Goal: Information Seeking & Learning: Learn about a topic

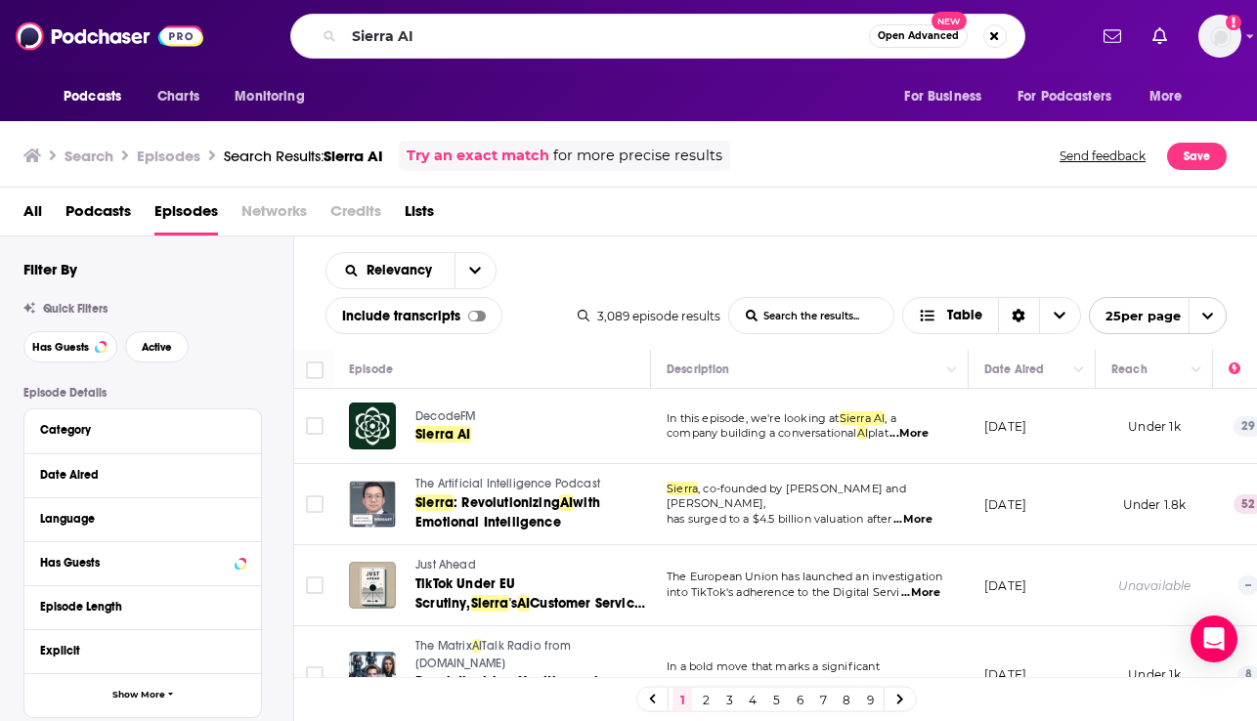
click at [382, 34] on input "Sierra AI" at bounding box center [606, 36] width 525 height 31
type input "John Glasgow Campfire"
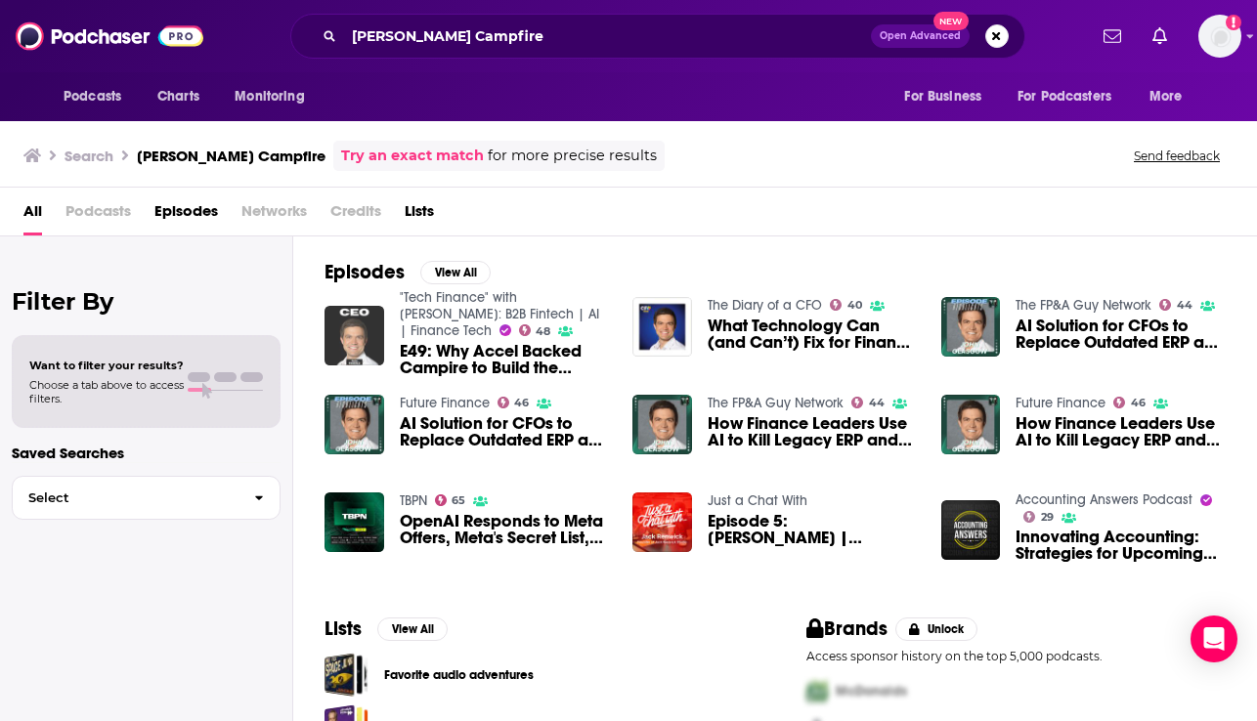
click at [364, 326] on img "E49: Why Accel Backed Campire to Build the Modern GL, with John Glasgow, CEO" at bounding box center [355, 336] width 60 height 60
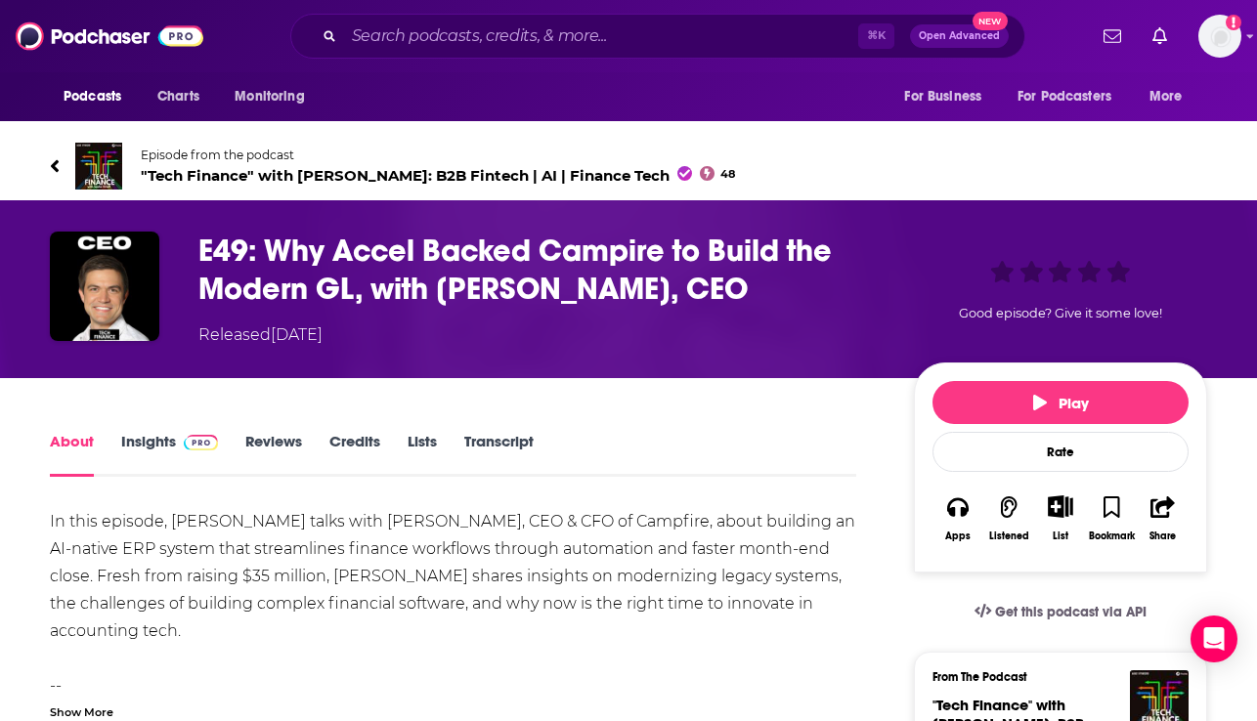
click at [95, 161] on img at bounding box center [98, 166] width 47 height 47
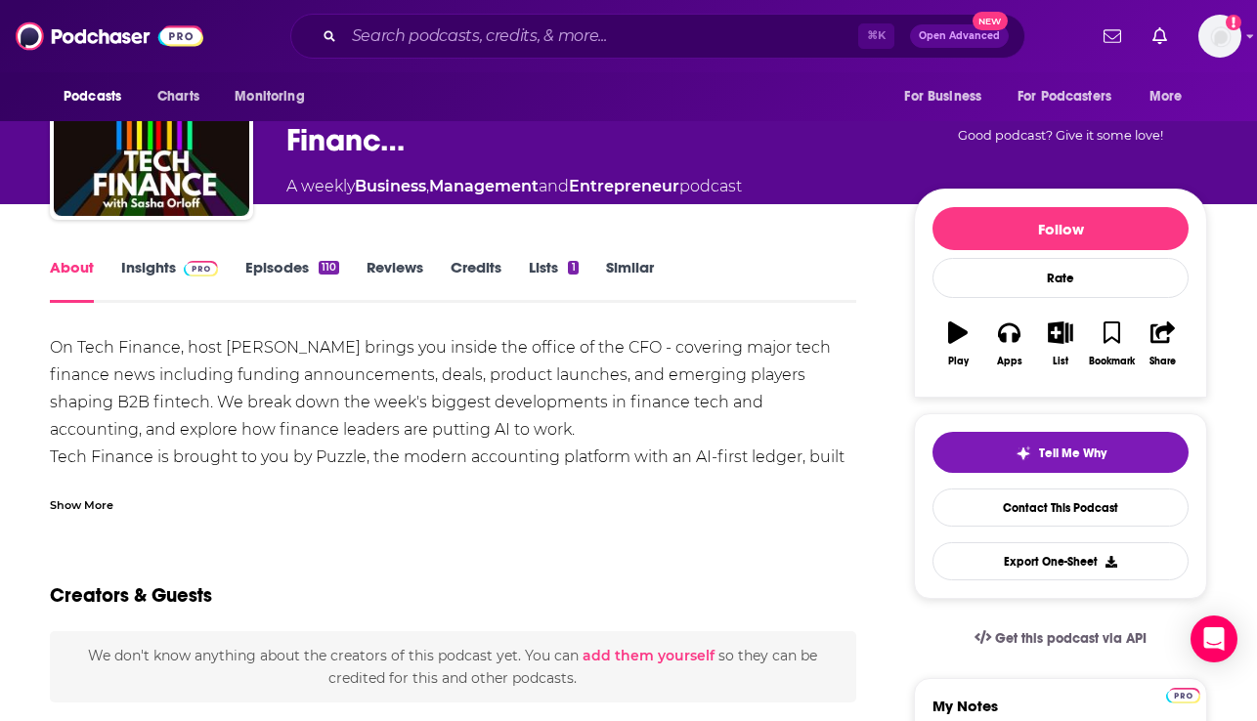
scroll to position [125, 0]
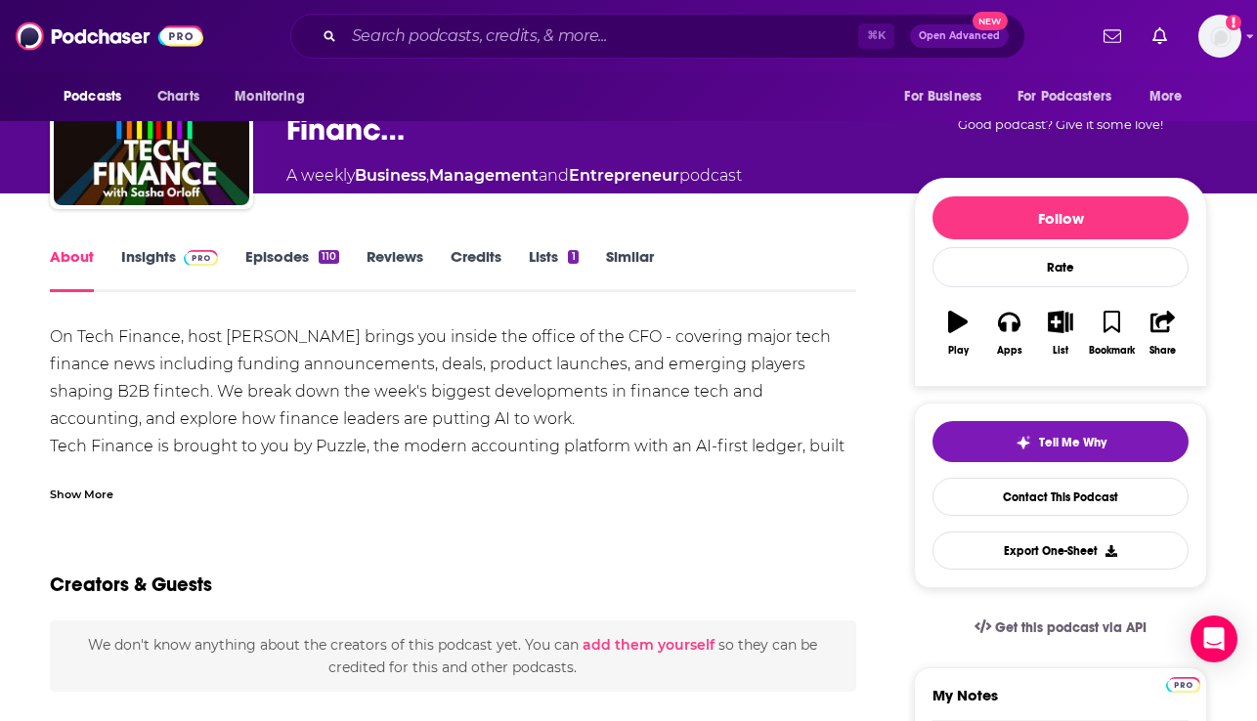
click at [81, 496] on div "Show More" at bounding box center [82, 493] width 64 height 19
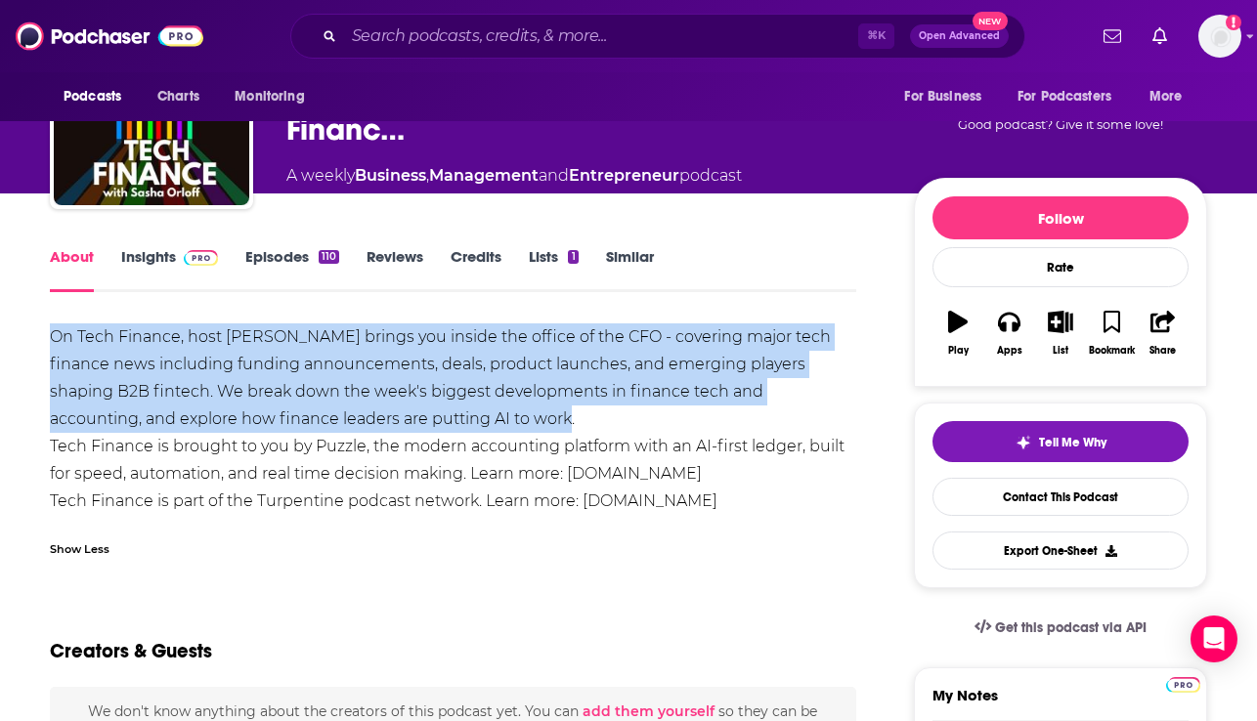
drag, startPoint x: 412, startPoint y: 412, endPoint x: 39, endPoint y: 326, distance: 383.2
copy div "On Tech Finance, host Sasha Orloff brings you inside the office of the CFO - co…"
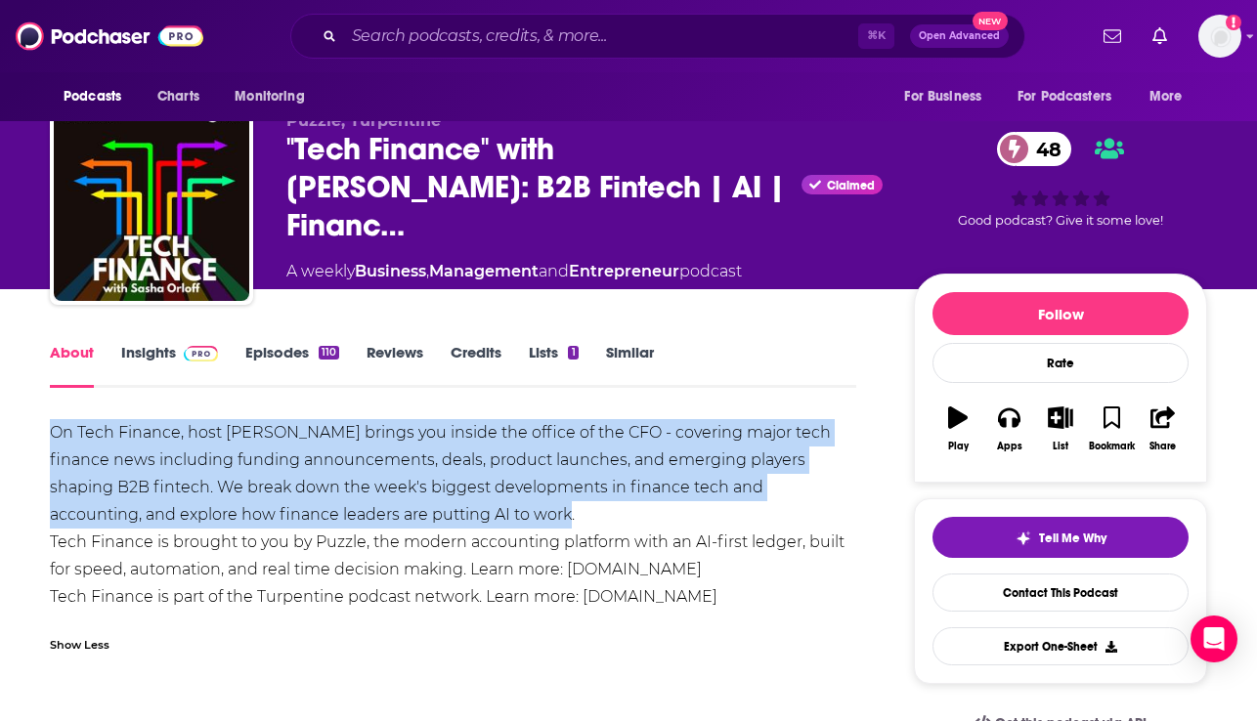
scroll to position [41, 0]
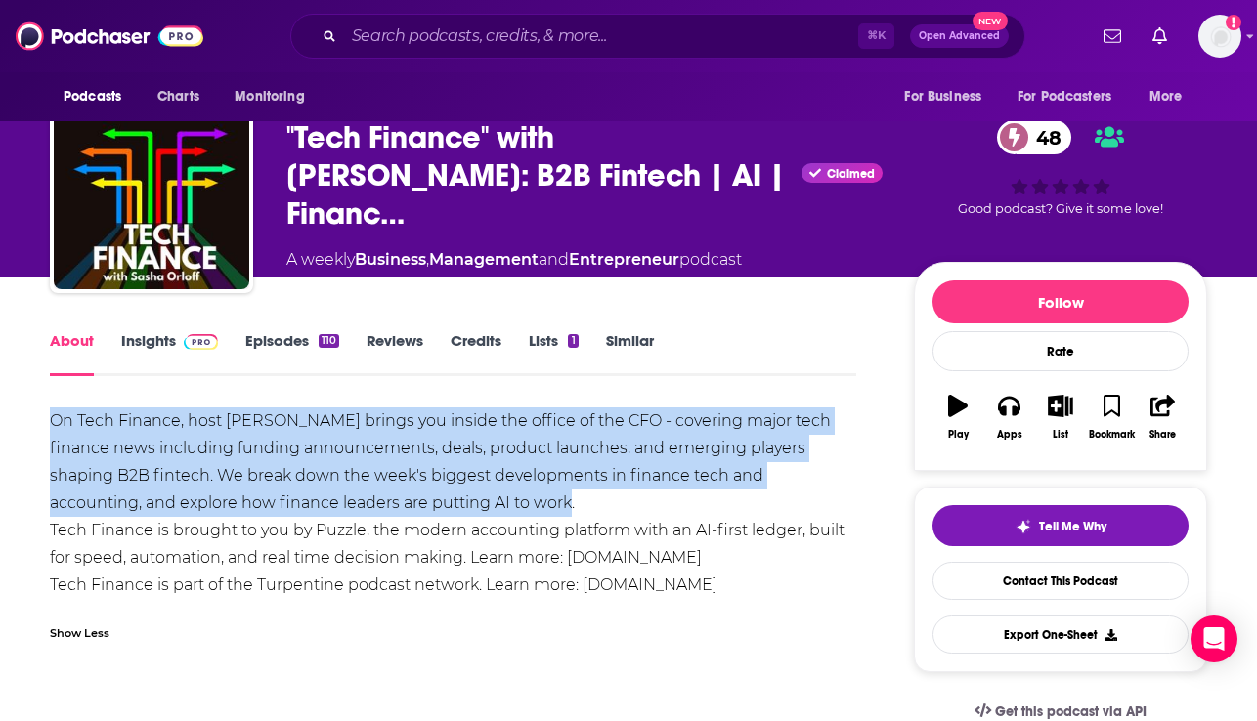
click at [149, 340] on link "Insights" at bounding box center [169, 353] width 97 height 45
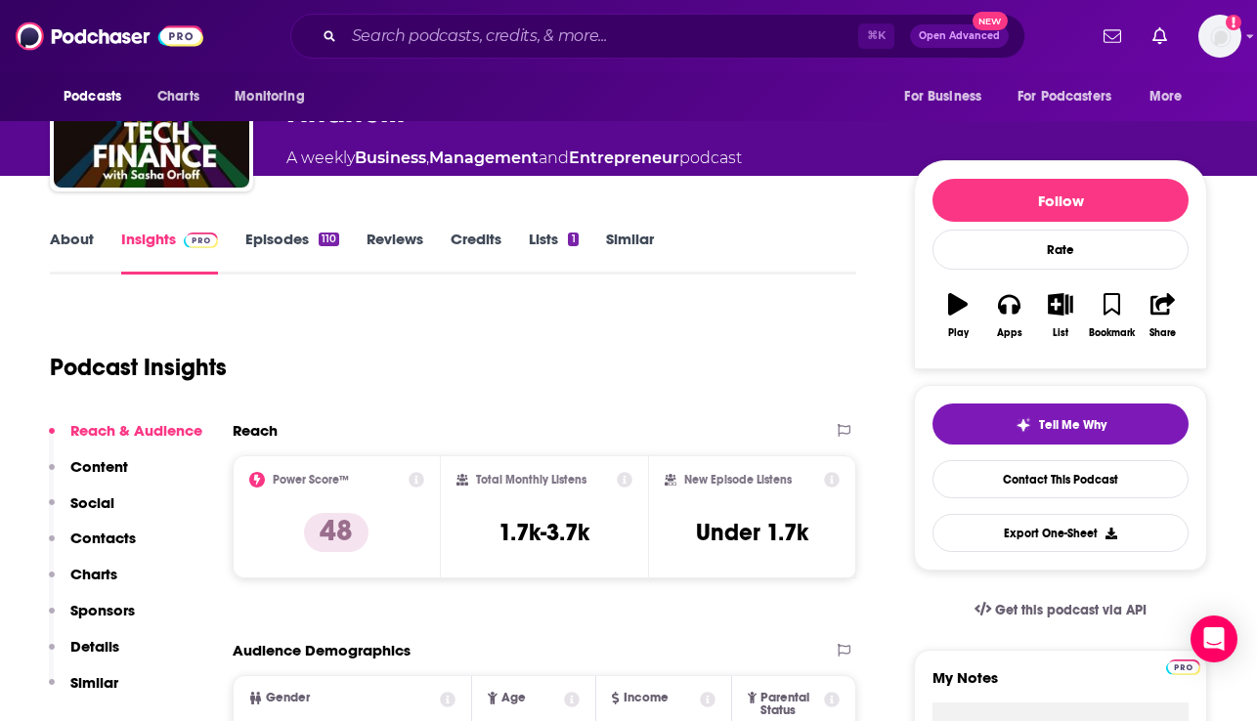
scroll to position [141, 0]
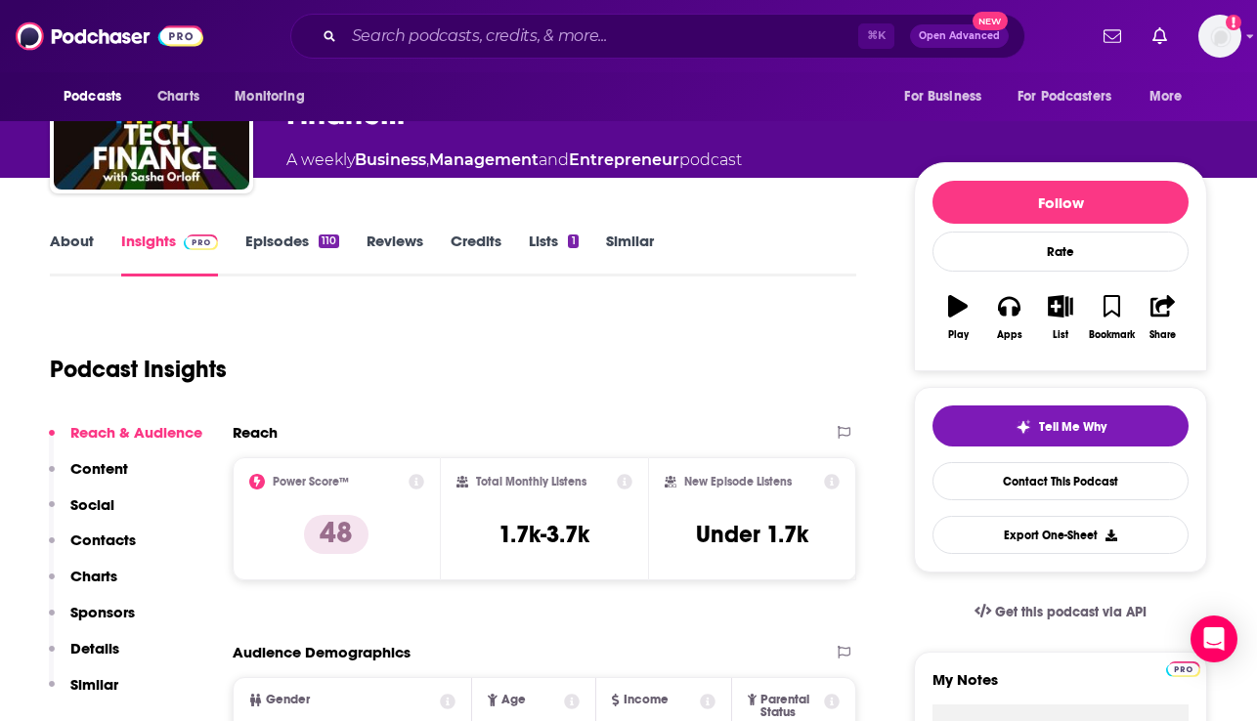
click at [264, 236] on link "Episodes 110" at bounding box center [292, 254] width 94 height 45
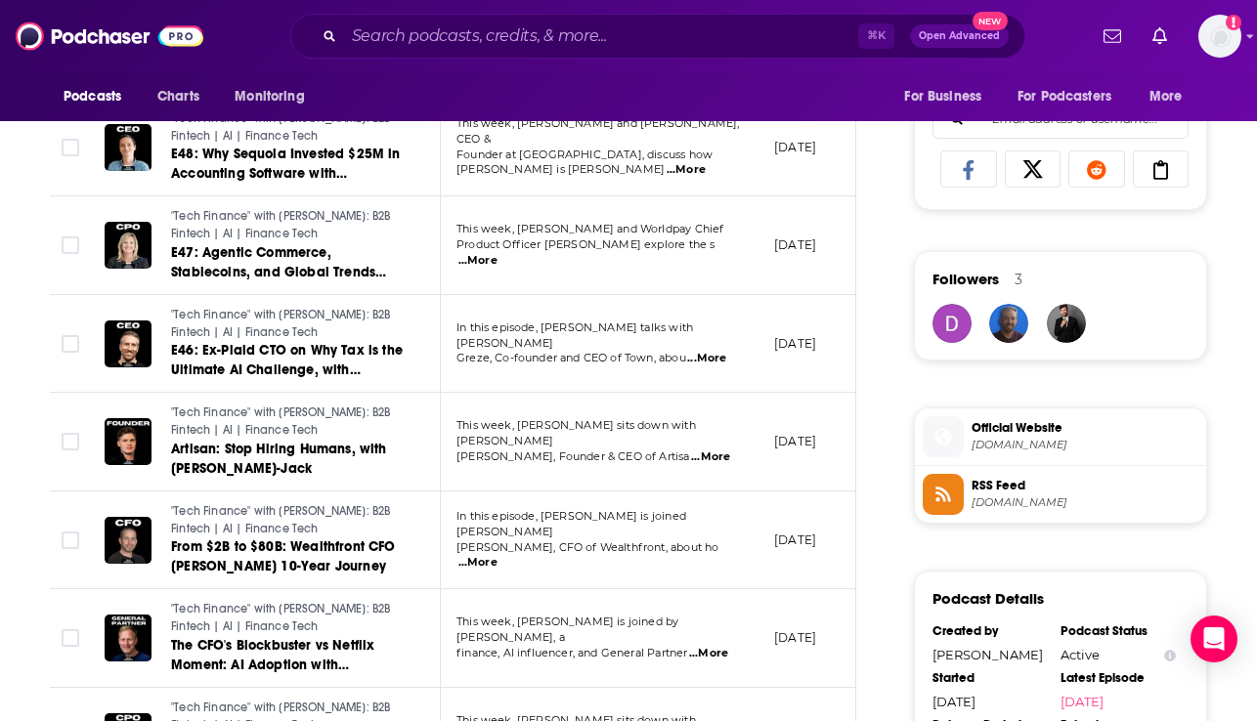
scroll to position [1269, 0]
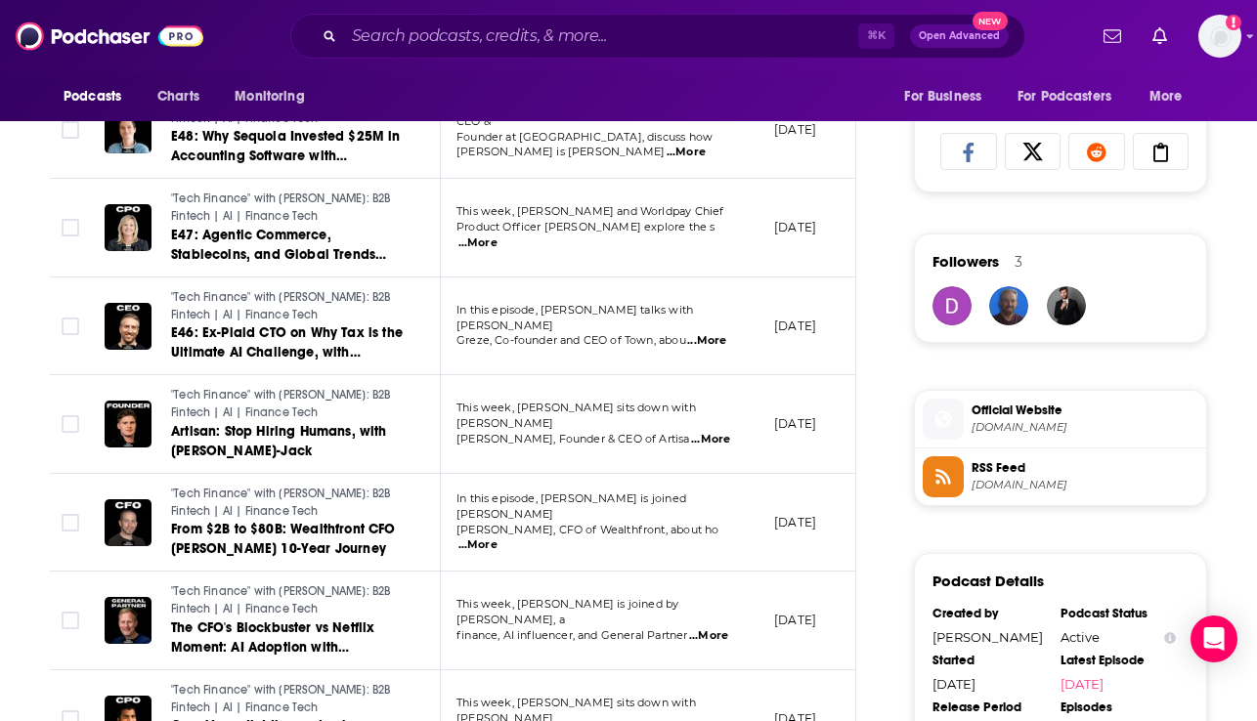
click at [1005, 404] on span "Official Website" at bounding box center [1085, 411] width 227 height 18
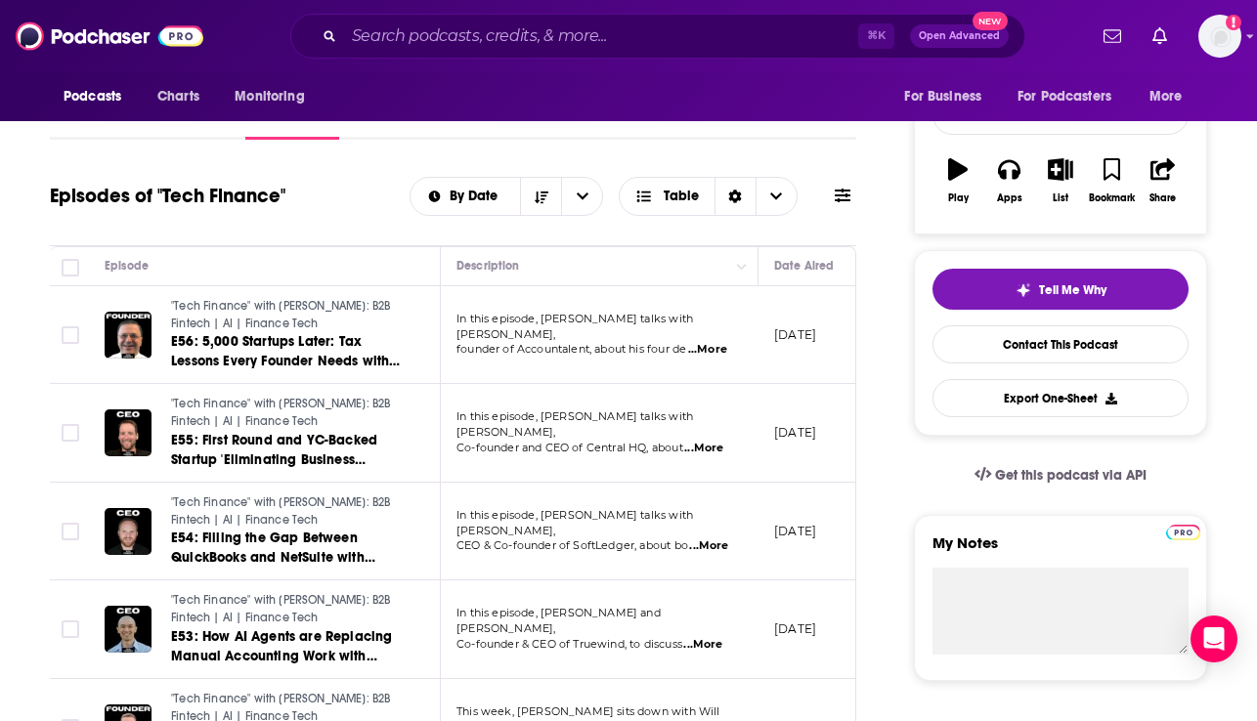
scroll to position [0, 0]
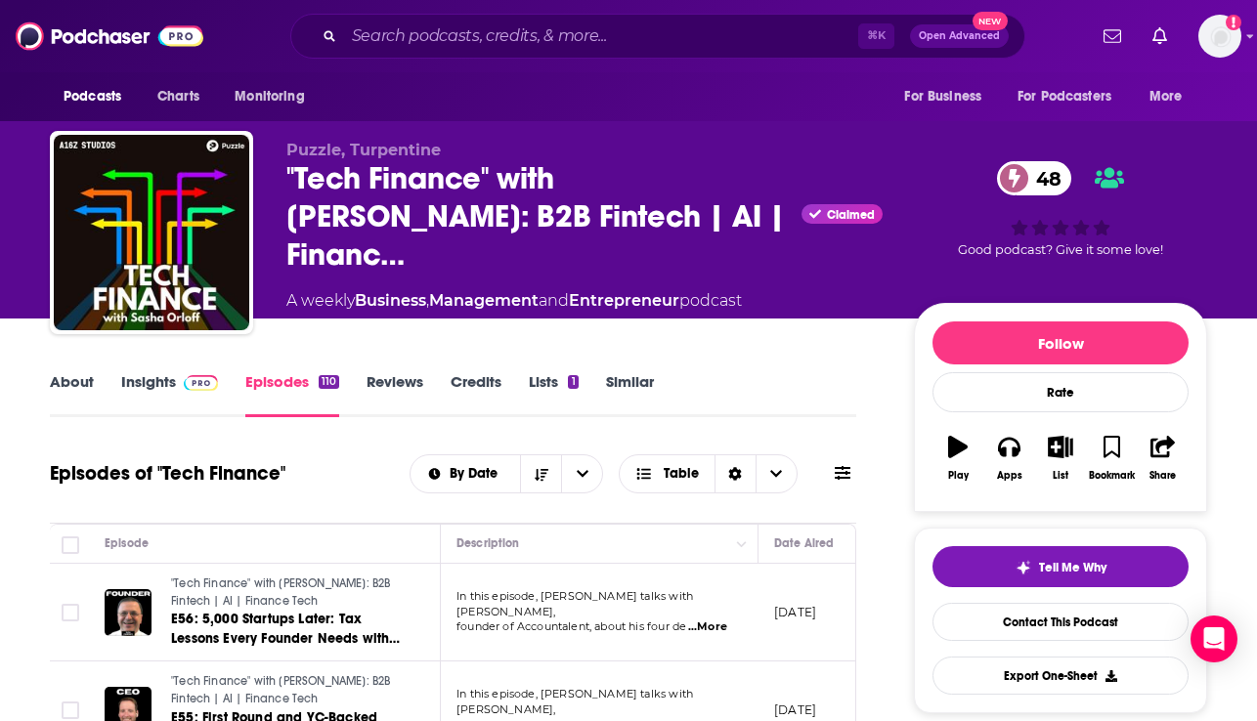
click at [388, 391] on link "Reviews" at bounding box center [395, 394] width 57 height 45
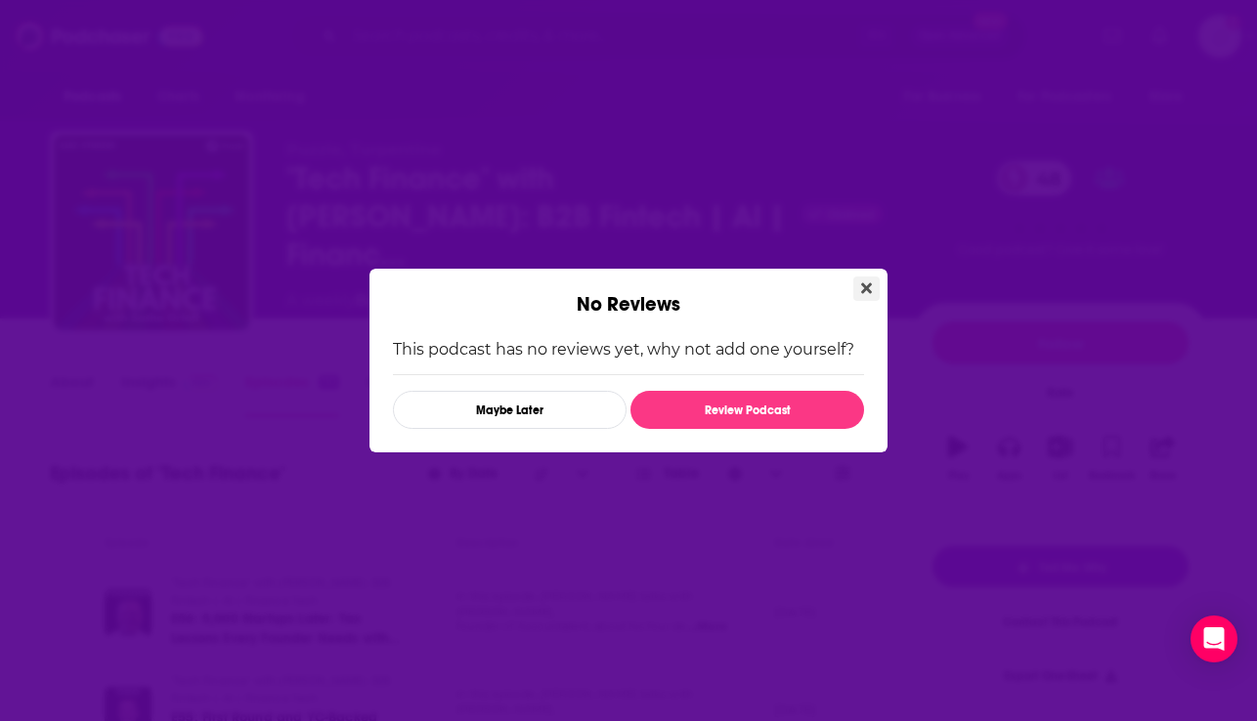
click at [869, 285] on icon "Close" at bounding box center [866, 288] width 11 height 11
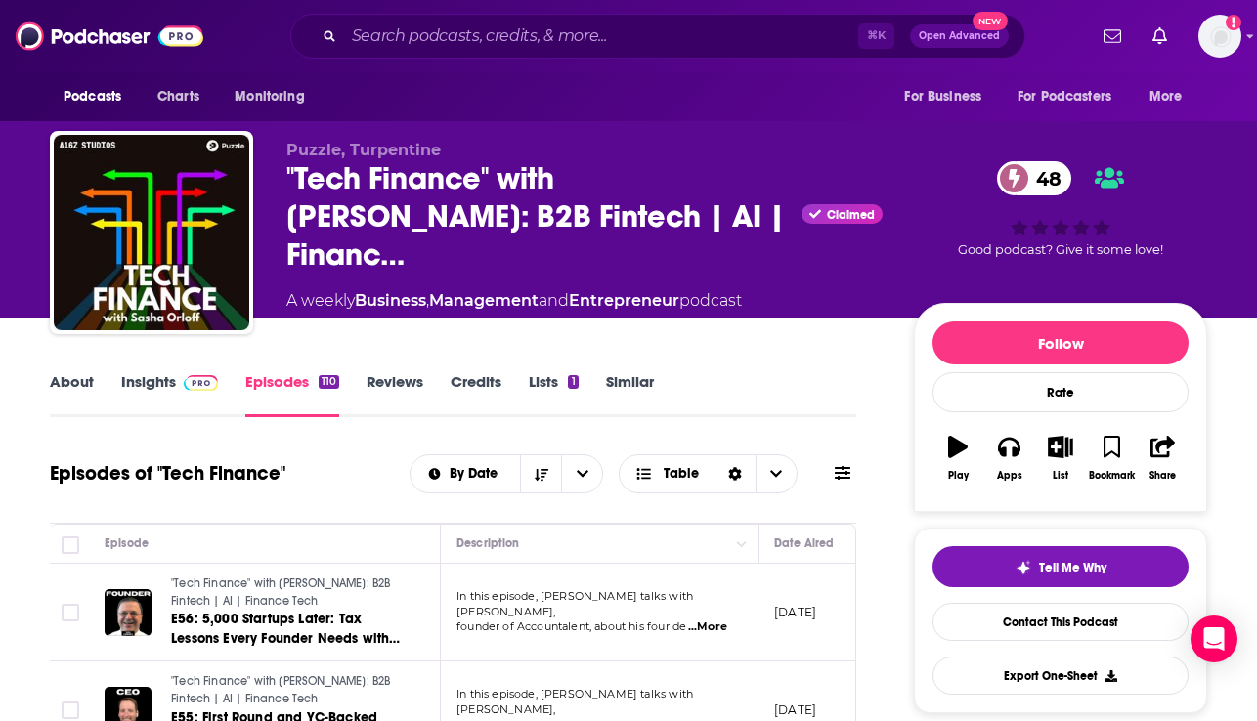
click at [544, 379] on link "Lists 1" at bounding box center [553, 394] width 49 height 45
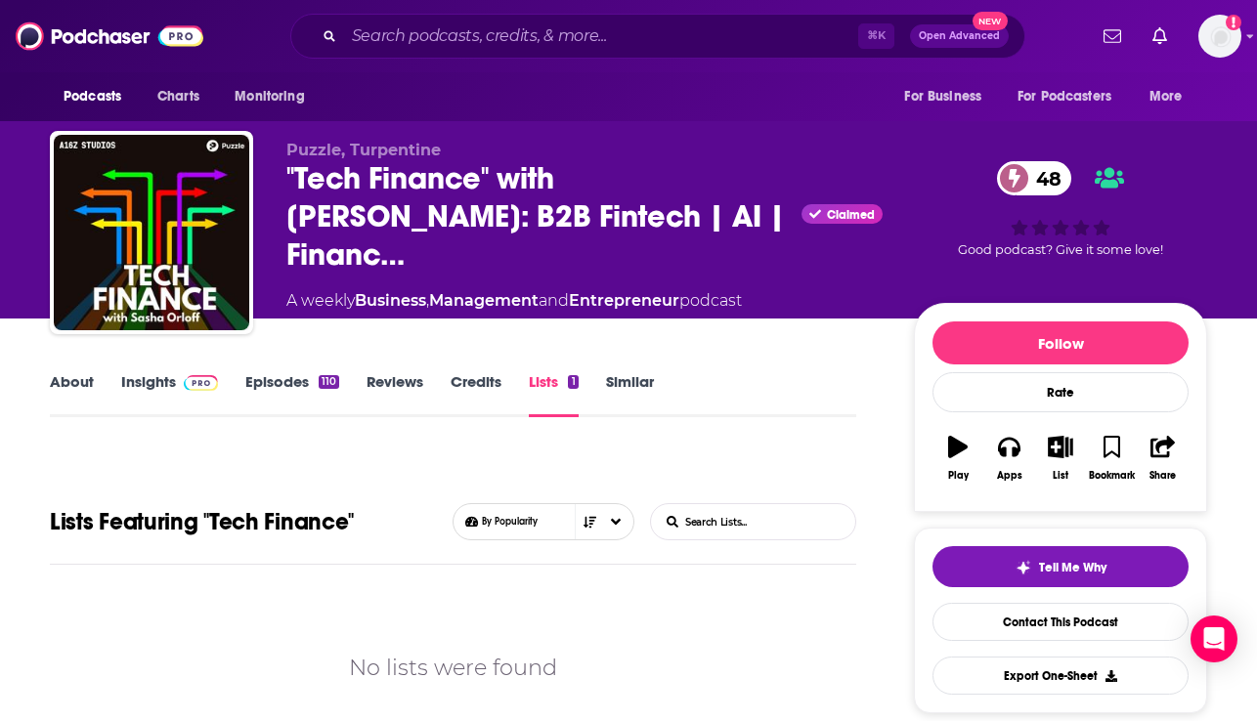
click at [621, 381] on link "Similar" at bounding box center [630, 394] width 48 height 45
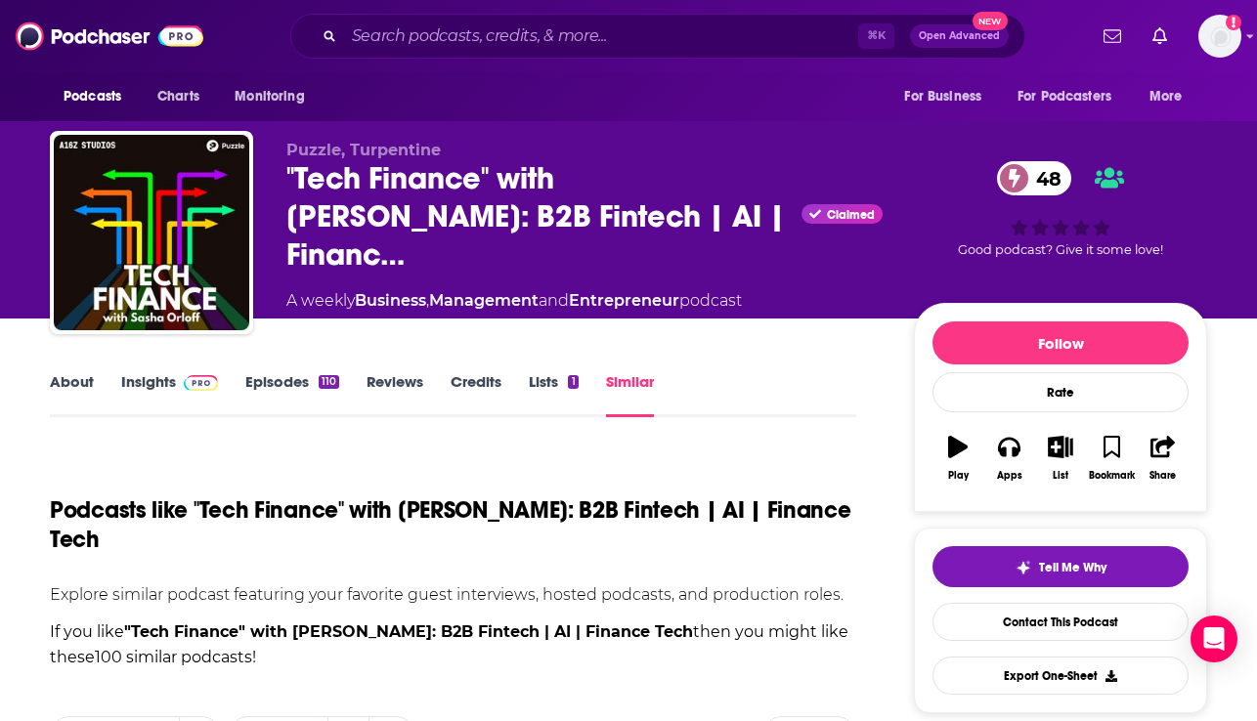
click at [70, 378] on link "About" at bounding box center [72, 394] width 44 height 45
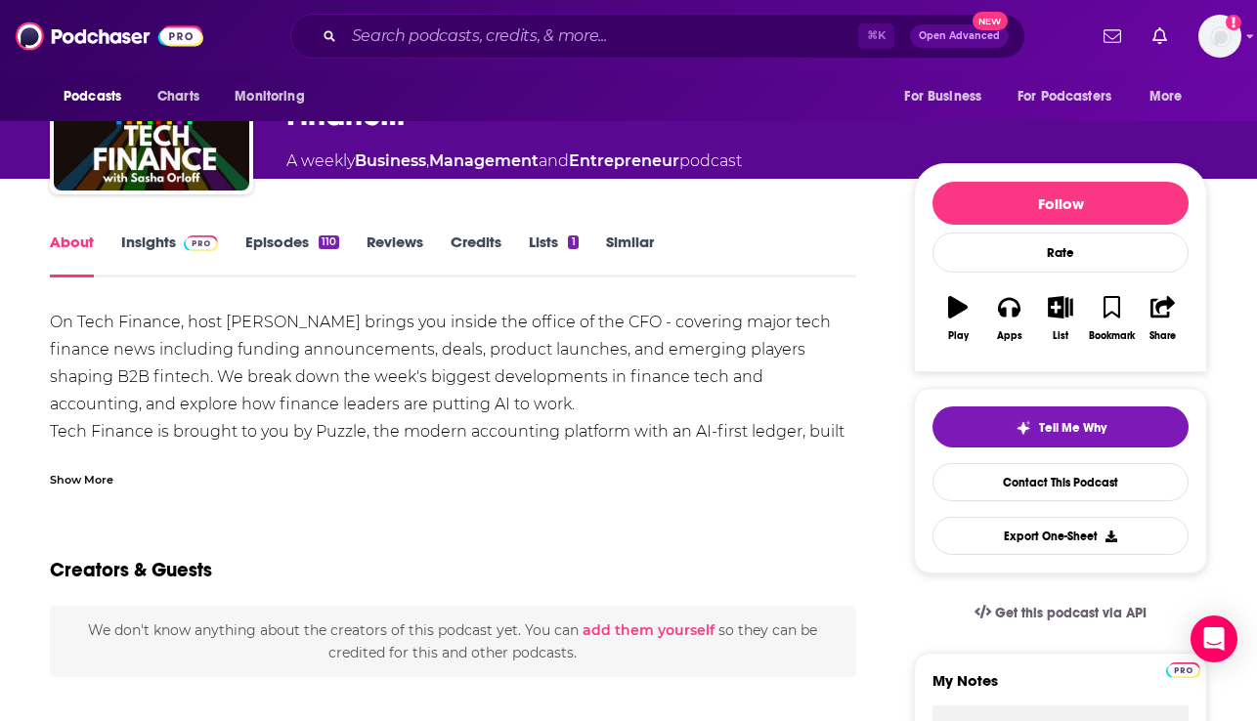
scroll to position [144, 0]
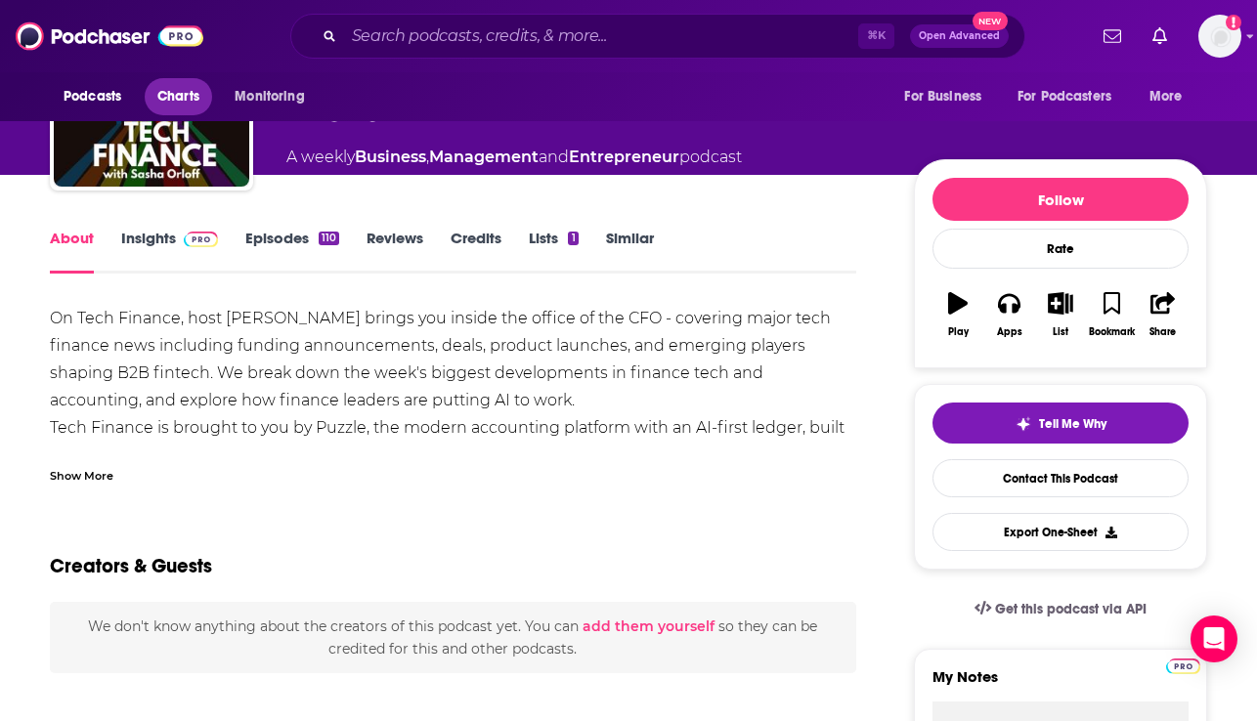
click at [176, 107] on span "Charts" at bounding box center [178, 96] width 42 height 27
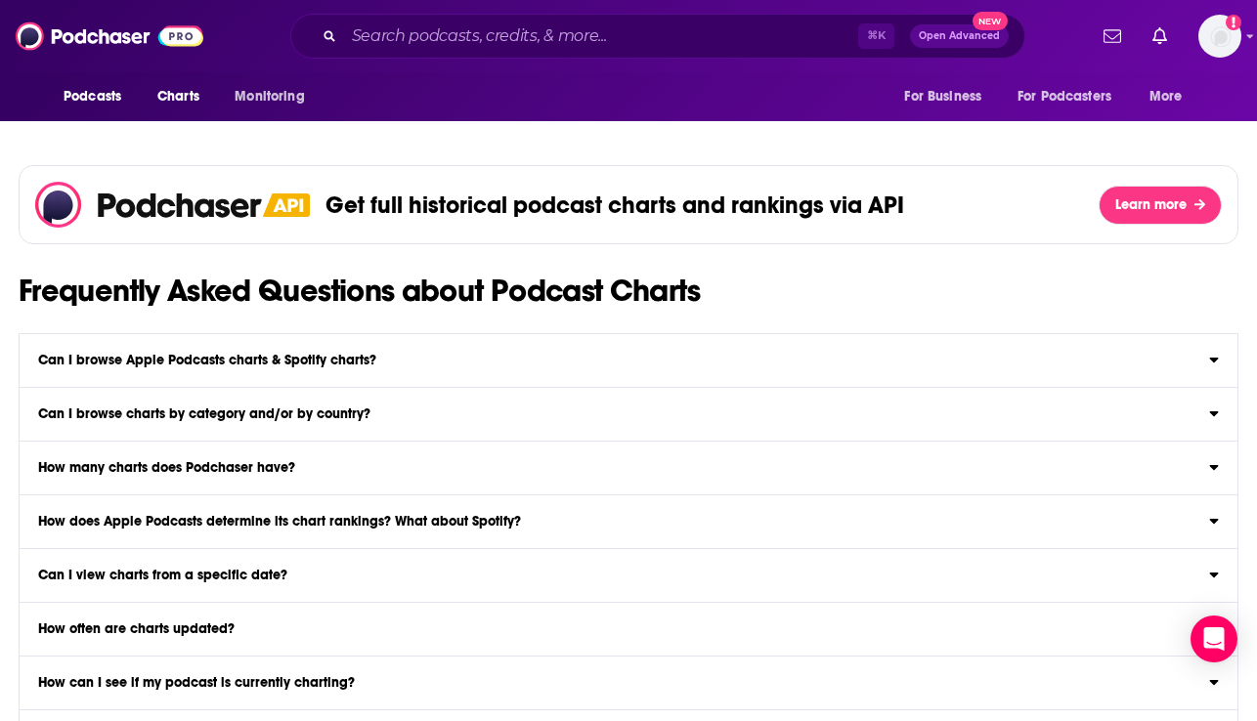
scroll to position [1970, 0]
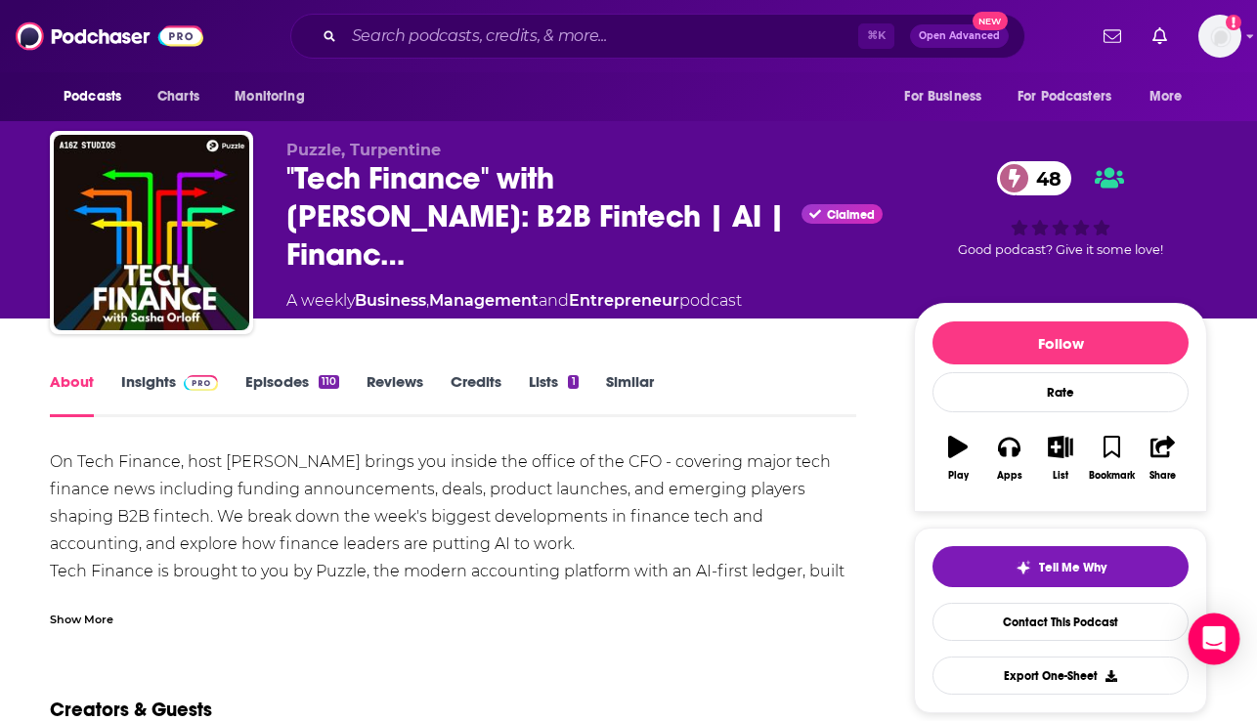
click at [1223, 641] on icon "Open Intercom Messenger" at bounding box center [1213, 639] width 25 height 25
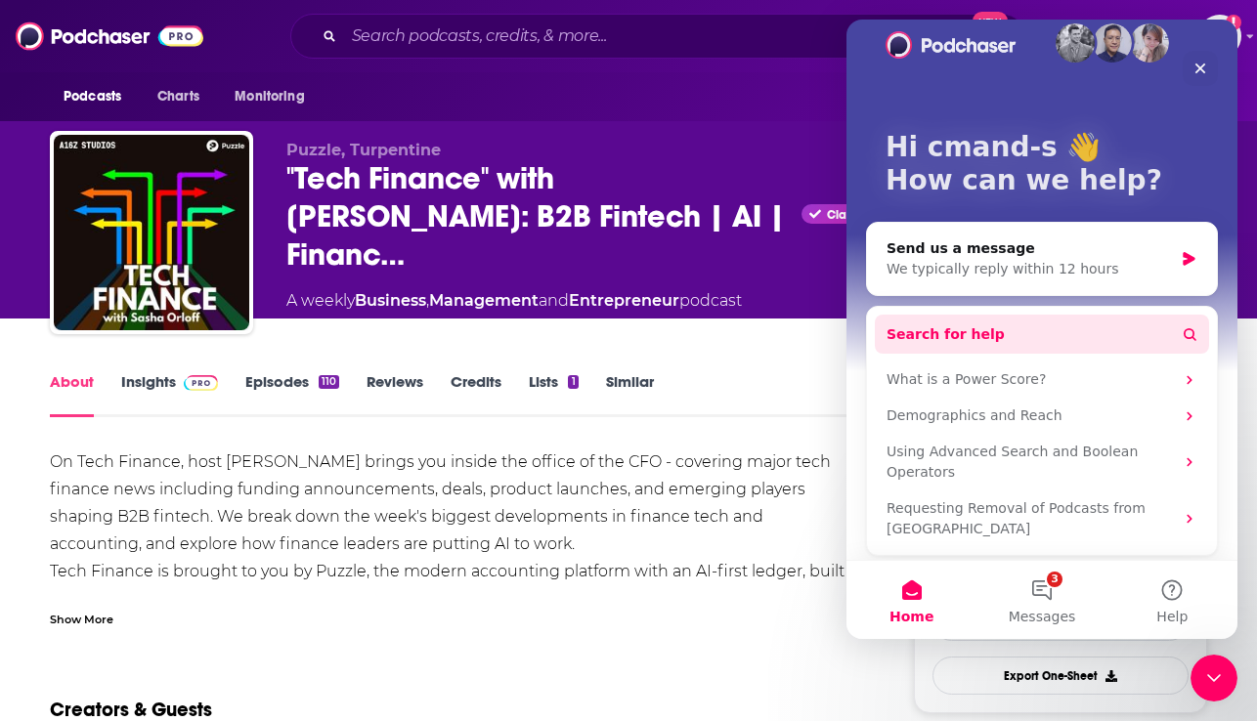
scroll to position [33, 0]
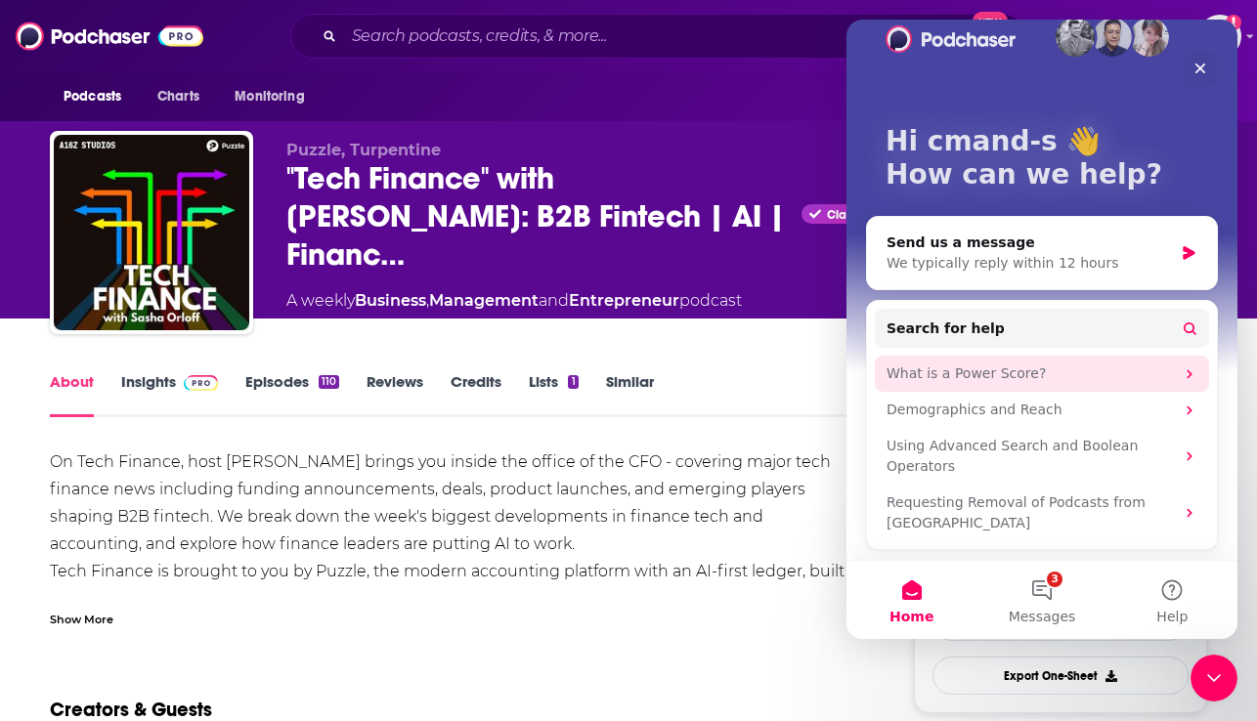
click at [1183, 370] on icon "Intercom messenger" at bounding box center [1190, 375] width 16 height 16
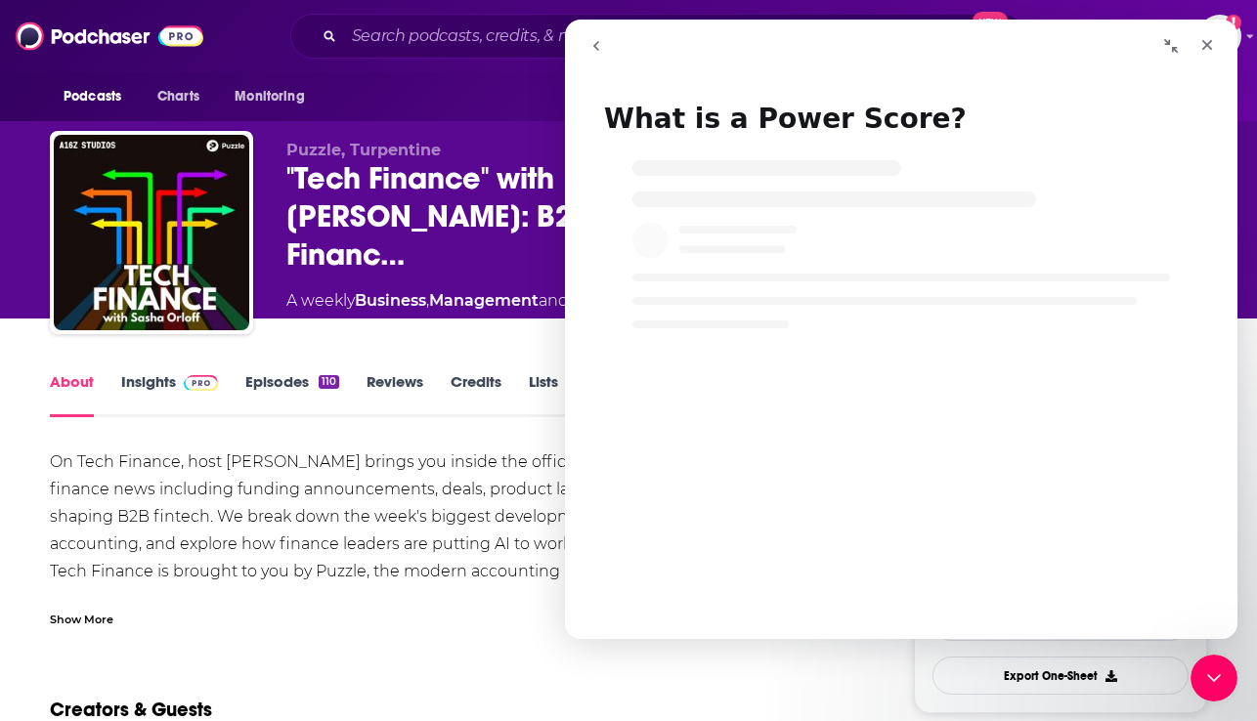
click at [594, 47] on icon "go back" at bounding box center [596, 46] width 6 height 10
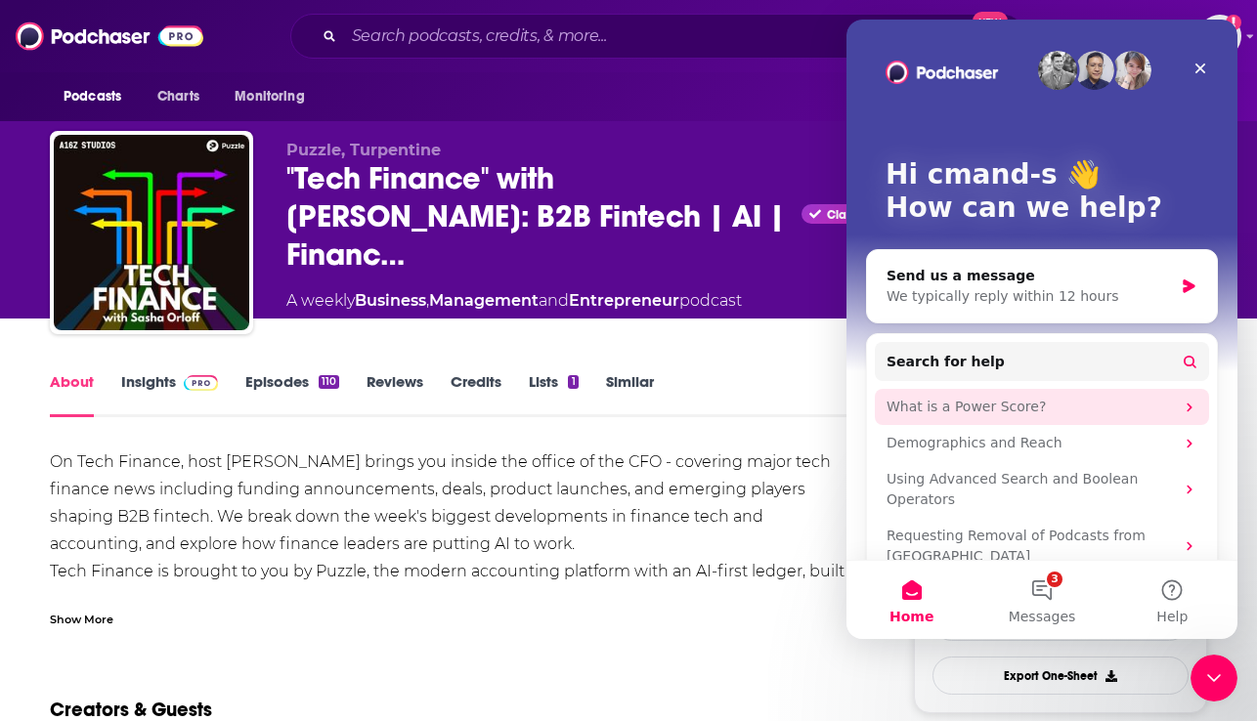
click at [1160, 410] on div "What is a Power Score?" at bounding box center [1030, 407] width 287 height 21
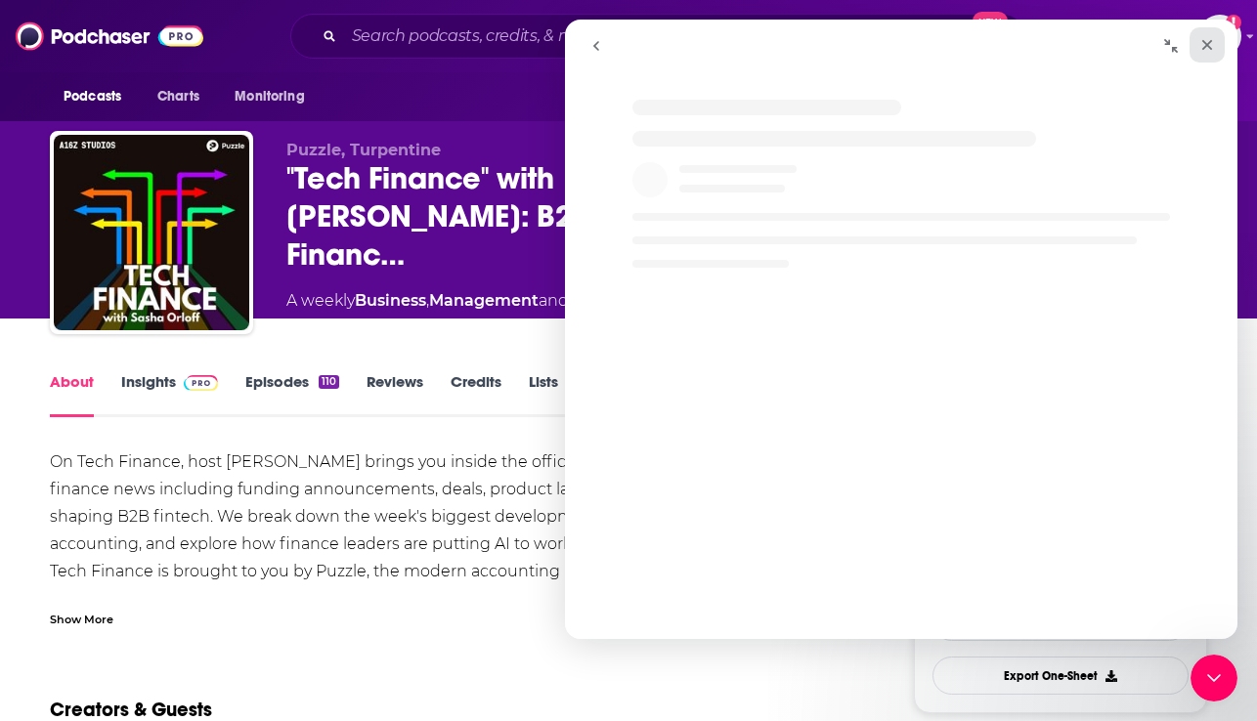
click at [1204, 44] on icon "Close" at bounding box center [1207, 45] width 16 height 16
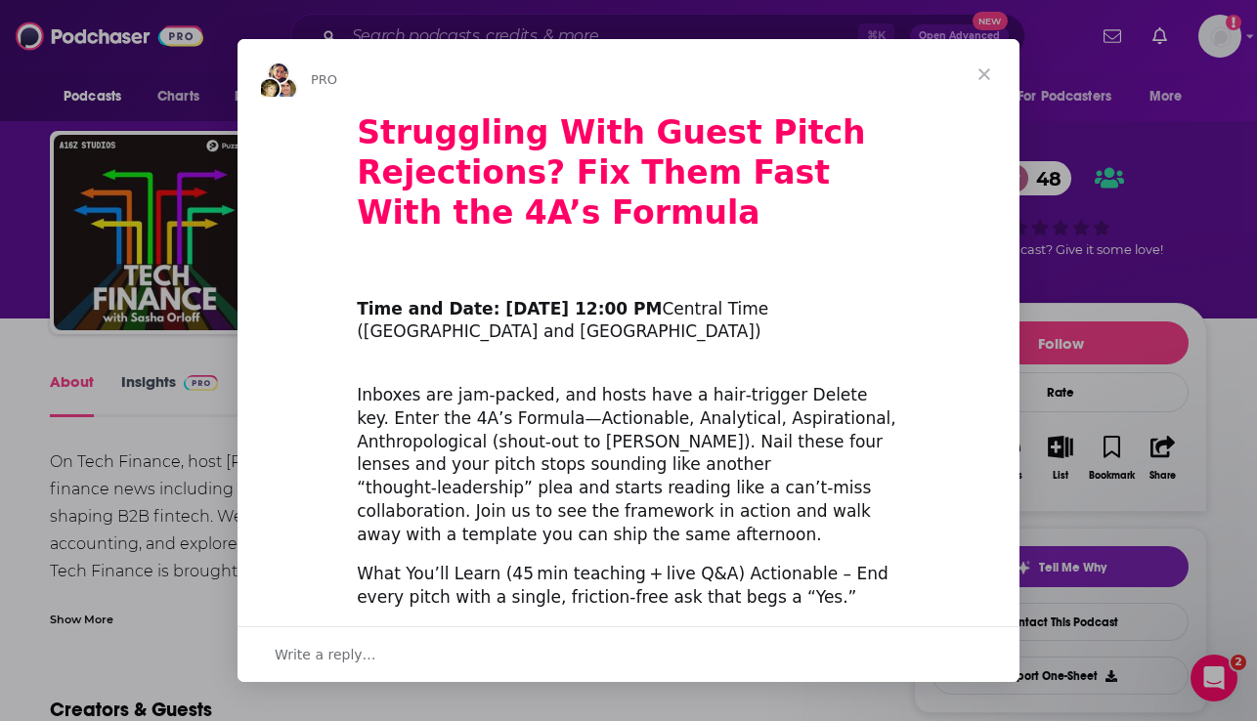
click at [993, 65] on span "Close" at bounding box center [984, 74] width 70 height 70
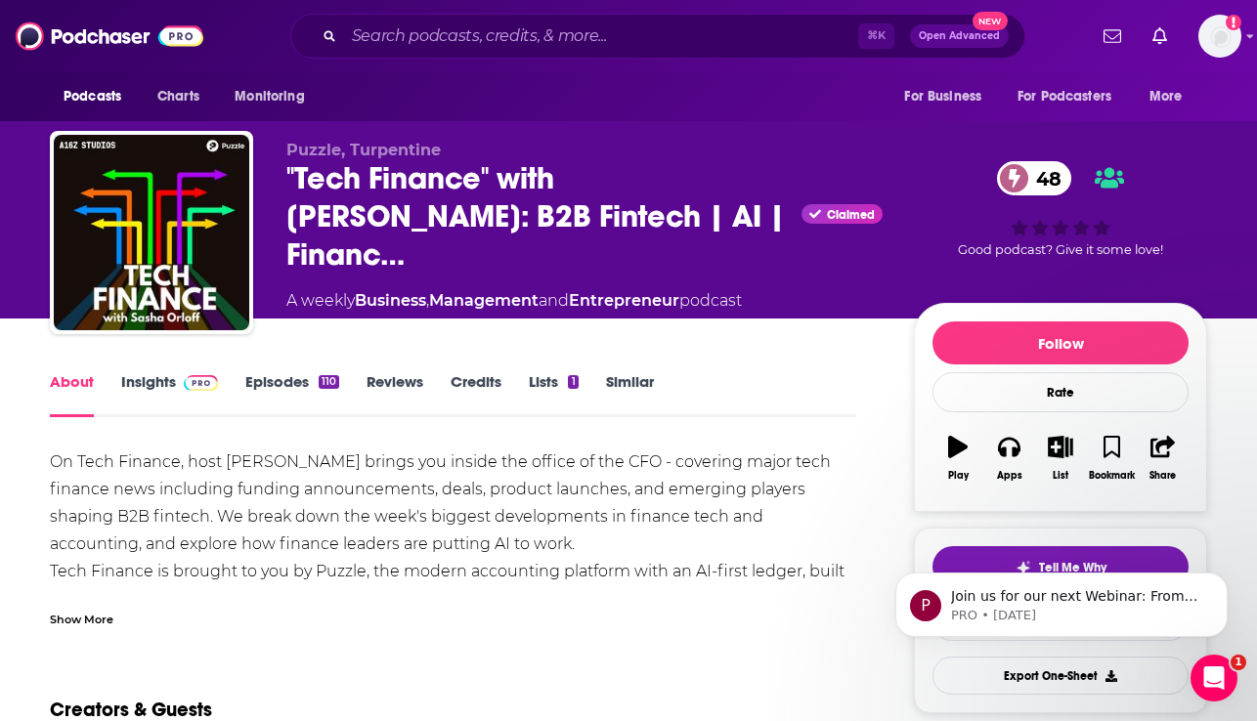
click at [166, 372] on link "Insights" at bounding box center [169, 394] width 97 height 45
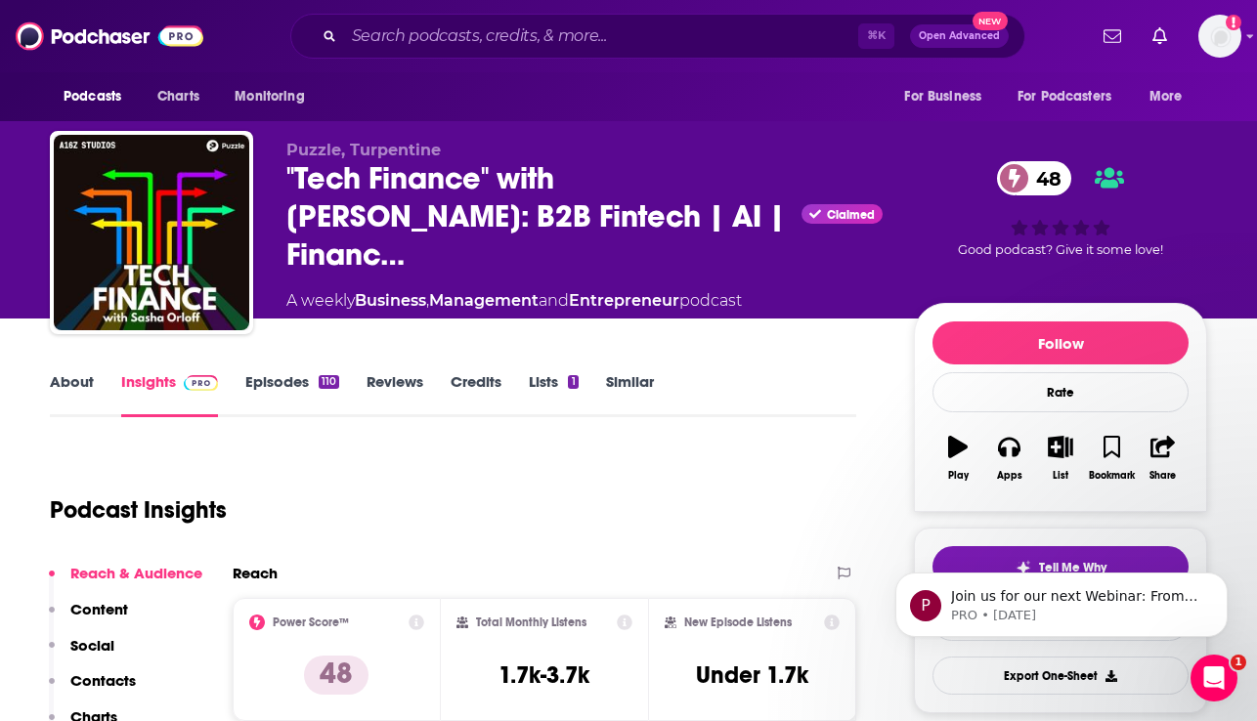
click at [1043, 170] on span "48" at bounding box center [1044, 178] width 55 height 34
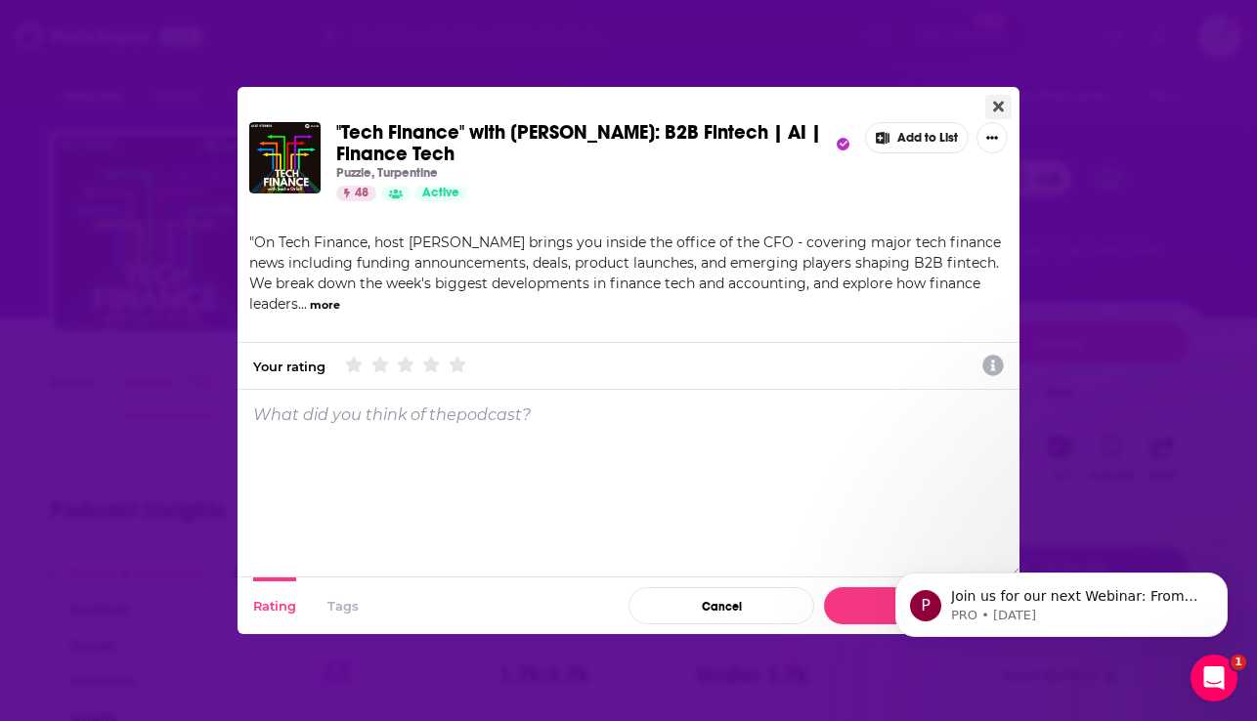
click at [1002, 109] on icon "Close" at bounding box center [998, 107] width 11 height 11
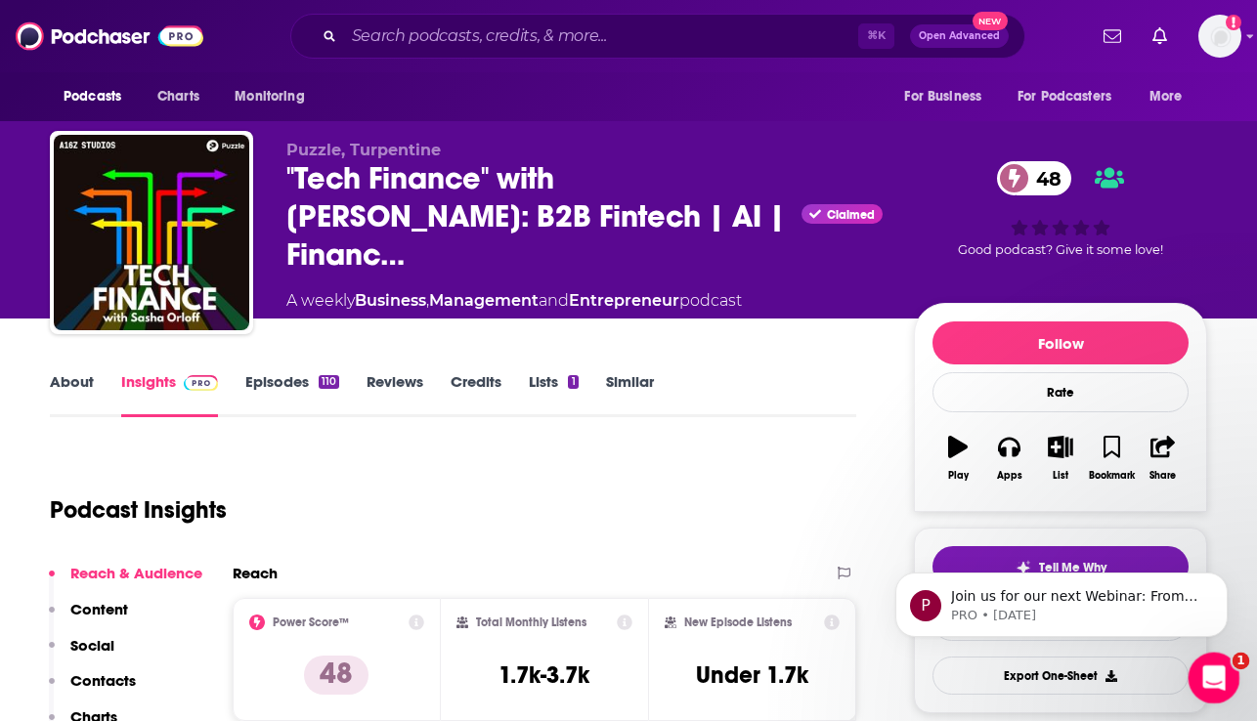
click at [1211, 682] on icon "Open Intercom Messenger" at bounding box center [1211, 676] width 32 height 32
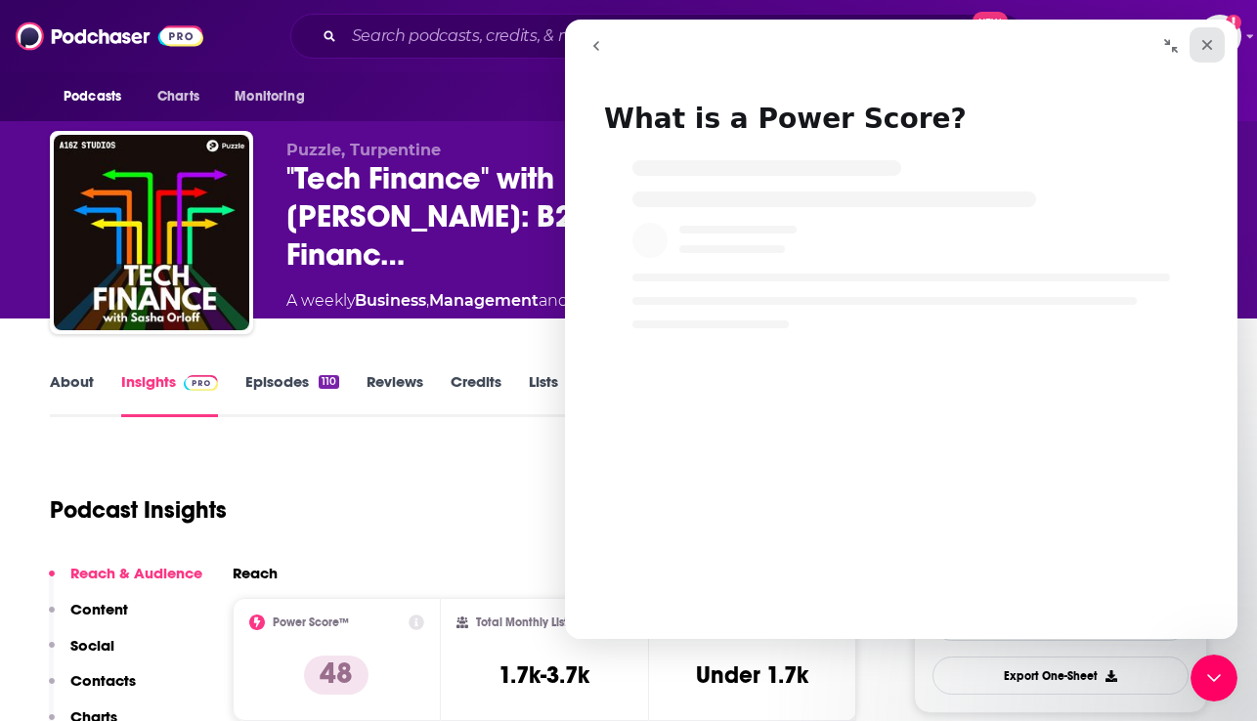
click at [1207, 44] on icon "Close" at bounding box center [1207, 45] width 11 height 11
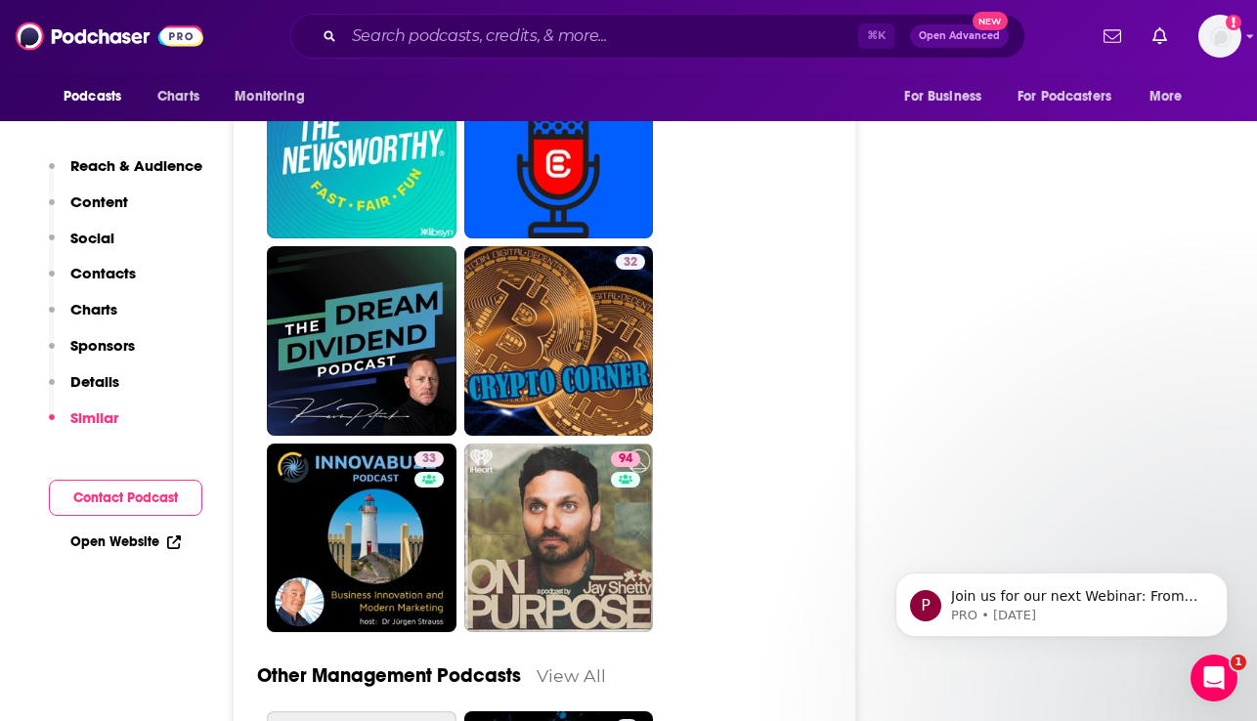
scroll to position [7083, 0]
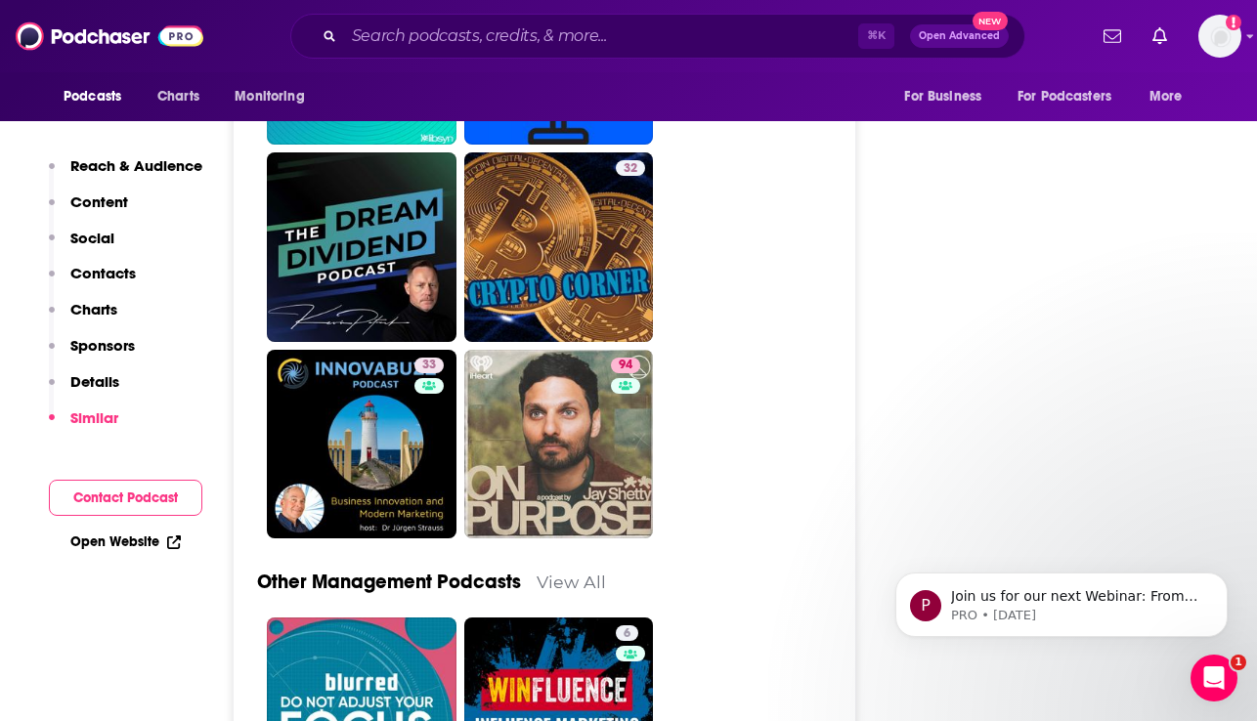
click at [132, 164] on p "Reach & Audience" at bounding box center [136, 165] width 132 height 19
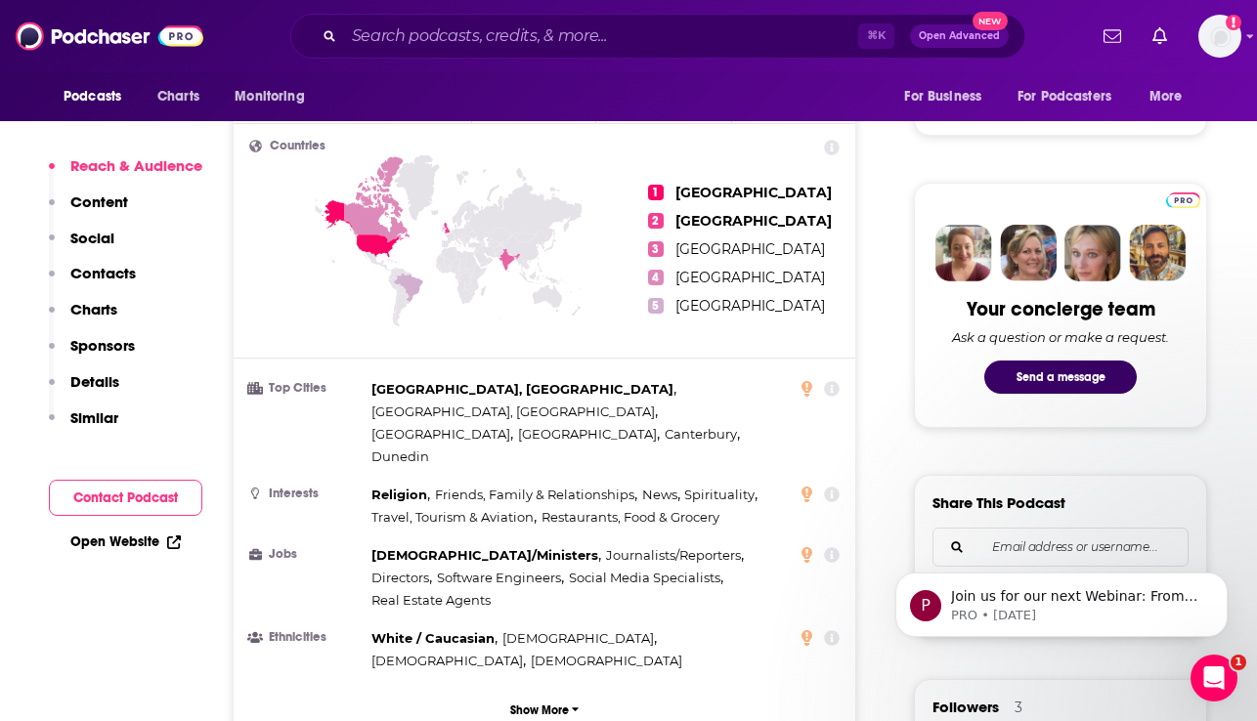
scroll to position [842, 0]
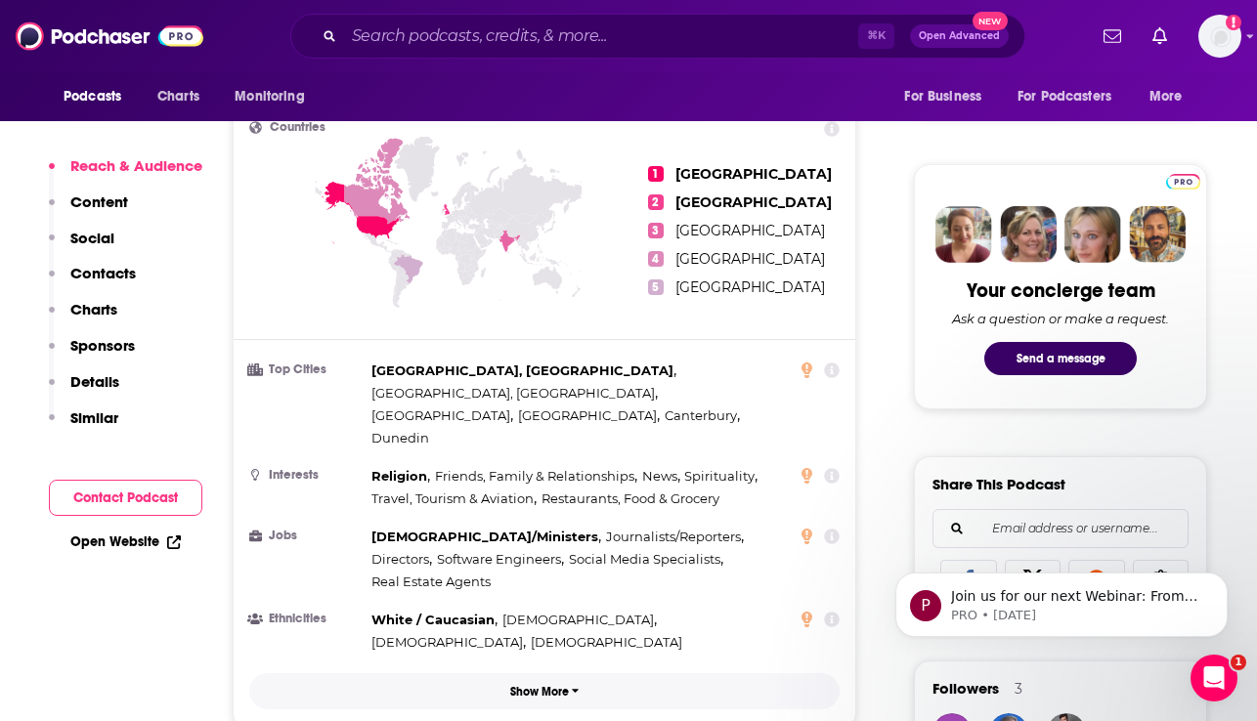
click at [550, 685] on p "Show More" at bounding box center [539, 692] width 59 height 14
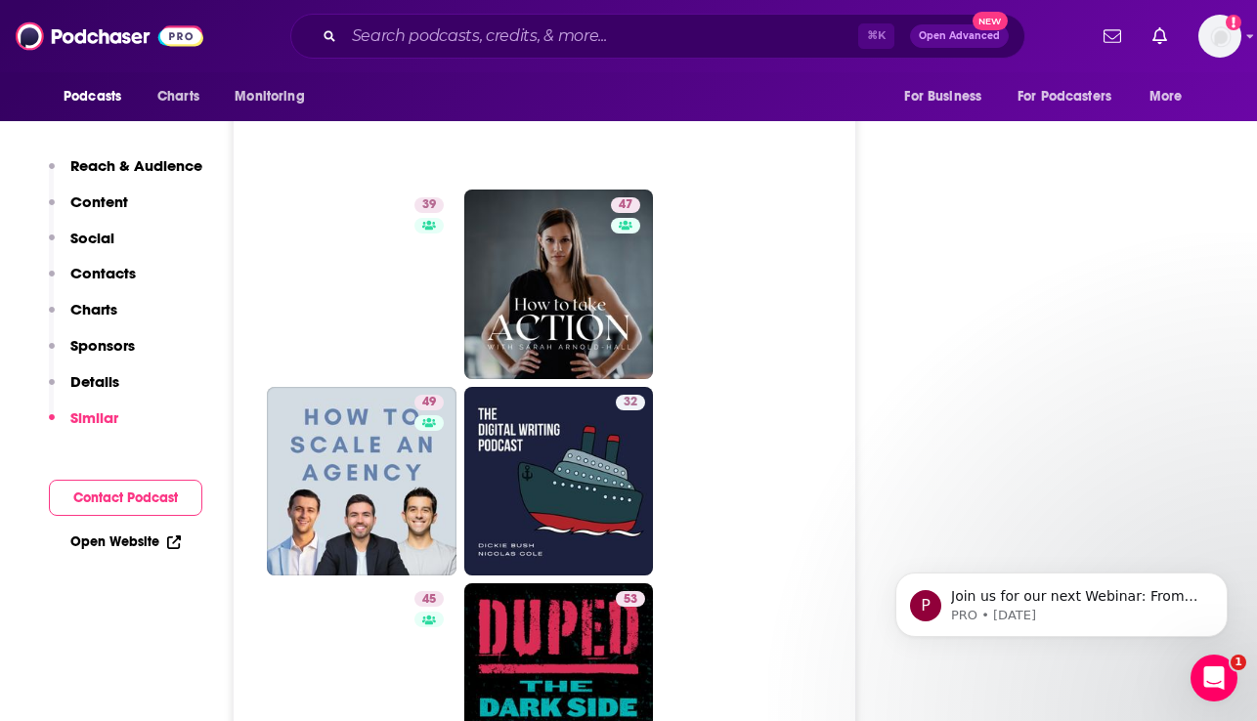
scroll to position [5067, 0]
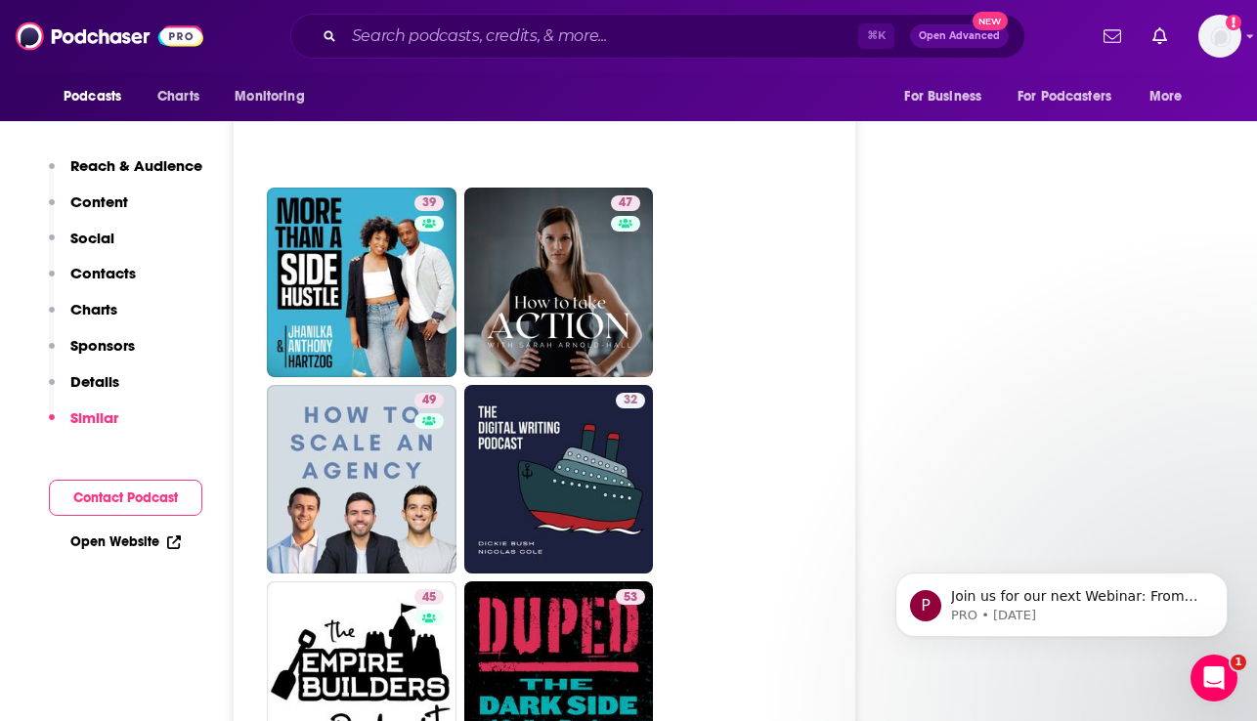
click at [97, 167] on p "Reach & Audience" at bounding box center [136, 165] width 132 height 19
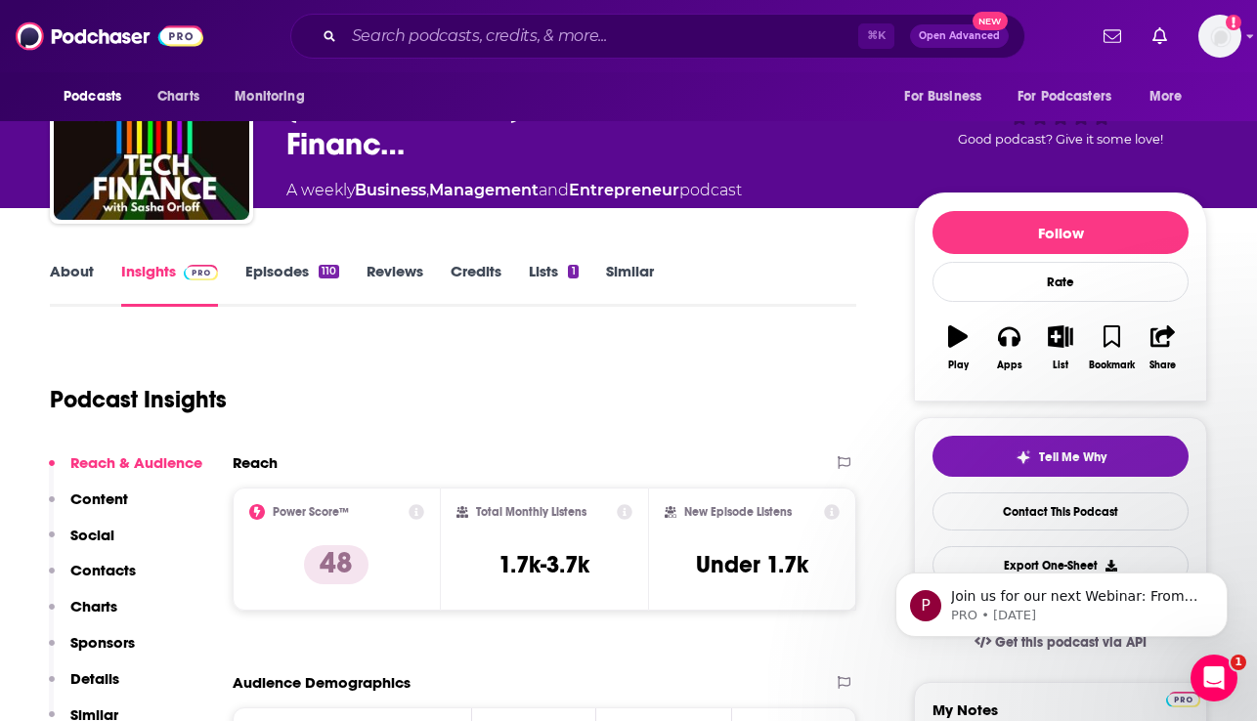
scroll to position [0, 0]
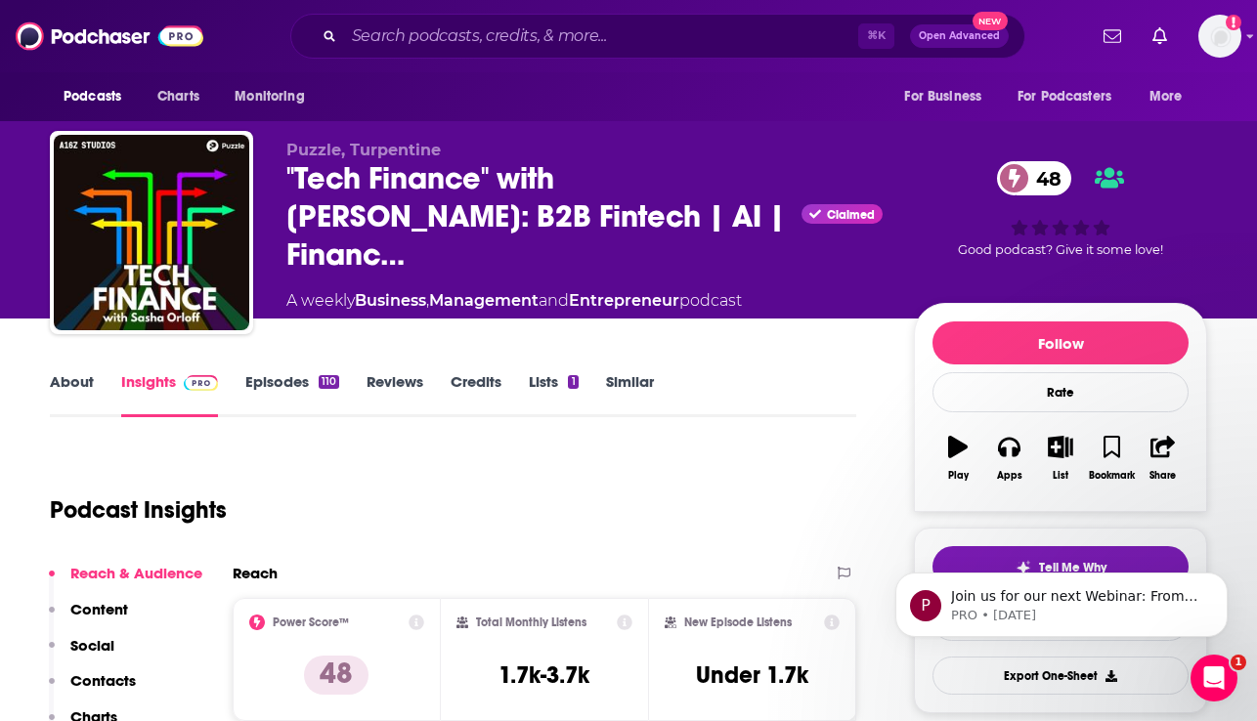
click at [279, 387] on link "Episodes 110" at bounding box center [292, 394] width 94 height 45
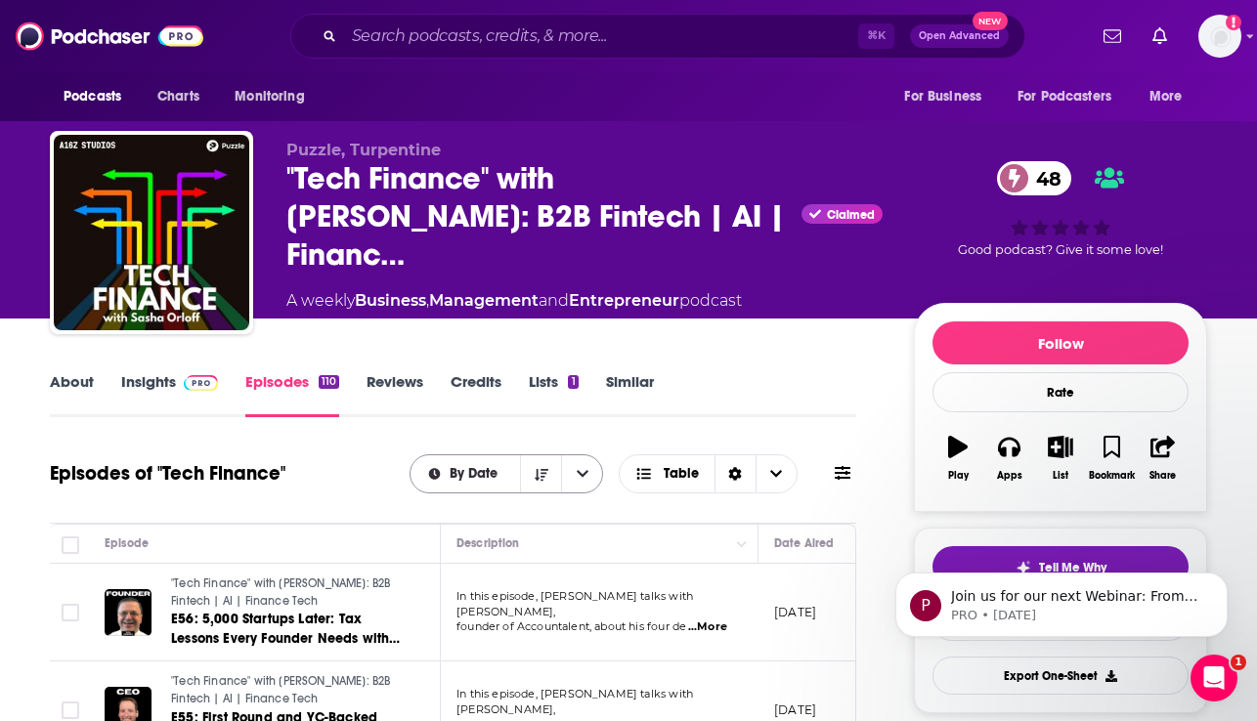
click at [500, 482] on div "By Date" at bounding box center [507, 474] width 195 height 39
click at [585, 471] on icon "open menu" at bounding box center [583, 474] width 12 height 14
click at [481, 535] on div "By Rating" at bounding box center [507, 542] width 195 height 33
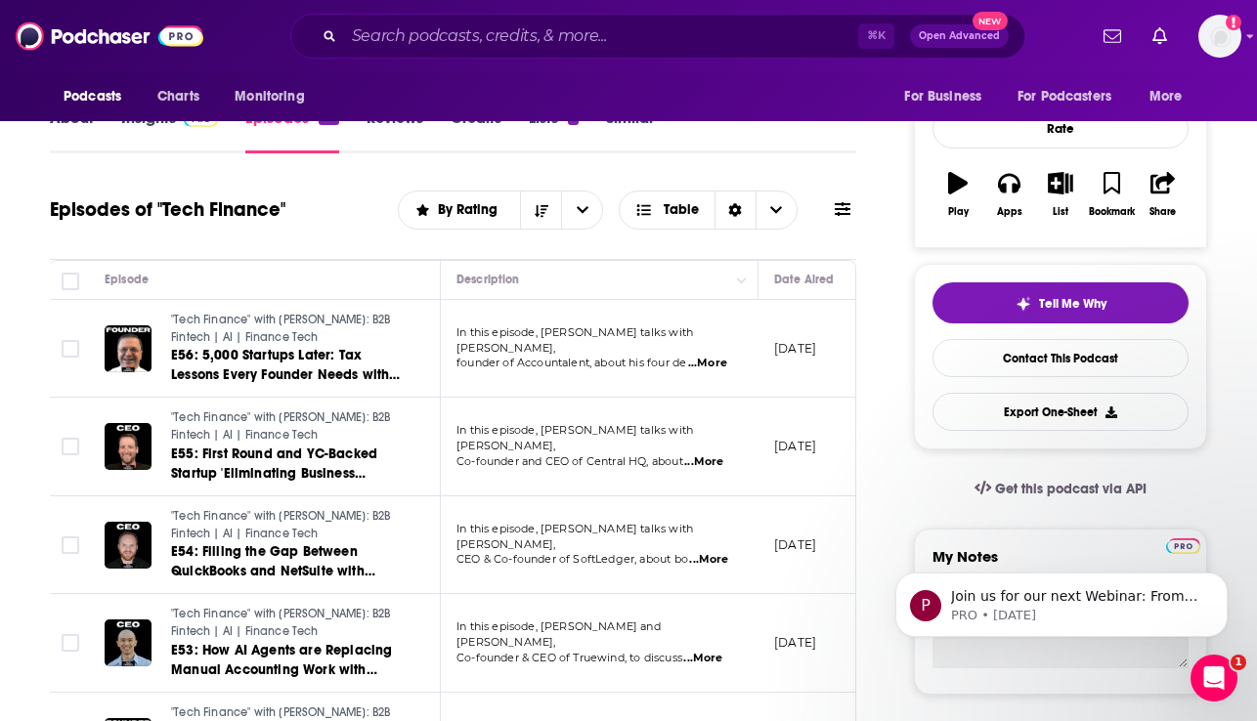
scroll to position [269, 0]
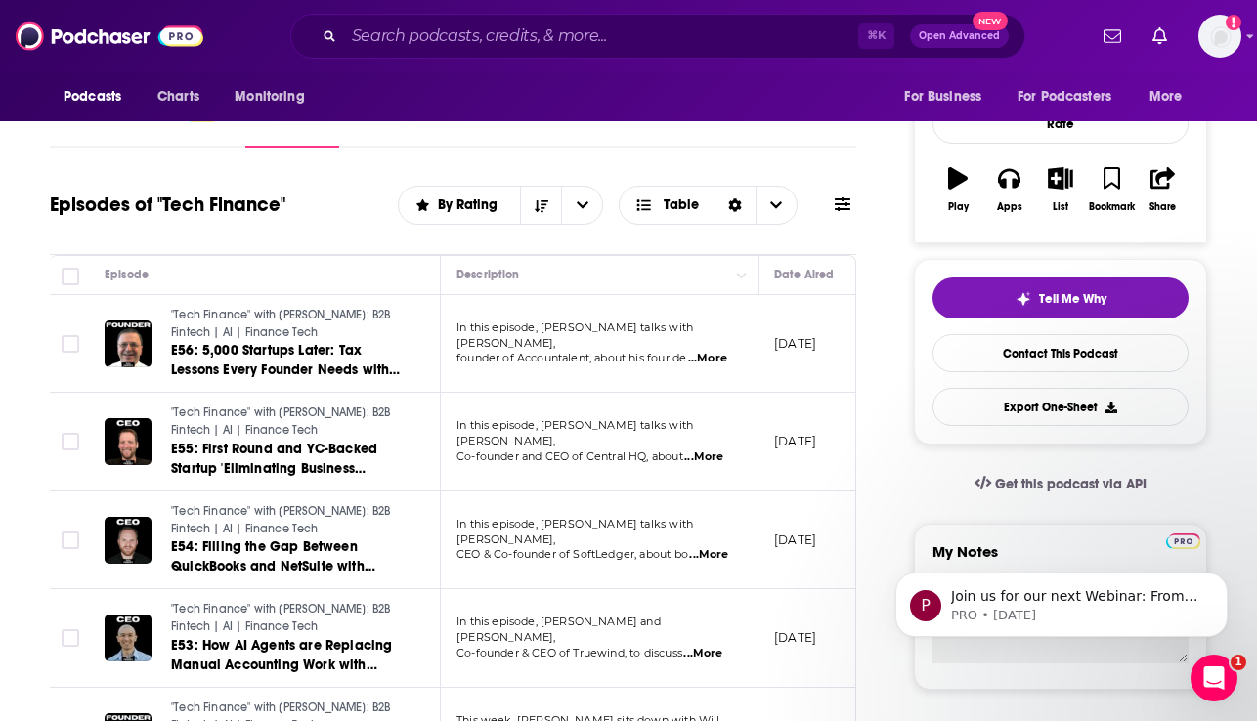
click at [718, 450] on span "...More" at bounding box center [703, 458] width 39 height 16
click at [676, 263] on div "Description" at bounding box center [598, 274] width 285 height 23
click at [718, 547] on span "...More" at bounding box center [708, 555] width 39 height 16
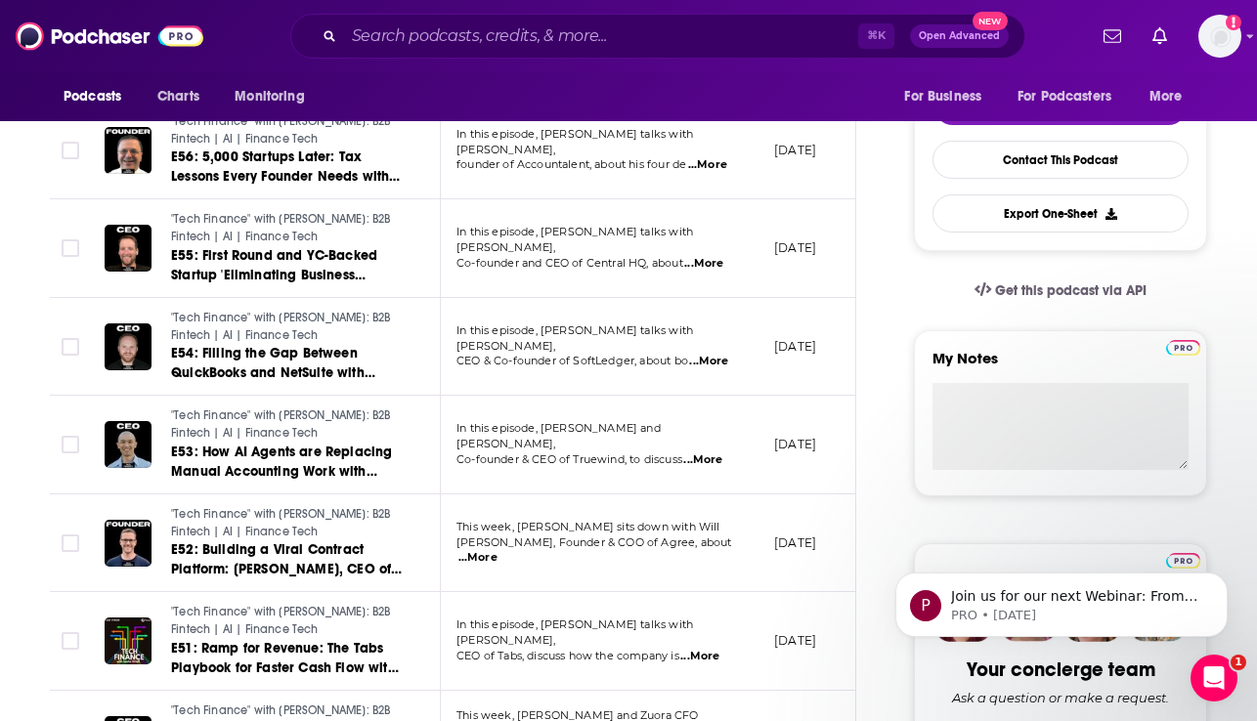
scroll to position [466, 0]
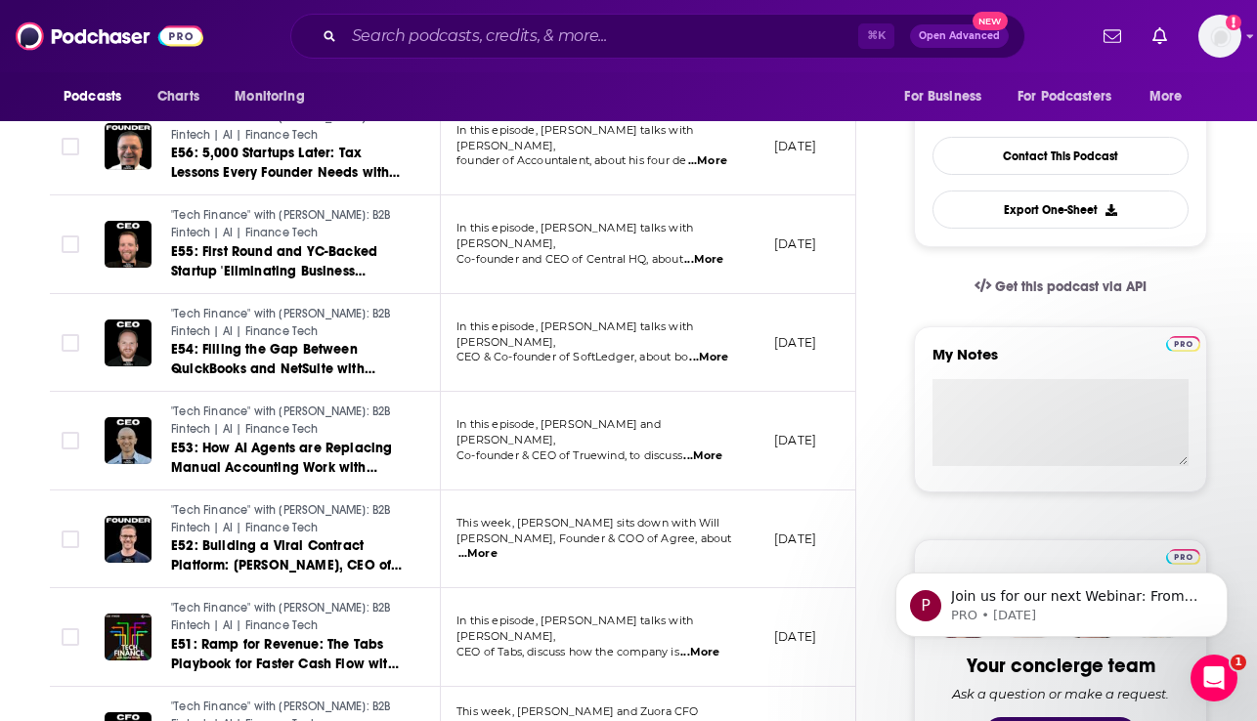
click at [715, 449] on span "...More" at bounding box center [702, 457] width 39 height 16
drag, startPoint x: 626, startPoint y: 87, endPoint x: 614, endPoint y: 87, distance: 11.7
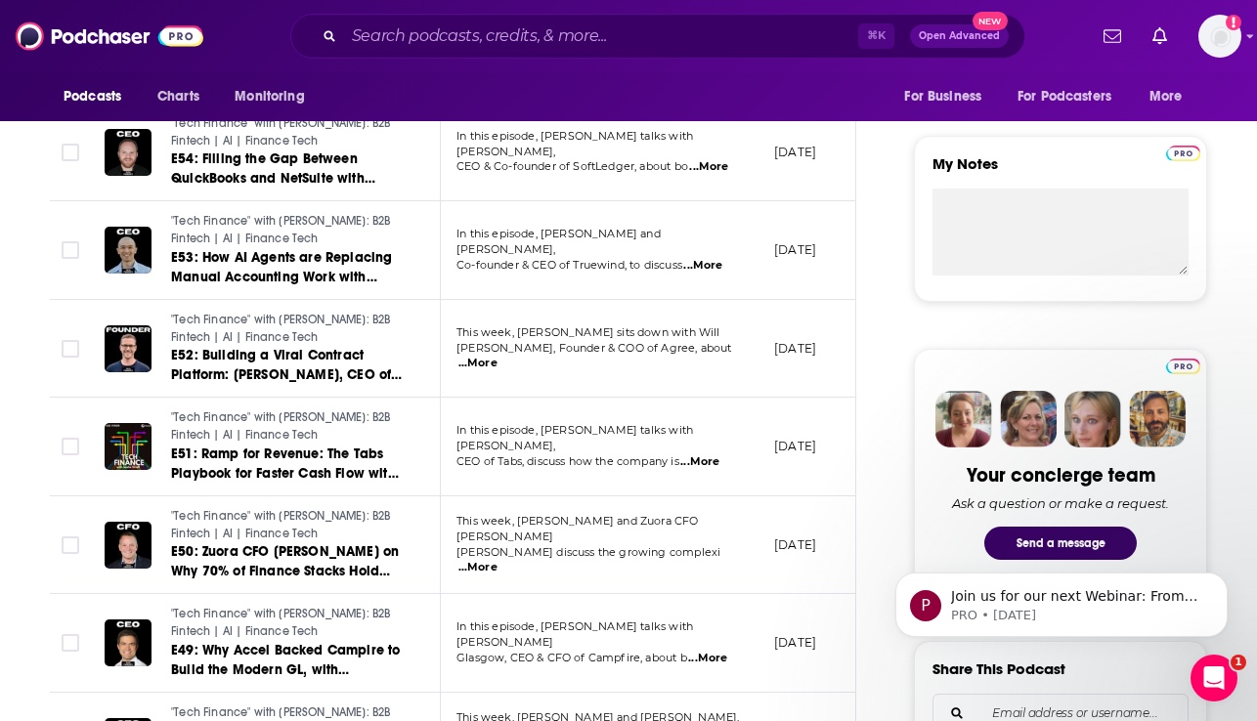
scroll to position [660, 0]
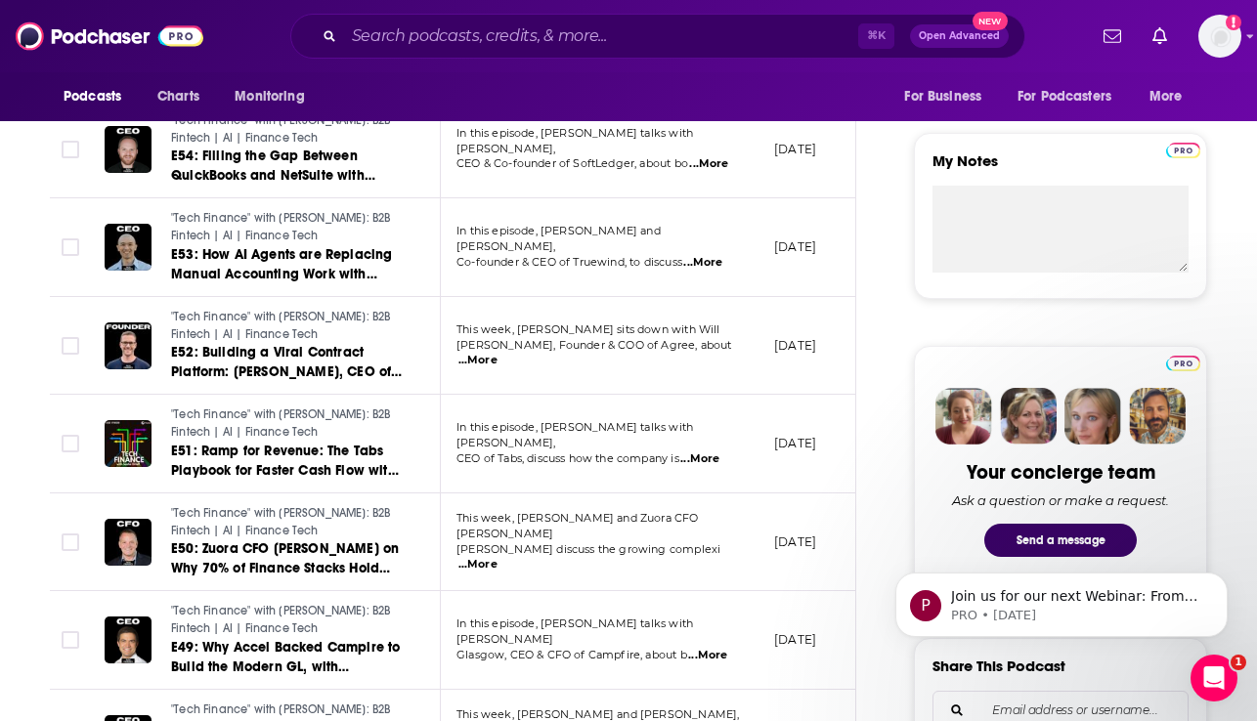
click at [498, 557] on span "...More" at bounding box center [477, 565] width 39 height 16
drag, startPoint x: 699, startPoint y: 194, endPoint x: 697, endPoint y: 215, distance: 21.6
click at [571, 521] on td "This week, Sasha Orloff and Zuora CFO Todd McElhatton discuss the growing compl…" at bounding box center [600, 543] width 318 height 99
click at [498, 557] on span "...More" at bounding box center [477, 565] width 39 height 16
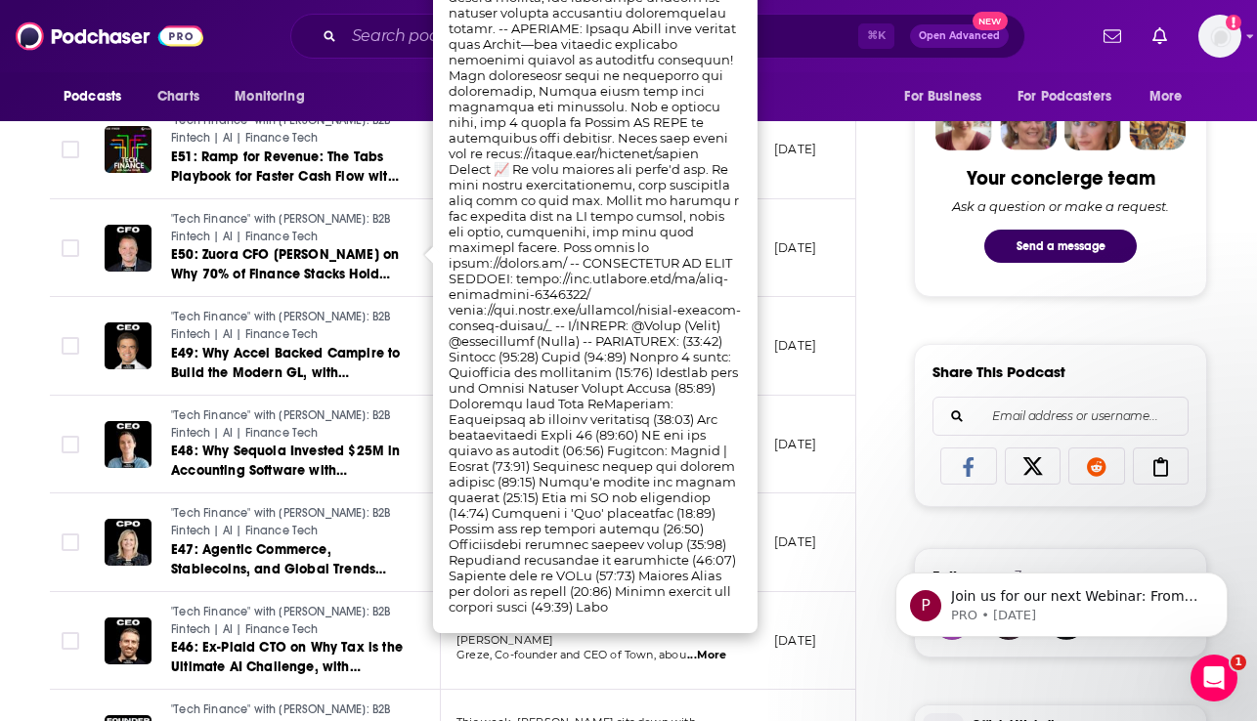
scroll to position [862, 0]
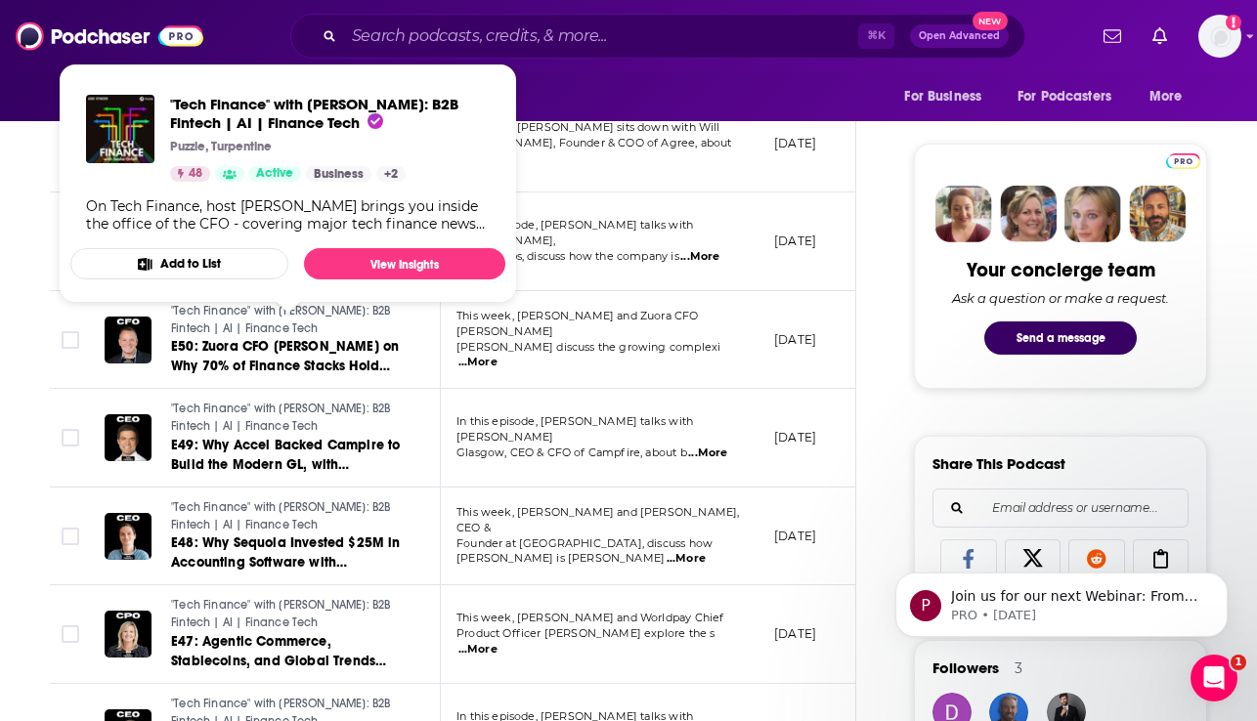
click at [316, 317] on span ""Tech Finance" with Sasha Orloff: B2B Fintech | AI | Finance Tech" at bounding box center [281, 319] width 220 height 31
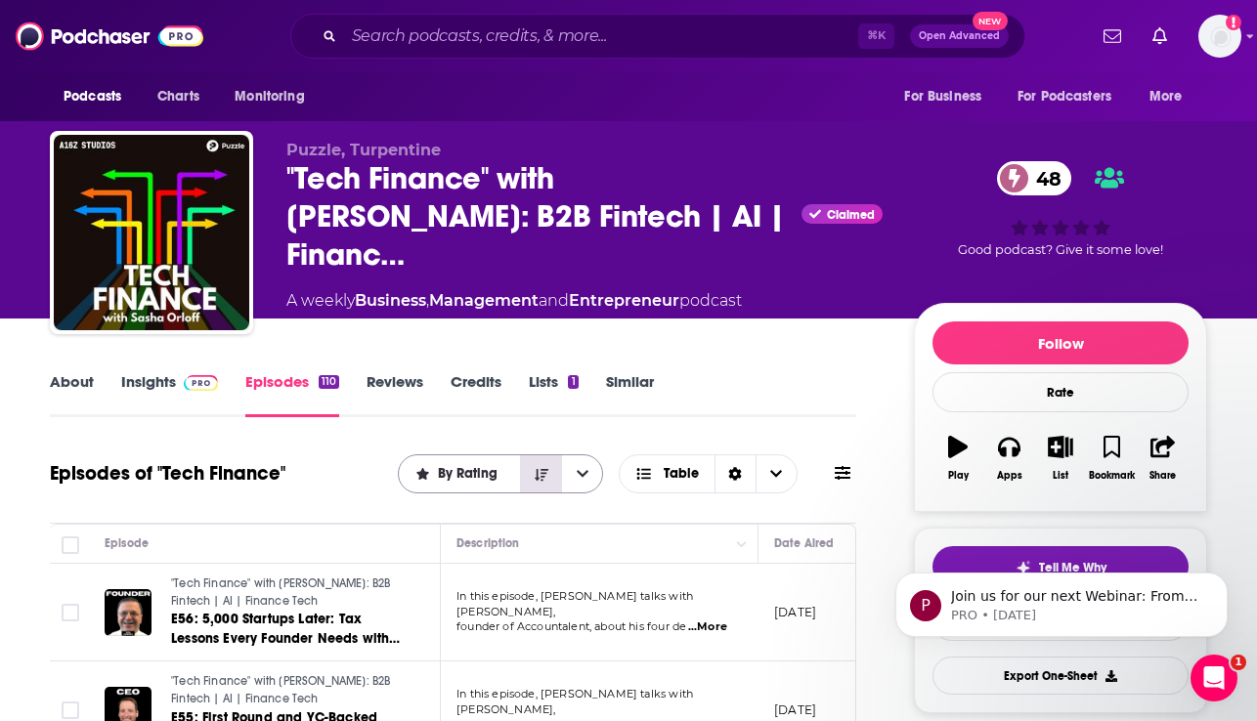
click at [540, 479] on icon "Sort Direction" at bounding box center [542, 475] width 14 height 14
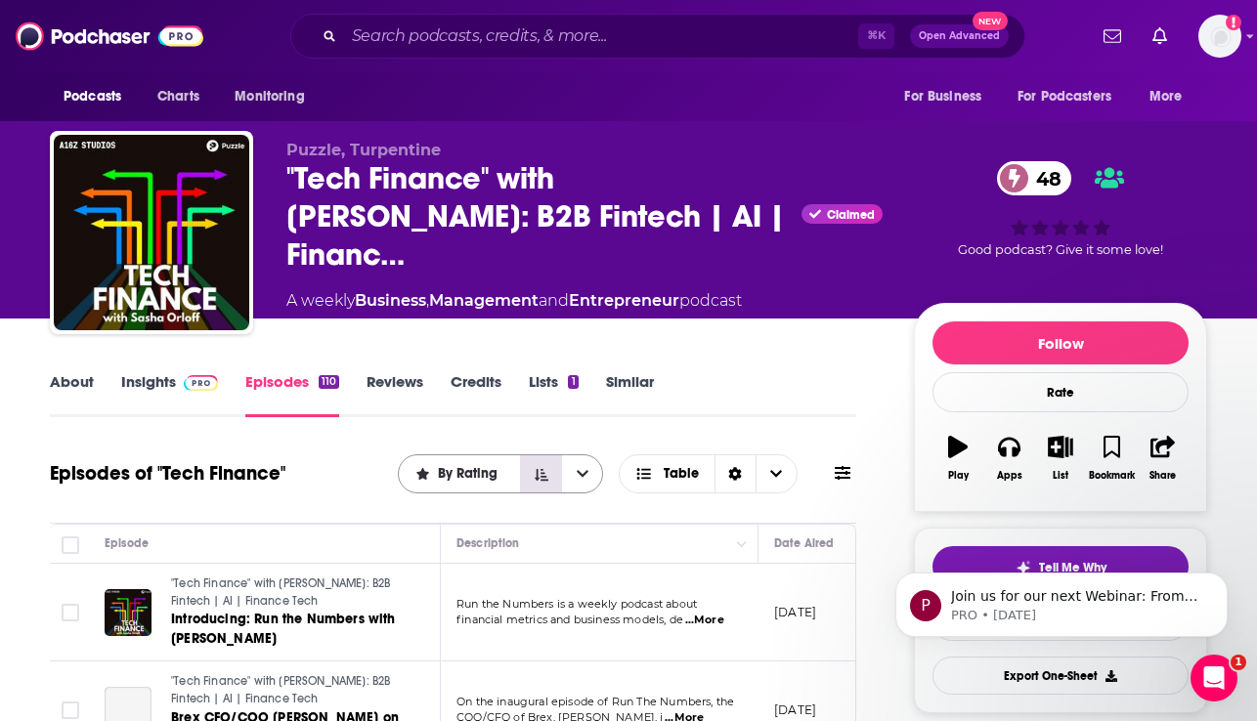
click at [540, 479] on icon "Sort Direction" at bounding box center [542, 475] width 14 height 14
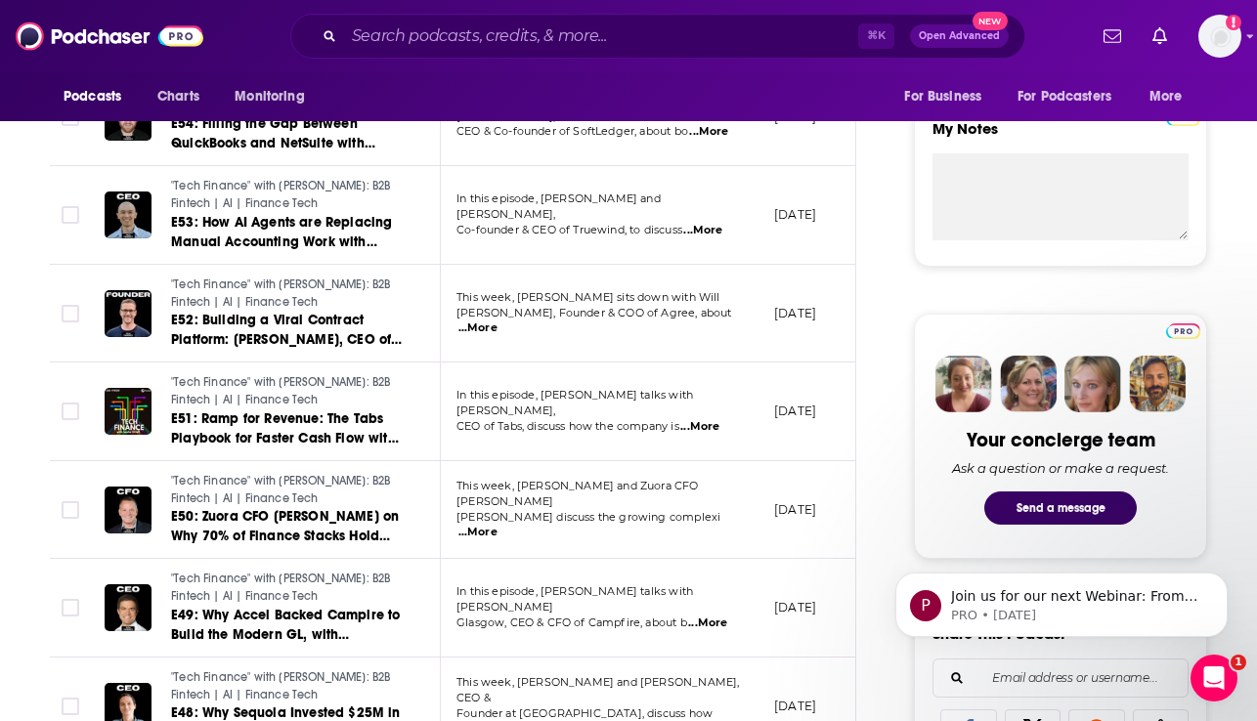
scroll to position [694, 0]
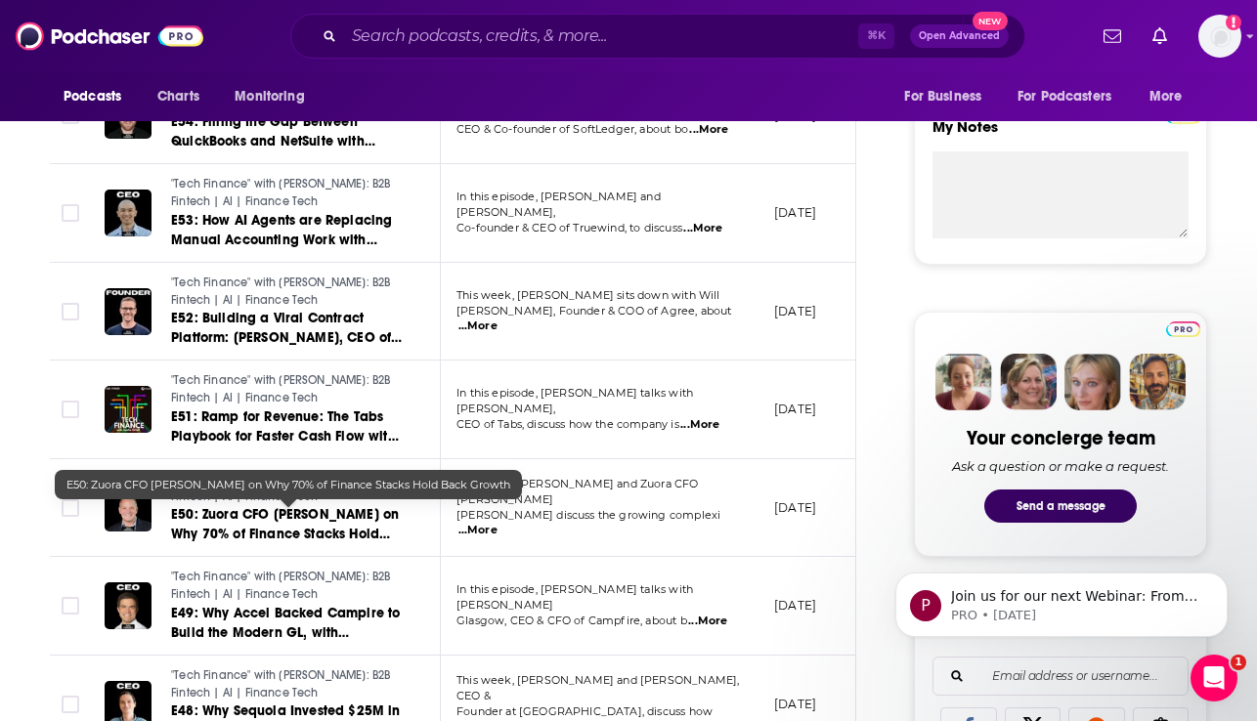
click at [263, 510] on span "E50: Zuora CFO Todd McElhatton on Why 70% of Finance Stacks Hold Back Growth" at bounding box center [285, 534] width 228 height 56
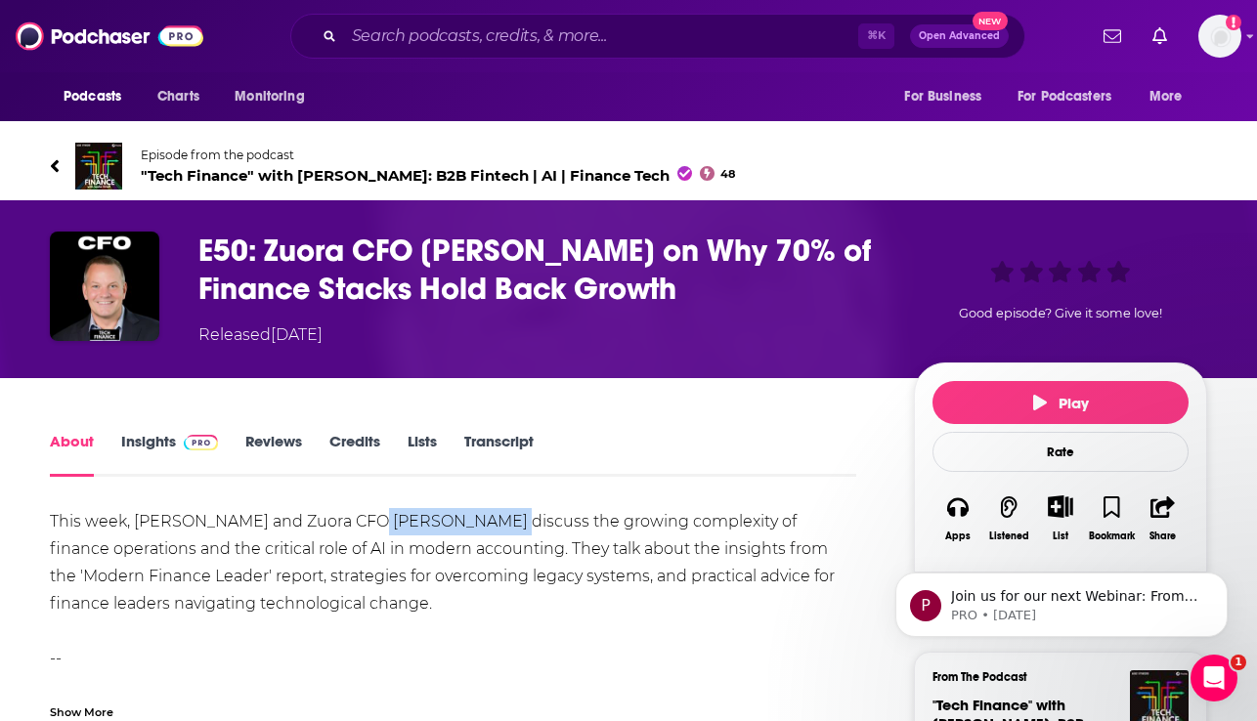
drag, startPoint x: 484, startPoint y: 521, endPoint x: 352, endPoint y: 517, distance: 132.0
copy div "Todd McElhatton"
drag, startPoint x: 312, startPoint y: 520, endPoint x: 264, endPoint y: 521, distance: 47.9
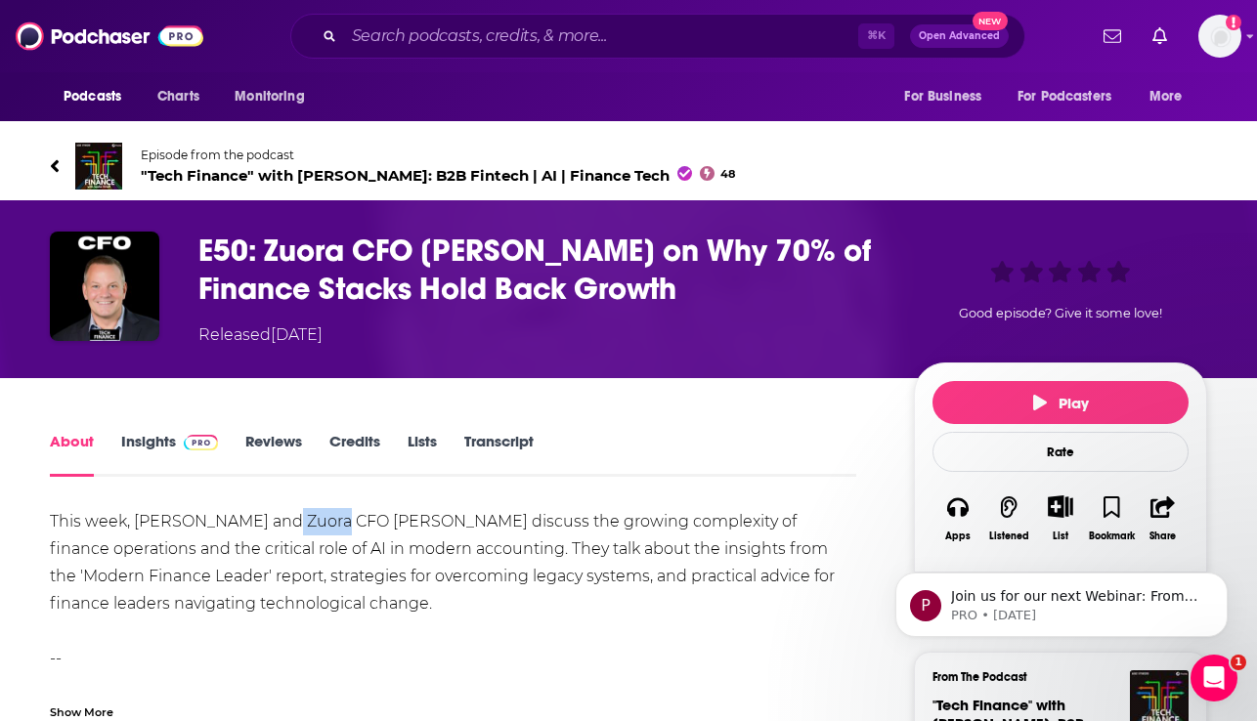
copy div "Zuora"
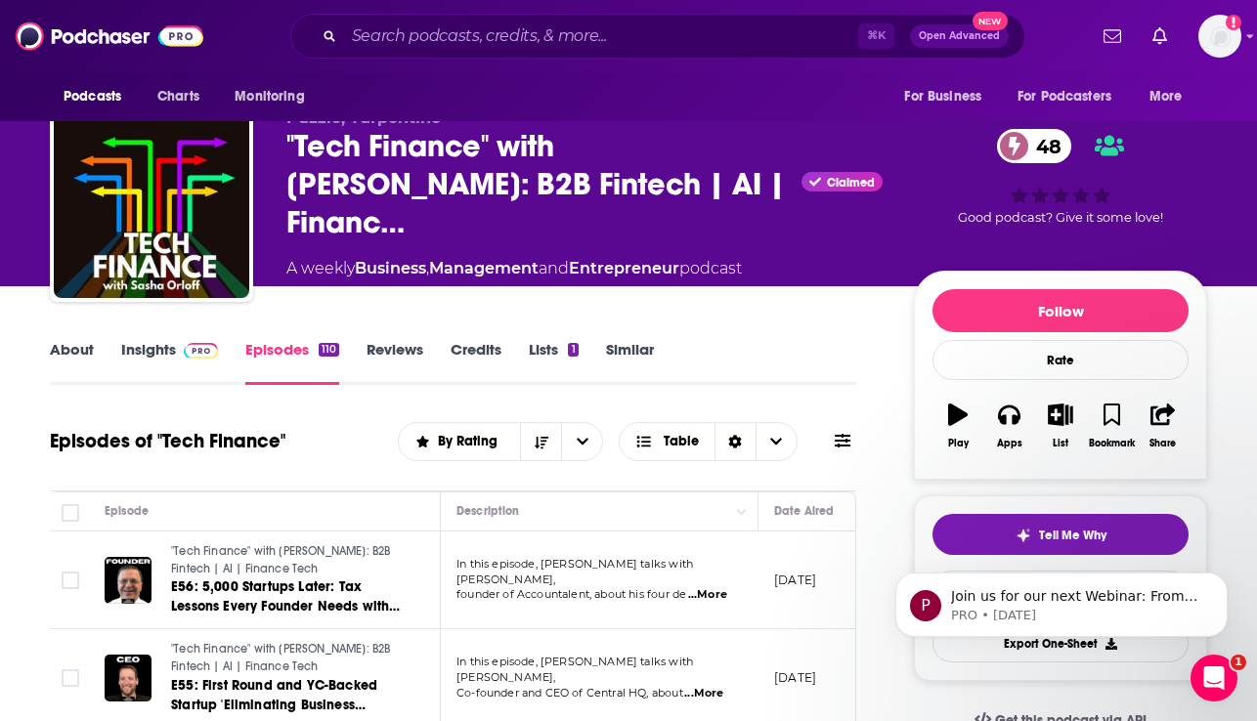
scroll to position [143, 0]
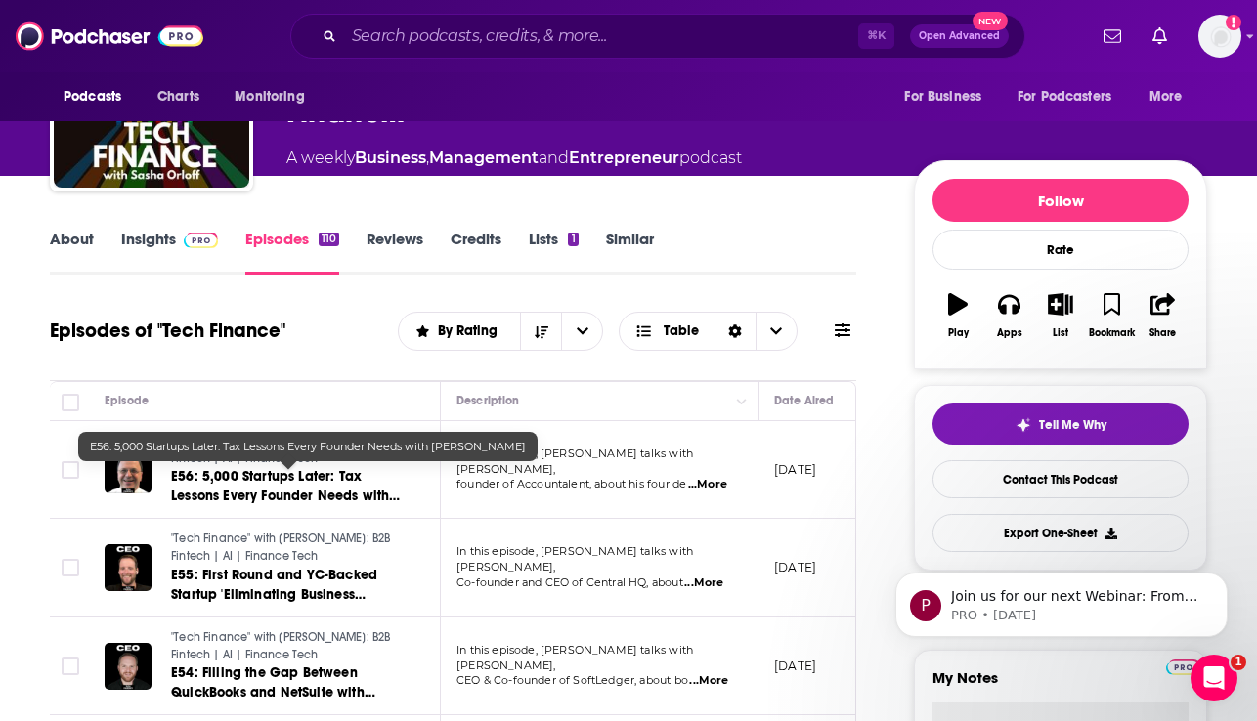
click at [234, 490] on span "E56: 5,000 Startups Later: Tax Lessons Every Founder Needs with Joe Faris" at bounding box center [285, 496] width 229 height 56
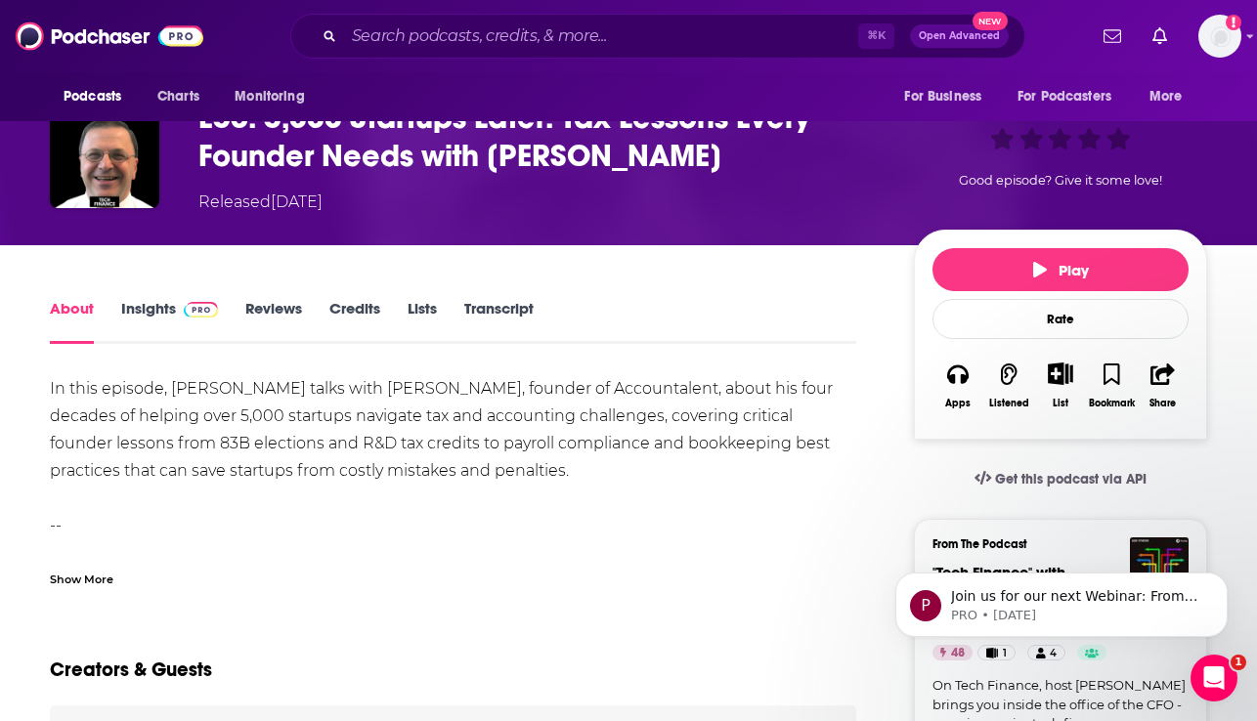
scroll to position [163, 0]
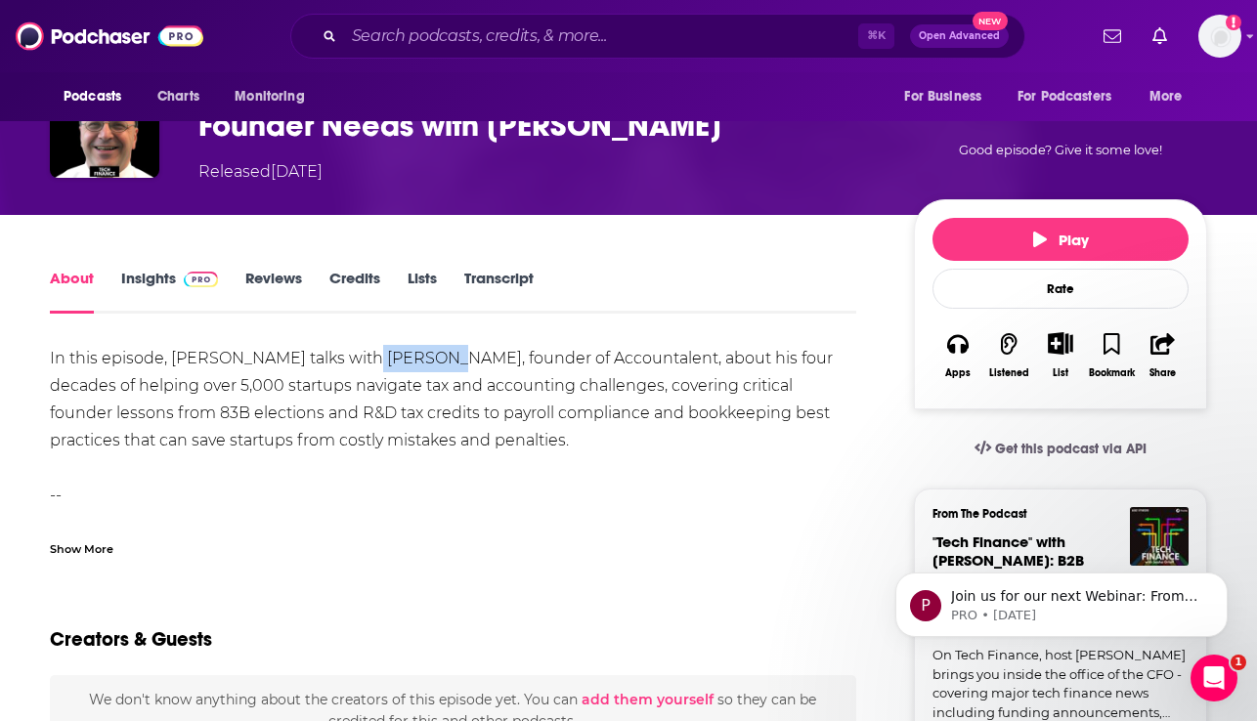
drag, startPoint x: 412, startPoint y: 361, endPoint x: 345, endPoint y: 361, distance: 66.5
copy div "Joe Faris"
drag, startPoint x: 606, startPoint y: 361, endPoint x: 507, endPoint y: 367, distance: 98.9
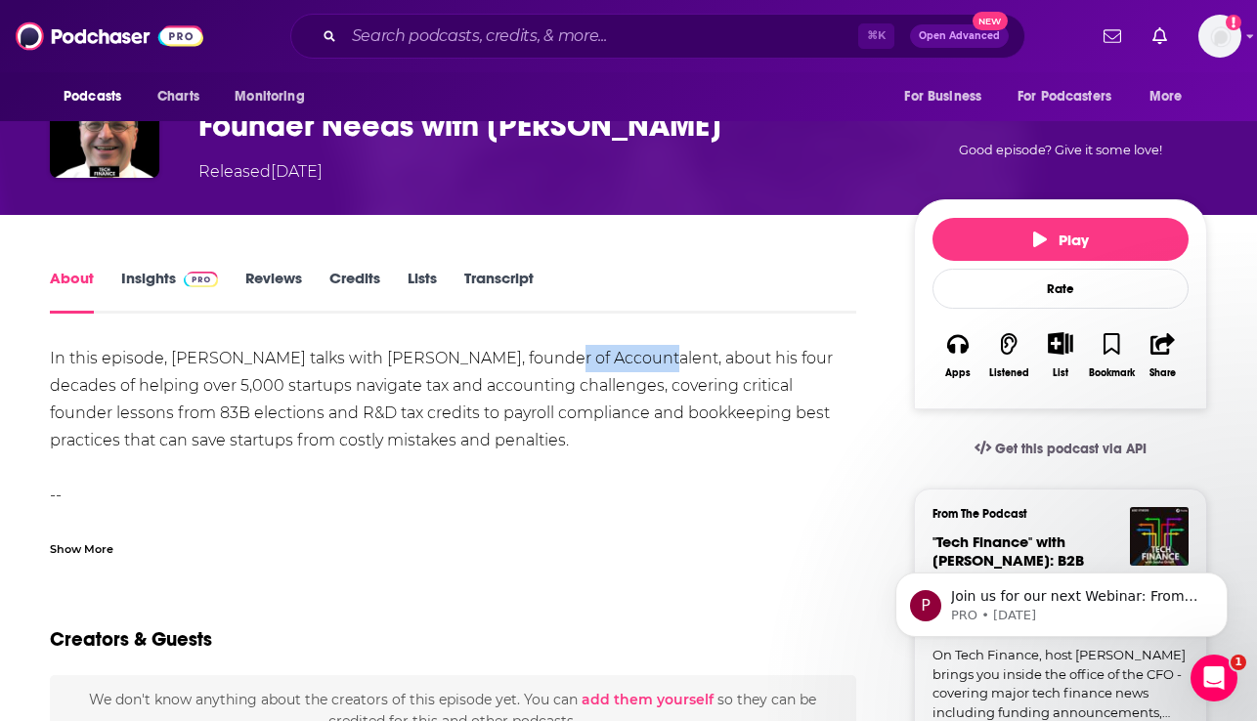
copy div "Accountalent"
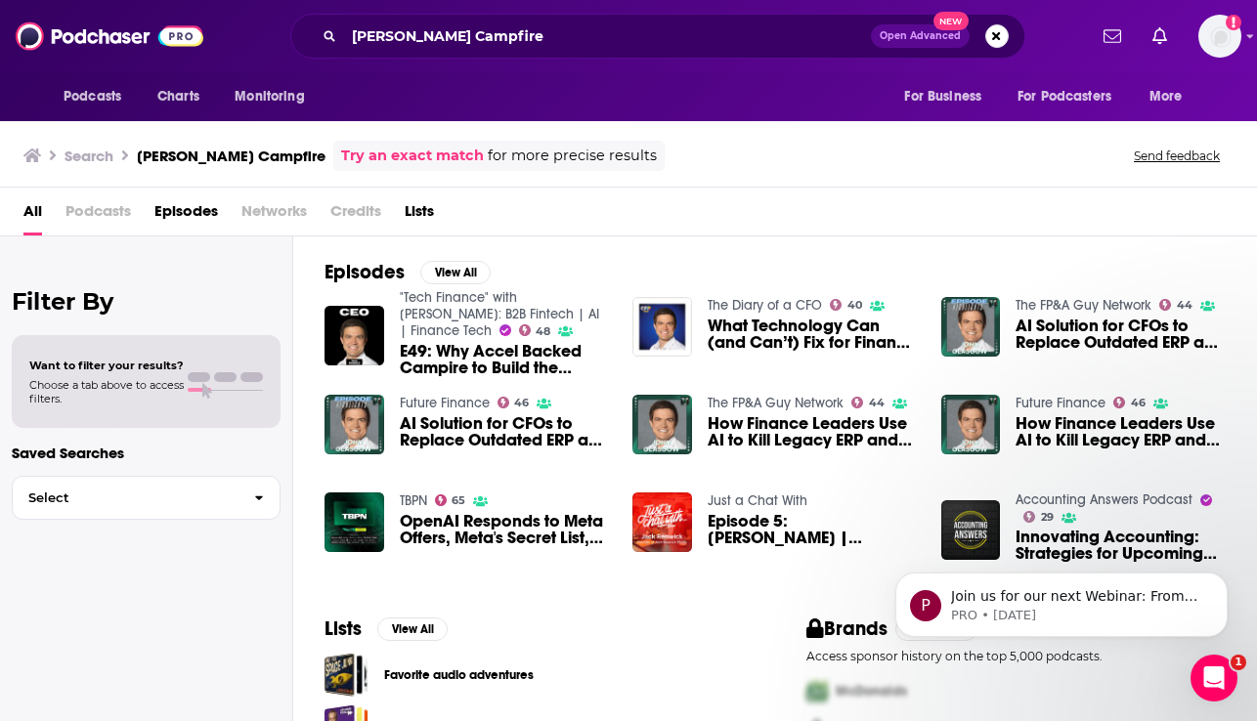
click at [751, 326] on span "What Technology Can (and Can’t) Fix for Finance Teams, with John Glasgow" at bounding box center [813, 334] width 210 height 33
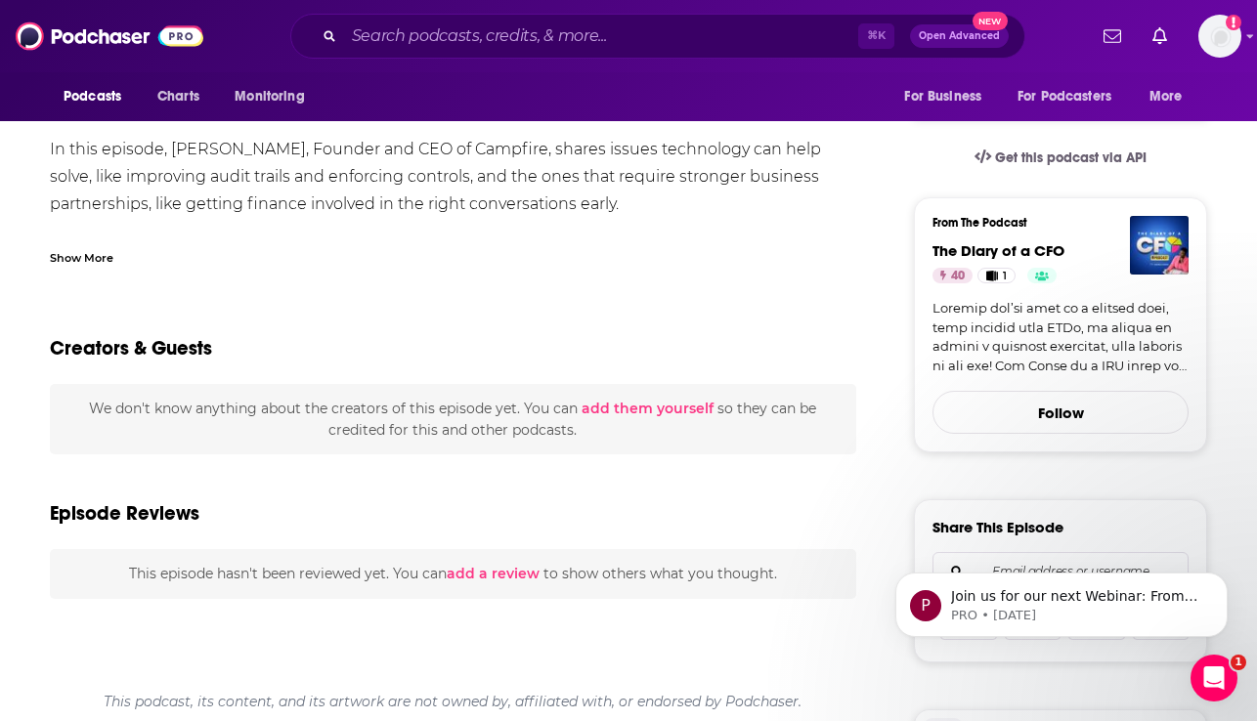
scroll to position [458, 0]
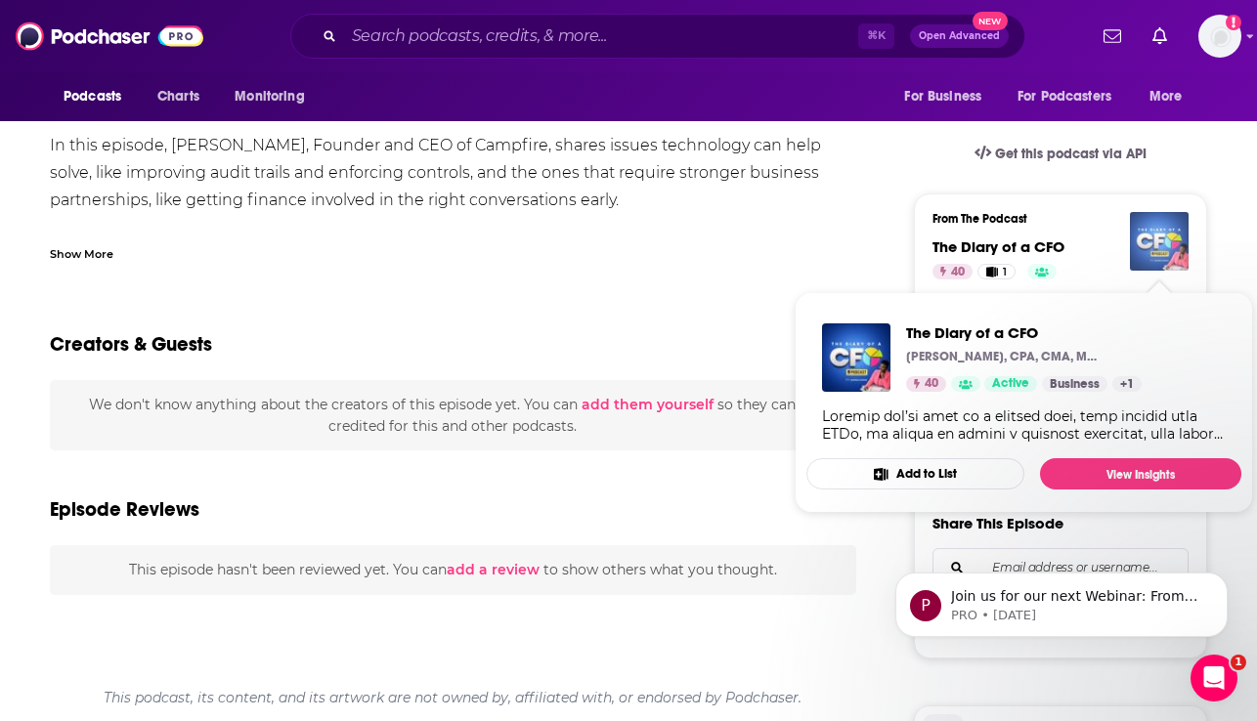
click at [1146, 242] on img "The Diary of a CFO" at bounding box center [1159, 241] width 59 height 59
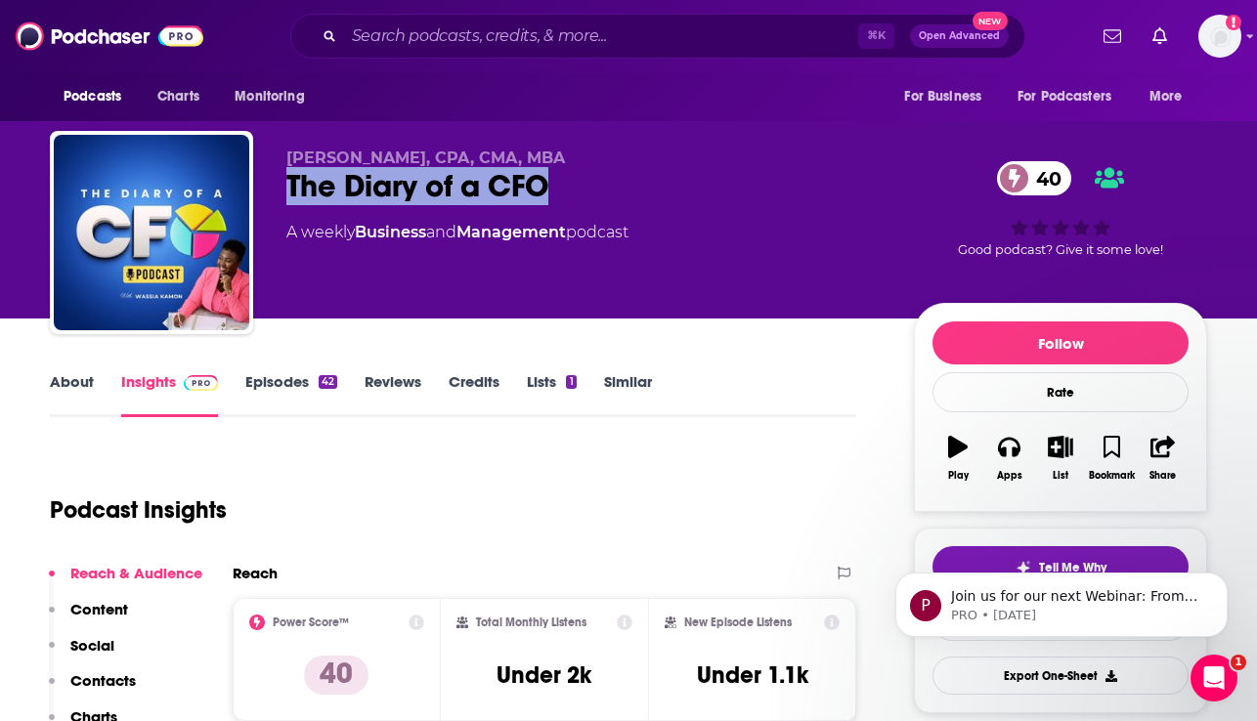
drag, startPoint x: 560, startPoint y: 187, endPoint x: 283, endPoint y: 193, distance: 276.7
click at [283, 193] on div "Wassia Kamon, CPA, CMA, MBA The Diary of a CFO 40 A weekly Business and Managem…" at bounding box center [628, 236] width 1157 height 211
copy h2 "The Diary of a CFO"
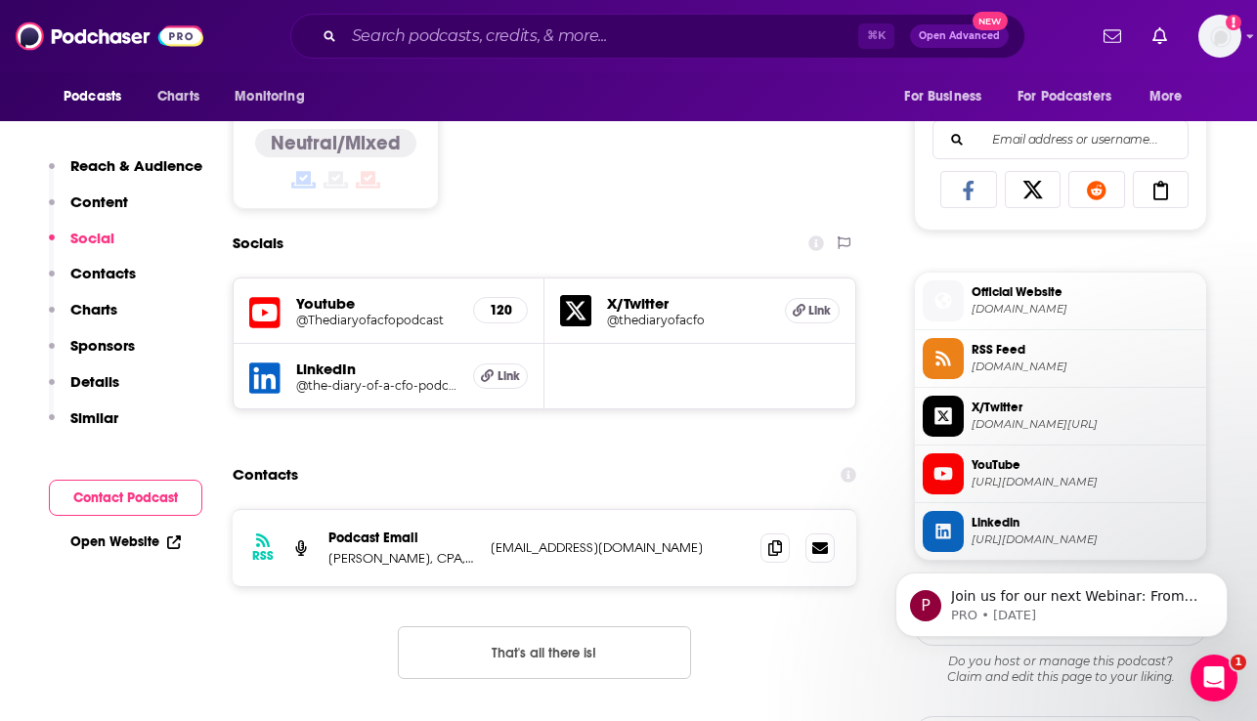
scroll to position [1259, 0]
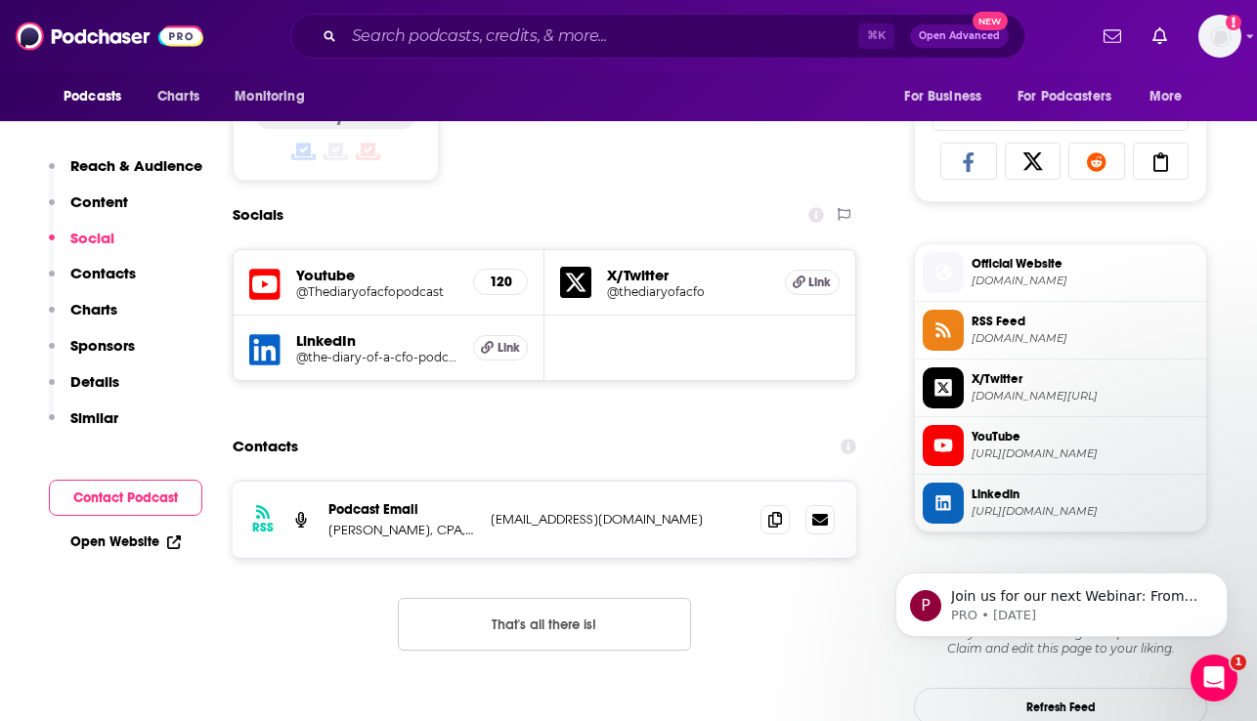
click at [1014, 267] on span "Official Website" at bounding box center [1085, 264] width 227 height 18
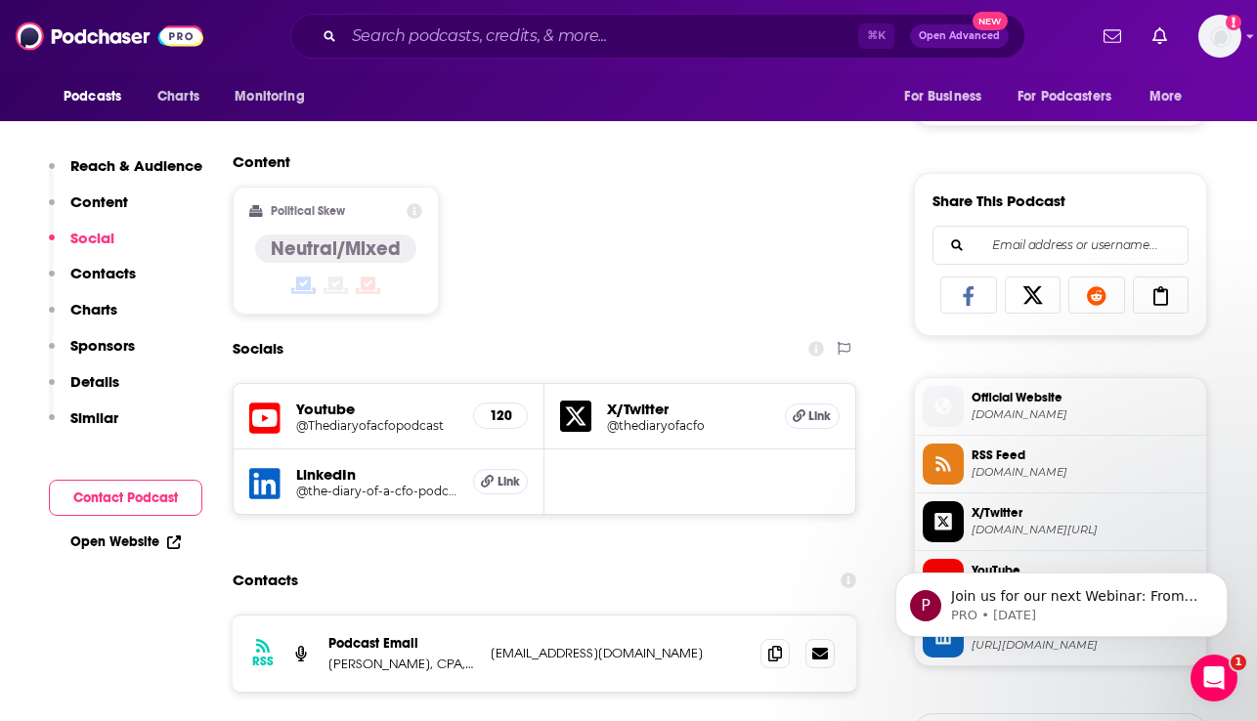
click at [171, 172] on p "Reach & Audience" at bounding box center [136, 165] width 132 height 19
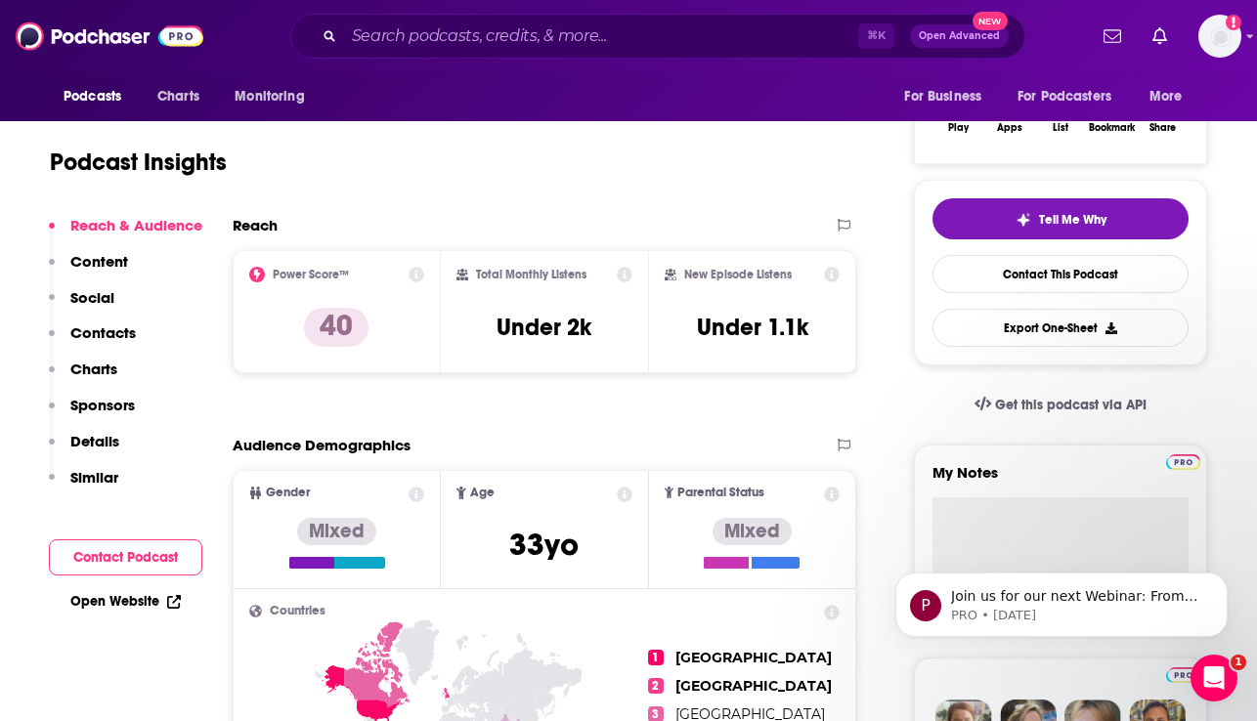
scroll to position [368, 0]
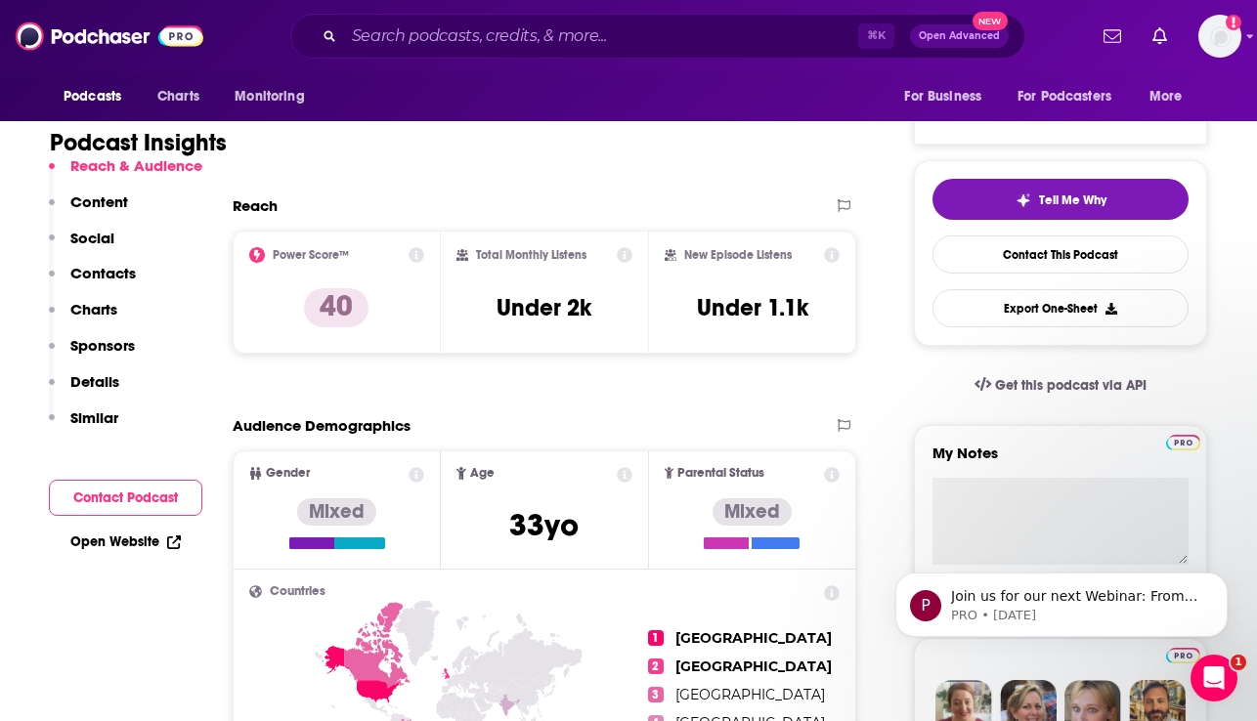
click at [118, 198] on p "Content" at bounding box center [99, 202] width 58 height 19
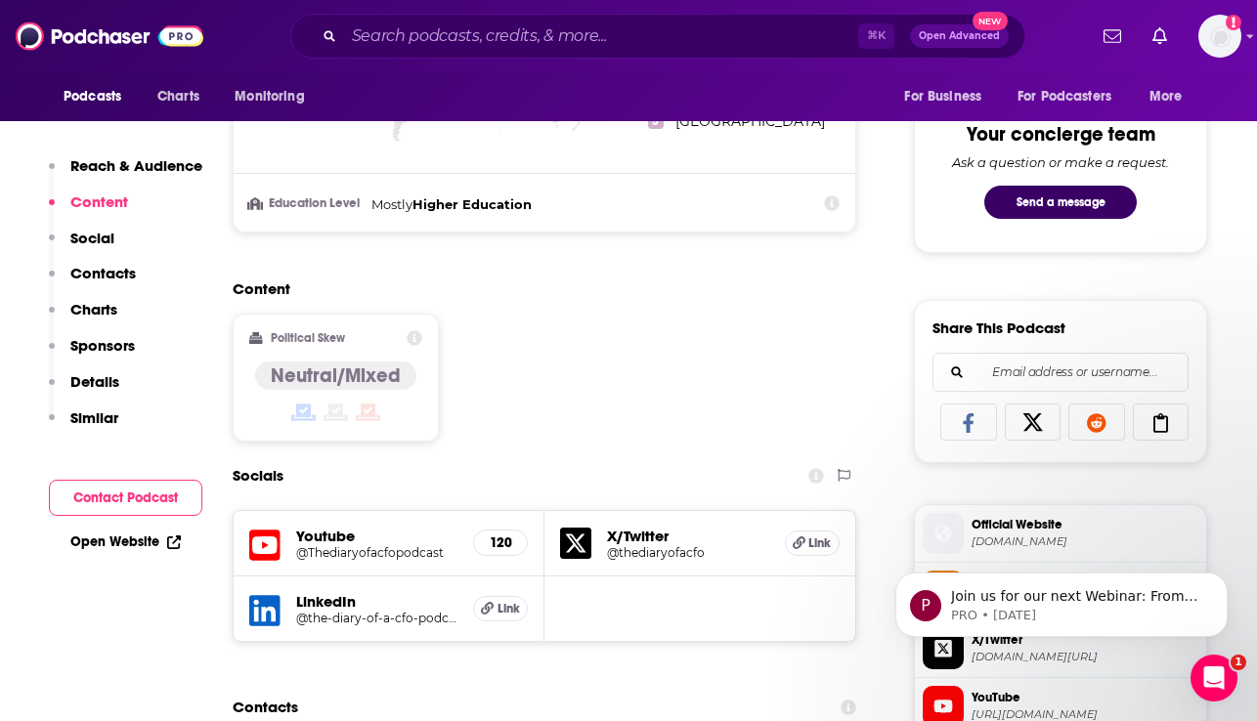
scroll to position [1006, 0]
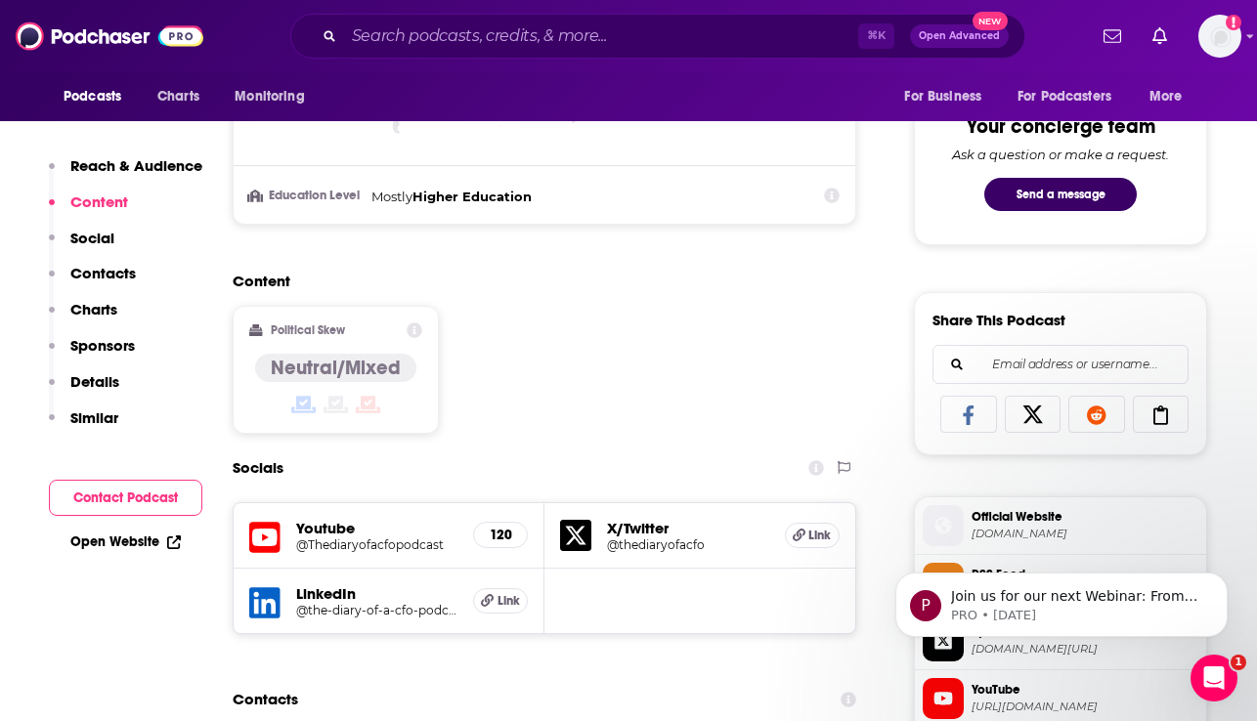
click at [88, 233] on p "Social" at bounding box center [92, 238] width 44 height 19
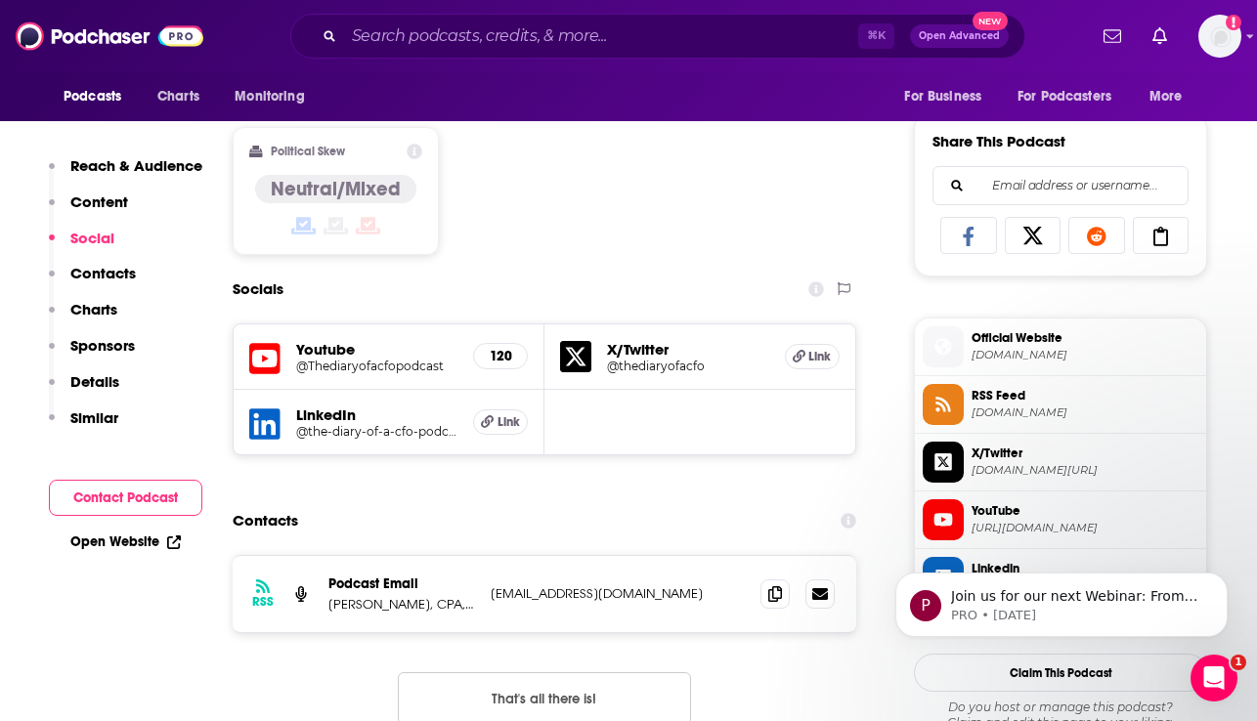
click at [102, 272] on p "Contacts" at bounding box center [102, 273] width 65 height 19
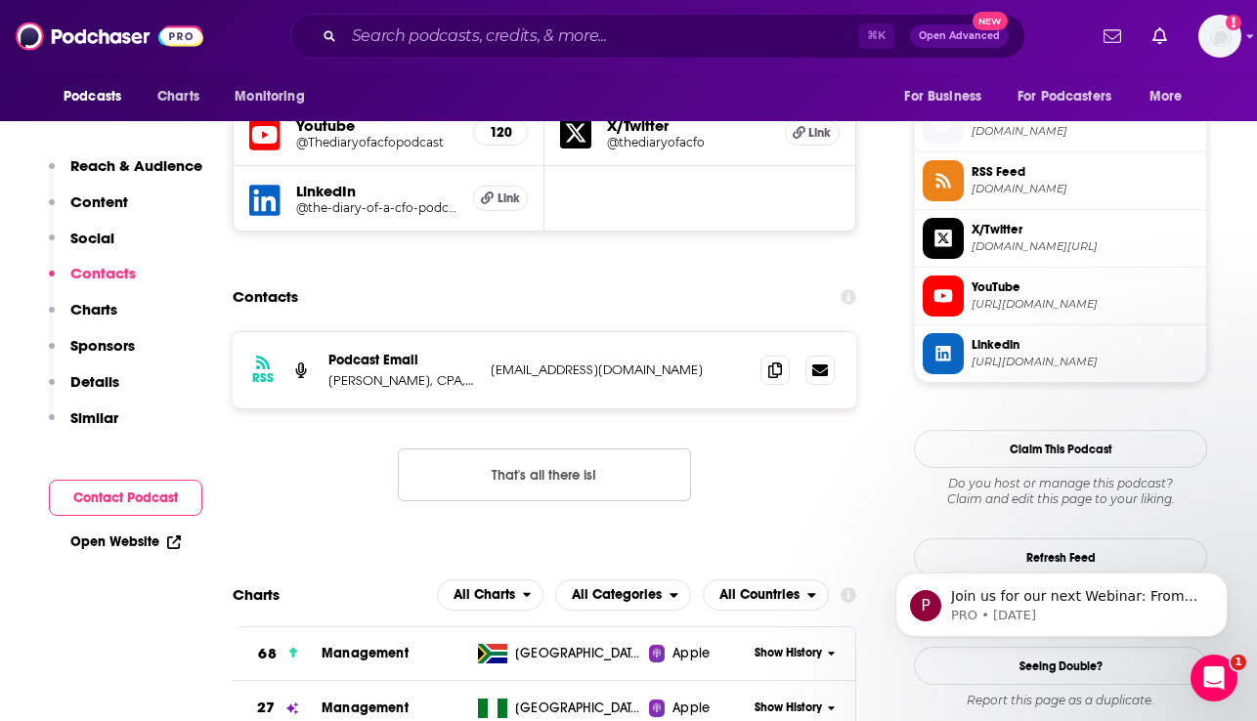
scroll to position [1416, 0]
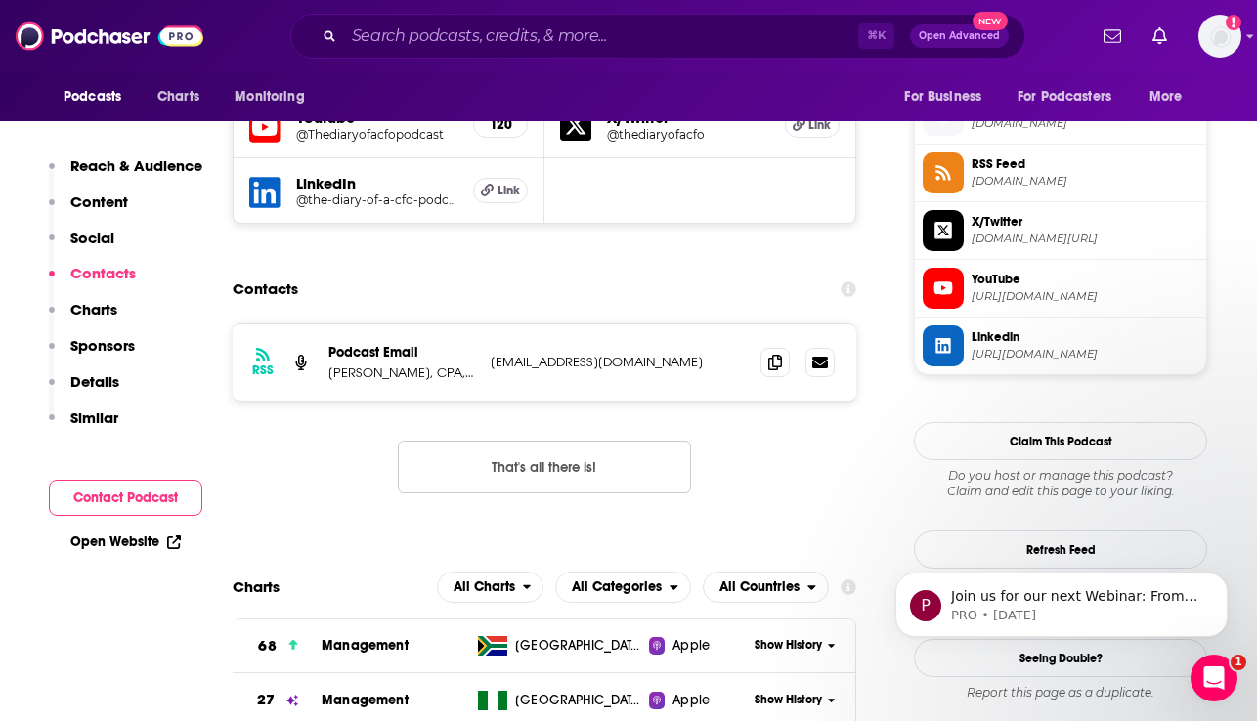
click at [93, 304] on p "Charts" at bounding box center [93, 309] width 47 height 19
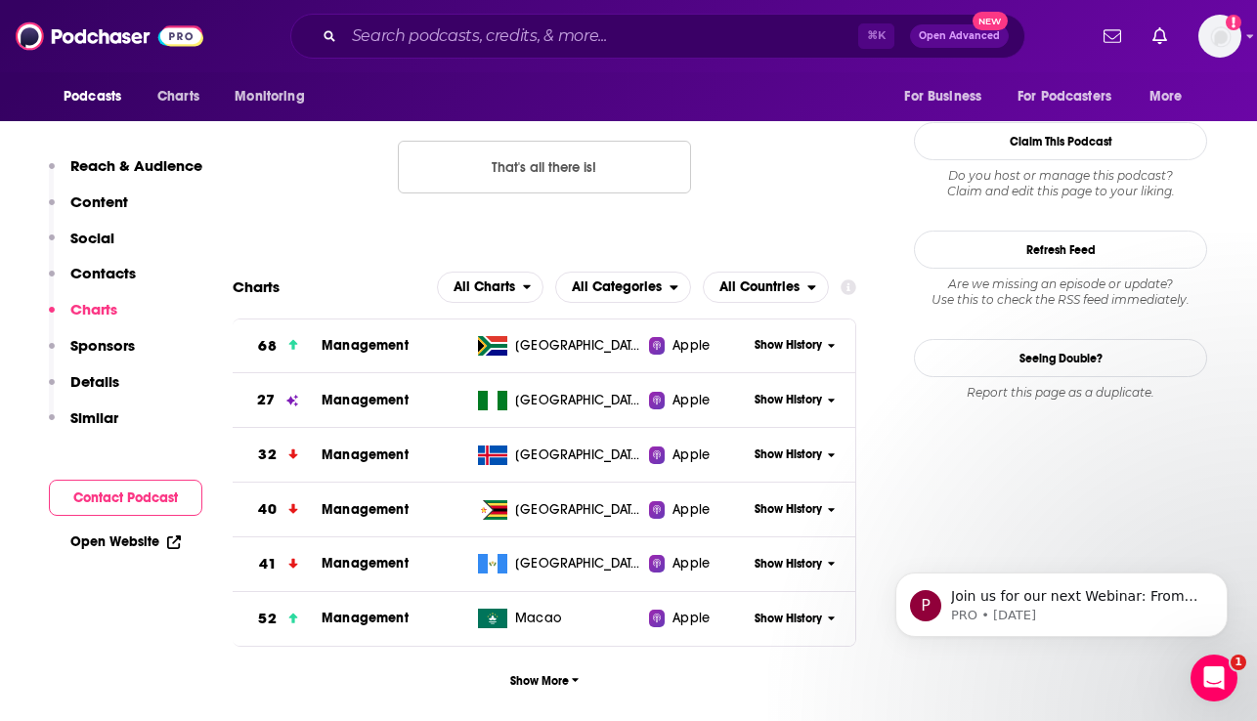
scroll to position [1717, 0]
click at [91, 341] on p "Sponsors" at bounding box center [102, 345] width 65 height 19
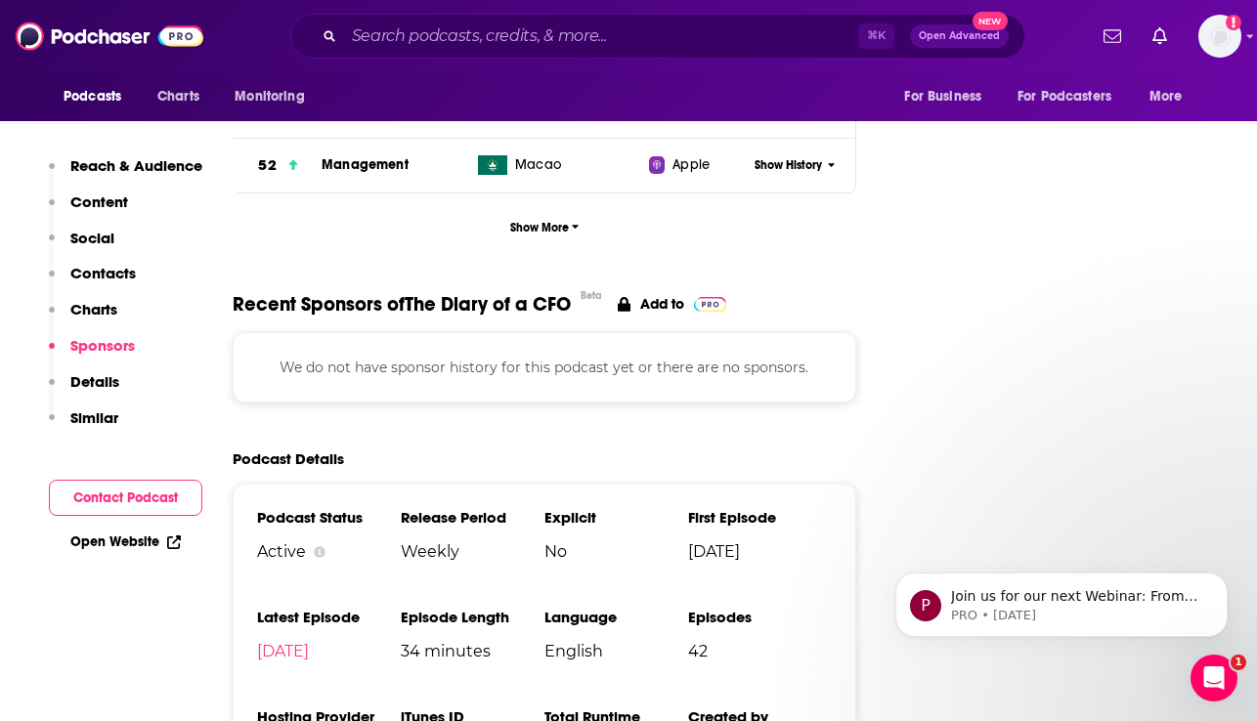
scroll to position [2192, 0]
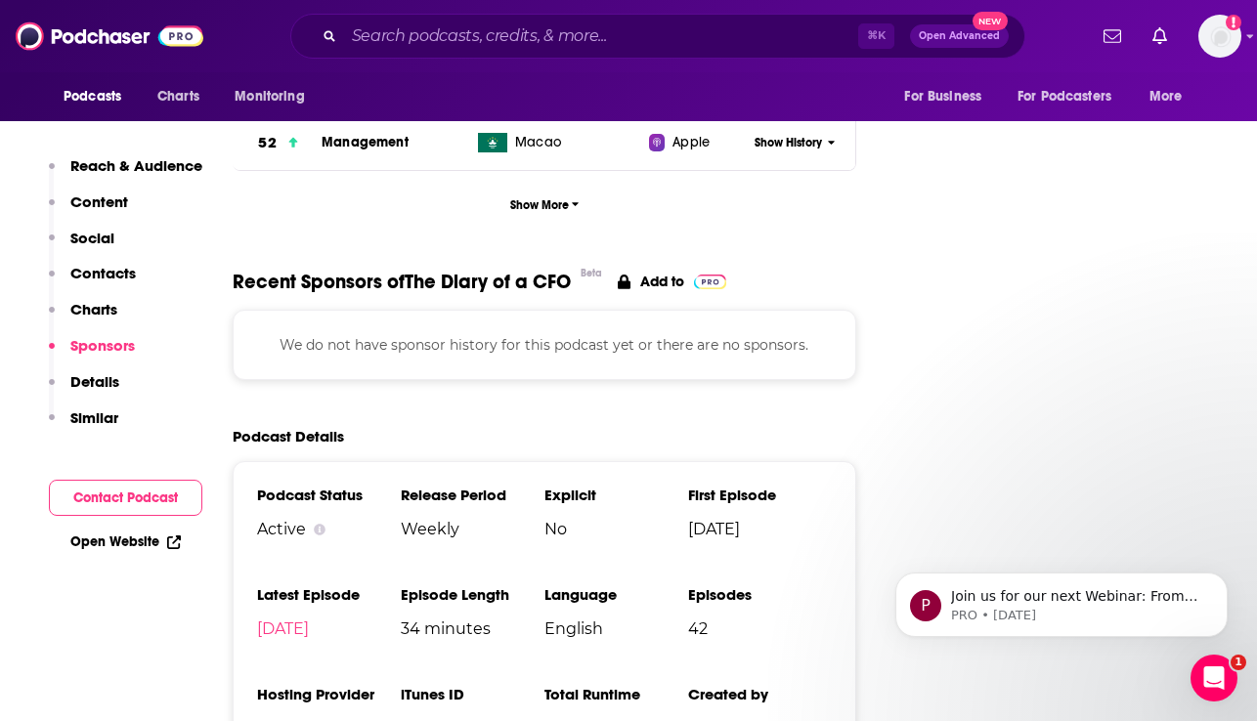
click at [85, 375] on p "Details" at bounding box center [94, 381] width 49 height 19
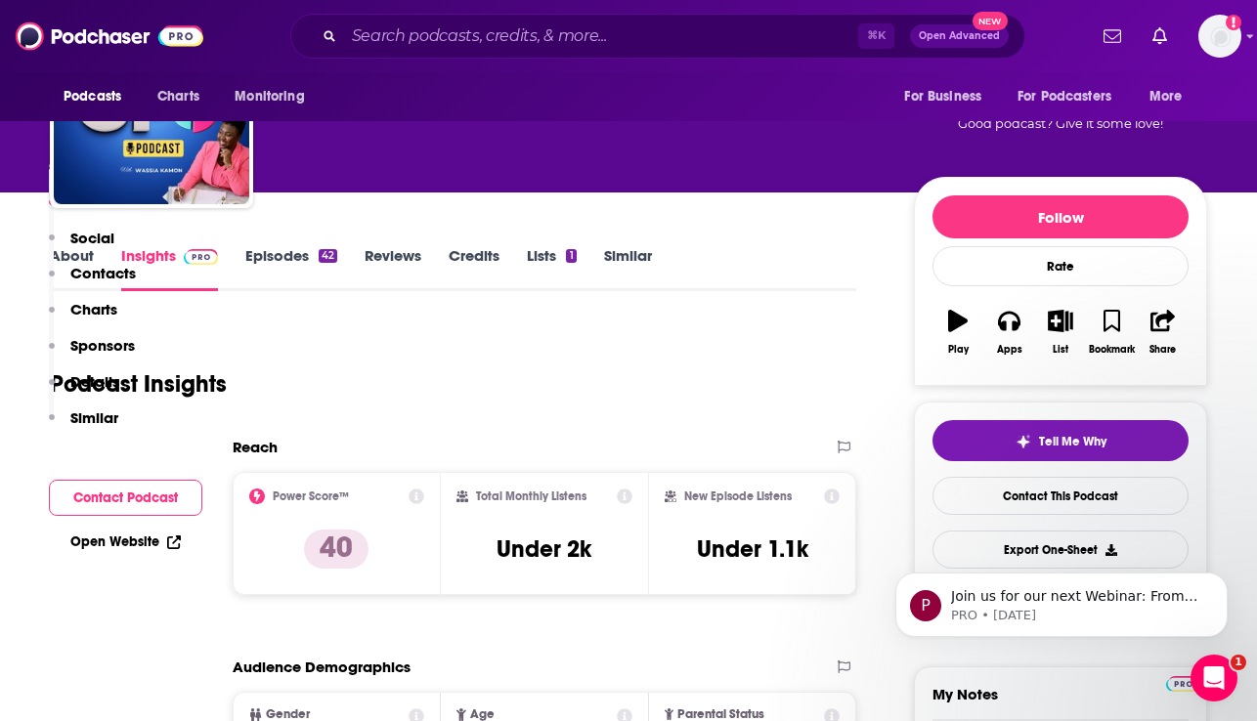
scroll to position [0, 0]
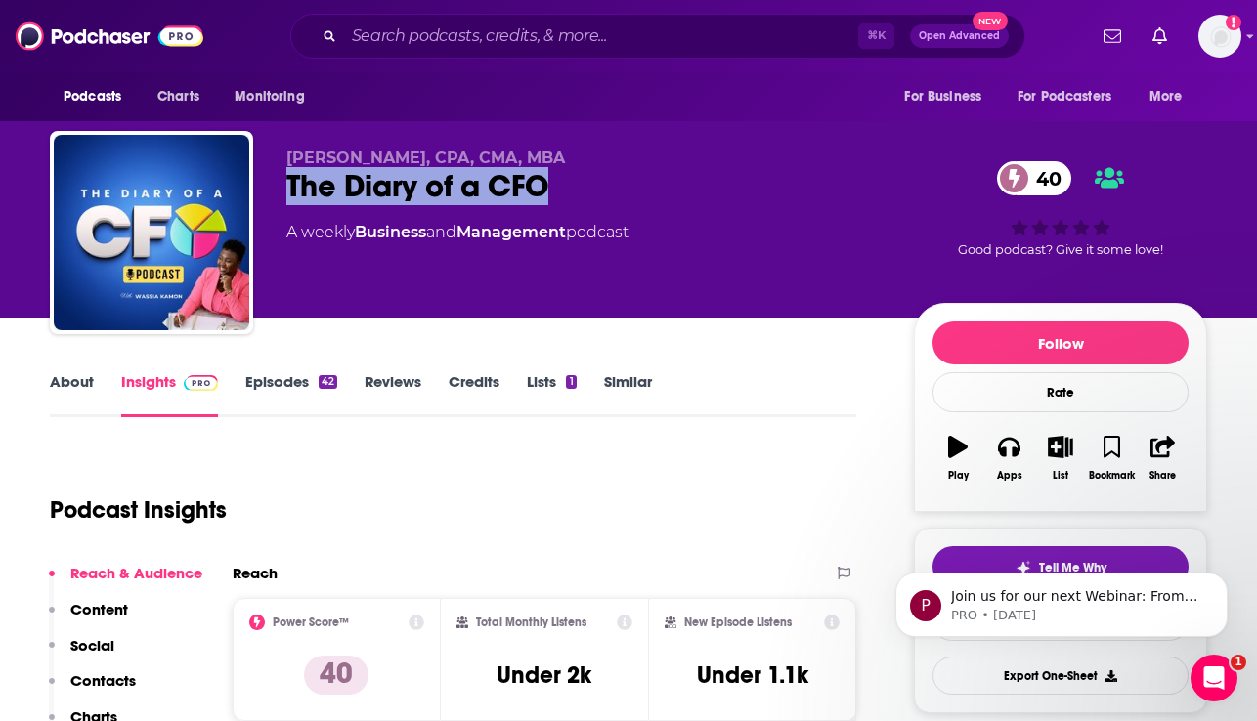
click at [292, 384] on link "Episodes 42" at bounding box center [291, 394] width 92 height 45
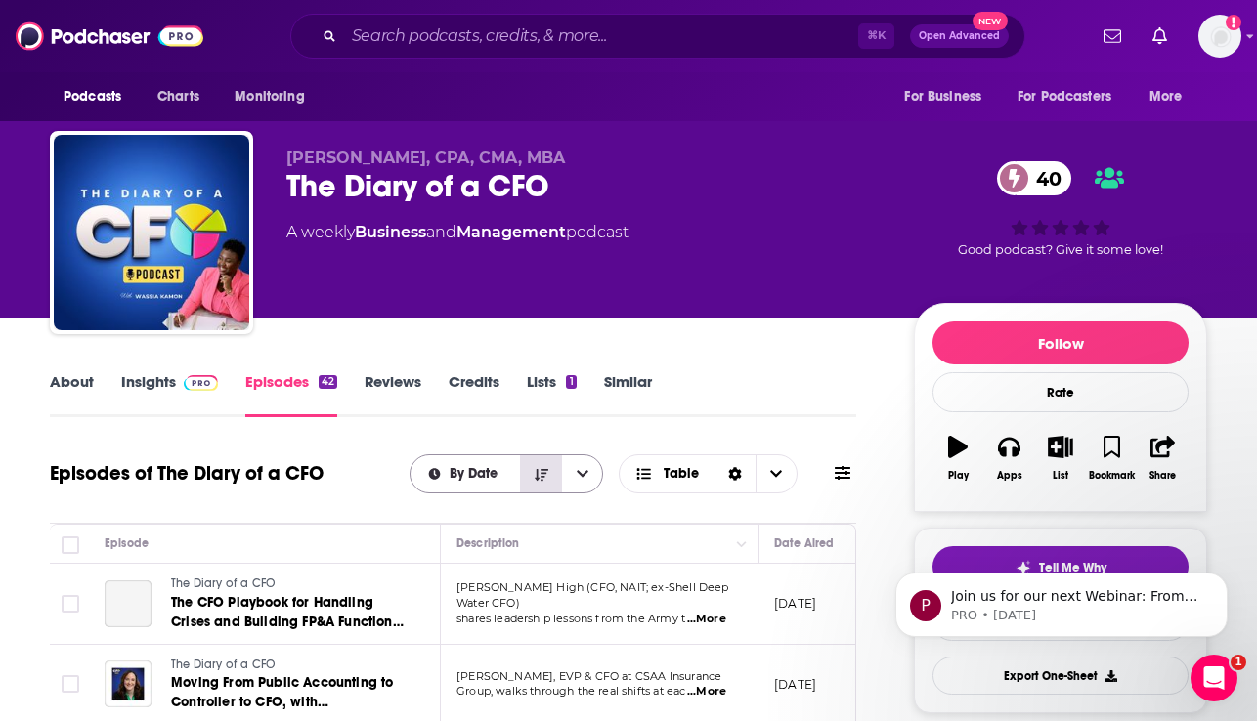
click at [540, 470] on icon "Sort Direction" at bounding box center [542, 475] width 14 height 14
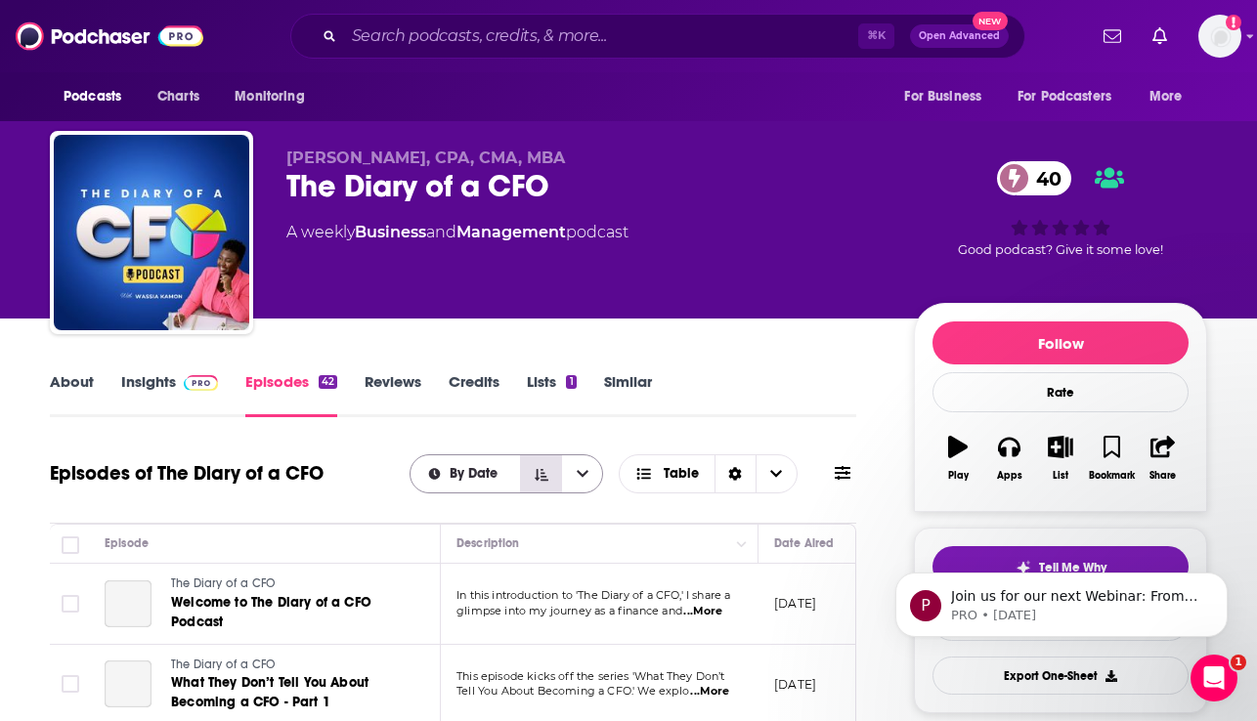
click at [543, 473] on icon "Sort Direction" at bounding box center [542, 474] width 14 height 12
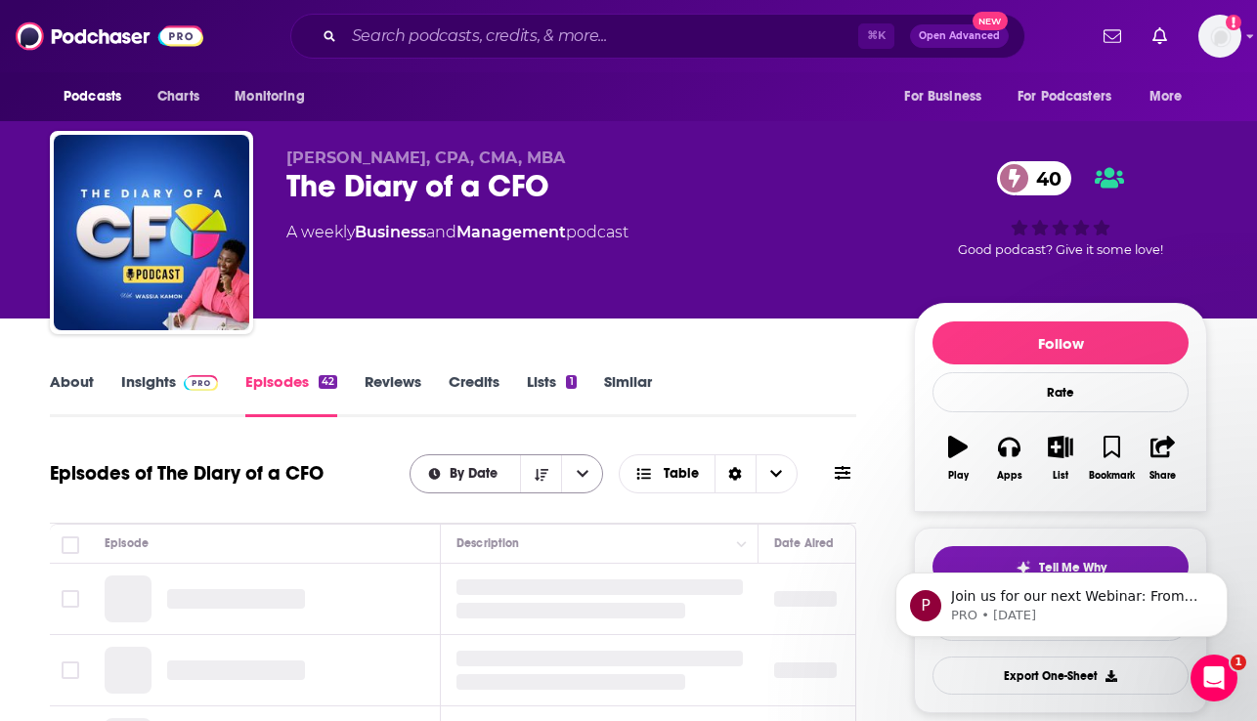
click at [471, 473] on span "By Date" at bounding box center [477, 474] width 55 height 14
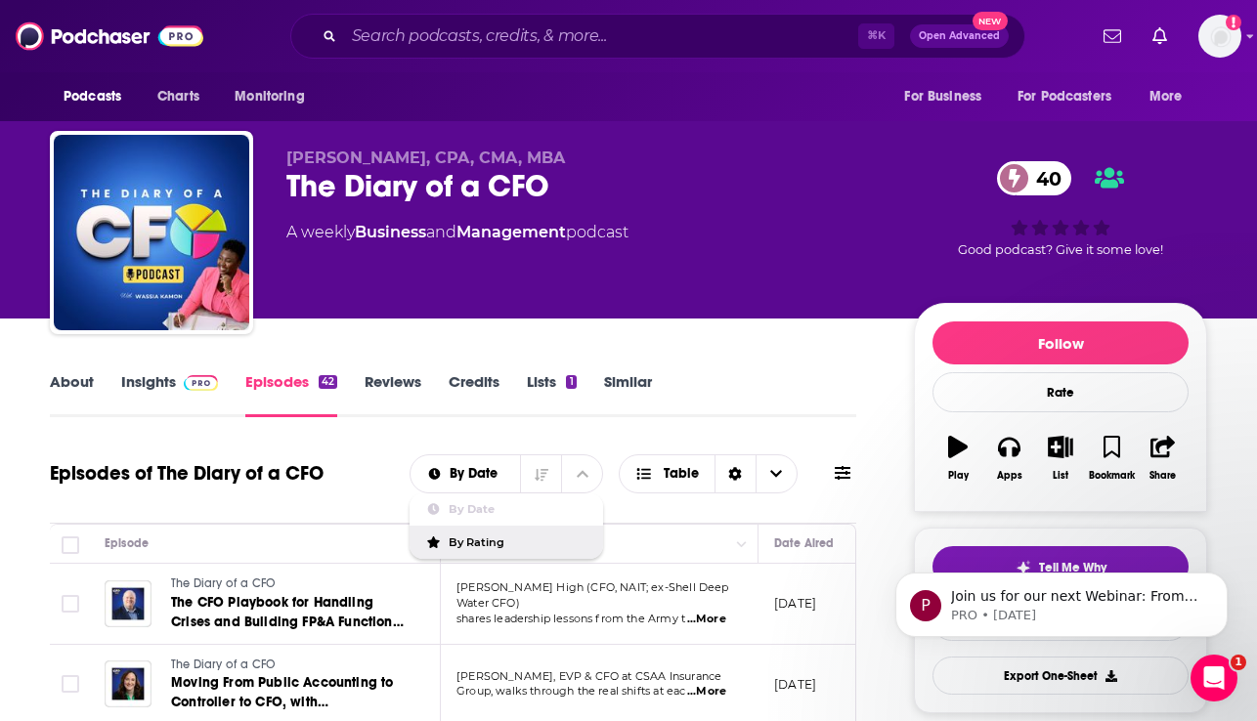
click at [461, 541] on span "By Rating" at bounding box center [518, 543] width 139 height 11
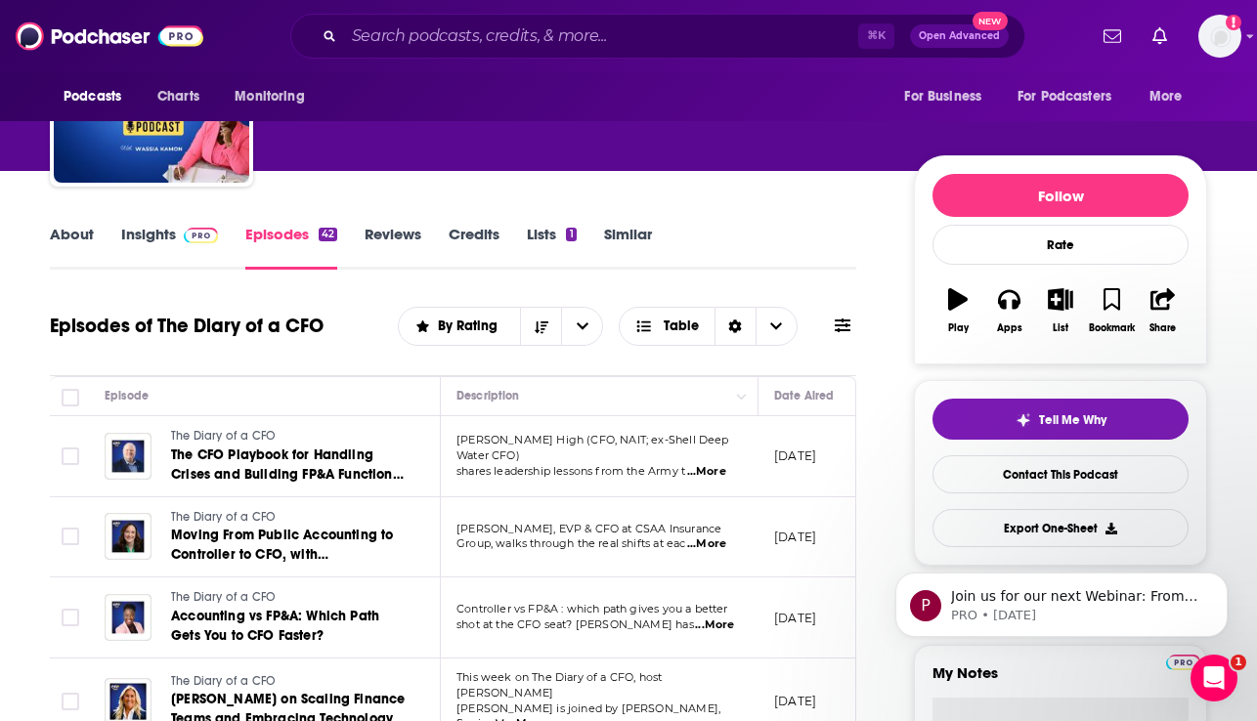
scroll to position [151, 0]
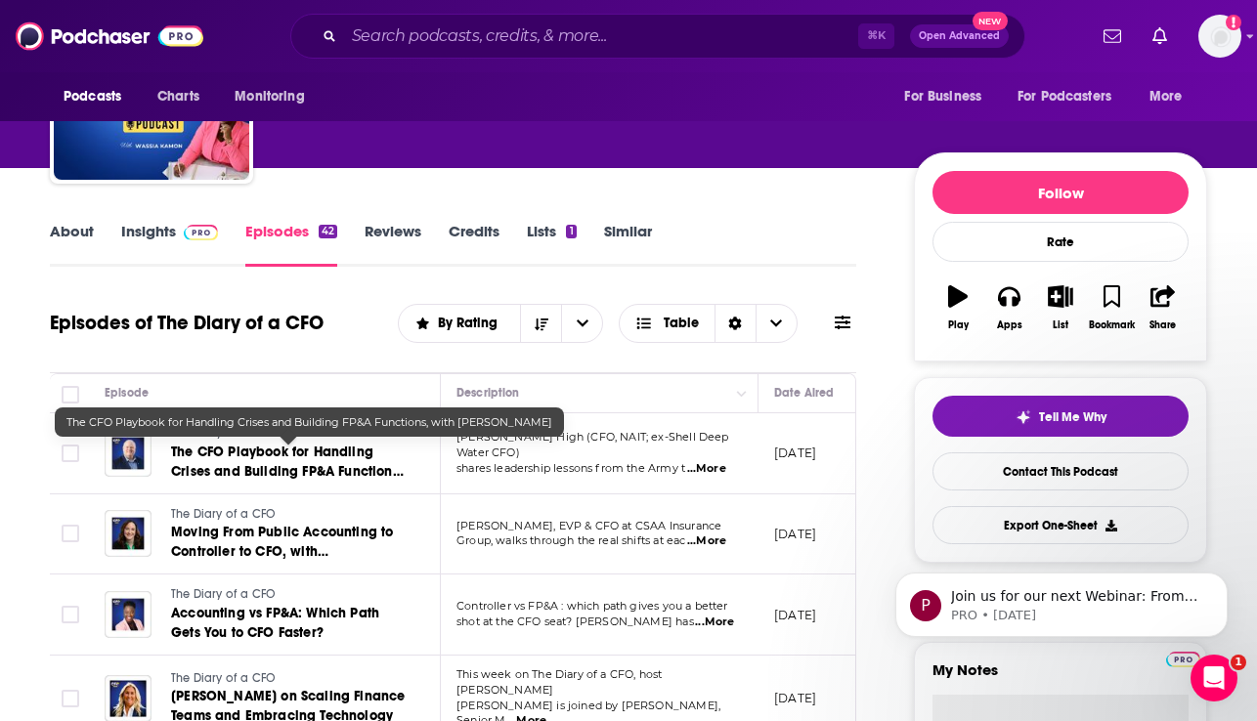
click at [342, 461] on link "The CFO Playbook for Handling Crises and Building FP&A Functions, with Mike High" at bounding box center [288, 462] width 235 height 39
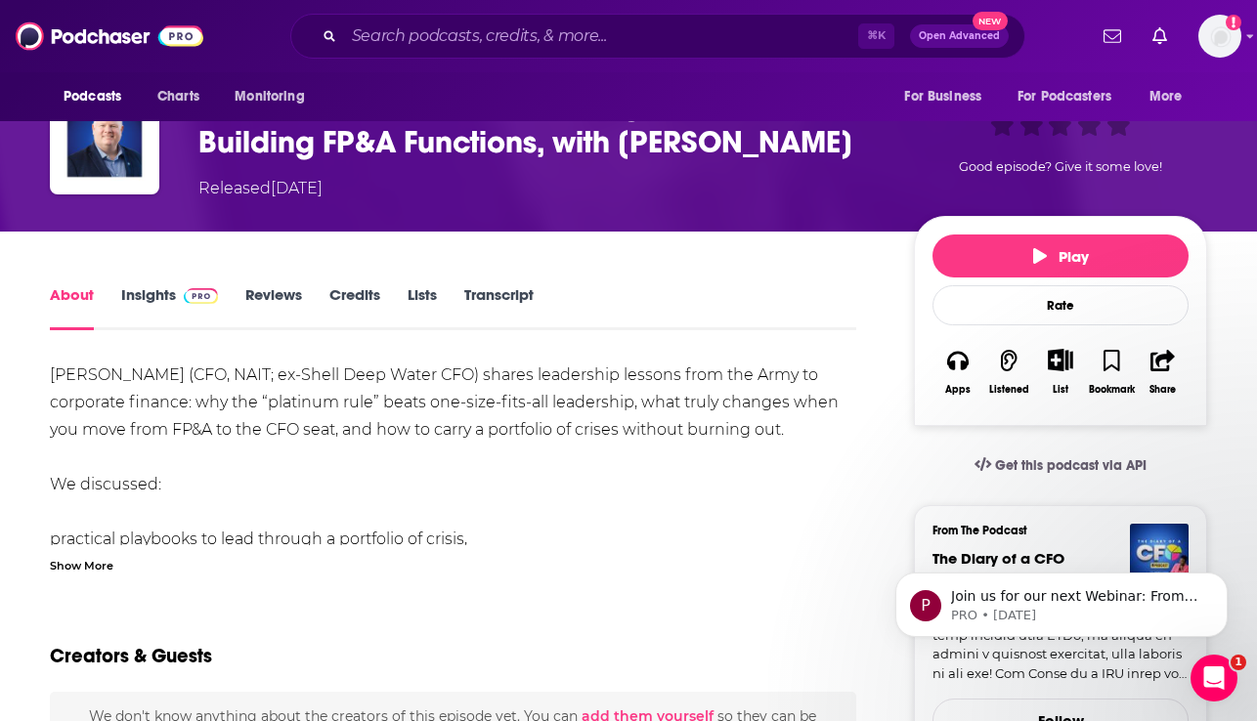
scroll to position [146, 0]
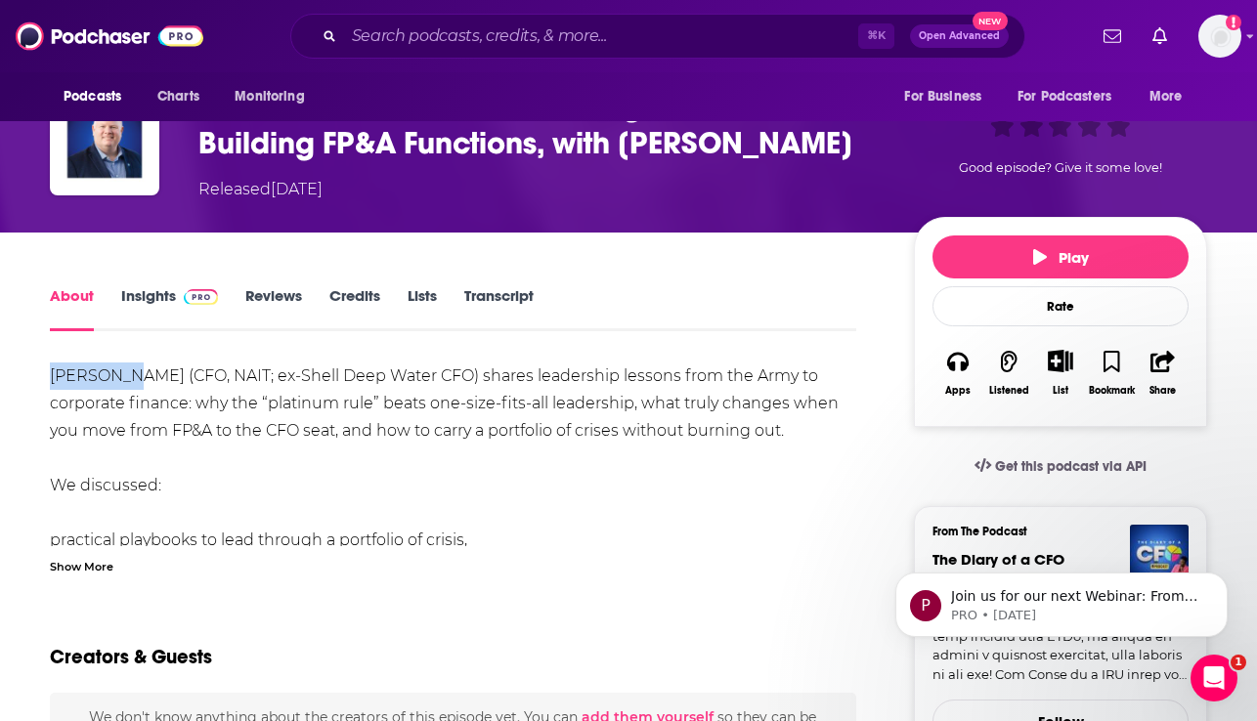
drag, startPoint x: 127, startPoint y: 376, endPoint x: 36, endPoint y: 376, distance: 90.9
copy div "Mike High"
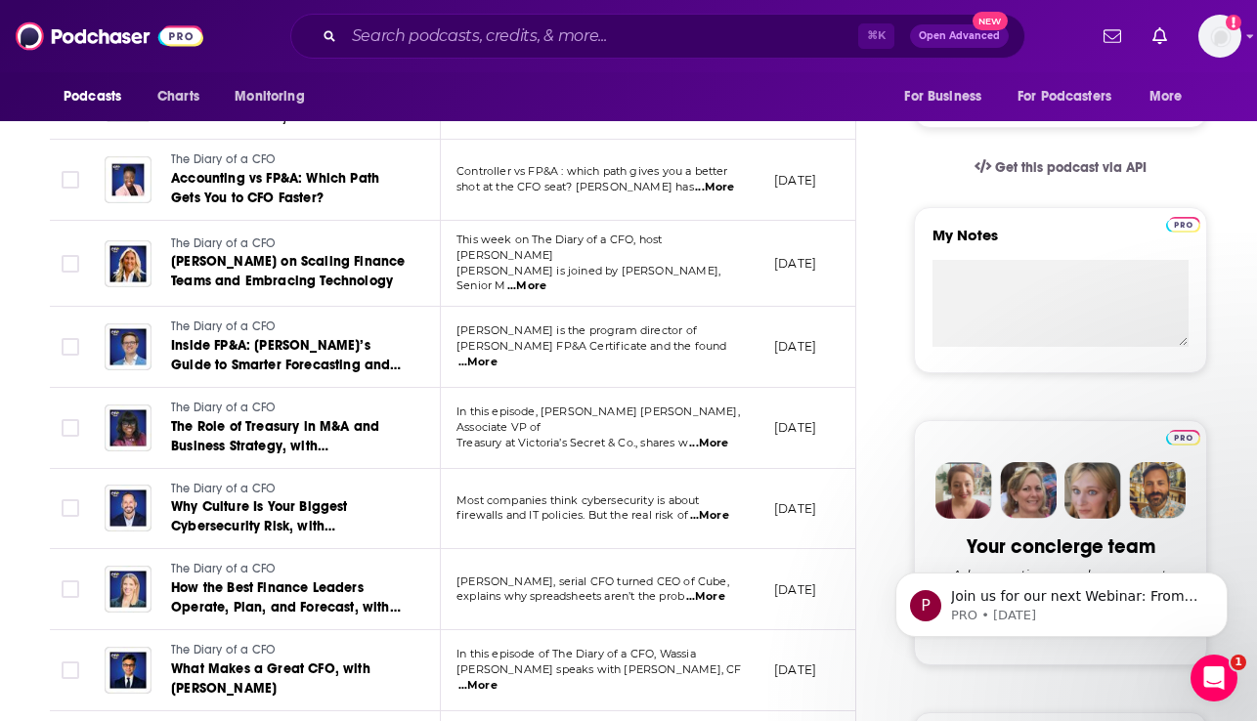
scroll to position [599, 0]
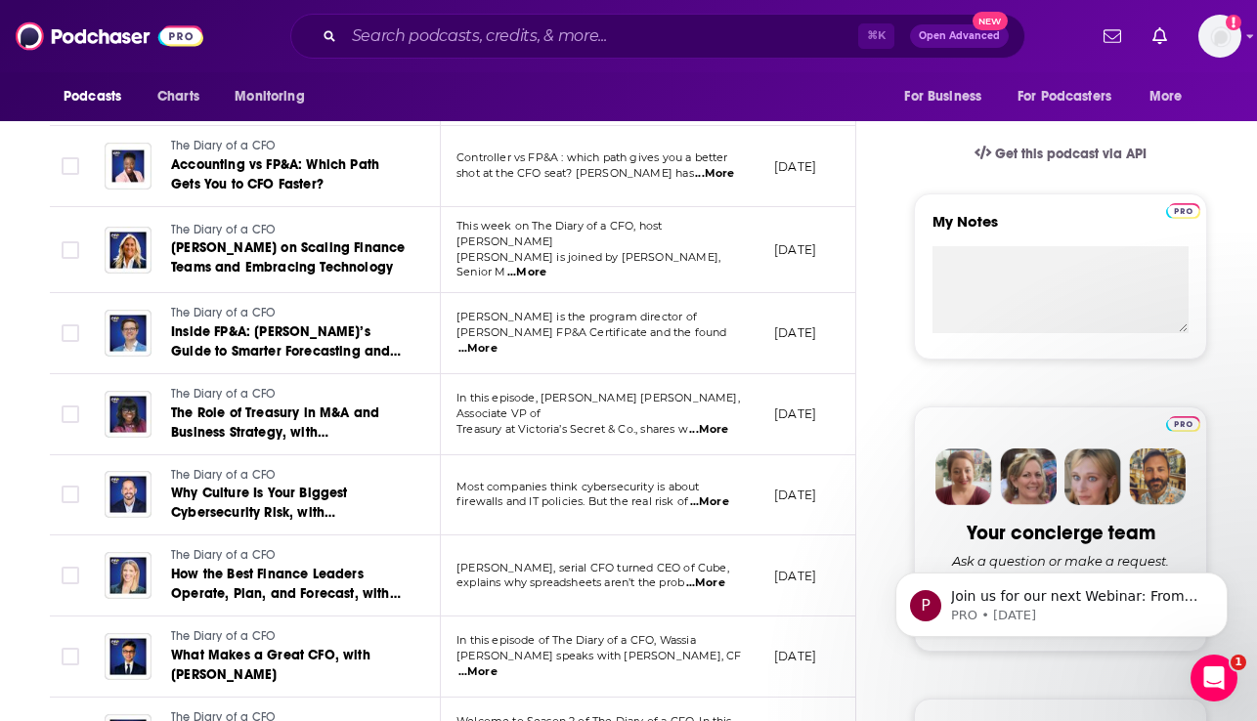
click at [519, 561] on span "Christina Ross, serial CFO turned CEO of Cube," at bounding box center [592, 568] width 273 height 14
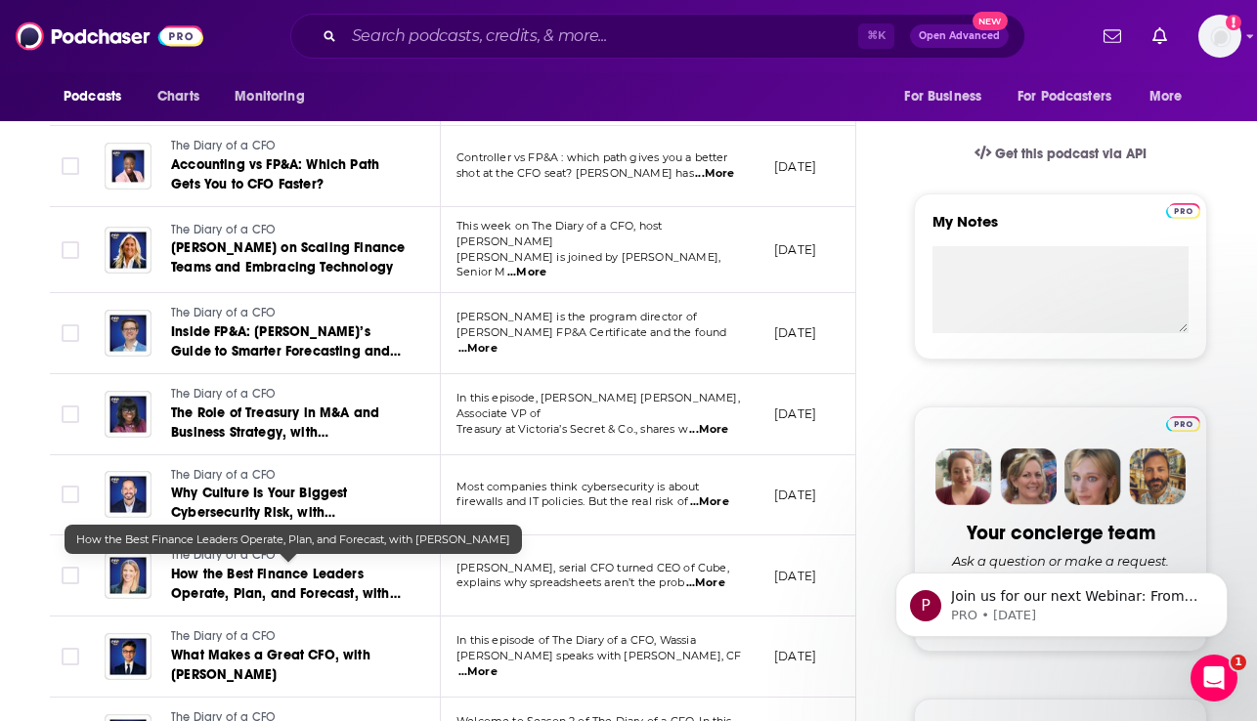
click at [282, 574] on span "How the Best Finance Leaders Operate, Plan, and Forecast, with Christina Ross" at bounding box center [286, 594] width 230 height 56
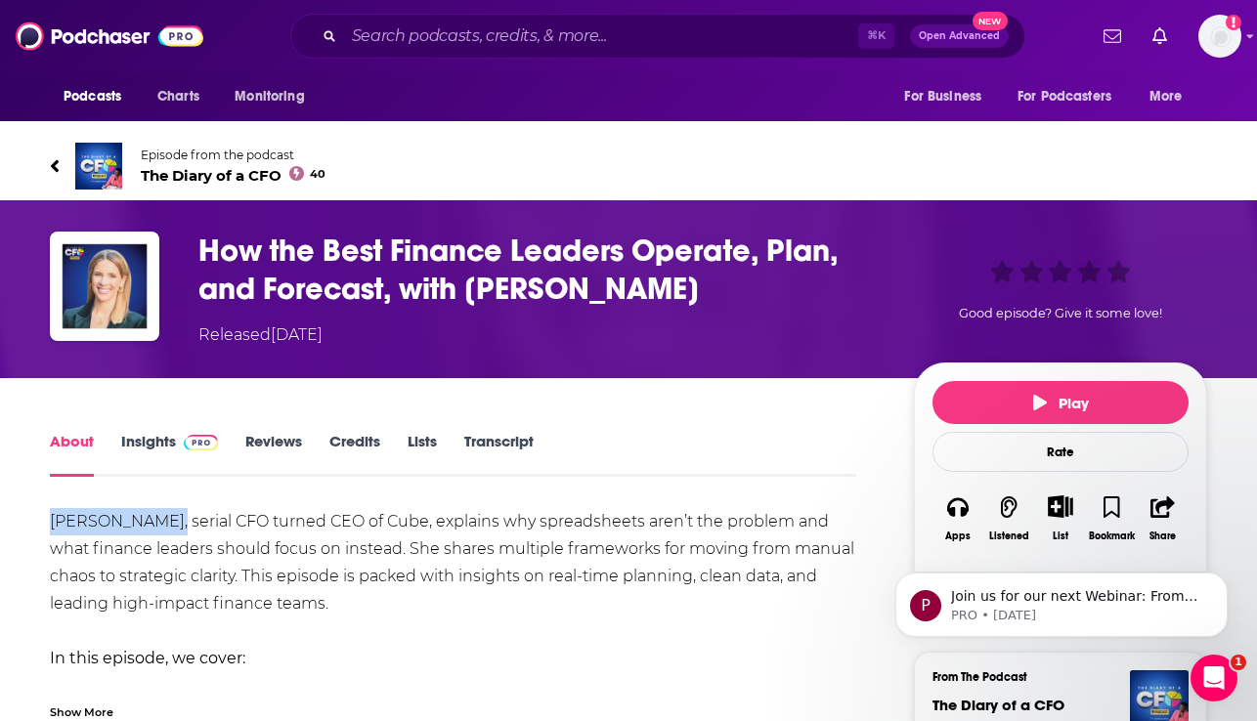
drag, startPoint x: 160, startPoint y: 520, endPoint x: 53, endPoint y: 523, distance: 107.6
click at [53, 523] on div "Christina Ross, serial CFO turned CEO of Cube, explains why spreadsheets aren’t…" at bounding box center [453, 658] width 806 height 301
copy div "Christina Ross"
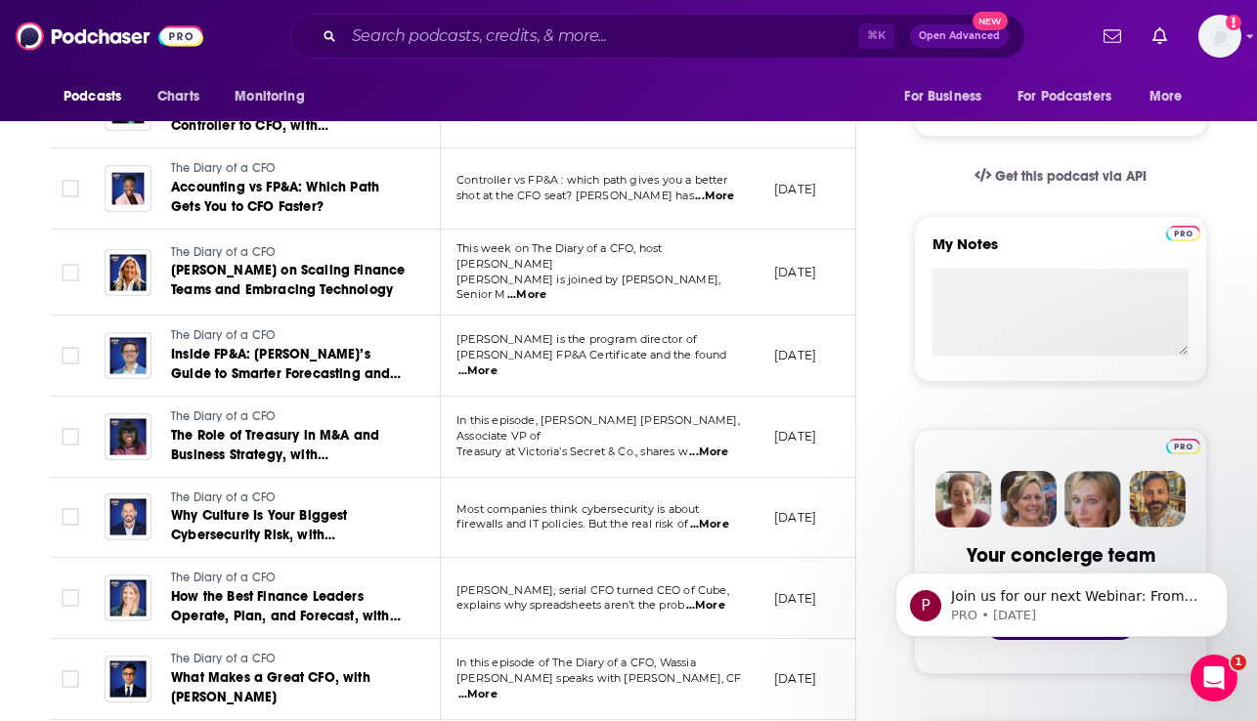
scroll to position [584, 0]
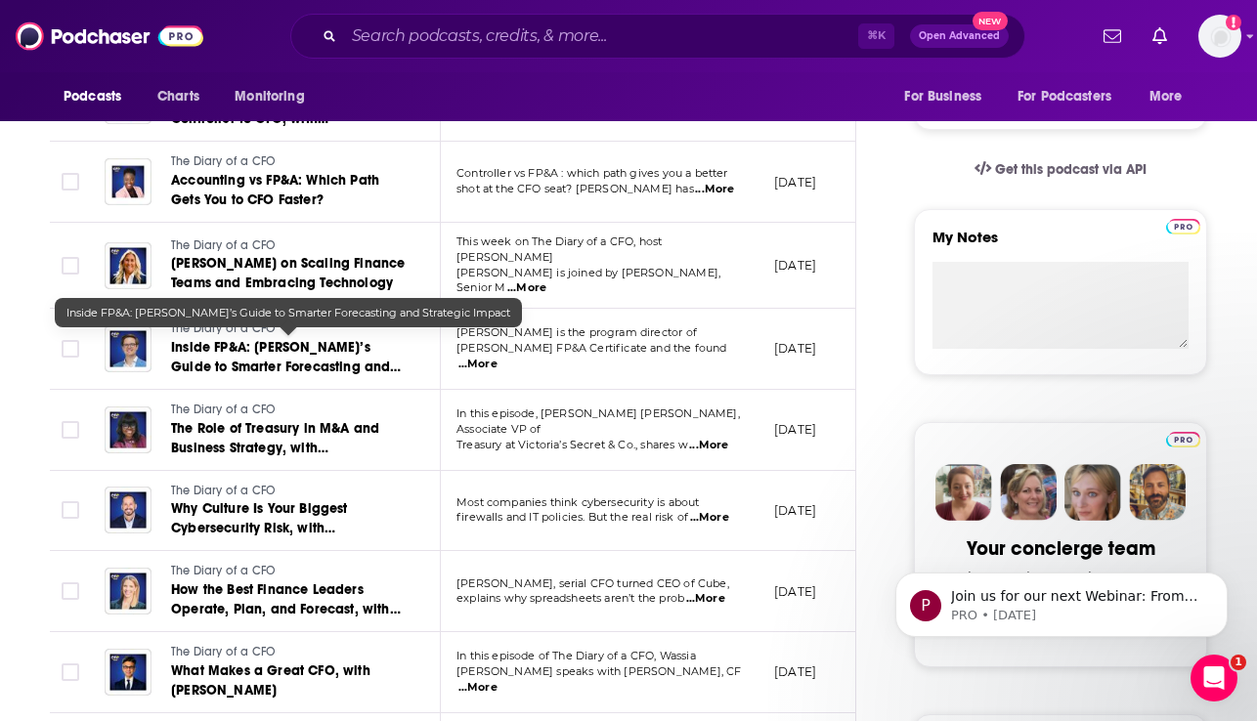
click at [181, 345] on span "Inside FP&A: Christian Wattig’s Guide to Smarter Forecasting and Strategic Impa…" at bounding box center [286, 367] width 230 height 56
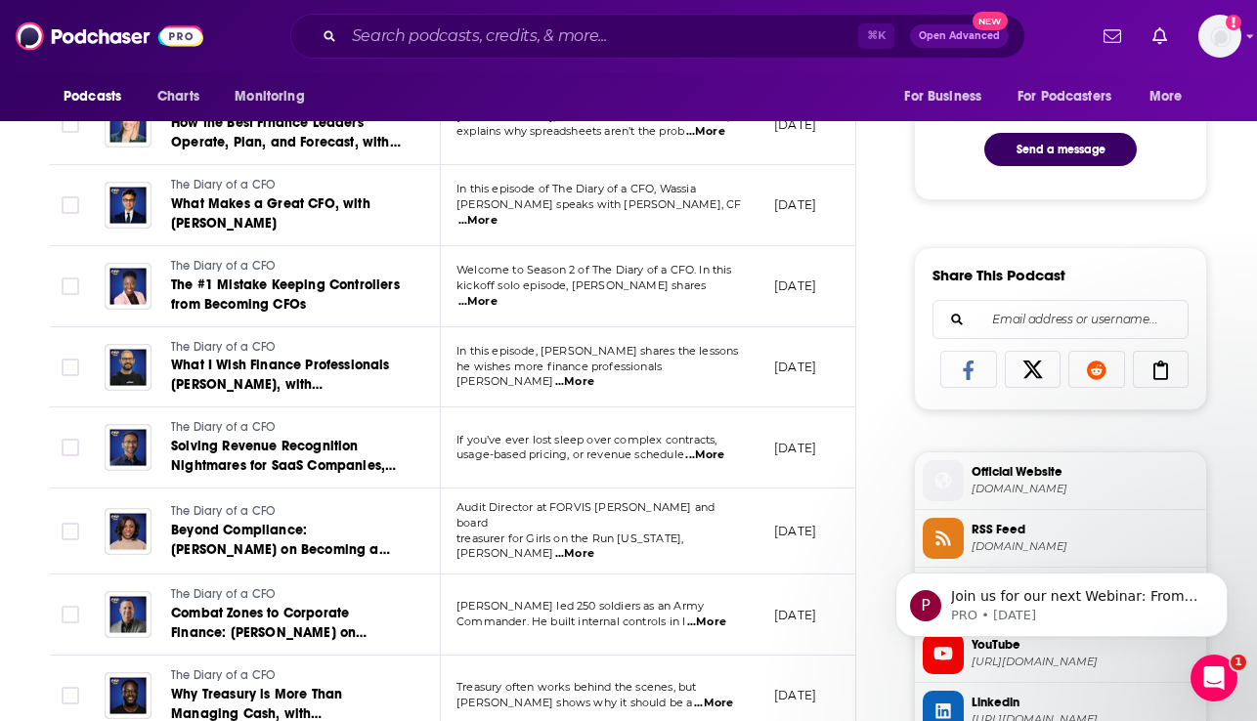
scroll to position [1059, 0]
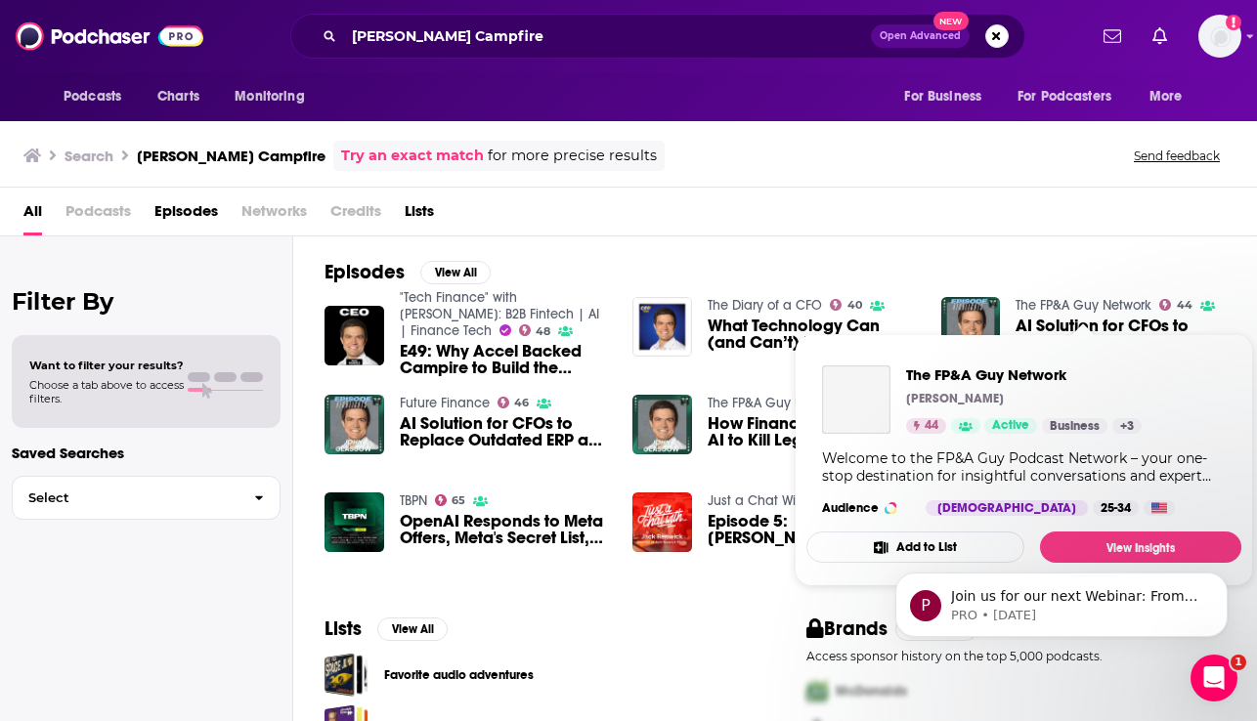
click at [1078, 304] on link "The FP&A Guy Network" at bounding box center [1084, 305] width 136 height 17
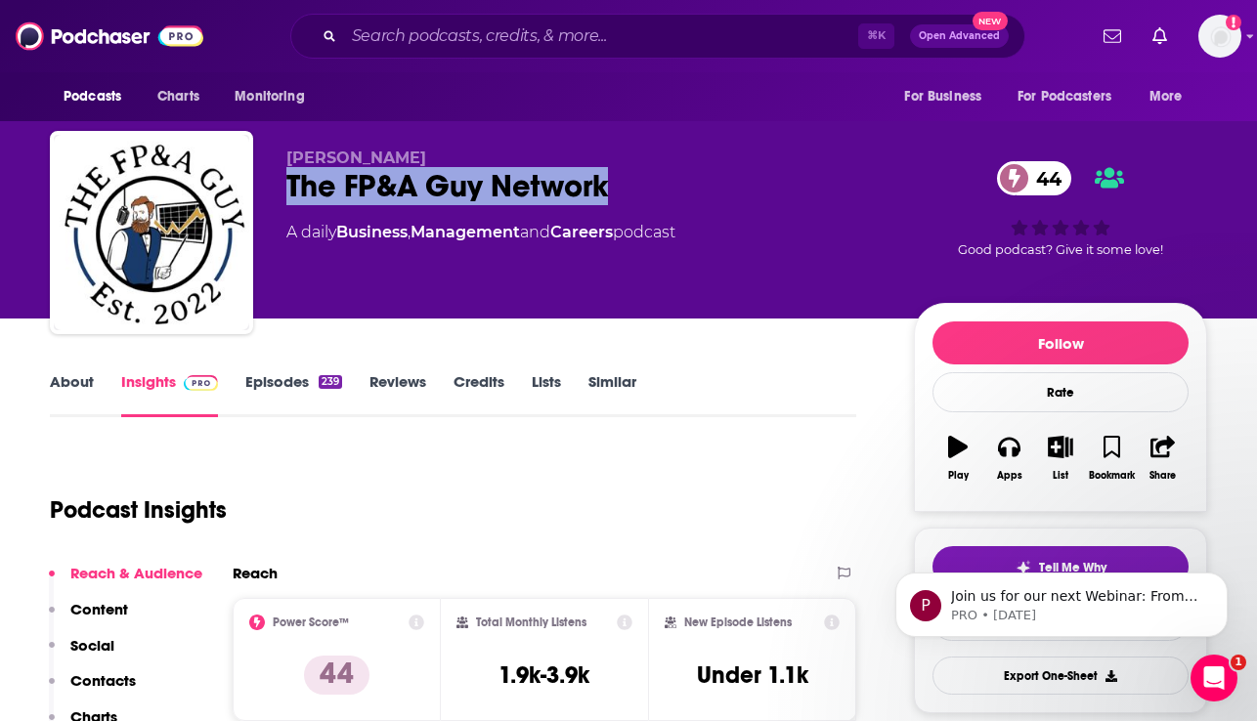
drag, startPoint x: 648, startPoint y: 179, endPoint x: 291, endPoint y: 192, distance: 357.0
click at [291, 192] on div "The FP&A Guy Network 44" at bounding box center [584, 186] width 596 height 38
copy h2 "The FP&A Guy Network"
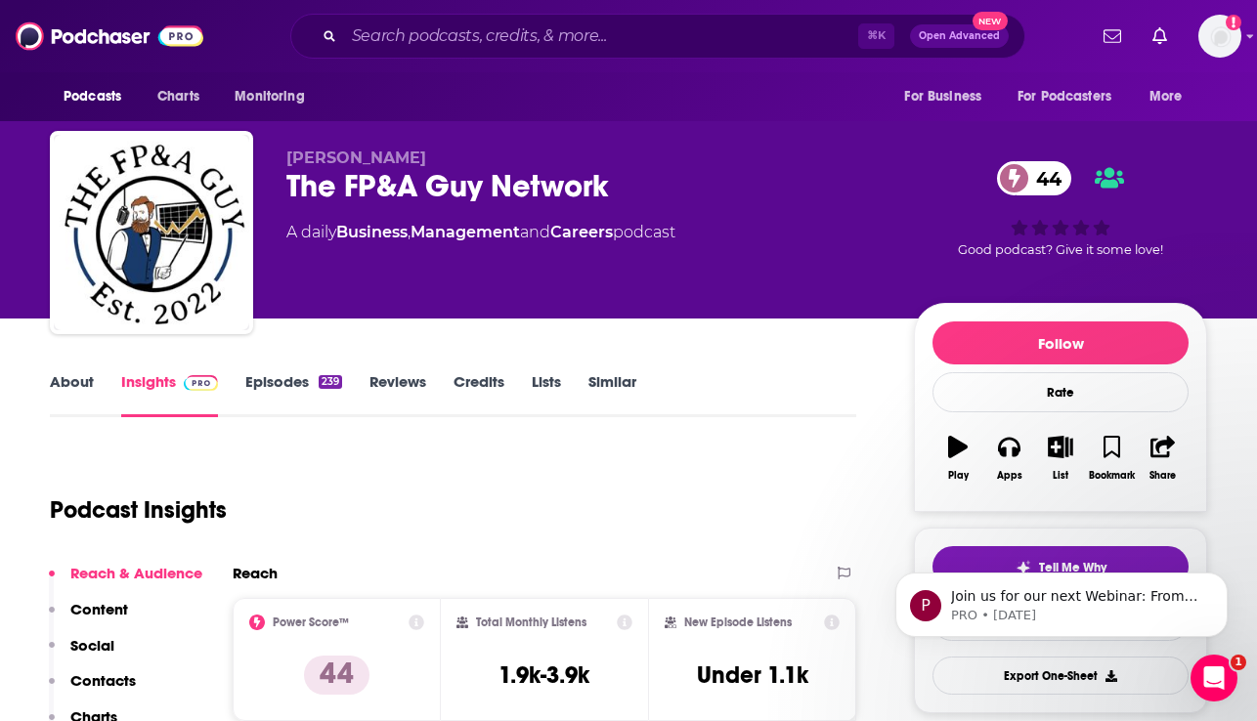
click at [571, 478] on div "Podcast Insights" at bounding box center [445, 499] width 791 height 100
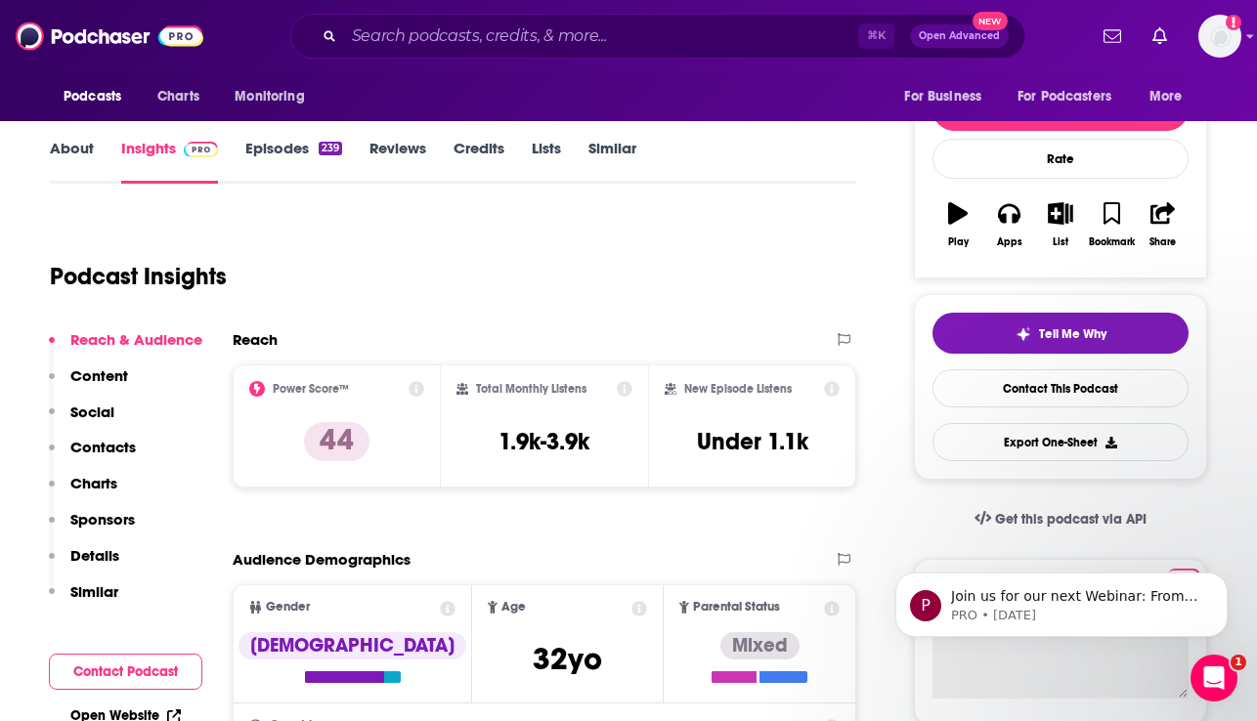
scroll to position [369, 0]
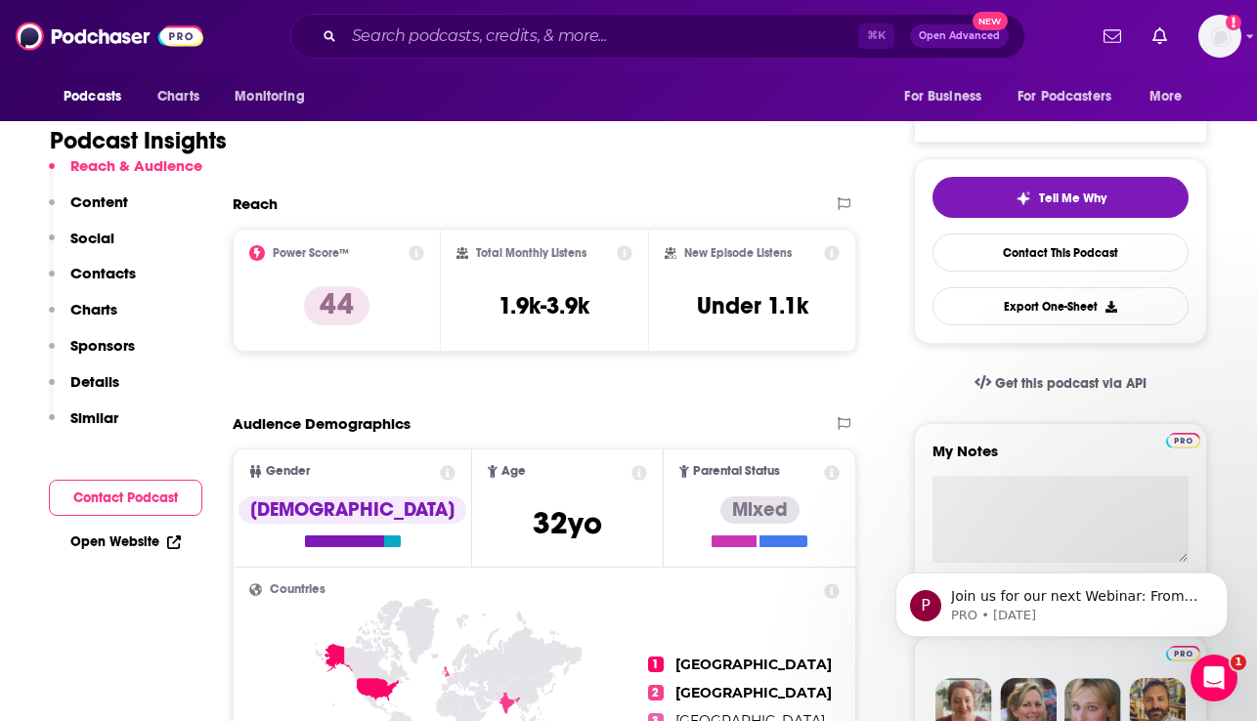
click at [98, 202] on p "Content" at bounding box center [99, 202] width 58 height 19
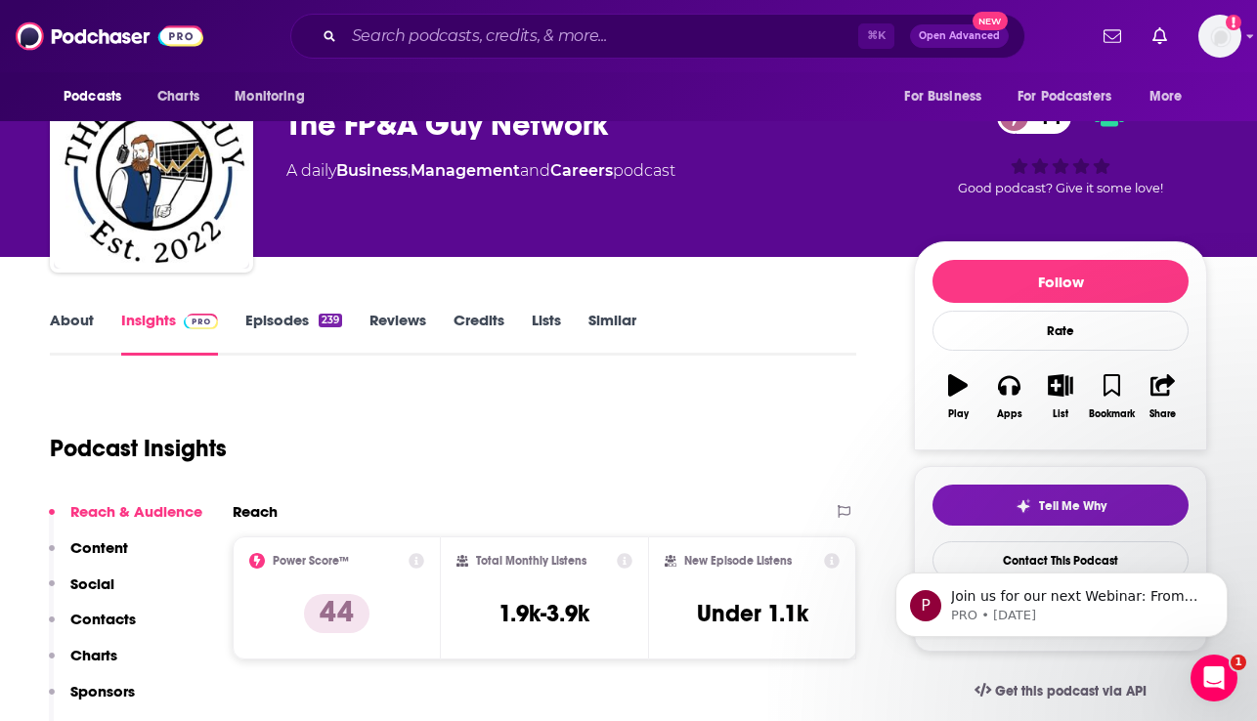
scroll to position [0, 0]
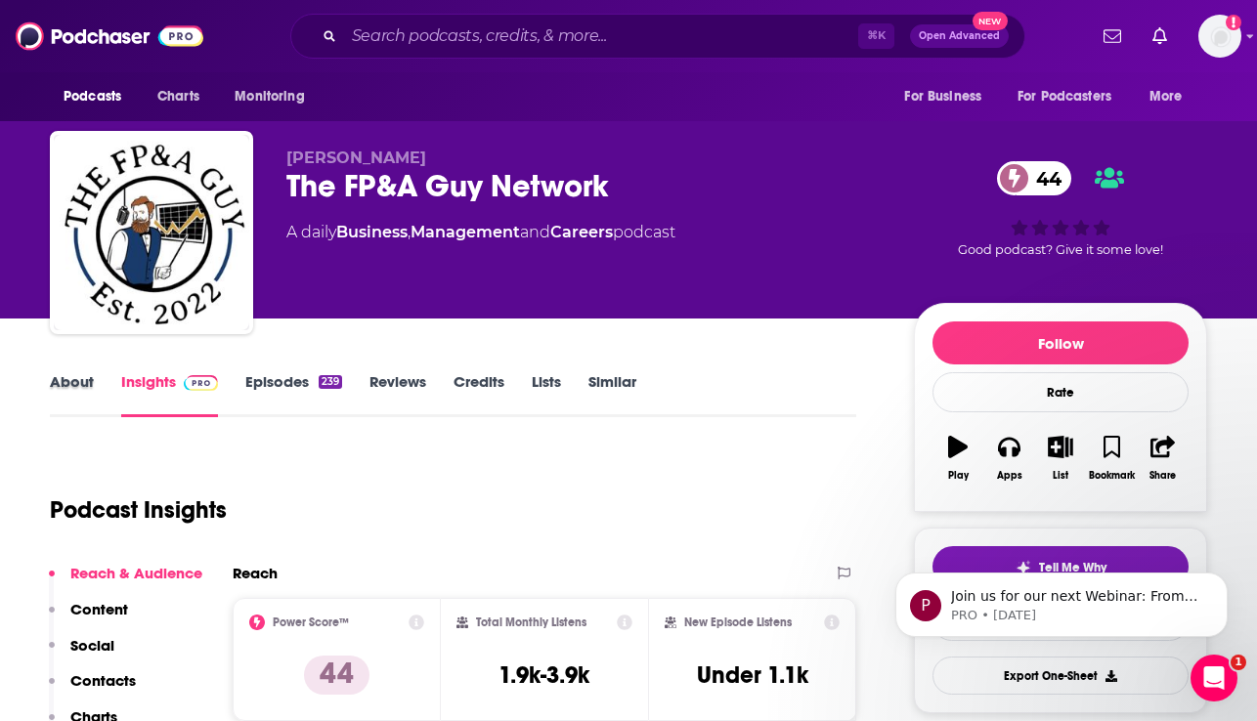
click at [93, 381] on div "About" at bounding box center [85, 394] width 71 height 45
click at [78, 381] on link "About" at bounding box center [72, 394] width 44 height 45
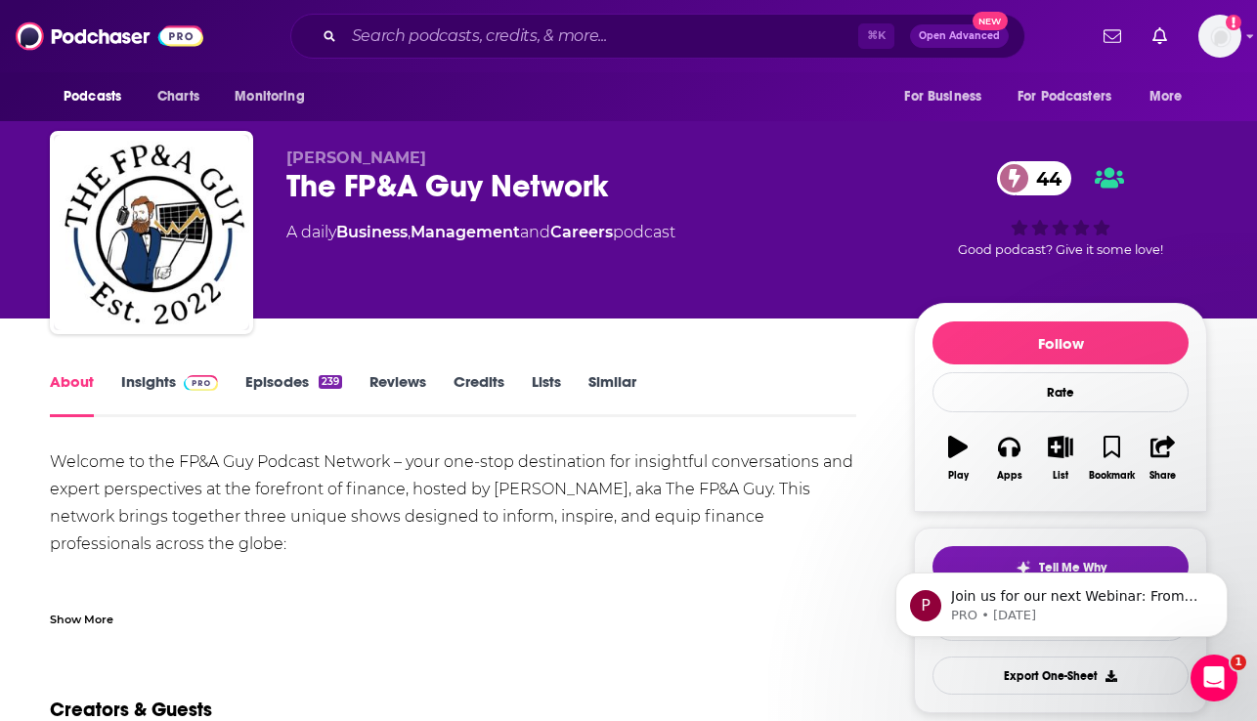
click at [78, 381] on link "About" at bounding box center [72, 394] width 44 height 45
drag, startPoint x: 296, startPoint y: 553, endPoint x: 33, endPoint y: 462, distance: 278.2
copy div "Welcome to the FP&A Guy Podcast Network – your one-stop destination for insight…"
click at [518, 584] on div "Welcome to the FP&A Guy Podcast Network – your one-stop destination for insight…" at bounding box center [453, 668] width 806 height 438
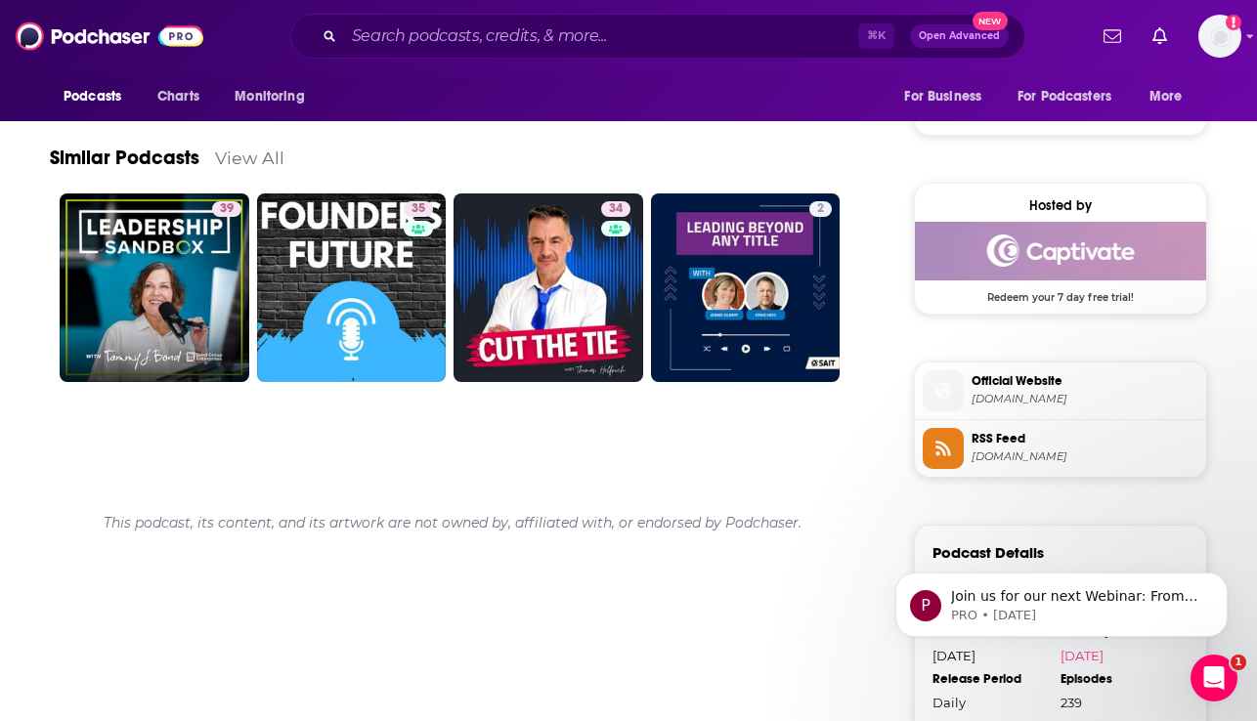
scroll to position [1481, 0]
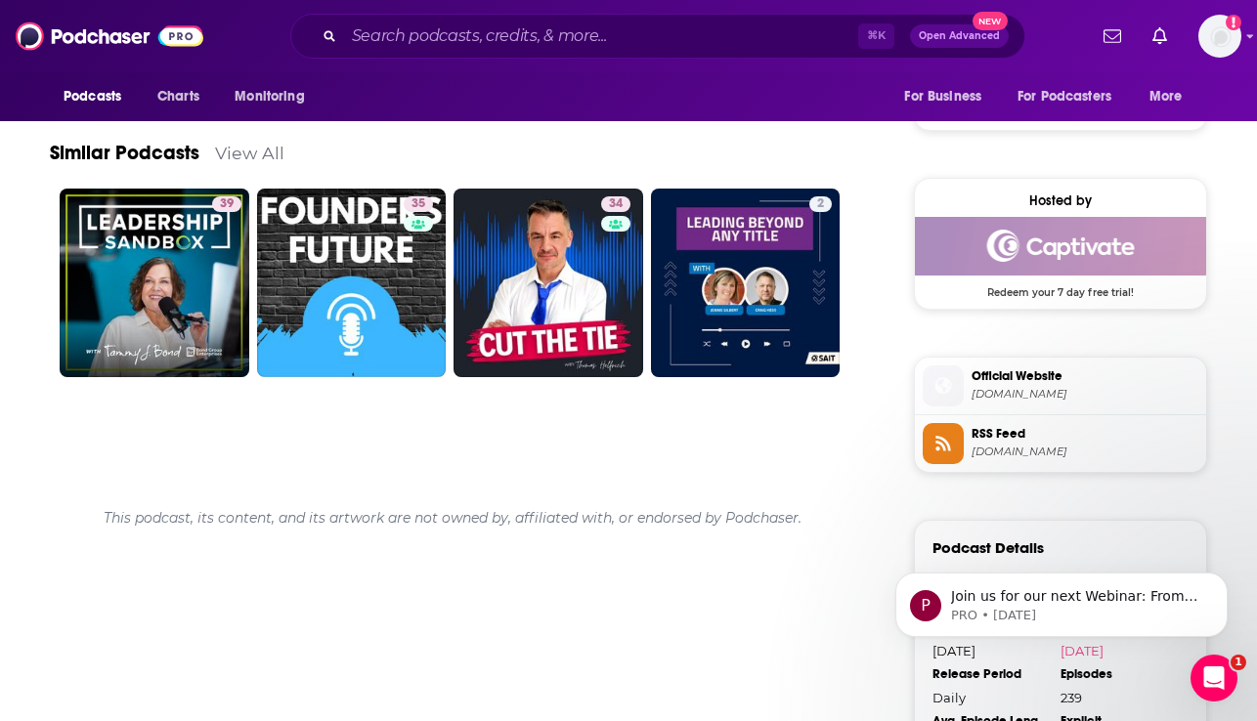
click at [1037, 383] on span "Official Website" at bounding box center [1085, 377] width 227 height 18
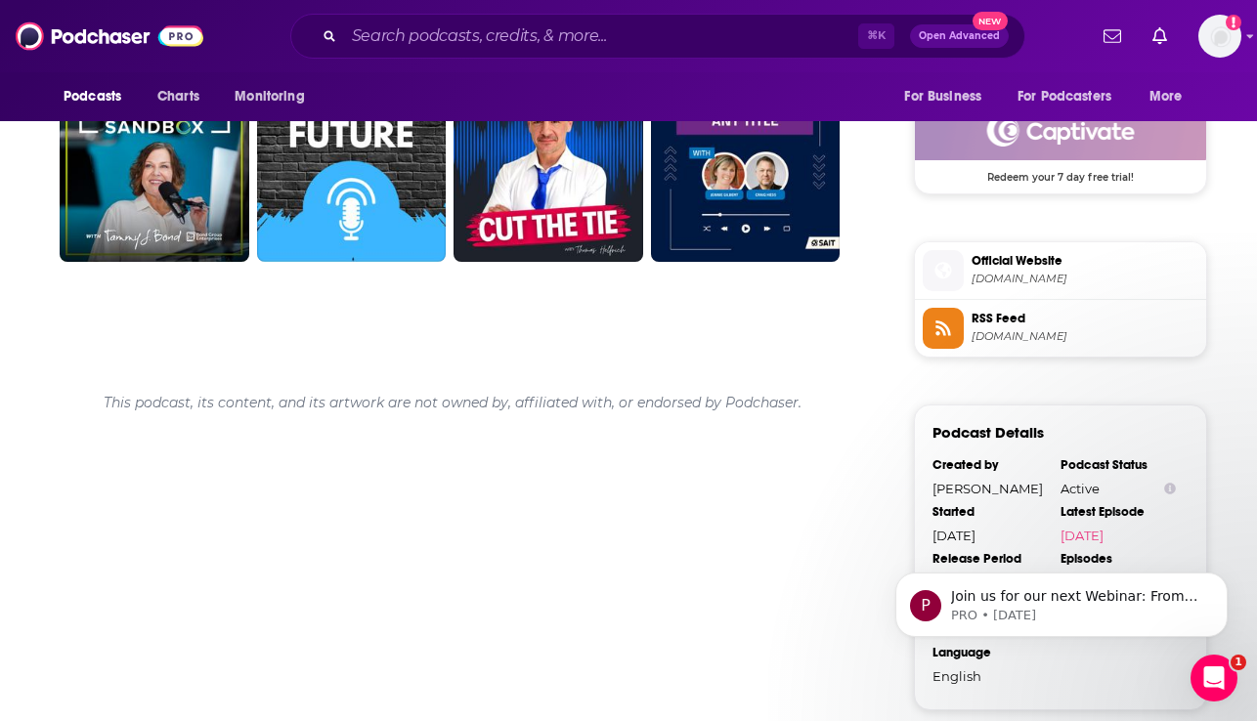
scroll to position [1584, 0]
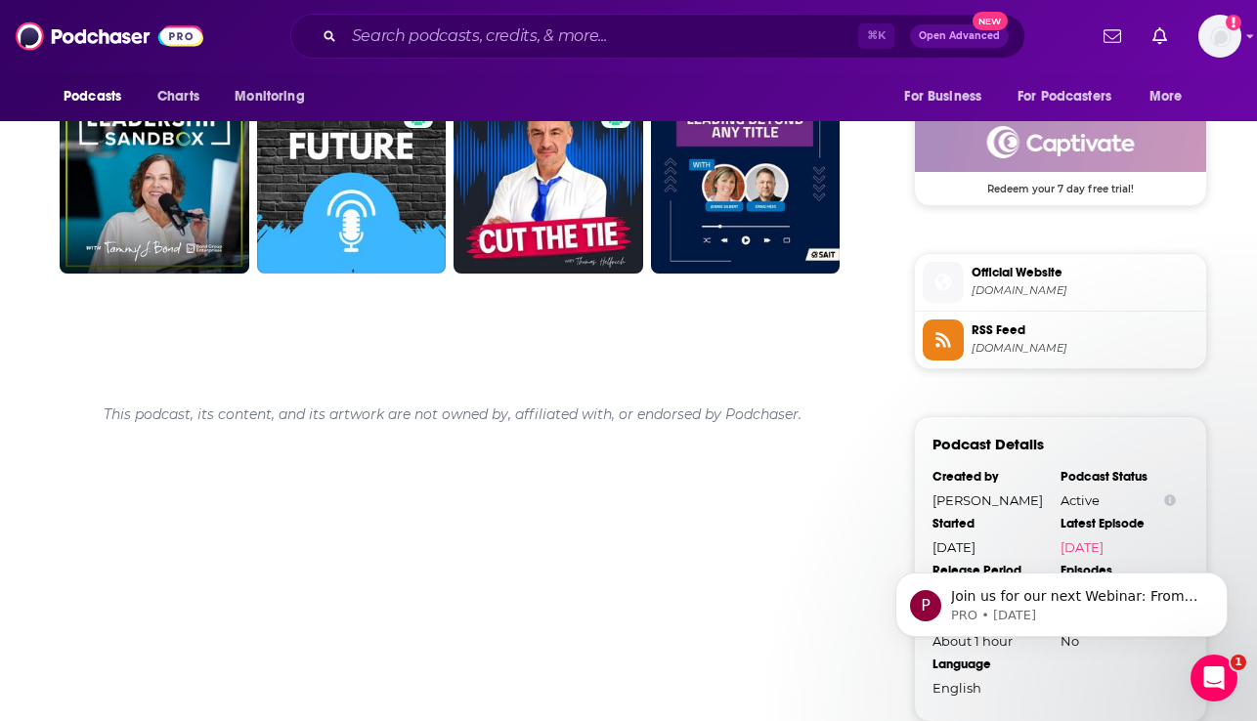
click at [973, 327] on span "RSS Feed" at bounding box center [1085, 331] width 227 height 18
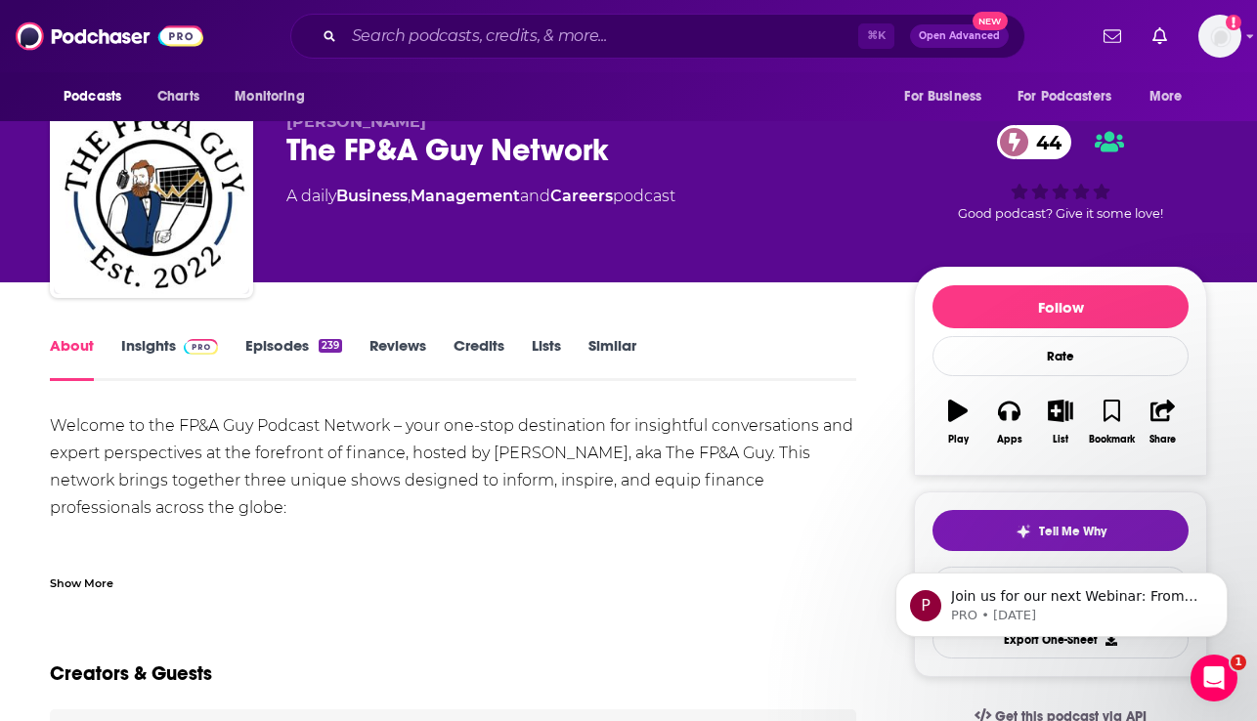
scroll to position [35, 0]
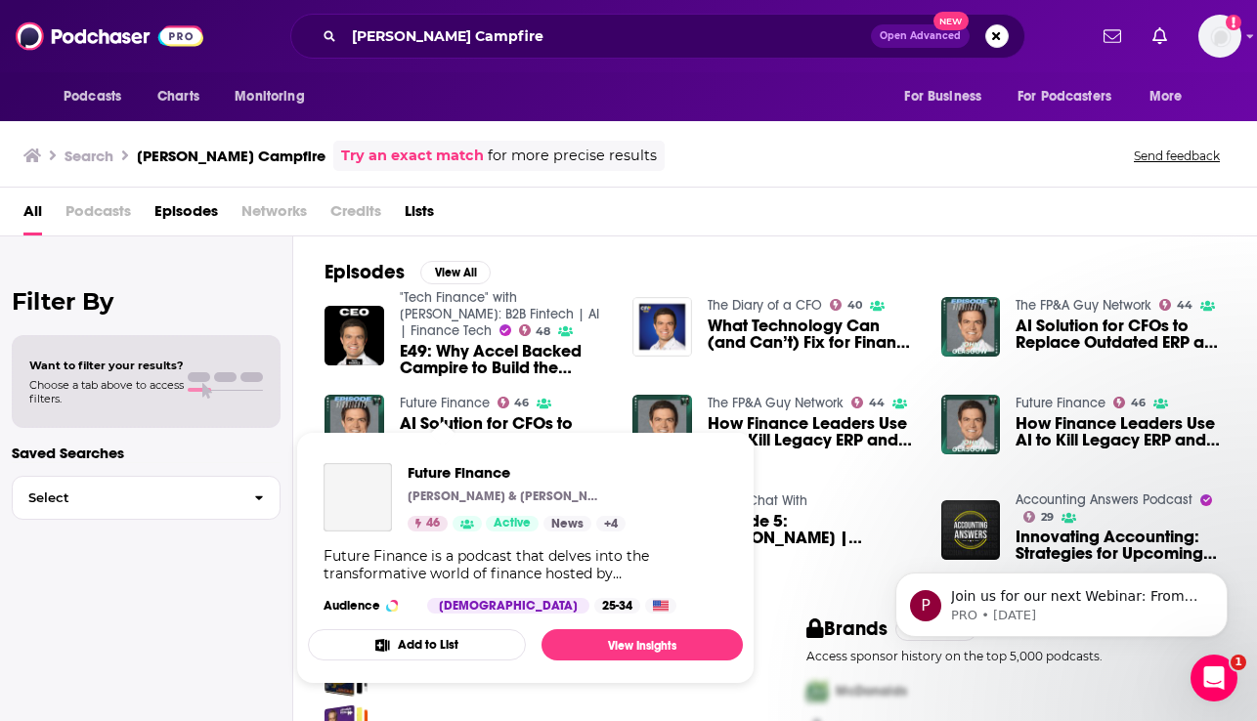
click at [430, 402] on link "Future Finance" at bounding box center [445, 403] width 90 height 17
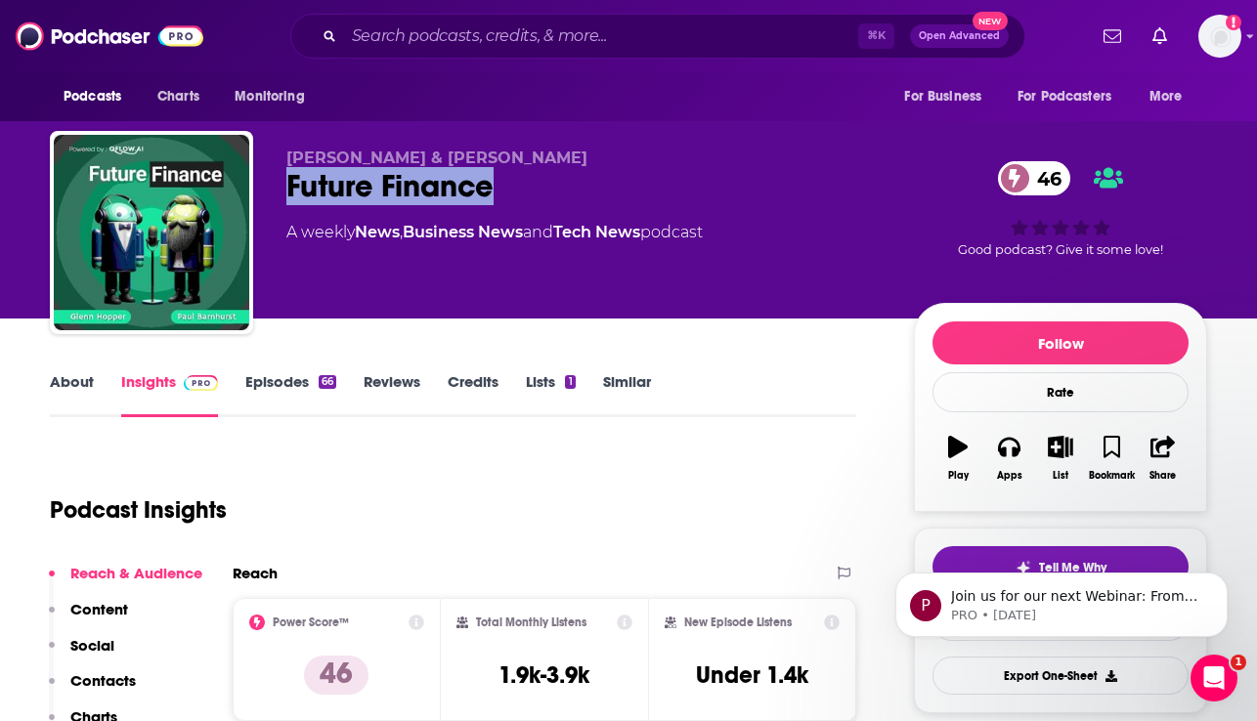
drag, startPoint x: 533, startPoint y: 190, endPoint x: 282, endPoint y: 186, distance: 251.2
click at [282, 186] on div "Glenn Hopper & Paul Barnhurst Future Finance 46 A weekly News , Business News a…" at bounding box center [628, 236] width 1157 height 211
click at [75, 385] on link "About" at bounding box center [72, 394] width 44 height 45
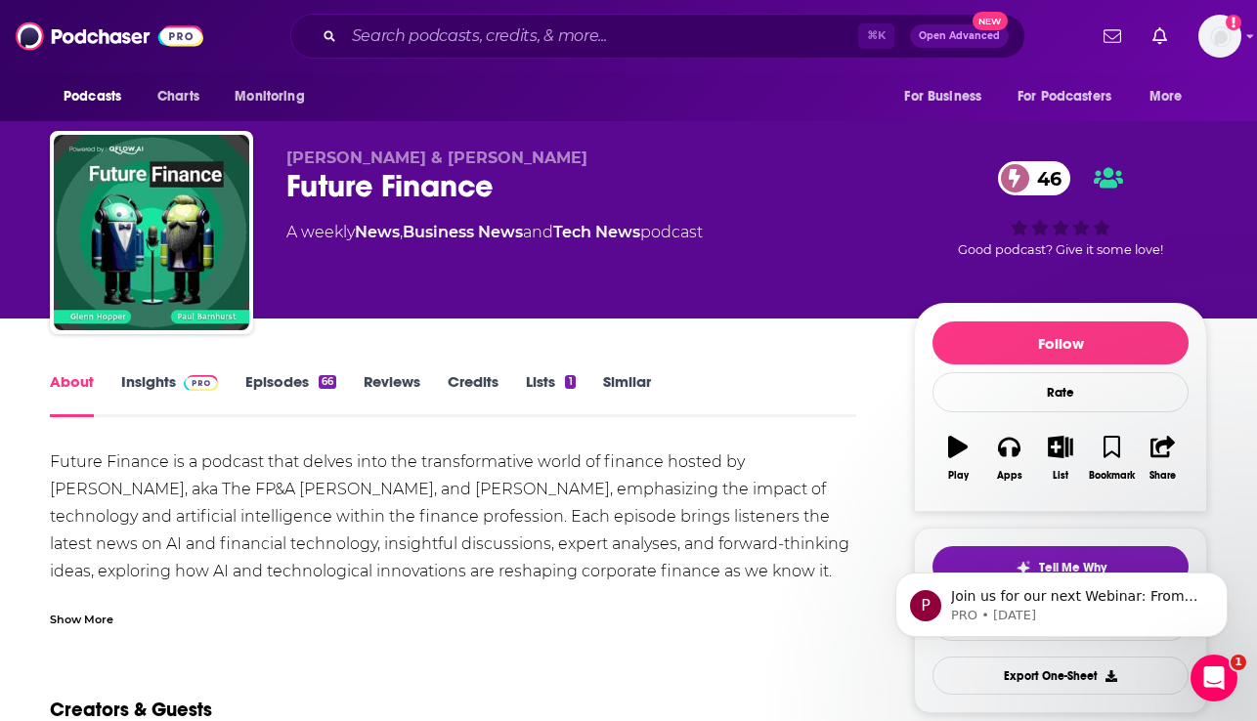
click at [78, 615] on div "Show More" at bounding box center [82, 618] width 64 height 19
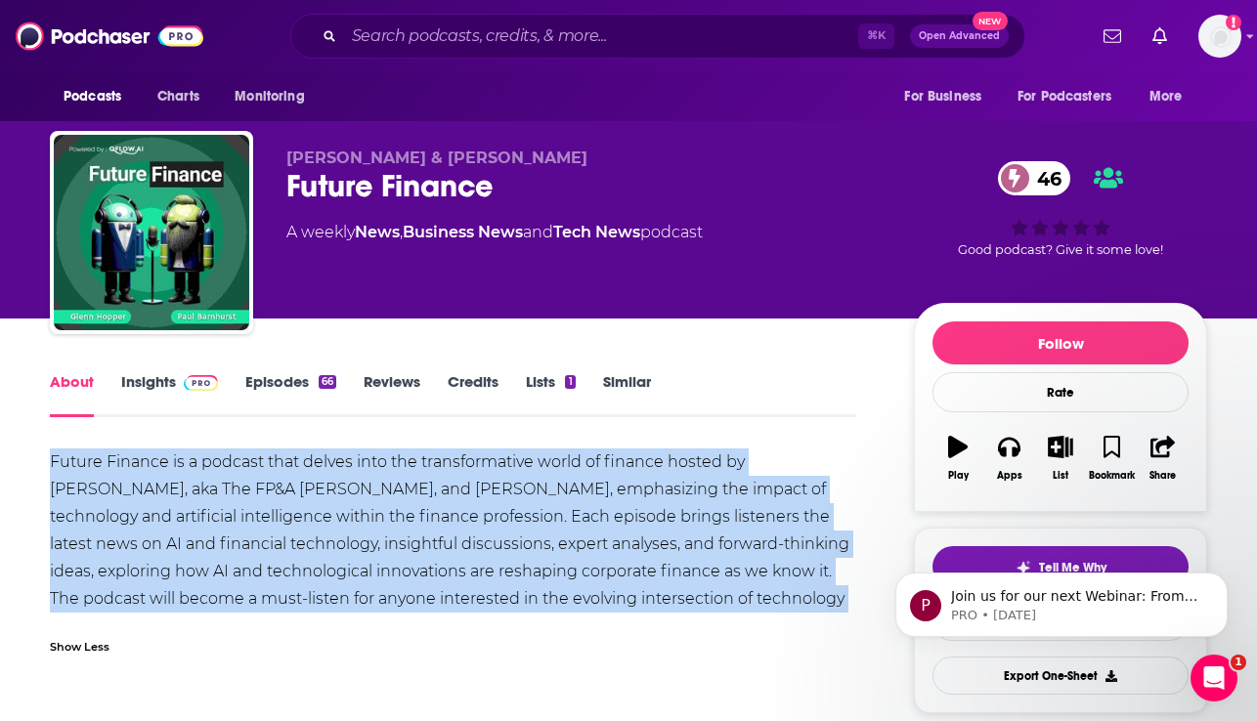
drag, startPoint x: 826, startPoint y: 601, endPoint x: 43, endPoint y: 463, distance: 795.0
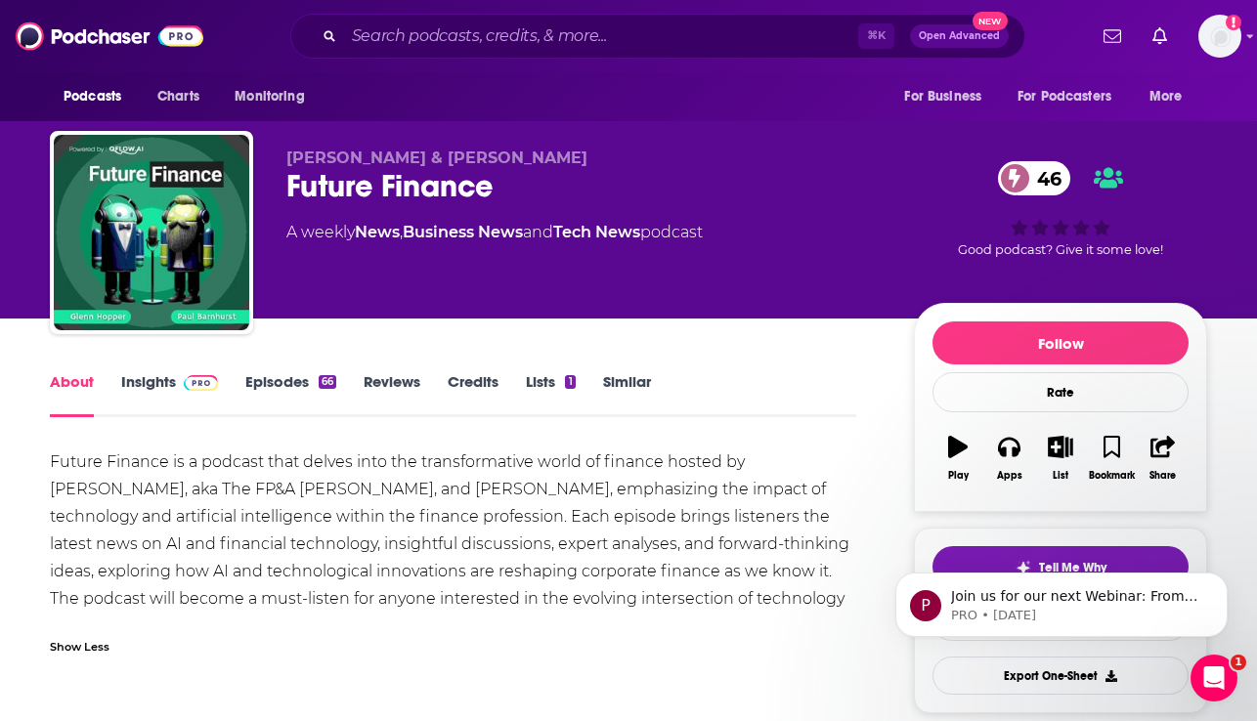
click at [752, 653] on div "Show Less" at bounding box center [453, 639] width 806 height 33
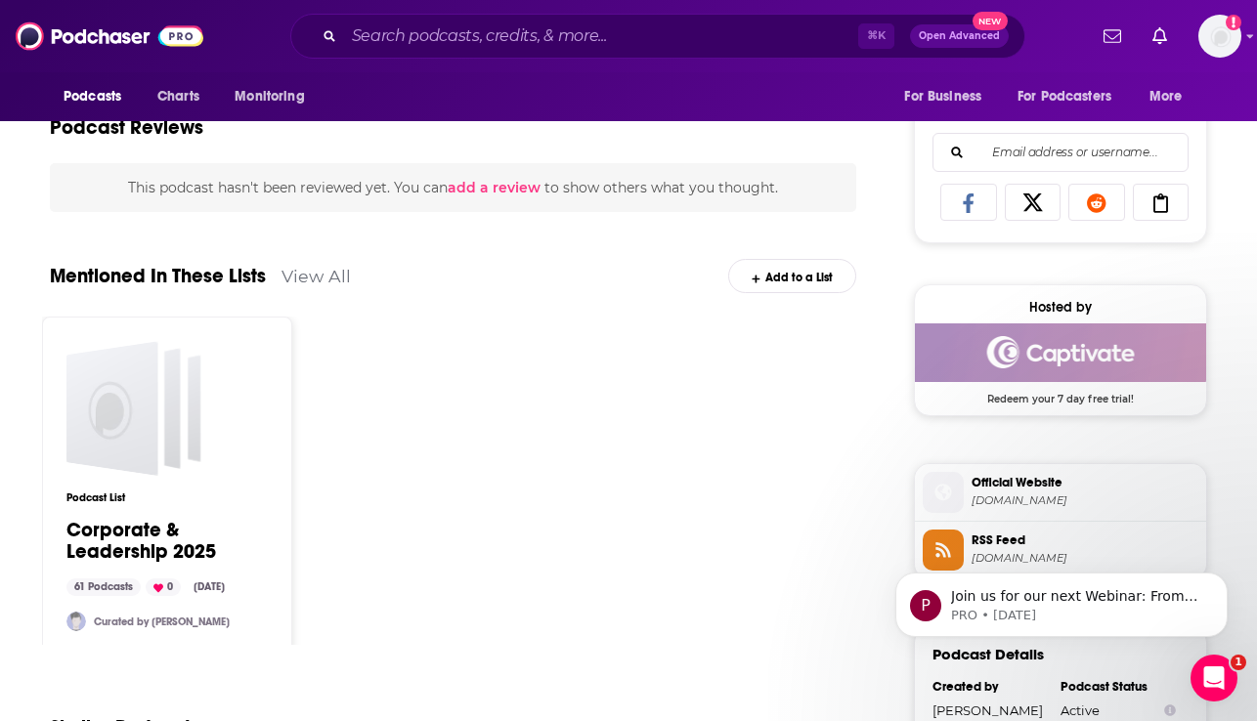
scroll to position [1284, 0]
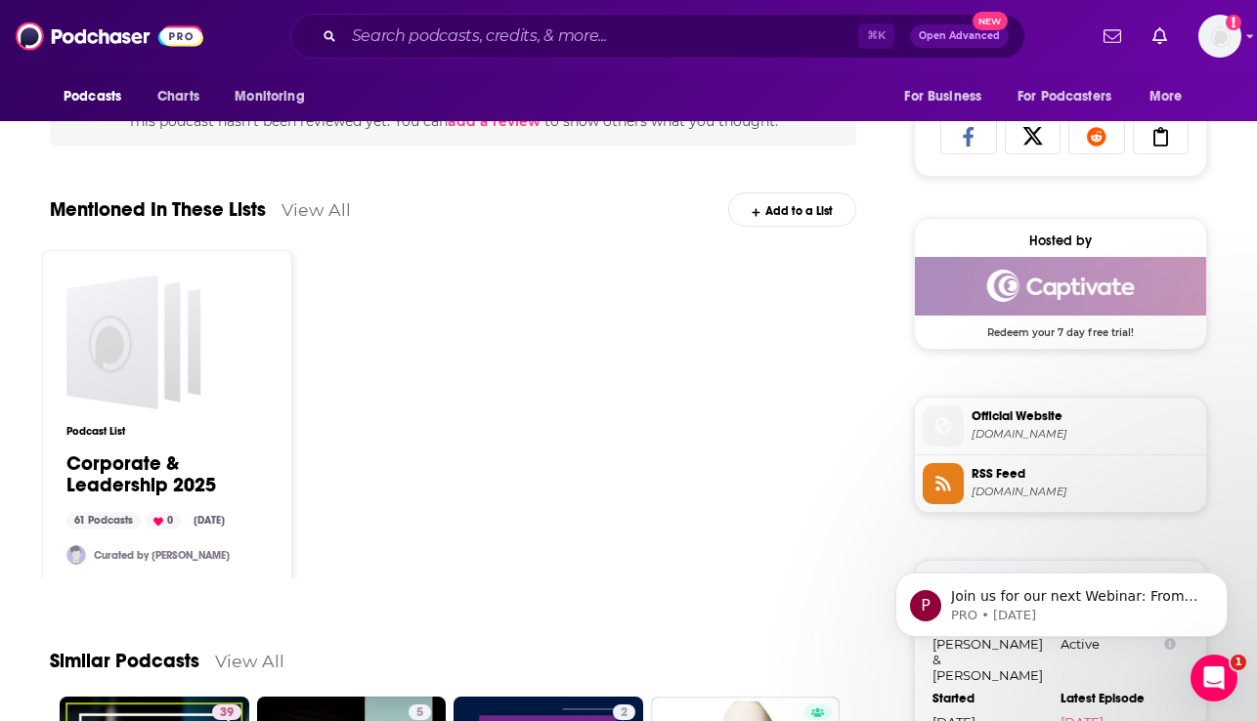
click at [1063, 438] on span "future-finance.captivate.fm" at bounding box center [1085, 434] width 227 height 15
click at [1041, 474] on span "RSS Feed" at bounding box center [1085, 474] width 227 height 18
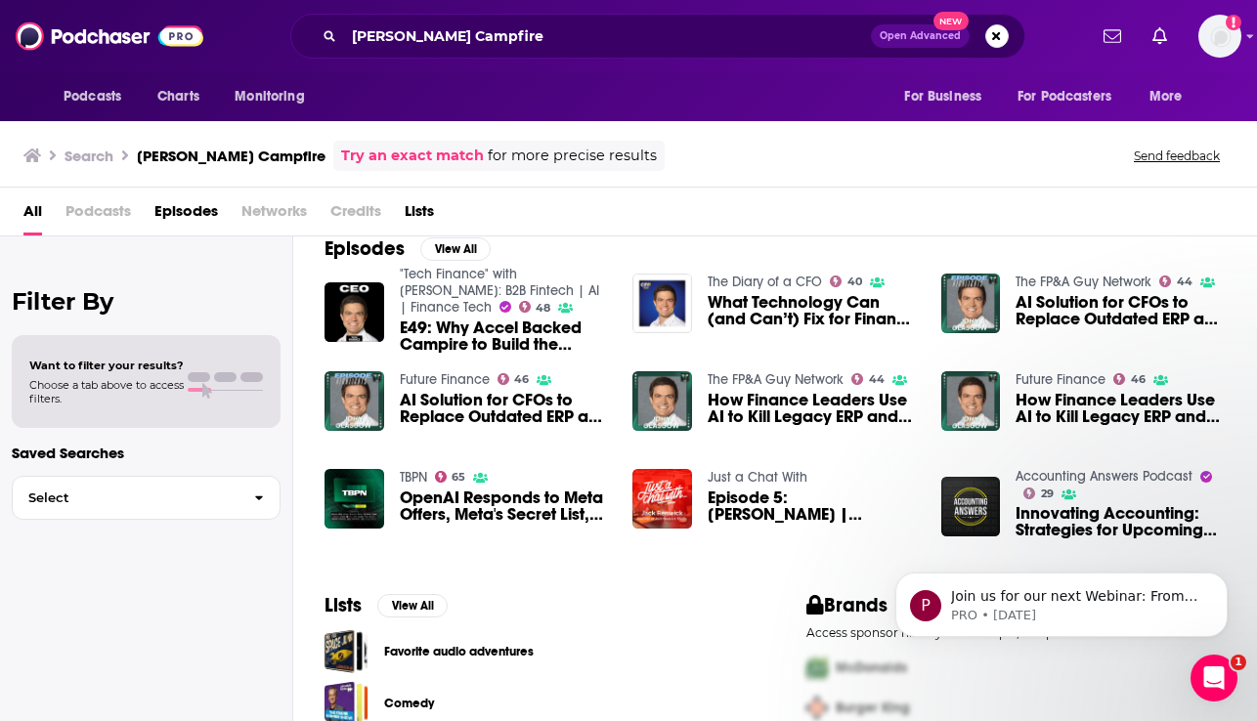
scroll to position [24, 0]
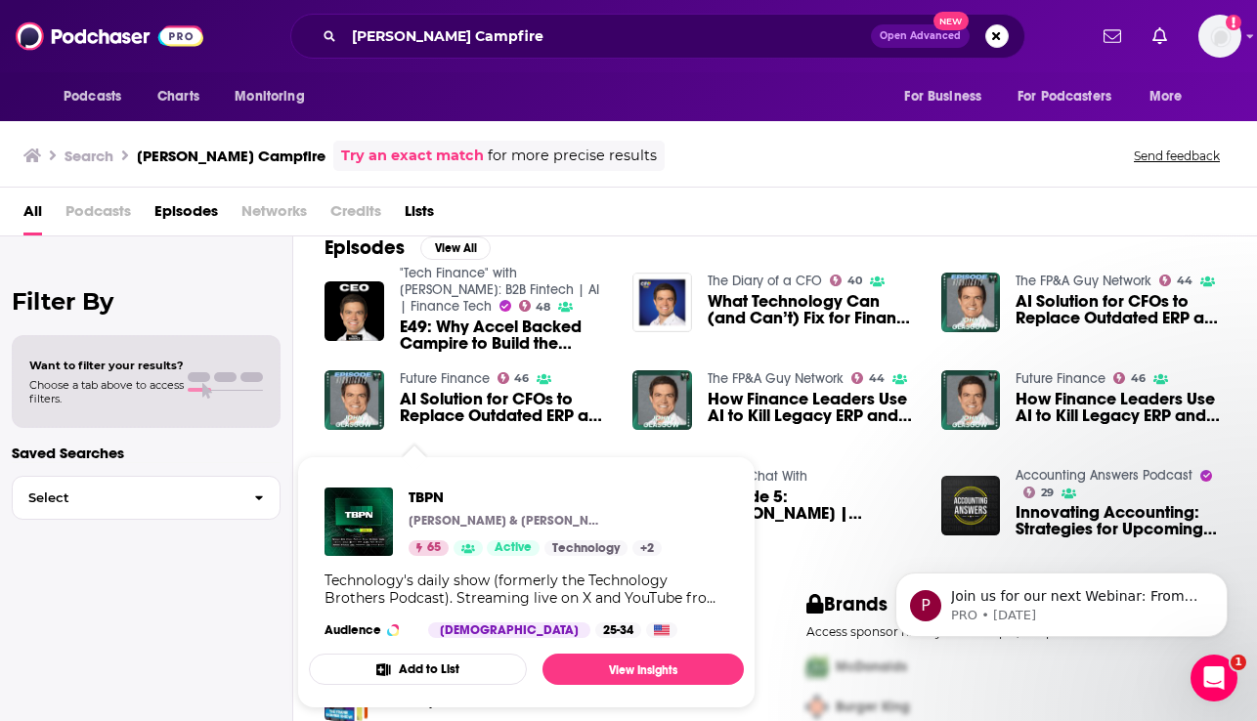
click at [421, 475] on div "TBPN John Coogan & Jordi Hays 65 Active Technology + 2 Technology's daily show …" at bounding box center [526, 563] width 435 height 182
click at [447, 438] on div "Future Finance 46 AI Solution for CFOs to Replace Outdated ERP and Accelerate F…" at bounding box center [467, 408] width 284 height 78
click at [404, 475] on div "TBPN John Coogan & Jordi Hays 65 Active Technology + 2 Technology's daily show …" at bounding box center [526, 563] width 435 height 182
click at [422, 496] on span "TBPN" at bounding box center [535, 497] width 253 height 19
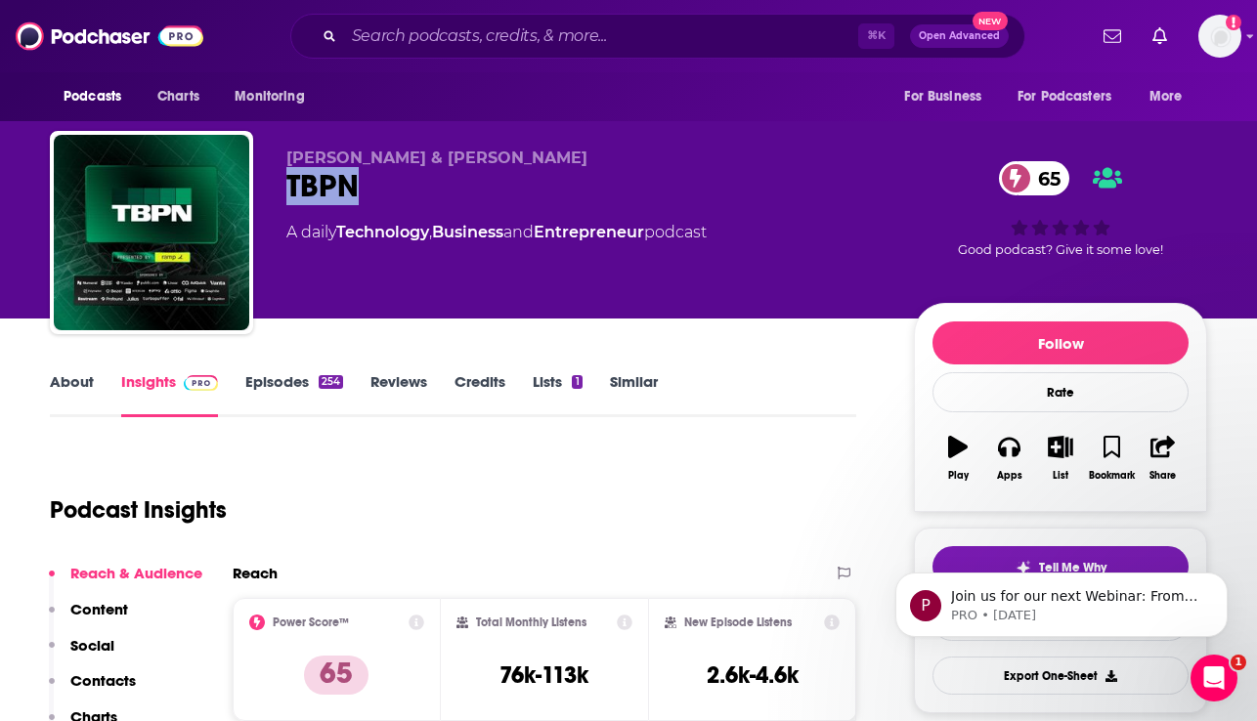
drag, startPoint x: 369, startPoint y: 183, endPoint x: 280, endPoint y: 180, distance: 90.0
click at [280, 180] on div "John Coogan & Jordi Hays TBPN 65 A daily Technology , Business and Entrepreneur…" at bounding box center [628, 236] width 1157 height 211
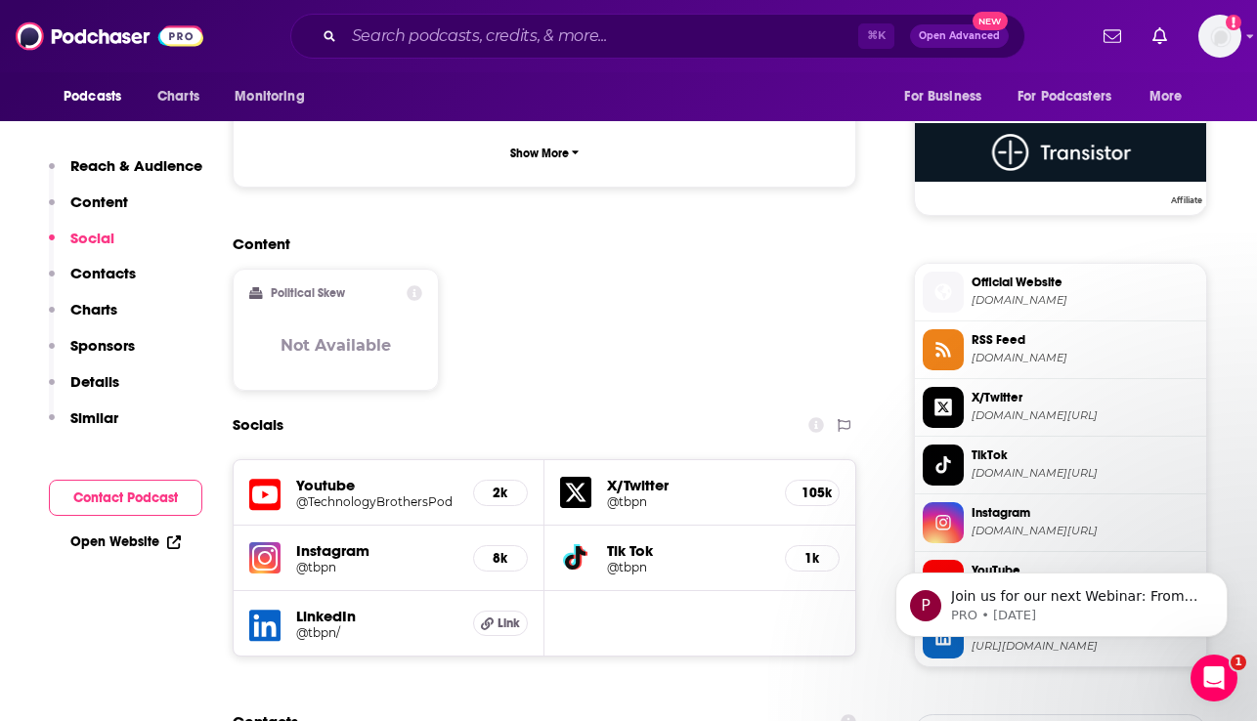
scroll to position [1423, 0]
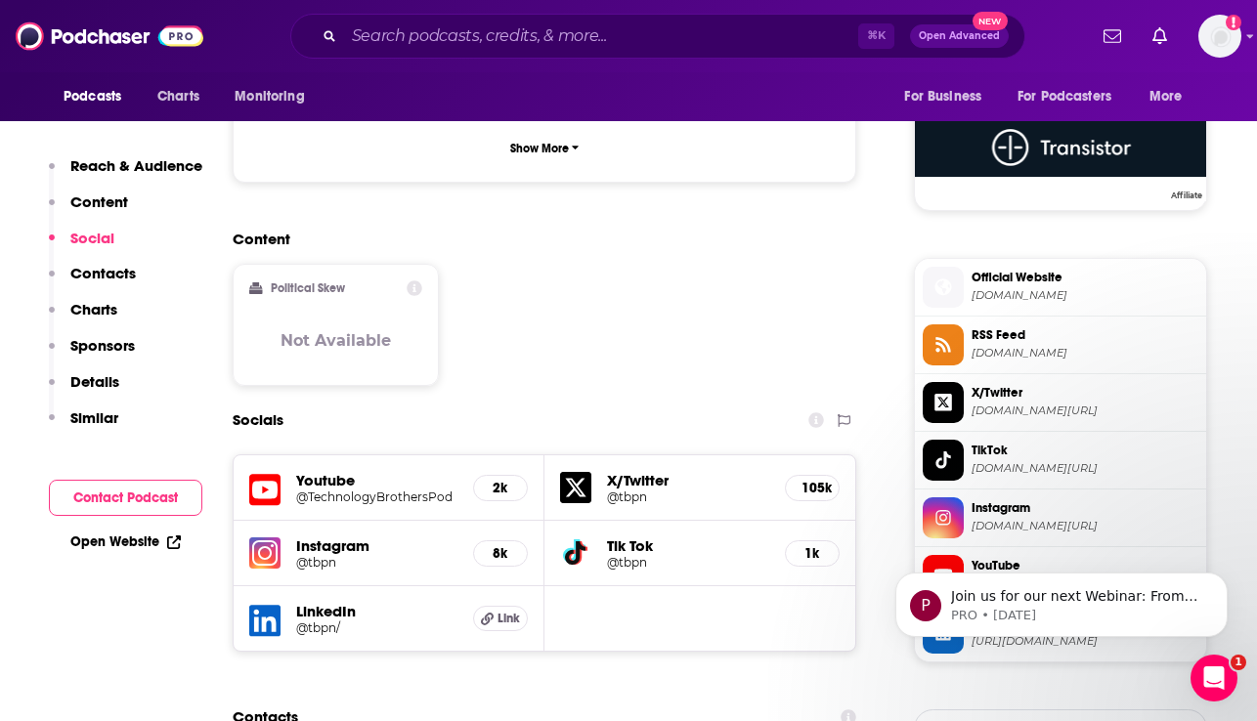
click at [1033, 290] on span "[DOMAIN_NAME]" at bounding box center [1085, 295] width 227 height 15
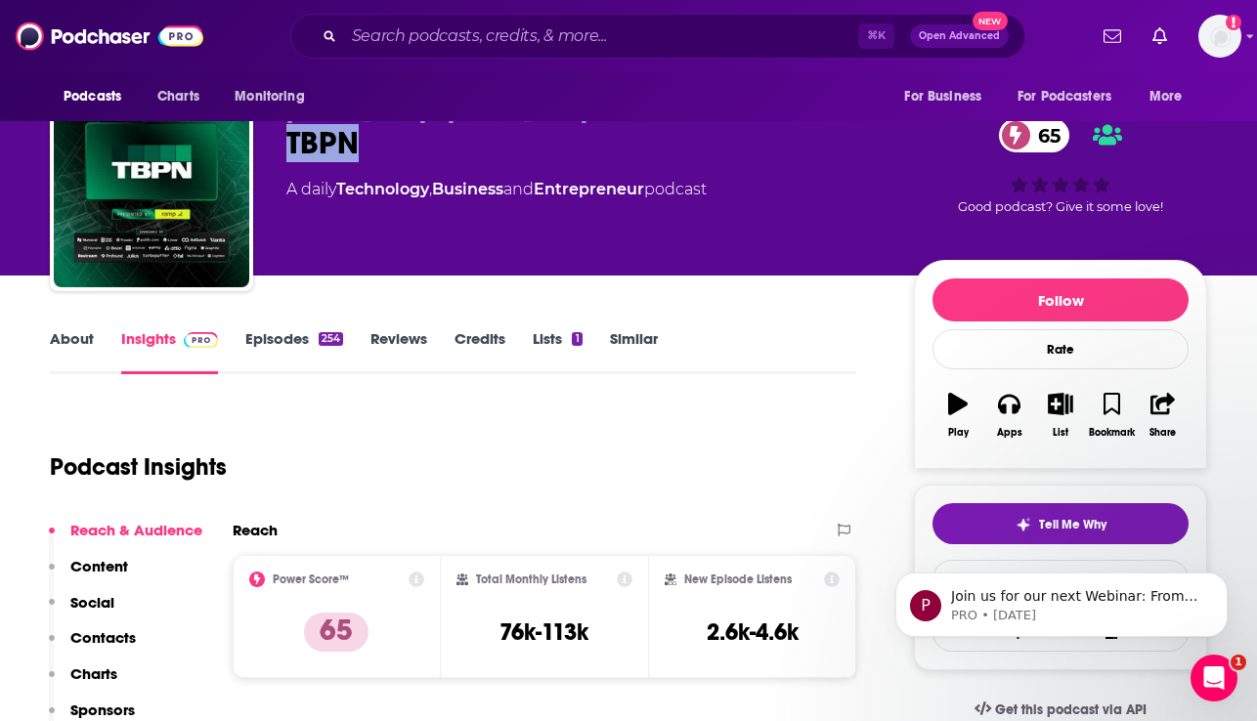
scroll to position [0, 0]
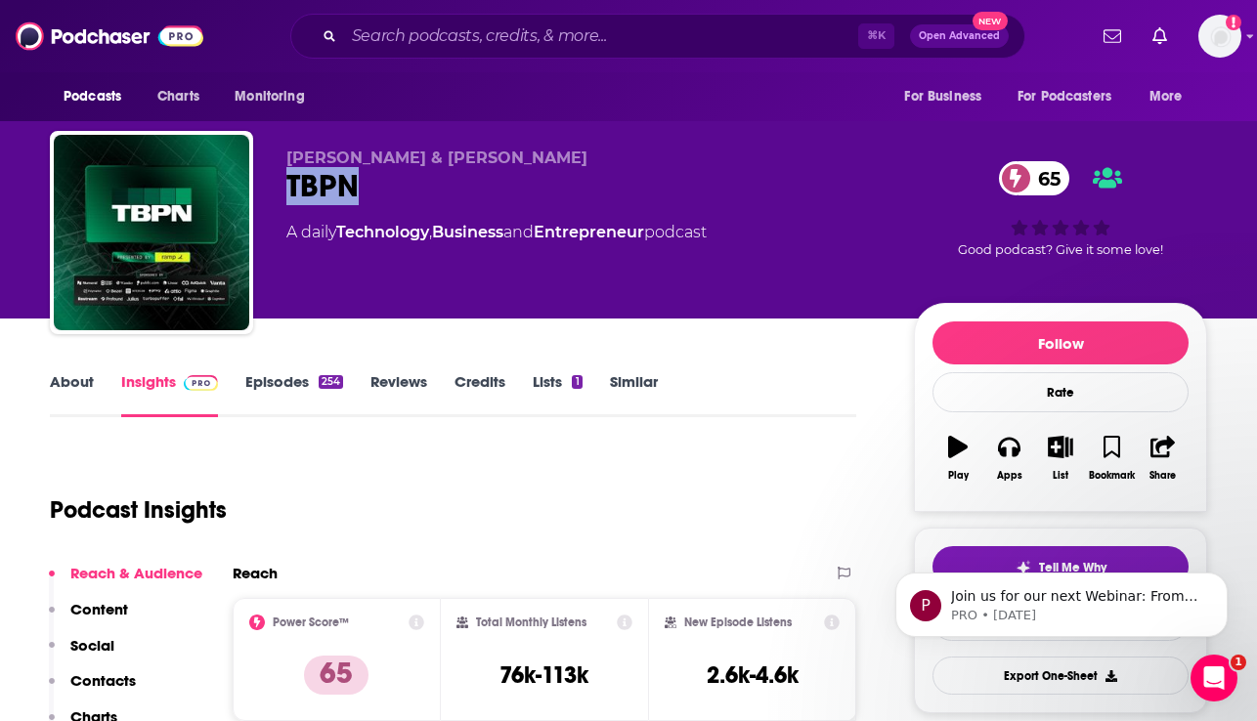
click at [62, 378] on link "About" at bounding box center [72, 394] width 44 height 45
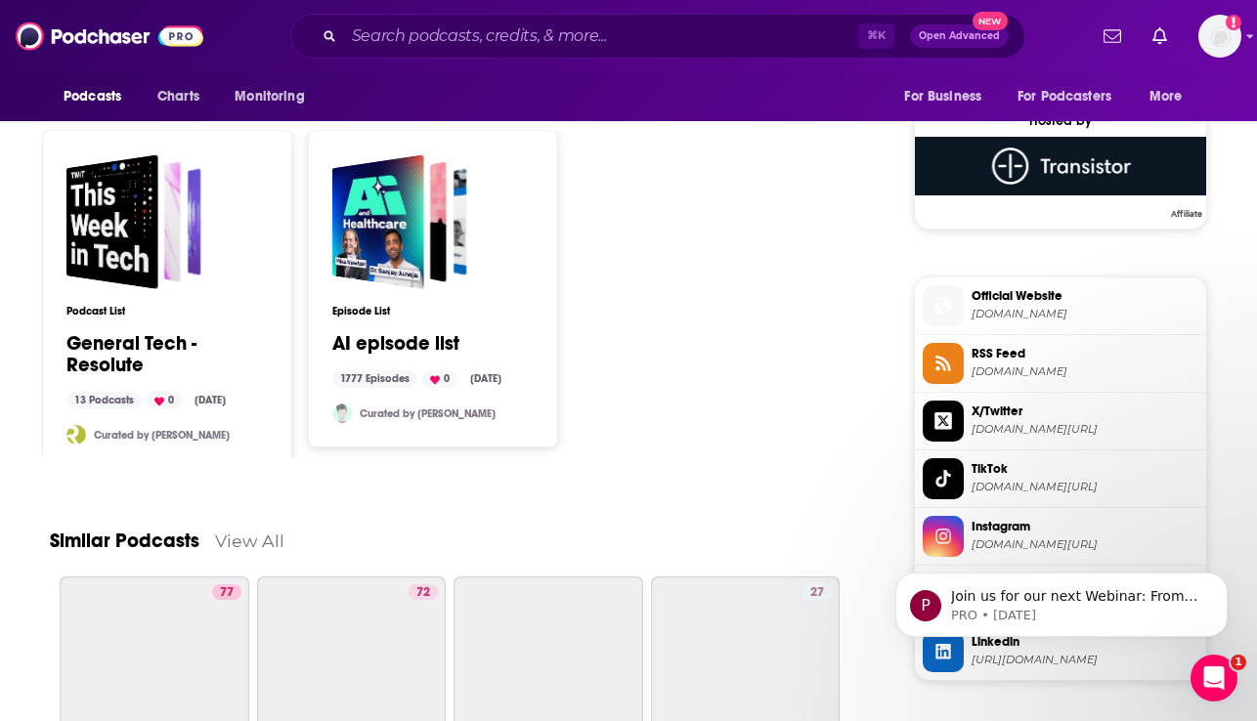
scroll to position [1408, 0]
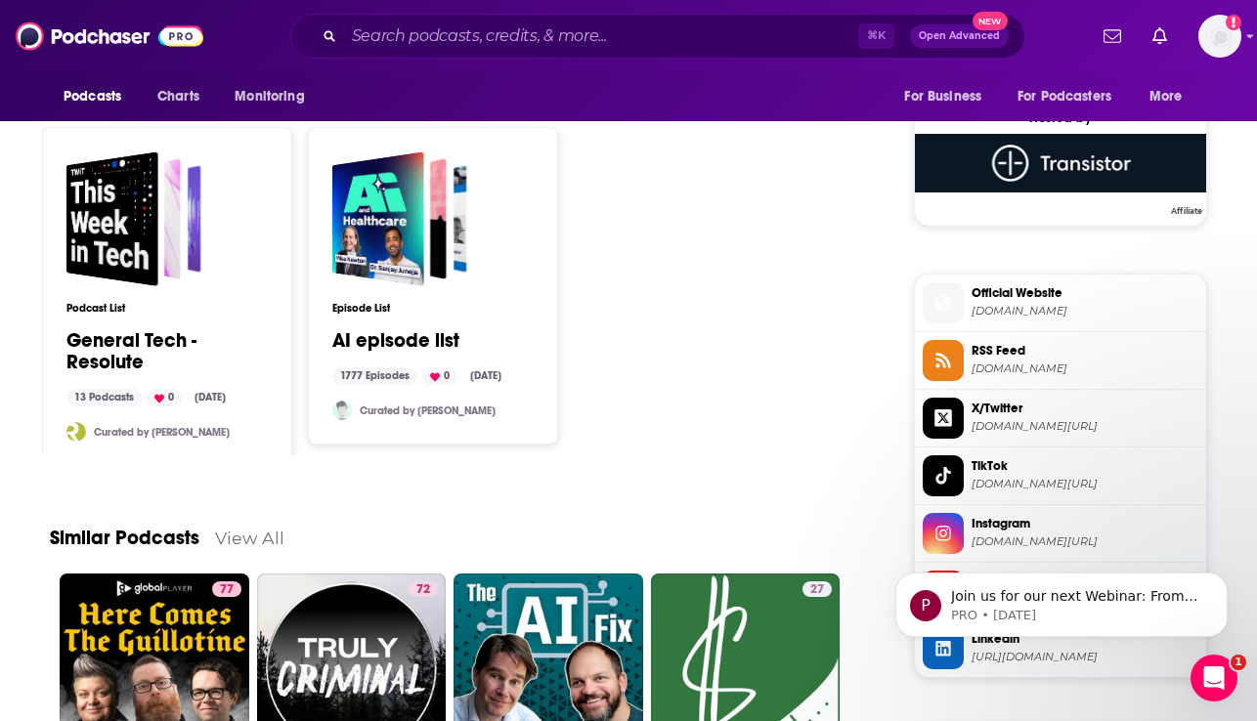
click at [1004, 347] on span "RSS Feed" at bounding box center [1085, 351] width 227 height 18
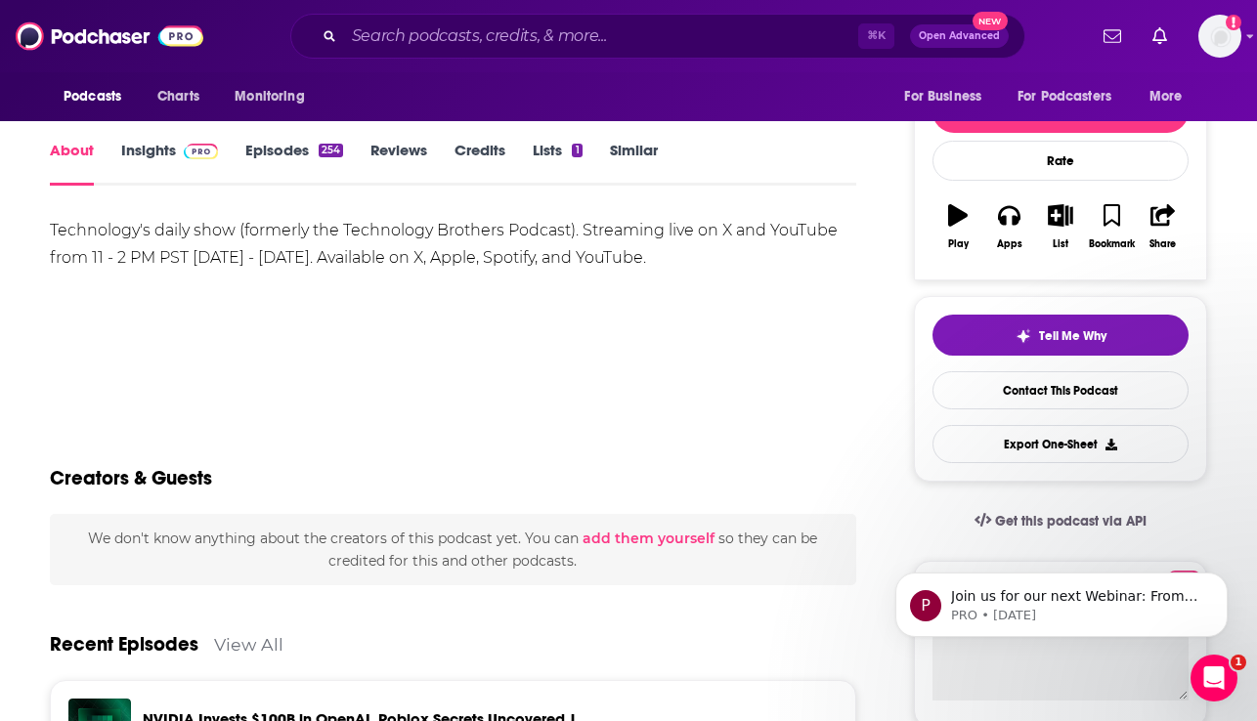
scroll to position [0, 0]
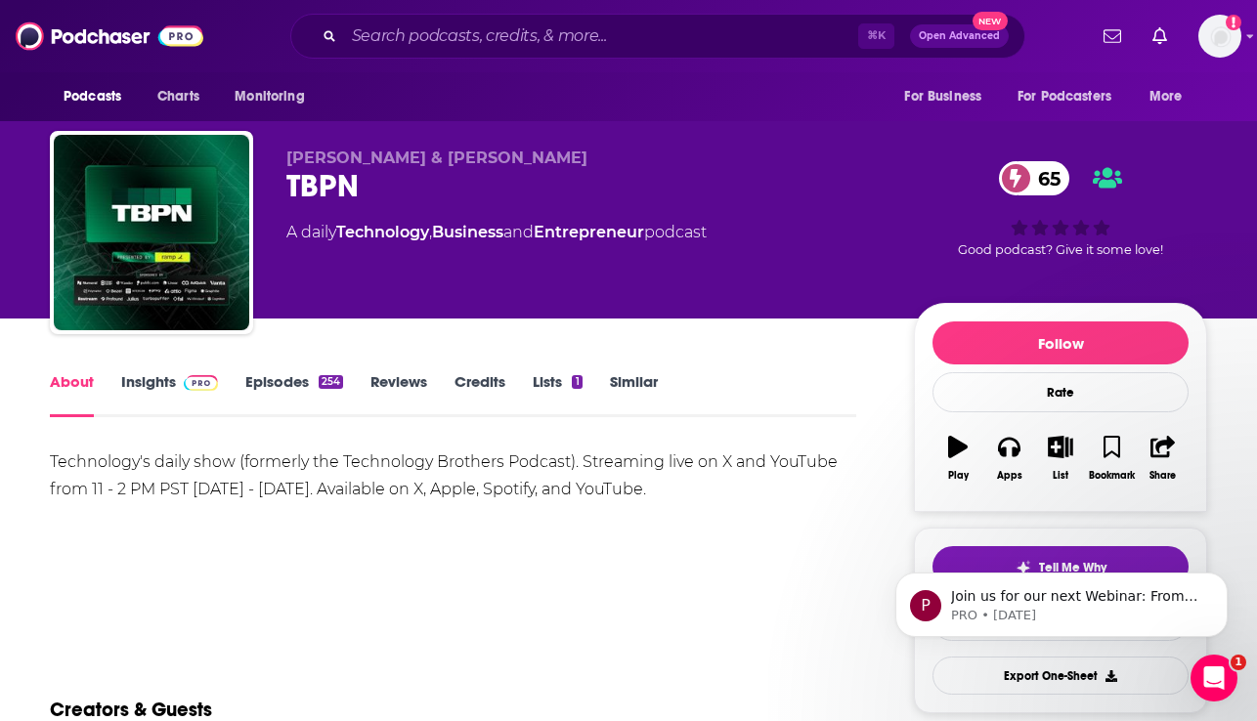
click at [287, 374] on link "Episodes 254" at bounding box center [294, 394] width 98 height 45
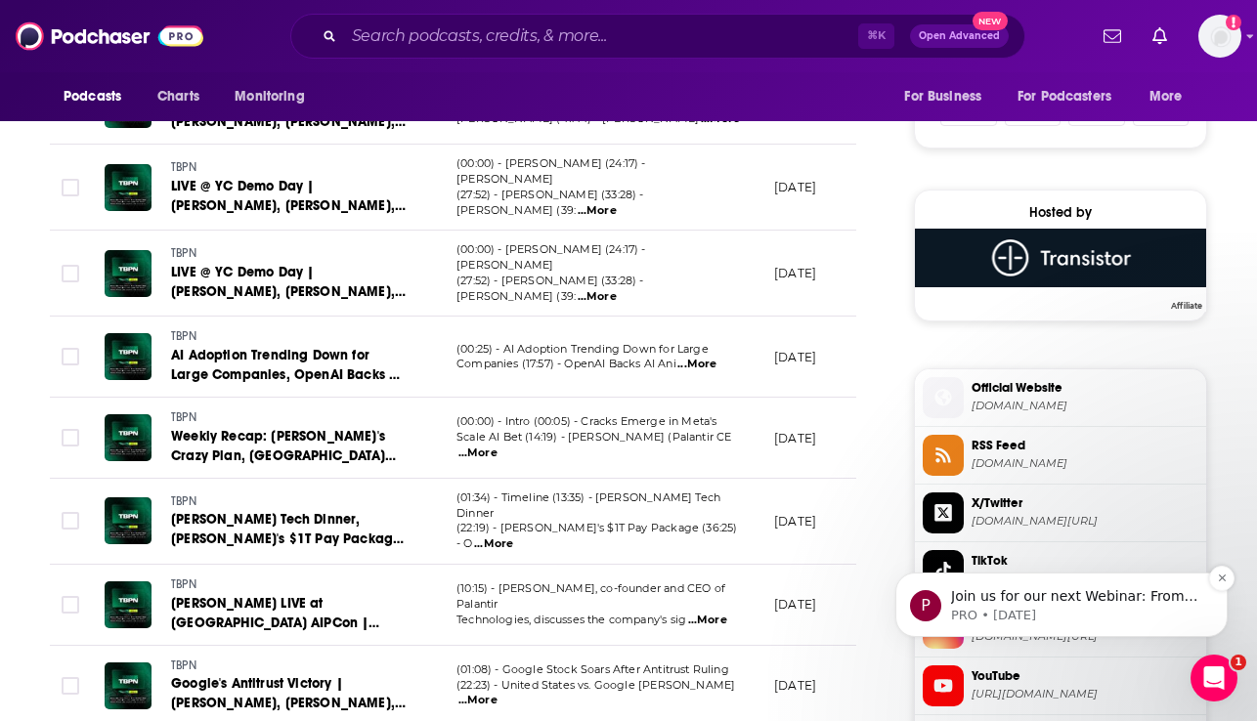
scroll to position [1434, 0]
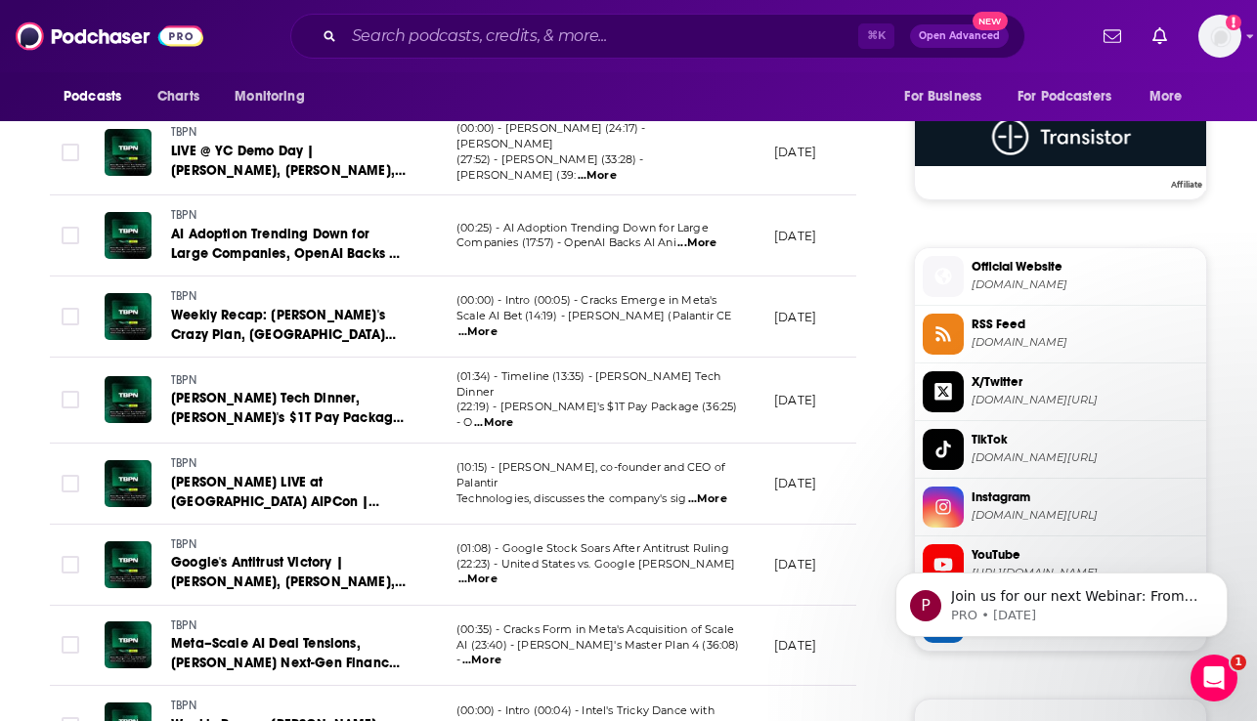
click at [1016, 328] on span "RSS Feed" at bounding box center [1085, 325] width 227 height 18
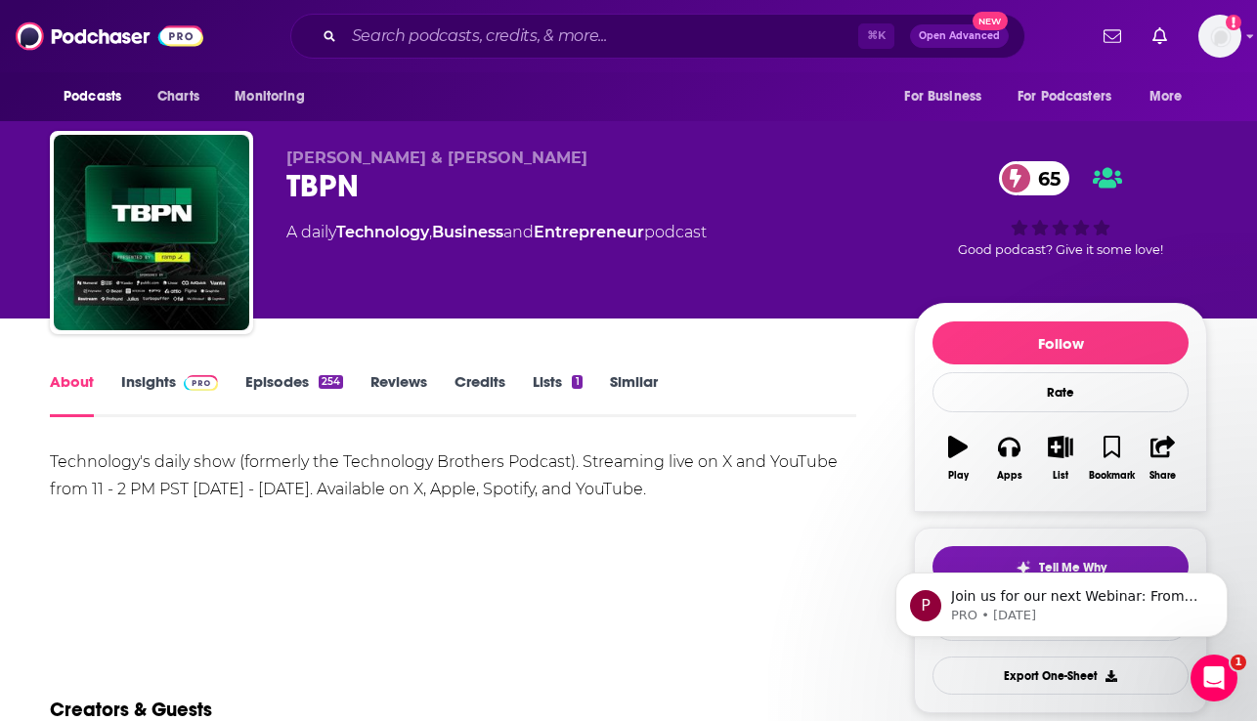
drag, startPoint x: 774, startPoint y: 239, endPoint x: 249, endPoint y: 235, distance: 524.9
click at [249, 235] on div "John Coogan & Jordi Hays TBPN 65 A daily Technology , Business and Entrepreneur…" at bounding box center [628, 236] width 1157 height 211
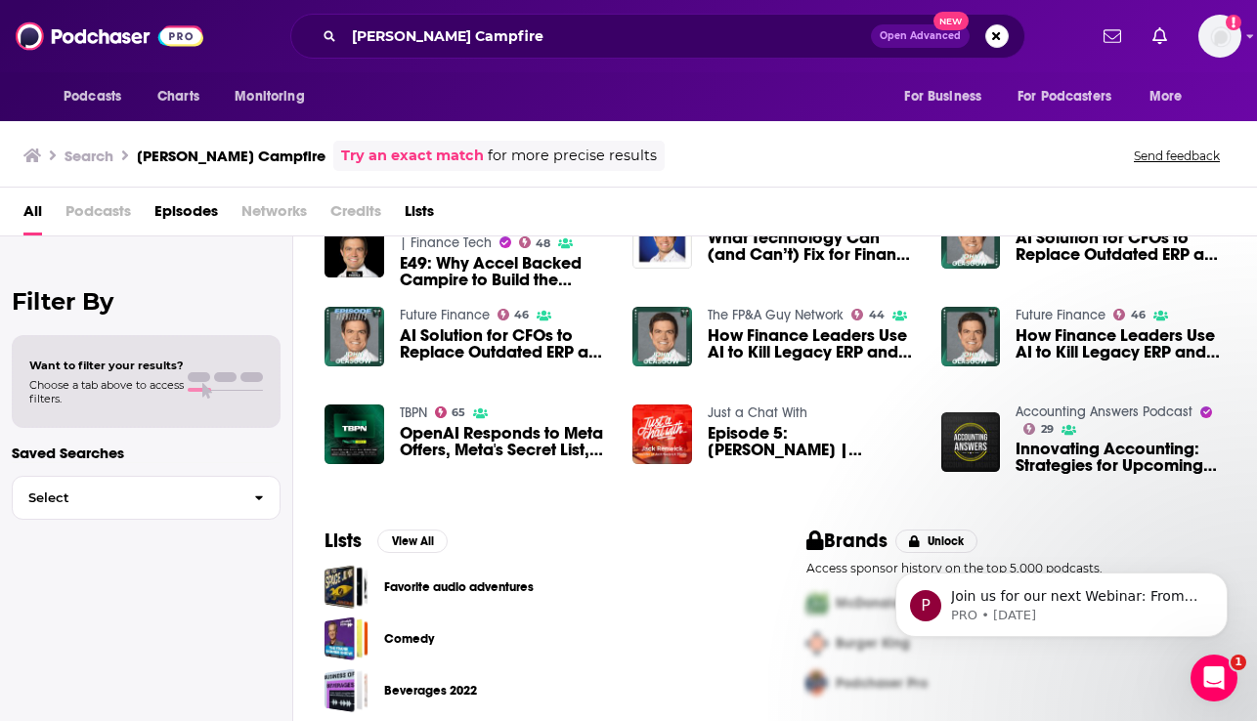
scroll to position [104, 0]
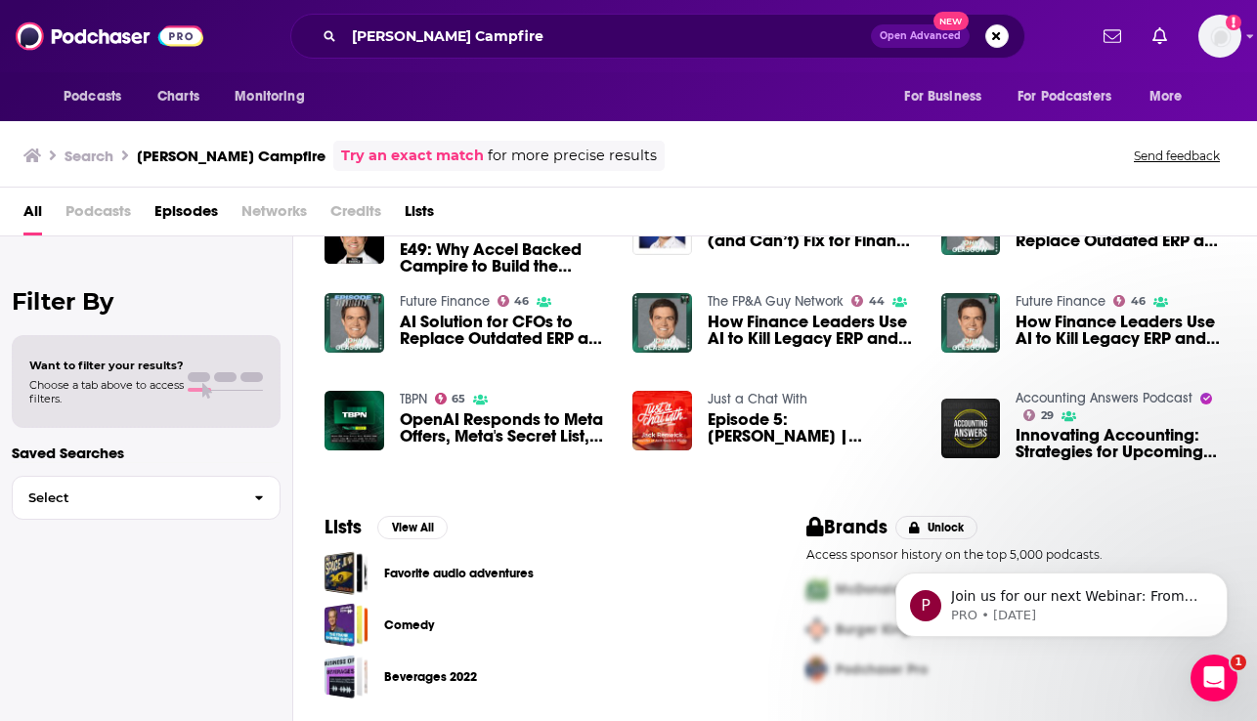
click at [716, 415] on span "Episode 5: Jack Renwick | Founder, Jack Renwick Studio - “Learn to Ask”" at bounding box center [813, 428] width 210 height 33
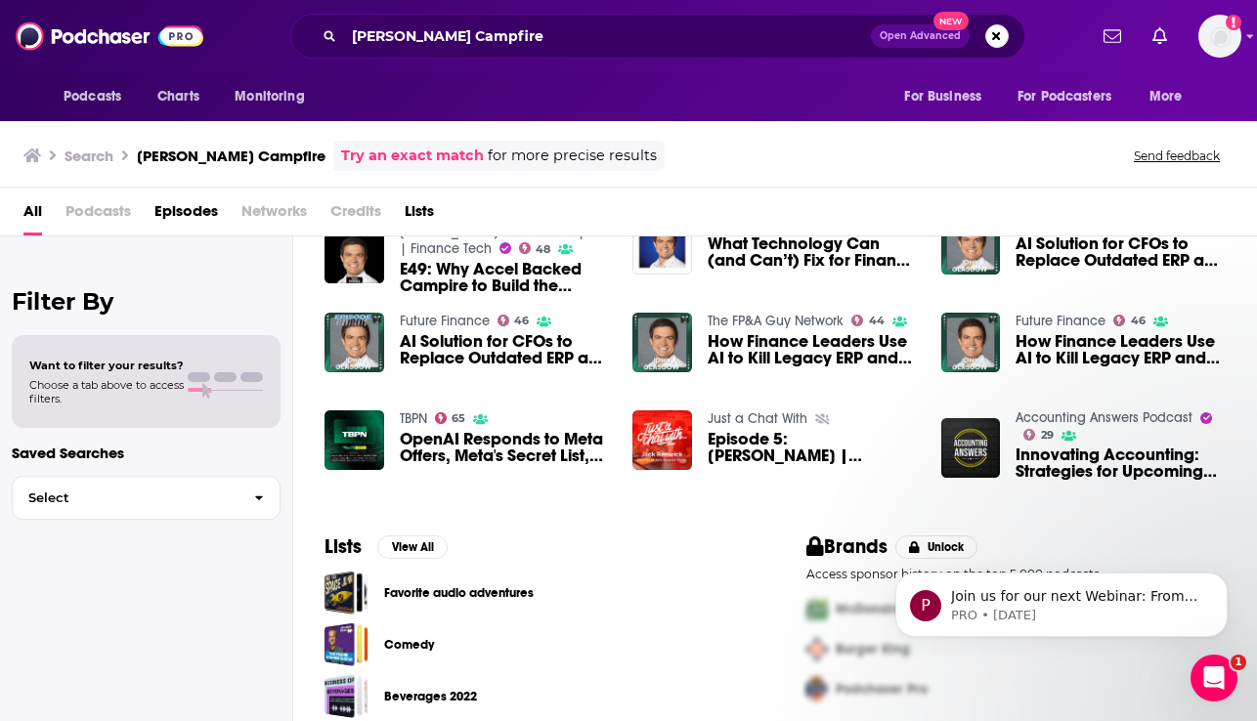
scroll to position [104, 0]
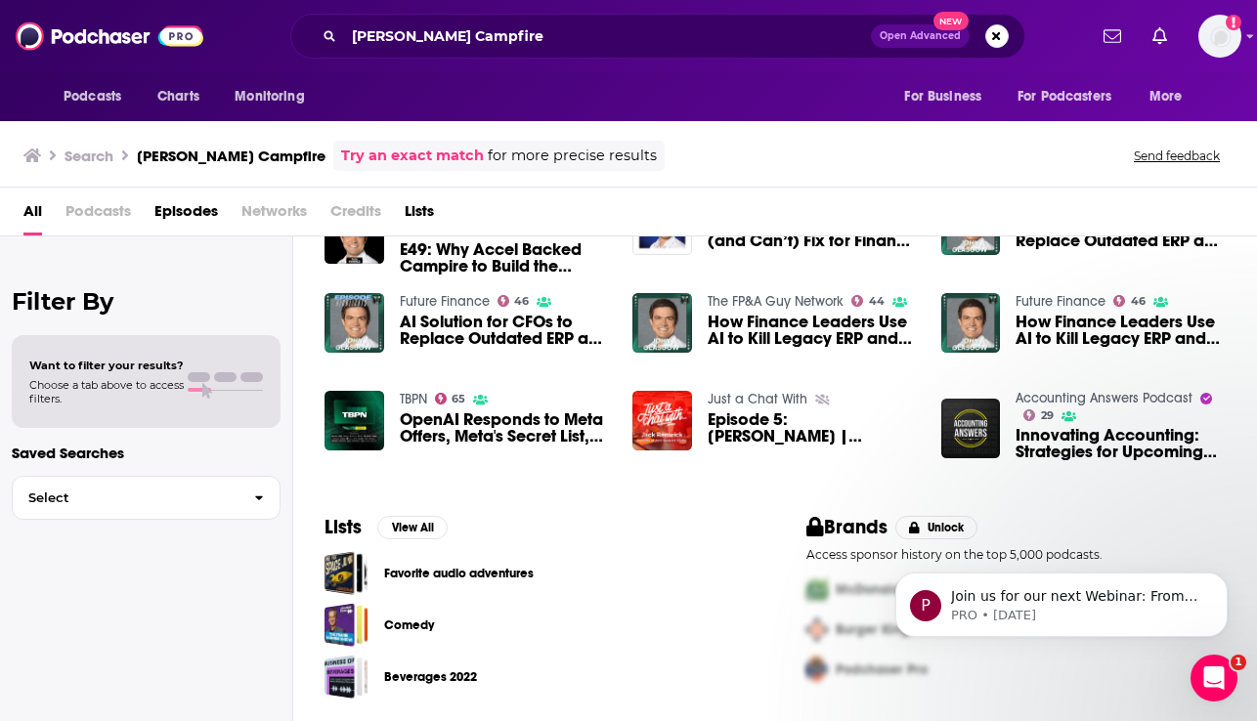
click at [171, 214] on span "Episodes" at bounding box center [186, 215] width 64 height 40
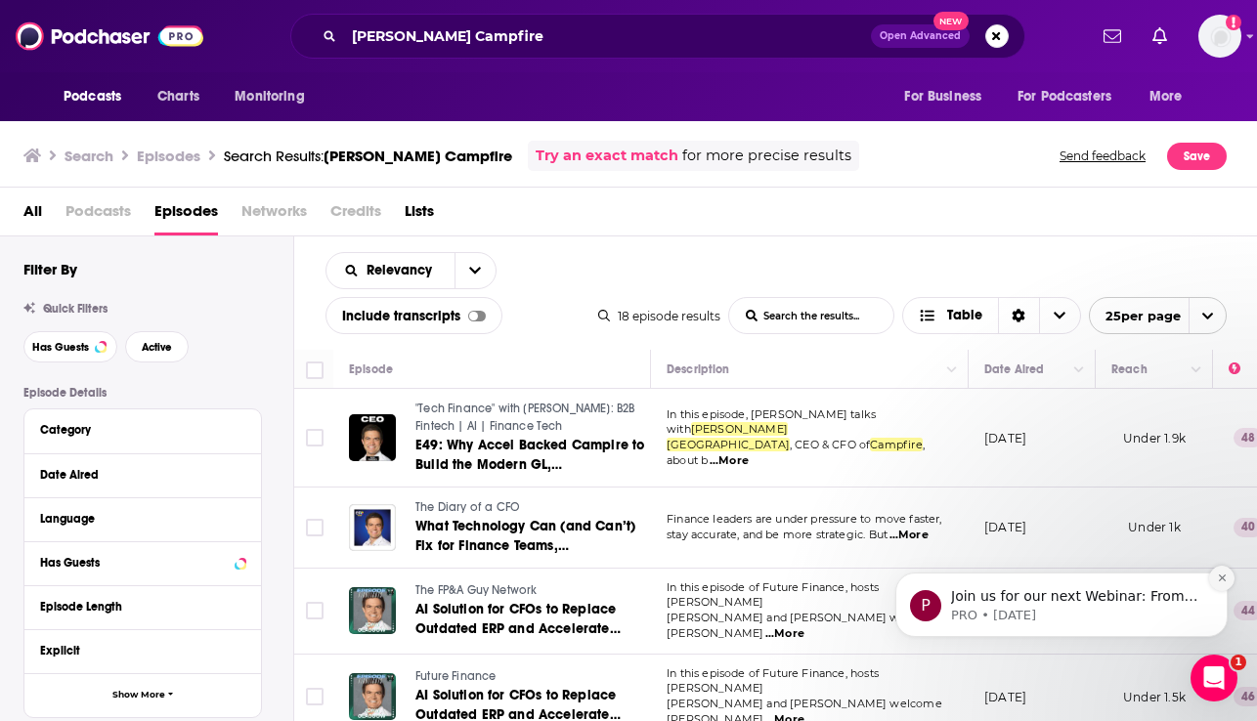
click at [1218, 584] on button "Dismiss notification" at bounding box center [1221, 578] width 25 height 25
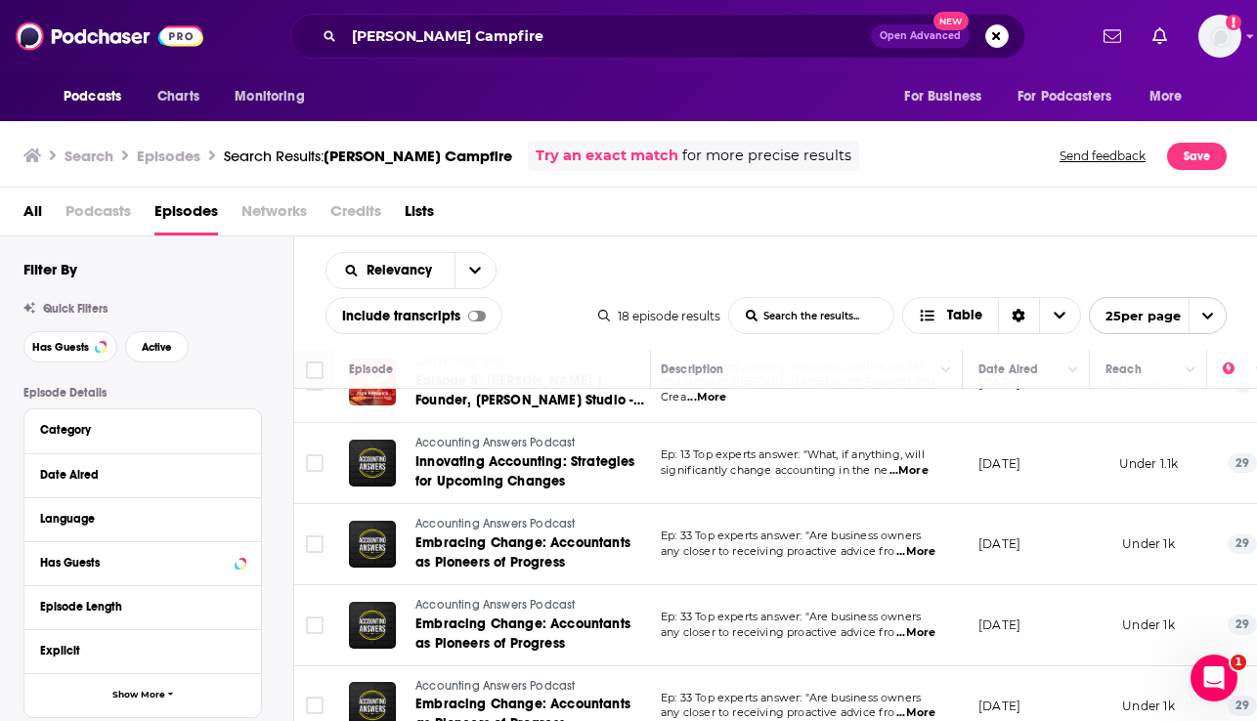
scroll to position [656, 6]
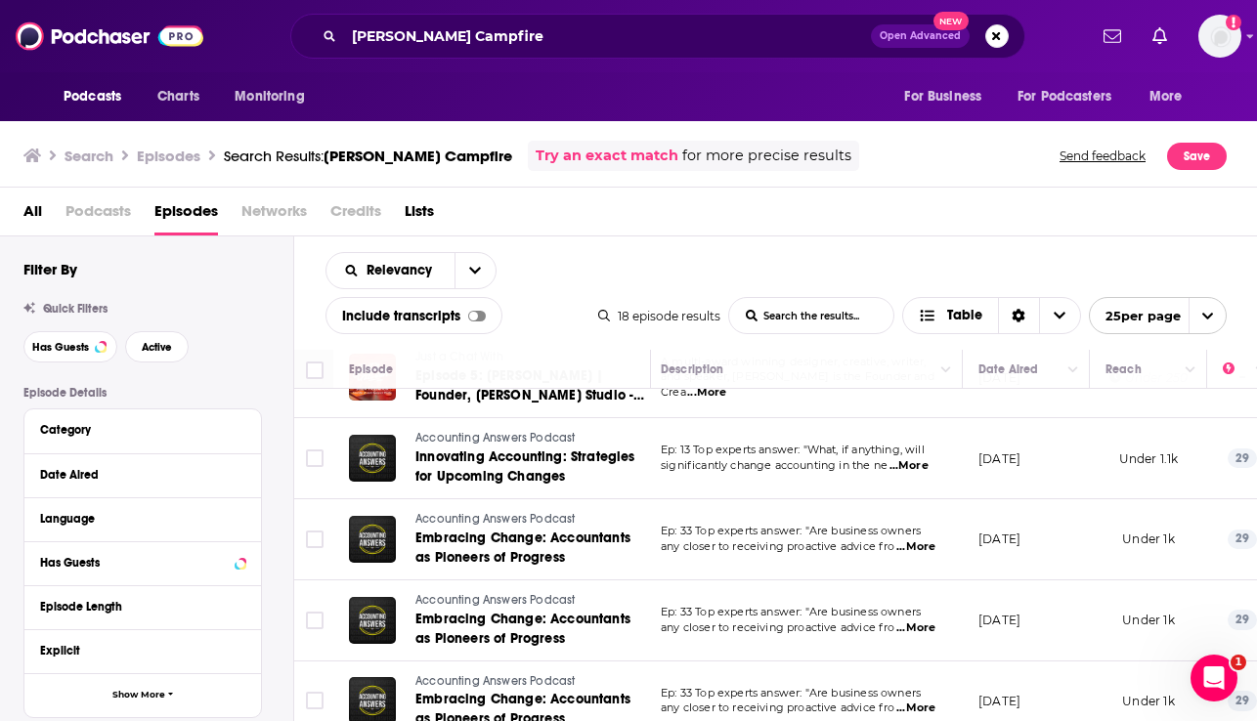
click at [482, 512] on span "Accounting Answers Podcast" at bounding box center [494, 519] width 159 height 14
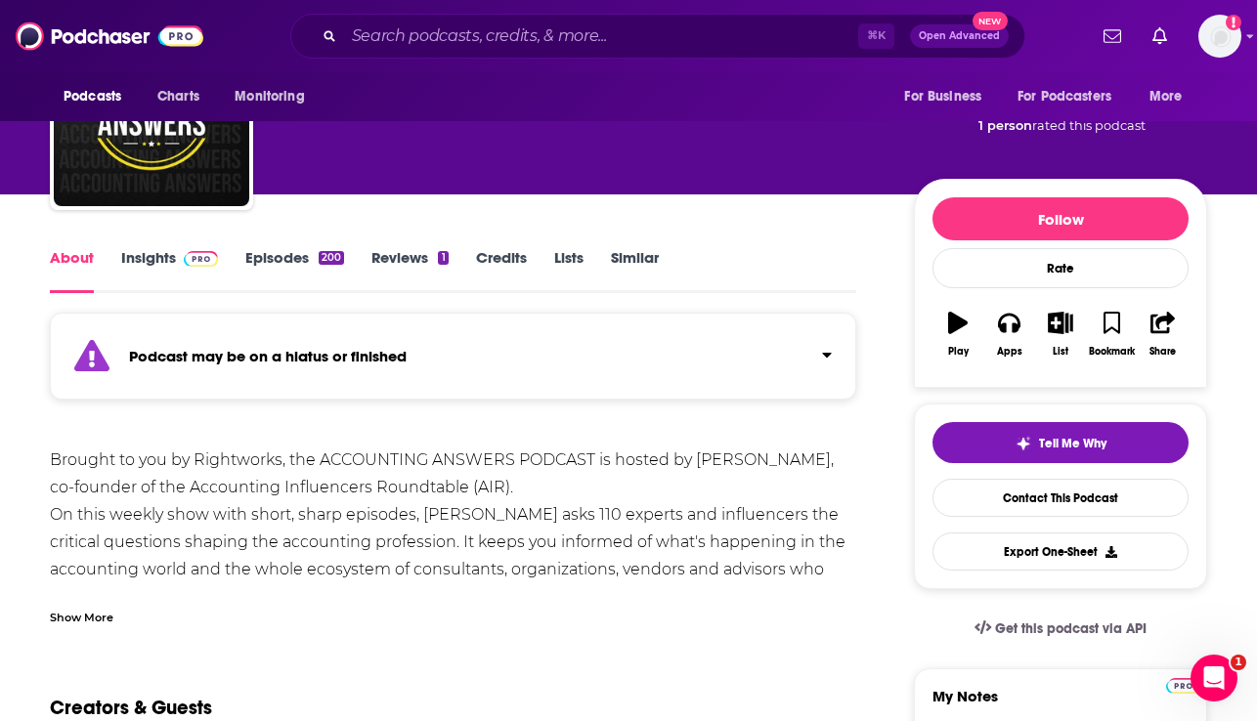
scroll to position [125, 0]
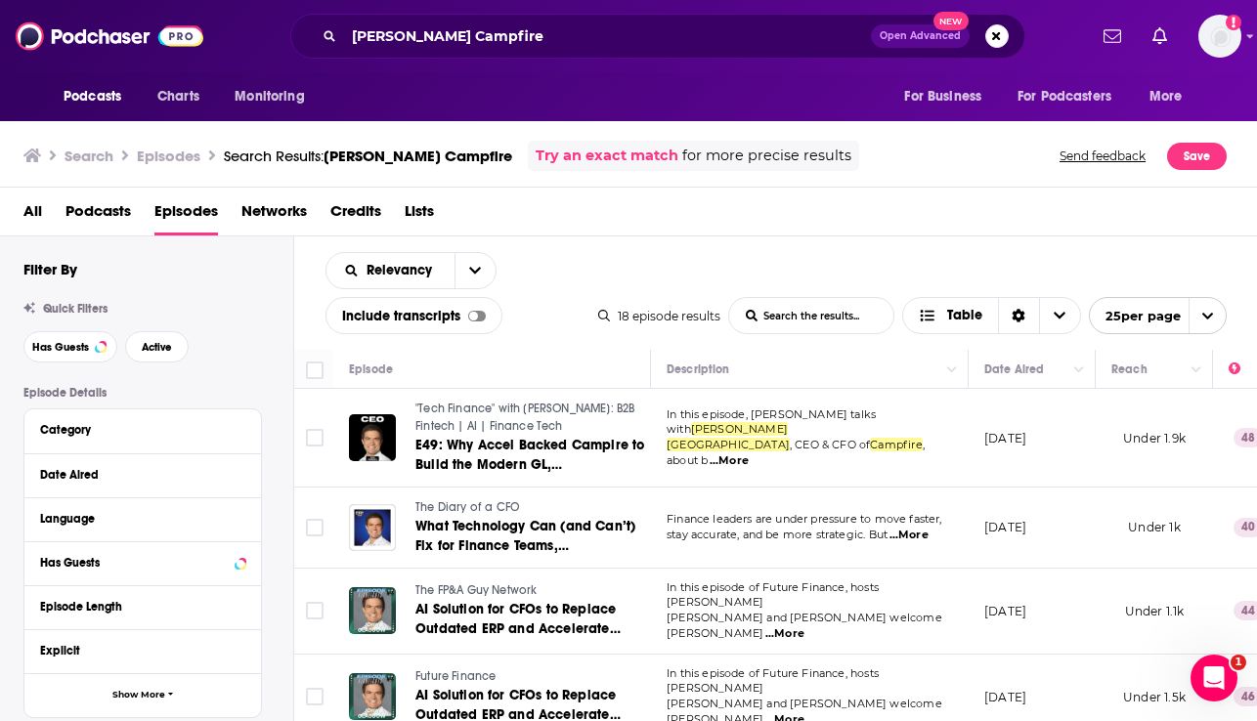
click at [569, 292] on div "Relevancy List Search Input Search the results... Include transcripts Table" at bounding box center [461, 293] width 273 height 82
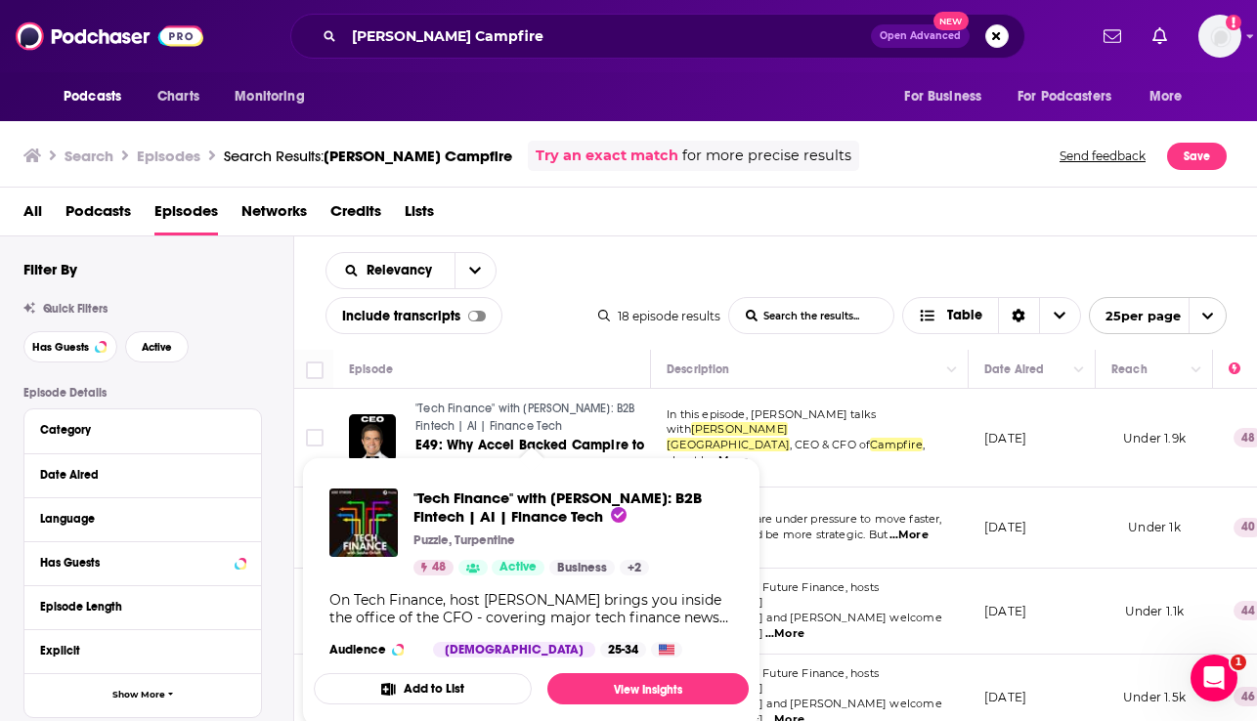
click at [475, 403] on span ""Tech Finance" with Sasha Orloff: B2B Fintech | AI | Finance Tech" at bounding box center [525, 417] width 220 height 31
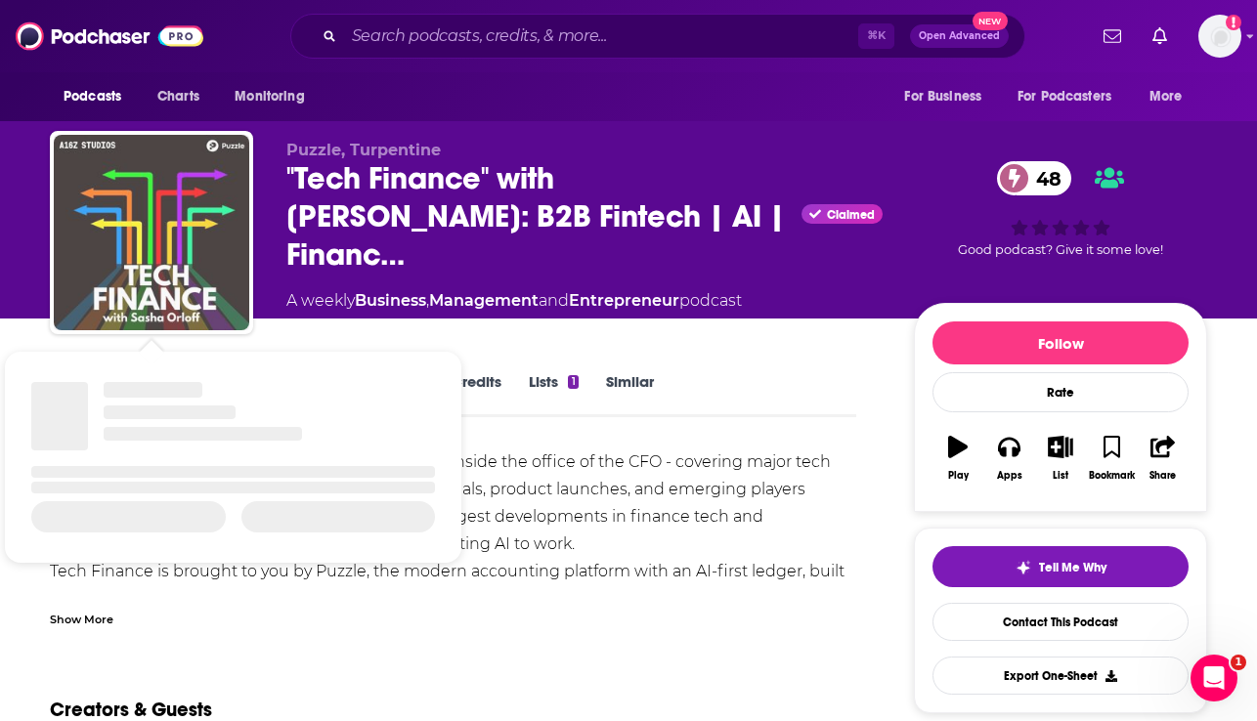
click at [218, 210] on img at bounding box center [151, 232] width 195 height 195
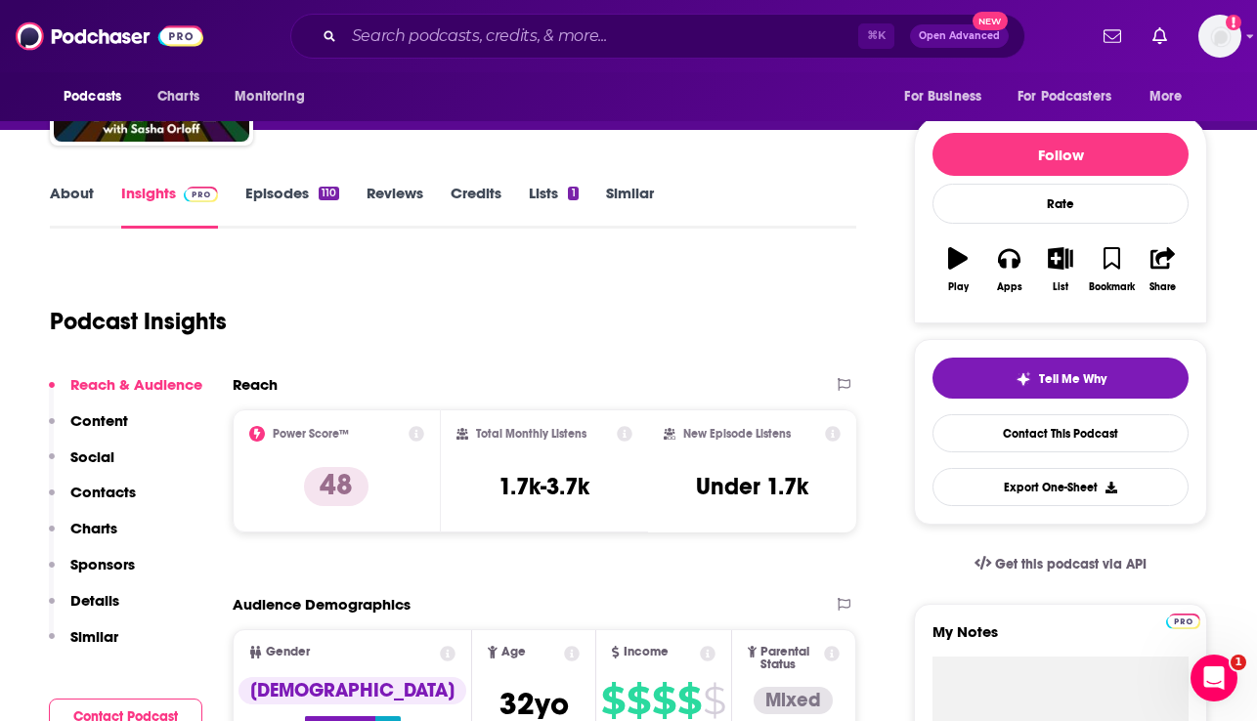
scroll to position [212, 0]
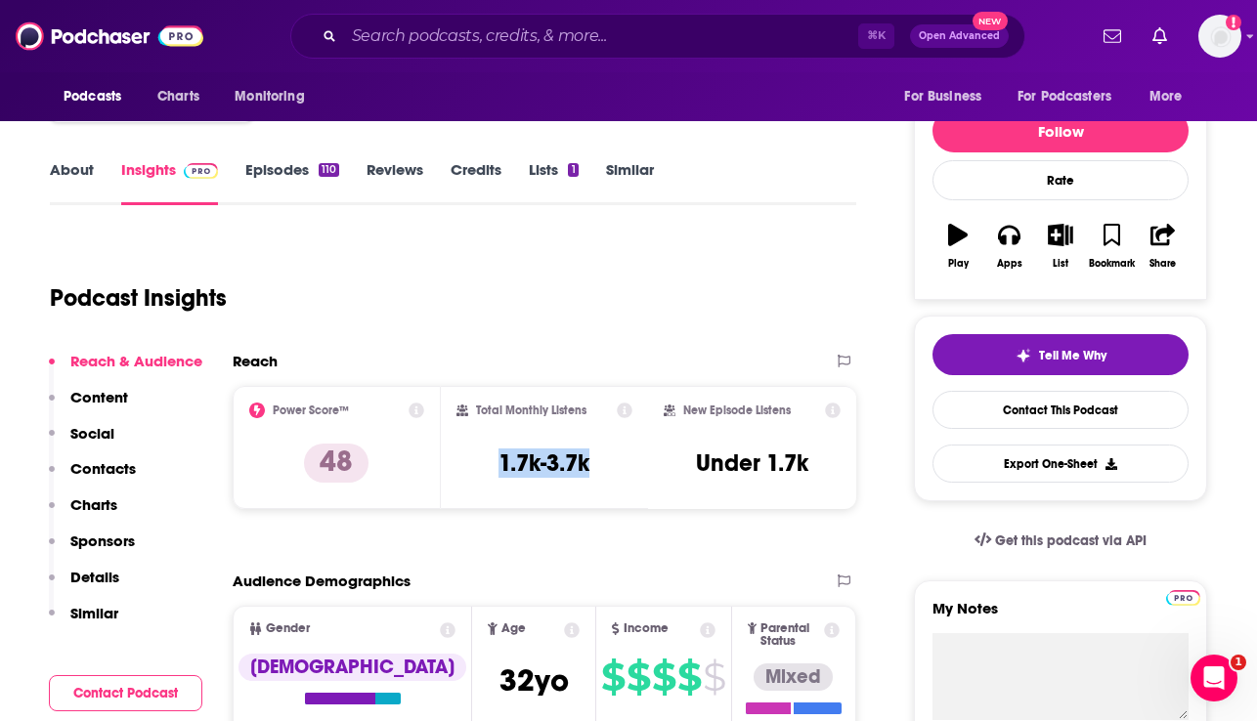
drag, startPoint x: 621, startPoint y: 469, endPoint x: 488, endPoint y: 465, distance: 133.0
click at [488, 465] on div "Total Monthly Listens 1.7k-3.7k" at bounding box center [544, 448] width 177 height 90
copy h3 "1.7k-3.7k"
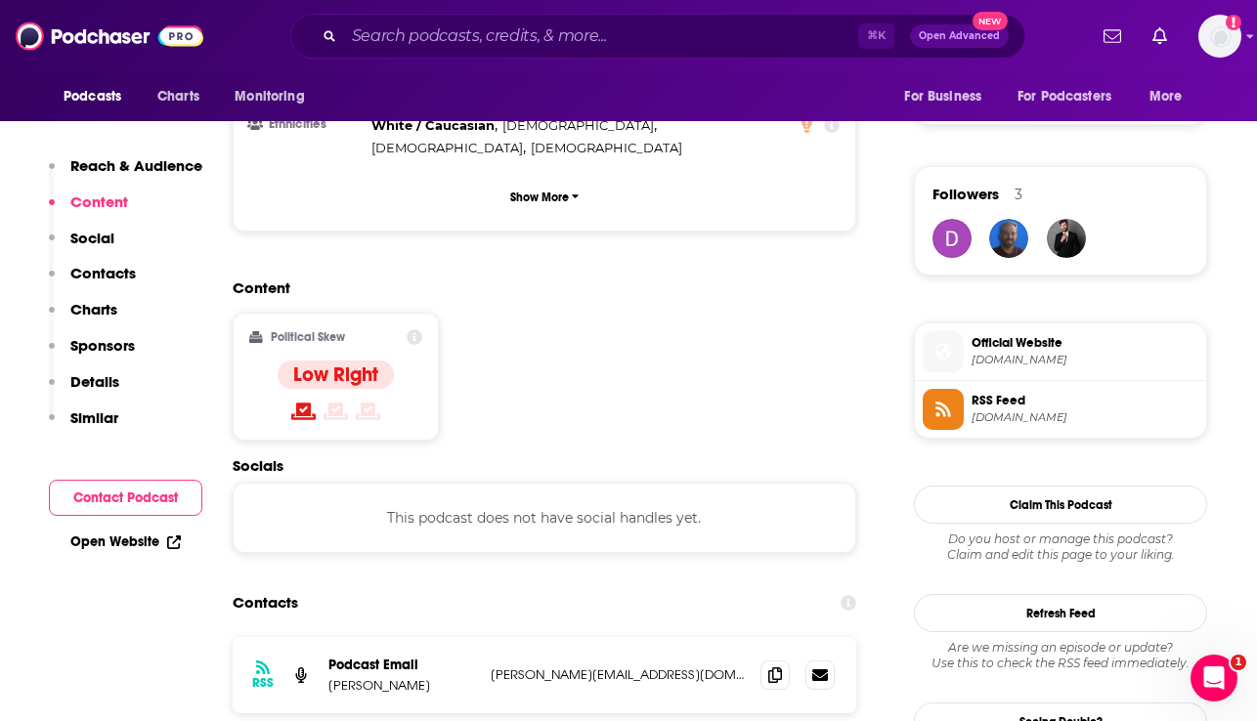
scroll to position [1376, 0]
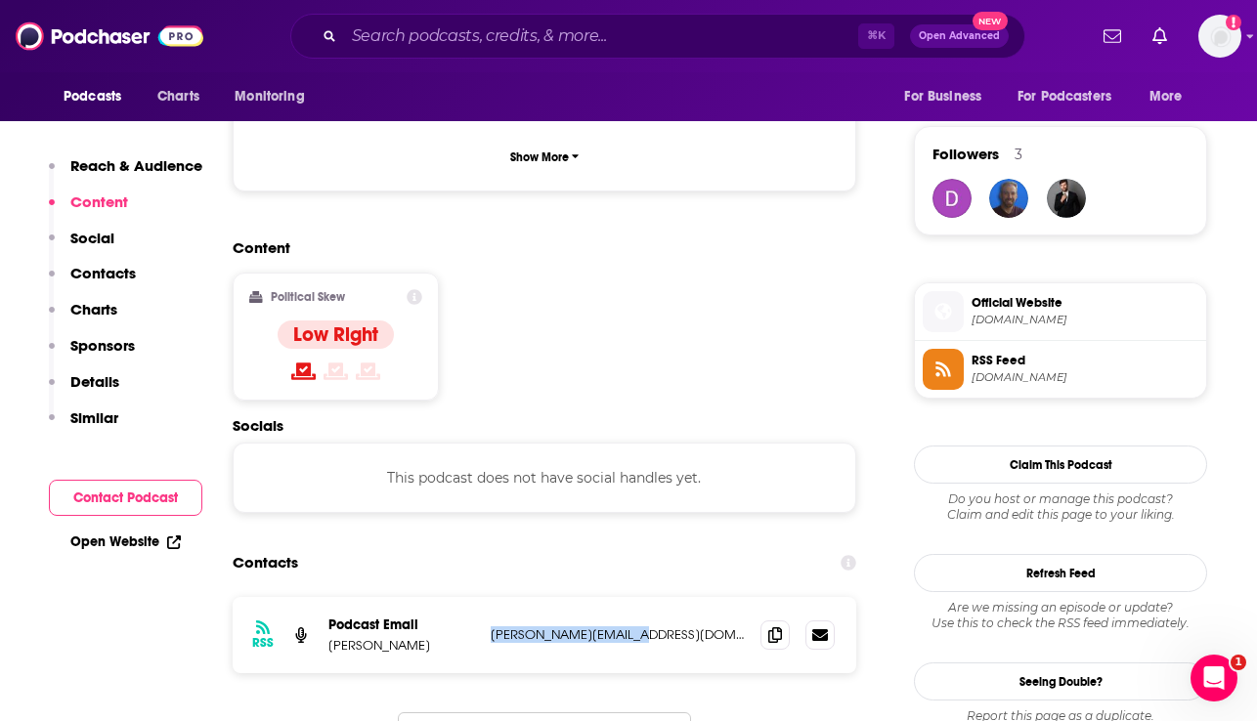
drag, startPoint x: 637, startPoint y: 543, endPoint x: 489, endPoint y: 537, distance: 148.7
click at [489, 597] on div "RSS Podcast Email Natalie Toren natalie@turpentine.co natalie@turpentine.co" at bounding box center [545, 635] width 624 height 76
copy p "natalie@turpentine.co"
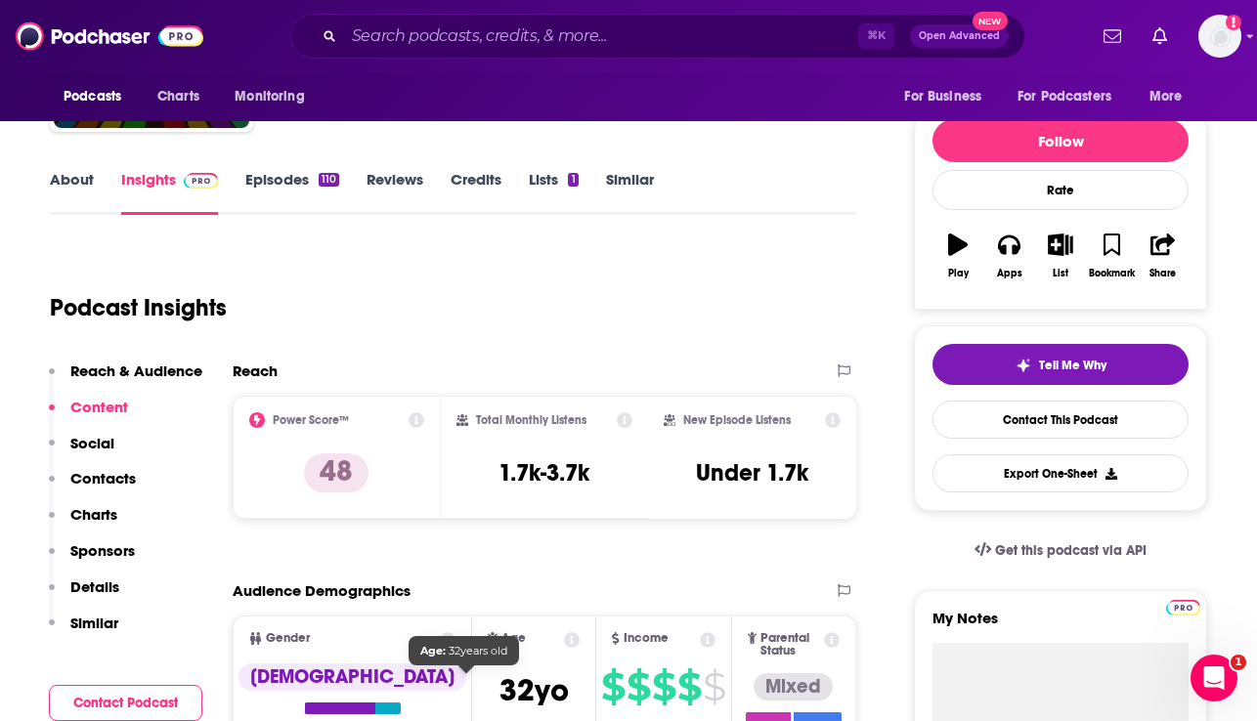
scroll to position [0, 0]
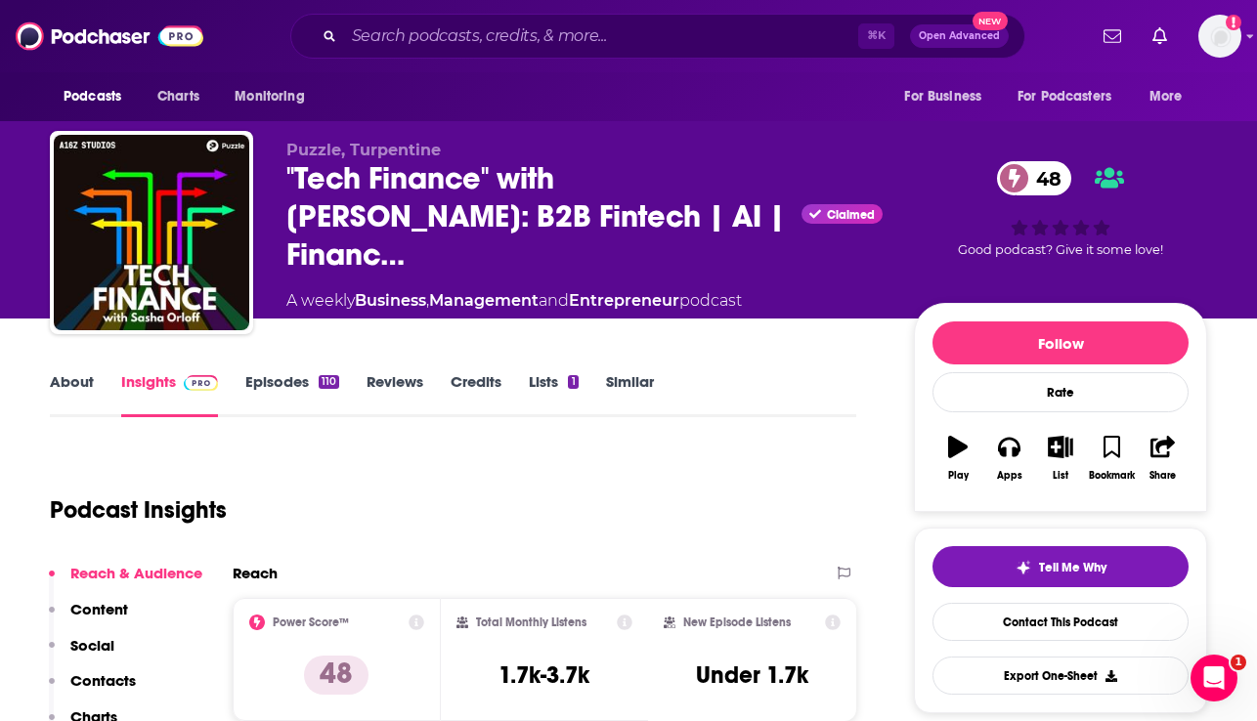
click at [56, 385] on link "About" at bounding box center [72, 394] width 44 height 45
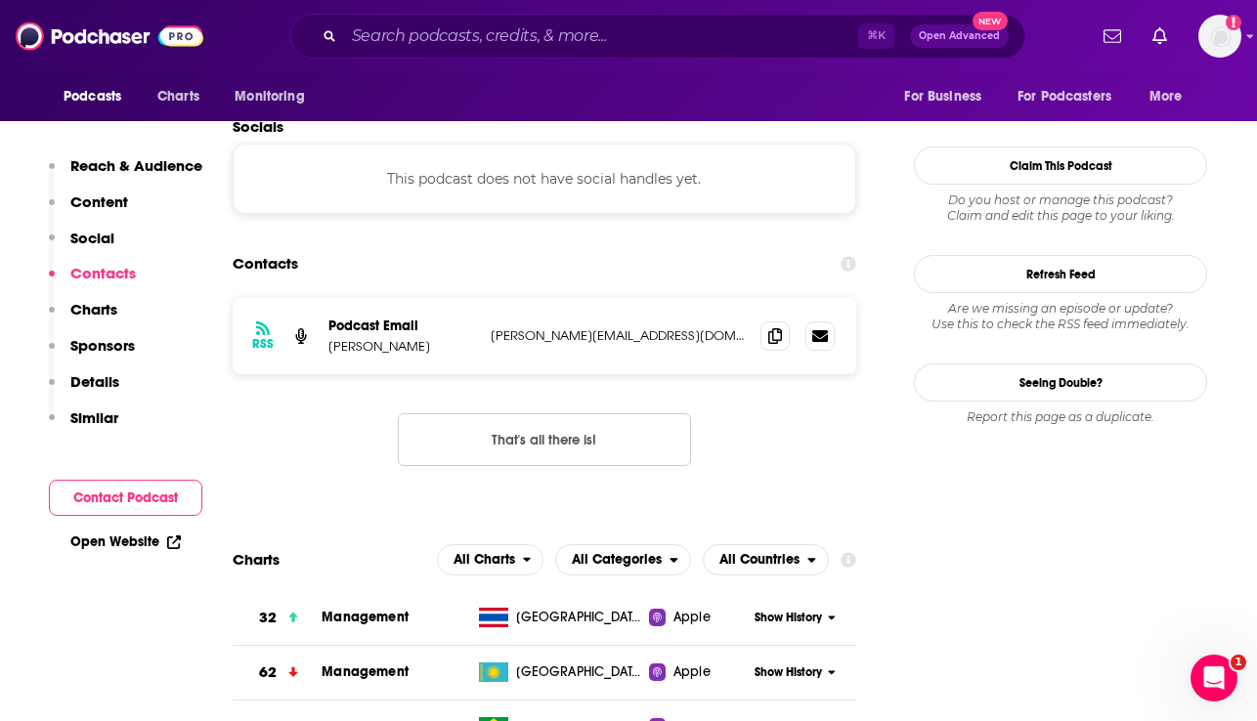
scroll to position [1683, 0]
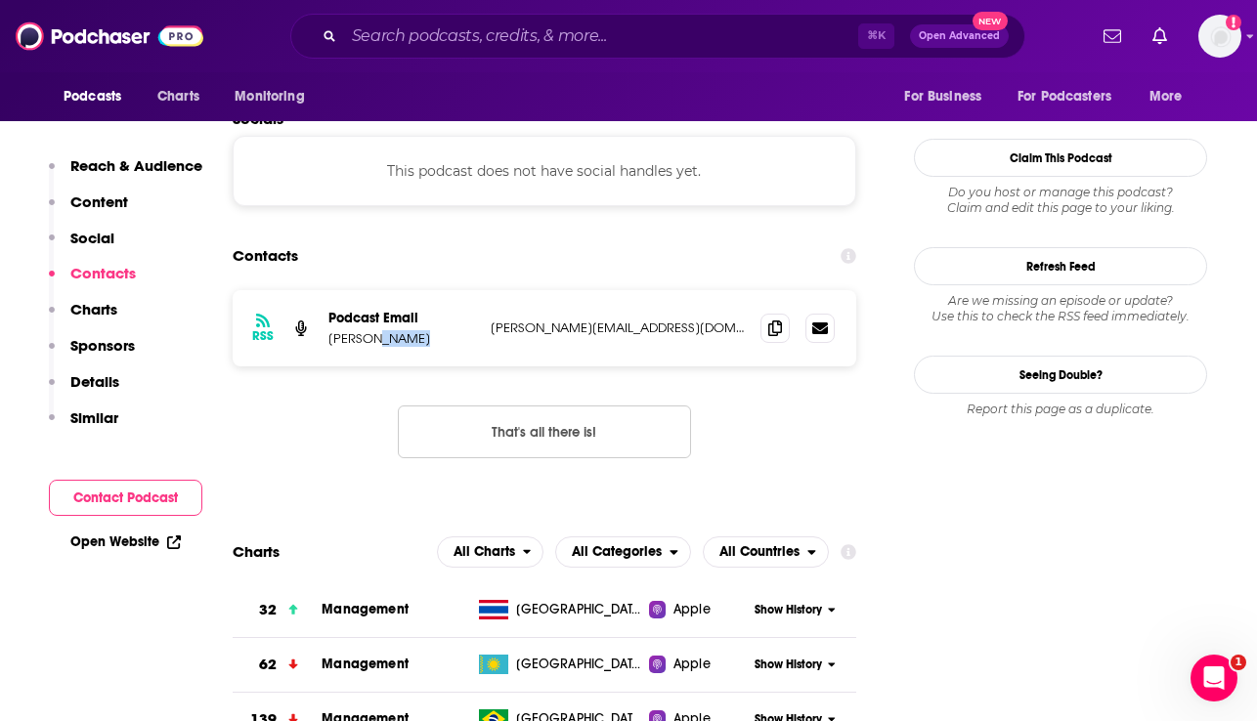
drag, startPoint x: 417, startPoint y: 242, endPoint x: 372, endPoint y: 242, distance: 45.0
click at [372, 330] on p "Natalie Toren" at bounding box center [401, 338] width 147 height 17
copy p "Toren"
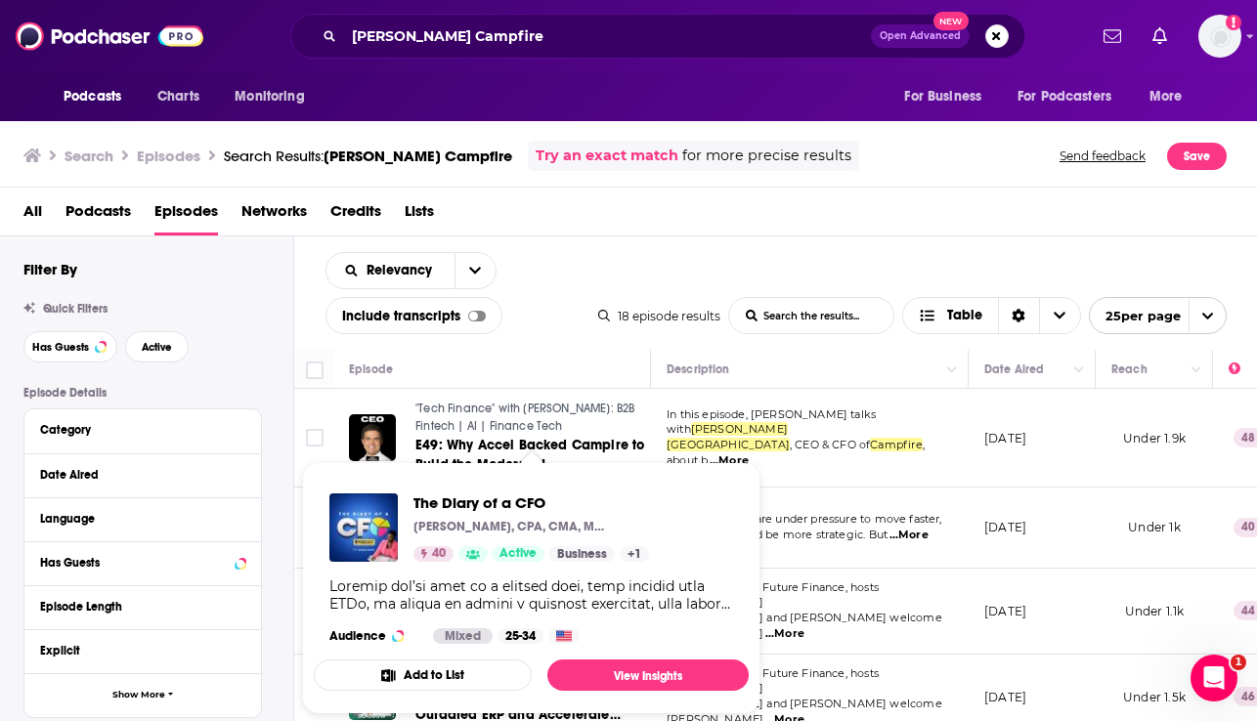
click at [467, 507] on div "Podcasts Charts Monitoring John Glasgow Campfire Open Advanced New For Business…" at bounding box center [628, 360] width 1257 height 721
click at [462, 496] on span "The Diary of a CFO" at bounding box center [531, 503] width 236 height 19
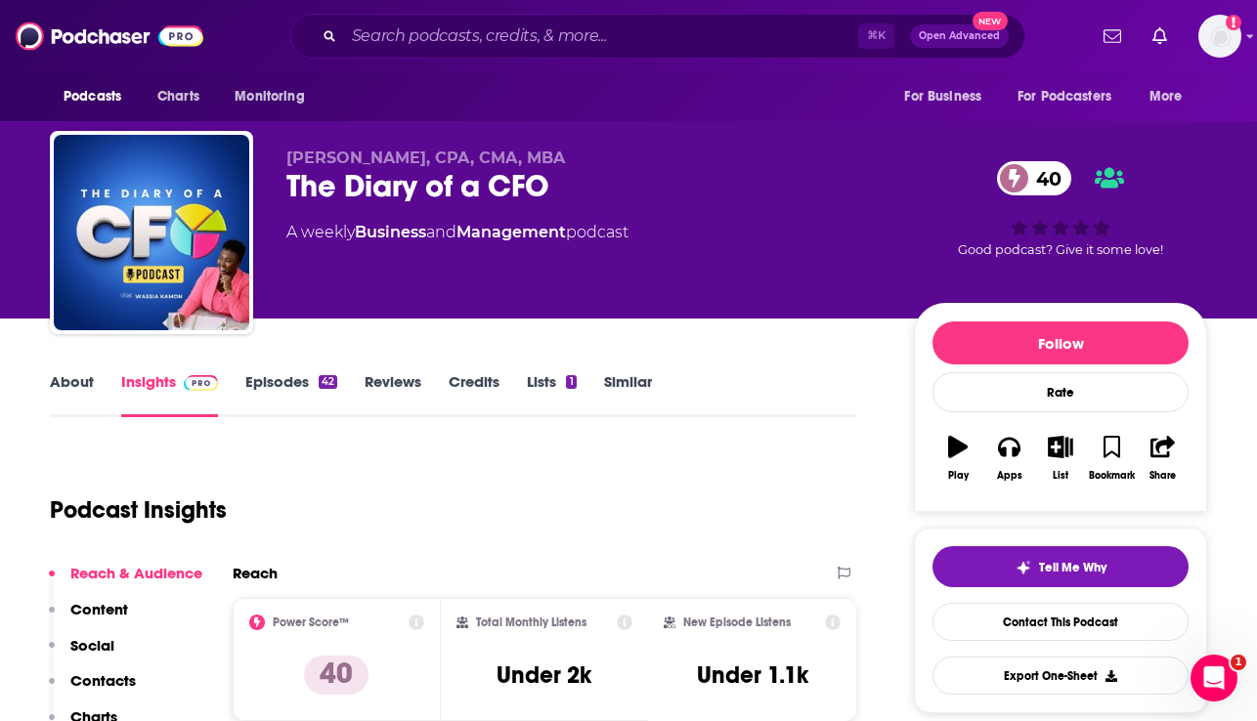
scroll to position [4, 0]
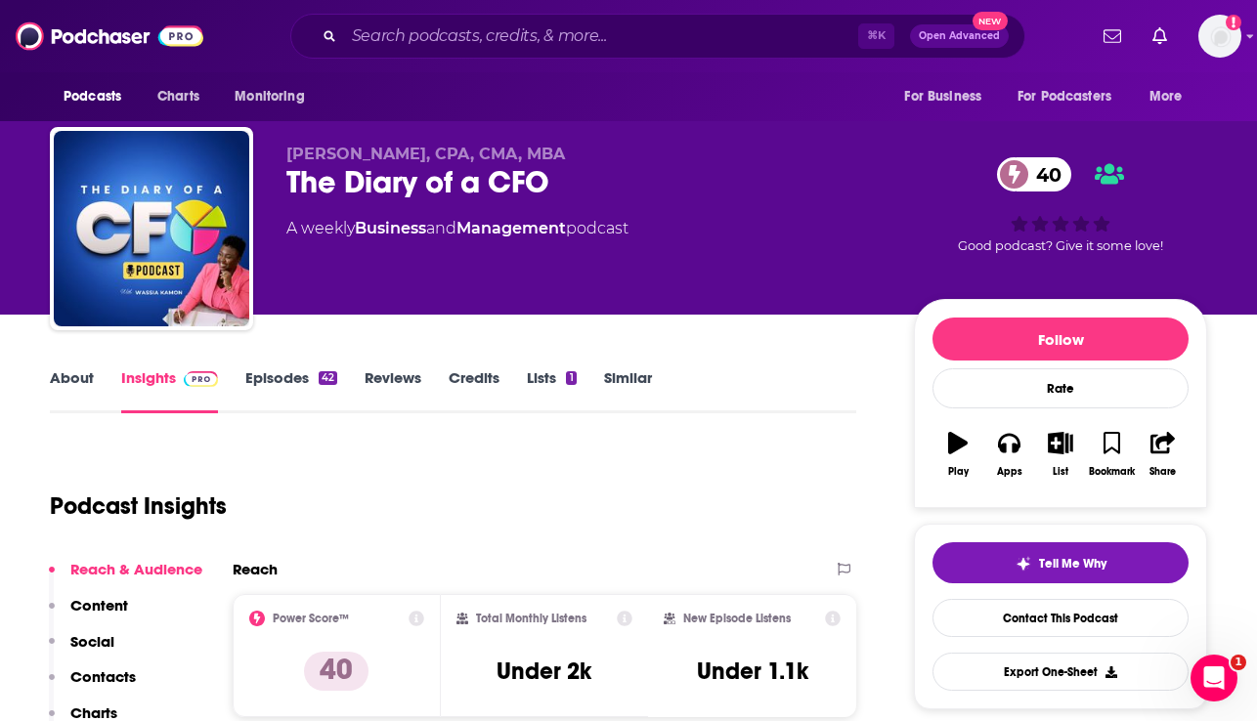
click at [76, 396] on link "About" at bounding box center [72, 391] width 44 height 45
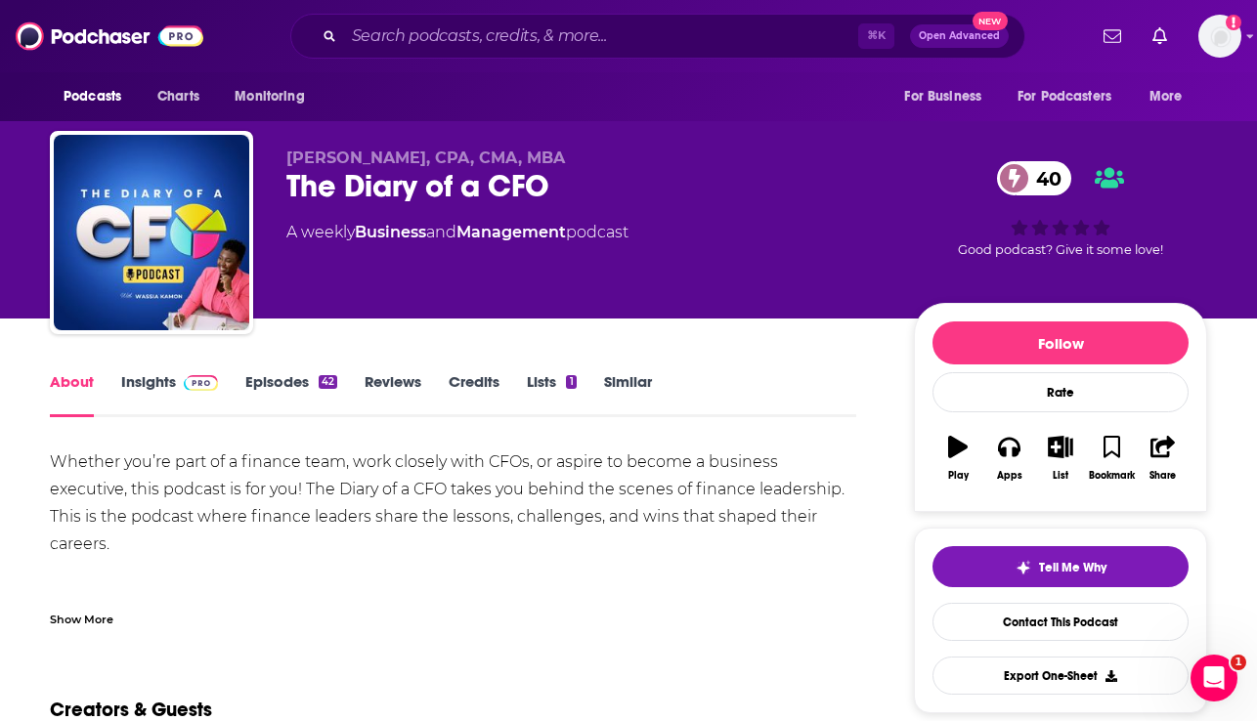
scroll to position [70, 0]
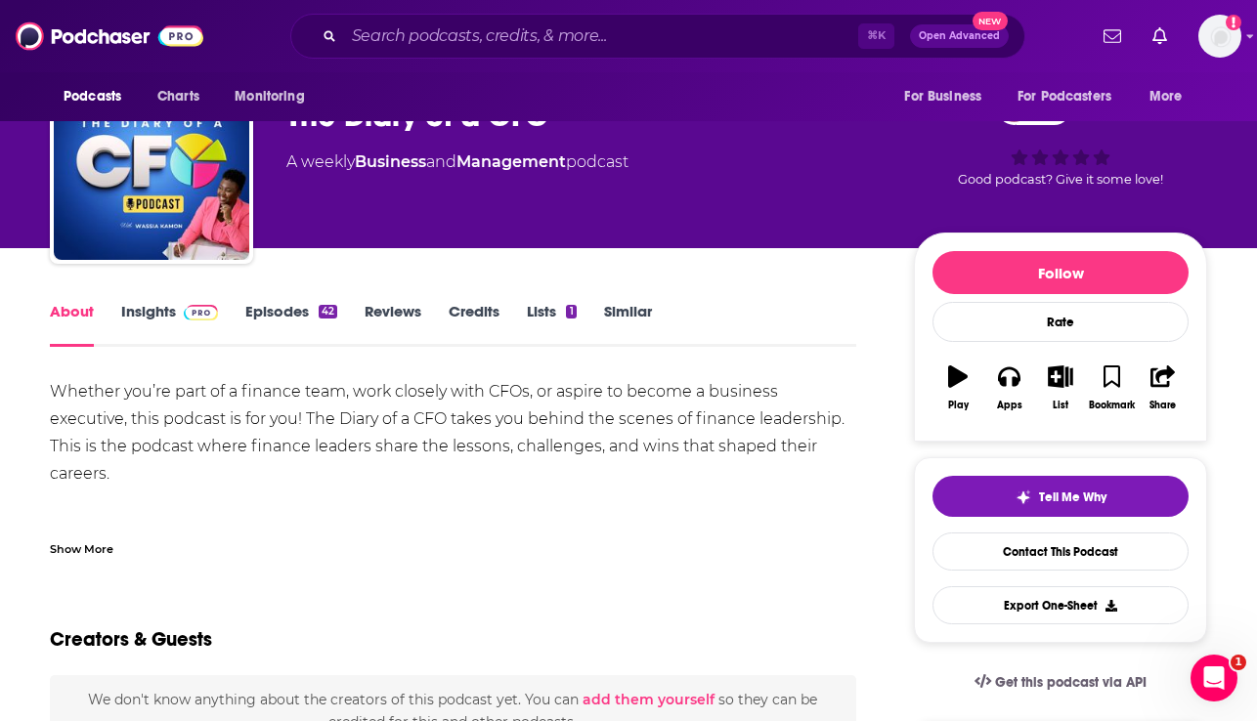
click at [151, 308] on link "Insights" at bounding box center [169, 324] width 97 height 45
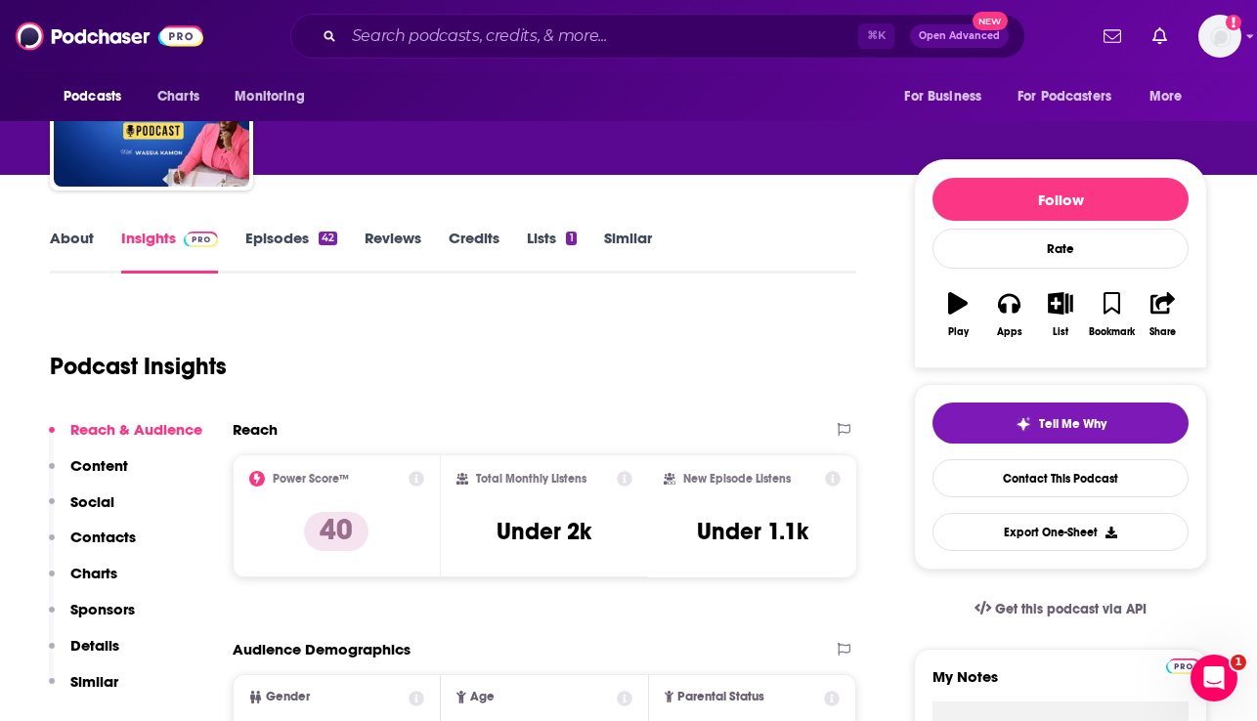
scroll to position [150, 0]
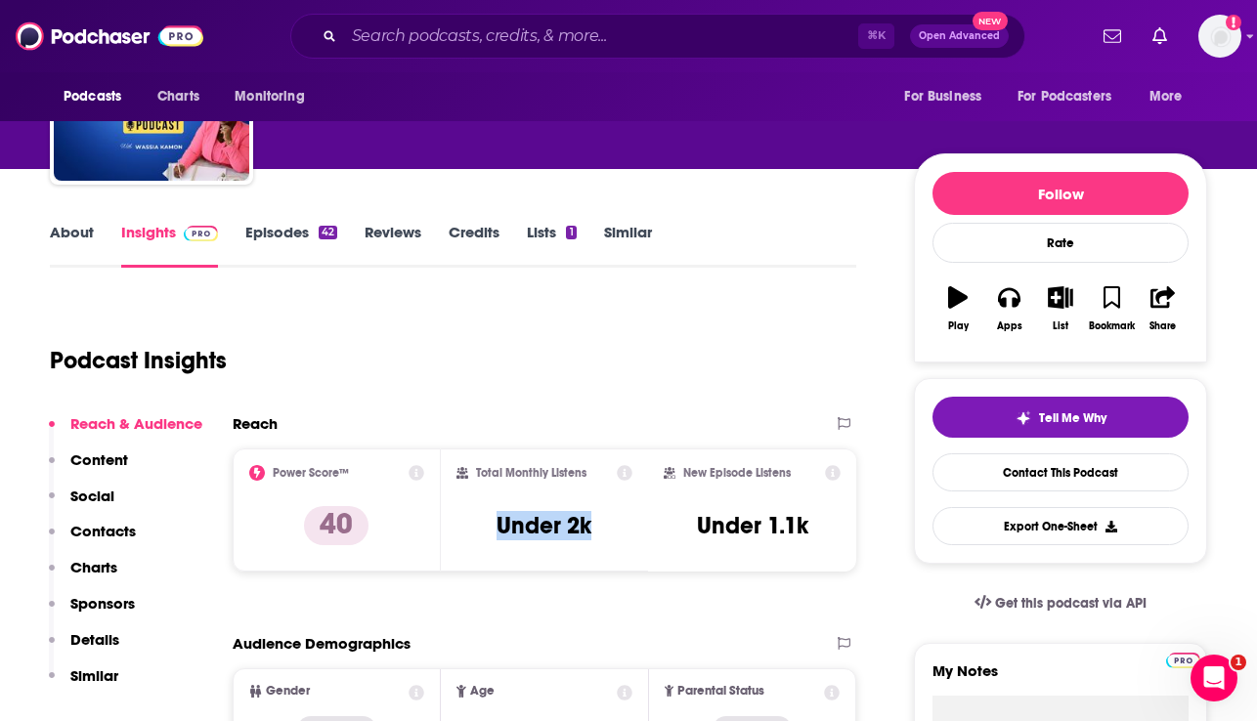
drag, startPoint x: 630, startPoint y: 531, endPoint x: 482, endPoint y: 529, distance: 148.6
click at [482, 529] on div "Total Monthly Listens Under 2k" at bounding box center [544, 510] width 177 height 90
copy h3 "Under 2k"
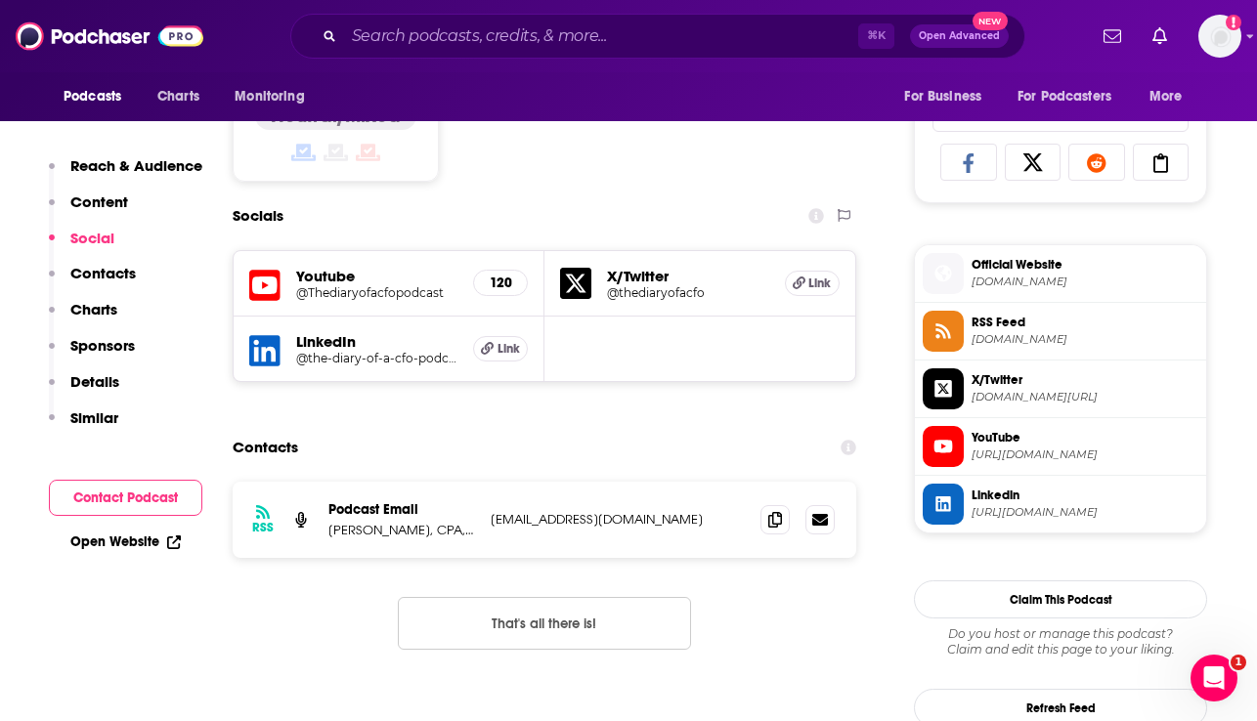
scroll to position [1365, 0]
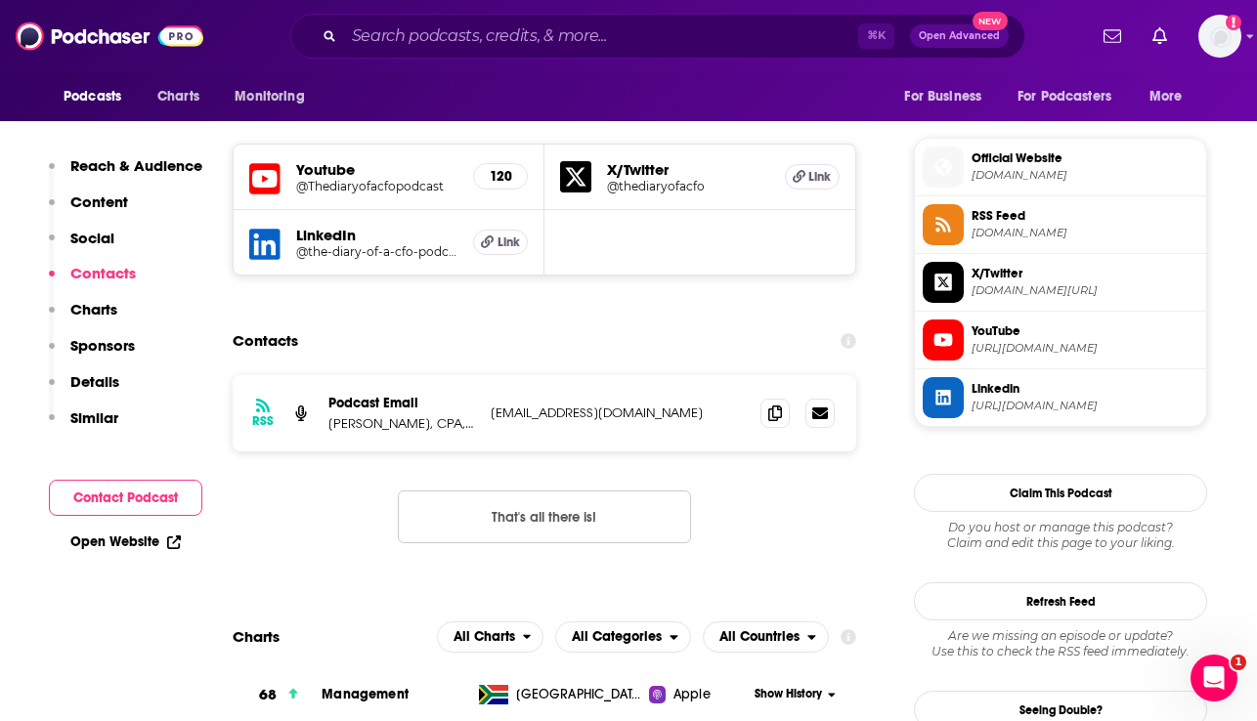
click at [670, 416] on p "kamon.wassia@gmail.com" at bounding box center [618, 413] width 254 height 17
drag, startPoint x: 328, startPoint y: 424, endPoint x: 417, endPoint y: 429, distance: 89.1
click at [417, 429] on p "Wassia Kamon, CPA, CMA, MBA" at bounding box center [401, 423] width 147 height 17
copy p "Wassia Kamon"
drag, startPoint x: 655, startPoint y: 416, endPoint x: 490, endPoint y: 415, distance: 165.2
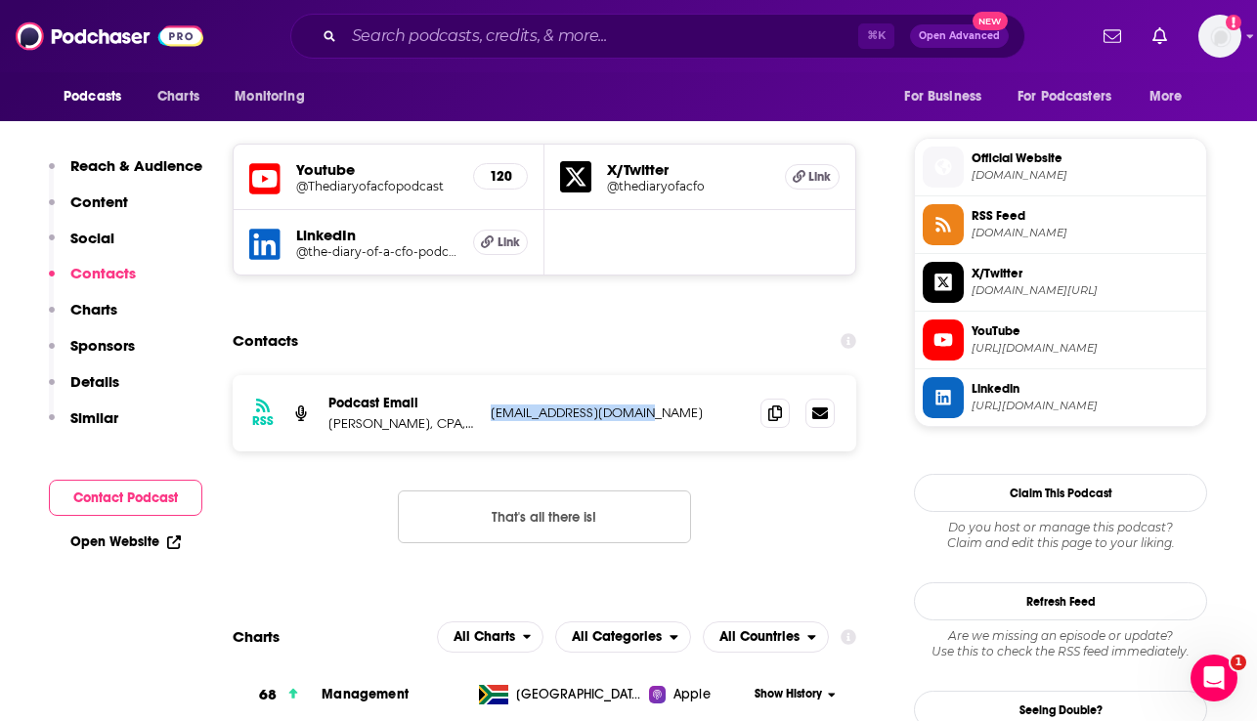
click at [490, 415] on div "RSS Podcast Email Wassia Kamon, CPA, CMA, MBA kamon.wassia@gmail.com kamon.wass…" at bounding box center [545, 413] width 624 height 76
copy p "kamon.wassia@gmail.com"
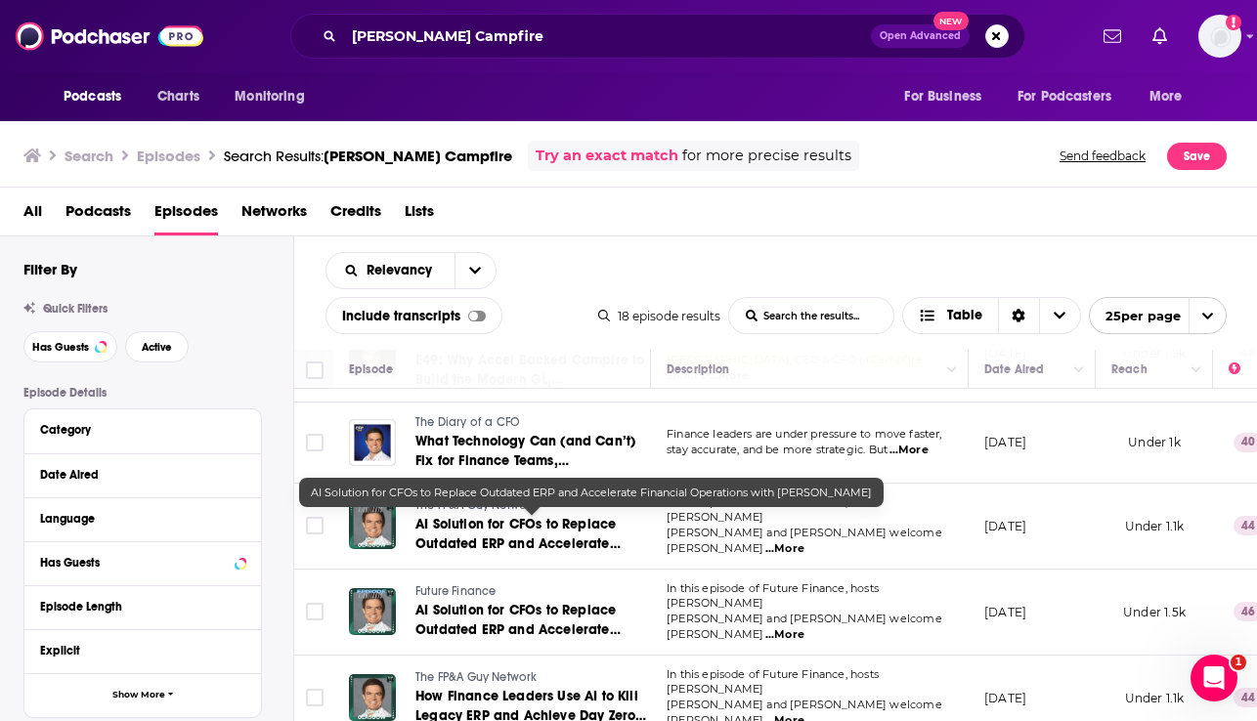
scroll to position [87, 0]
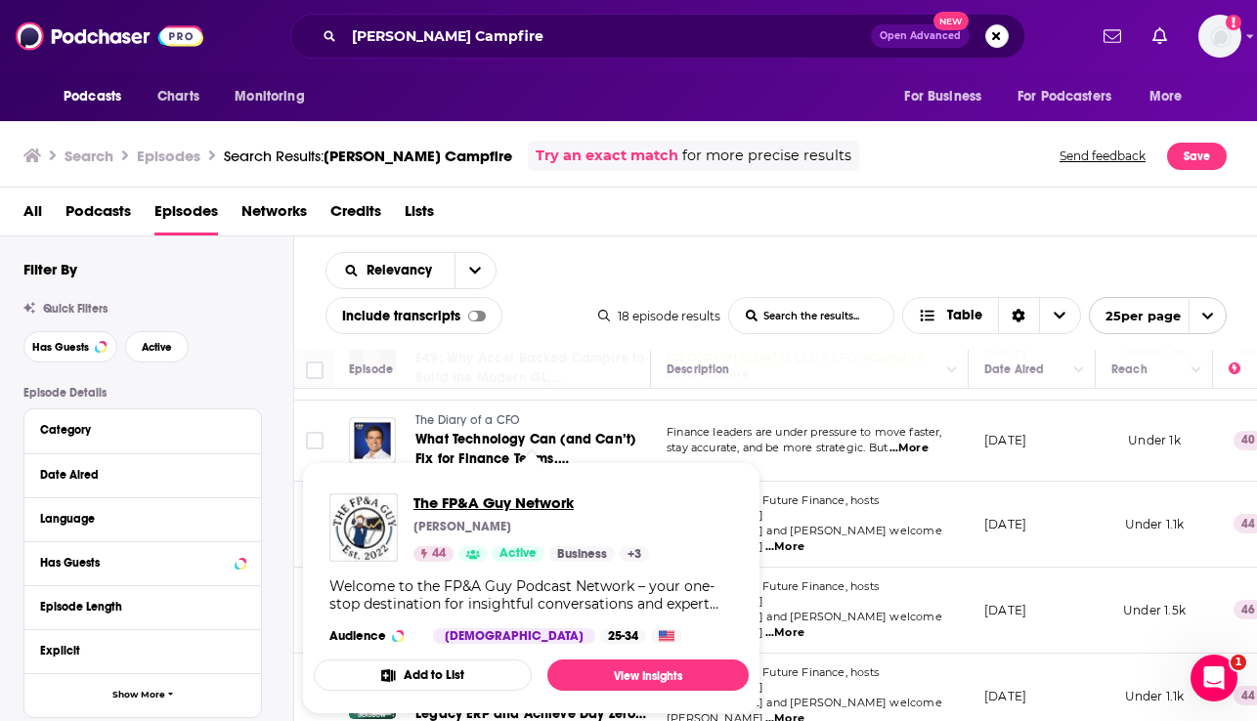
click at [483, 503] on span "The FP&A Guy Network" at bounding box center [531, 503] width 236 height 19
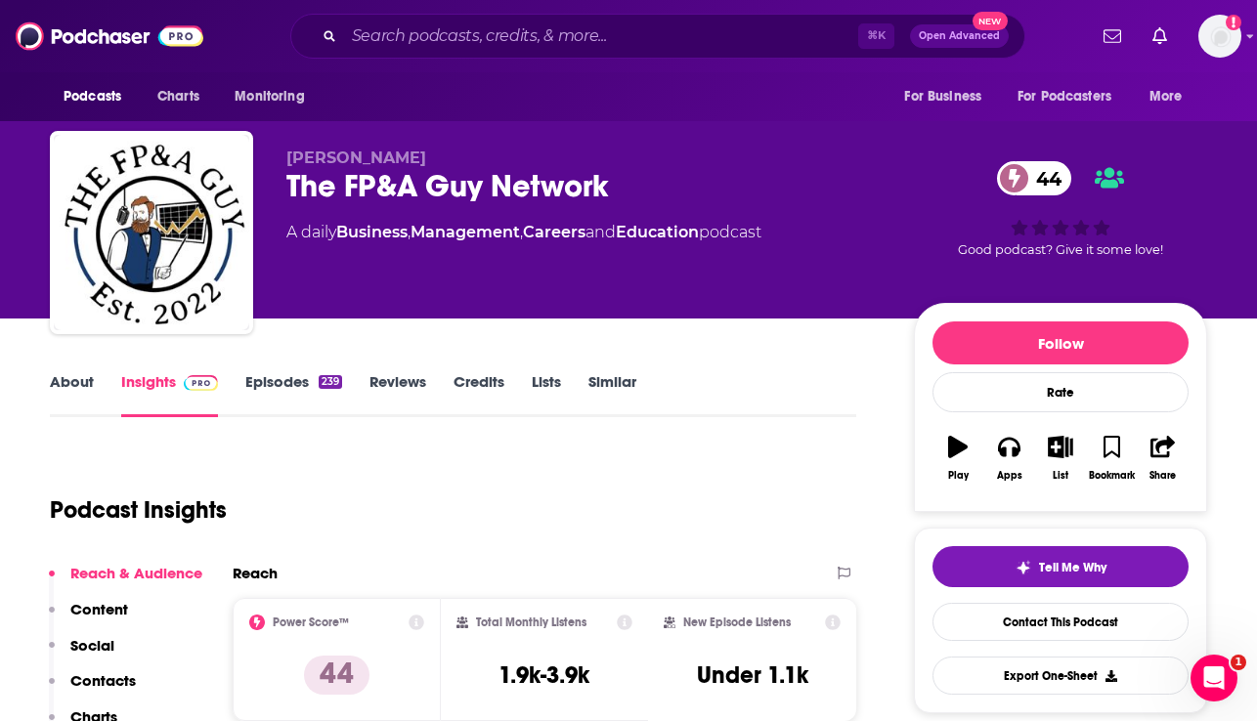
scroll to position [216, 0]
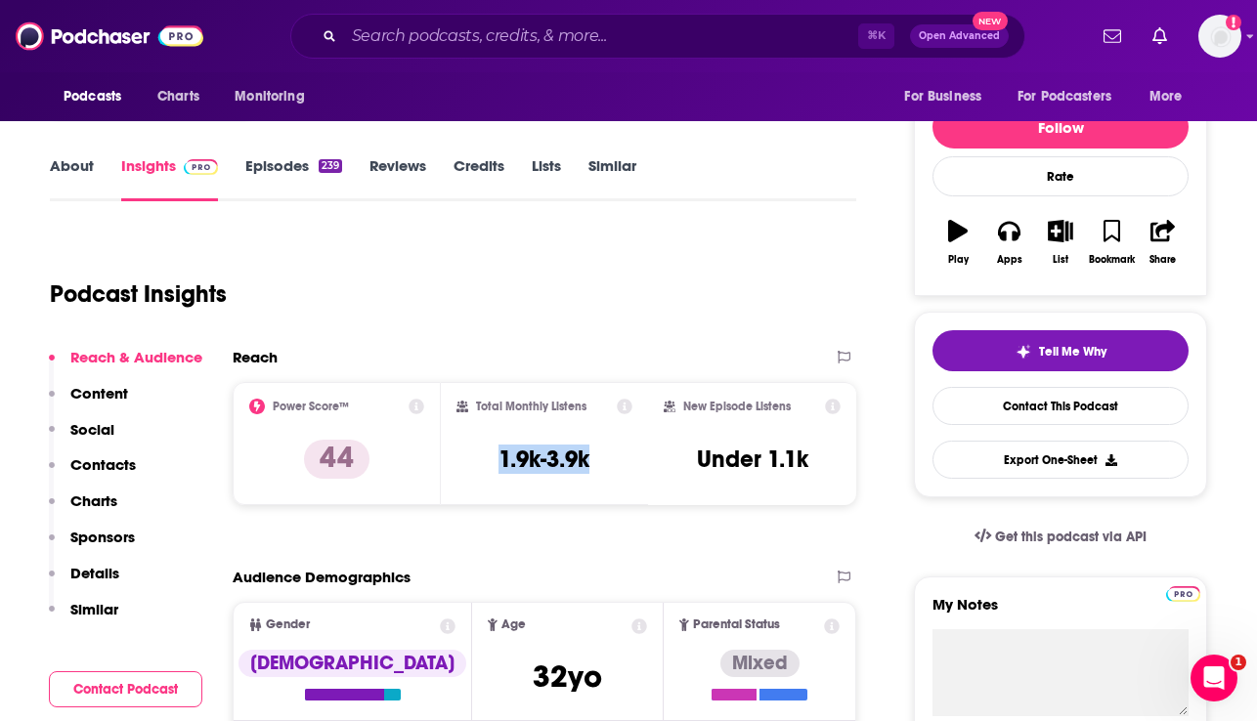
drag, startPoint x: 614, startPoint y: 458, endPoint x: 493, endPoint y: 458, distance: 121.2
click at [493, 458] on div "Total Monthly Listens 1.9k-3.9k" at bounding box center [544, 444] width 177 height 90
copy h3 "1.9k-3.9k"
click at [63, 156] on link "About" at bounding box center [72, 178] width 44 height 45
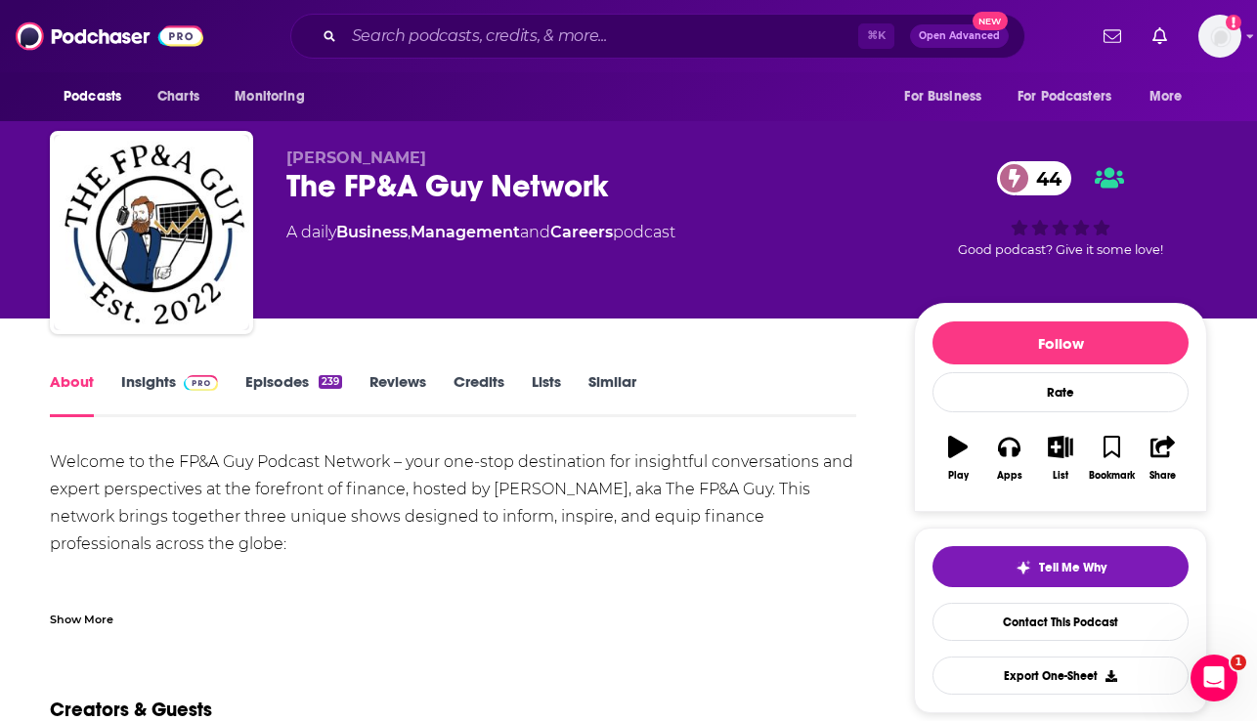
click at [161, 391] on link "Insights" at bounding box center [169, 394] width 97 height 45
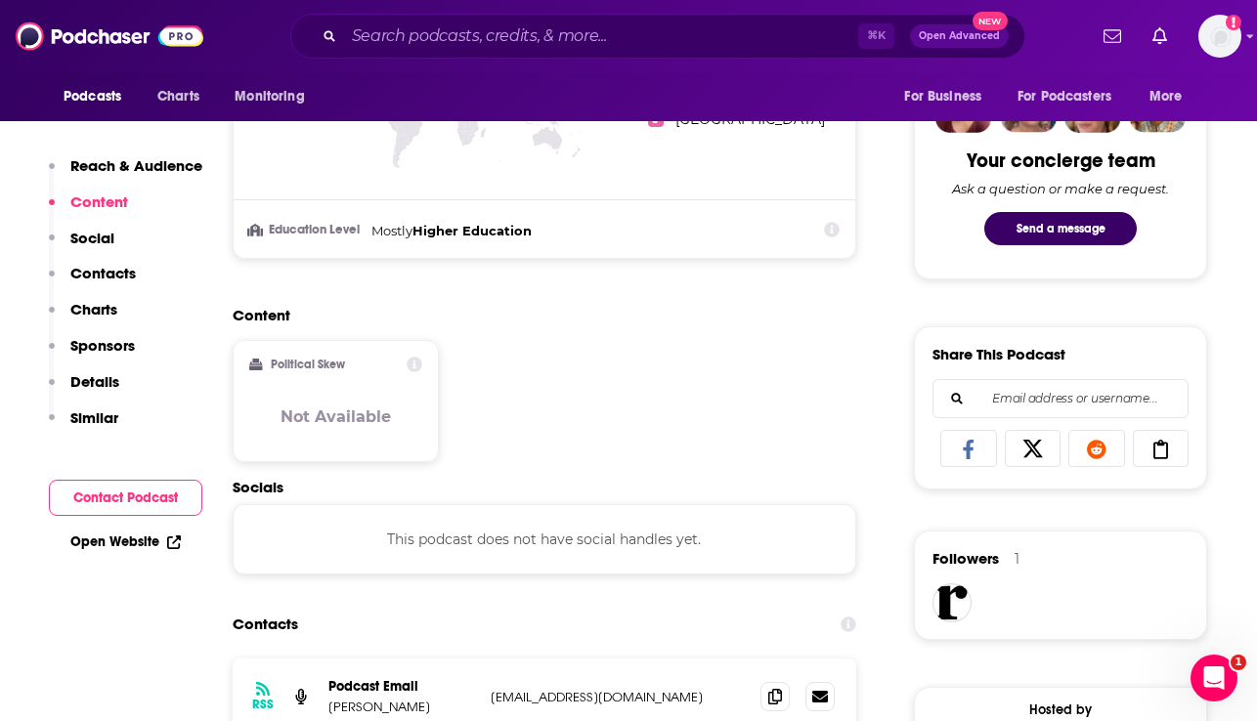
scroll to position [1391, 0]
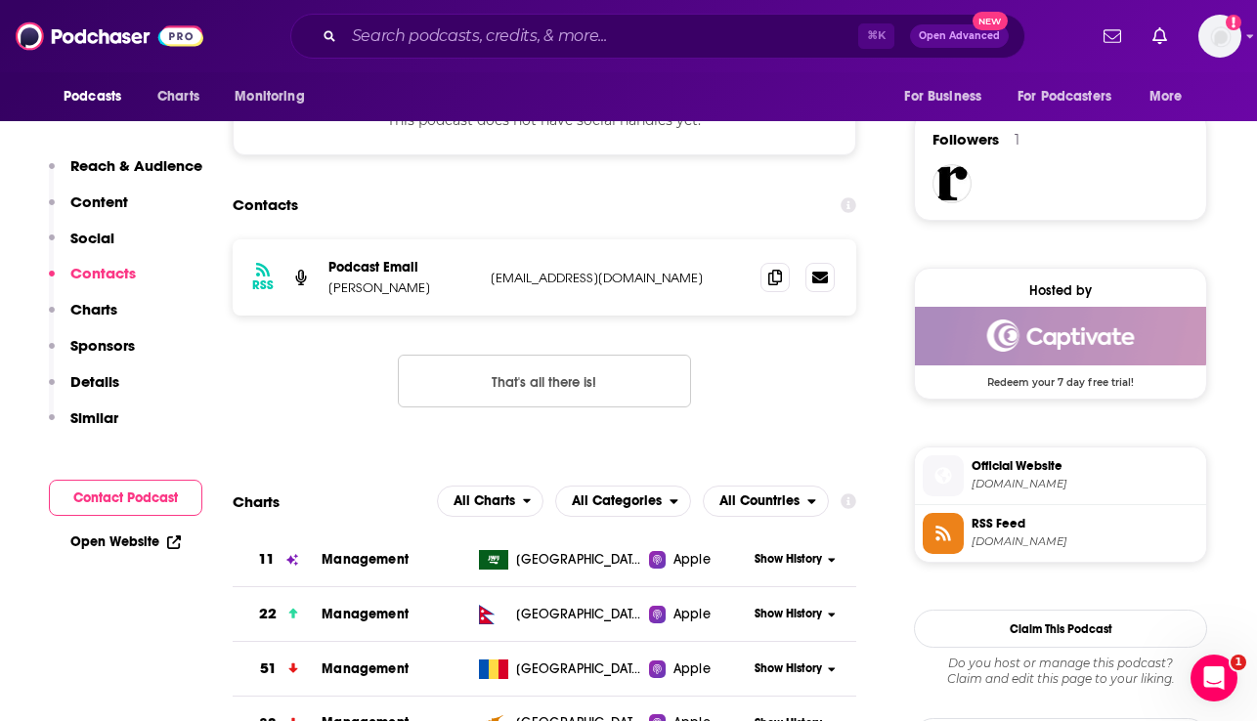
drag, startPoint x: 419, startPoint y: 292, endPoint x: 330, endPoint y: 292, distance: 89.0
click at [330, 292] on p "Paul Barnhurst" at bounding box center [401, 288] width 147 height 17
copy p "Paul Barnhurst"
drag, startPoint x: 691, startPoint y: 277, endPoint x: 485, endPoint y: 286, distance: 206.5
click at [485, 286] on div "RSS Podcast Email Paul Barnhurst Pbarnhurst@thefpandaguy.com Pbarnhurst@thefpan…" at bounding box center [545, 277] width 624 height 76
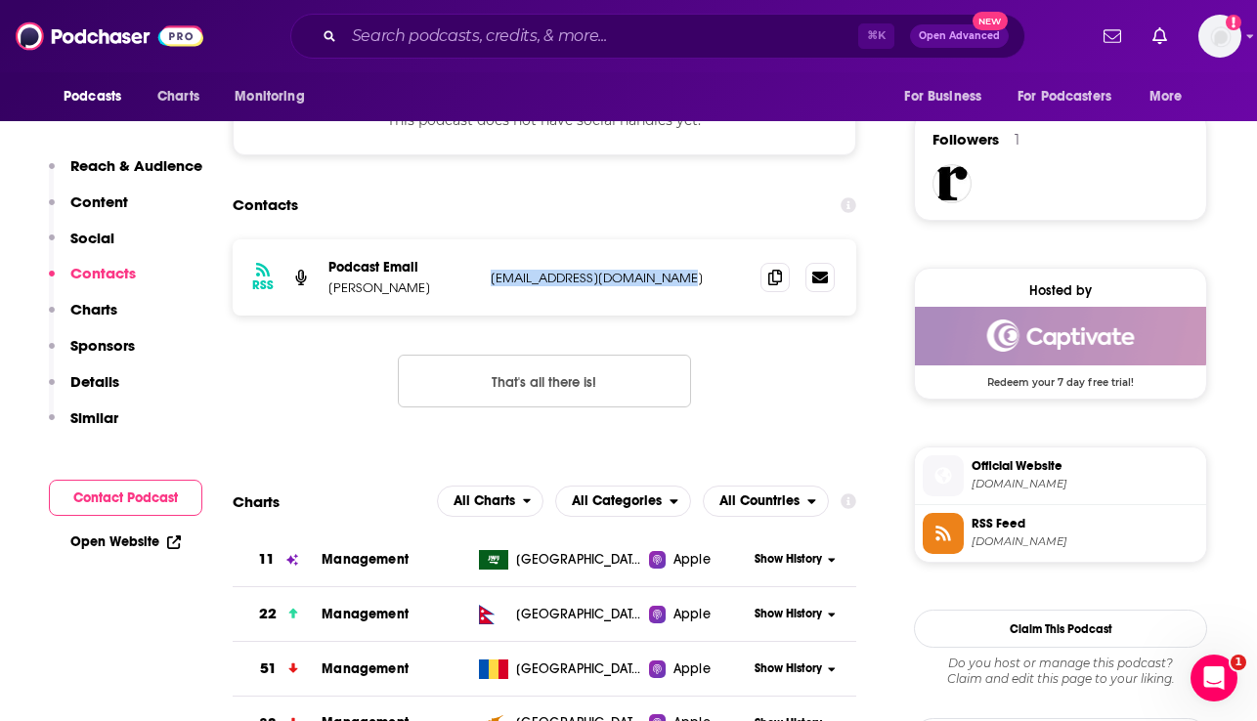
copy p "Pbarnhurst@thefpandaguy.com"
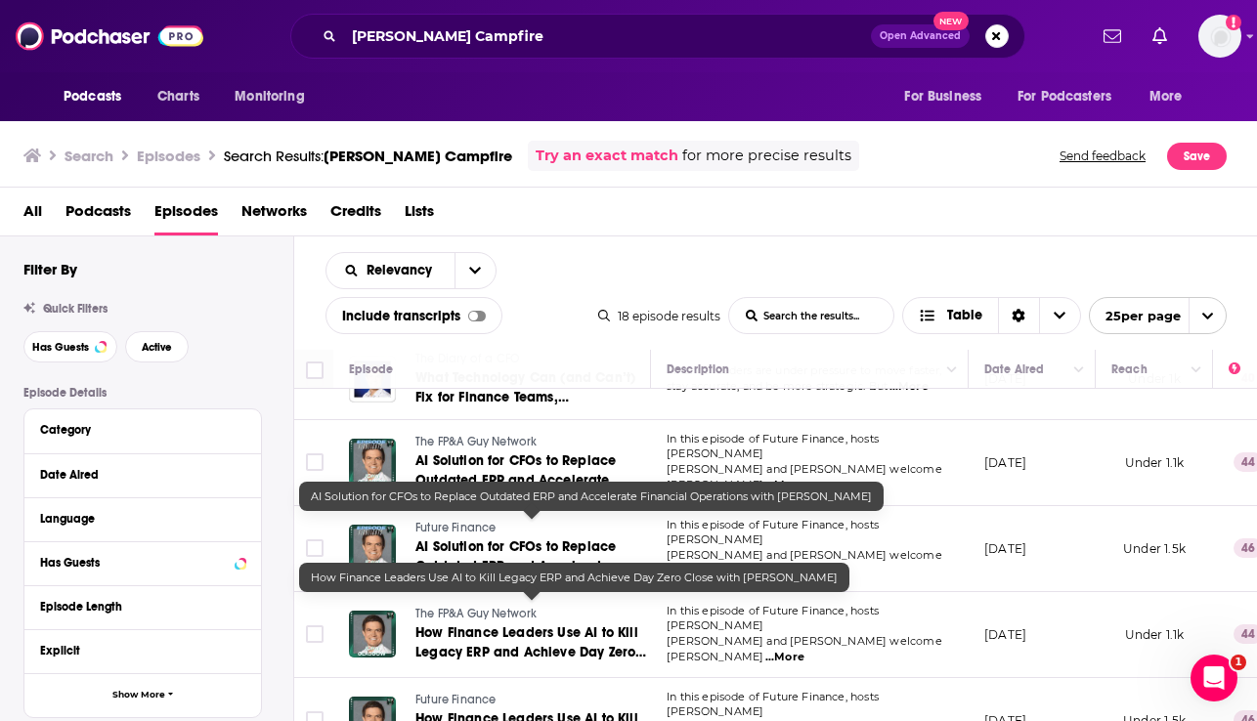
scroll to position [169, 0]
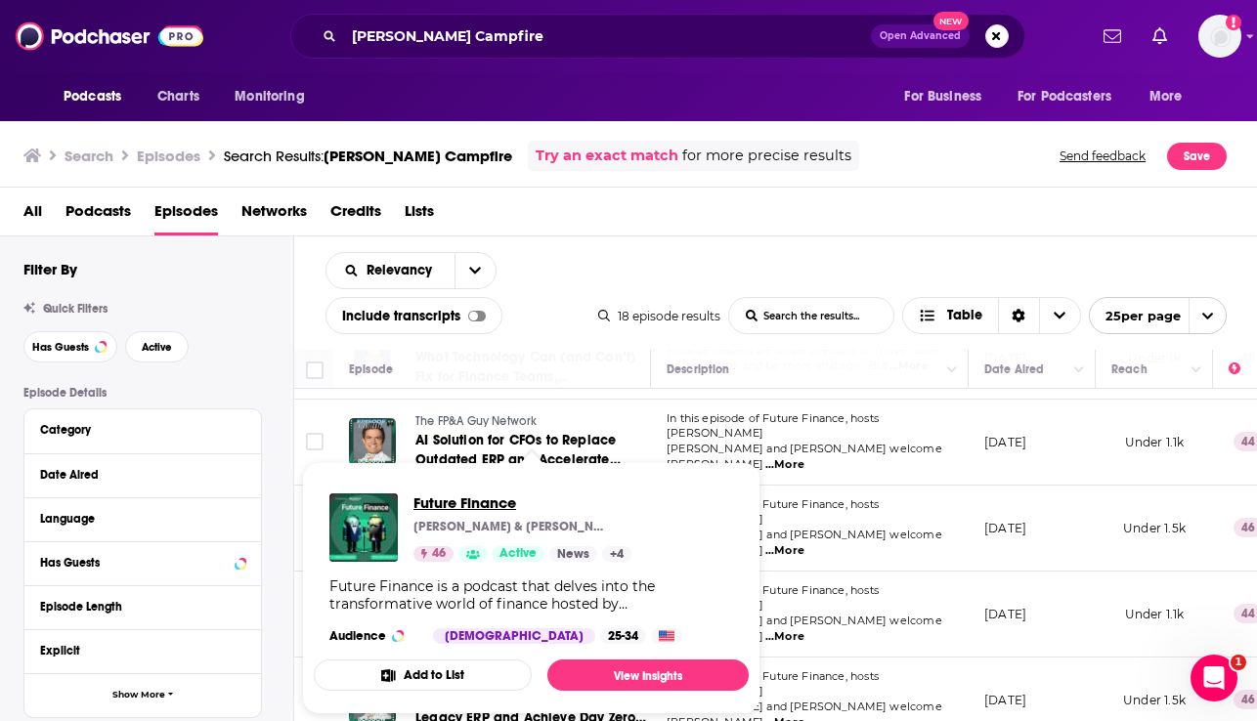
click at [453, 502] on span "Future Finance" at bounding box center [522, 503] width 218 height 19
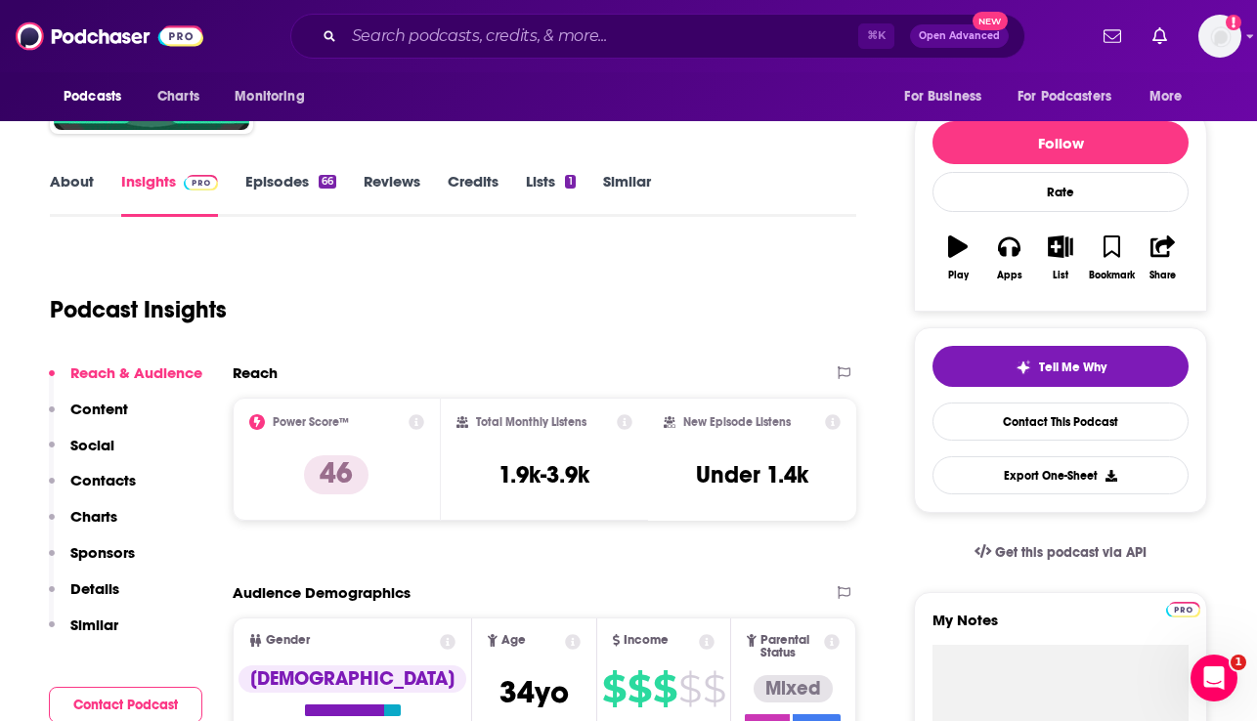
scroll to position [208, 0]
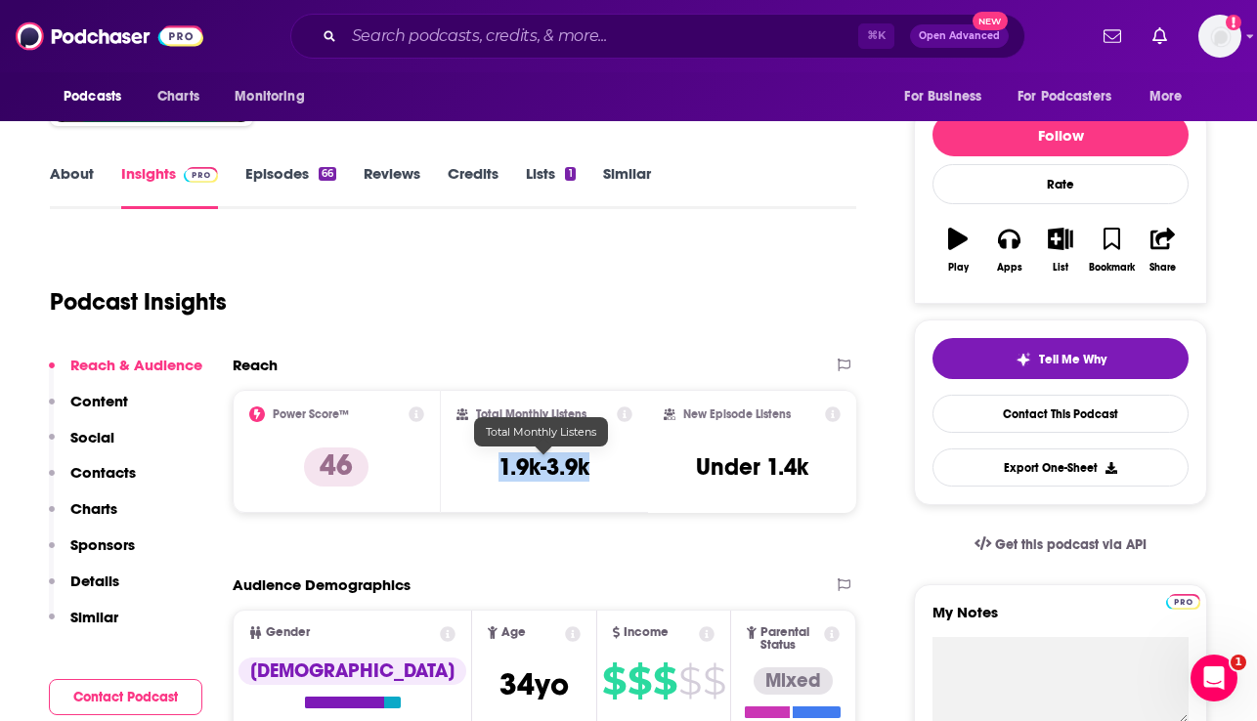
drag, startPoint x: 592, startPoint y: 469, endPoint x: 495, endPoint y: 467, distance: 97.8
click at [495, 467] on div "Total Monthly Listens 1.9k-3.9k" at bounding box center [544, 452] width 177 height 90
copy h3 "1.9k-3.9k"
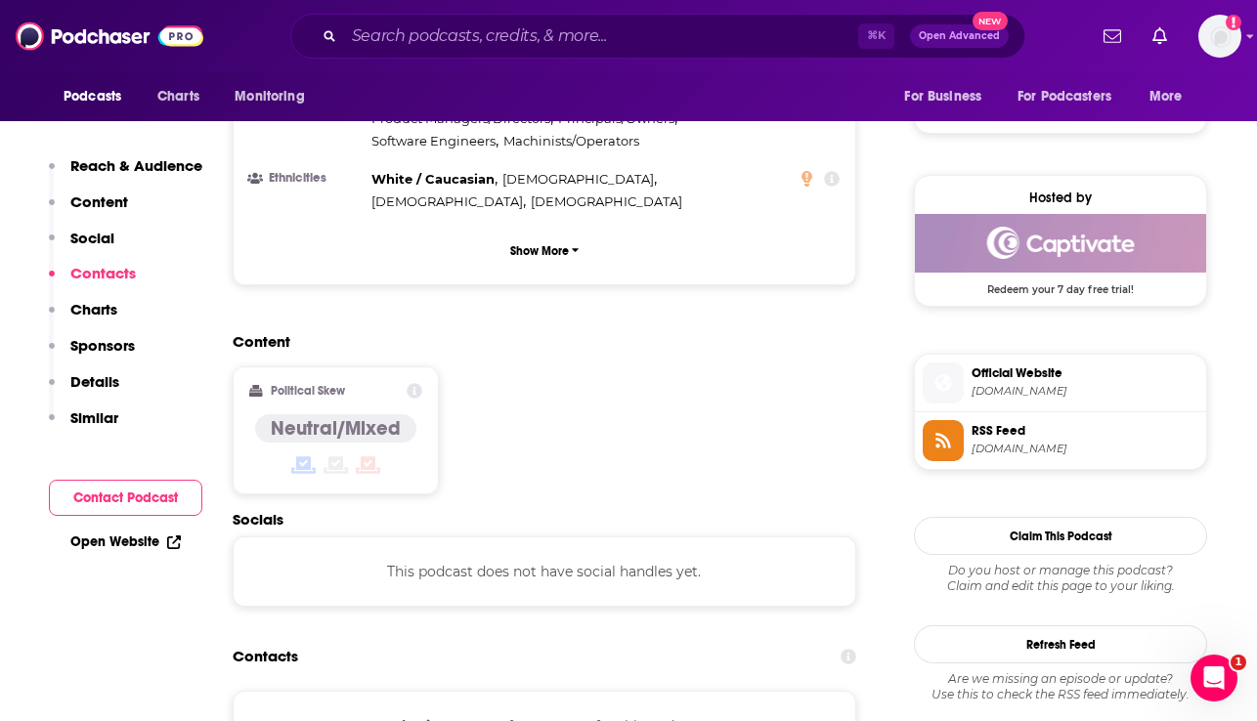
scroll to position [1195, 0]
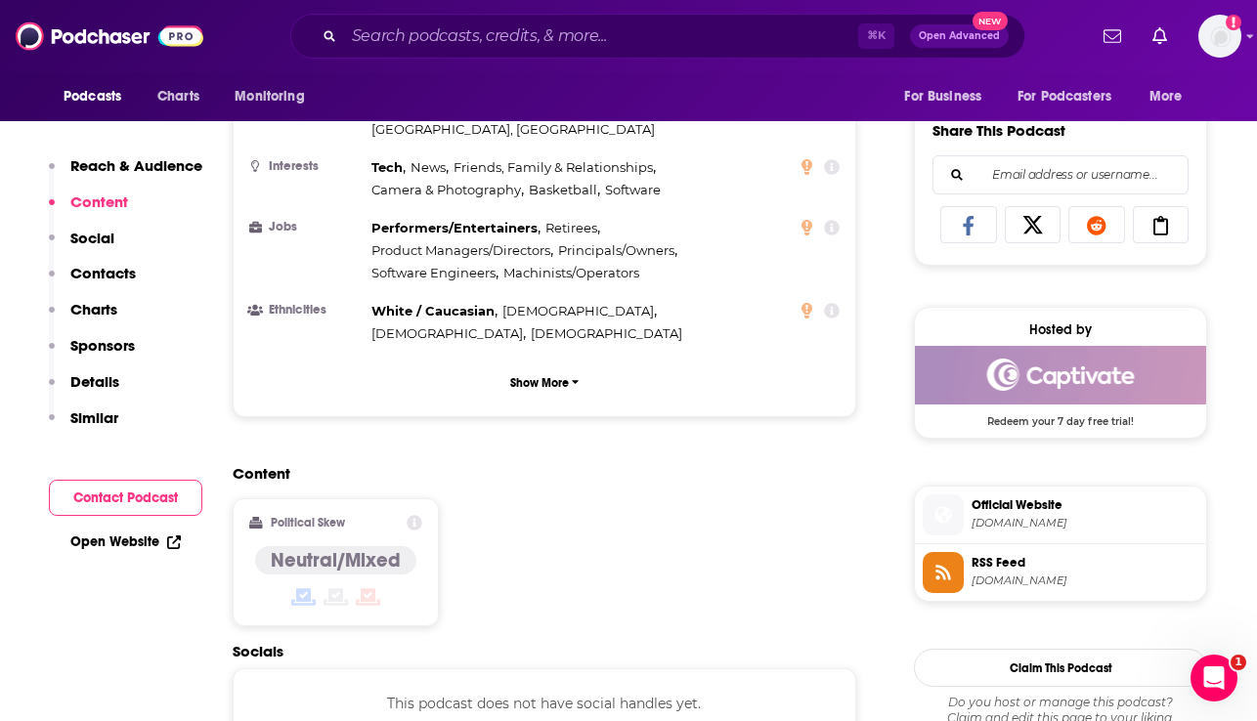
click at [1012, 514] on span "Official Website" at bounding box center [1085, 506] width 227 height 18
click at [1022, 519] on span "future-finance.captivate.fm" at bounding box center [1085, 523] width 227 height 15
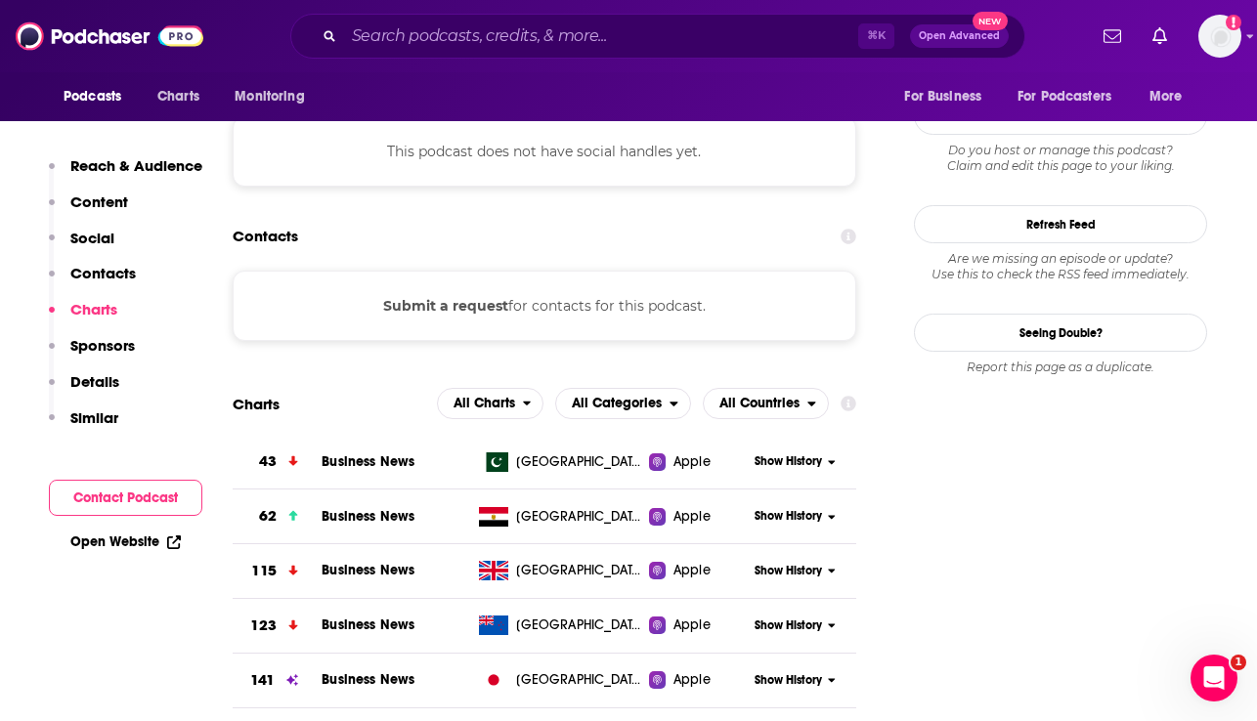
scroll to position [1680, 0]
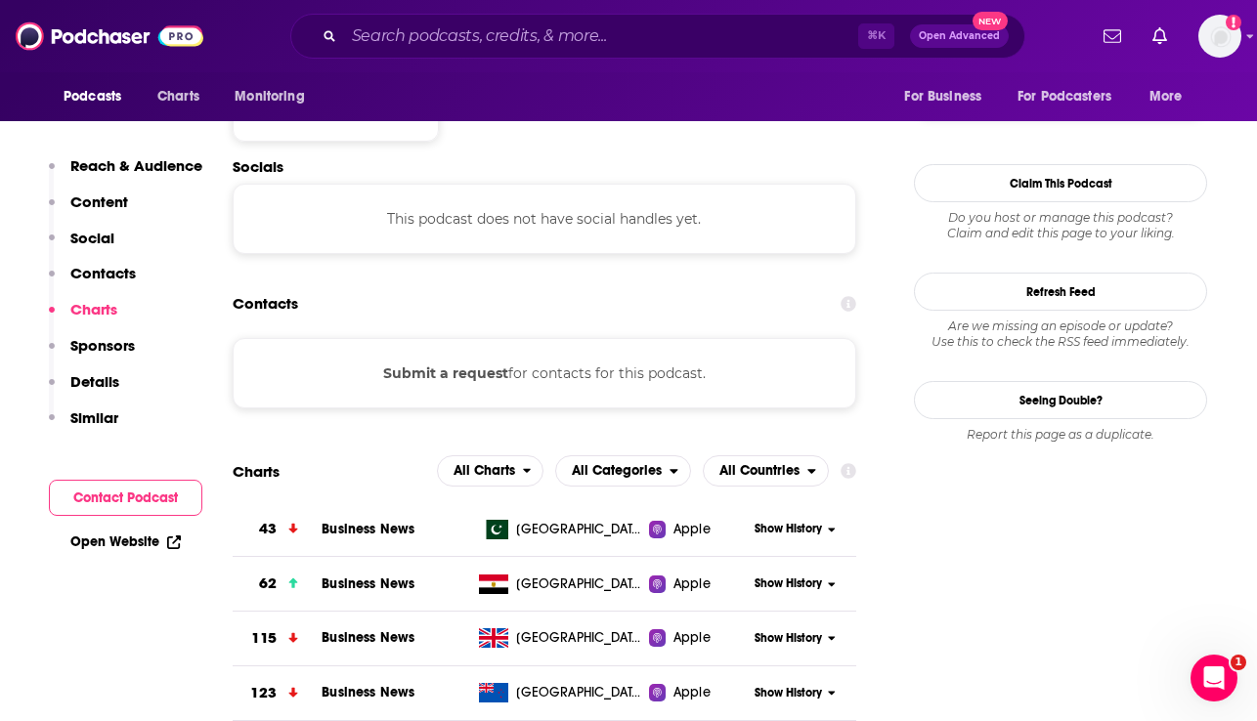
click at [457, 363] on button "Submit a request" at bounding box center [445, 374] width 125 height 22
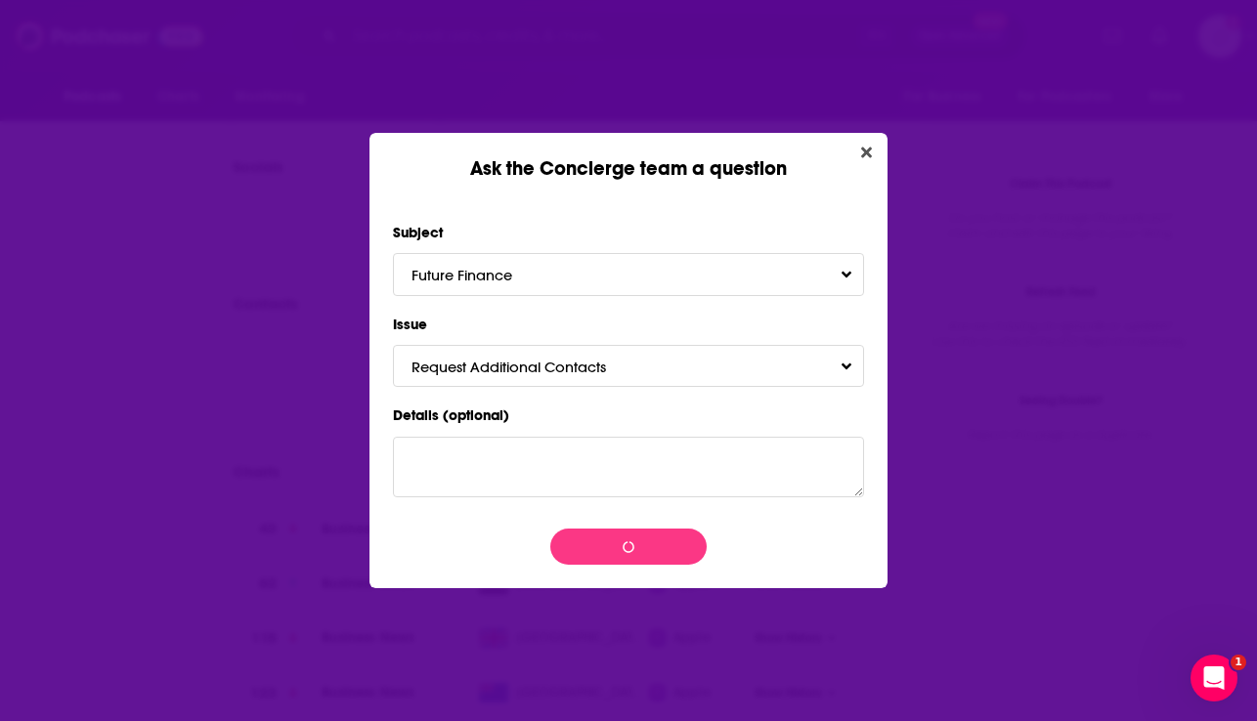
scroll to position [0, 0]
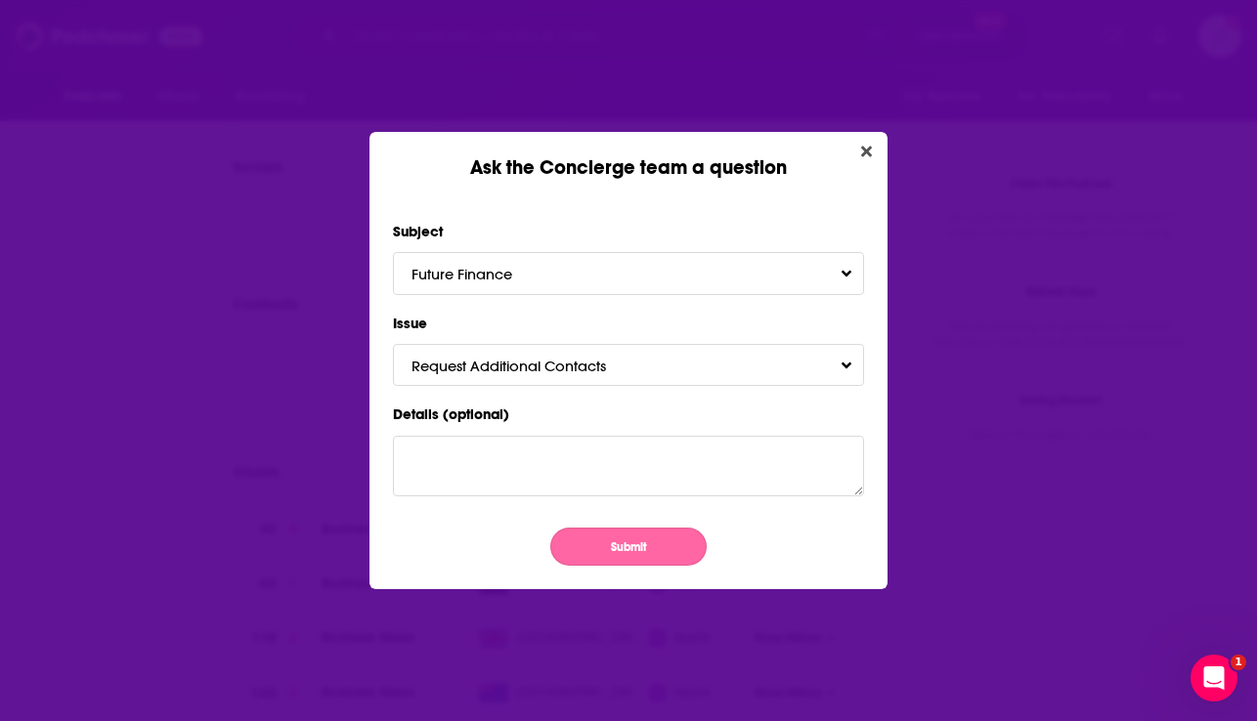
click at [625, 549] on button "Submit" at bounding box center [628, 547] width 156 height 38
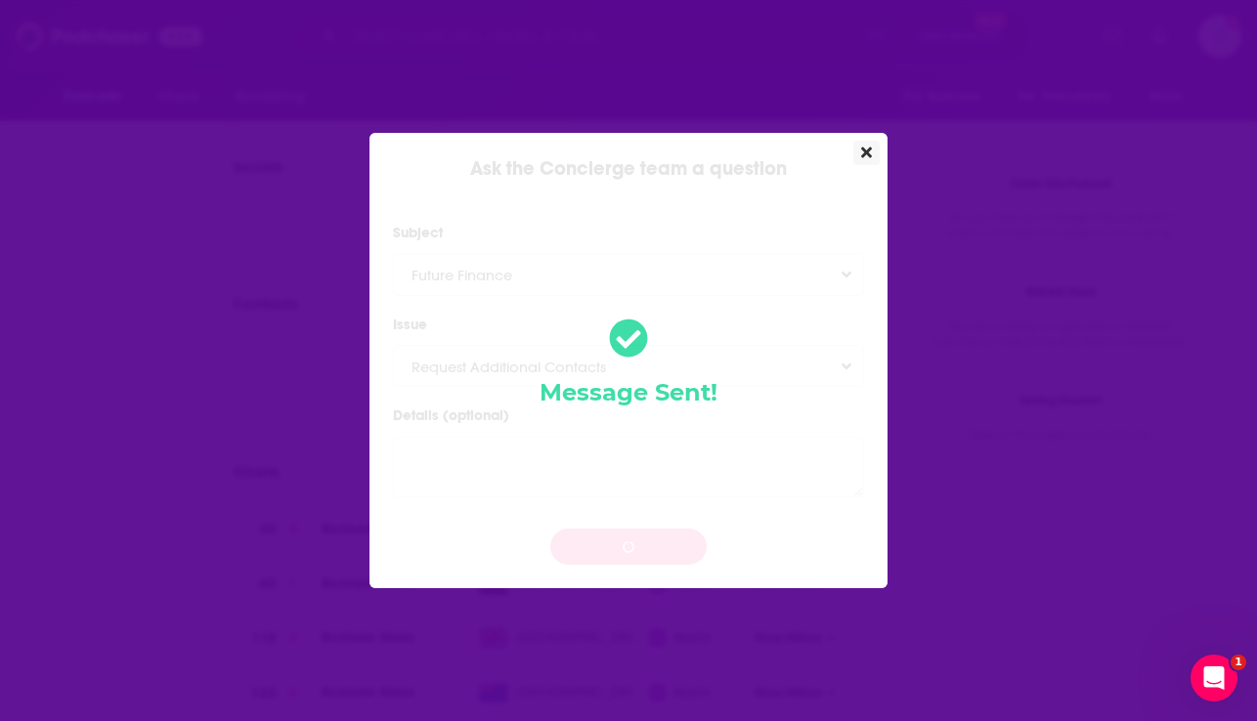
click at [860, 148] on button "Close" at bounding box center [866, 153] width 26 height 24
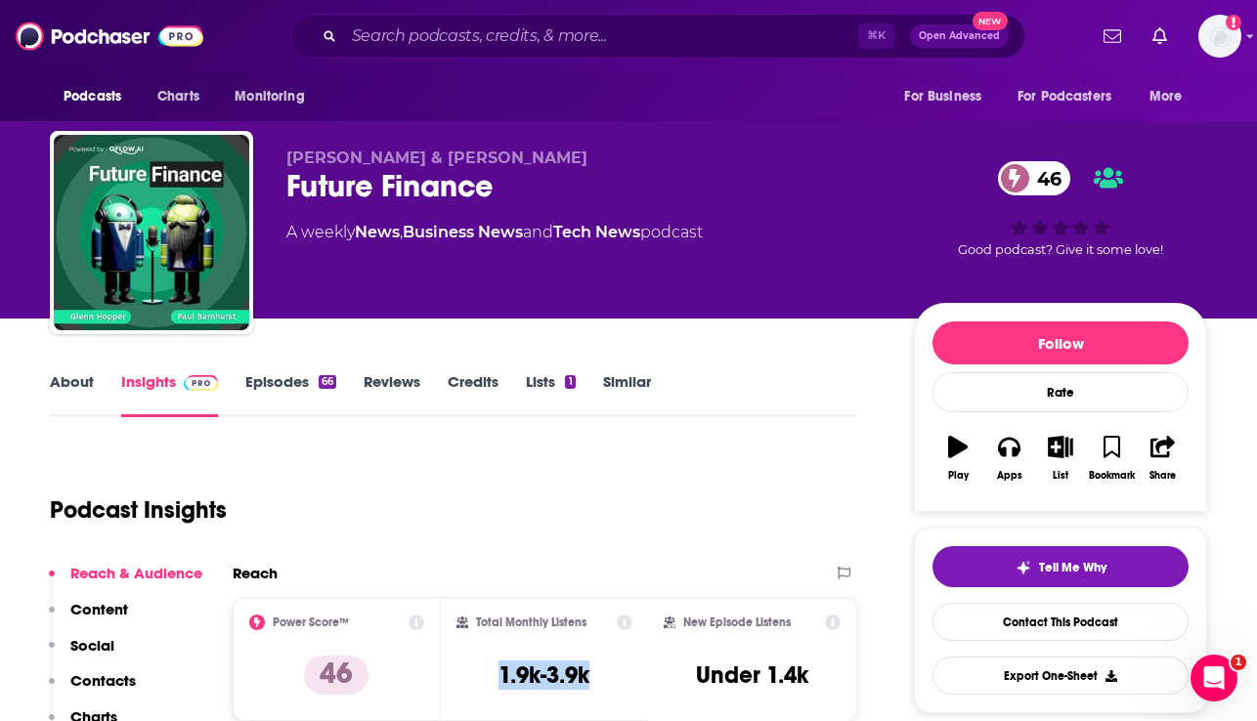
click at [266, 396] on link "Episodes 66" at bounding box center [290, 394] width 91 height 45
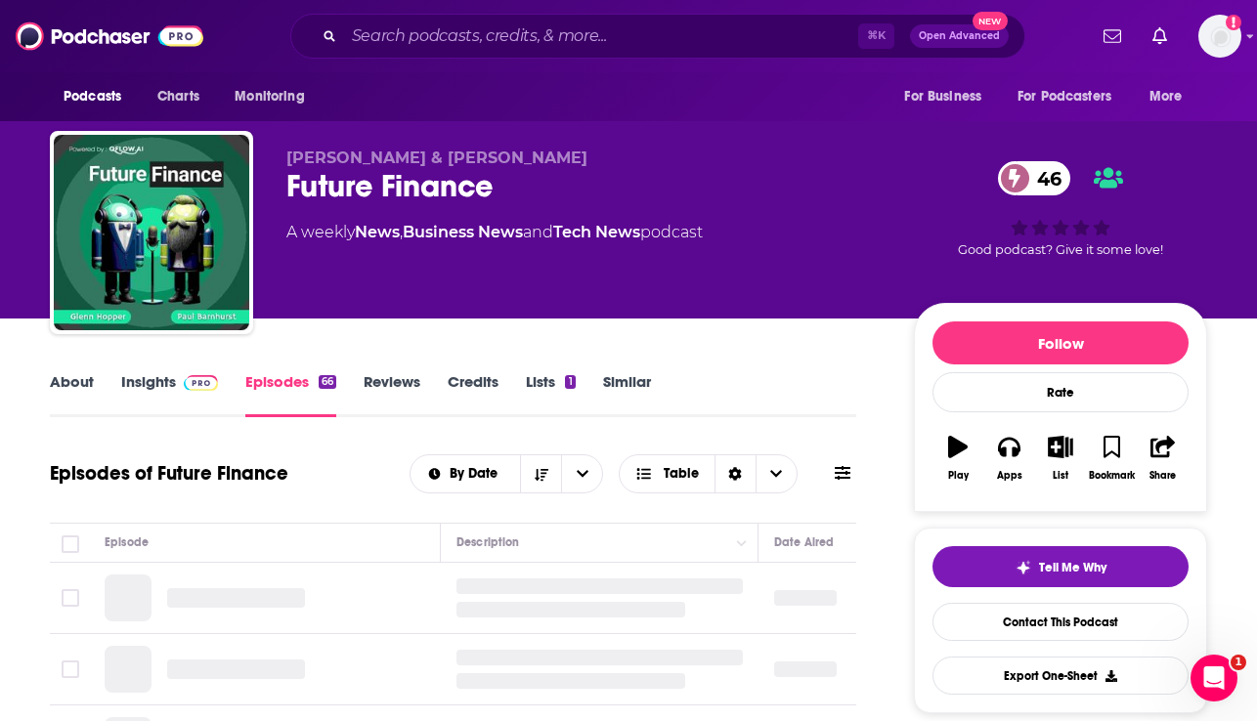
click at [382, 394] on link "Reviews" at bounding box center [392, 394] width 57 height 45
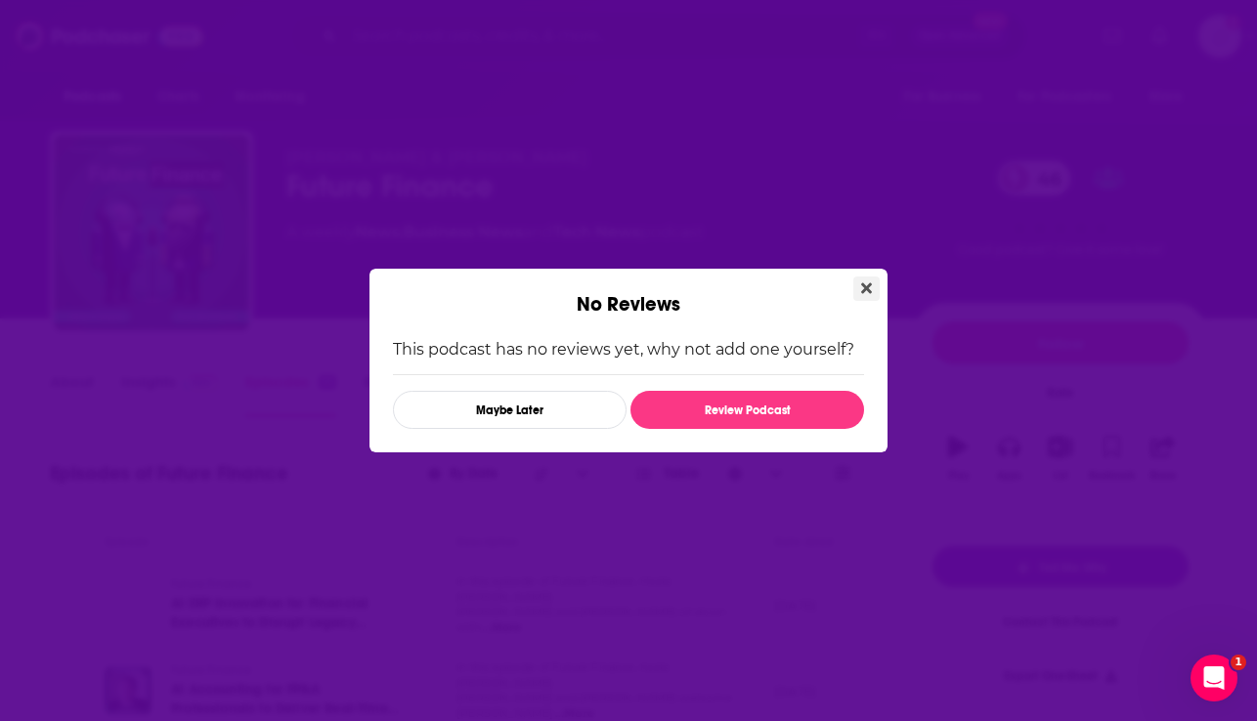
click at [874, 281] on button "Close" at bounding box center [866, 289] width 26 height 24
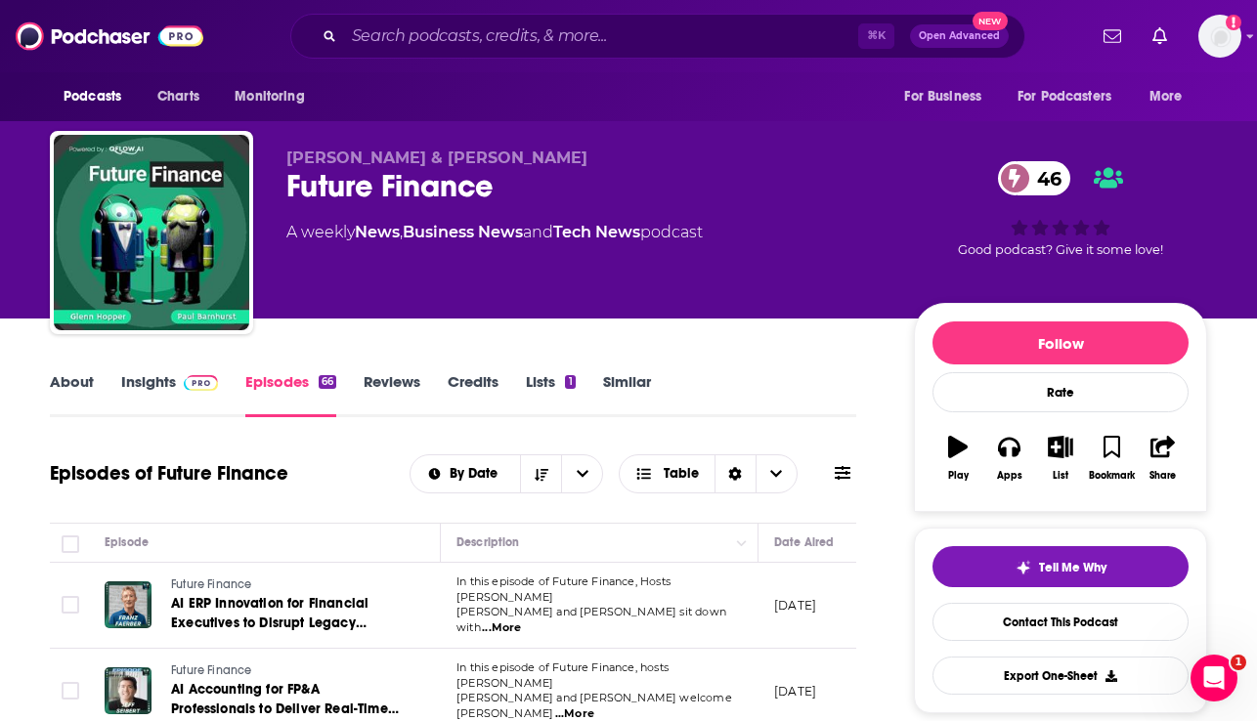
click at [531, 385] on link "Lists 1" at bounding box center [550, 394] width 49 height 45
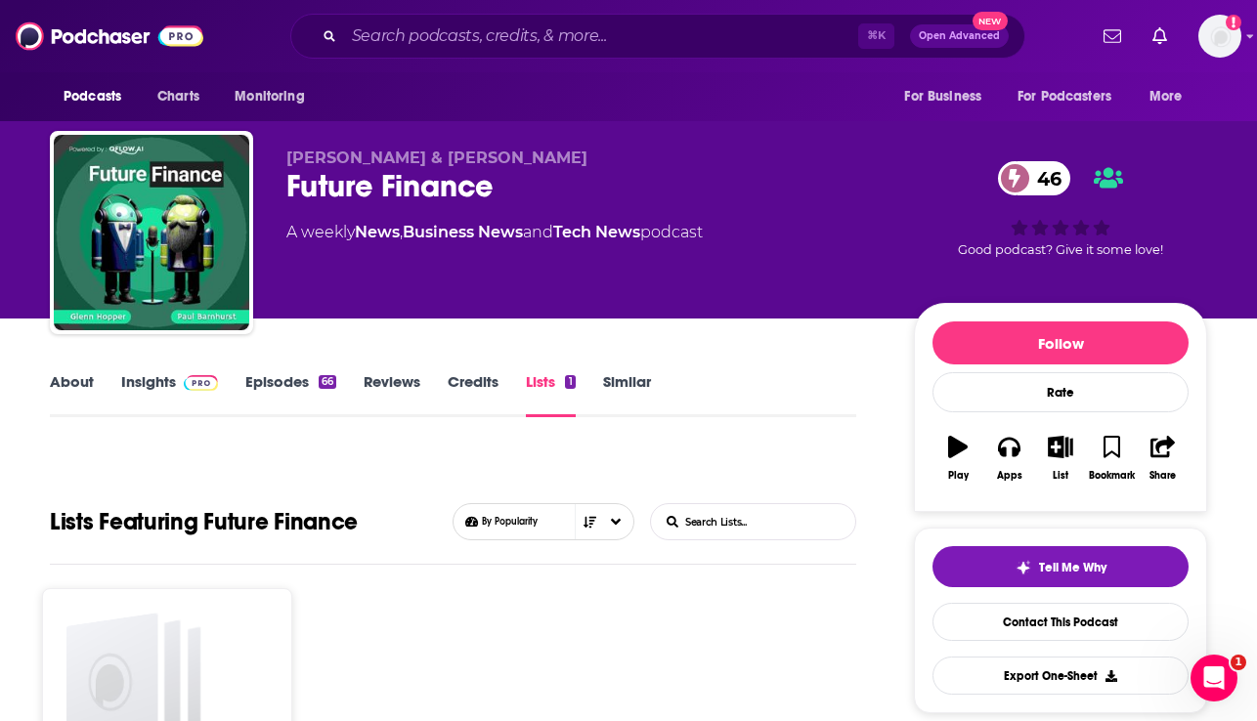
click at [628, 381] on link "Similar" at bounding box center [627, 394] width 48 height 45
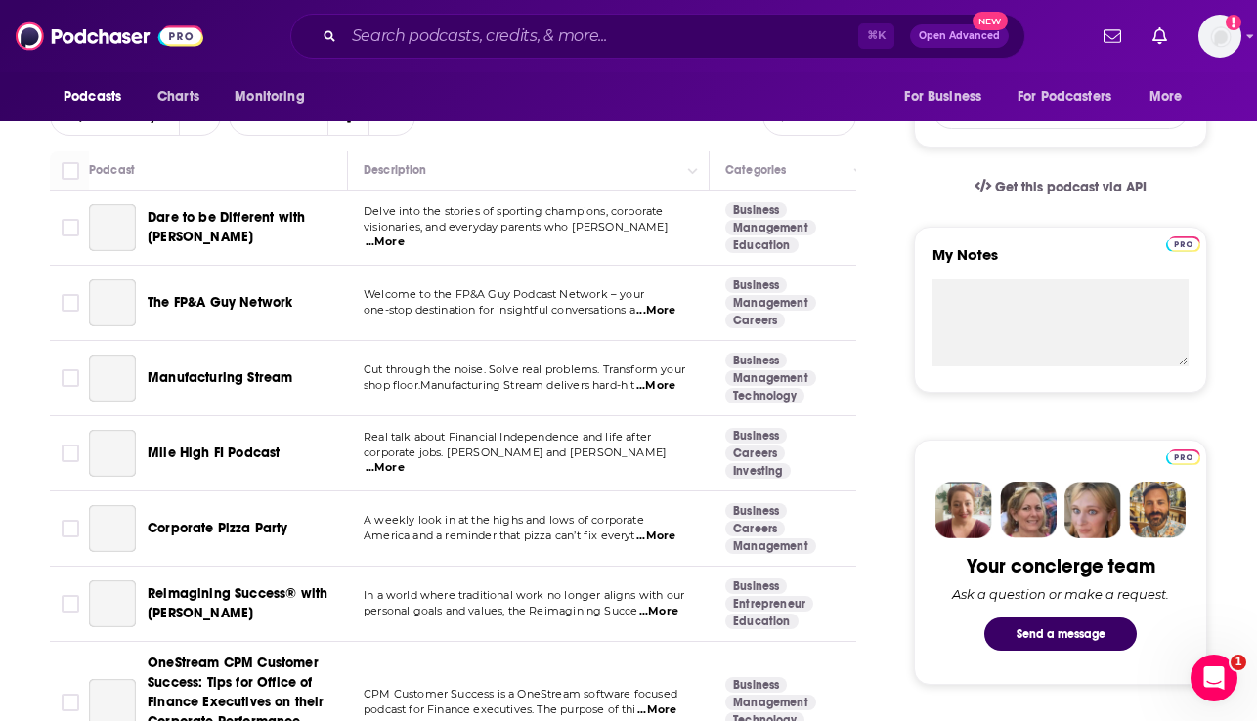
scroll to position [564, 0]
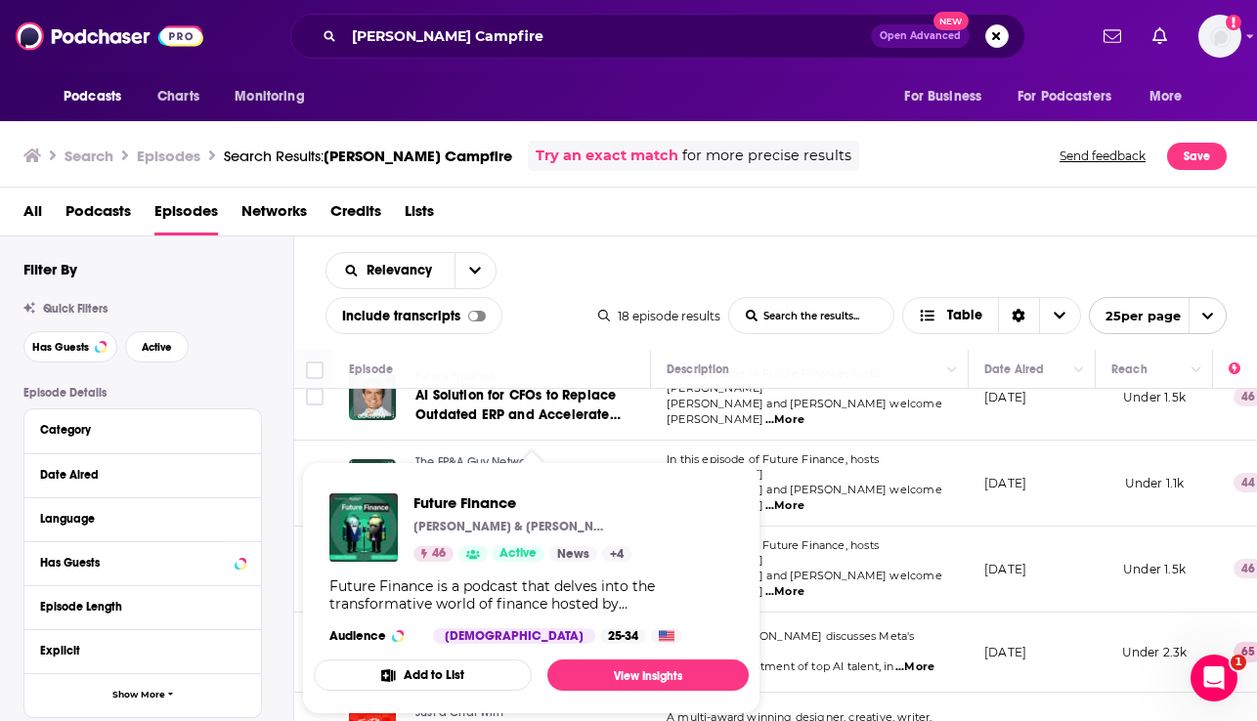
scroll to position [302, 0]
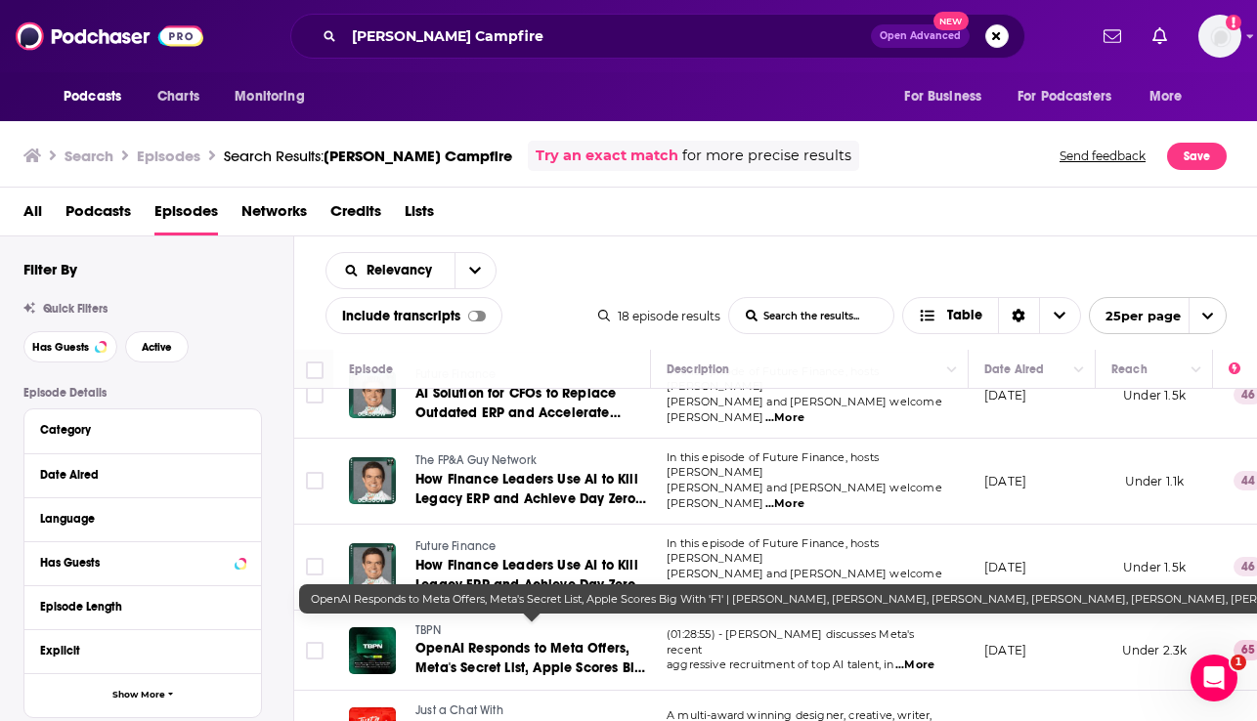
click at [476, 651] on span "OpenAI Responds to Meta Offers, Meta's Secret List, Apple Scores Big With 'F1' …" at bounding box center [530, 687] width 230 height 95
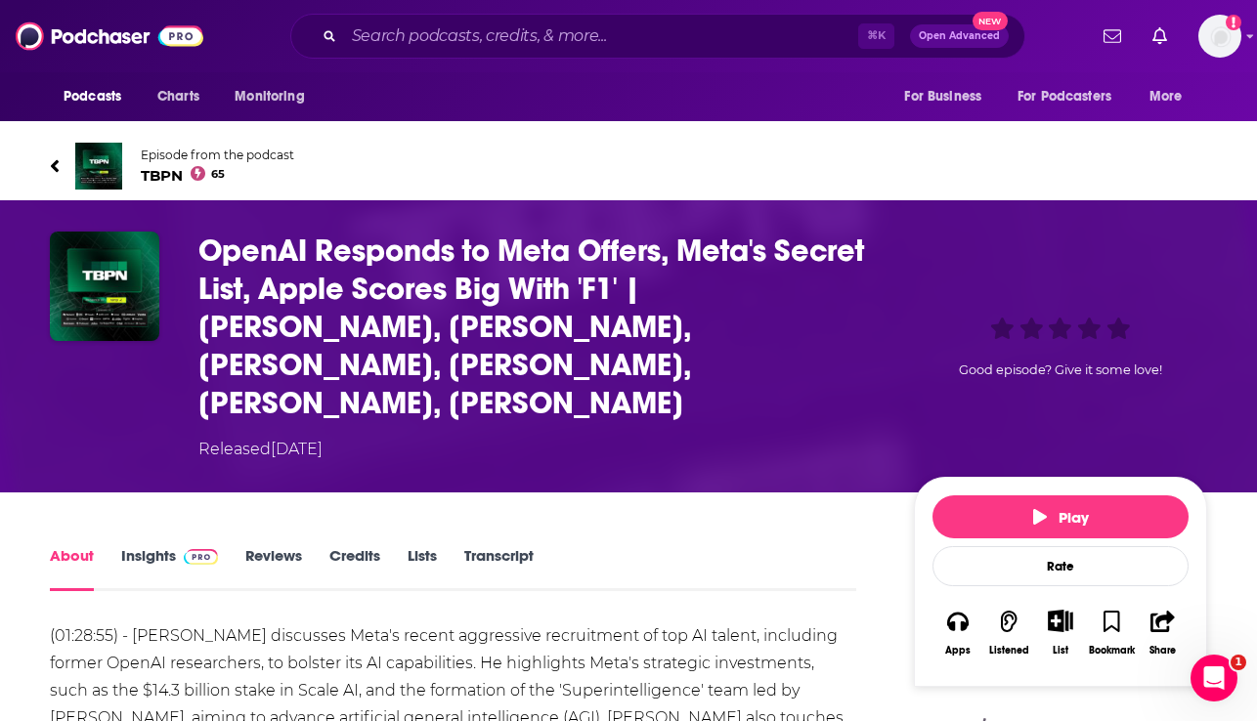
click at [499, 546] on link "Transcript" at bounding box center [498, 568] width 69 height 45
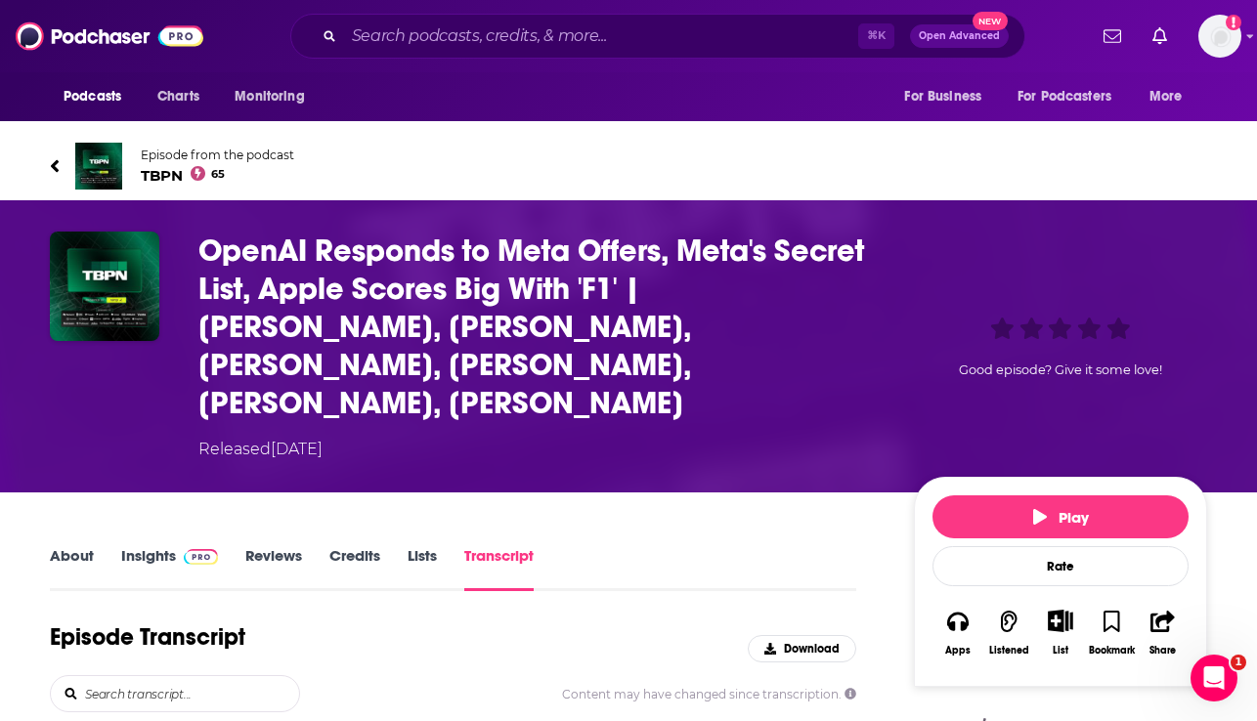
click at [350, 546] on link "Credits" at bounding box center [354, 568] width 51 height 45
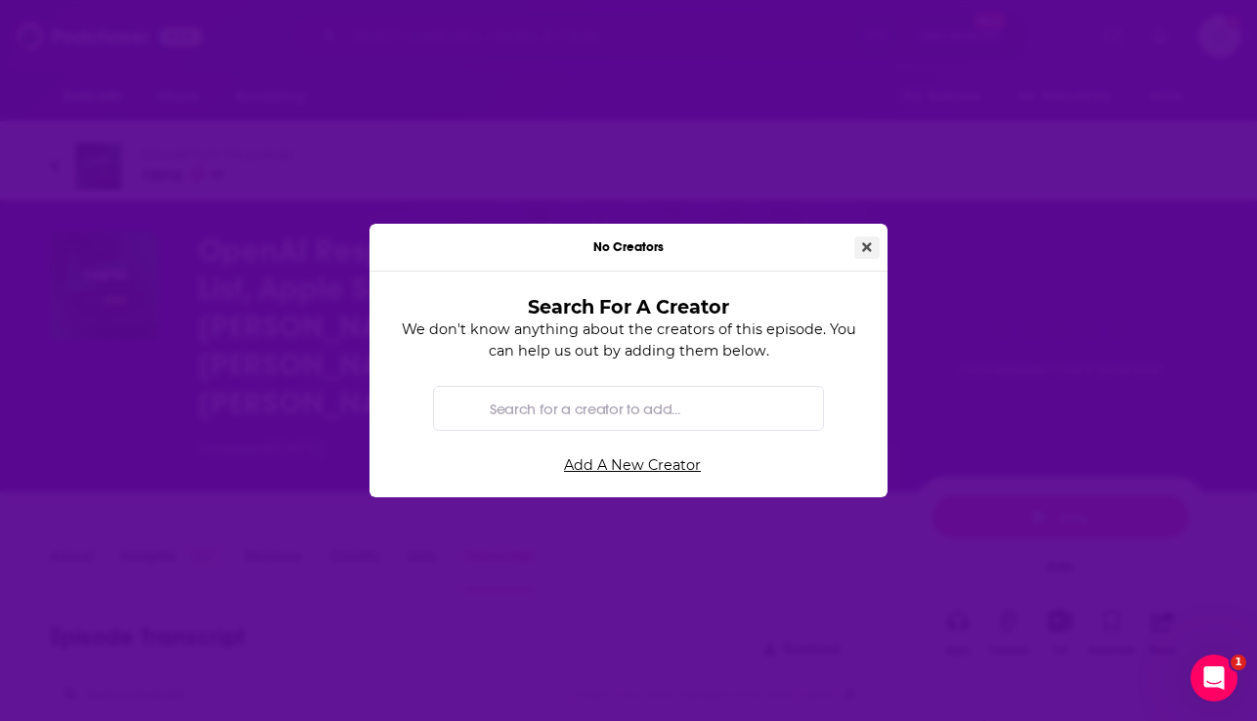
click at [871, 241] on icon "Close" at bounding box center [867, 247] width 10 height 14
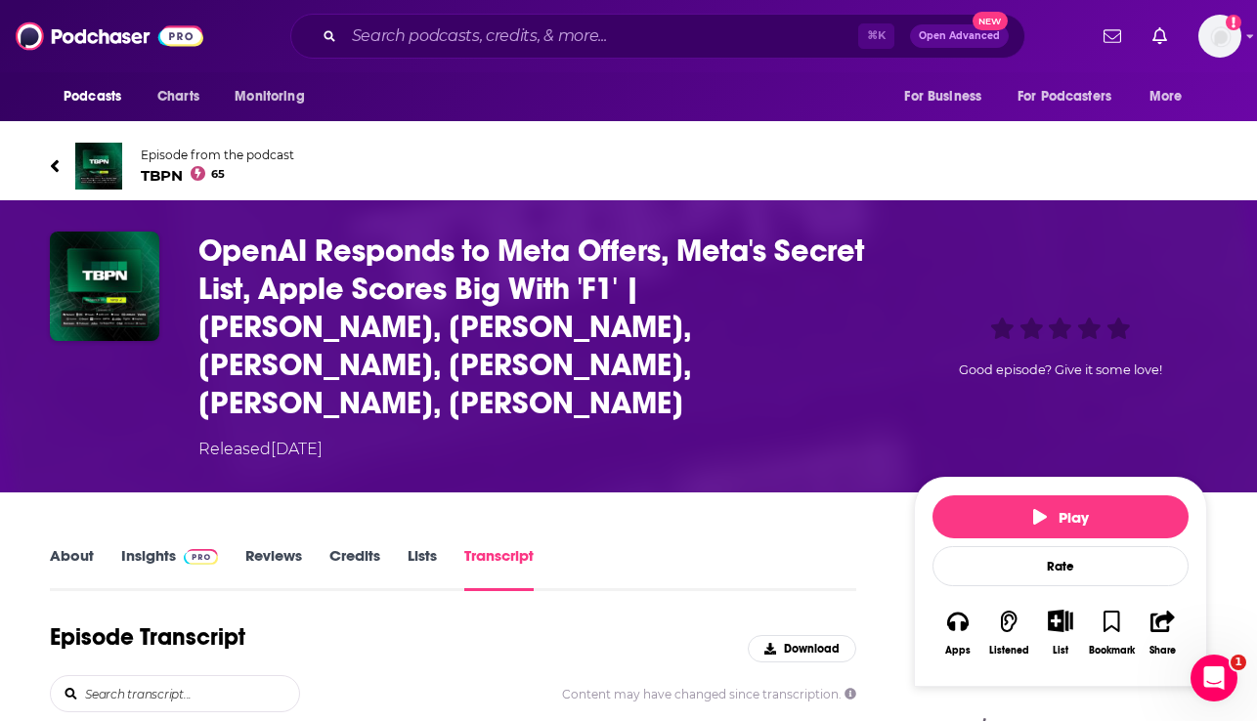
click at [138, 546] on link "Insights" at bounding box center [169, 568] width 97 height 45
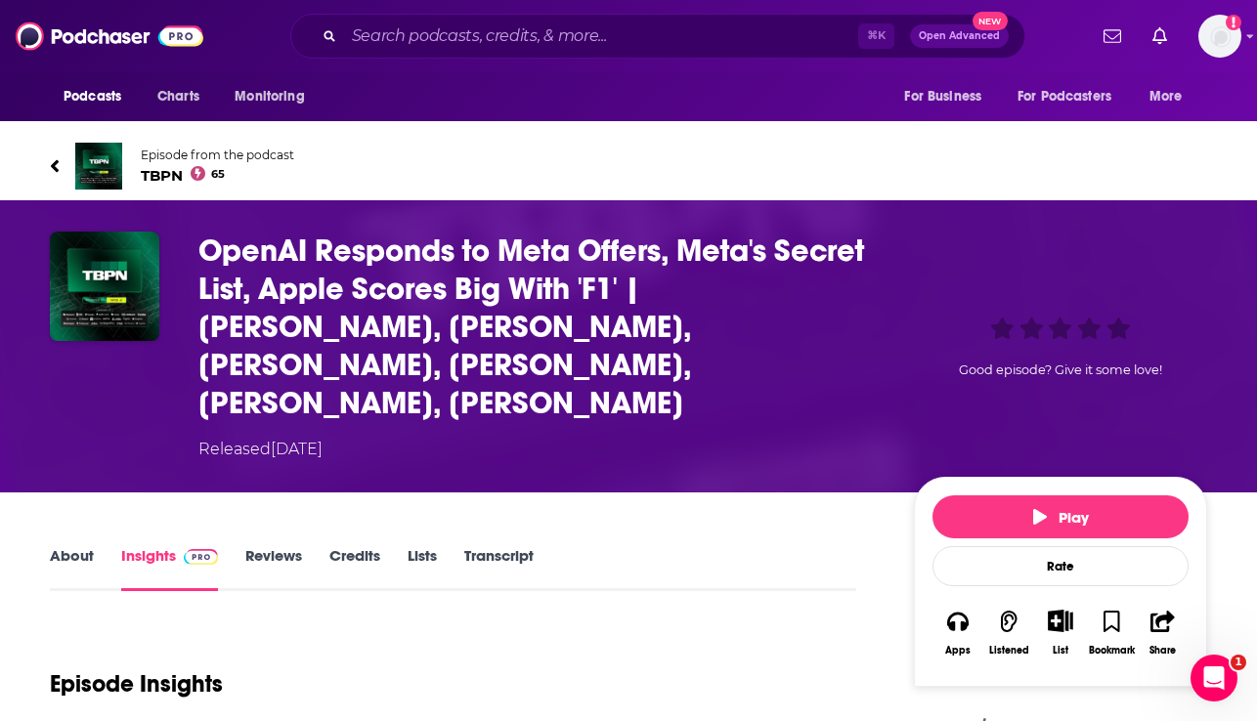
click at [68, 546] on link "About" at bounding box center [72, 568] width 44 height 45
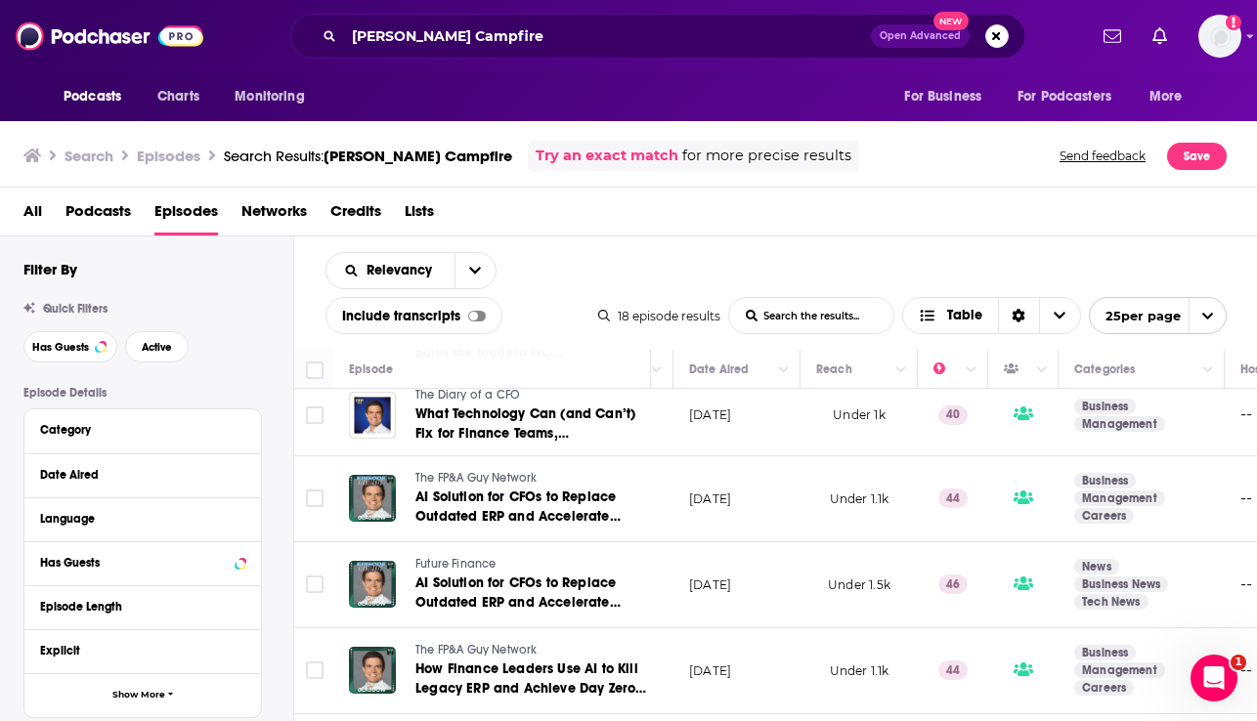
scroll to position [84, 295]
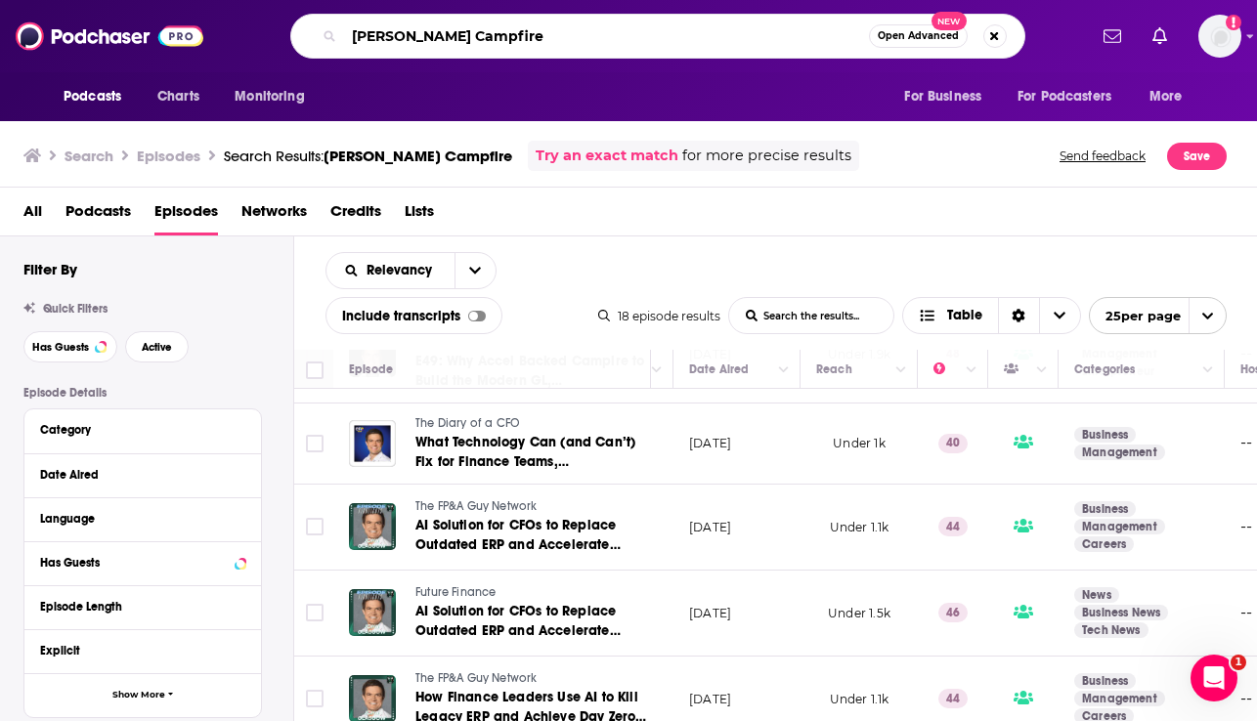
drag, startPoint x: 532, startPoint y: 38, endPoint x: 456, endPoint y: 41, distance: 76.3
click at [456, 41] on input "John Glasgow Campfire" at bounding box center [606, 36] width 525 height 31
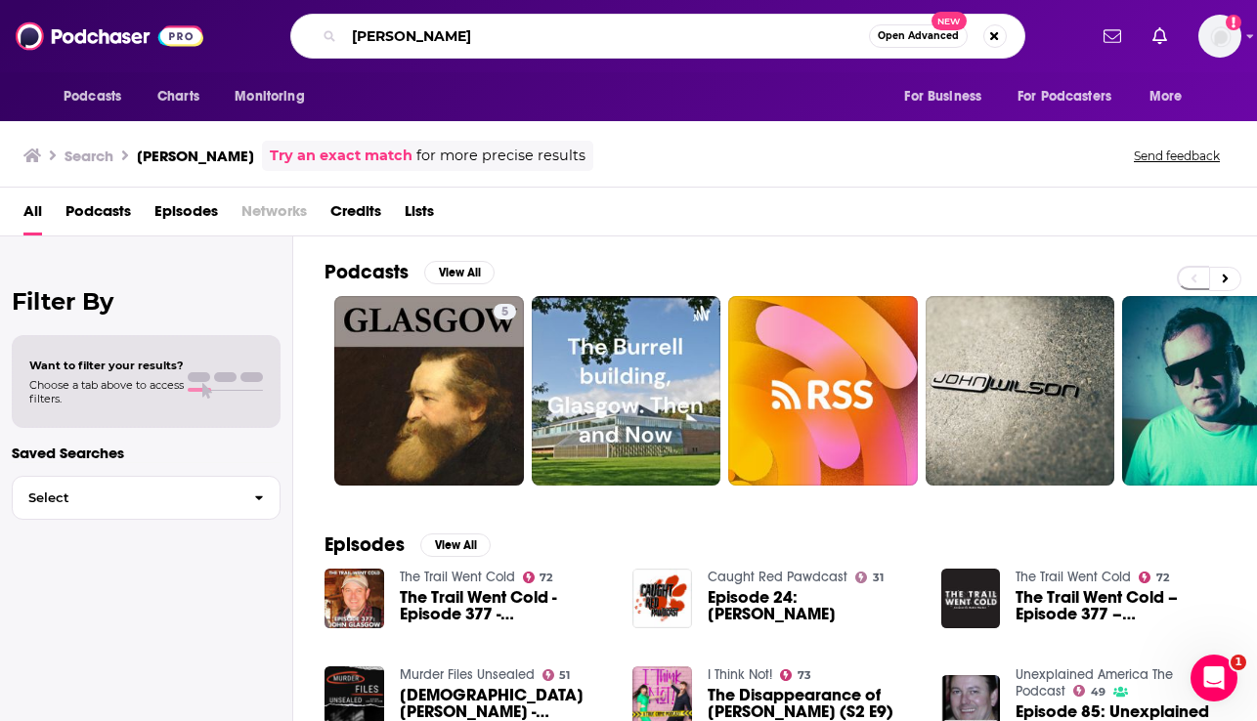
click at [477, 32] on input "John Glasgow" at bounding box center [606, 36] width 525 height 31
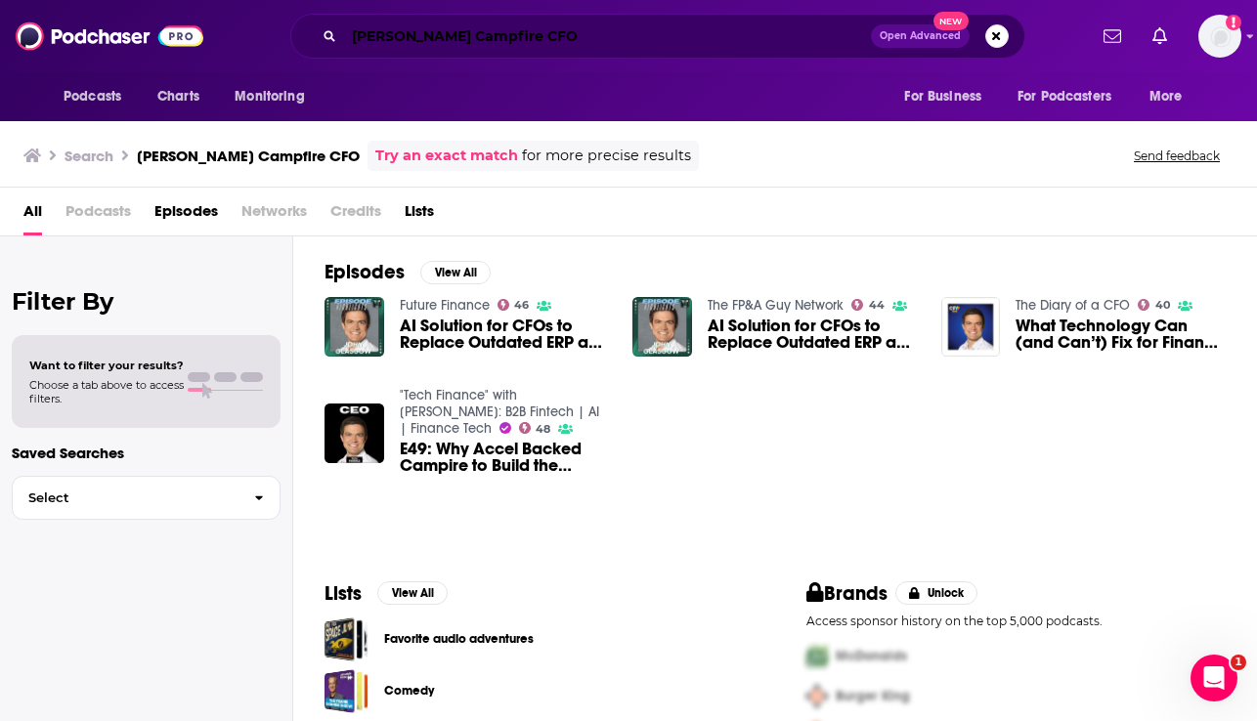
click at [410, 41] on input "John Glasgow Campfire CFO" at bounding box center [607, 36] width 527 height 31
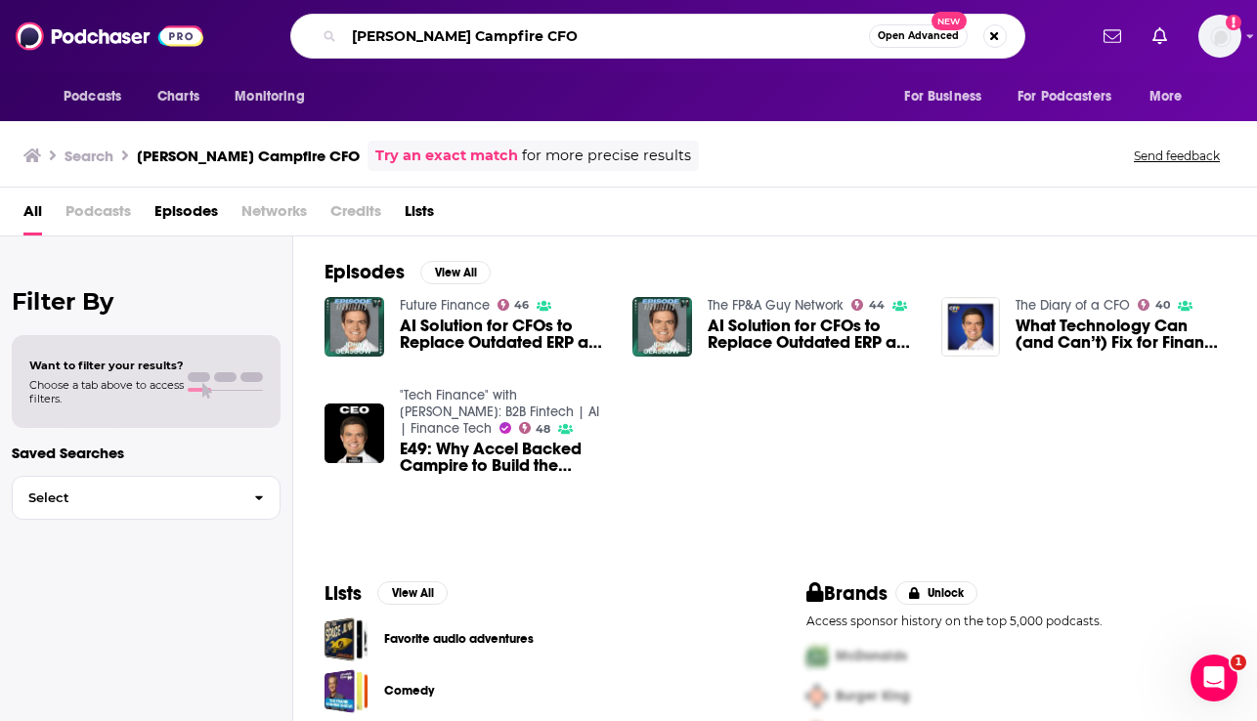
click at [410, 41] on input "John Glasgow Campfire CFO" at bounding box center [606, 36] width 525 height 31
paste input "Xero"
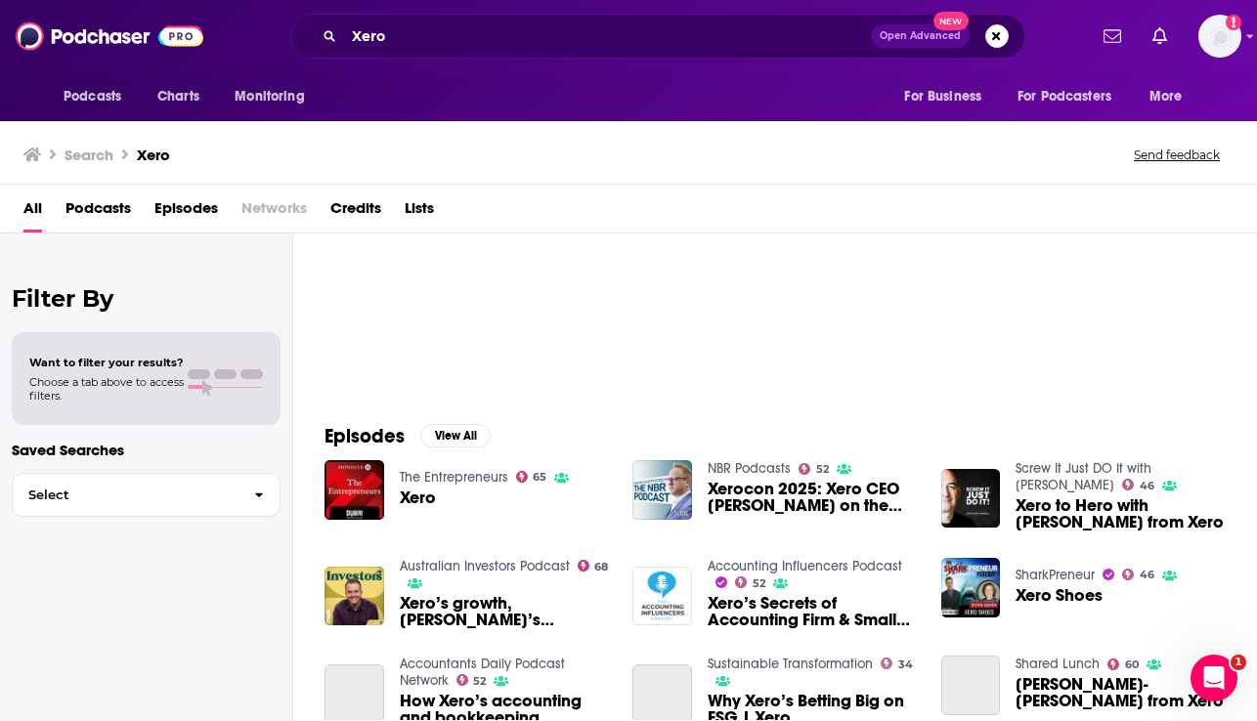
scroll to position [115, 0]
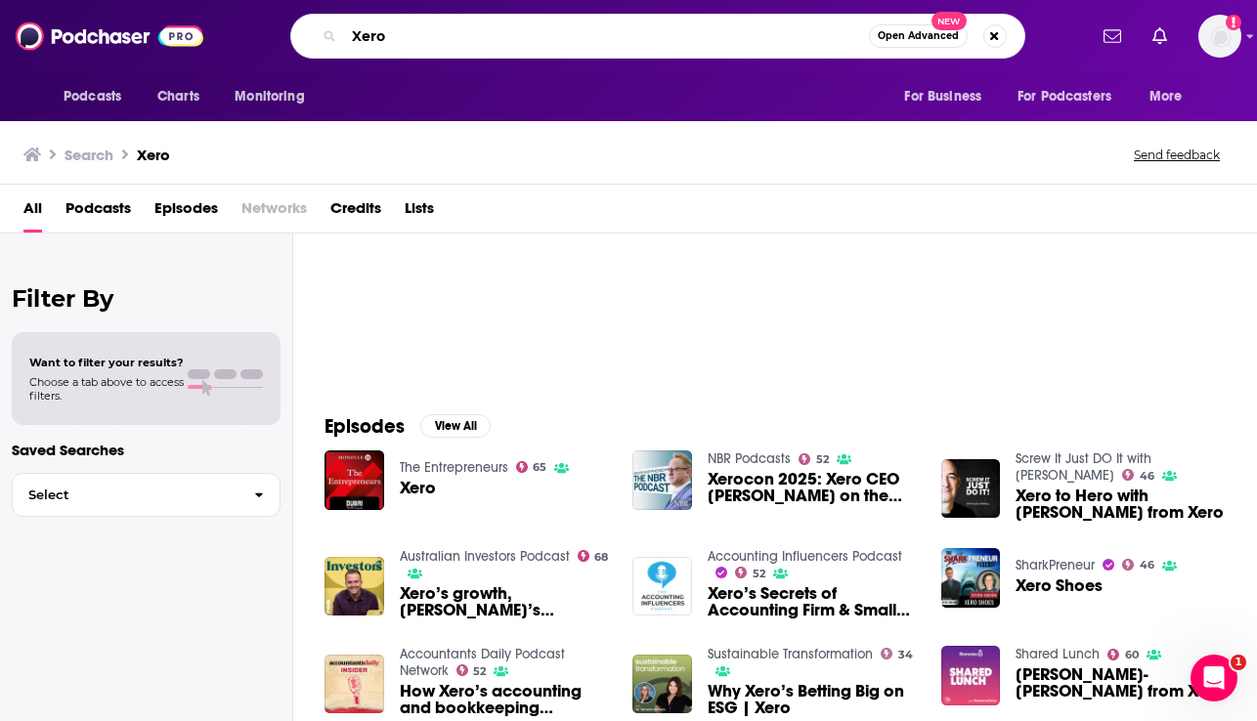
click at [412, 37] on input "Xero" at bounding box center [606, 36] width 525 height 31
drag, startPoint x: 407, startPoint y: 37, endPoint x: 337, endPoint y: 37, distance: 69.4
click at [337, 37] on div "Xero Open Advanced New" at bounding box center [657, 36] width 735 height 45
paste input "[PERSON_NAME]"
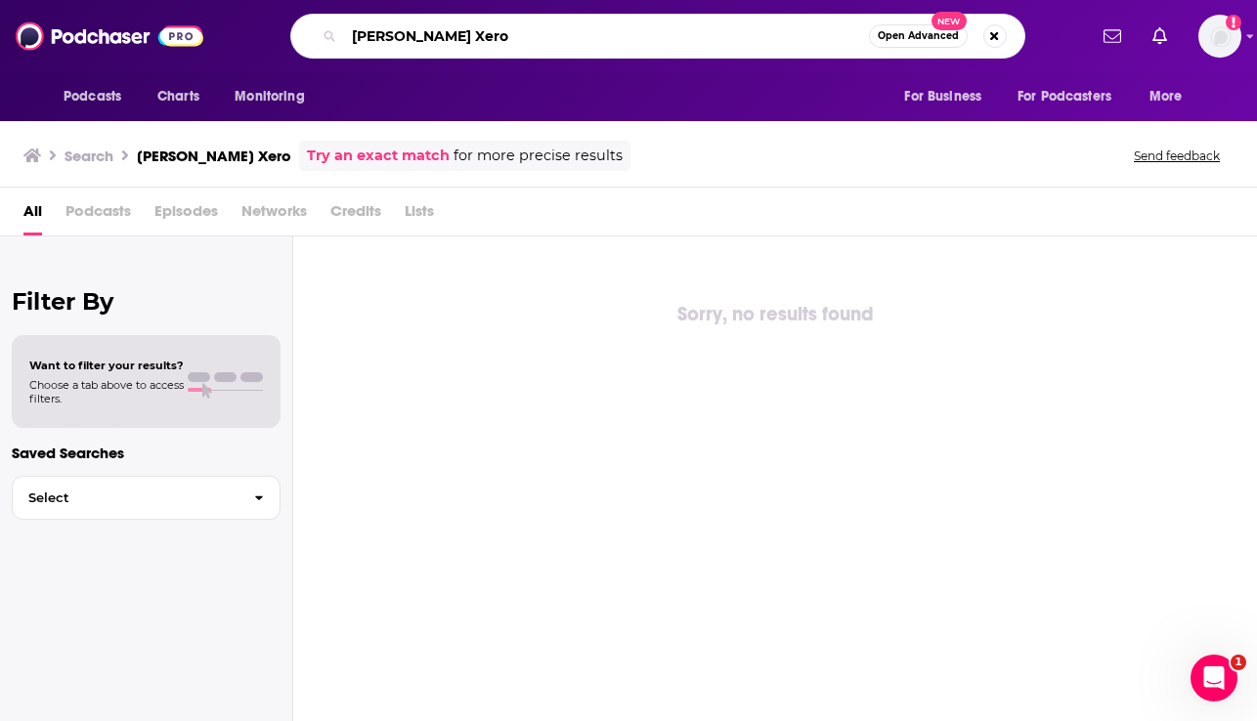
drag, startPoint x: 489, startPoint y: 36, endPoint x: 462, endPoint y: 36, distance: 26.4
click at [462, 36] on input "Claire Bramley Xero" at bounding box center [606, 36] width 525 height 31
type input "[PERSON_NAME]"
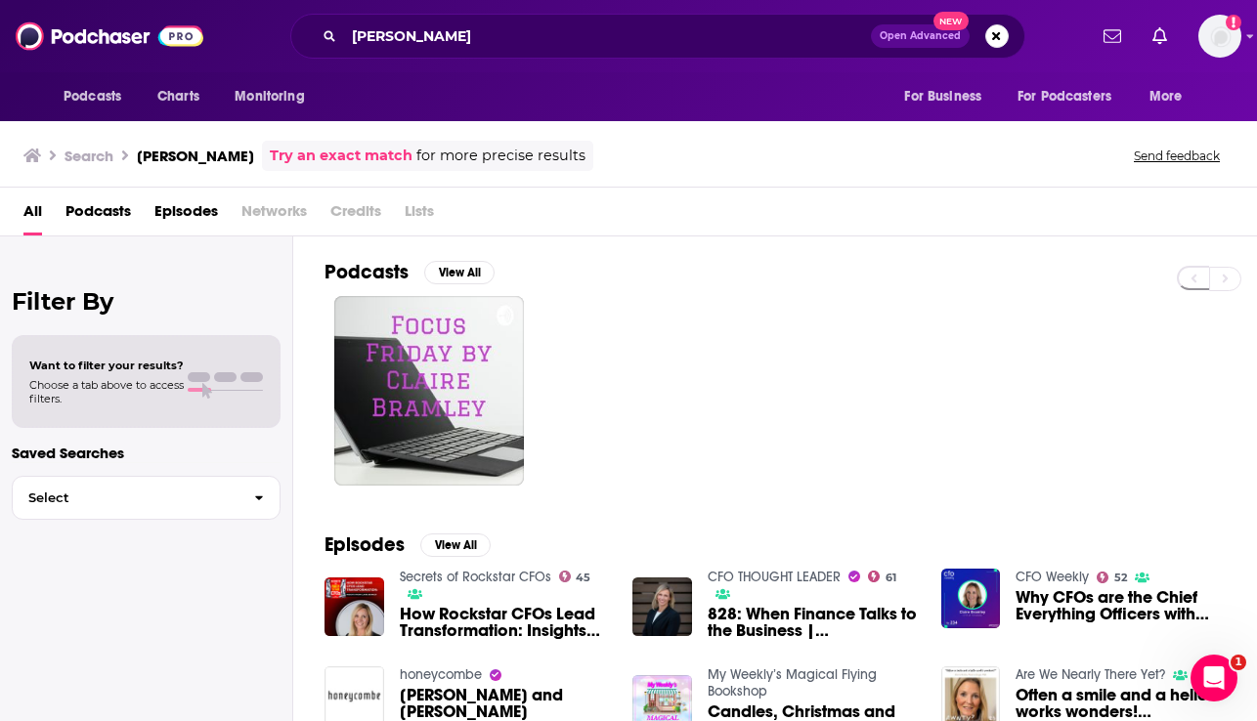
click at [462, 626] on span "How Rockstar CFOs Lead Transformation: Insights From [PERSON_NAME]" at bounding box center [505, 622] width 210 height 33
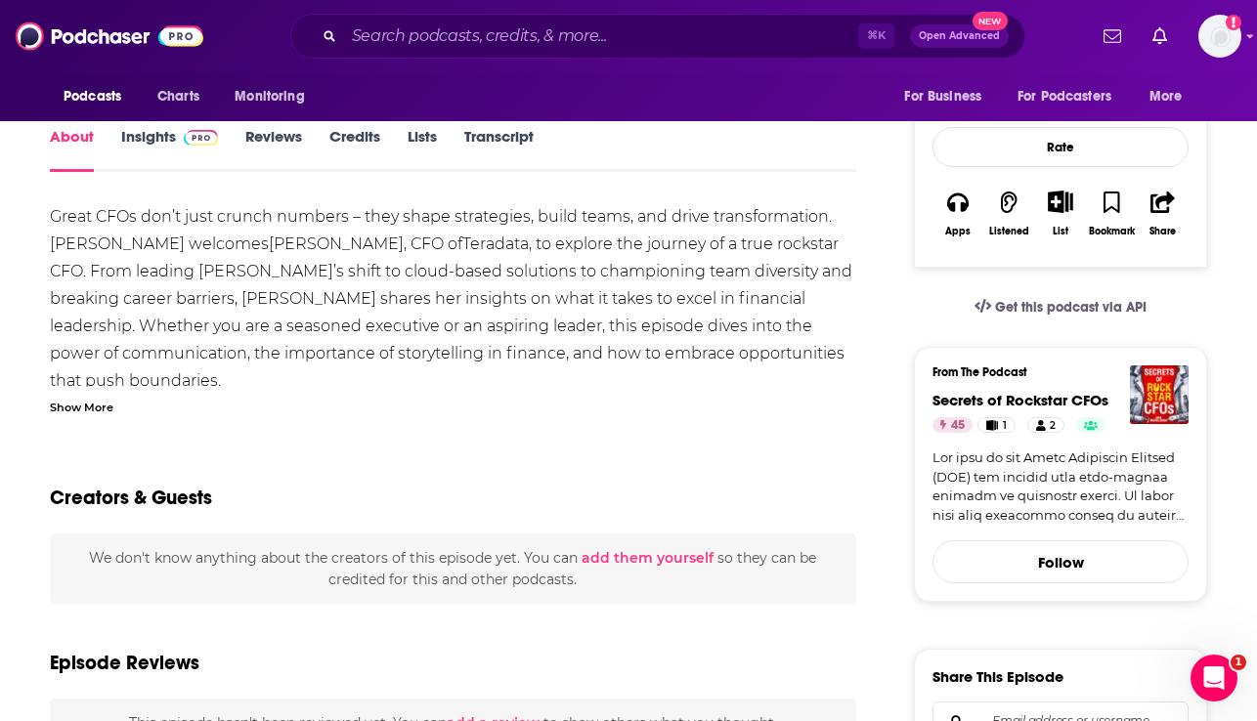
scroll to position [52, 0]
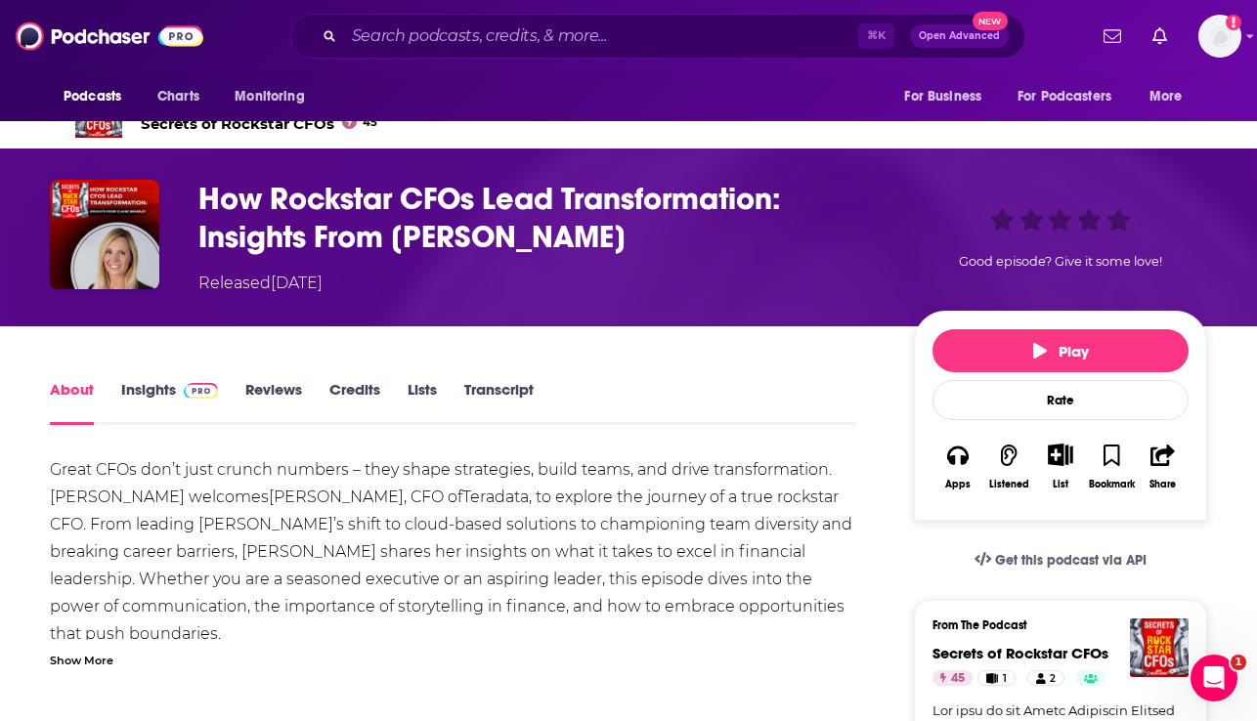
click at [213, 493] on span "Great CFOs don’t just crunch numbers – they shape strategies, build teams, and …" at bounding box center [441, 483] width 782 height 46
drag, startPoint x: 383, startPoint y: 497, endPoint x: 269, endPoint y: 496, distance: 114.4
click at [269, 496] on div "Great CFOs don’t just crunch numbers – they shape strategies, build teams, and …" at bounding box center [453, 579] width 806 height 246
click at [439, 208] on h1 "How Rockstar CFOs Lead Transformation: Insights From [PERSON_NAME]" at bounding box center [540, 218] width 684 height 76
click at [437, 199] on h1 "How Rockstar CFOs Lead Transformation: Insights From [PERSON_NAME]" at bounding box center [540, 218] width 684 height 76
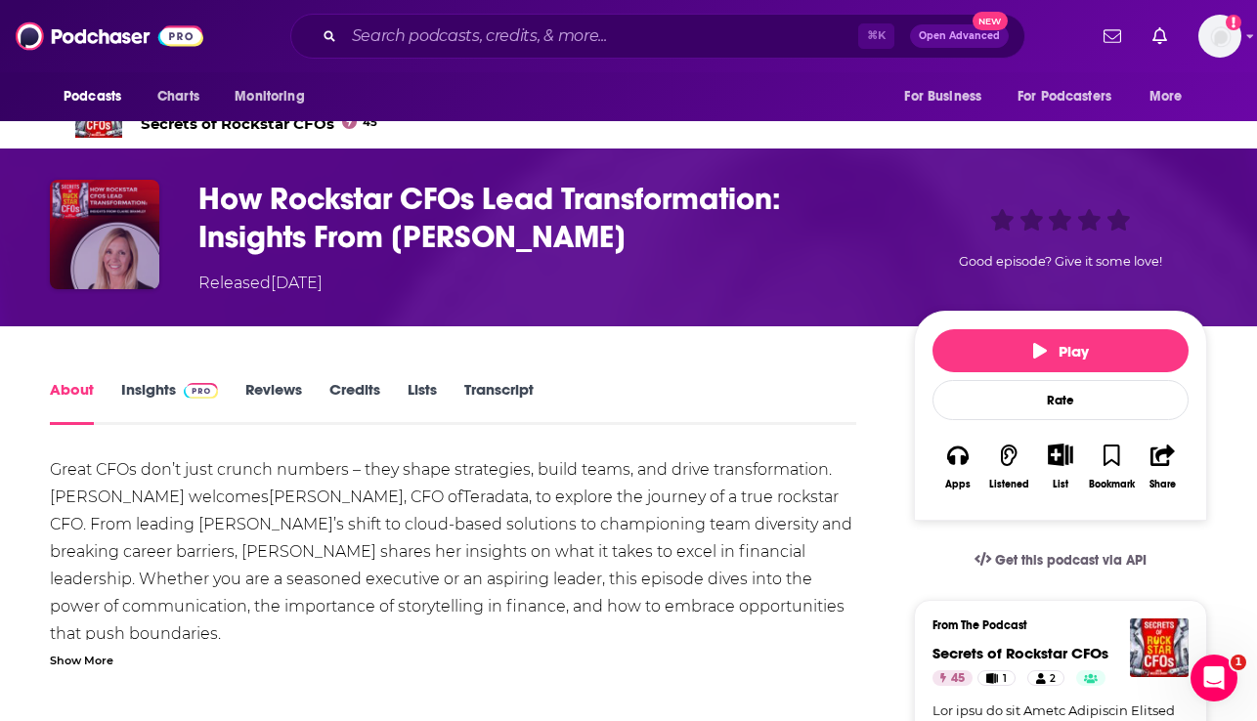
click at [66, 231] on img "How Rockstar CFOs Lead Transformation: Insights From Claire Bramley" at bounding box center [104, 234] width 109 height 109
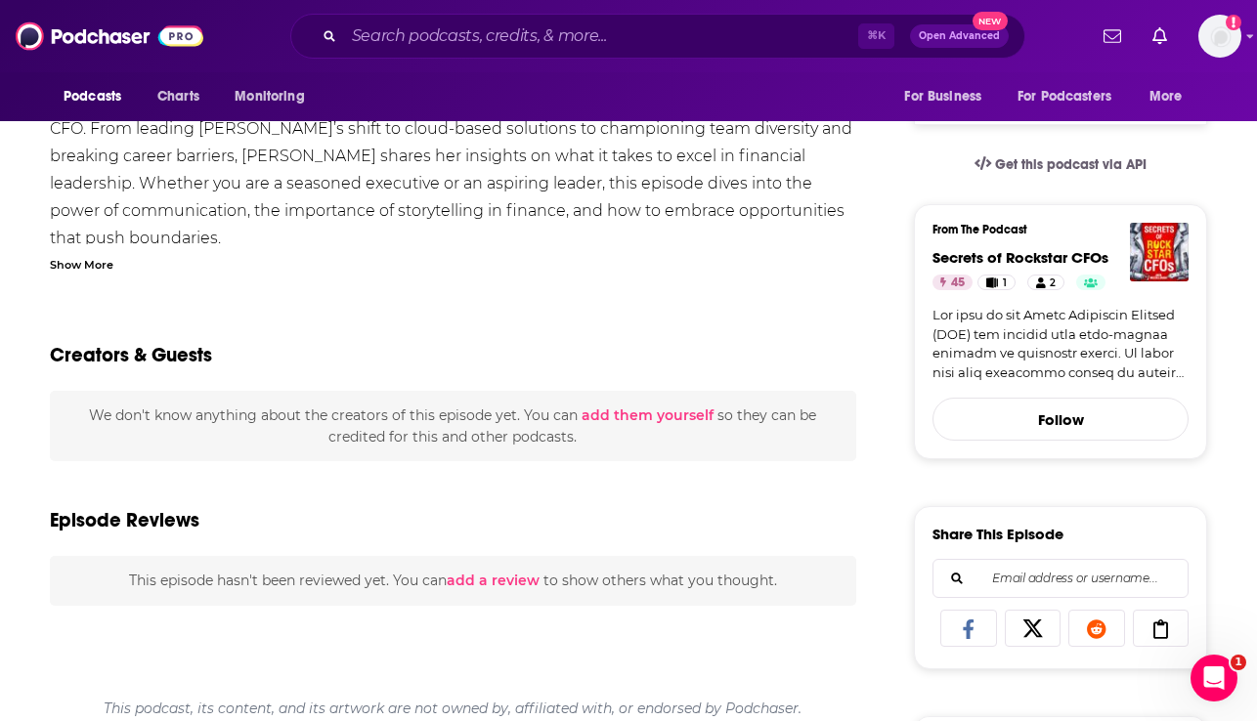
scroll to position [0, 0]
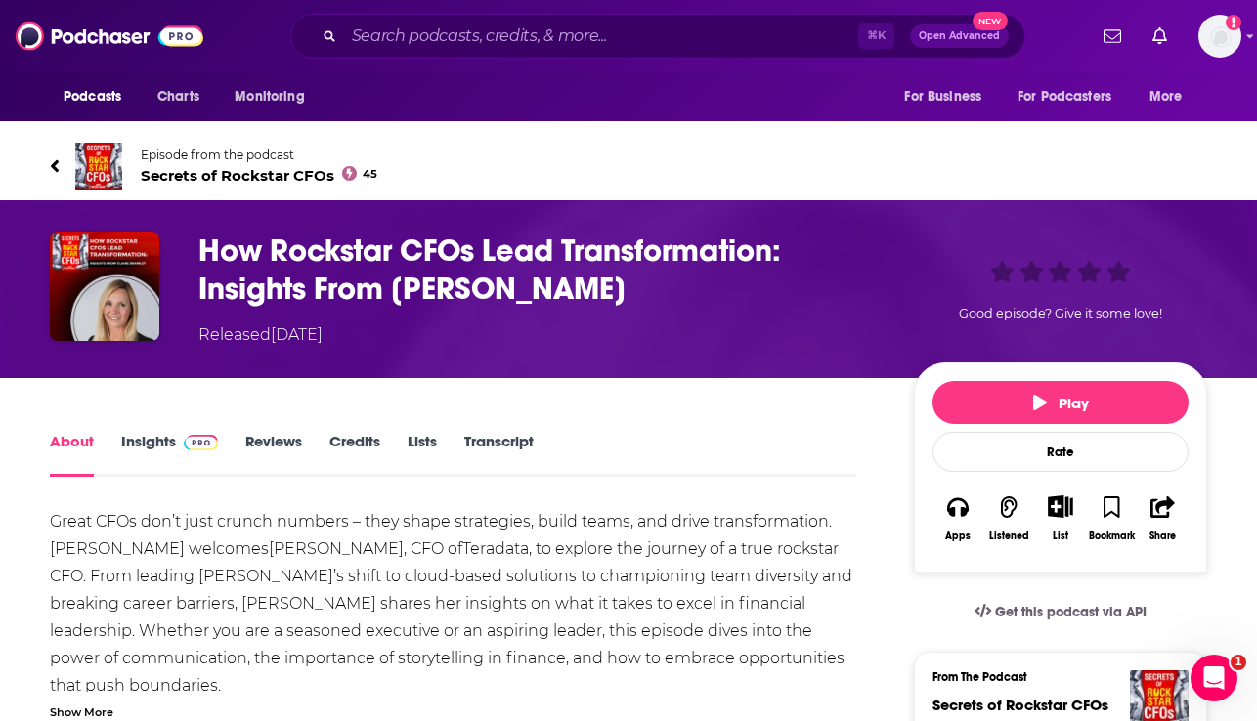
click at [203, 172] on span "Secrets of Rockstar CFOs 45" at bounding box center [259, 175] width 237 height 19
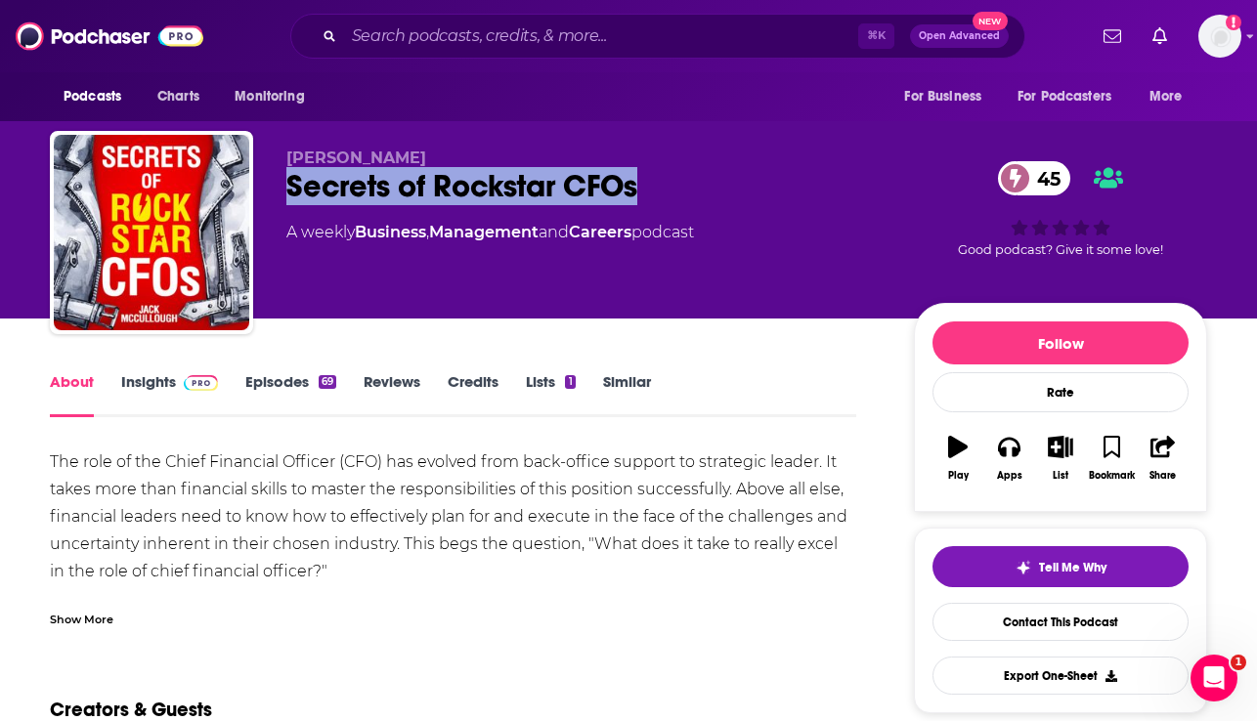
drag, startPoint x: 655, startPoint y: 185, endPoint x: 278, endPoint y: 186, distance: 377.3
click at [278, 186] on div "[PERSON_NAME] Secrets of Rockstar CFOs 45 A weekly Business , Management and Ca…" at bounding box center [628, 236] width 1157 height 211
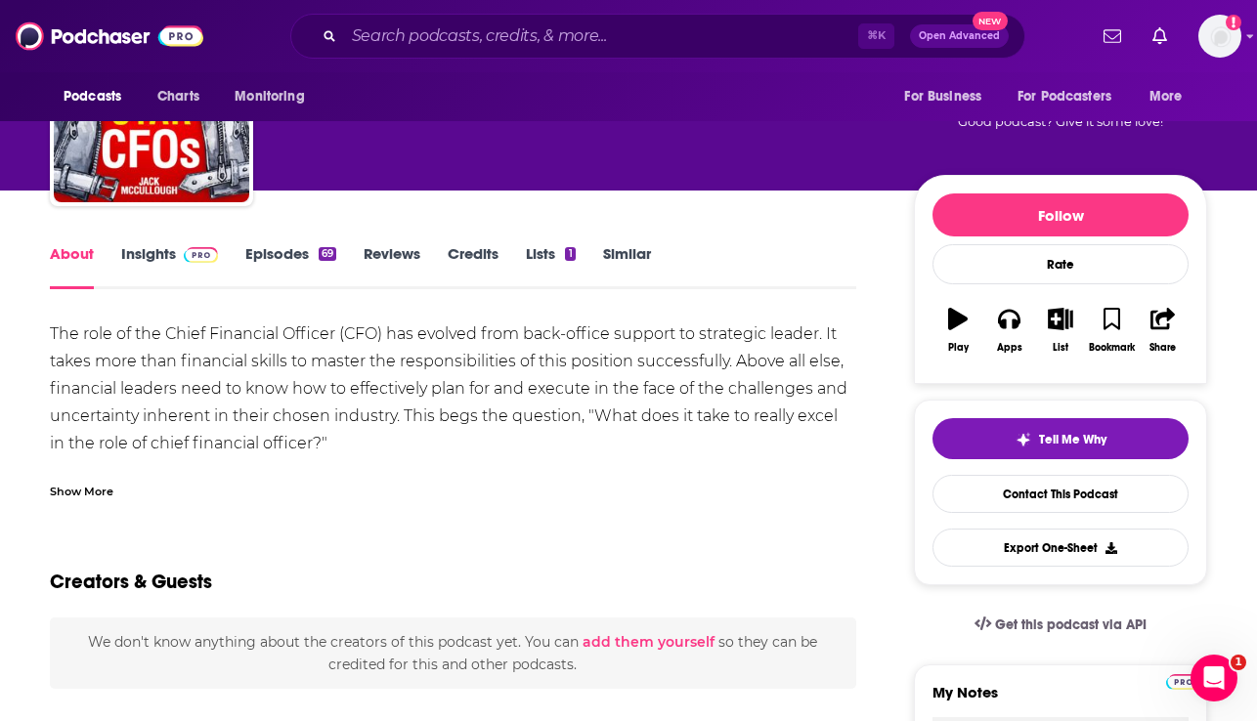
scroll to position [129, 0]
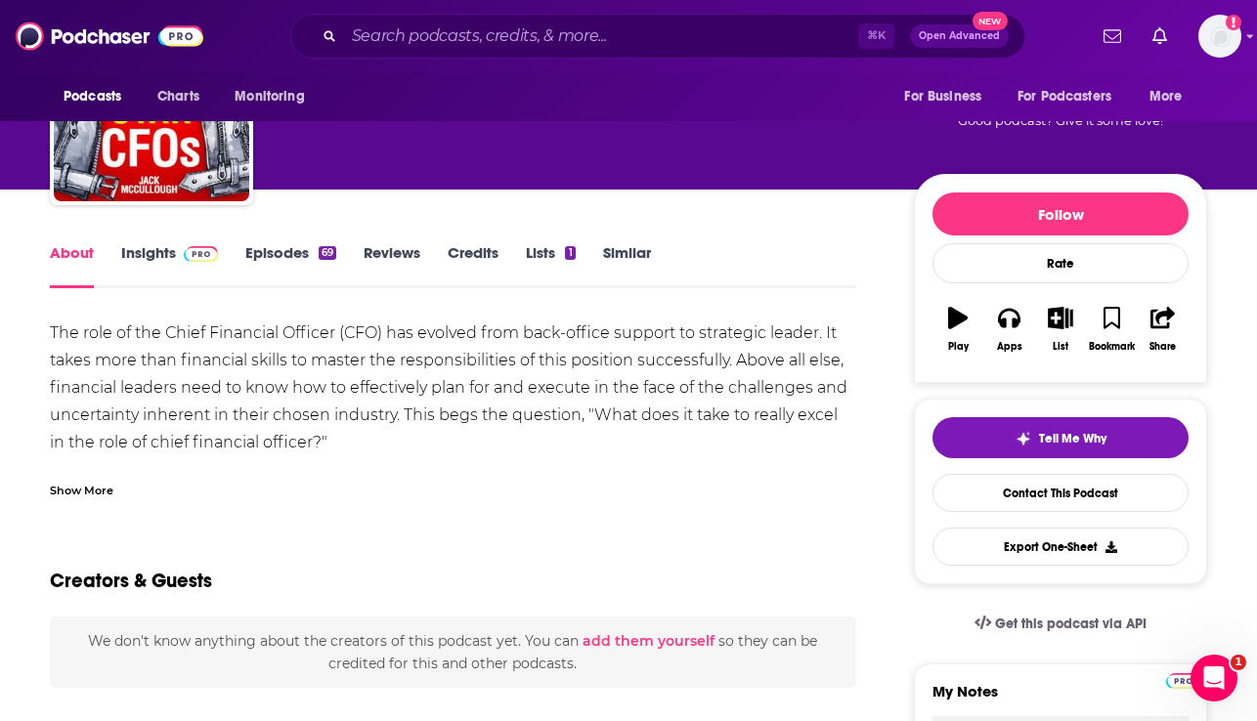
click at [150, 265] on link "Insights" at bounding box center [169, 265] width 97 height 45
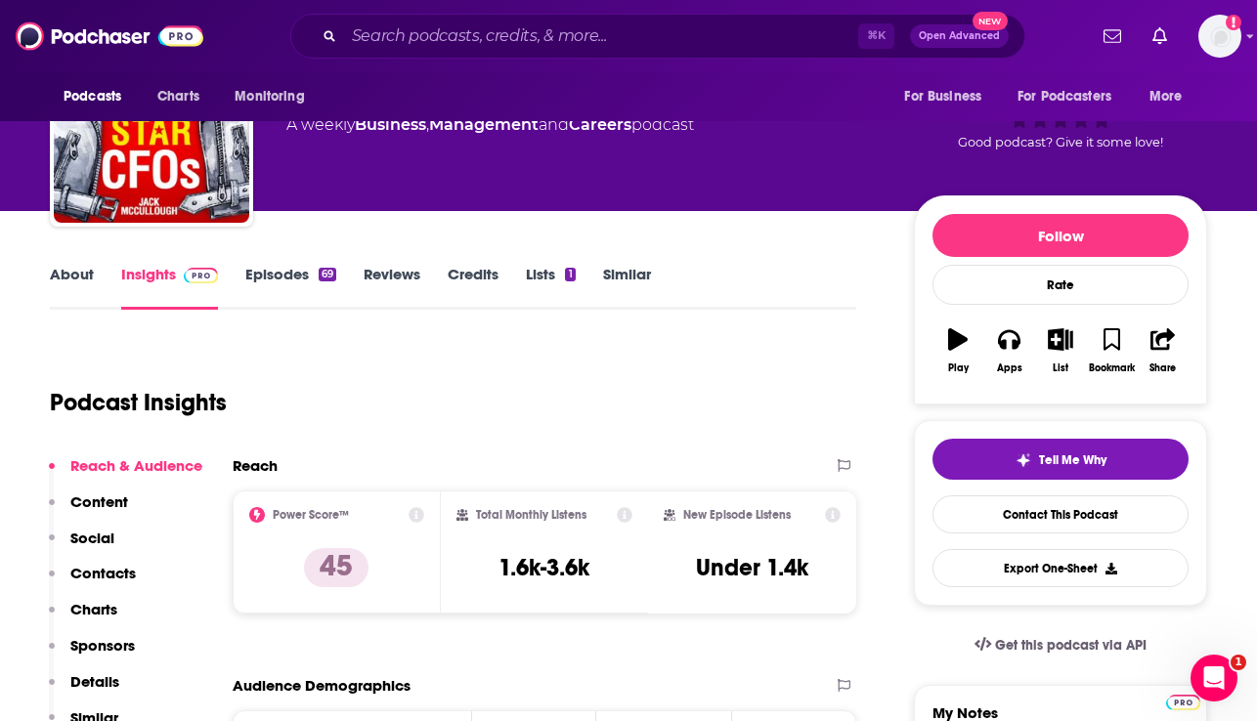
scroll to position [152, 0]
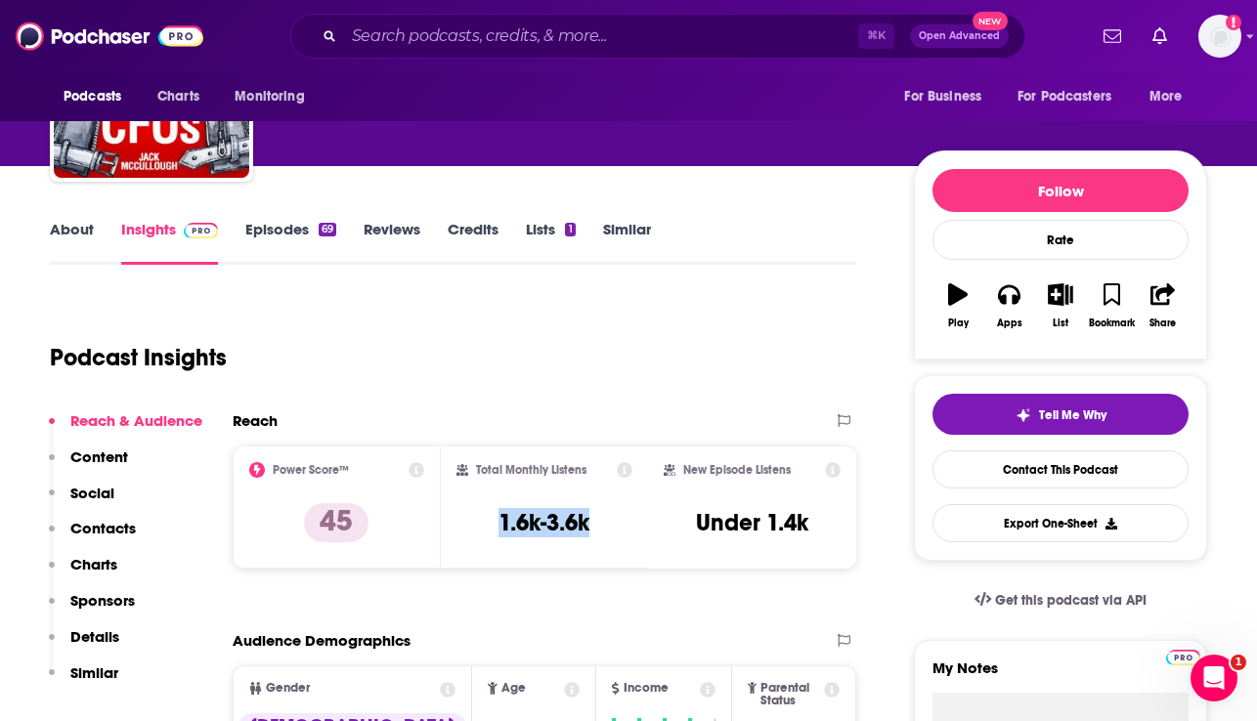
drag, startPoint x: 611, startPoint y: 524, endPoint x: 480, endPoint y: 524, distance: 131.0
click at [480, 524] on div "Total Monthly Listens 1.6k-3.6k" at bounding box center [544, 507] width 177 height 90
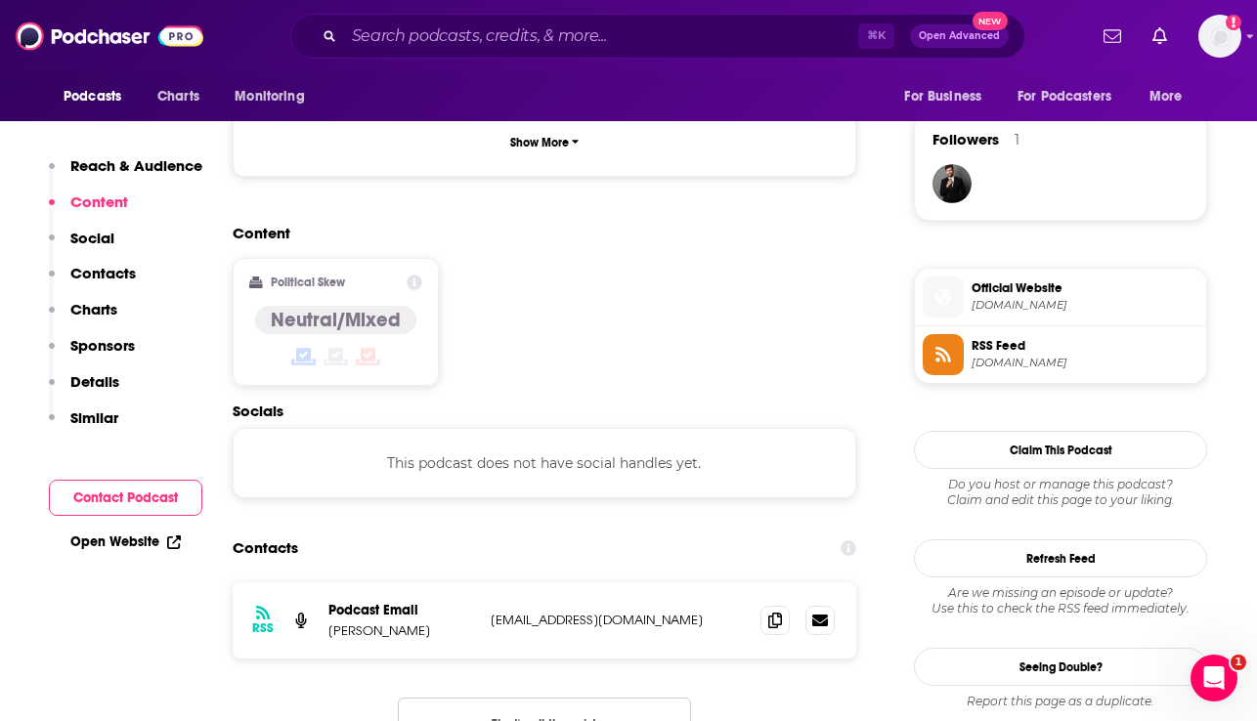
scroll to position [1405, 0]
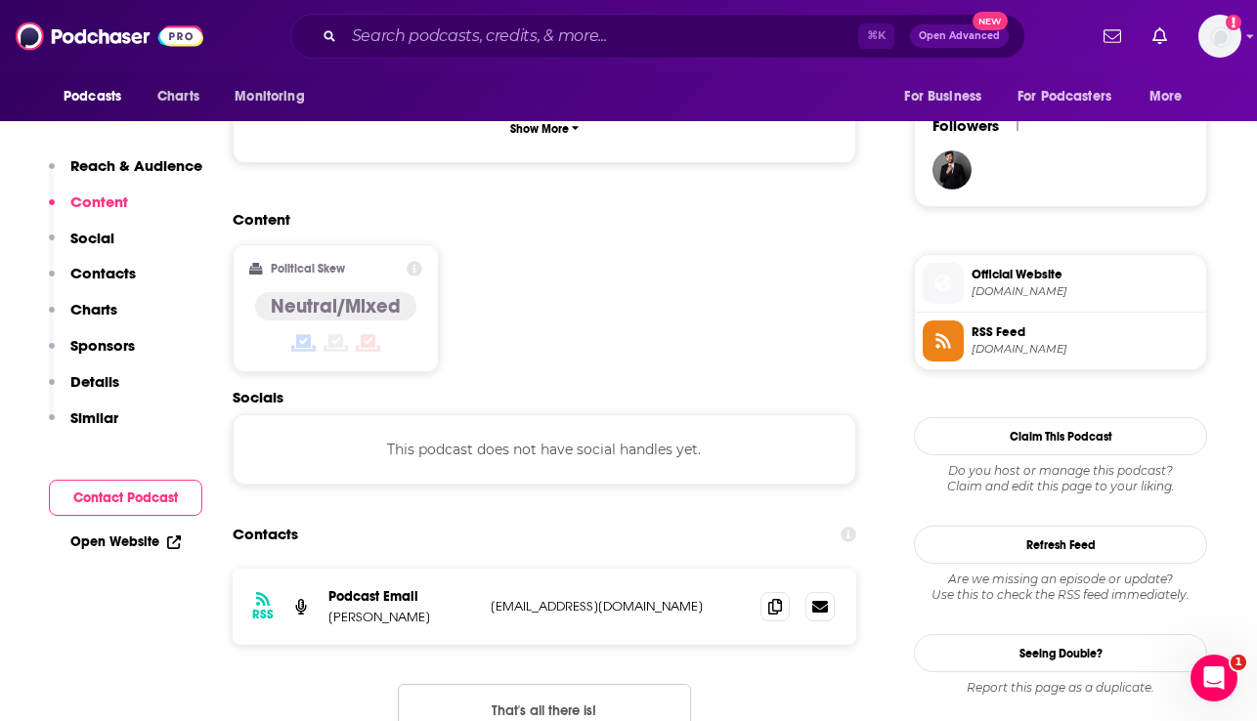
drag, startPoint x: 455, startPoint y: 524, endPoint x: 325, endPoint y: 524, distance: 129.0
click at [325, 569] on div "RSS Podcast Email [PERSON_NAME] [EMAIL_ADDRESS][DOMAIN_NAME] [EMAIL_ADDRESS][DO…" at bounding box center [545, 607] width 624 height 76
copy p "[PERSON_NAME]"
drag, startPoint x: 610, startPoint y: 517, endPoint x: 484, endPoint y: 515, distance: 126.1
click at [484, 569] on div "RSS Podcast Email [PERSON_NAME] [EMAIL_ADDRESS][DOMAIN_NAME] [EMAIL_ADDRESS][DO…" at bounding box center [545, 607] width 624 height 76
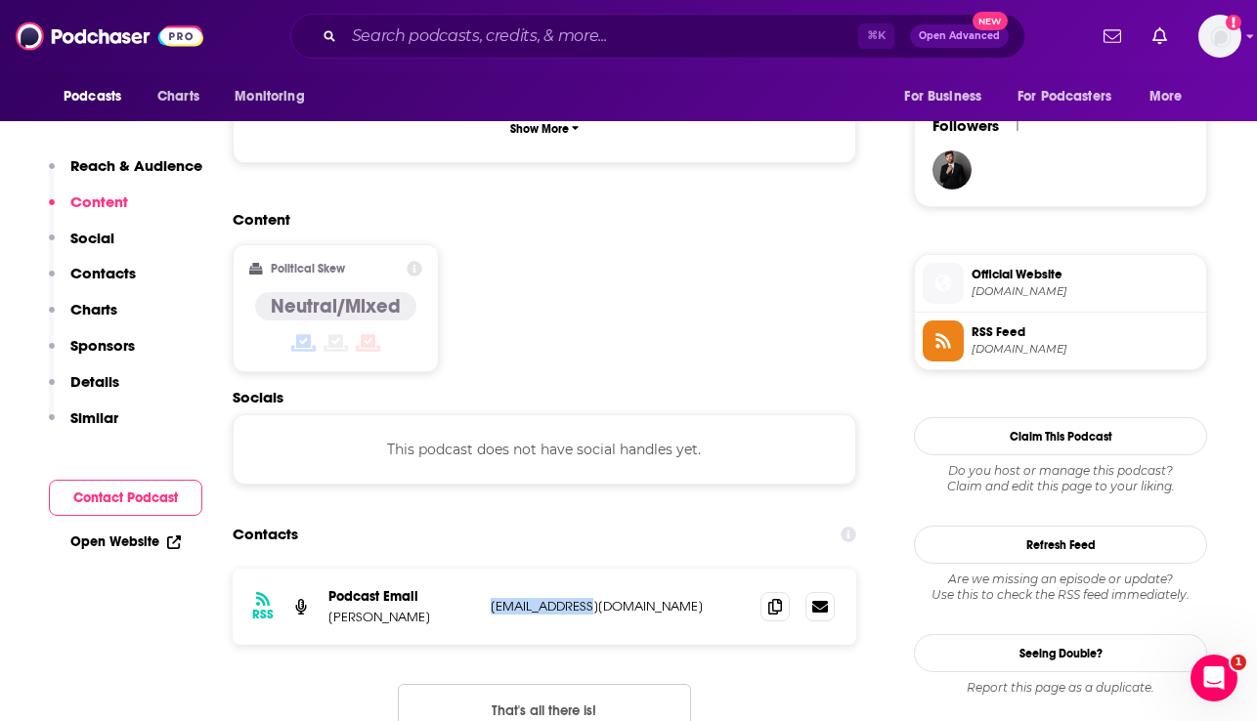
copy p "[EMAIL_ADDRESS][DOMAIN_NAME]"
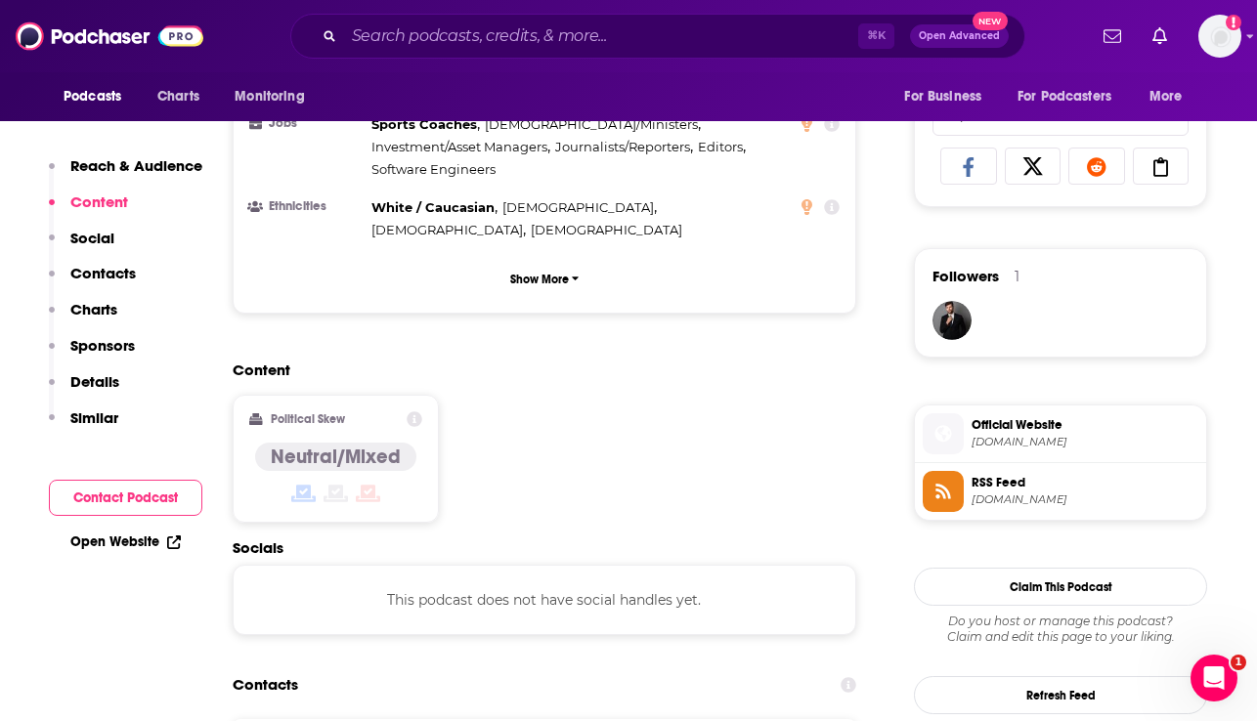
scroll to position [1257, 0]
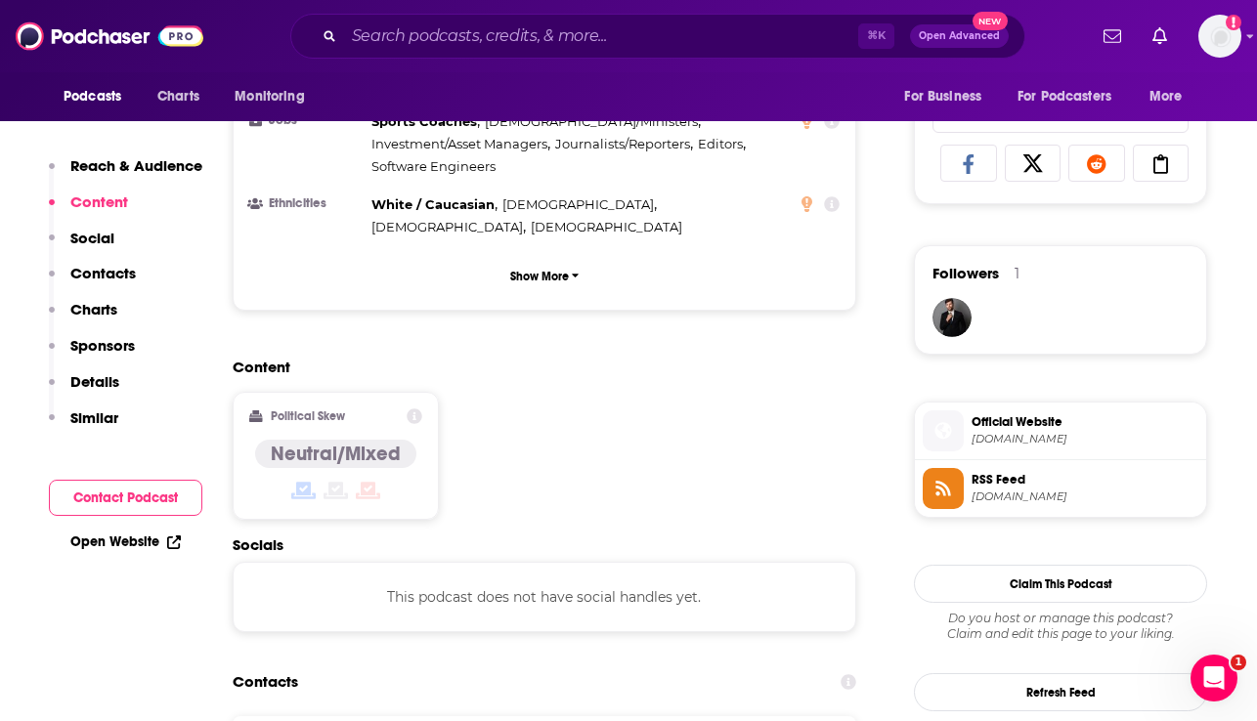
click at [1061, 447] on span "[DOMAIN_NAME]" at bounding box center [1085, 439] width 227 height 15
click at [1063, 499] on span "[DOMAIN_NAME]" at bounding box center [1085, 497] width 227 height 15
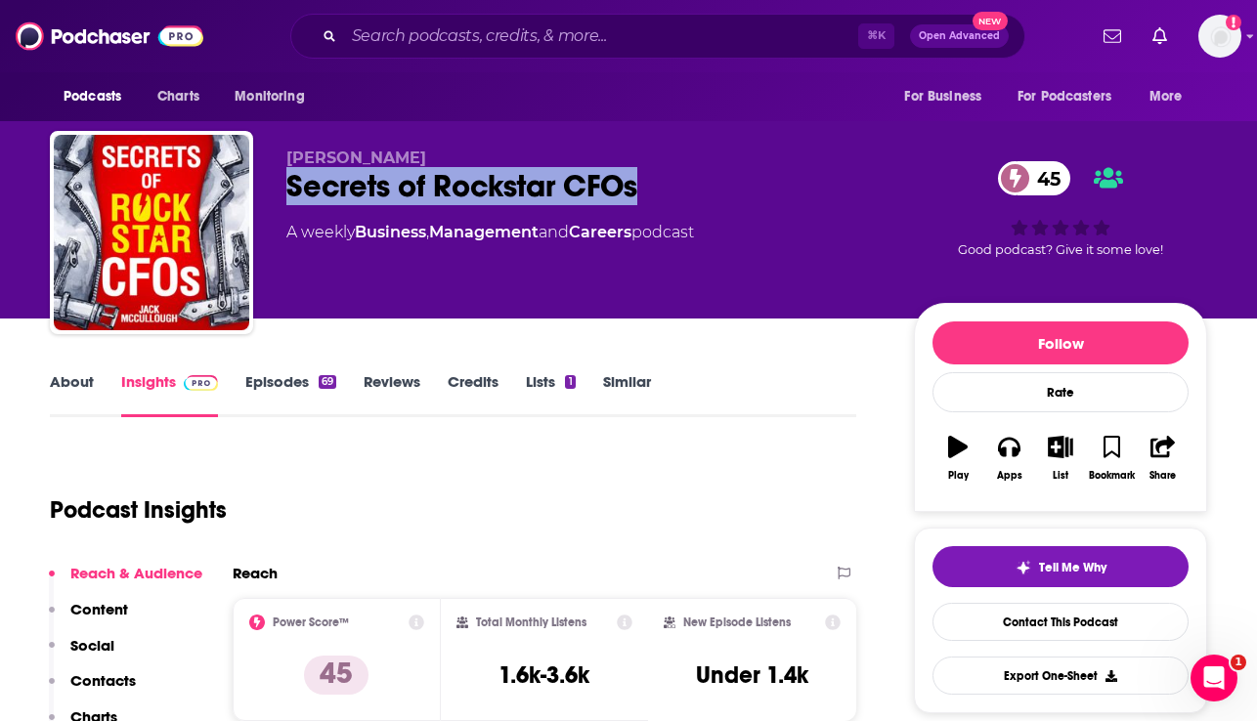
drag, startPoint x: 677, startPoint y: 190, endPoint x: 271, endPoint y: 178, distance: 406.8
click at [271, 178] on div "[PERSON_NAME] Secrets of Rockstar CFOs 45 A weekly Business , Management and Ca…" at bounding box center [628, 236] width 1157 height 211
copy h2 "Secrets of Rockstar CFOs"
click at [68, 388] on link "About" at bounding box center [72, 394] width 44 height 45
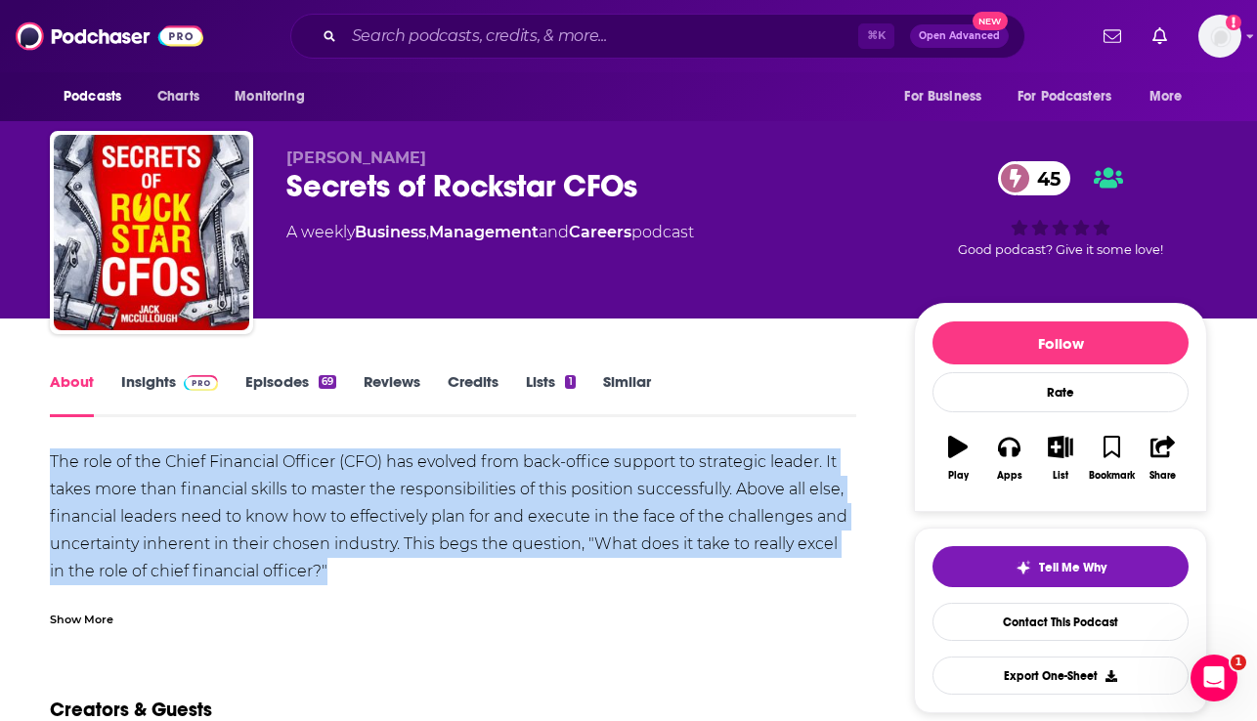
drag, startPoint x: 328, startPoint y: 579, endPoint x: 36, endPoint y: 463, distance: 314.2
copy div "The role of the Chief Financial Officer (CFO) has evolved from back-office supp…"
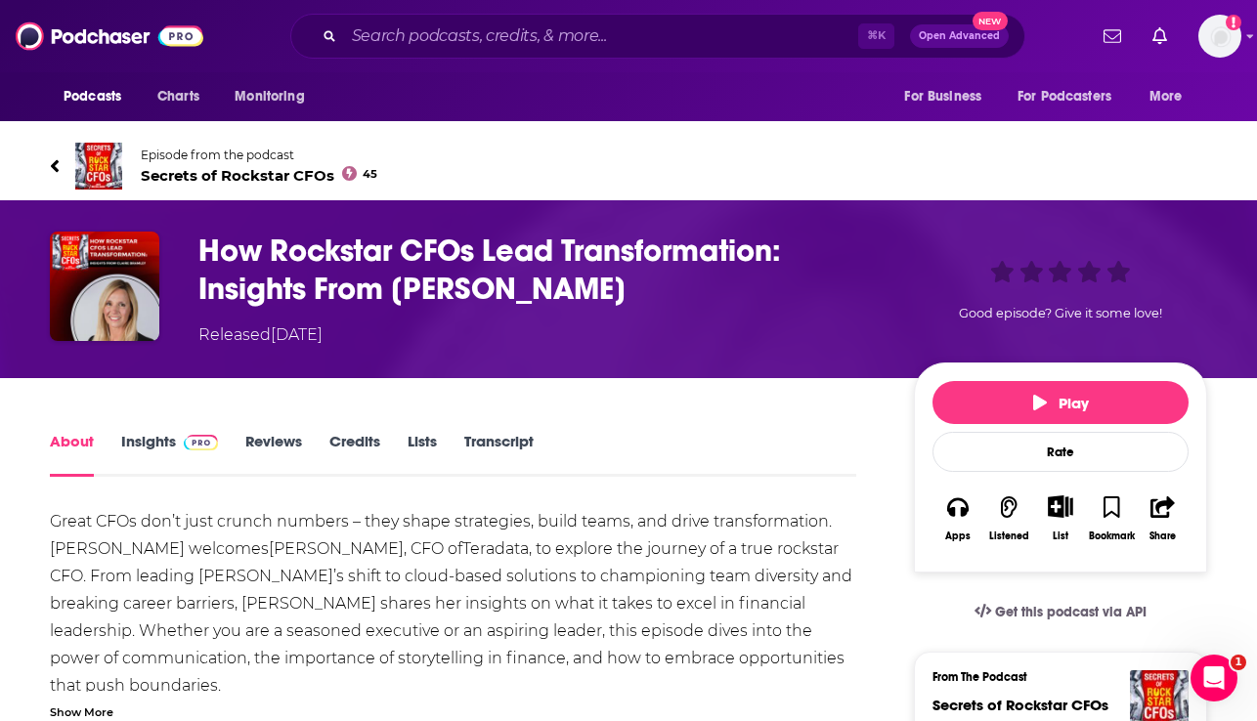
drag, startPoint x: 383, startPoint y: 552, endPoint x: 270, endPoint y: 551, distance: 113.4
click at [270, 551] on div "Great CFOs don’t just crunch numbers – they shape strategies, build teams, and …" at bounding box center [453, 631] width 806 height 246
copy link "[PERSON_NAME]"
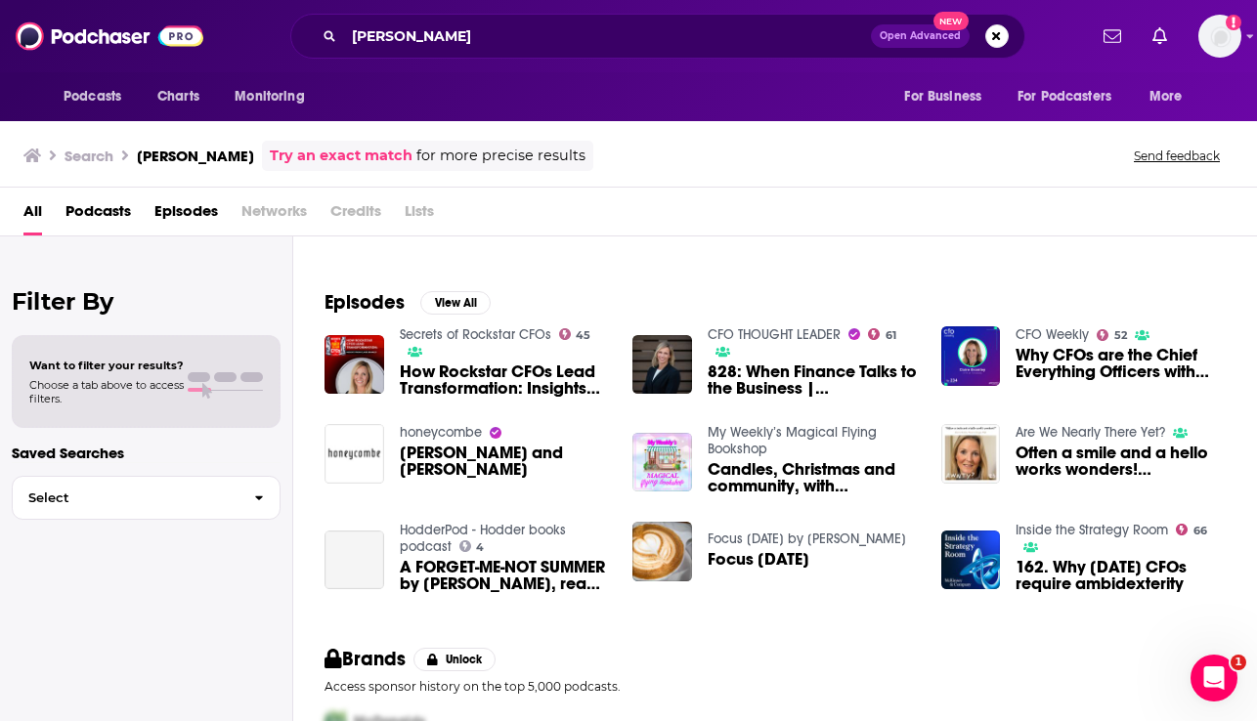
scroll to position [252, 0]
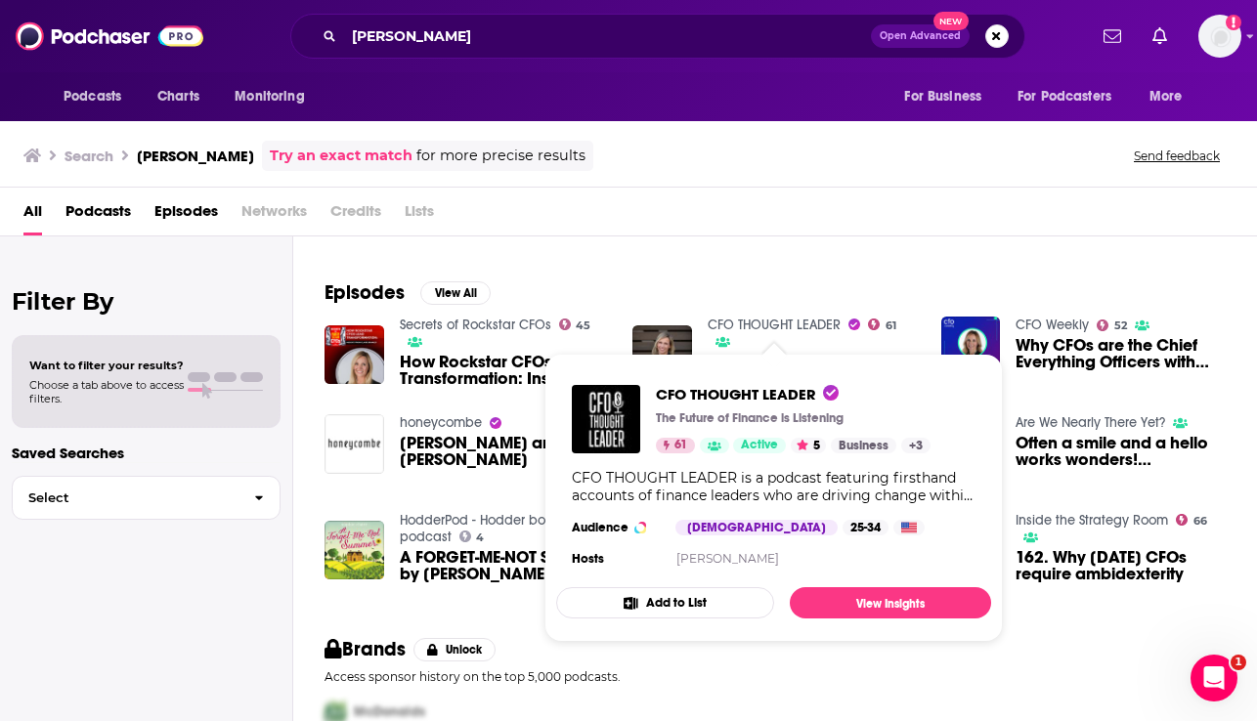
click at [793, 326] on link "CFO THOUGHT LEADER" at bounding box center [774, 325] width 133 height 17
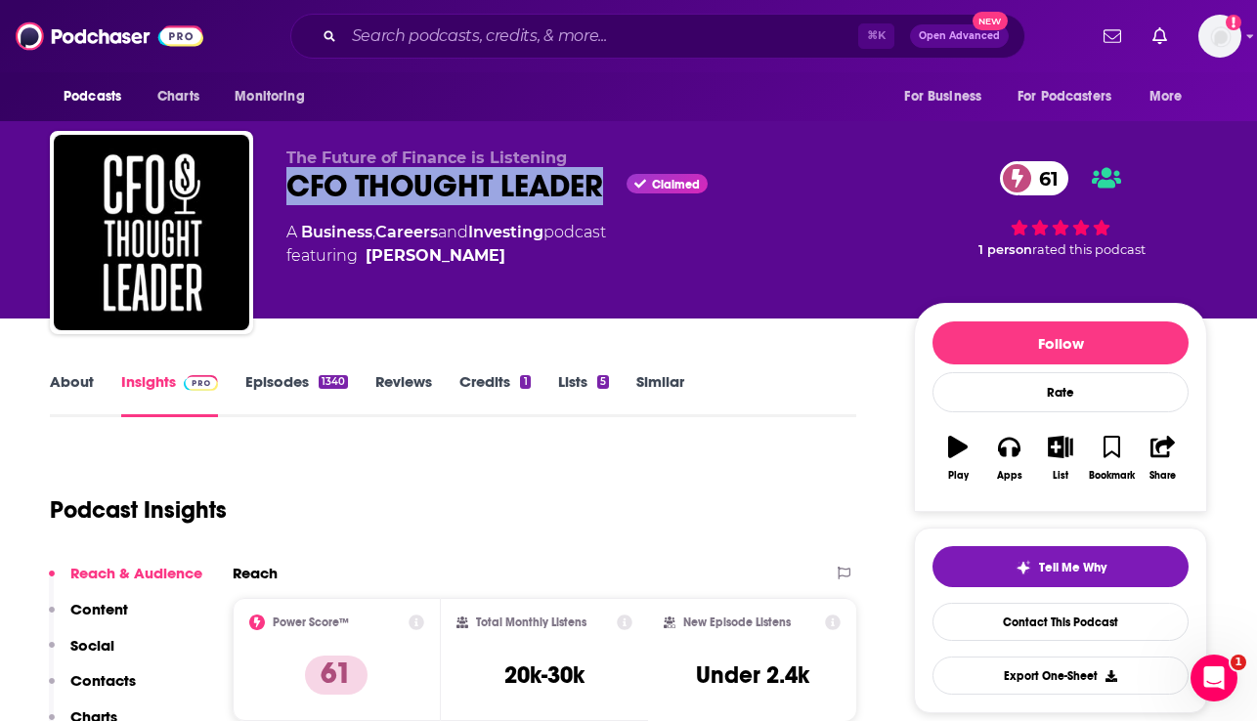
drag, startPoint x: 277, startPoint y: 185, endPoint x: 601, endPoint y: 190, distance: 324.6
click at [601, 190] on div "The Future of Finance is Listening CFO THOUGHT LEADER Claimed 61 A Business , C…" at bounding box center [628, 236] width 1157 height 211
copy h2 "CFO THOUGHT LEADER"
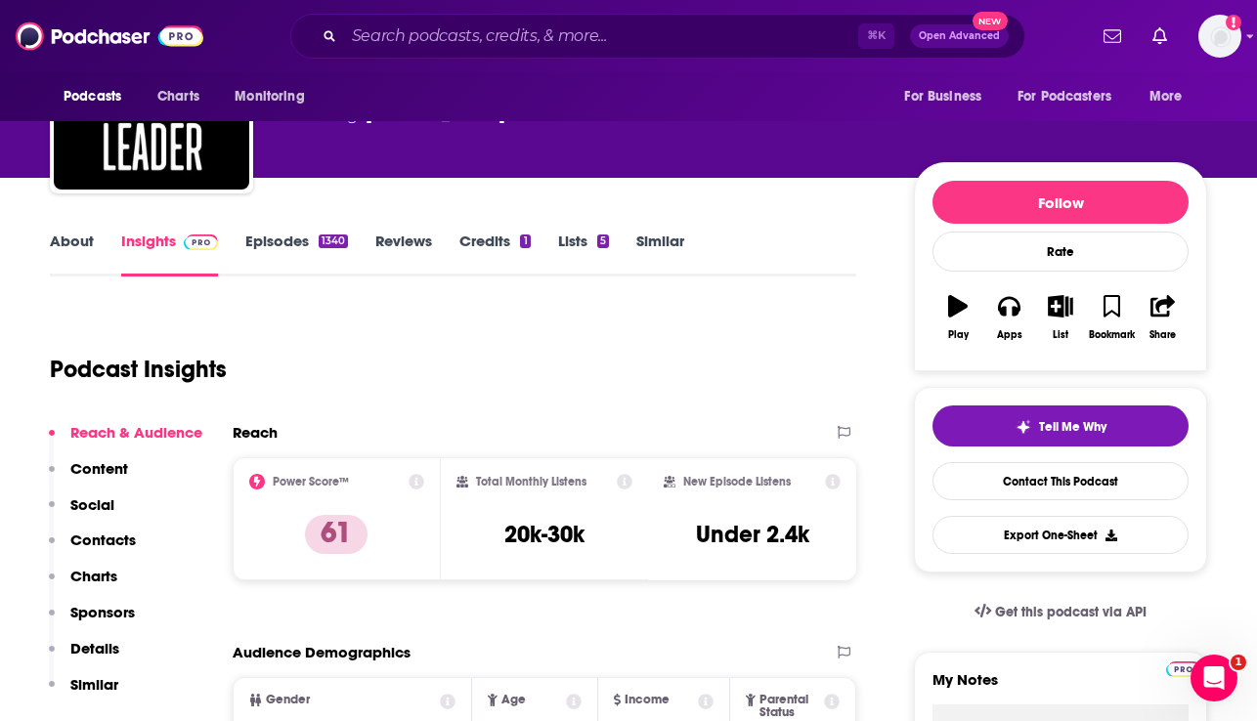
scroll to position [182, 0]
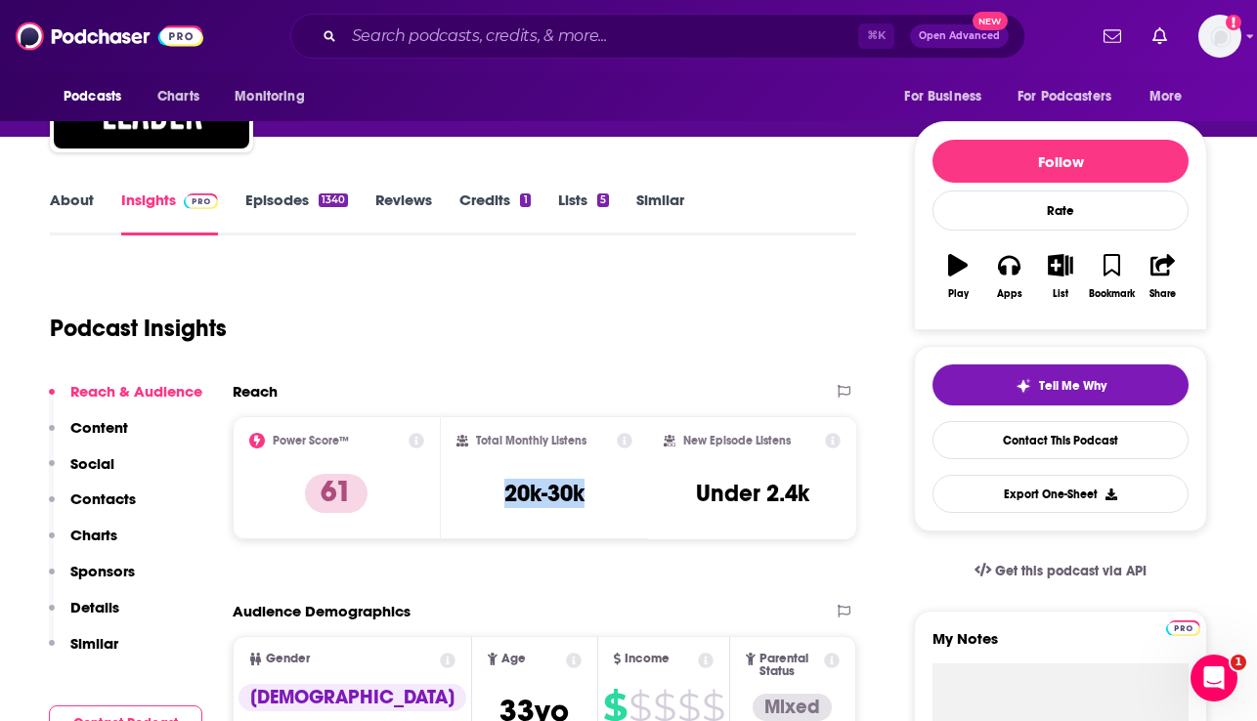
drag, startPoint x: 607, startPoint y: 488, endPoint x: 499, endPoint y: 493, distance: 108.6
click at [499, 493] on div "Total Monthly Listens 20k-30k" at bounding box center [544, 478] width 177 height 90
copy h3 "20k-30k"
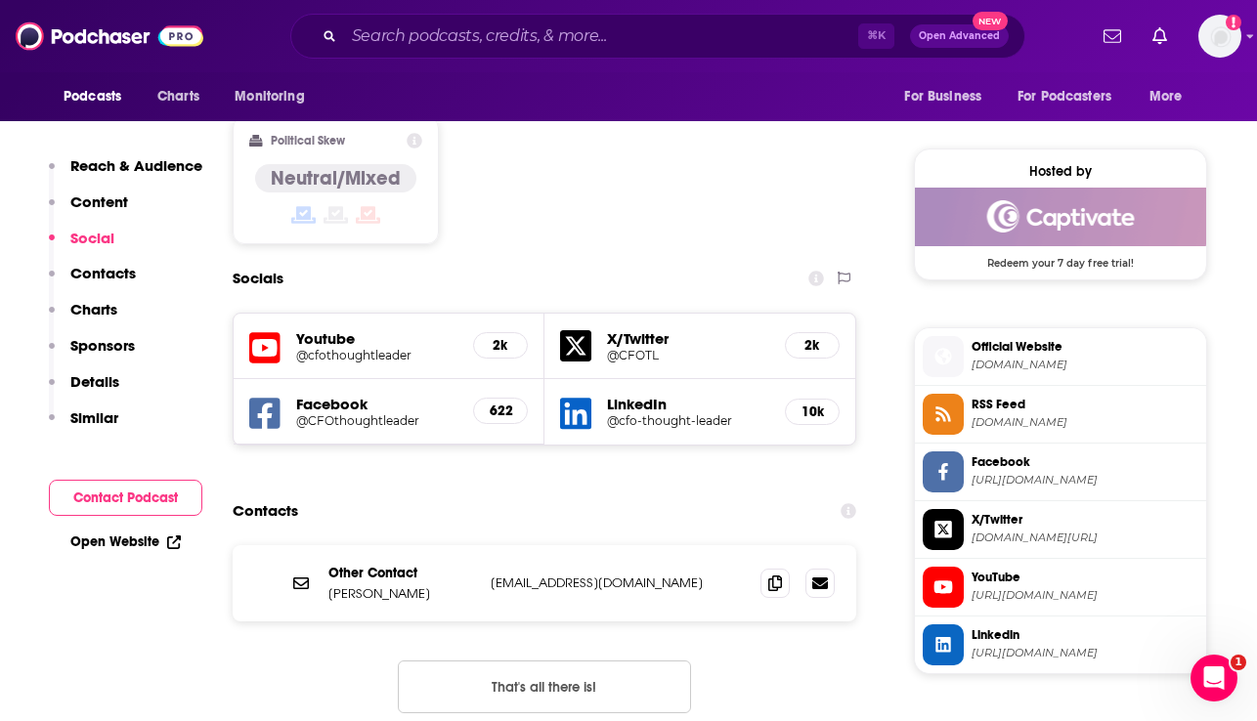
scroll to position [1541, 0]
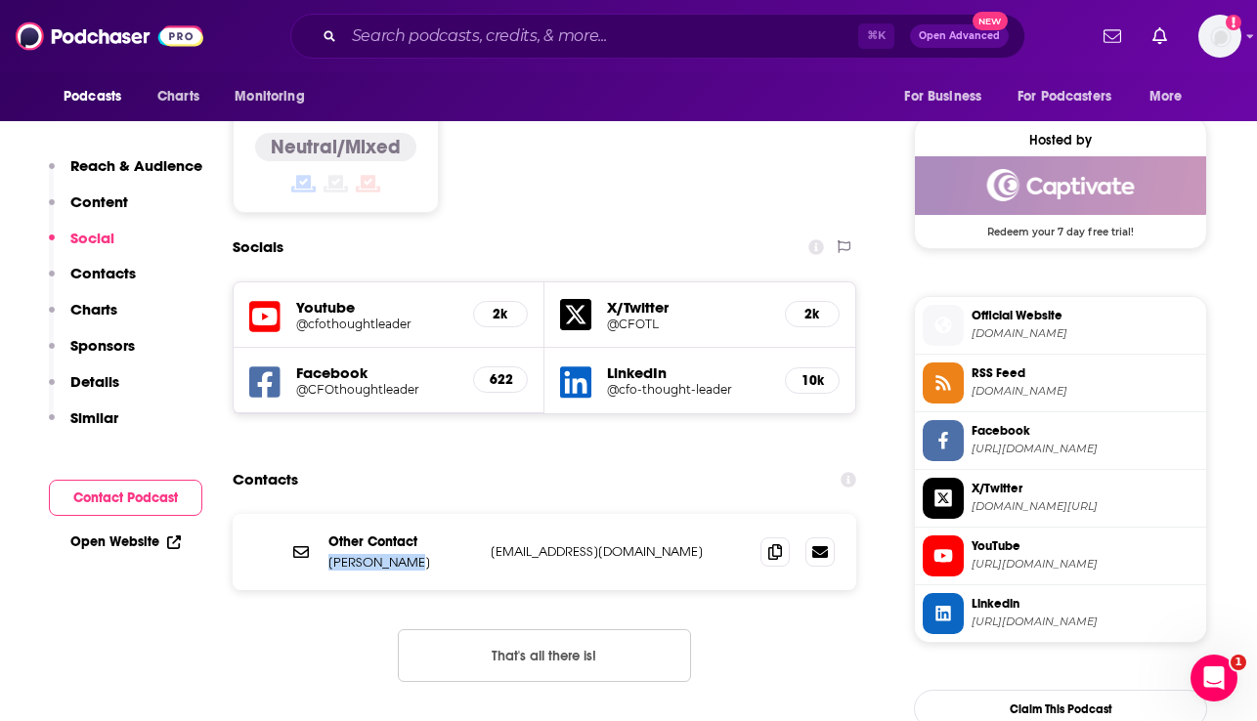
drag, startPoint x: 421, startPoint y: 488, endPoint x: 328, endPoint y: 489, distance: 92.9
click at [328, 554] on p "[PERSON_NAME]" at bounding box center [401, 562] width 147 height 17
copy p "[PERSON_NAME]"
drag, startPoint x: 666, startPoint y: 469, endPoint x: 486, endPoint y: 477, distance: 180.0
click at [486, 514] on div "Other Contact [PERSON_NAME] [EMAIL_ADDRESS][DOMAIN_NAME] [EMAIL_ADDRESS][DOMAIN…" at bounding box center [545, 552] width 624 height 76
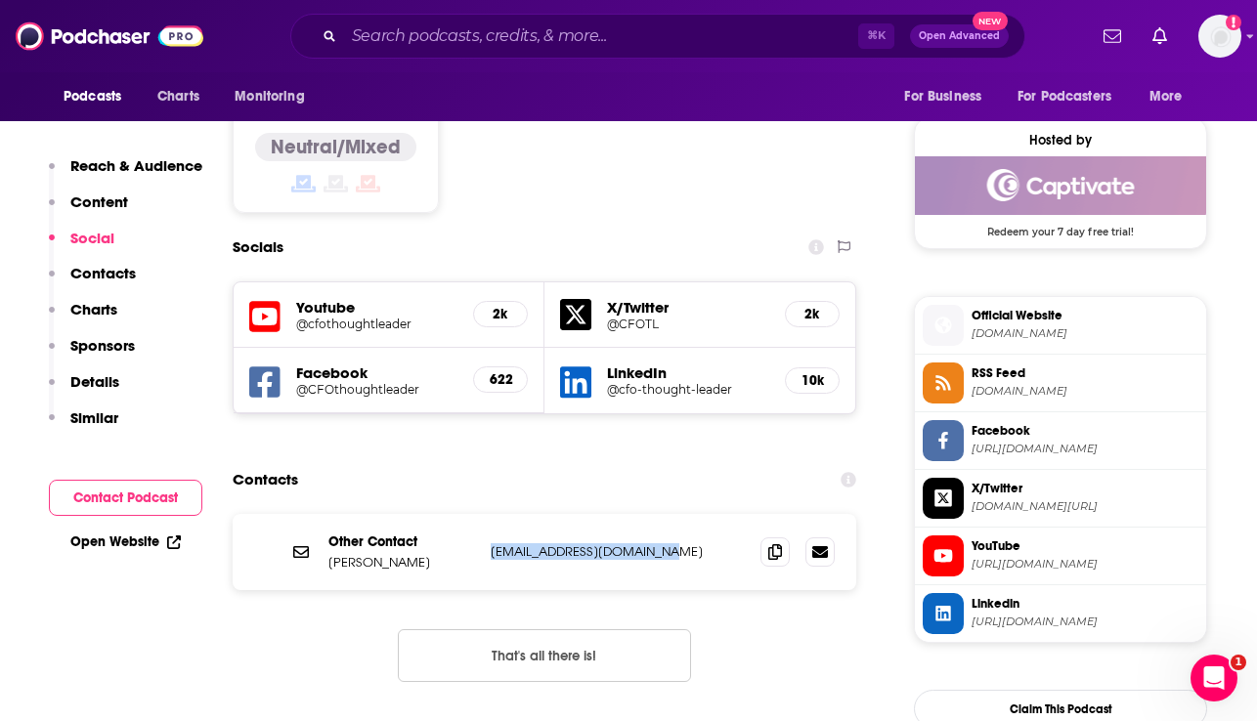
copy p "[EMAIL_ADDRESS][DOMAIN_NAME]"
click at [1021, 327] on span "Official Website [DOMAIN_NAME]" at bounding box center [1081, 324] width 235 height 39
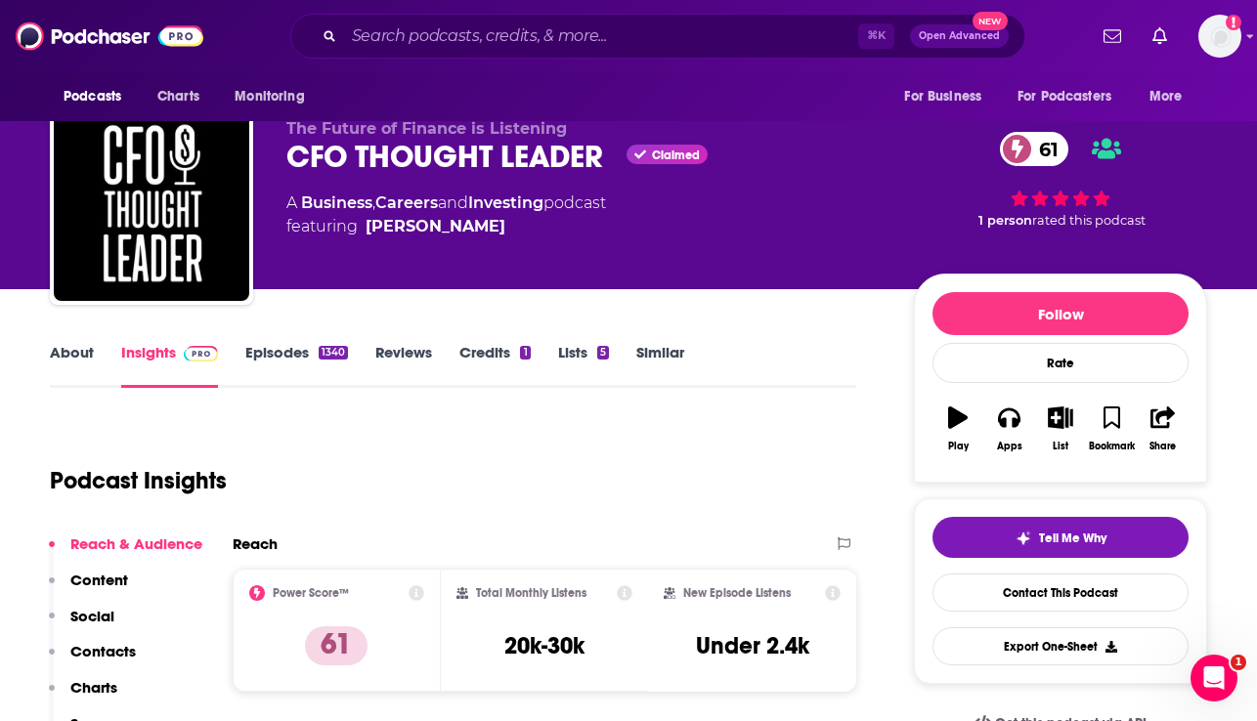
scroll to position [0, 0]
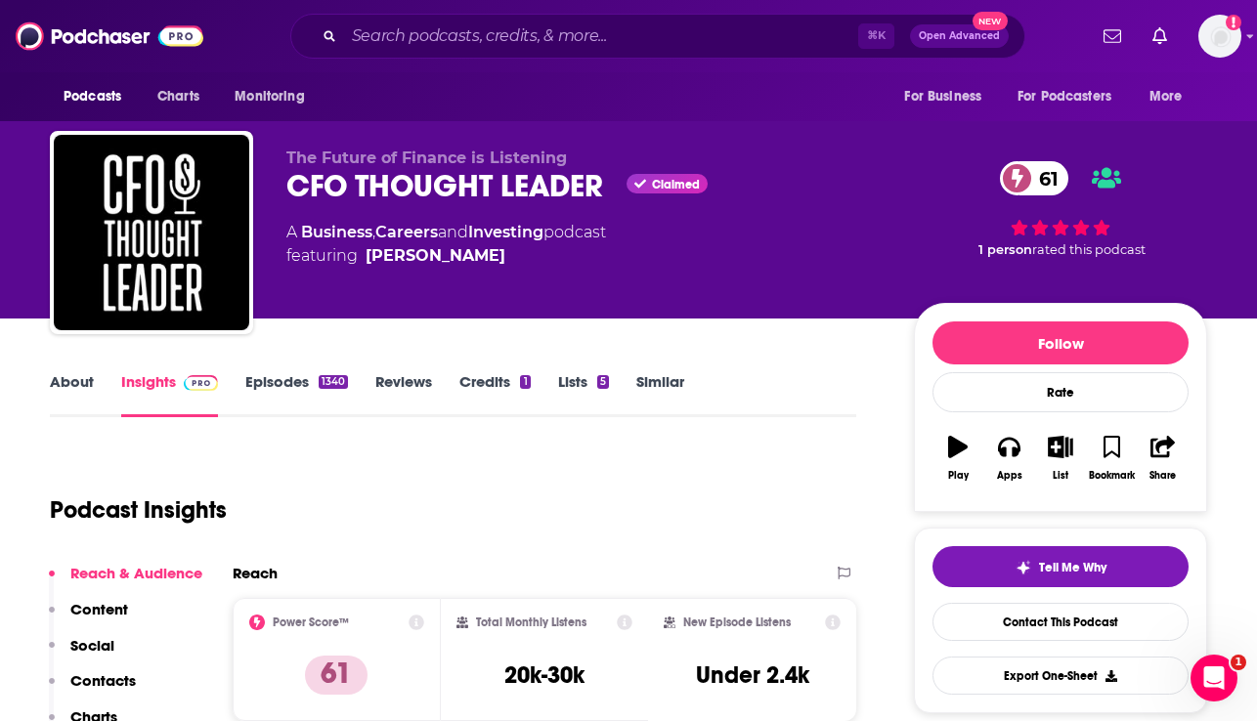
click at [73, 373] on link "About" at bounding box center [72, 394] width 44 height 45
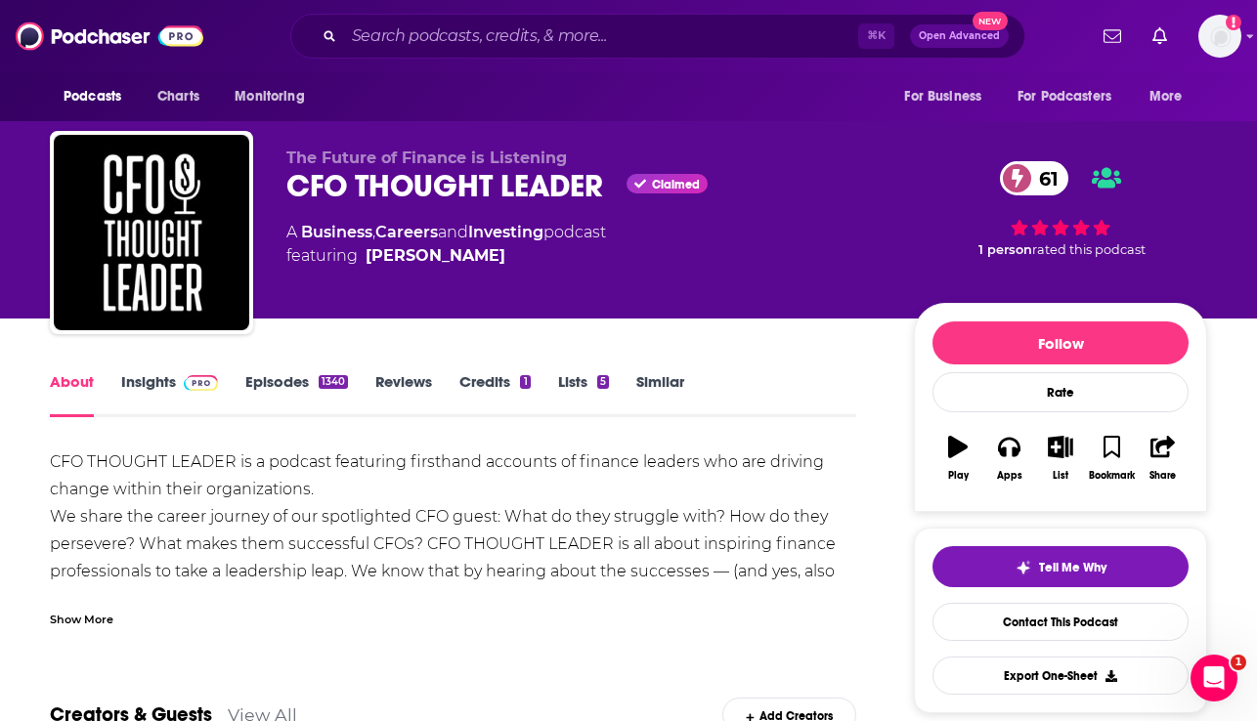
click at [88, 623] on div "Show More" at bounding box center [82, 618] width 64 height 19
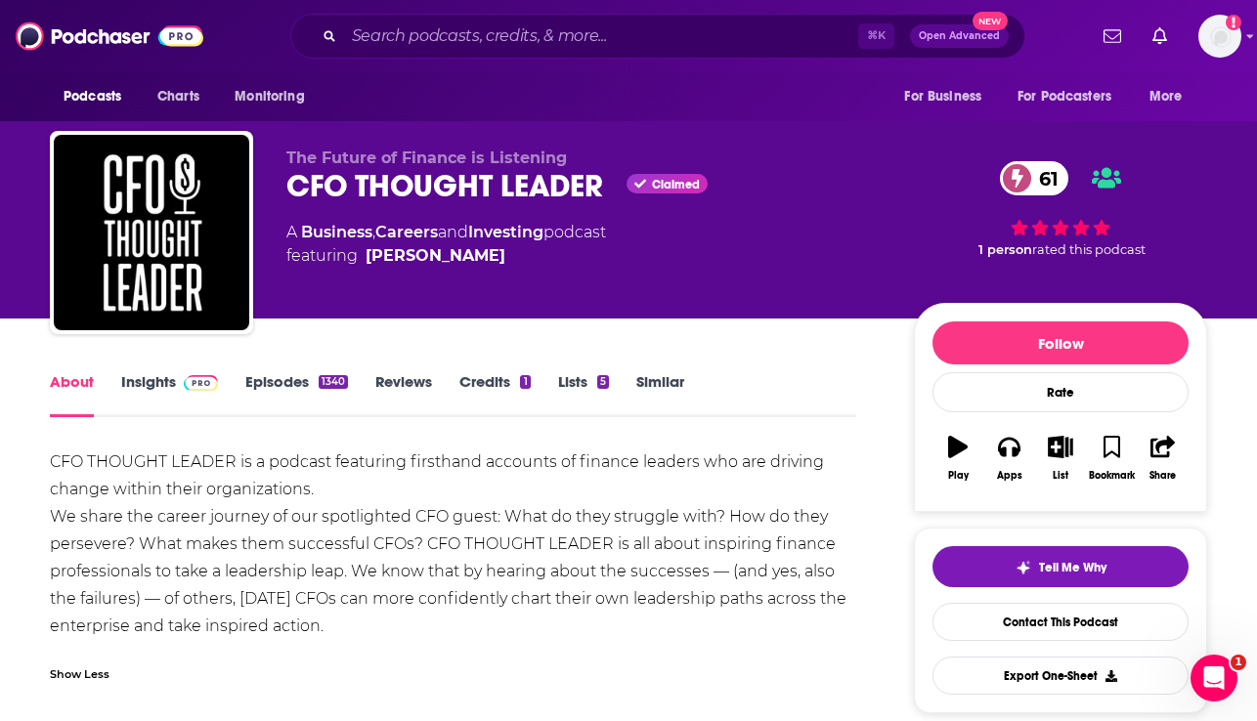
drag, startPoint x: 285, startPoint y: 616, endPoint x: 13, endPoint y: 463, distance: 312.5
copy div "CFO THOUGHT LEADER is a podcast featuring firsthand accounts of finance leaders…"
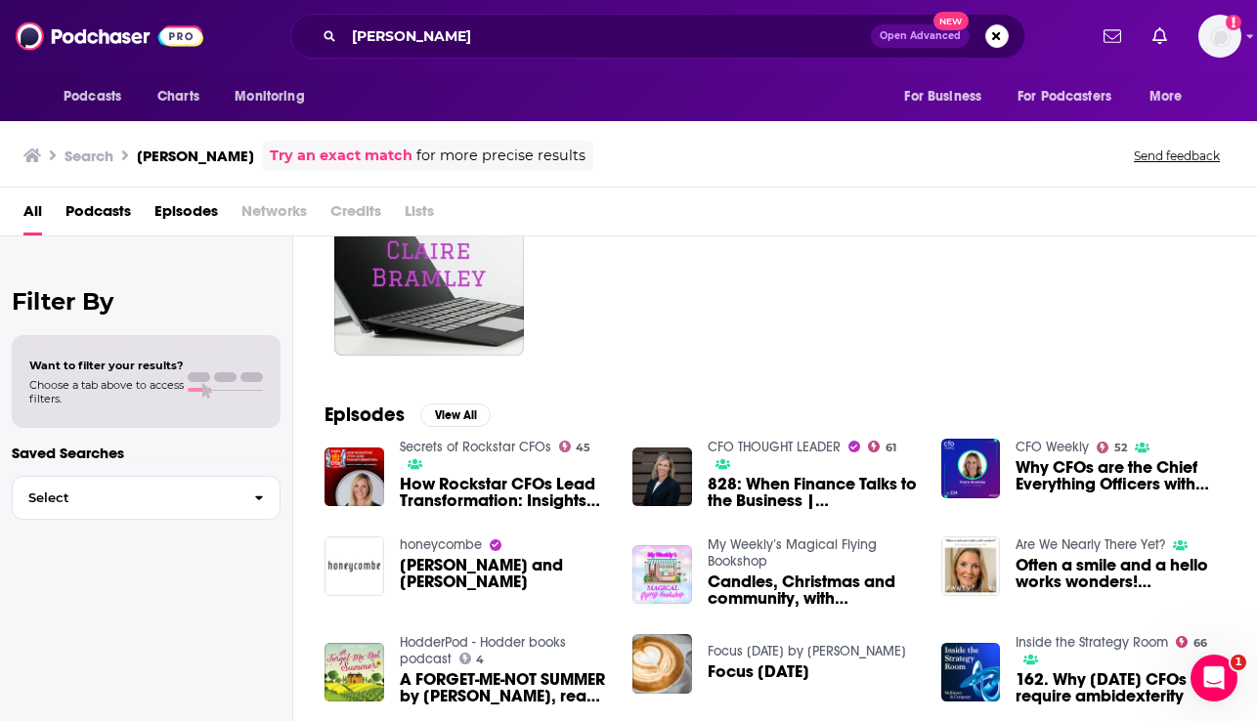
scroll to position [132, 0]
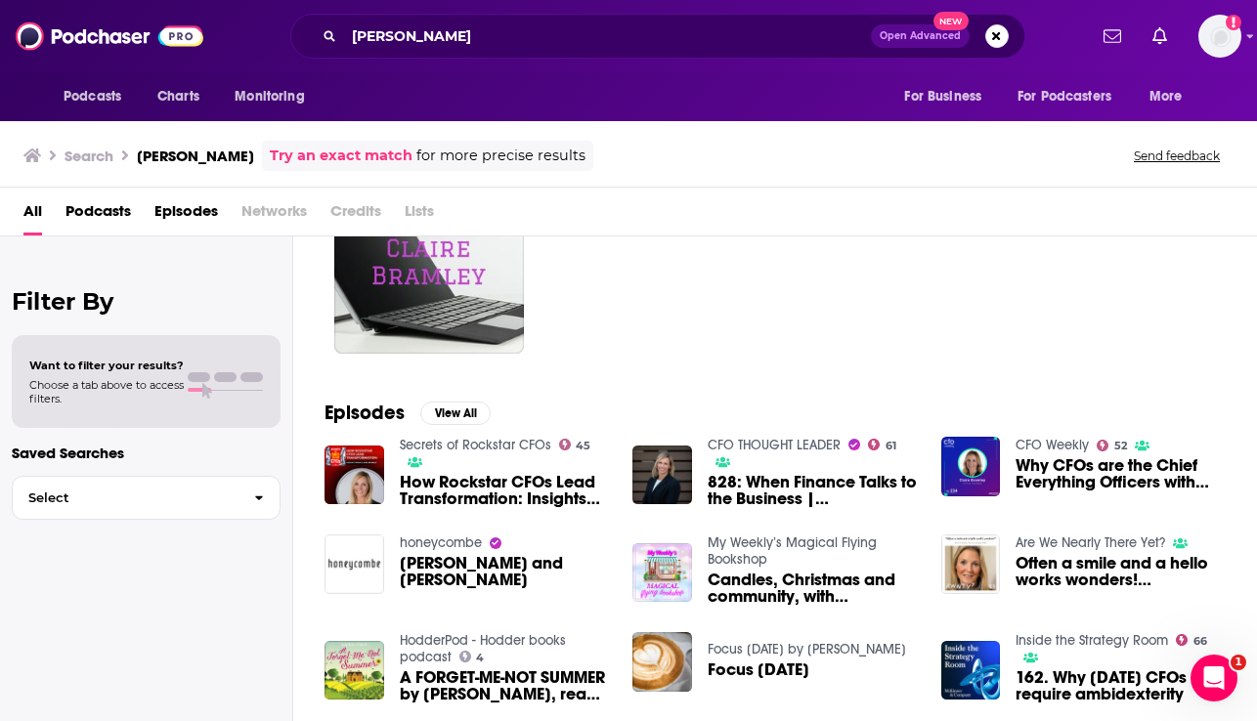
click at [796, 499] on span "828: When Finance Talks to the Business | [PERSON_NAME], CFO, Teradata" at bounding box center [813, 490] width 210 height 33
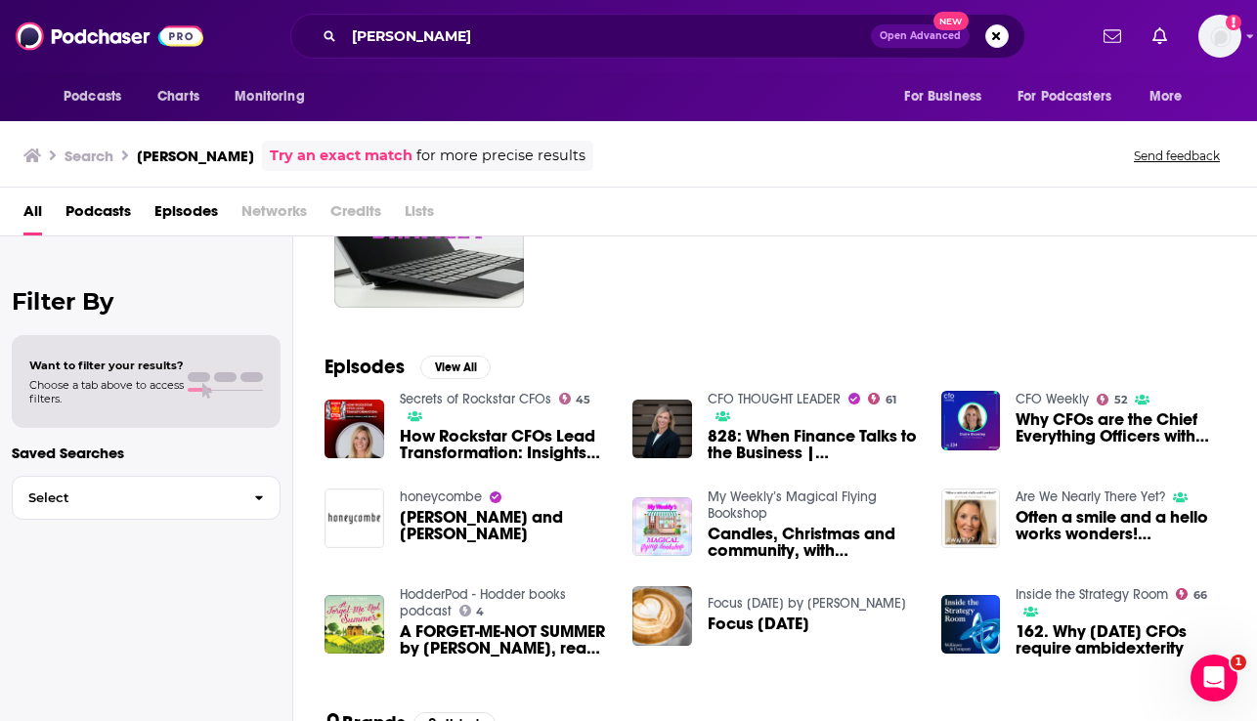
scroll to position [181, 0]
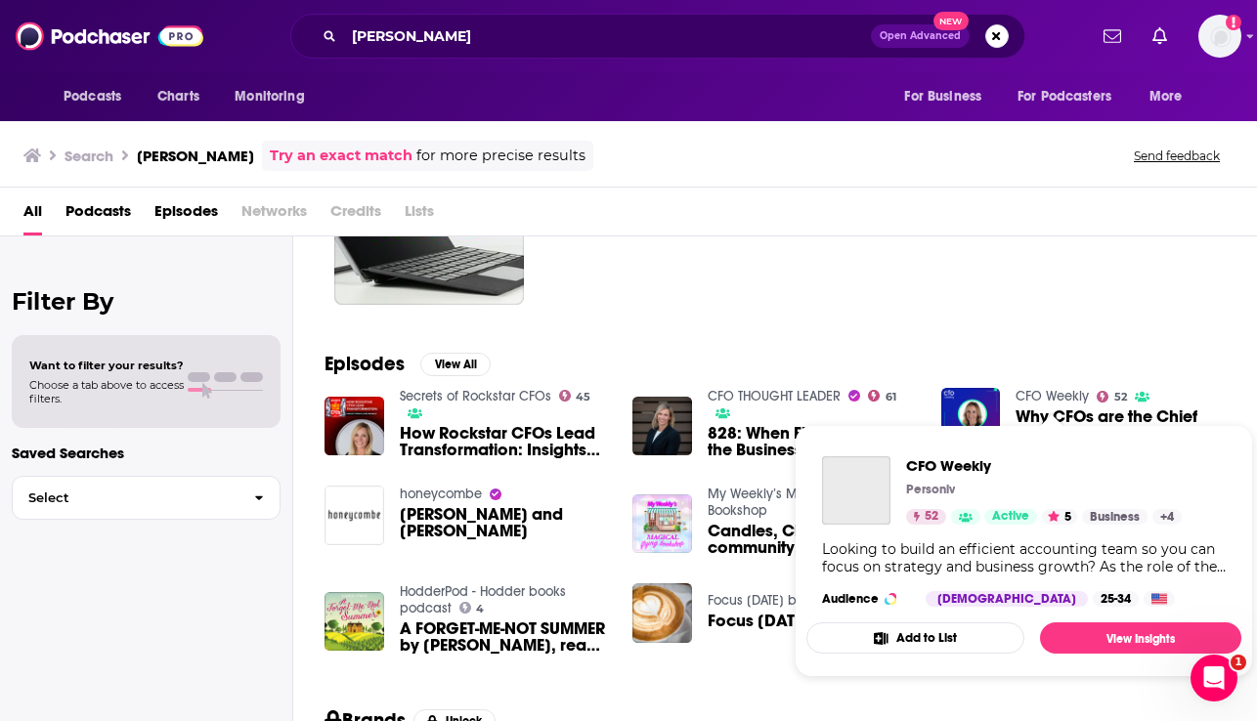
click at [1038, 397] on link "CFO Weekly" at bounding box center [1052, 396] width 73 height 17
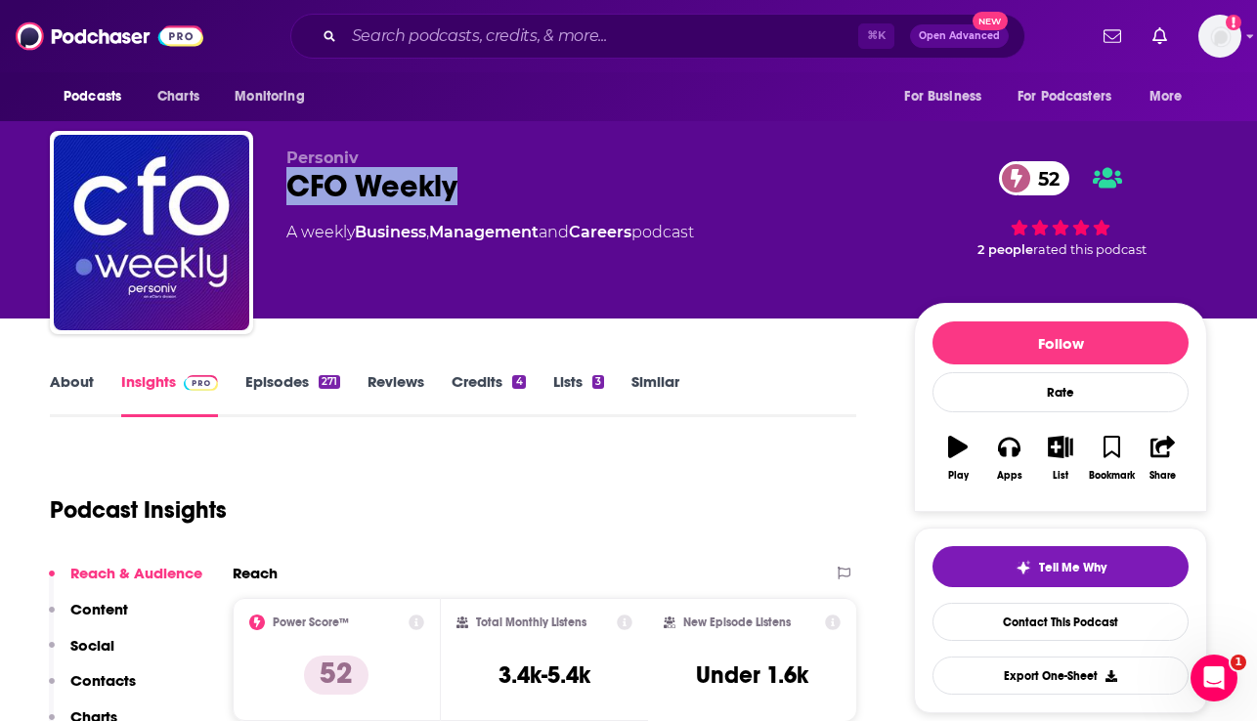
drag, startPoint x: 495, startPoint y: 195, endPoint x: 282, endPoint y: 198, distance: 213.1
click at [282, 198] on div "Personiv CFO Weekly 52 A weekly Business , Management and Careers podcast 52 2 …" at bounding box center [628, 236] width 1157 height 211
drag, startPoint x: 606, startPoint y: 668, endPoint x: 487, endPoint y: 672, distance: 119.3
click at [487, 672] on div "Total Monthly Listens 3.4k-5.4k" at bounding box center [544, 660] width 177 height 90
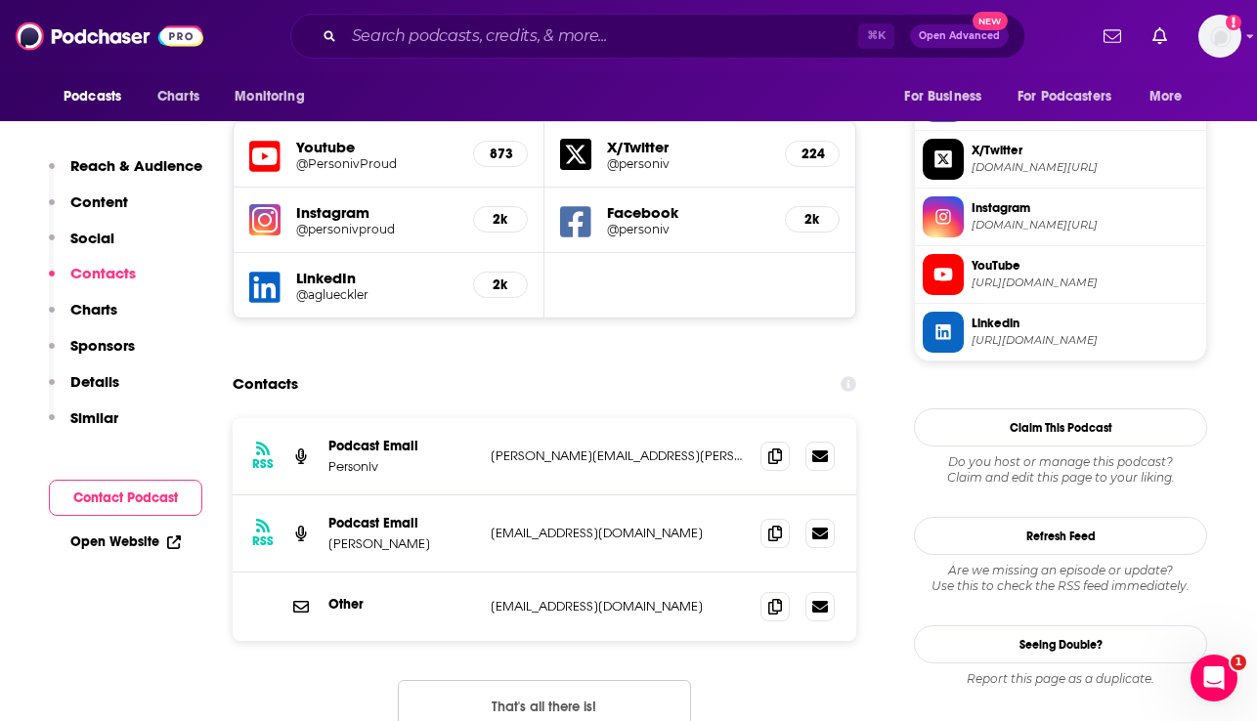
scroll to position [1709, 0]
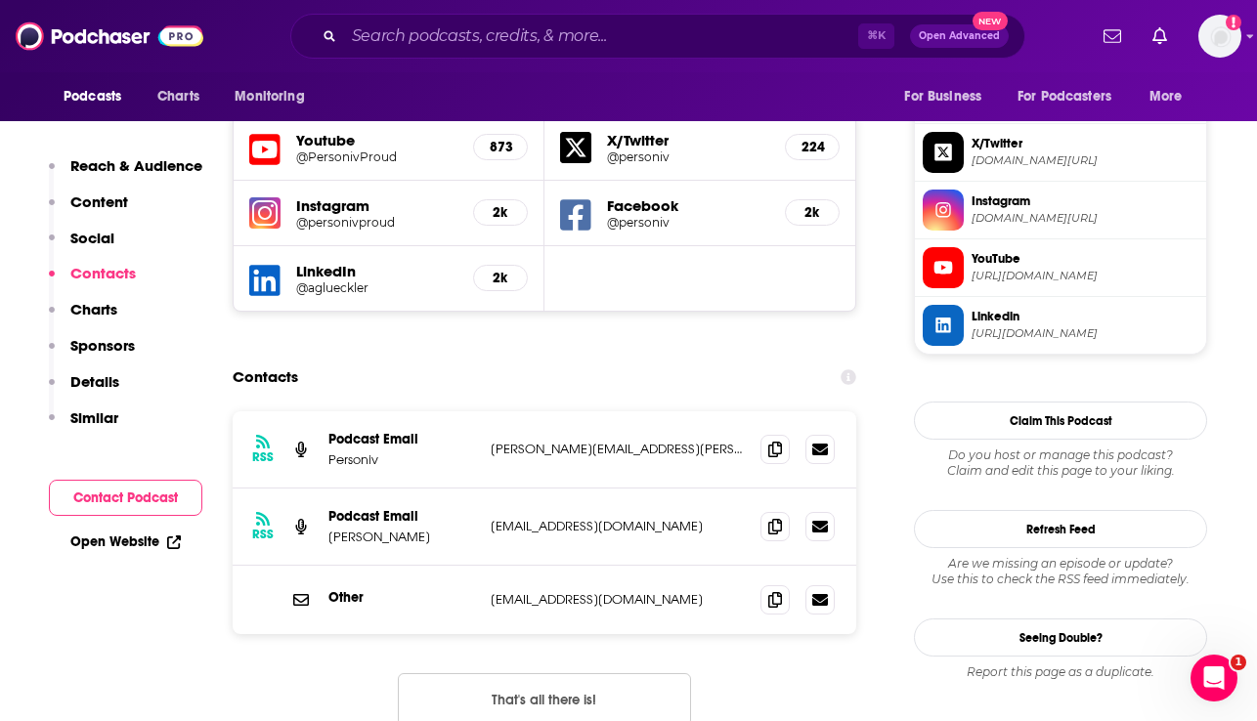
drag, startPoint x: 435, startPoint y: 485, endPoint x: 324, endPoint y: 486, distance: 111.4
click at [324, 489] on div "RSS Podcast Email [PERSON_NAME] [EMAIL_ADDRESS][DOMAIN_NAME] [EMAIL_ADDRESS][DO…" at bounding box center [545, 527] width 624 height 77
drag, startPoint x: 589, startPoint y: 477, endPoint x: 484, endPoint y: 475, distance: 105.6
click at [484, 489] on div "RSS Podcast Email [PERSON_NAME] [EMAIL_ADDRESS][DOMAIN_NAME] [EMAIL_ADDRESS][DO…" at bounding box center [545, 527] width 624 height 77
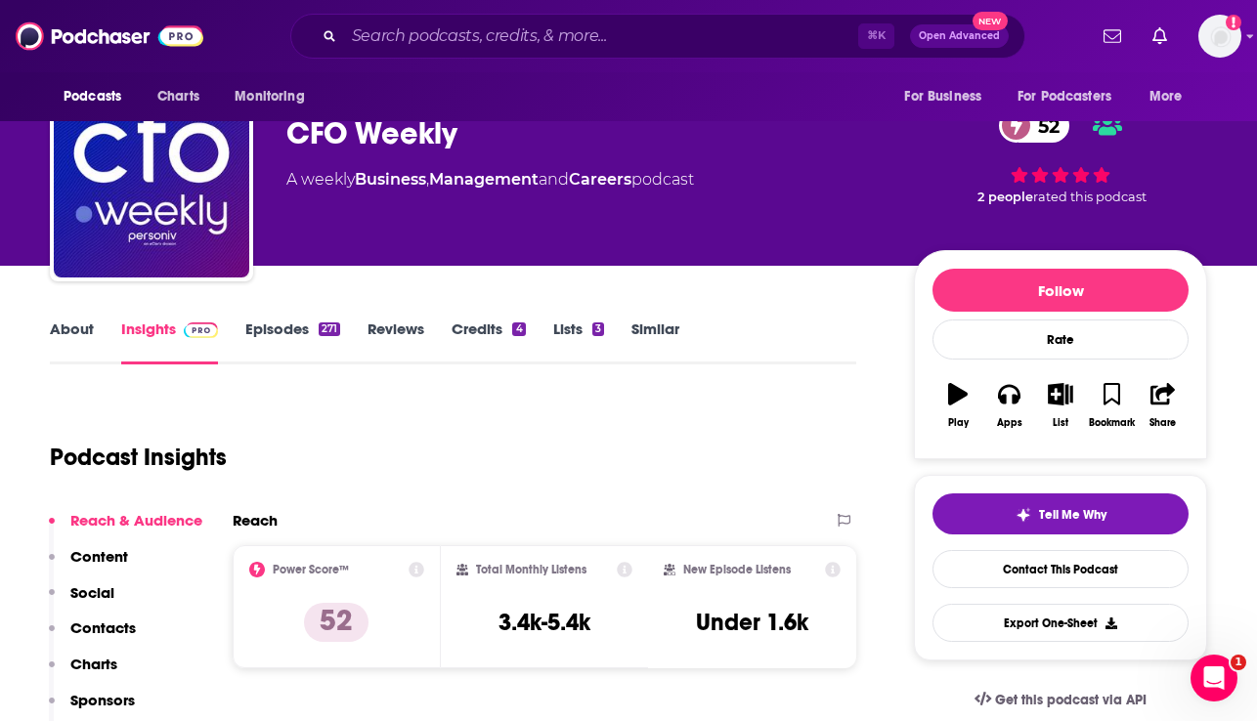
scroll to position [0, 0]
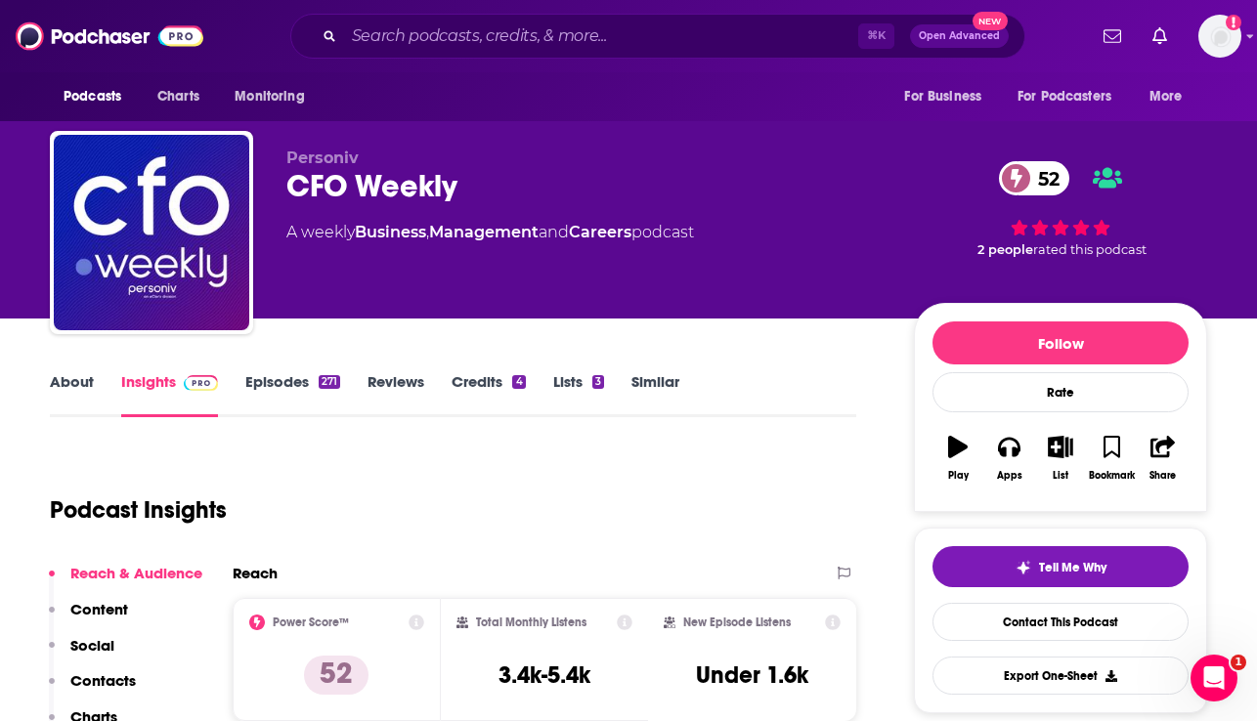
click at [59, 385] on link "About" at bounding box center [72, 394] width 44 height 45
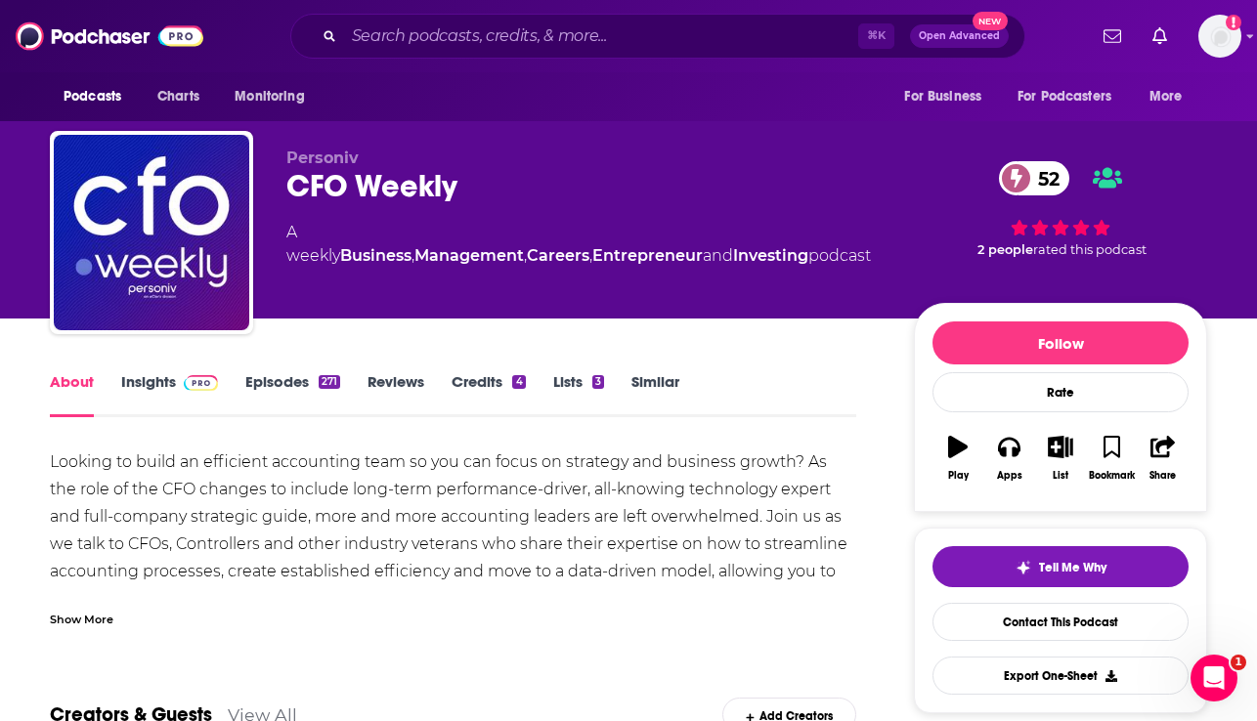
click at [94, 621] on div "Show More" at bounding box center [82, 618] width 64 height 19
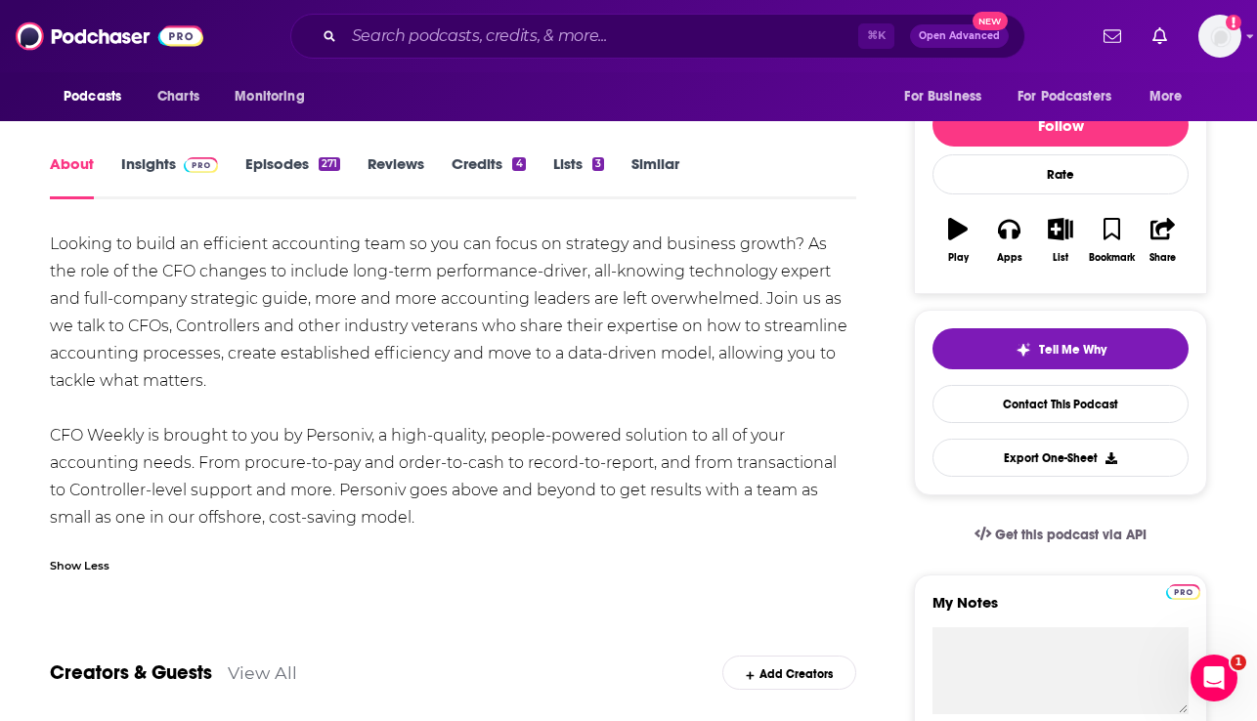
scroll to position [200, 0]
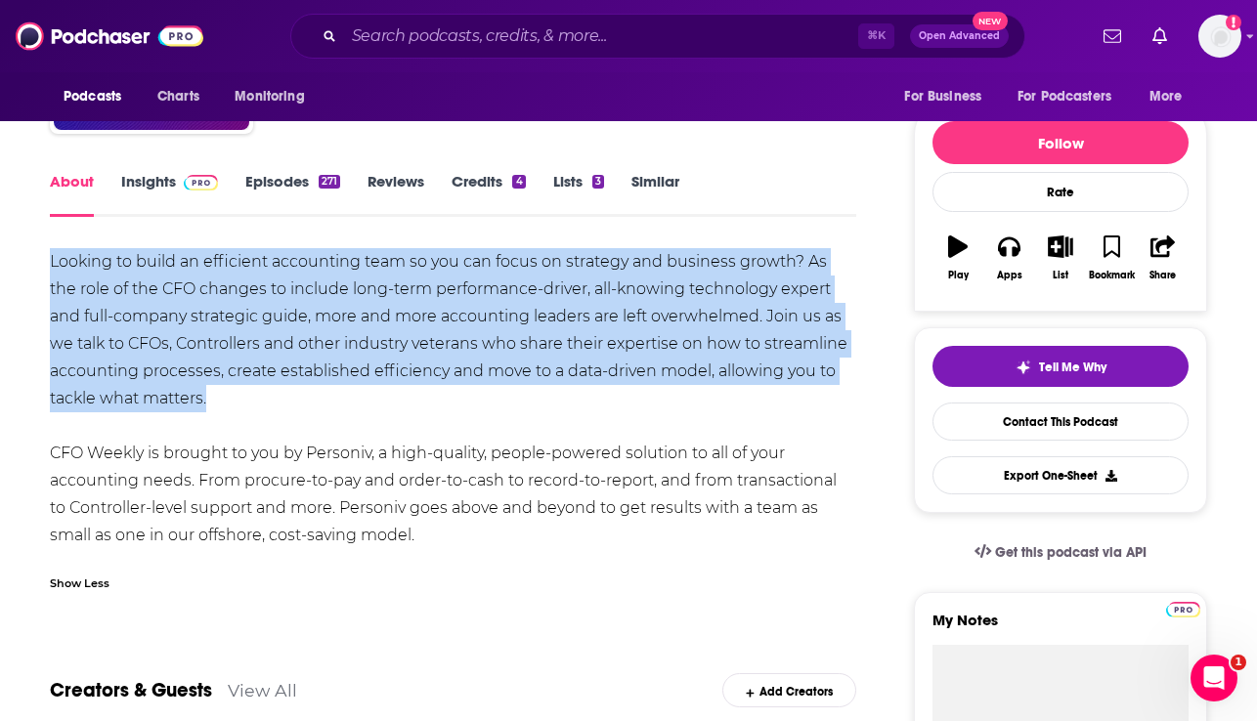
drag, startPoint x: 222, startPoint y: 406, endPoint x: 31, endPoint y: 252, distance: 244.7
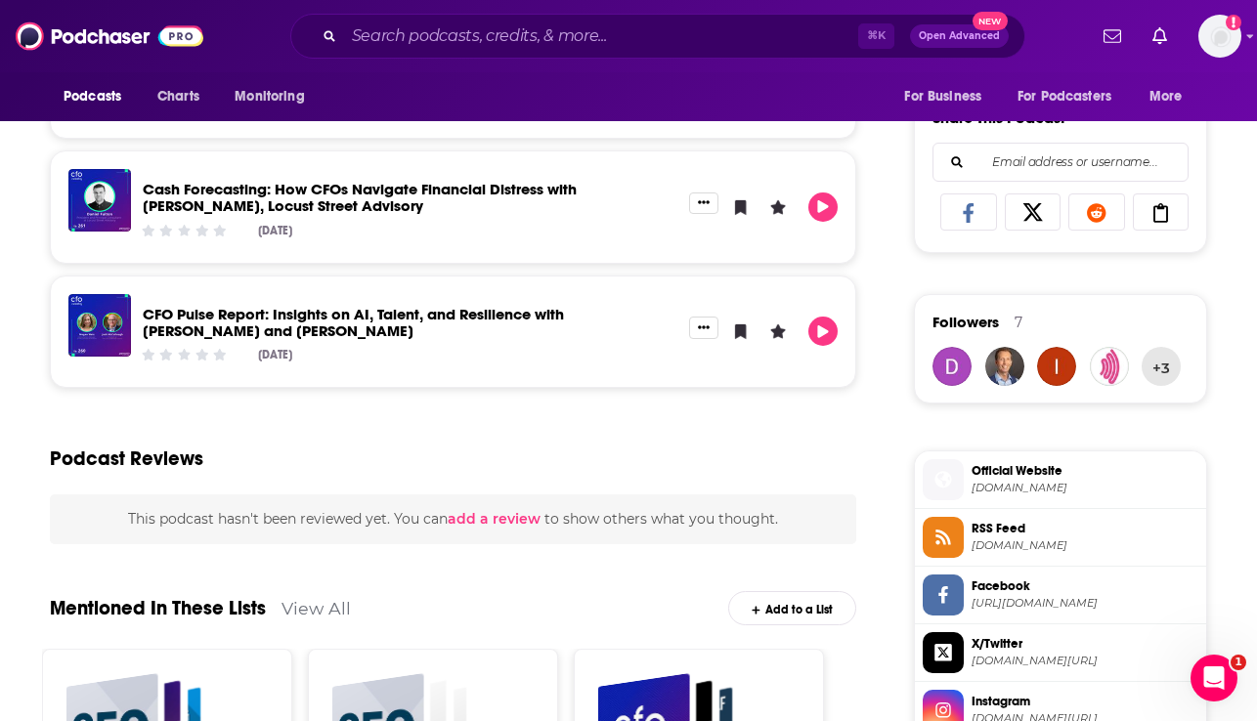
scroll to position [1239, 0]
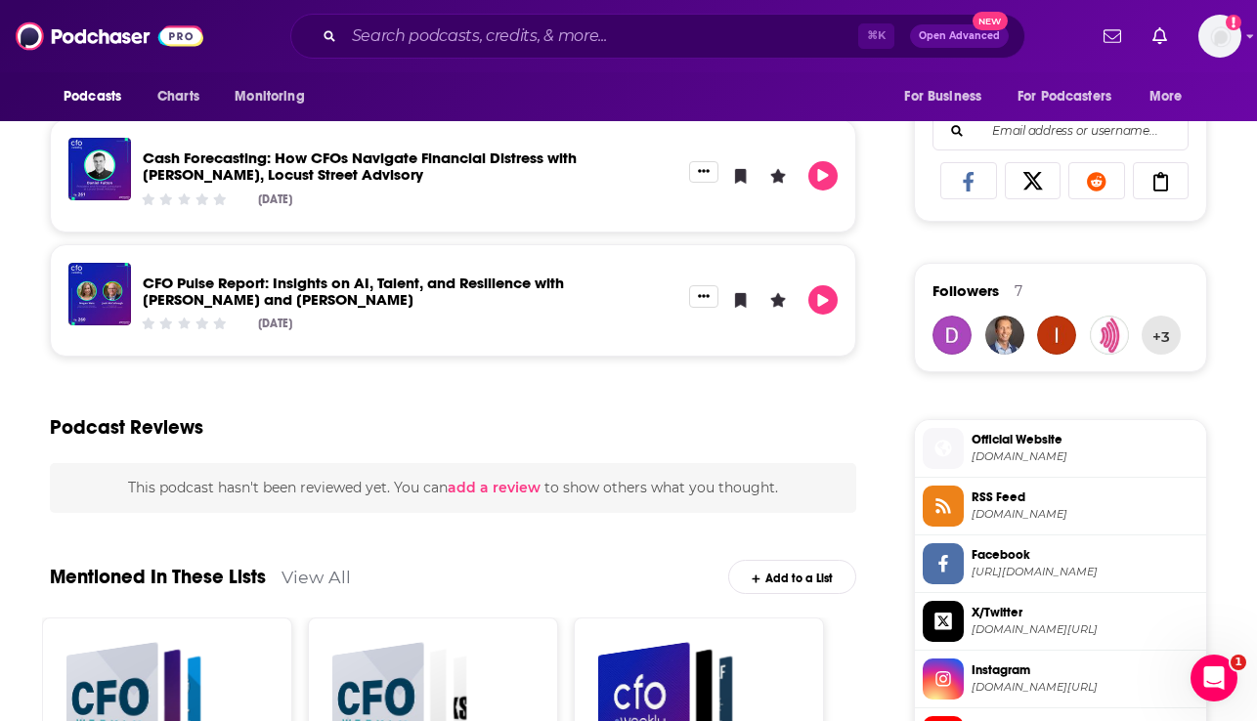
click at [1065, 454] on span "[DOMAIN_NAME]" at bounding box center [1085, 457] width 227 height 15
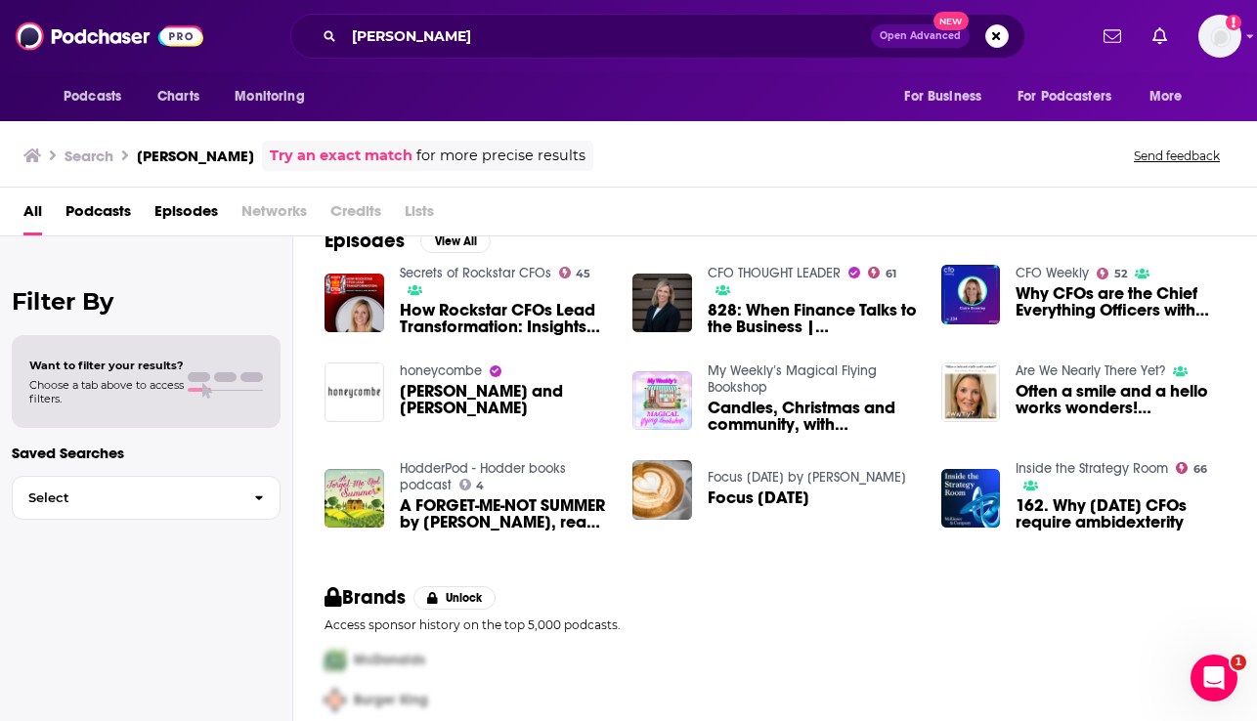
scroll to position [306, 0]
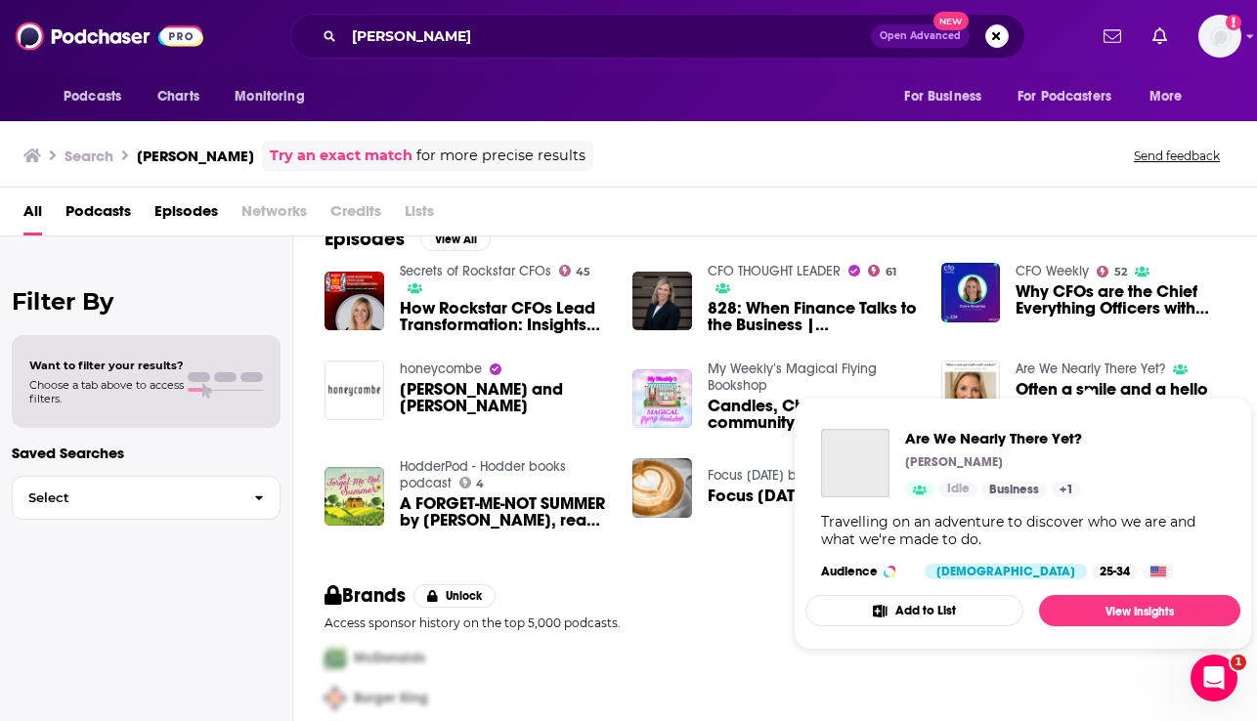
click at [1096, 372] on link "Are We Nearly There Yet?" at bounding box center [1091, 369] width 150 height 17
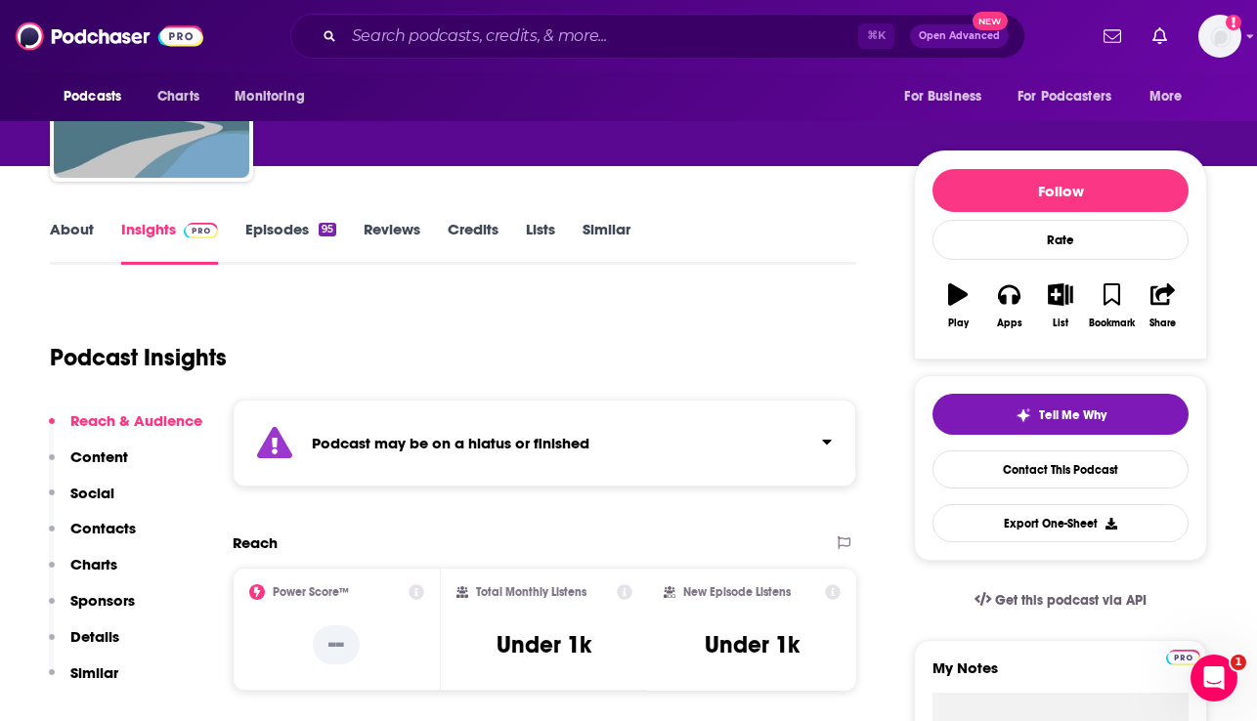
scroll to position [154, 0]
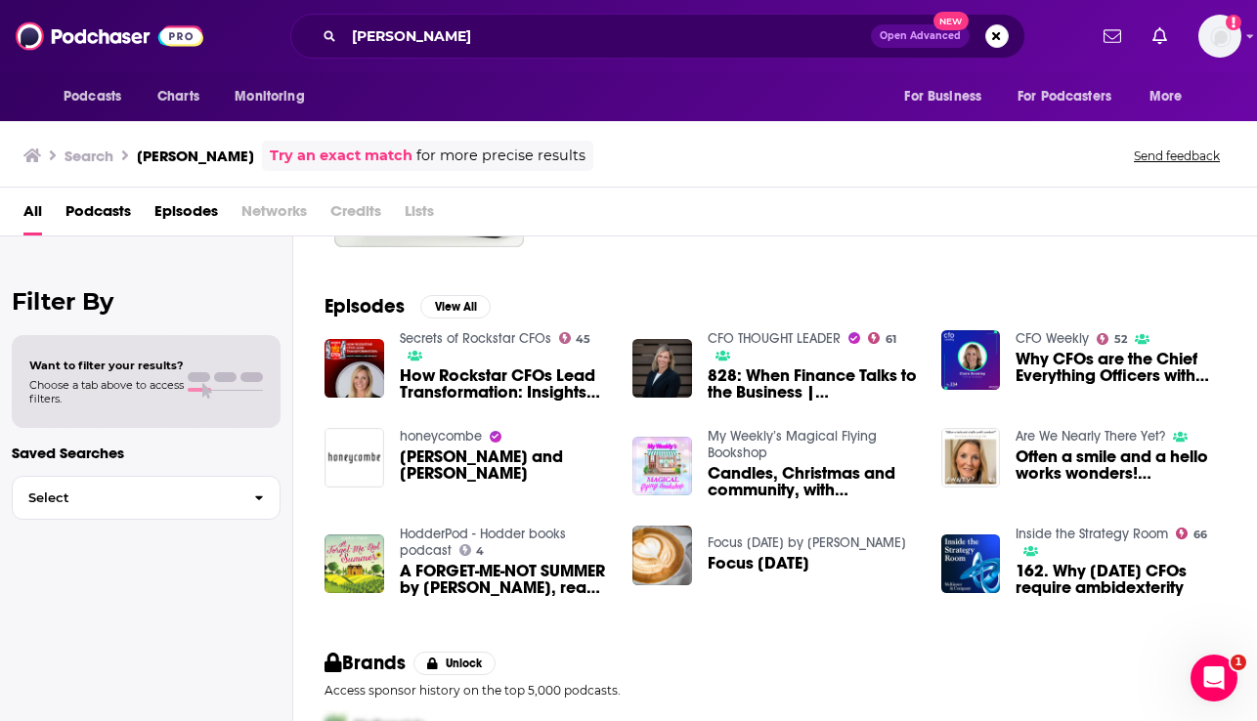
scroll to position [367, 0]
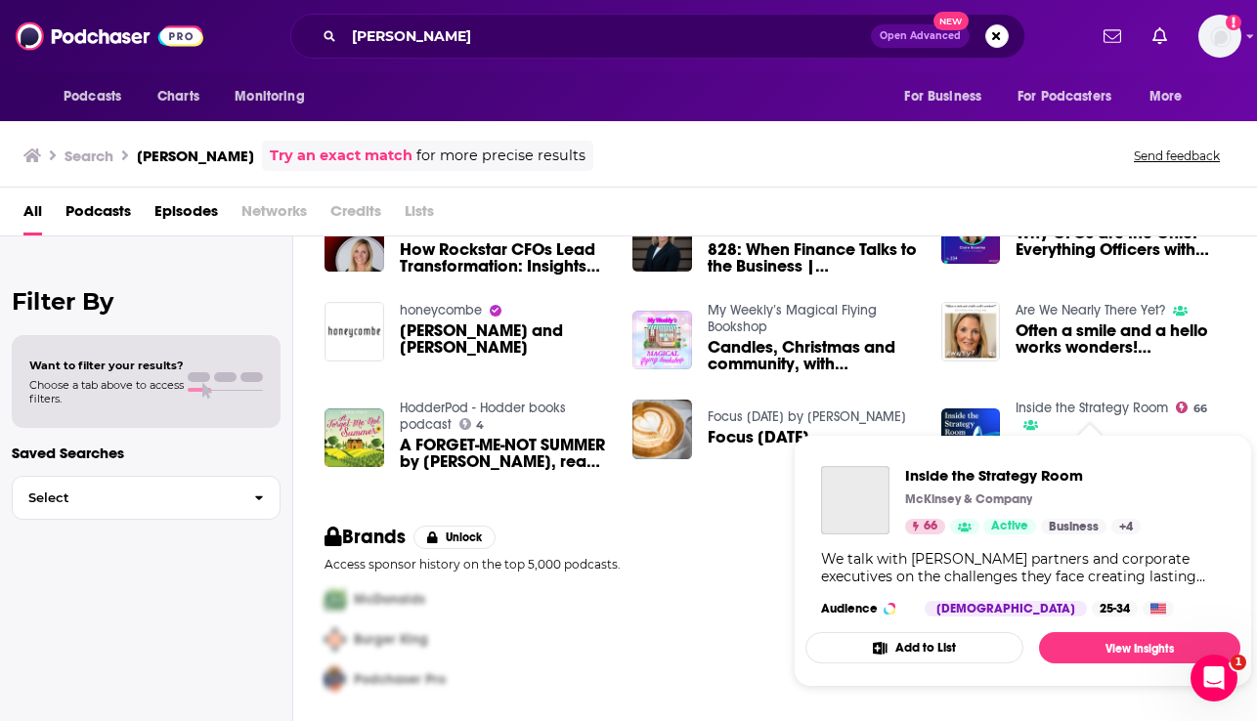
click at [1056, 407] on link "Inside the Strategy Room" at bounding box center [1092, 408] width 152 height 17
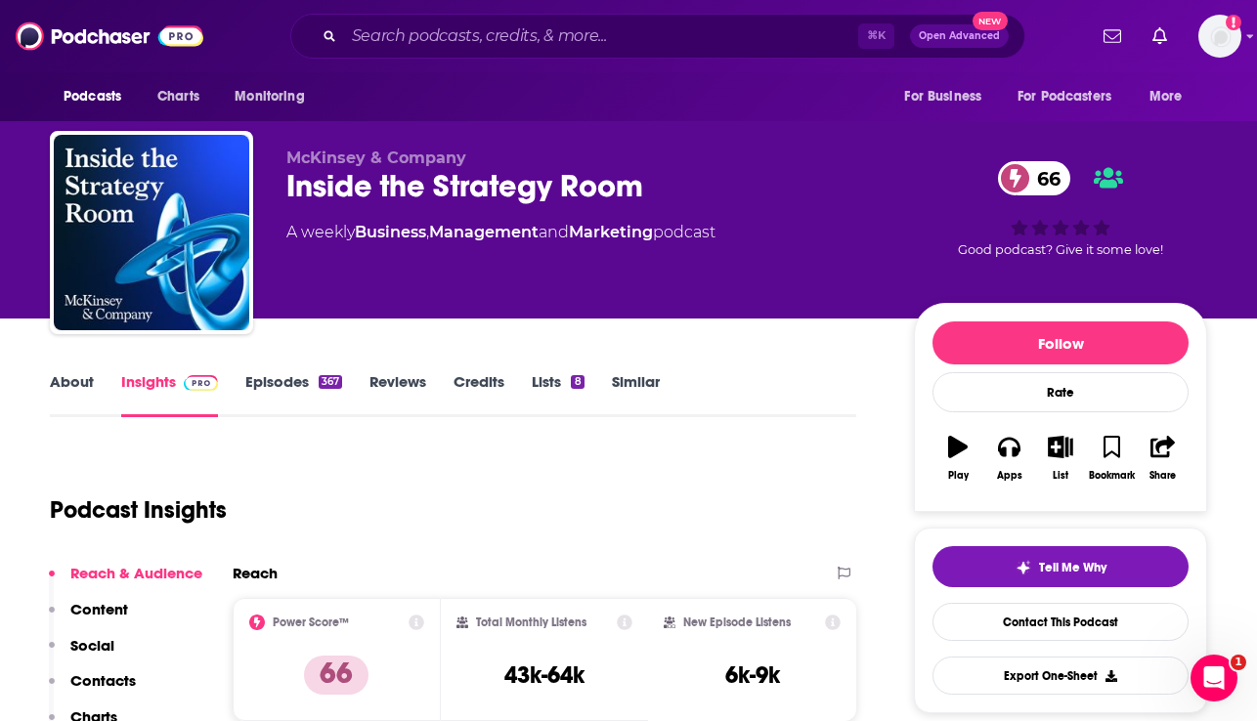
click at [73, 381] on link "About" at bounding box center [72, 394] width 44 height 45
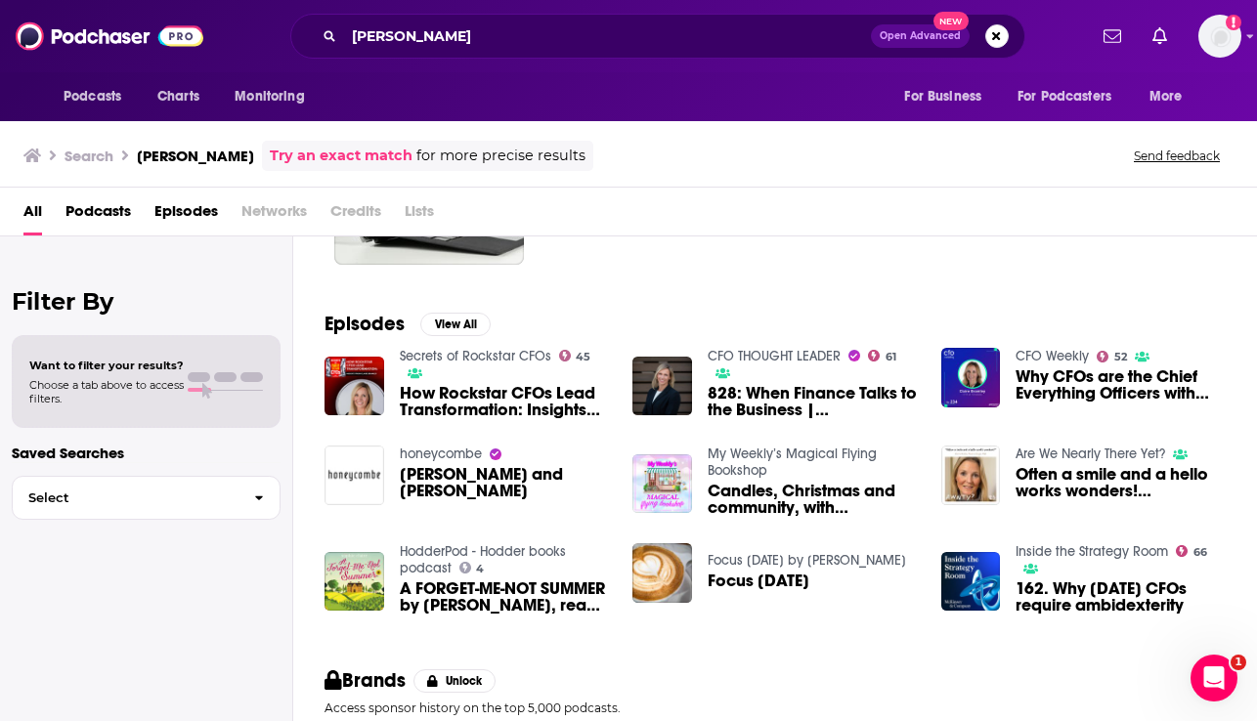
scroll to position [222, 0]
click at [1107, 489] on span "Often a smile and a hello works wonders! [PERSON_NAME], Head of Legal, NNL" at bounding box center [1121, 481] width 210 height 33
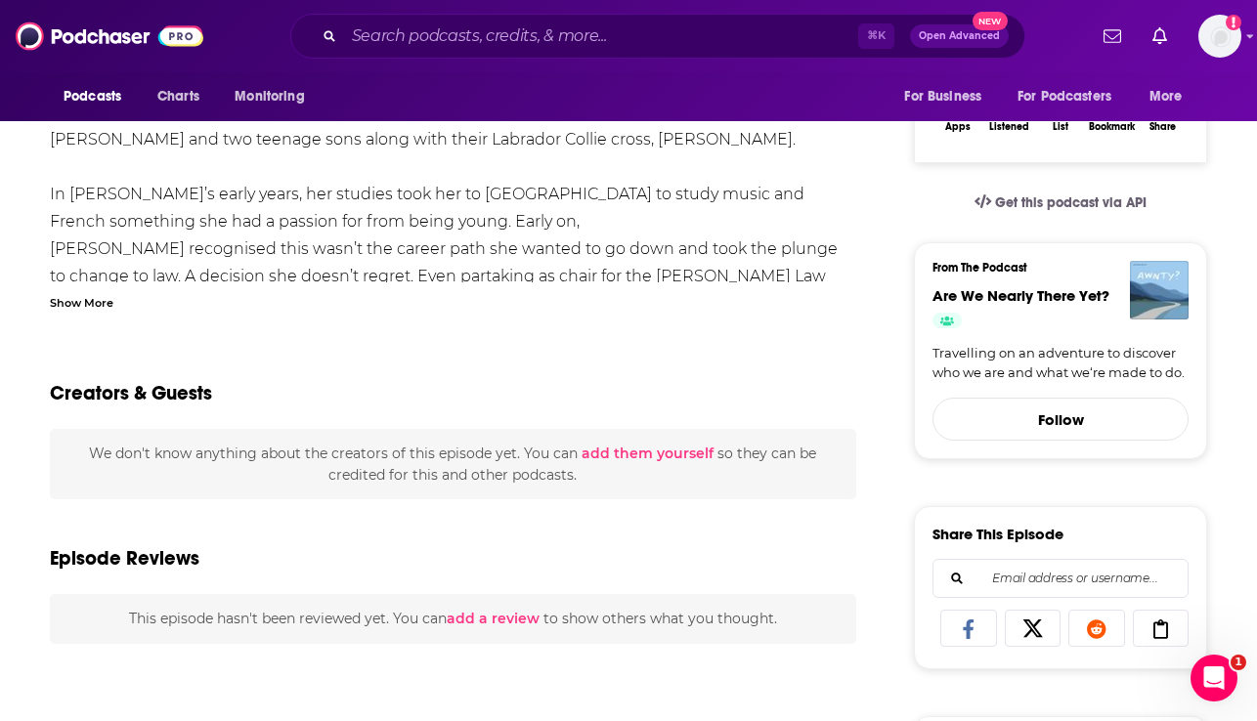
scroll to position [157, 0]
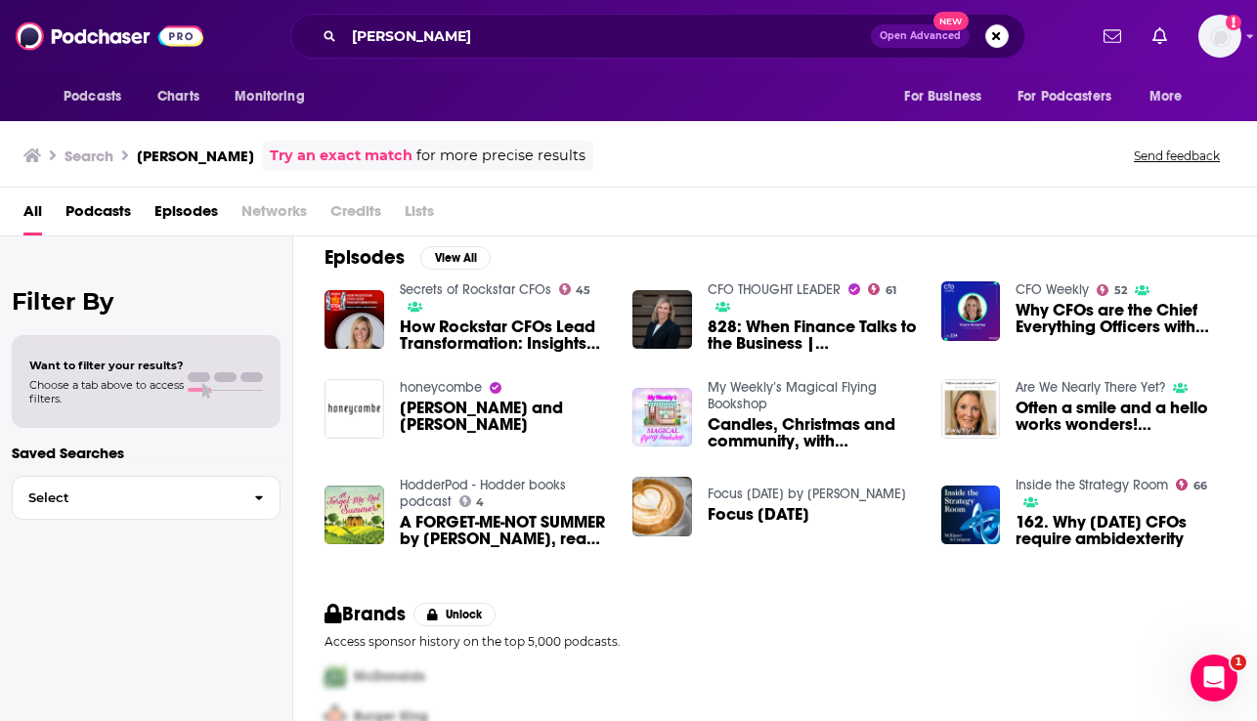
scroll to position [291, 0]
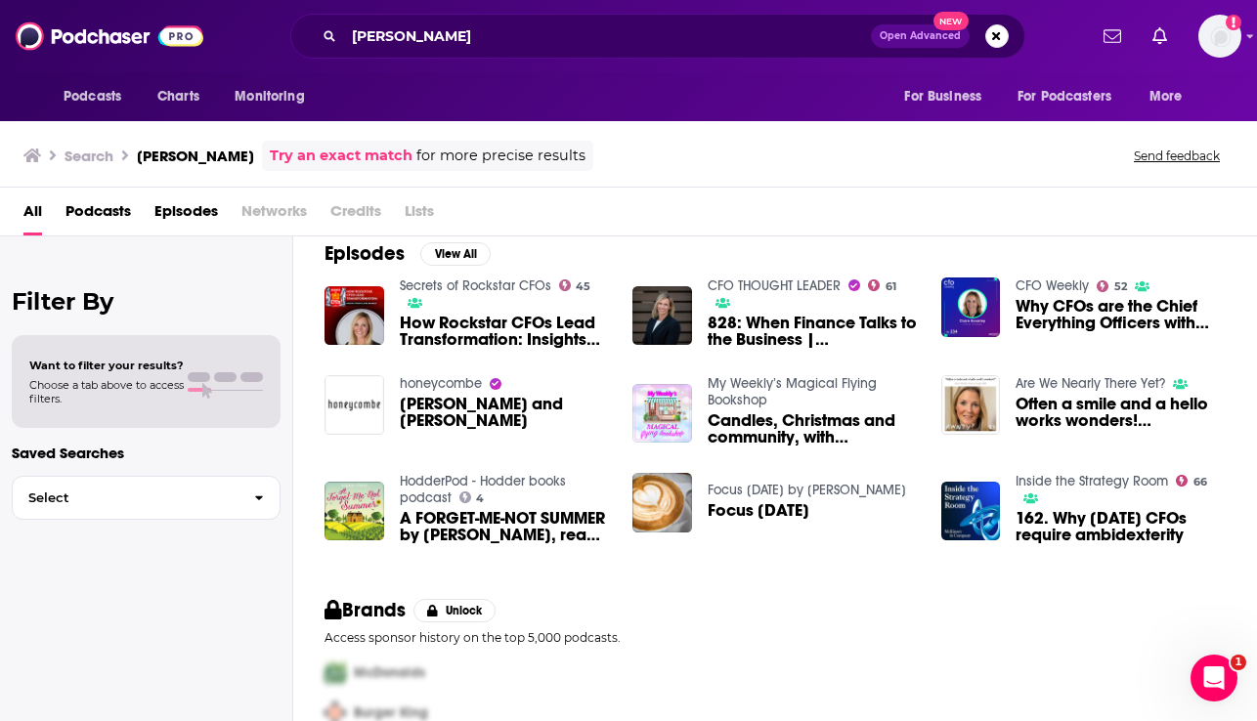
click at [1147, 533] on span "162. Why [DATE] CFOs require ambidexterity" at bounding box center [1121, 526] width 210 height 33
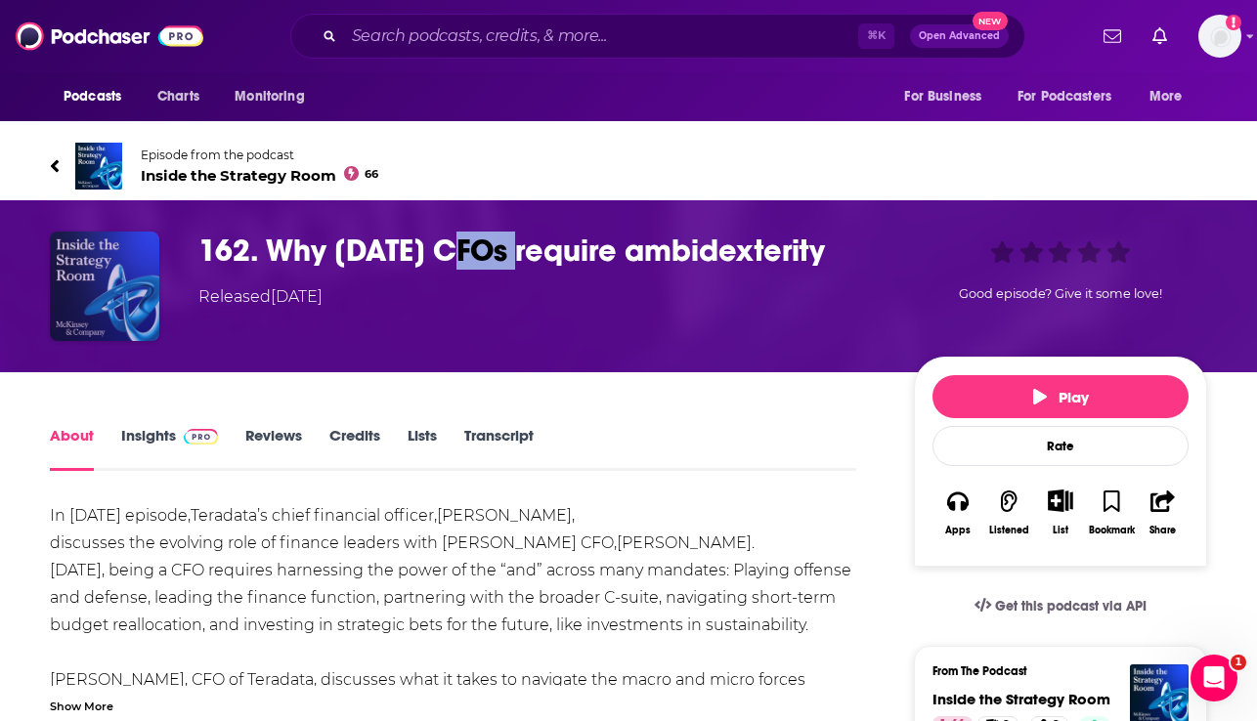
click at [118, 277] on img "162. Why today’s CFOs require ambidexterity" at bounding box center [104, 286] width 109 height 109
click at [135, 303] on img "162. Why today’s CFOs require ambidexterity" at bounding box center [104, 286] width 109 height 109
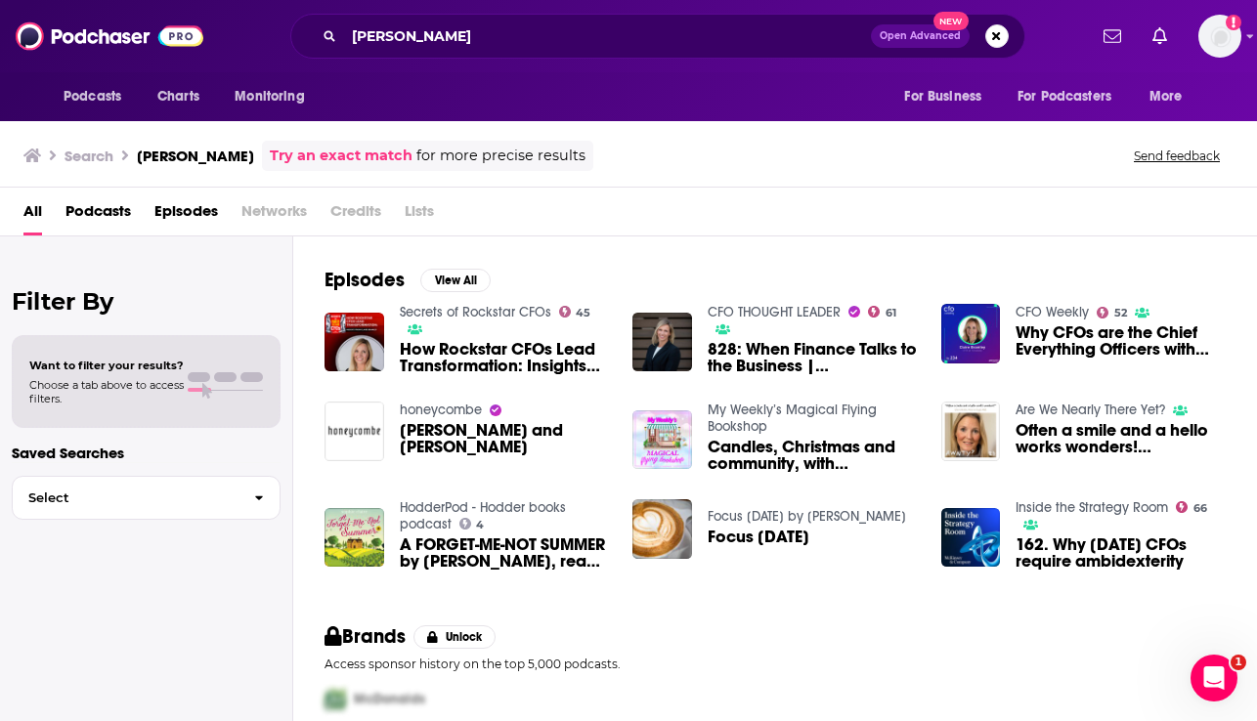
scroll to position [367, 0]
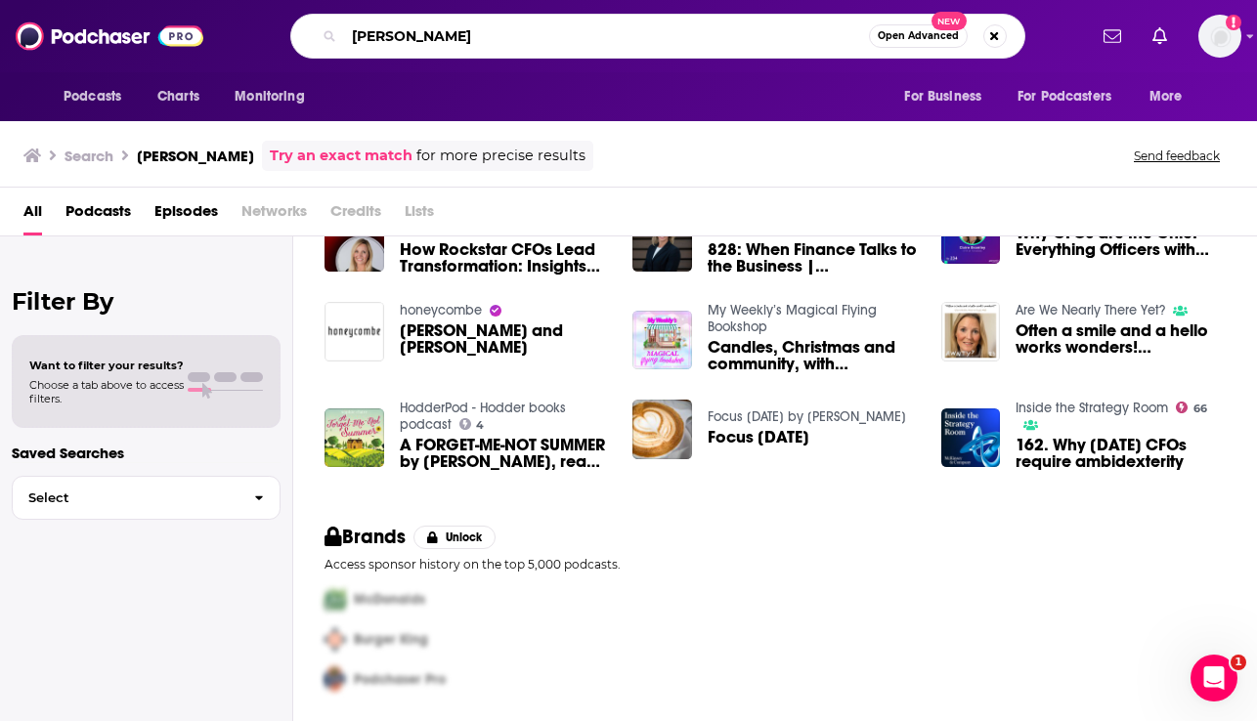
click at [393, 34] on input "[PERSON_NAME]" at bounding box center [606, 36] width 525 height 31
paste input "[PERSON_NAME]"
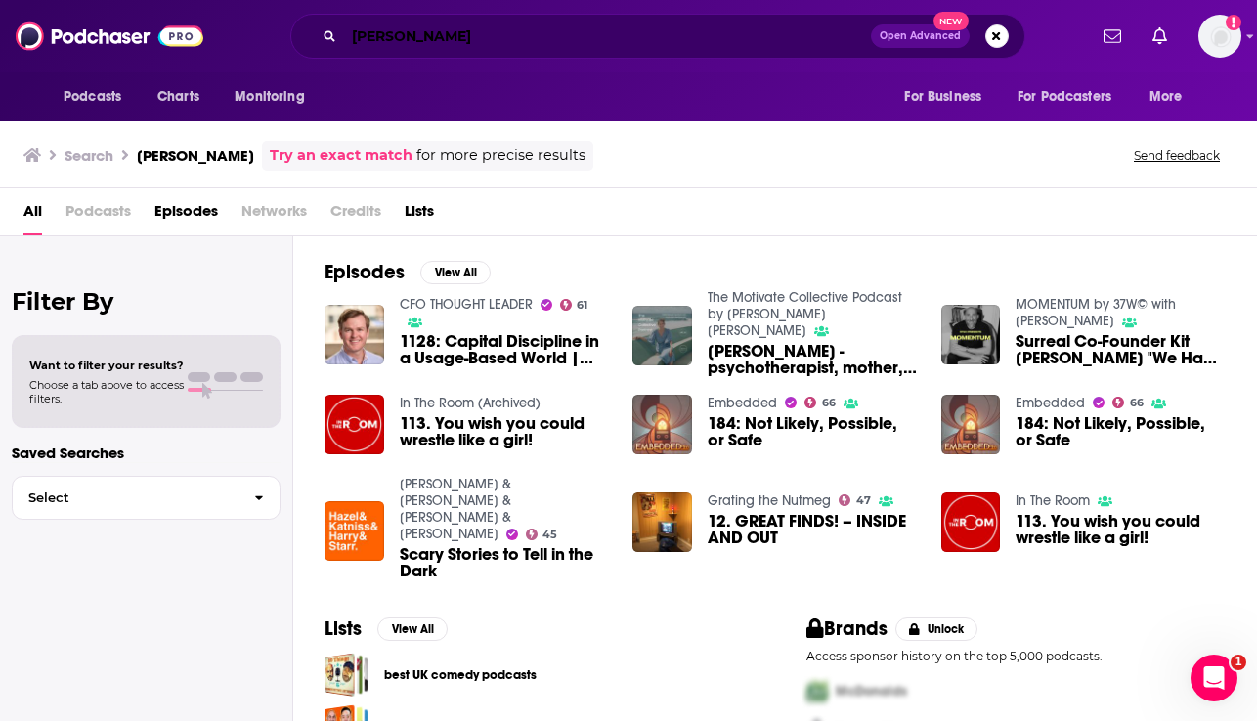
click at [352, 38] on input "[PERSON_NAME]" at bounding box center [607, 36] width 527 height 31
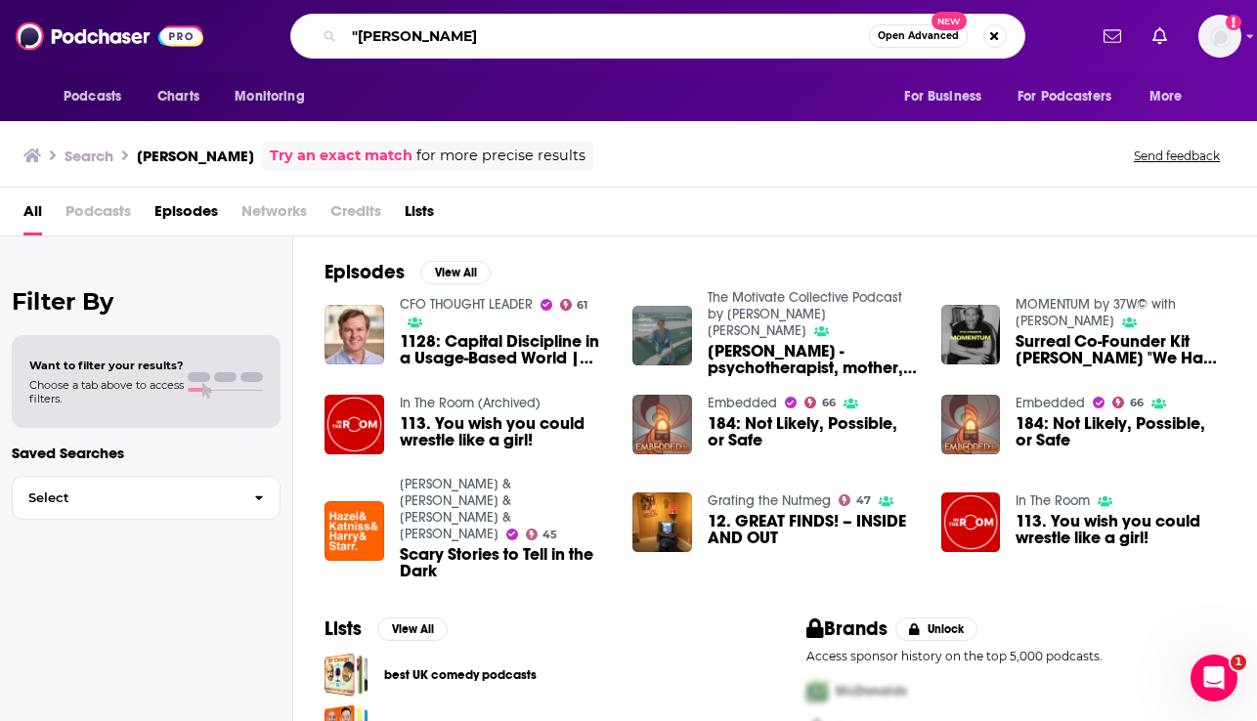
click at [460, 35] on input ""[PERSON_NAME]" at bounding box center [606, 36] width 525 height 31
type input ""[PERSON_NAME]""
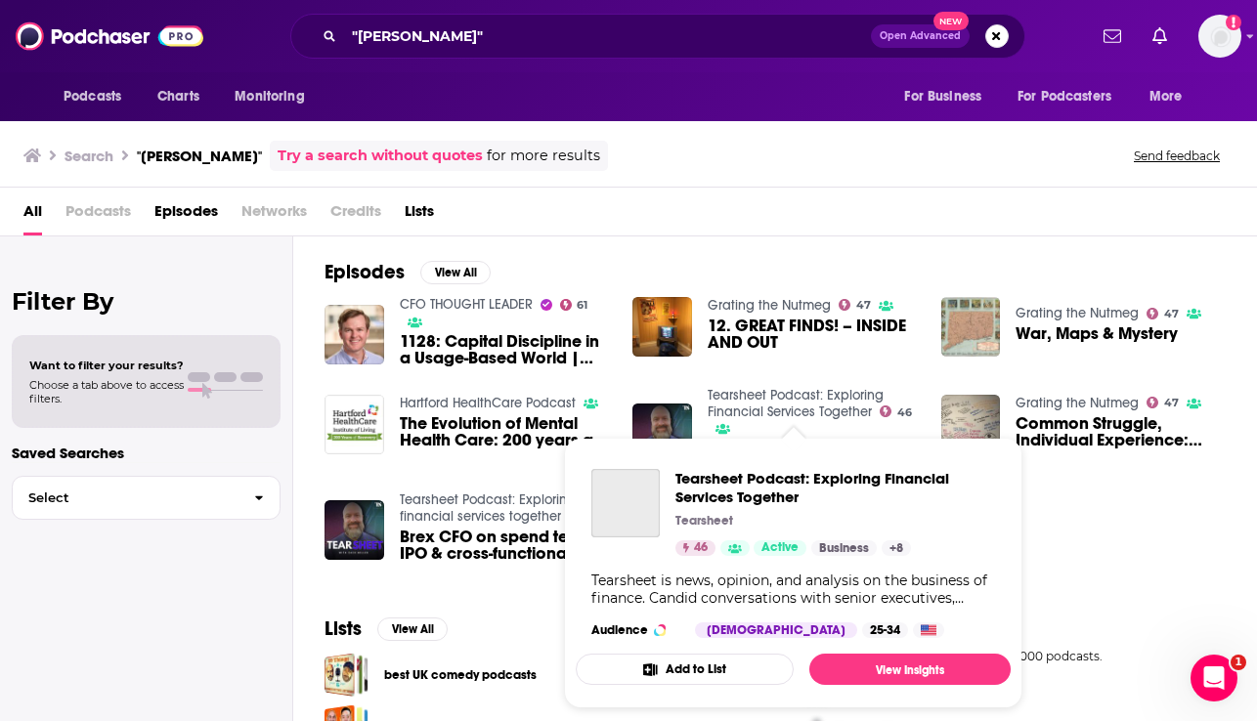
click at [812, 406] on link "Tearsheet Podcast: Exploring Financial Services Together" at bounding box center [796, 403] width 176 height 33
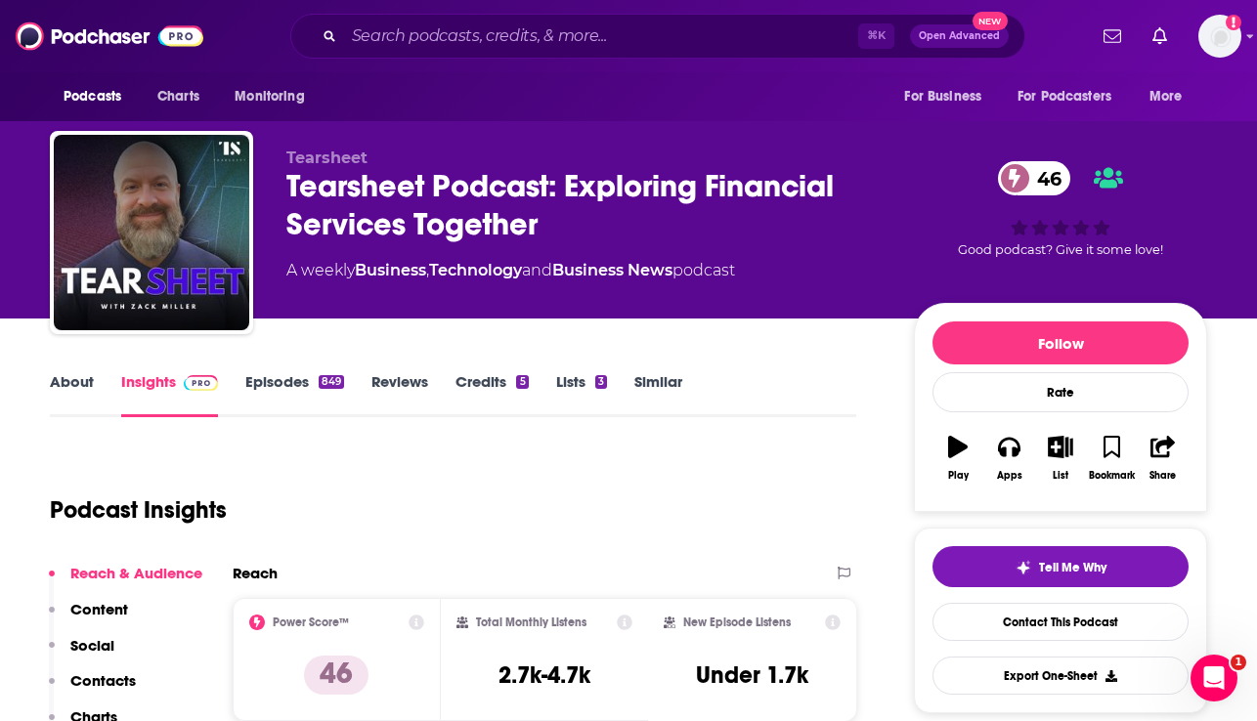
click at [76, 380] on link "About" at bounding box center [72, 394] width 44 height 45
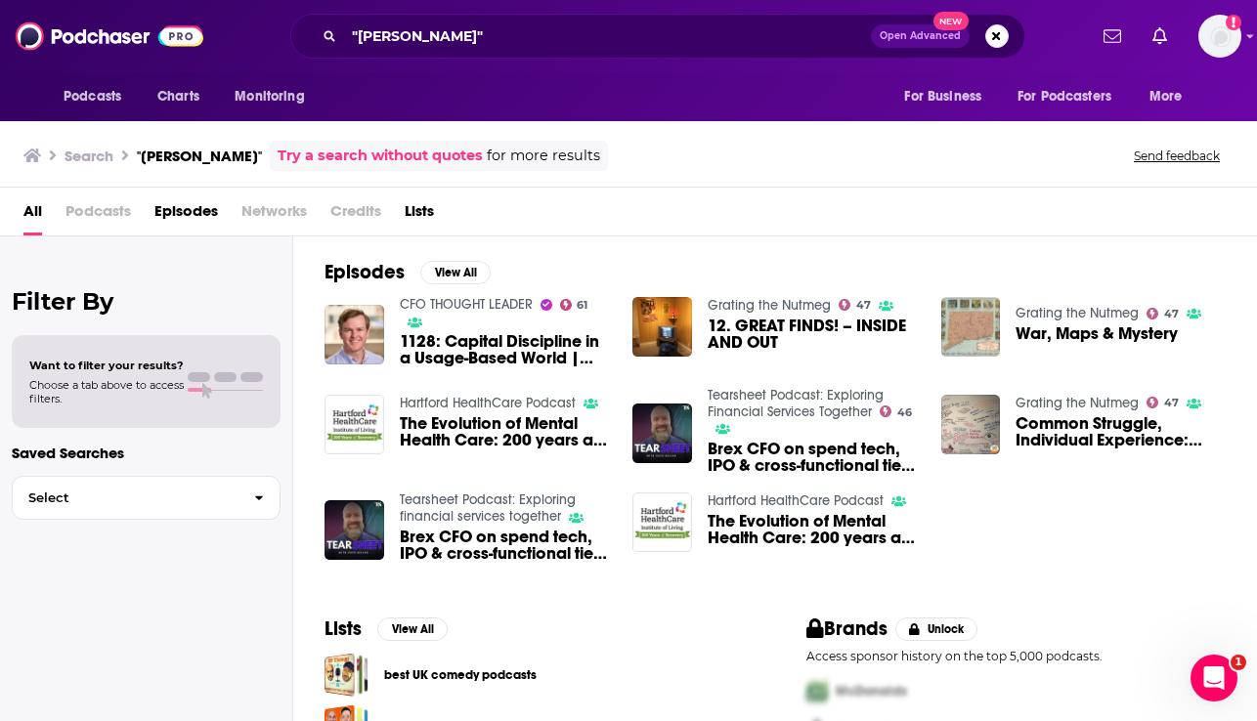
click at [756, 459] on span "Brex CFO on spend tech, IPO & cross-functional ties in building modern finance …" at bounding box center [813, 457] width 210 height 33
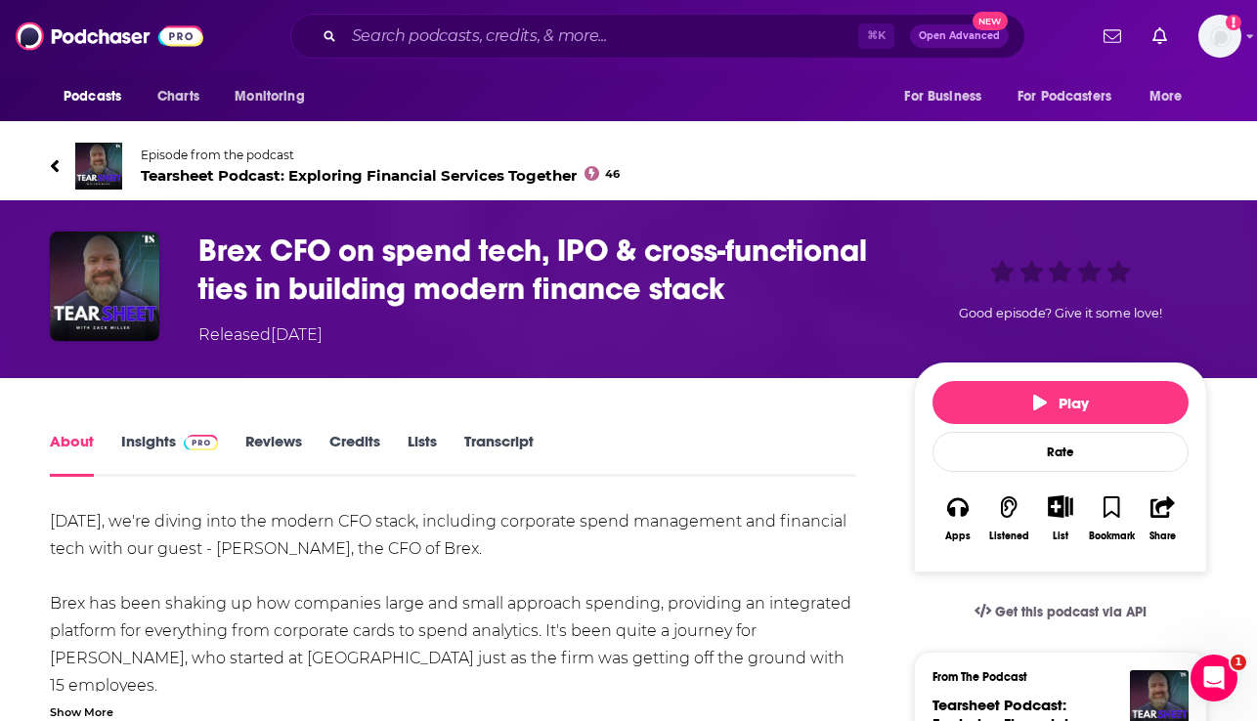
click at [162, 177] on span "Tearsheet Podcast: Exploring Financial Services Together 46" at bounding box center [380, 175] width 479 height 19
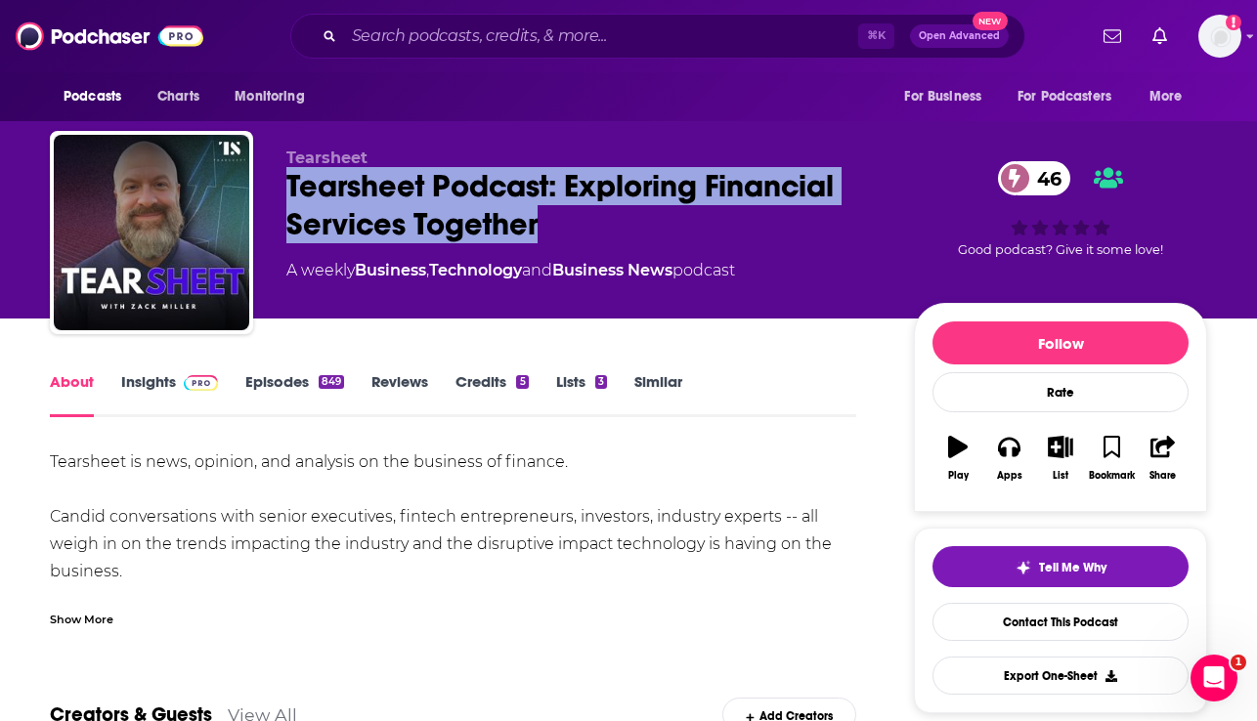
drag, startPoint x: 555, startPoint y: 227, endPoint x: 287, endPoint y: 193, distance: 270.0
click at [287, 193] on div "Tearsheet Podcast: Exploring Financial Services Together 46" at bounding box center [584, 205] width 596 height 76
click at [483, 191] on div "Tearsheet Podcast: Exploring Financial Services Together 46" at bounding box center [584, 205] width 596 height 76
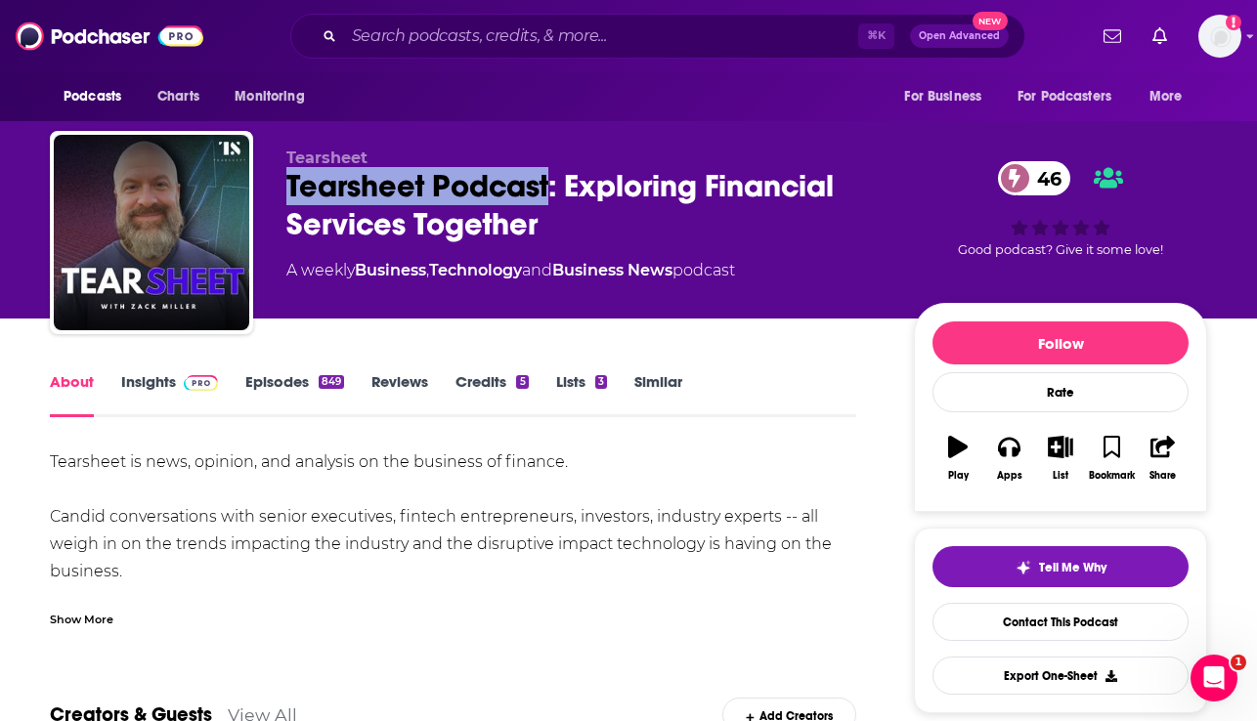
drag, startPoint x: 550, startPoint y: 188, endPoint x: 286, endPoint y: 196, distance: 264.1
click at [286, 196] on div "Tearsheet Podcast: Exploring Financial Services Together 46" at bounding box center [584, 205] width 596 height 76
drag, startPoint x: 134, startPoint y: 573, endPoint x: 69, endPoint y: 521, distance: 82.7
click at [69, 521] on div "Tearsheet is news, opinion, and analysis on the business of finance. Candid con…" at bounding box center [453, 545] width 806 height 192
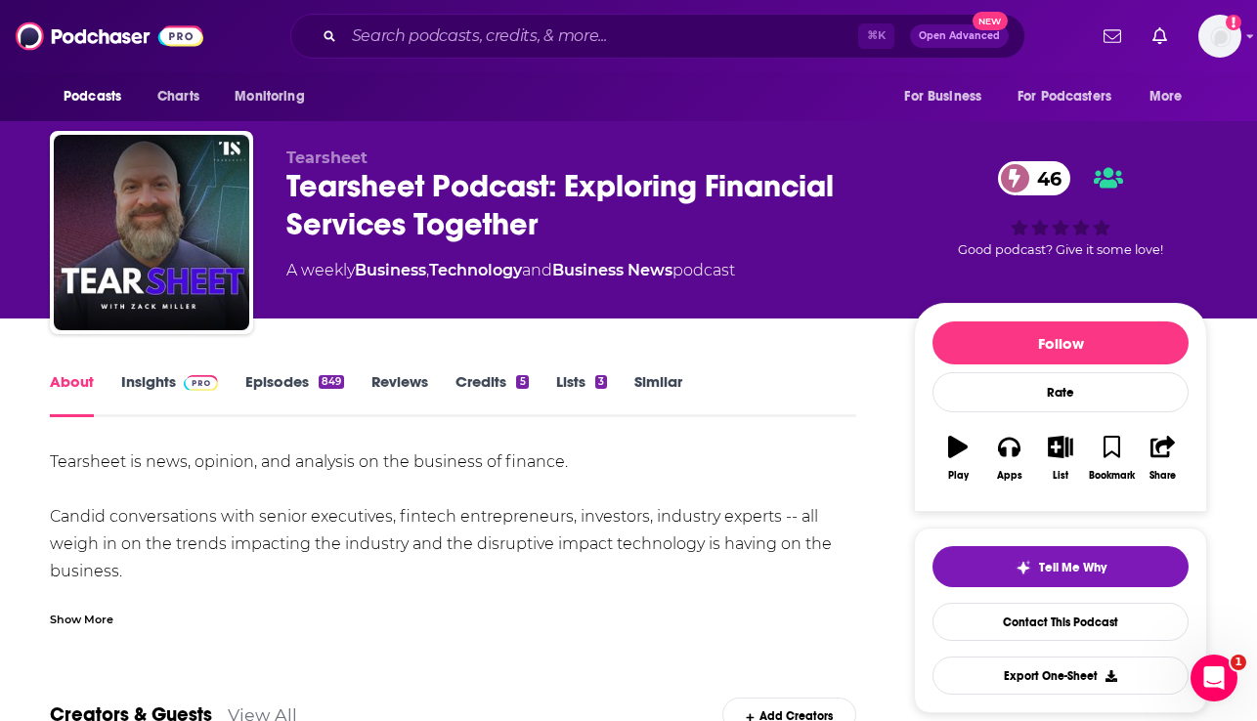
click at [75, 611] on div "Show More" at bounding box center [82, 618] width 64 height 19
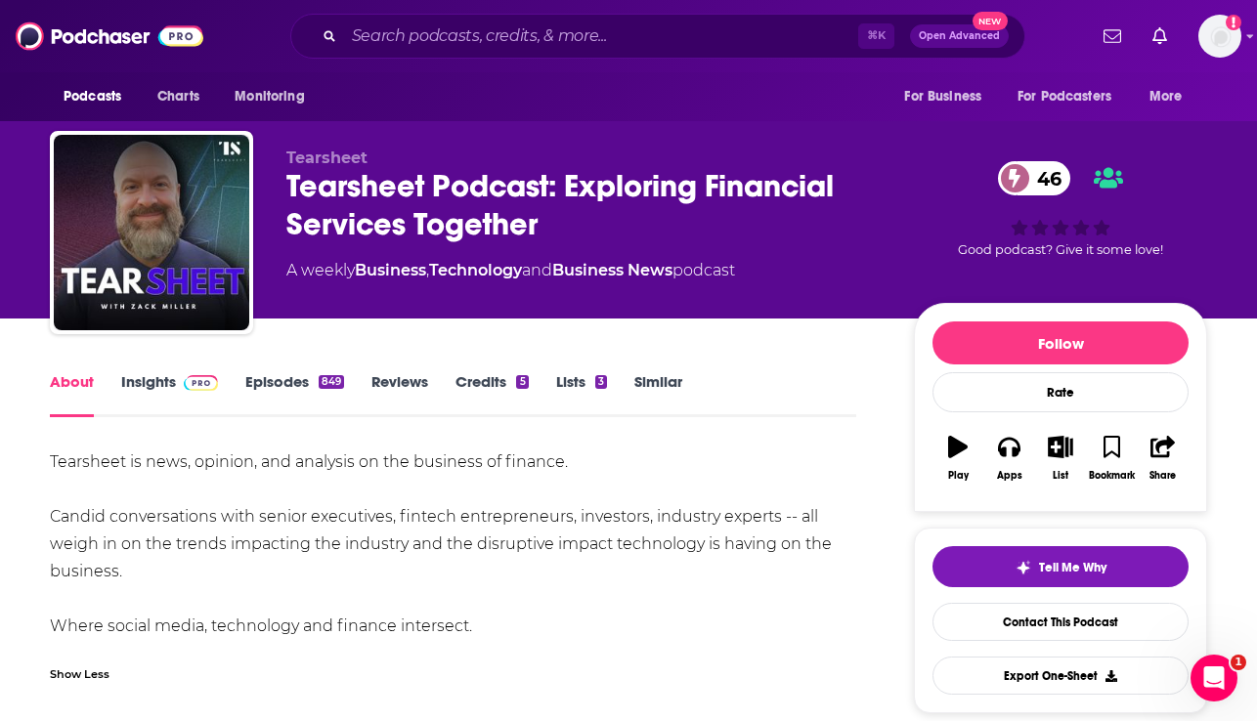
drag, startPoint x: 121, startPoint y: 579, endPoint x: 65, endPoint y: 504, distance: 93.4
click at [65, 504] on div "Tearsheet is news, opinion, and analysis on the business of finance. Candid con…" at bounding box center [453, 545] width 806 height 192
click at [481, 623] on div "Tearsheet is news, opinion, and analysis on the business of finance. Candid con…" at bounding box center [453, 545] width 806 height 192
drag, startPoint x: 500, startPoint y: 629, endPoint x: 41, endPoint y: 460, distance: 489.2
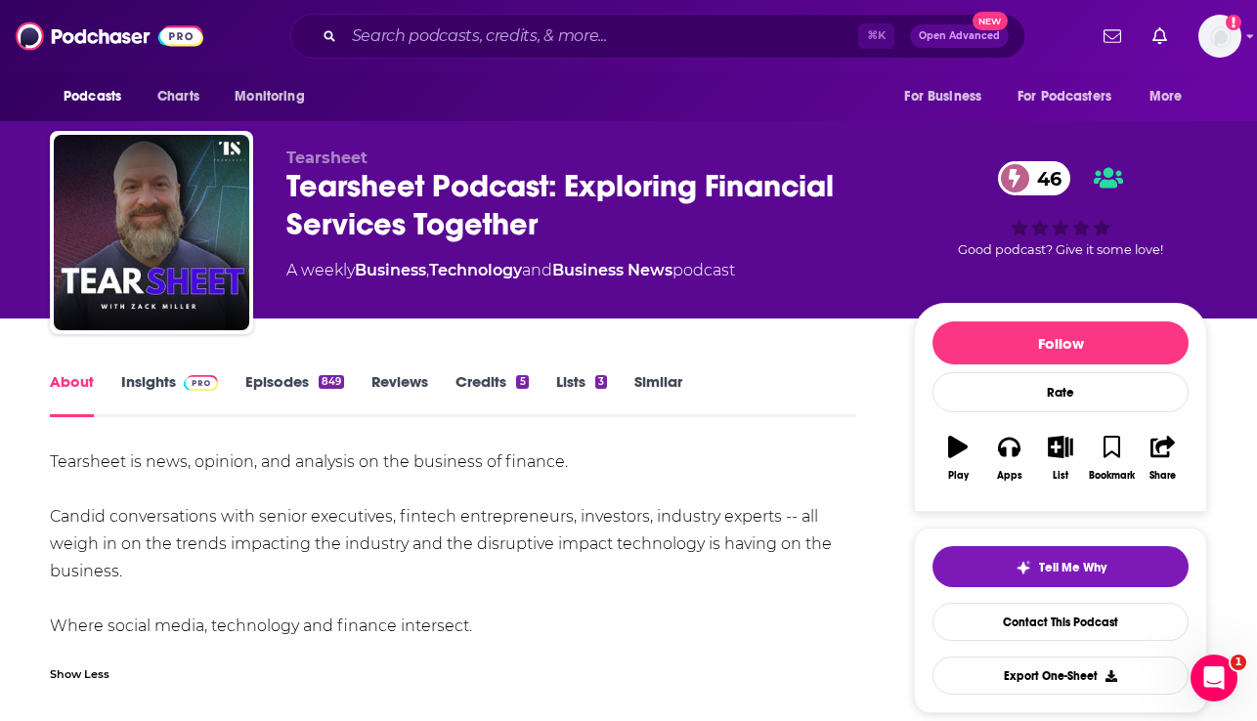
click at [152, 377] on link "Insights" at bounding box center [169, 394] width 97 height 45
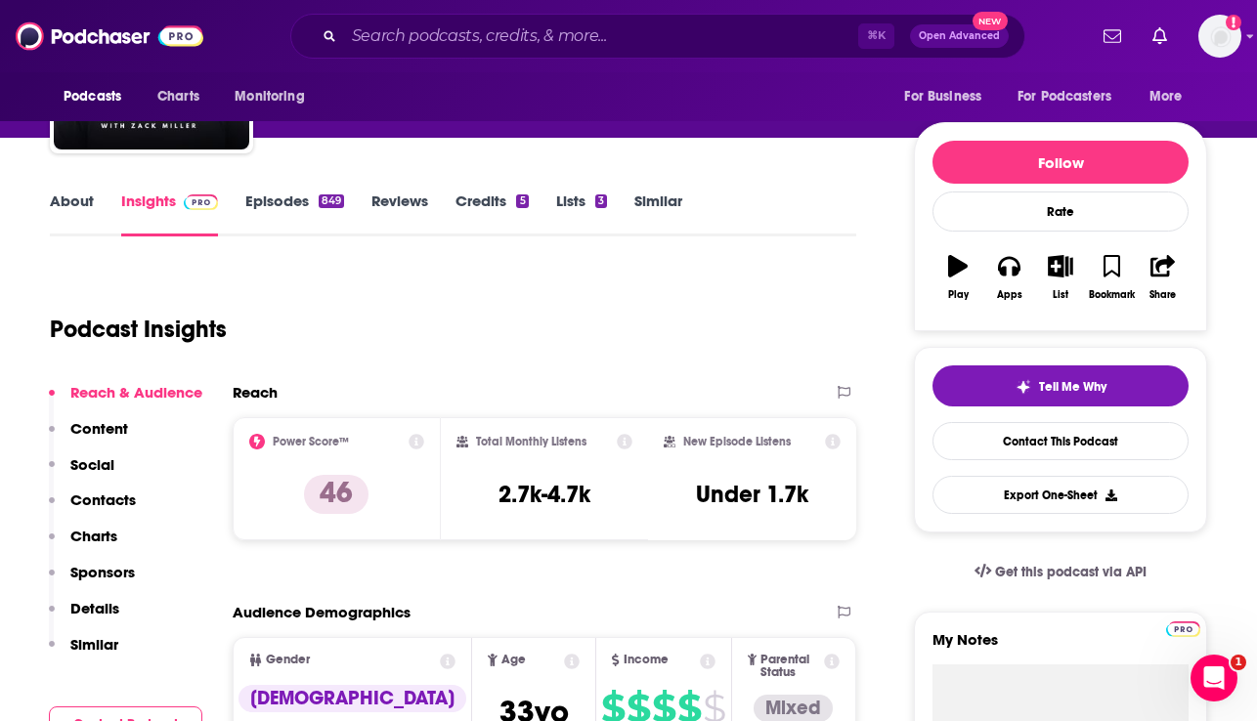
scroll to position [235, 0]
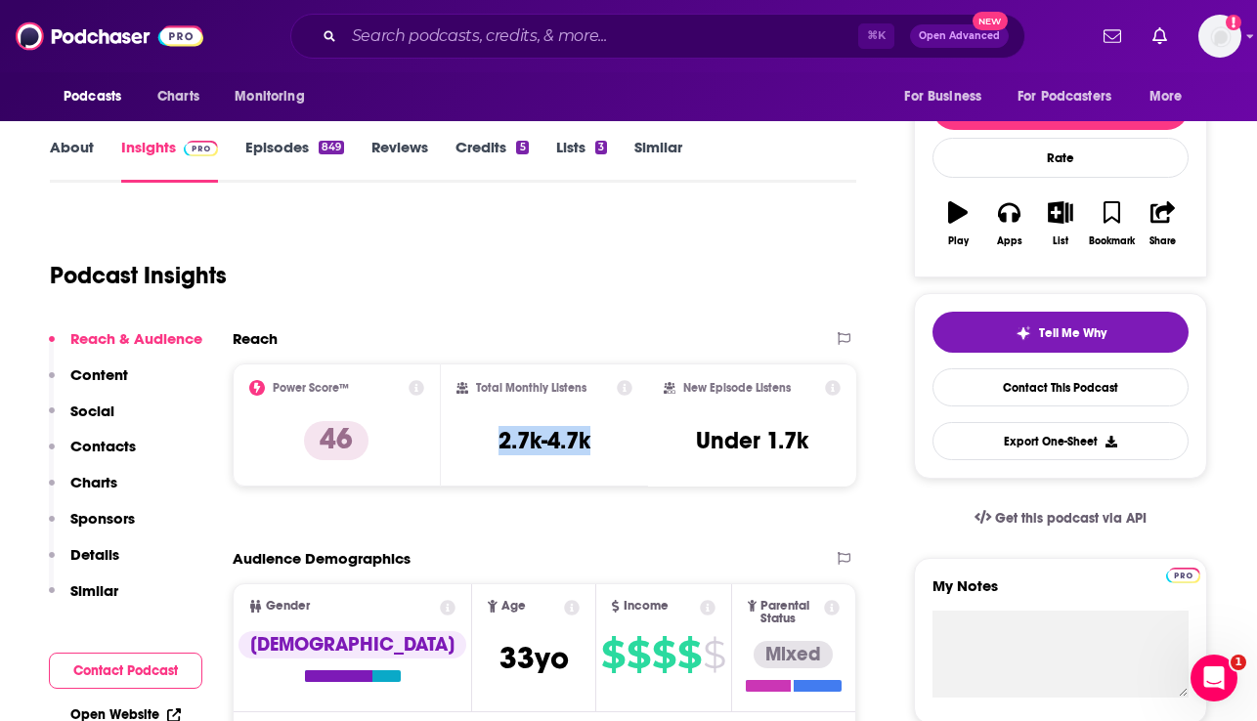
drag, startPoint x: 571, startPoint y: 442, endPoint x: 490, endPoint y: 441, distance: 81.1
click at [490, 441] on div "Total Monthly Listens 2.7k-4.7k" at bounding box center [544, 425] width 177 height 90
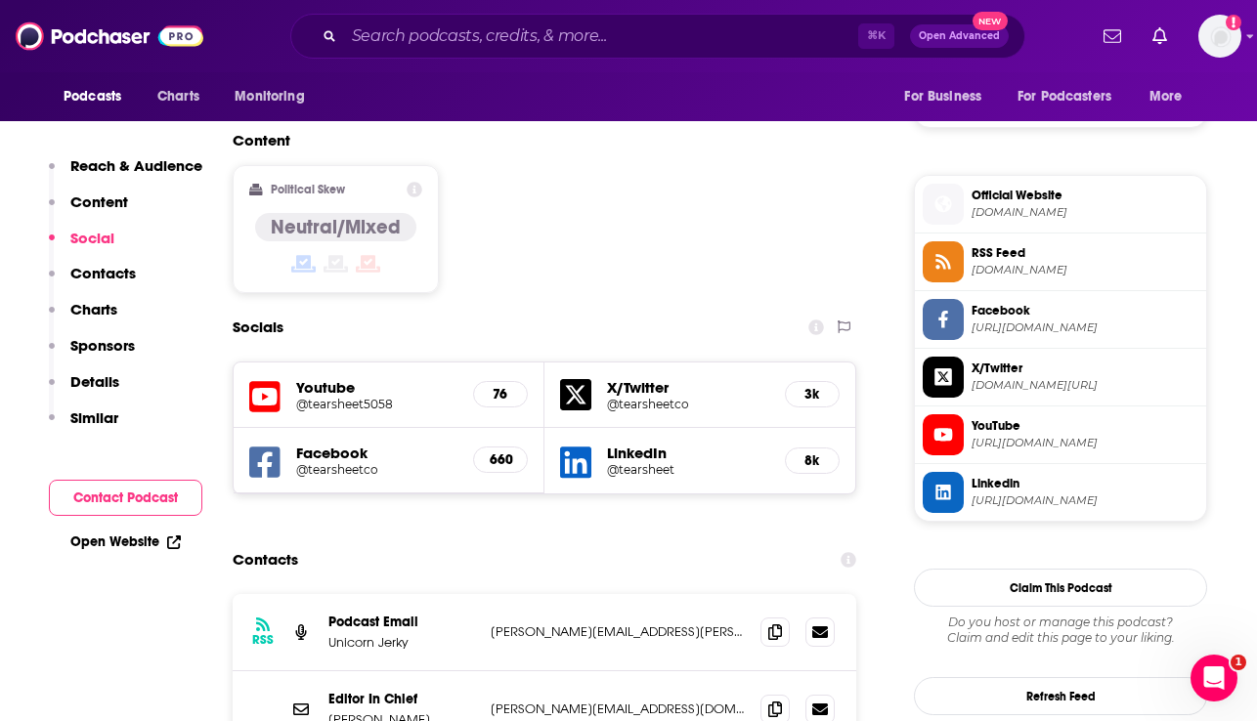
scroll to position [1499, 0]
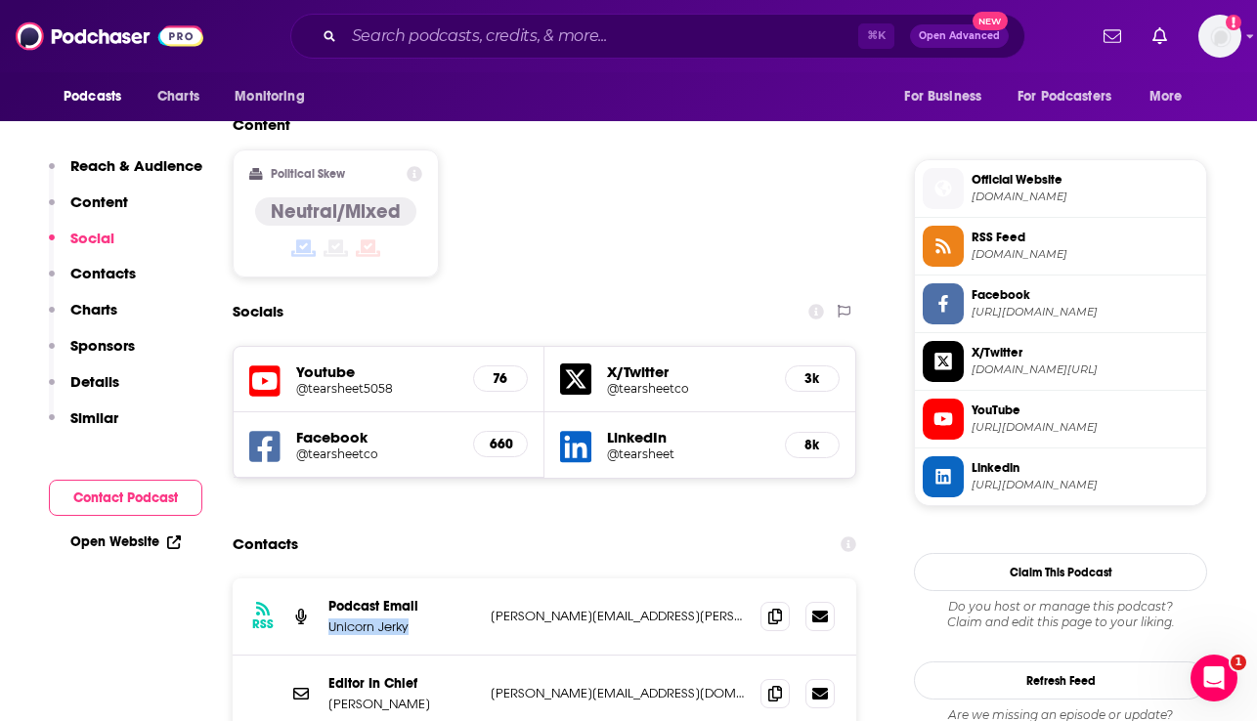
drag, startPoint x: 412, startPoint y: 532, endPoint x: 331, endPoint y: 532, distance: 81.1
click at [331, 619] on p "Unicorn Jerky" at bounding box center [401, 627] width 147 height 17
click at [647, 608] on p "[PERSON_NAME][EMAIL_ADDRESS][PERSON_NAME][DOMAIN_NAME]" at bounding box center [618, 616] width 254 height 17
drag, startPoint x: 647, startPoint y: 519, endPoint x: 484, endPoint y: 520, distance: 163.2
click at [484, 579] on div "RSS Podcast Email Unicorn [PERSON_NAME] [PERSON_NAME][EMAIL_ADDRESS][PERSON_NAM…" at bounding box center [545, 617] width 624 height 77
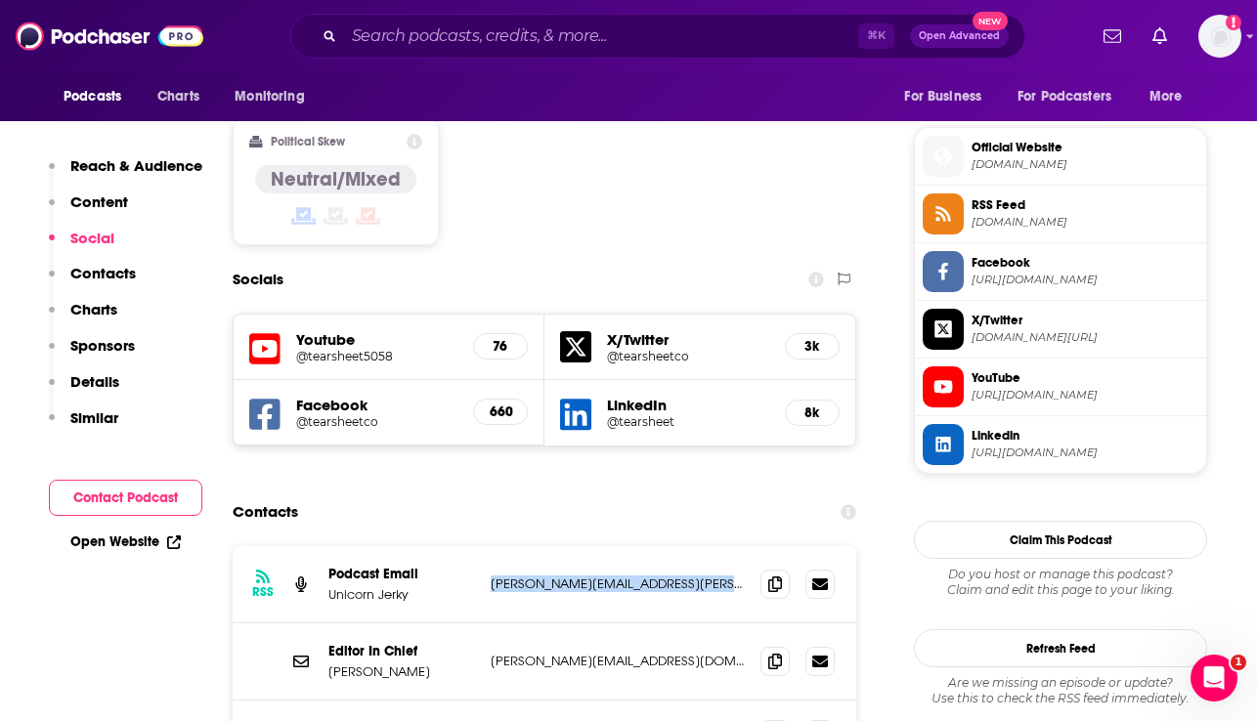
scroll to position [1381, 0]
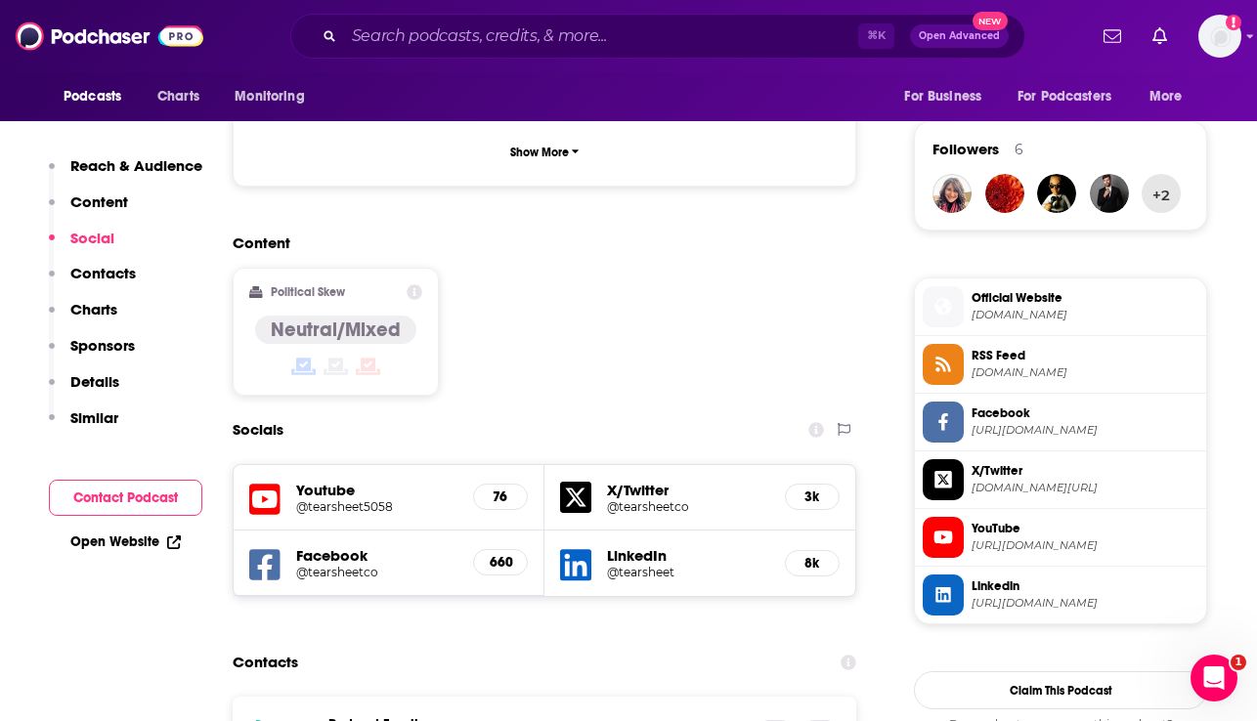
click at [1018, 319] on span "[DOMAIN_NAME]" at bounding box center [1085, 315] width 227 height 15
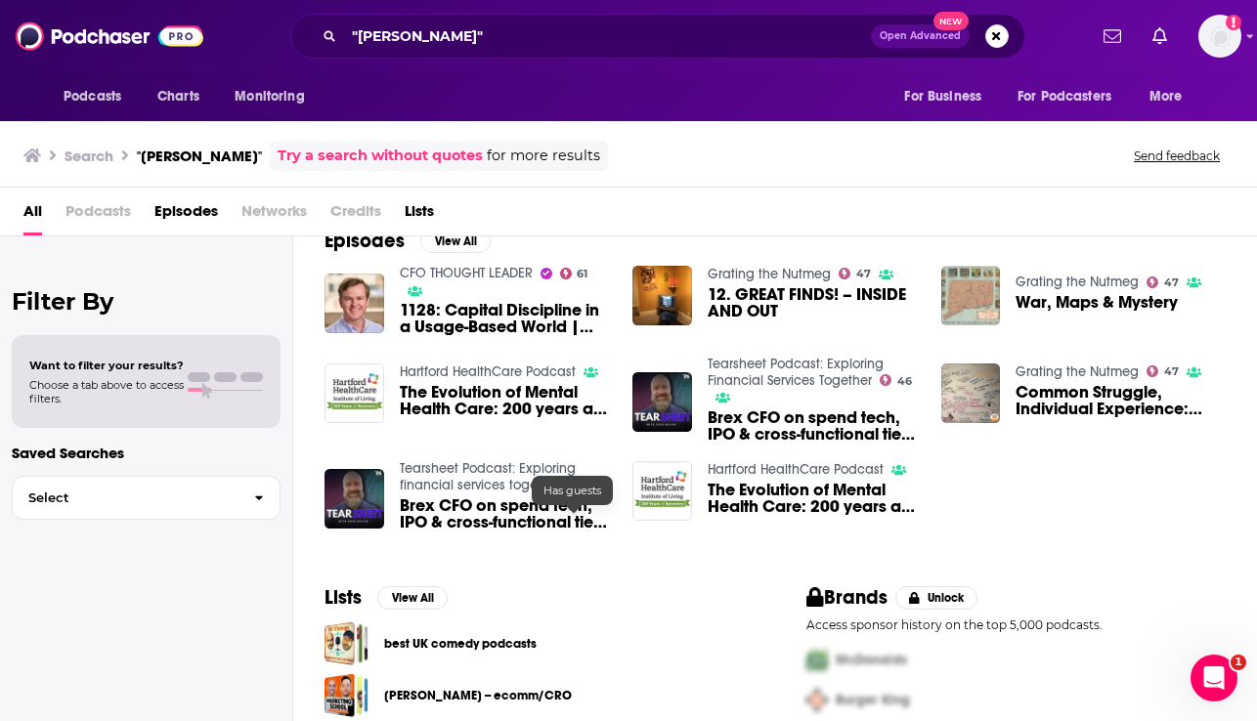
scroll to position [34, 0]
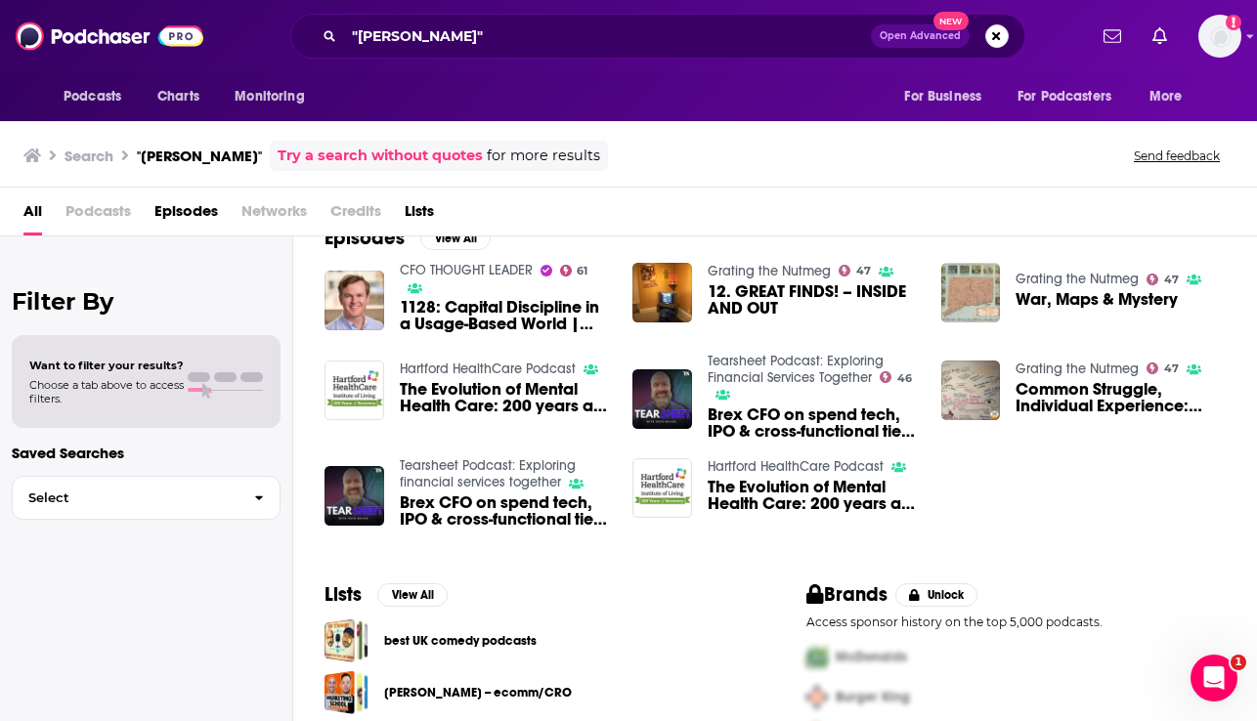
click at [1063, 387] on span "Common Struggle, Individual Experience: How Can Museums Talk About Mental Healt…" at bounding box center [1121, 397] width 210 height 33
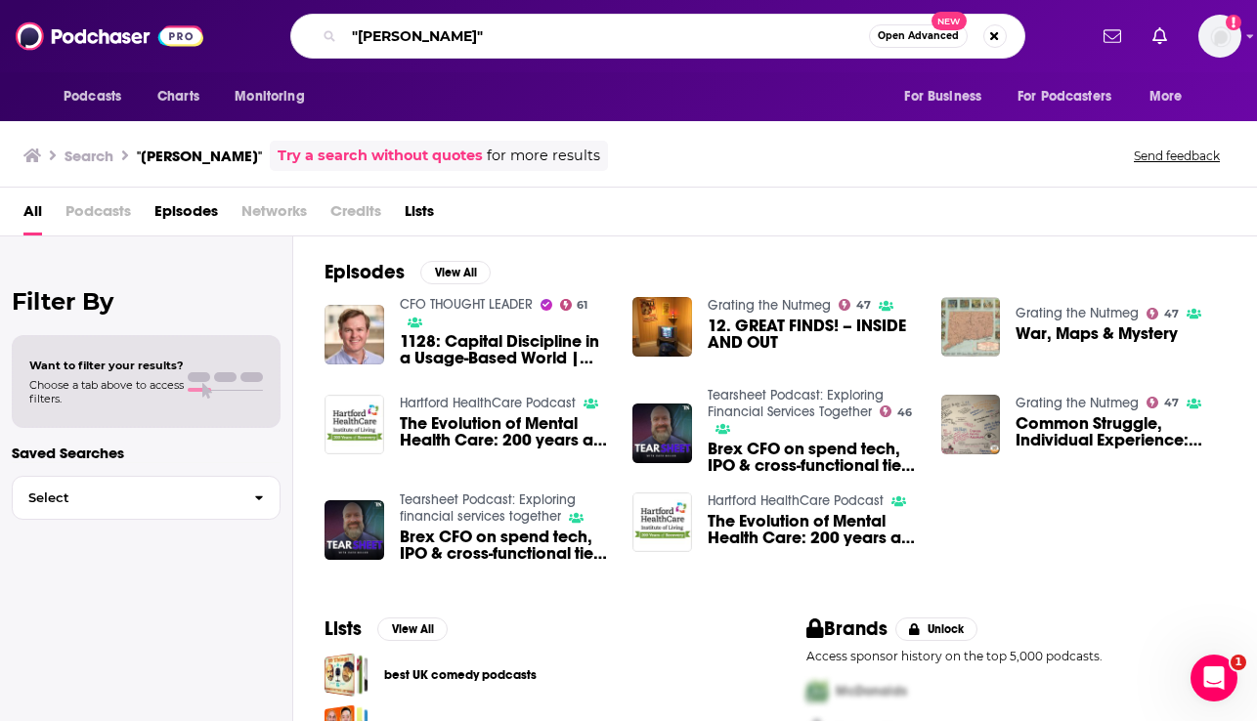
click at [385, 31] on input ""[PERSON_NAME]"" at bounding box center [606, 36] width 525 height 31
paste input "[PERSON_NAME]"
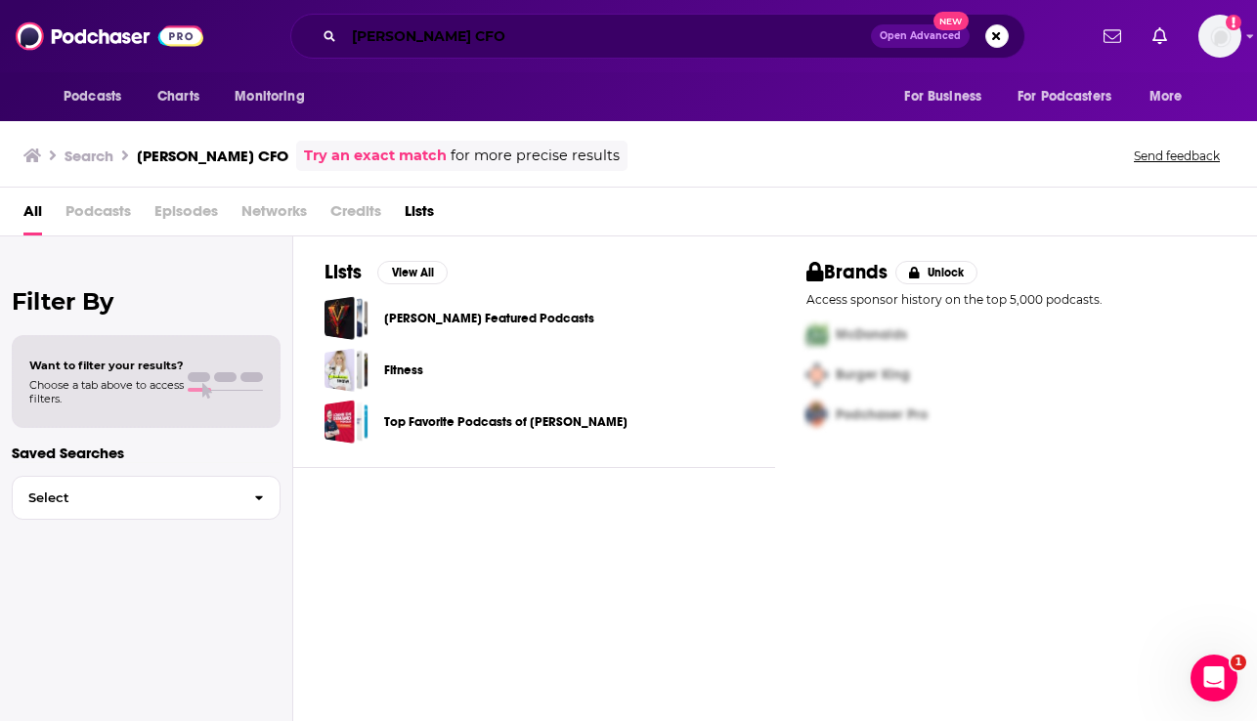
click at [397, 36] on input "[PERSON_NAME] CFO" at bounding box center [607, 36] width 527 height 31
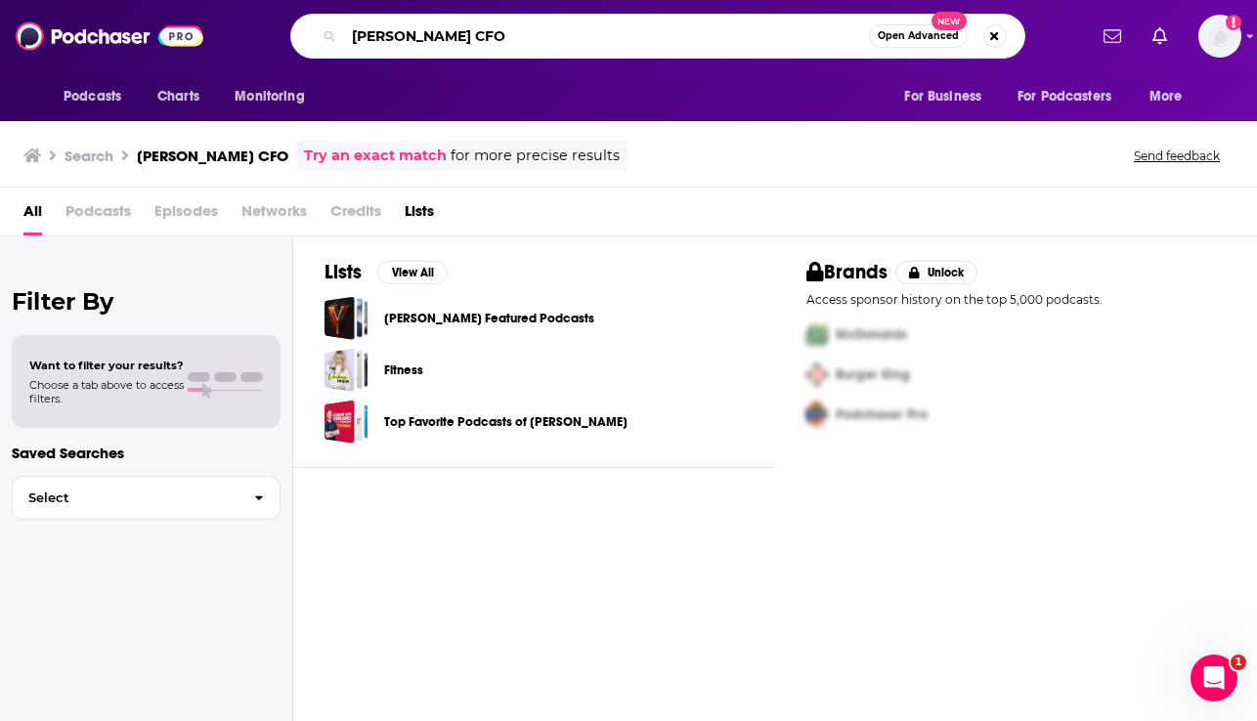
click at [397, 36] on input "[PERSON_NAME] CFO" at bounding box center [606, 36] width 525 height 31
paste input "[PERSON_NAME]"
type input "[PERSON_NAME]"
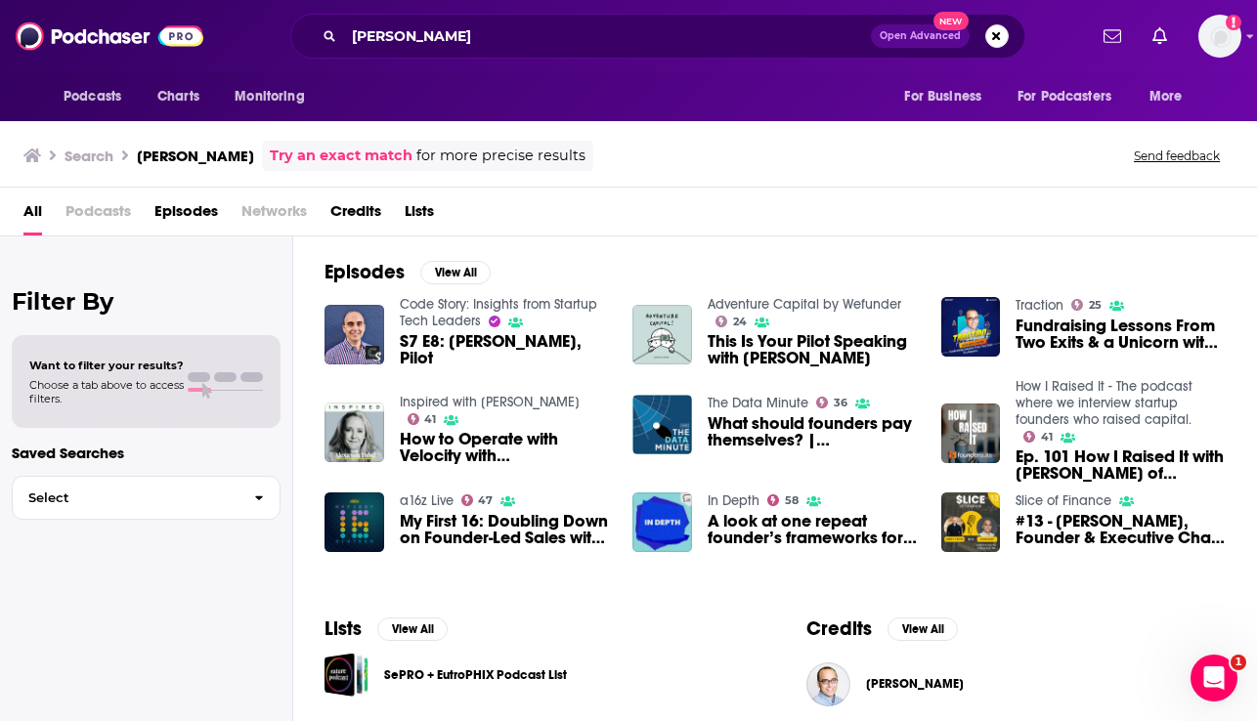
click at [478, 344] on span "S7 E8: [PERSON_NAME], Pilot" at bounding box center [505, 349] width 210 height 33
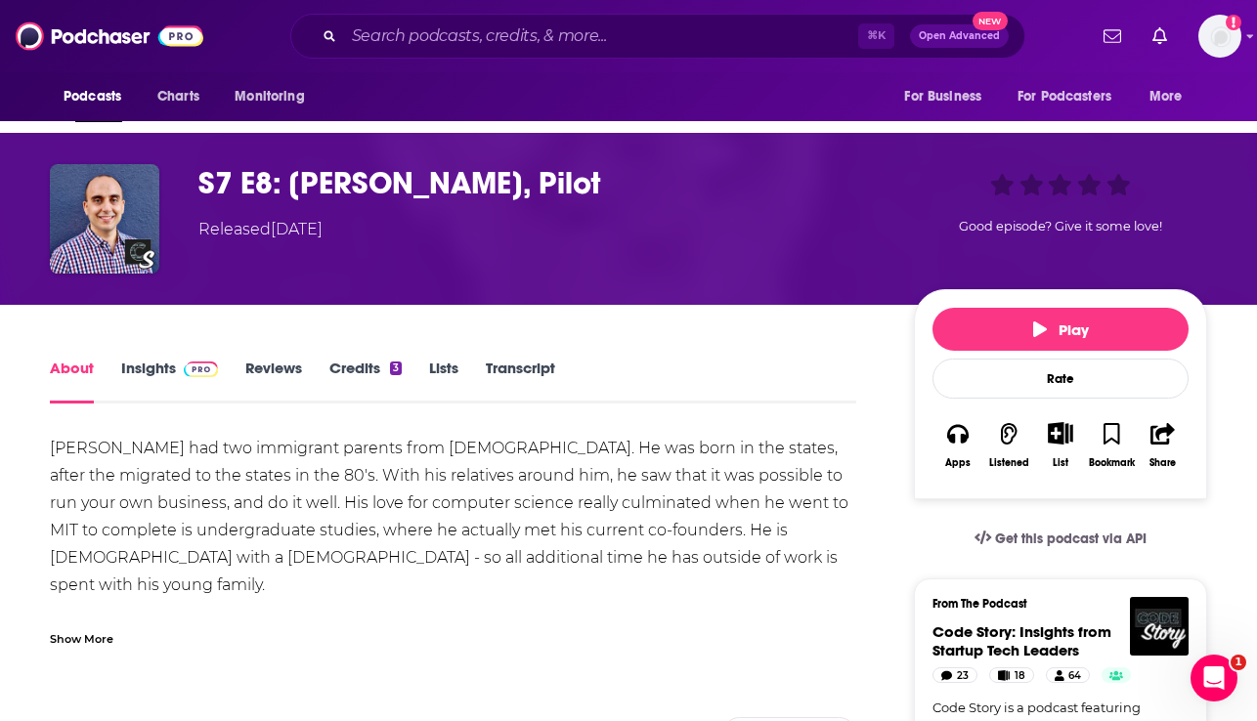
scroll to position [127, 0]
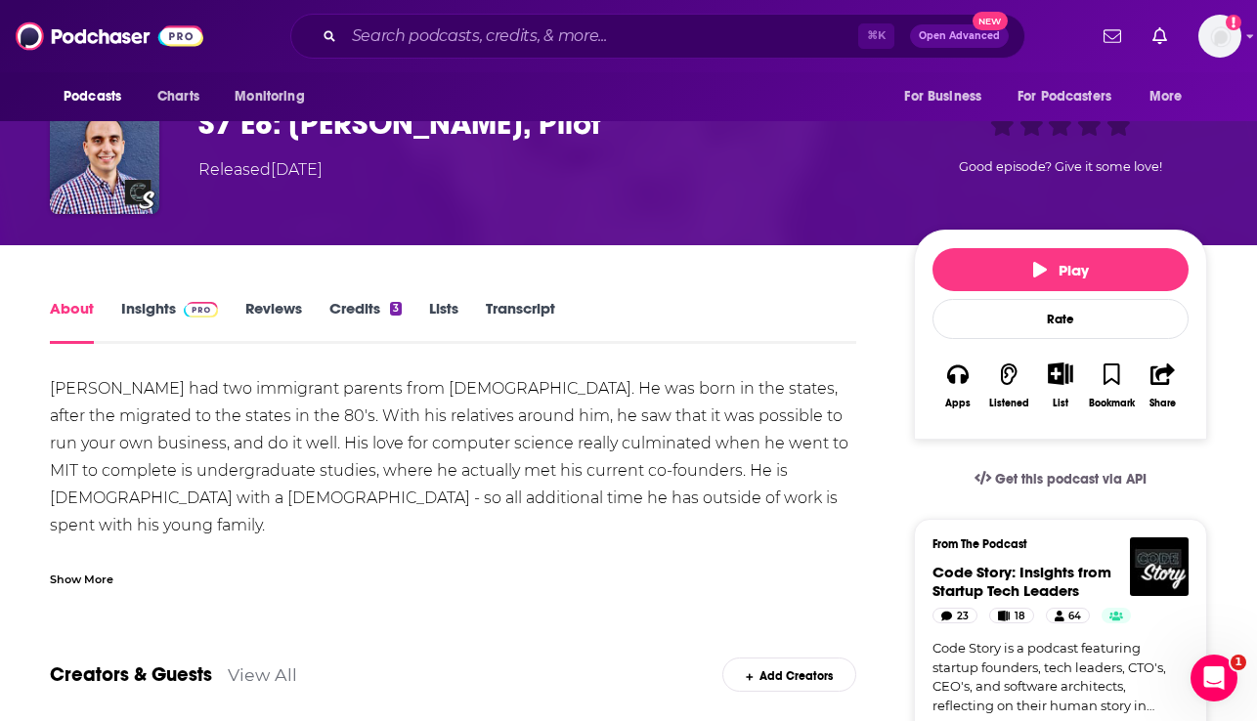
click at [91, 582] on div "Show More" at bounding box center [82, 578] width 64 height 19
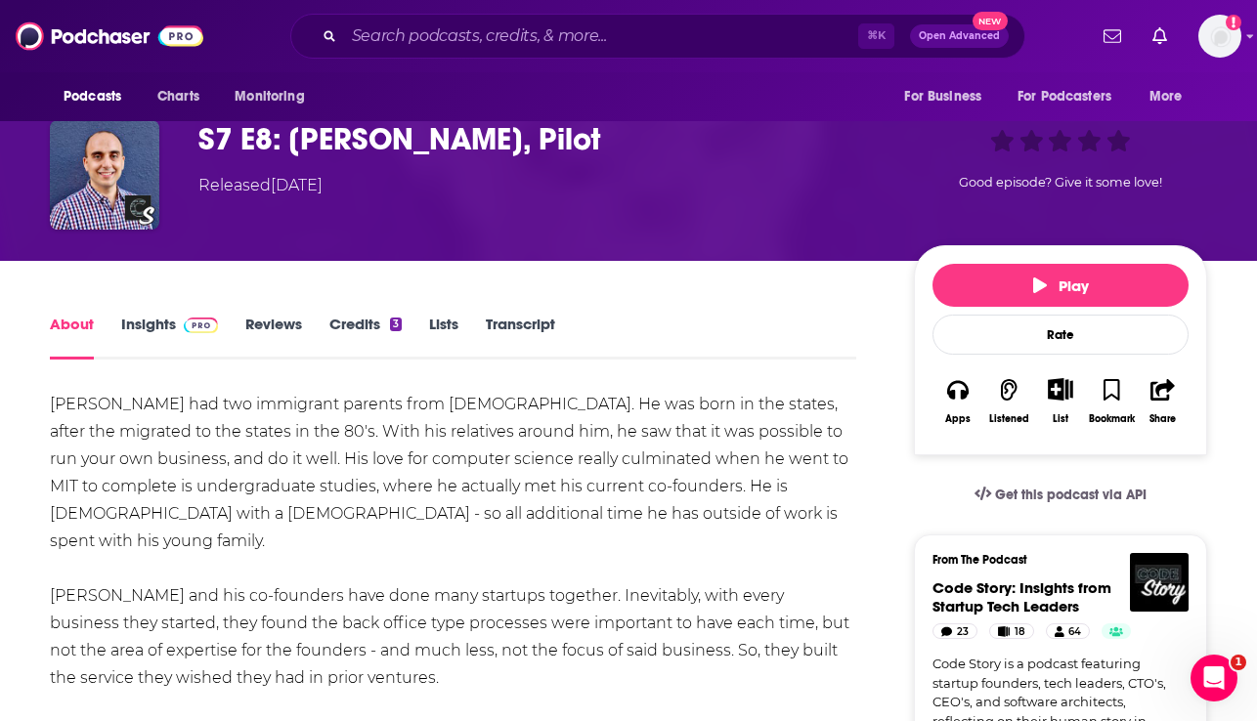
scroll to position [0, 0]
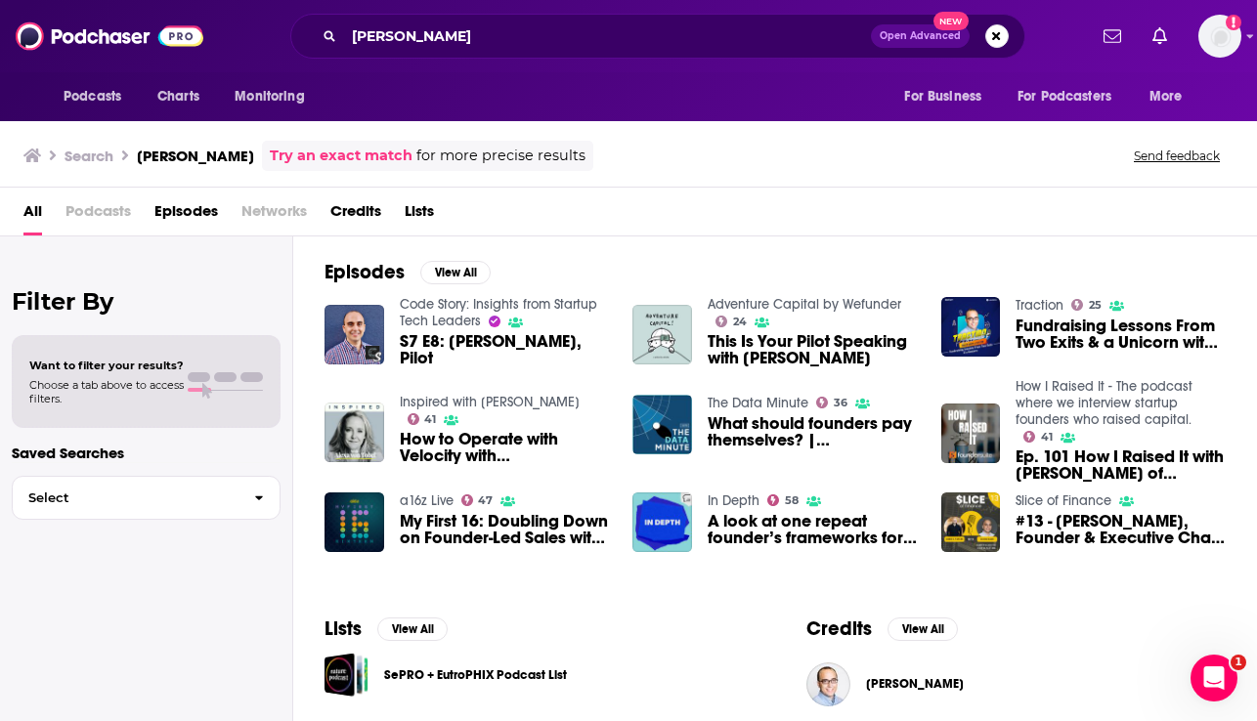
click at [810, 356] on span "This Is Your Pilot Speaking with [PERSON_NAME]" at bounding box center [813, 349] width 210 height 33
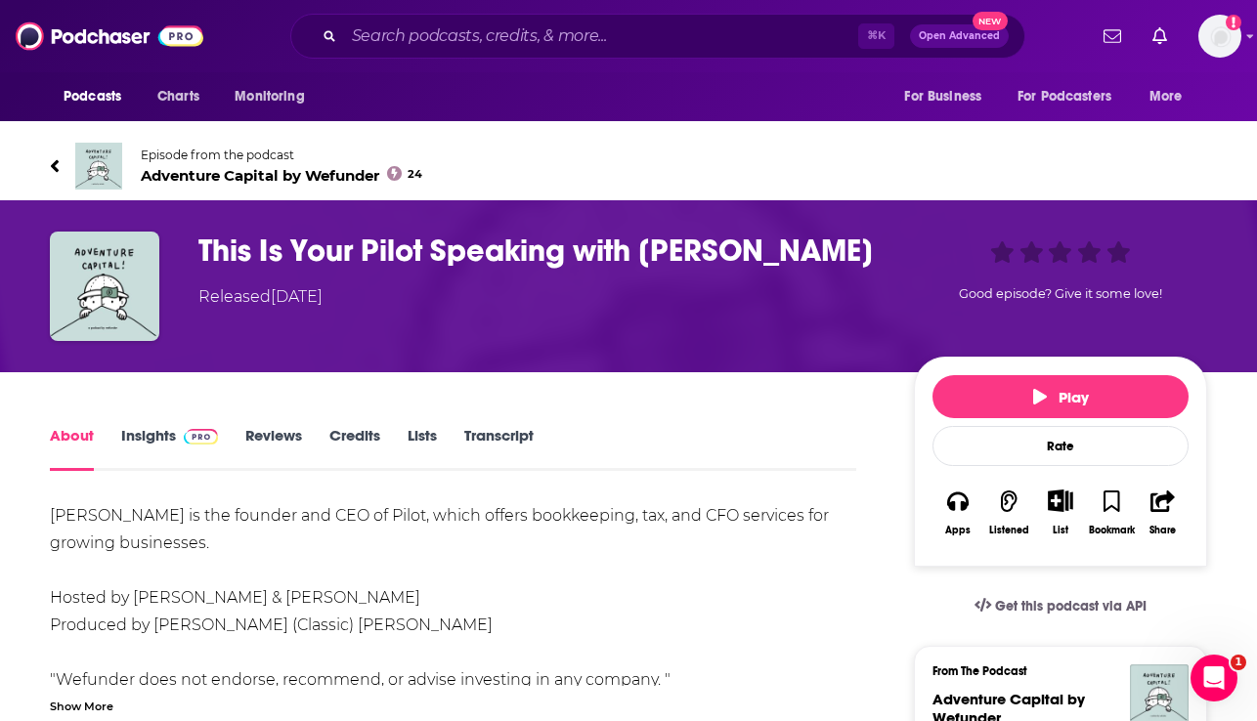
click at [207, 172] on span "Adventure Capital by Wefunder 24" at bounding box center [282, 175] width 282 height 19
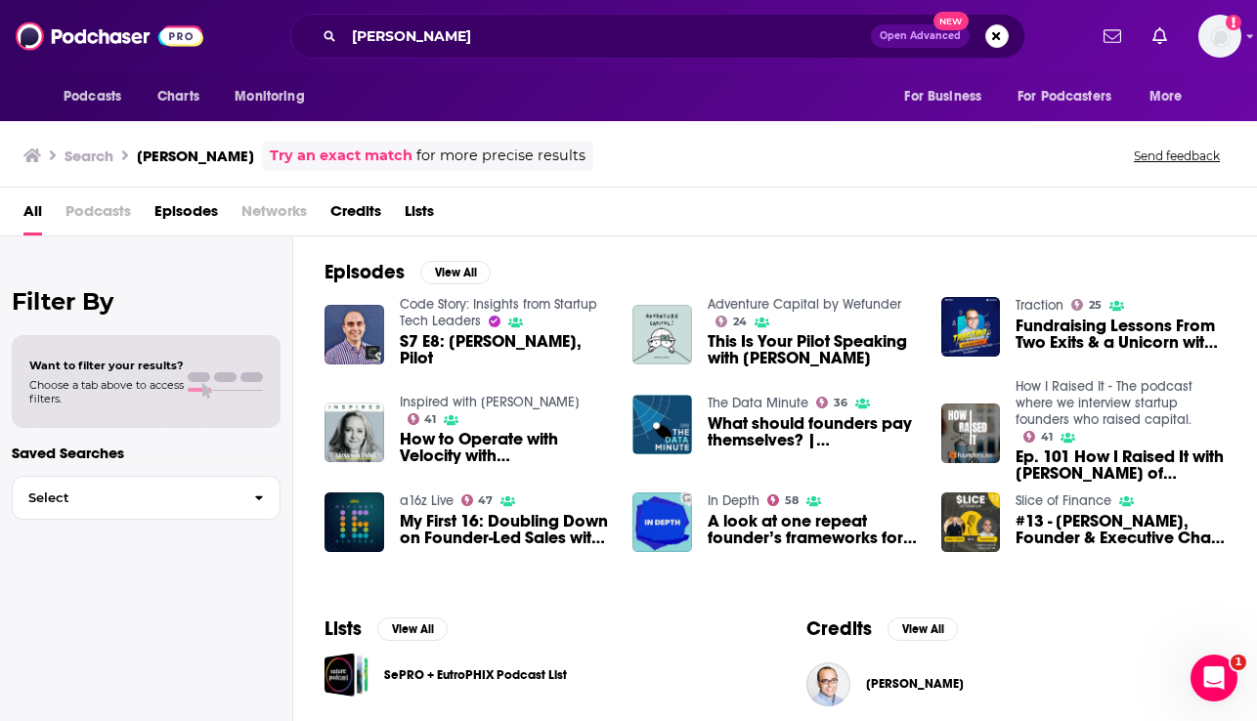
click at [178, 209] on span "Episodes" at bounding box center [186, 215] width 64 height 40
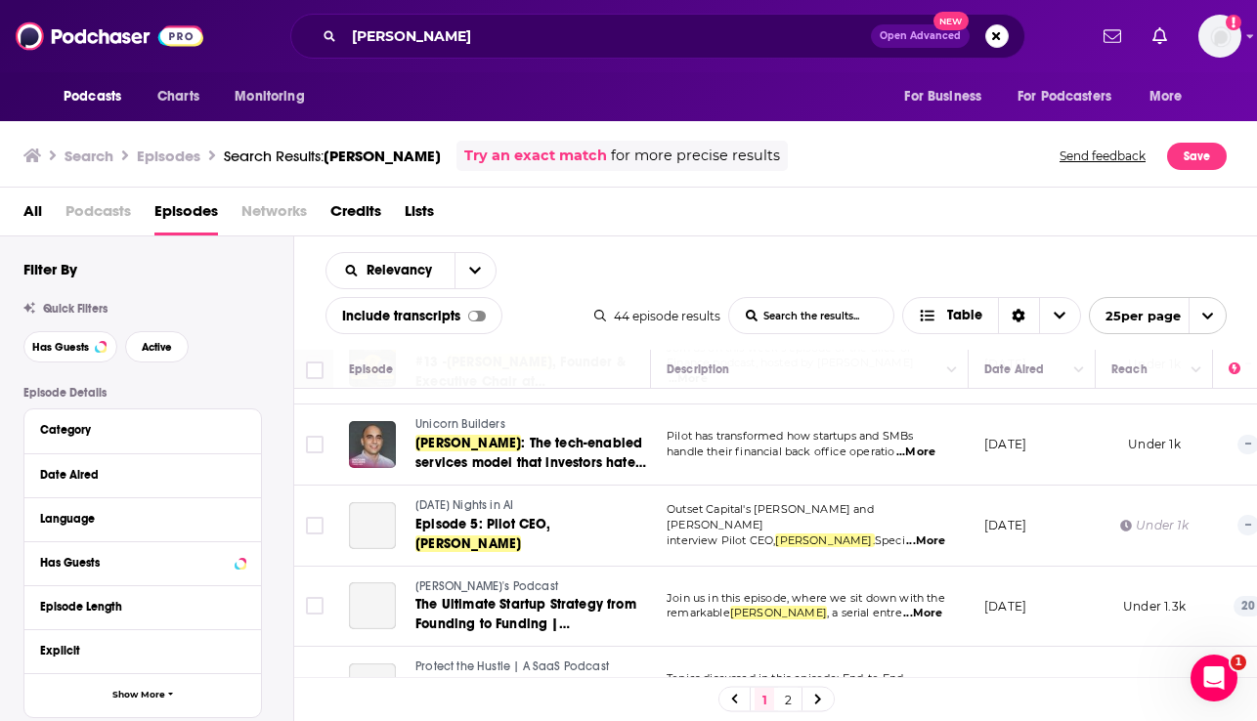
scroll to position [735, 0]
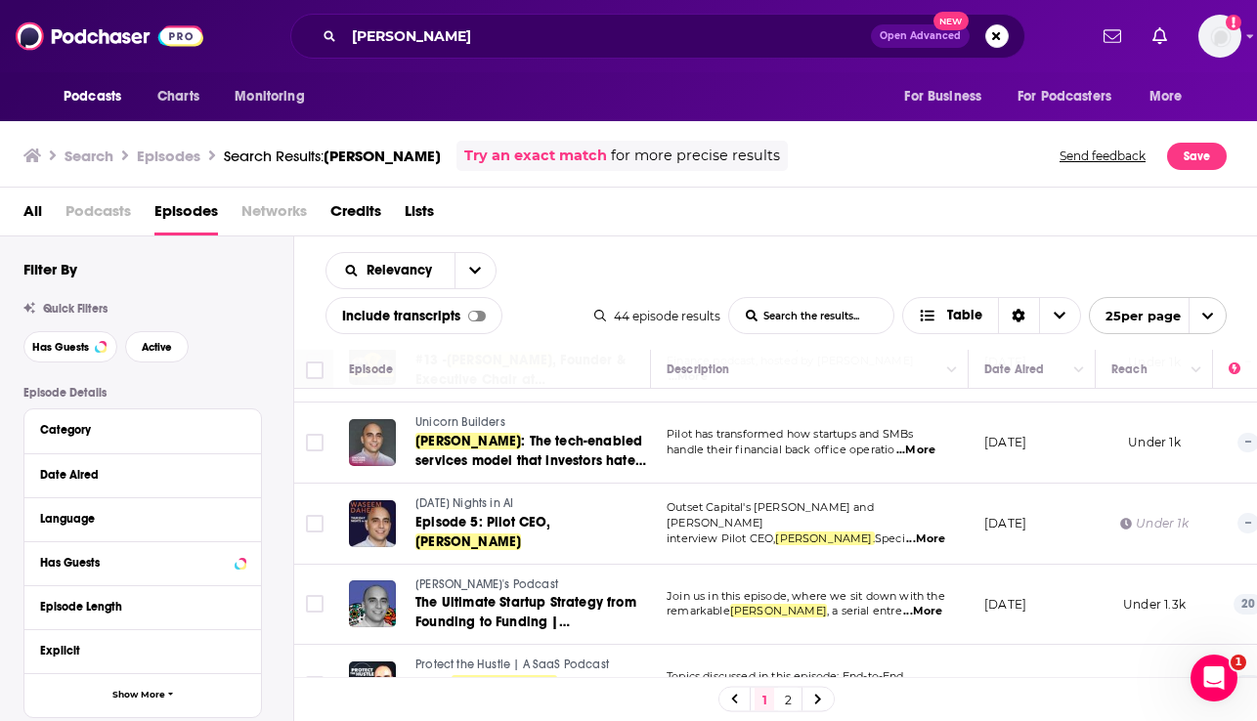
click at [920, 532] on span "...More" at bounding box center [925, 540] width 39 height 16
click at [531, 569] on td "[PERSON_NAME]'s Podcast The Ultimate Startup Strategy from Founding to Funding …" at bounding box center [492, 605] width 318 height 81
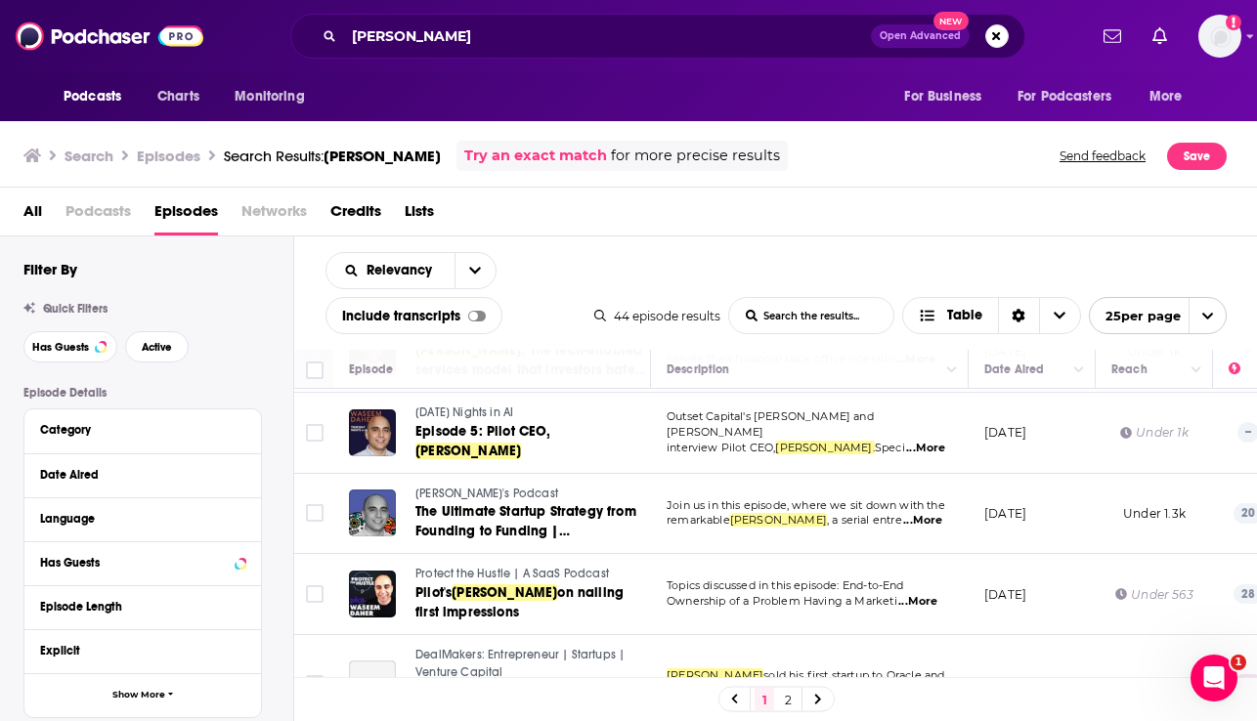
scroll to position [827, 0]
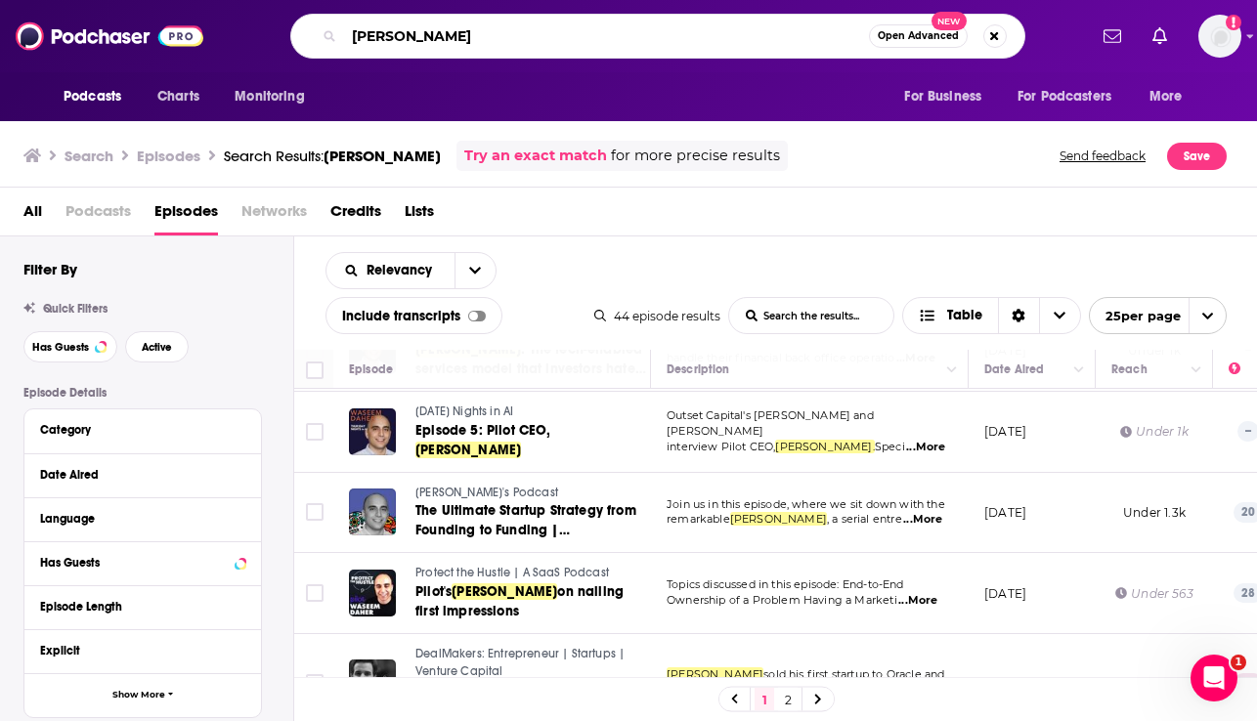
click at [396, 35] on input "[PERSON_NAME]" at bounding box center [606, 36] width 525 height 31
paste input "TBPN (Technology Business Programming Network)"
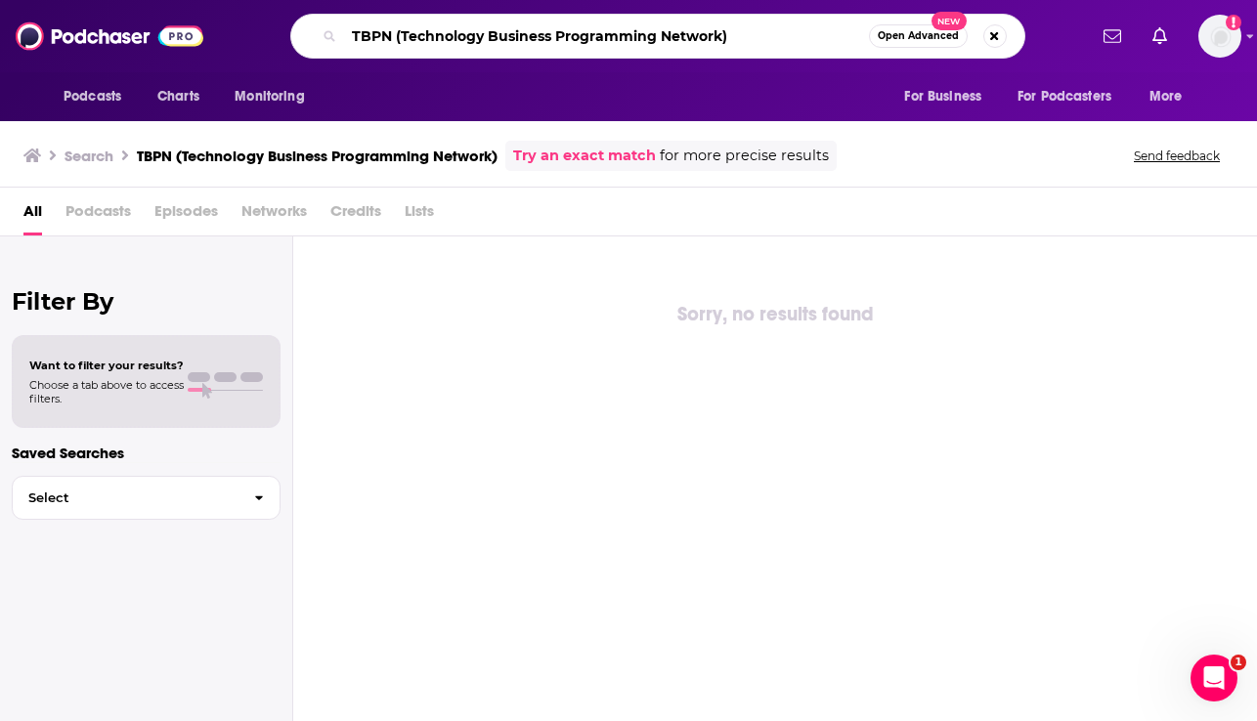
drag, startPoint x: 744, startPoint y: 38, endPoint x: 396, endPoint y: 39, distance: 348.0
click at [396, 39] on input "TBPN (Technology Business Programming Network)" at bounding box center [606, 36] width 525 height 31
type input "TBPN"
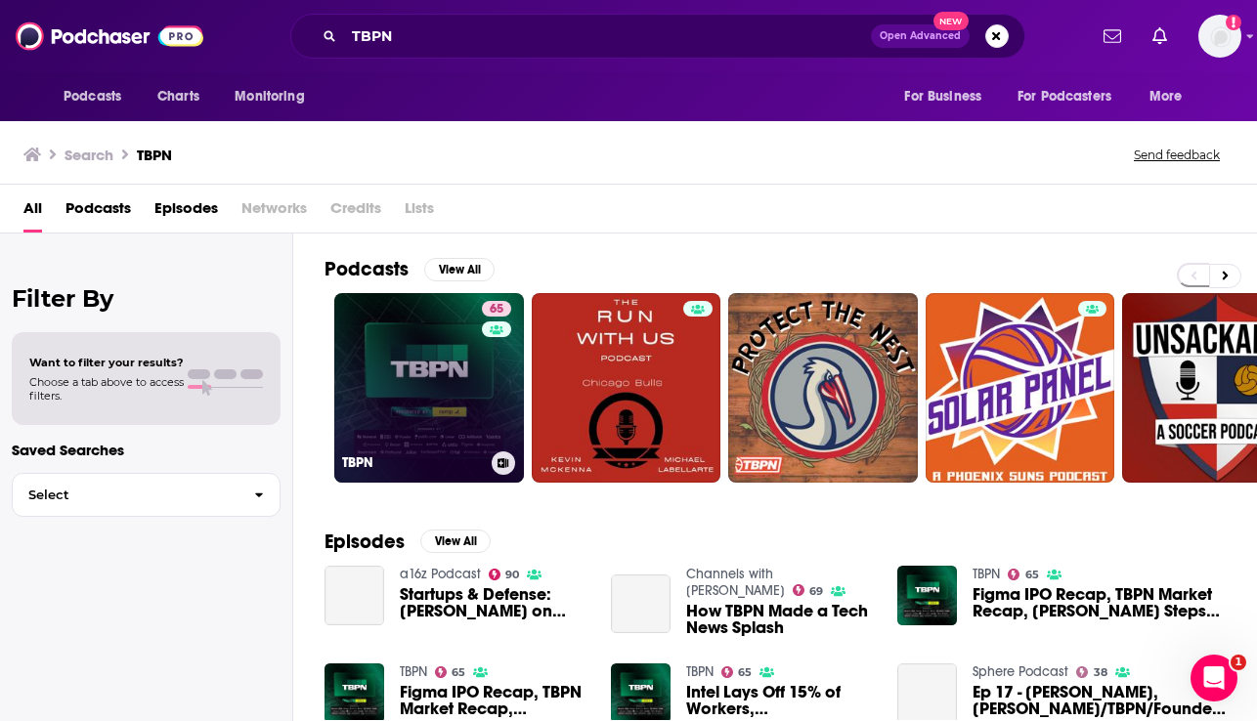
click at [444, 384] on link "65 TBPN" at bounding box center [429, 388] width 190 height 190
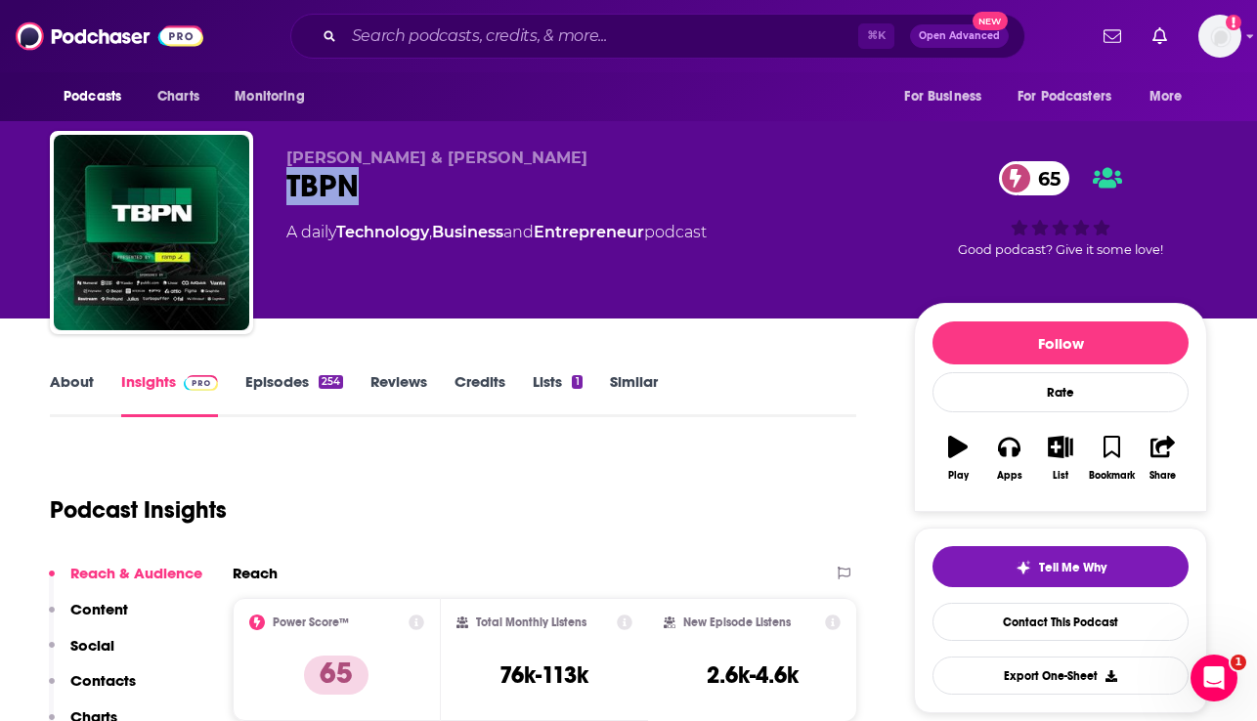
drag, startPoint x: 375, startPoint y: 188, endPoint x: 288, endPoint y: 185, distance: 87.0
click at [288, 185] on div "TBPN 65" at bounding box center [584, 186] width 596 height 38
click at [75, 381] on link "About" at bounding box center [72, 394] width 44 height 45
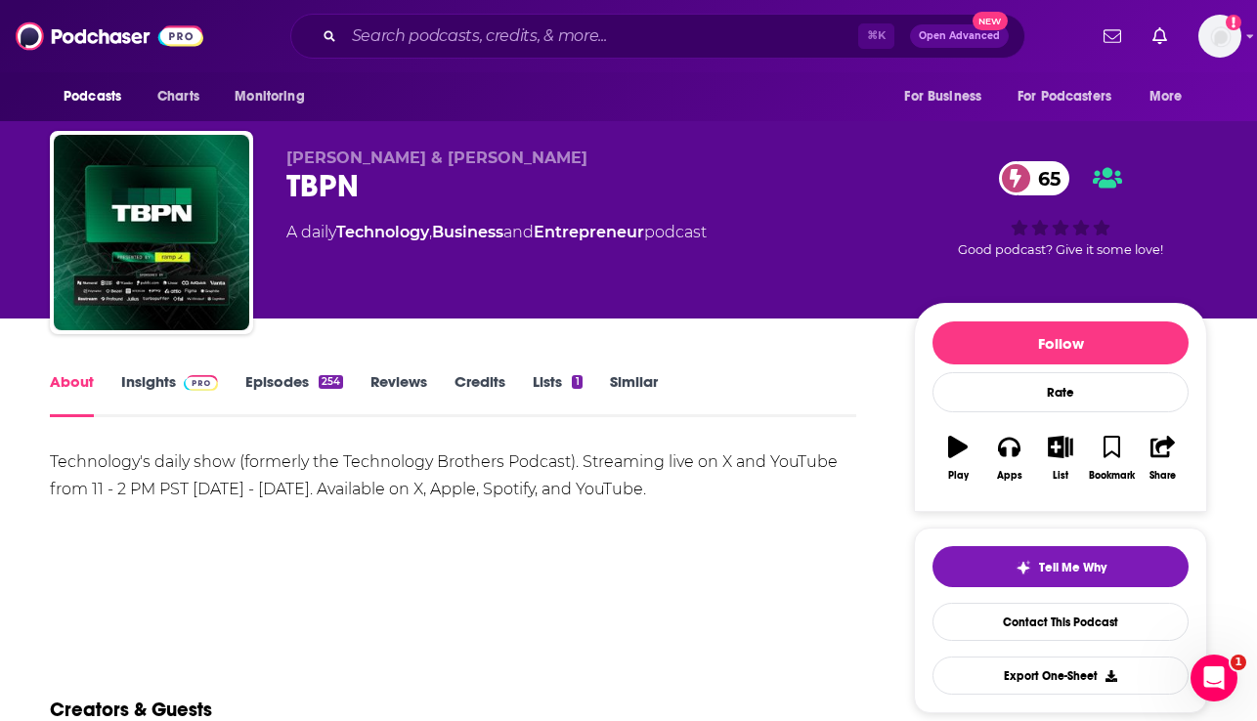
scroll to position [43, 0]
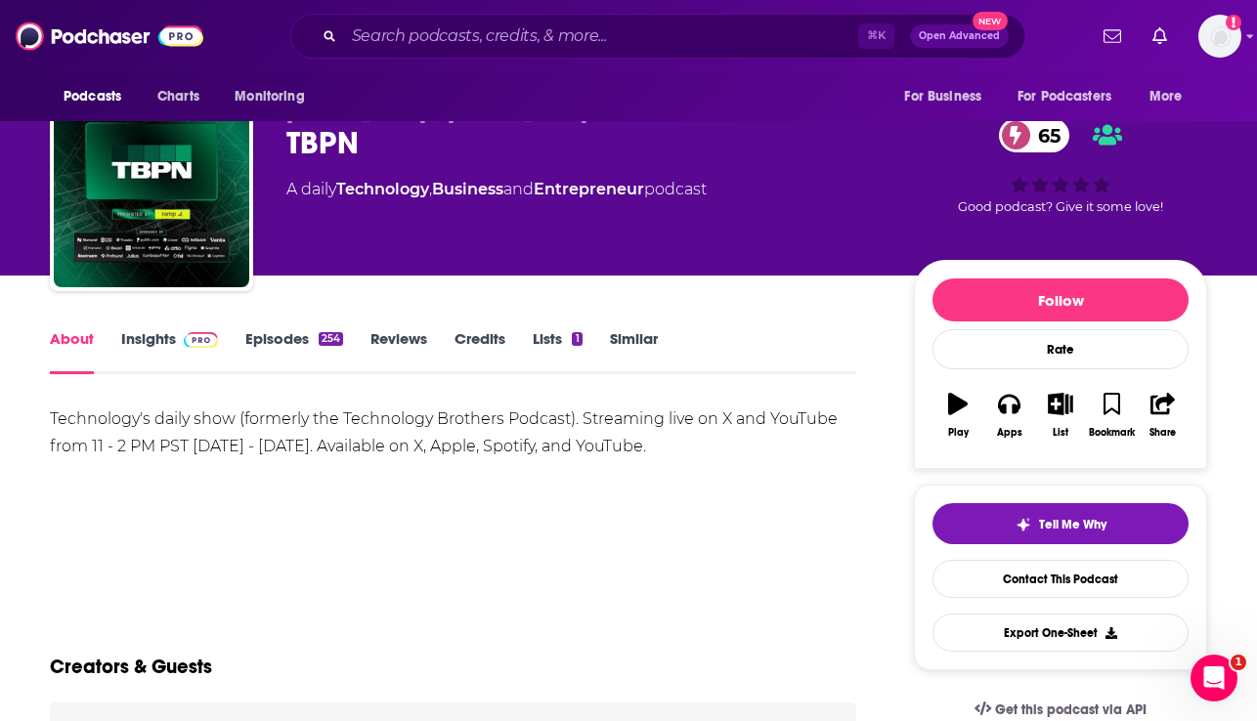
drag, startPoint x: 687, startPoint y: 453, endPoint x: 670, endPoint y: 453, distance: 17.6
click at [670, 453] on div "Technology's daily show (formerly the Technology Brothers Podcast). Streaming l…" at bounding box center [453, 433] width 806 height 55
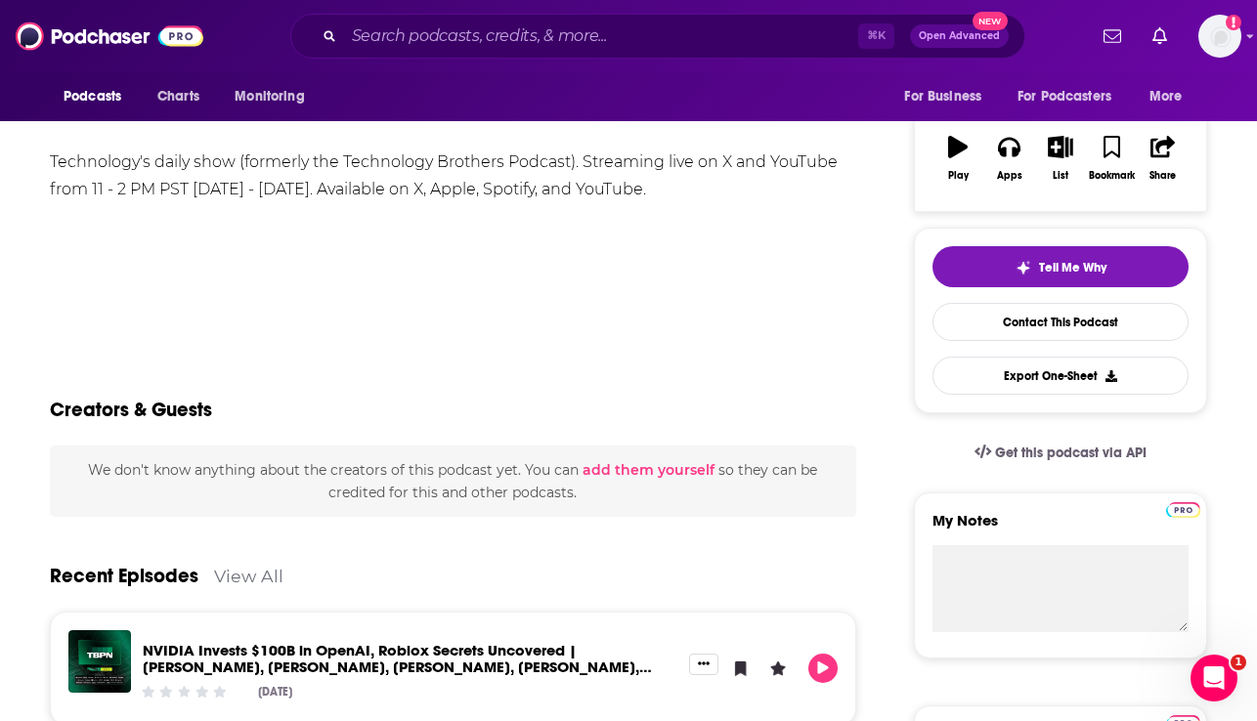
scroll to position [0, 0]
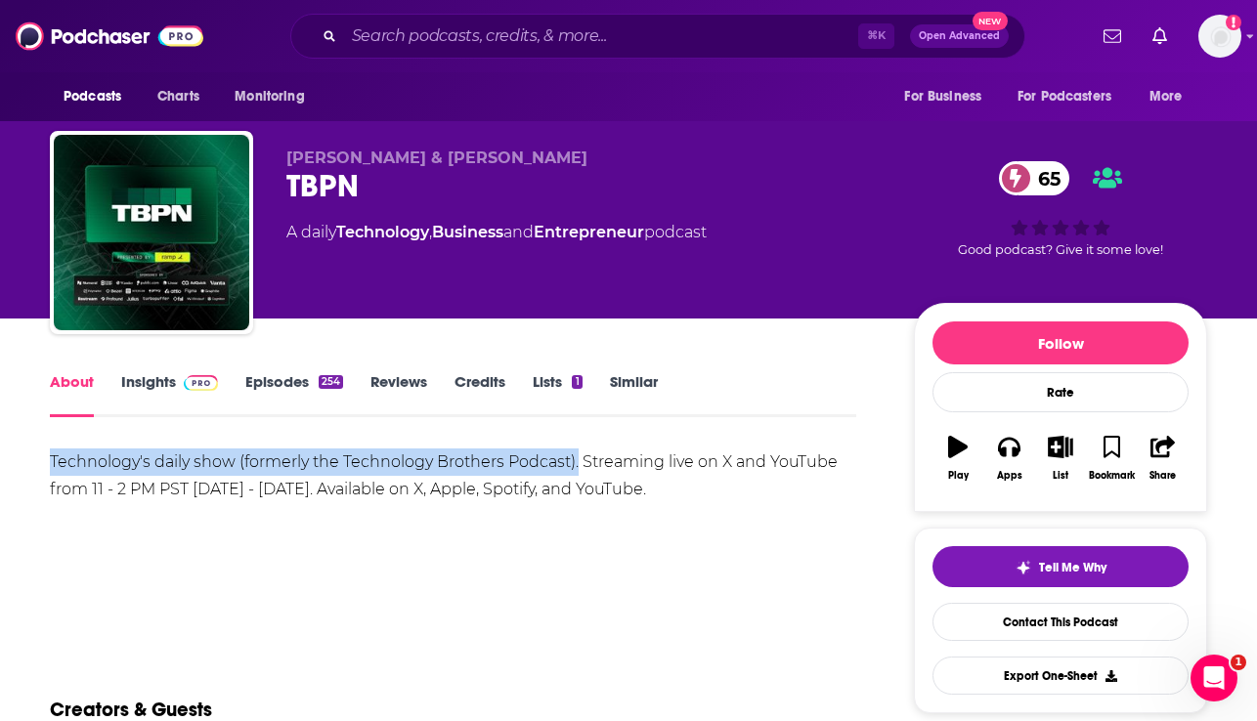
drag, startPoint x: 577, startPoint y: 463, endPoint x: 44, endPoint y: 463, distance: 532.7
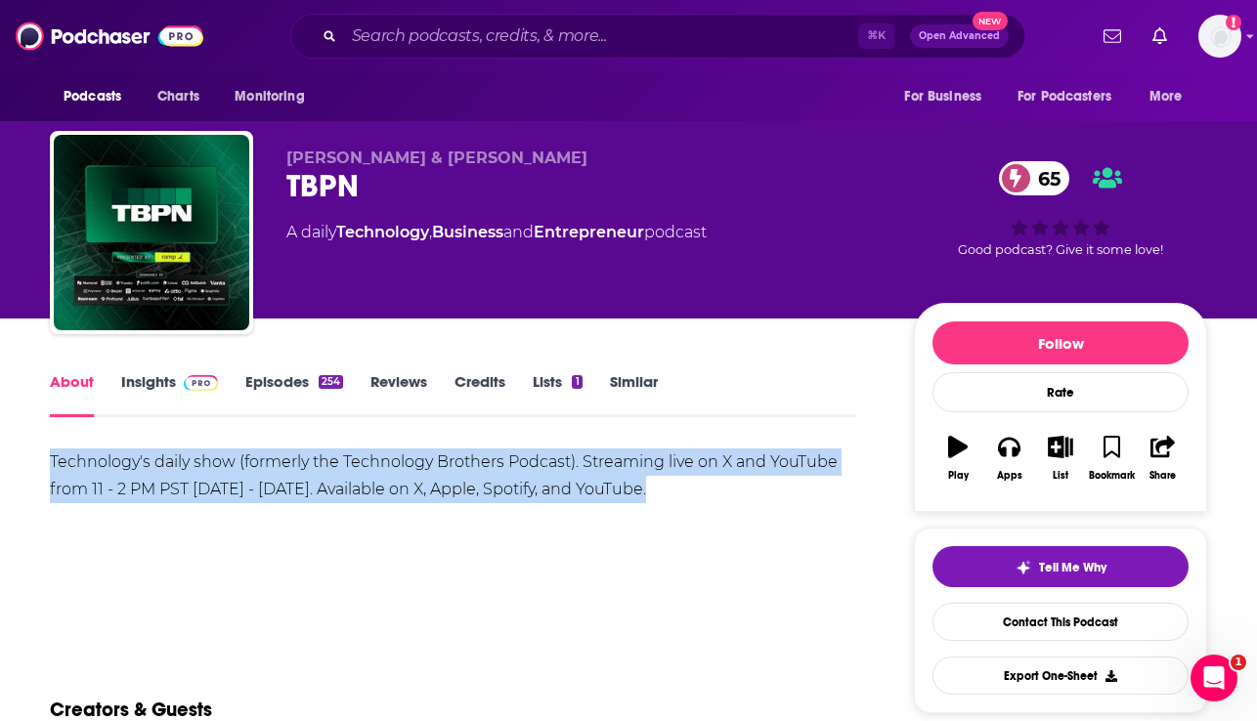
drag, startPoint x: 664, startPoint y: 488, endPoint x: 52, endPoint y: 443, distance: 613.5
click at [152, 380] on link "Insights" at bounding box center [169, 394] width 97 height 45
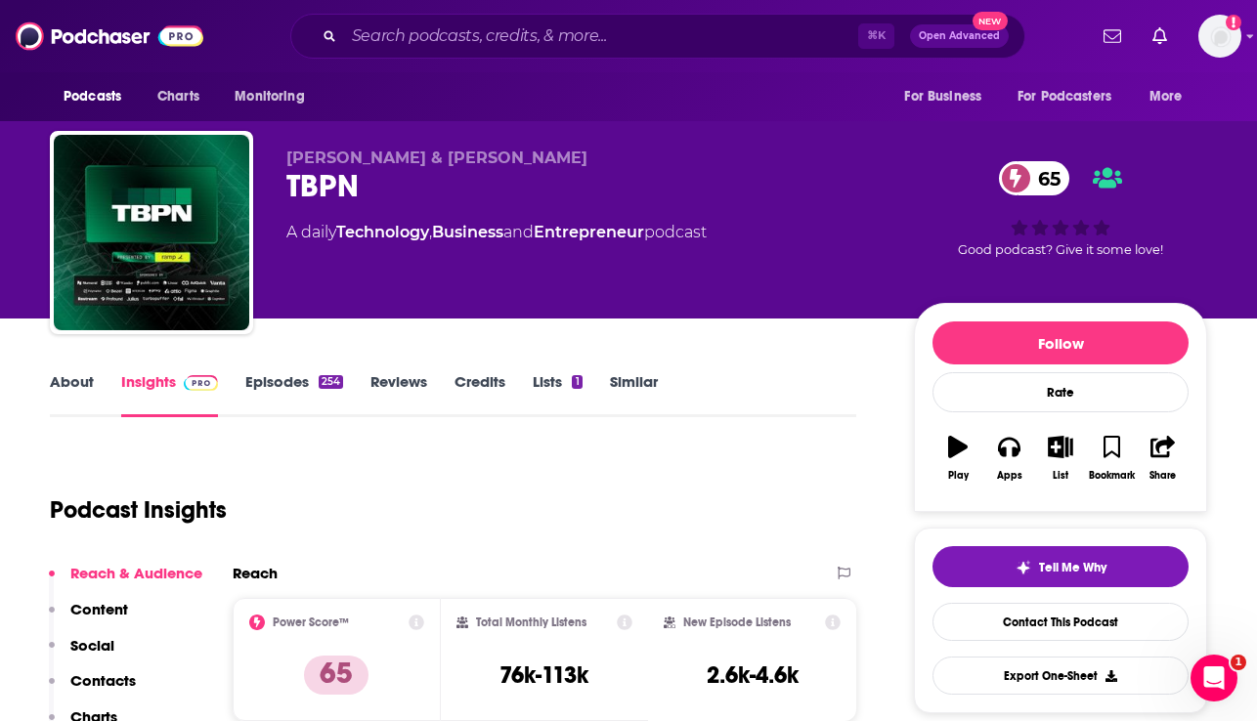
scroll to position [316, 0]
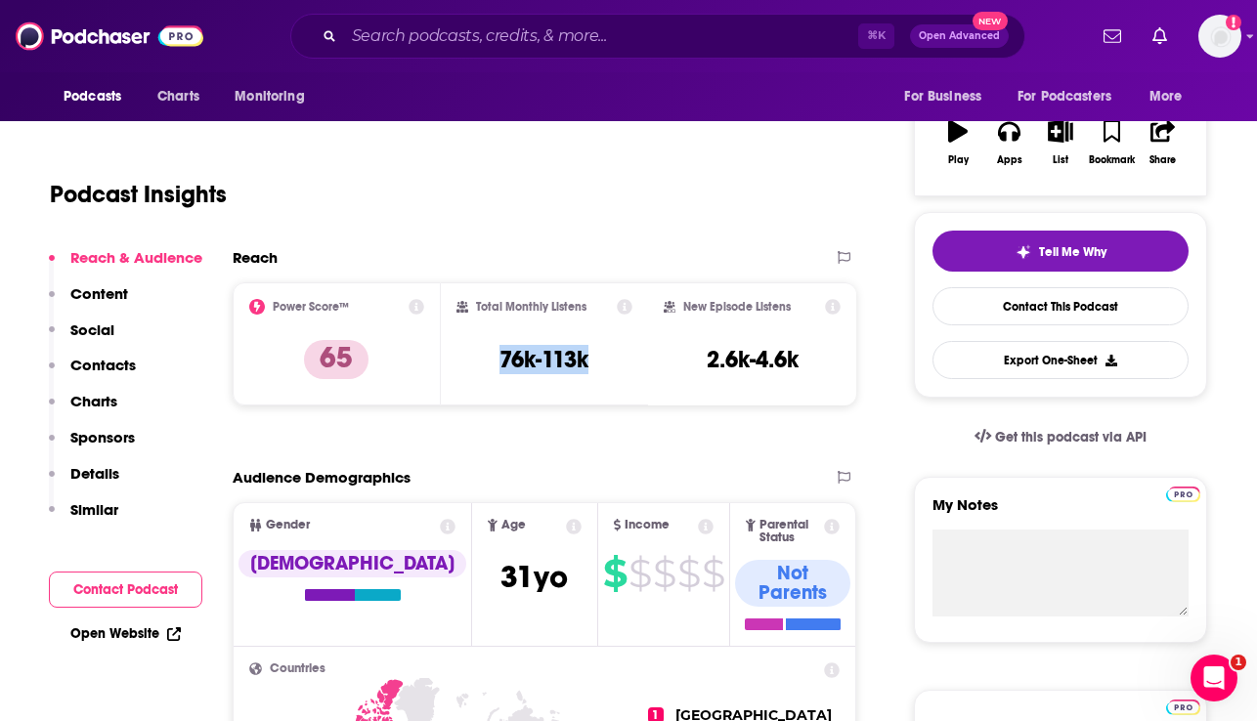
drag, startPoint x: 601, startPoint y: 359, endPoint x: 492, endPoint y: 359, distance: 109.5
click at [492, 359] on div "Total Monthly Listens 76k-113k" at bounding box center [544, 344] width 177 height 90
click at [437, 27] on input "Search podcasts, credits, & more..." at bounding box center [601, 36] width 514 height 31
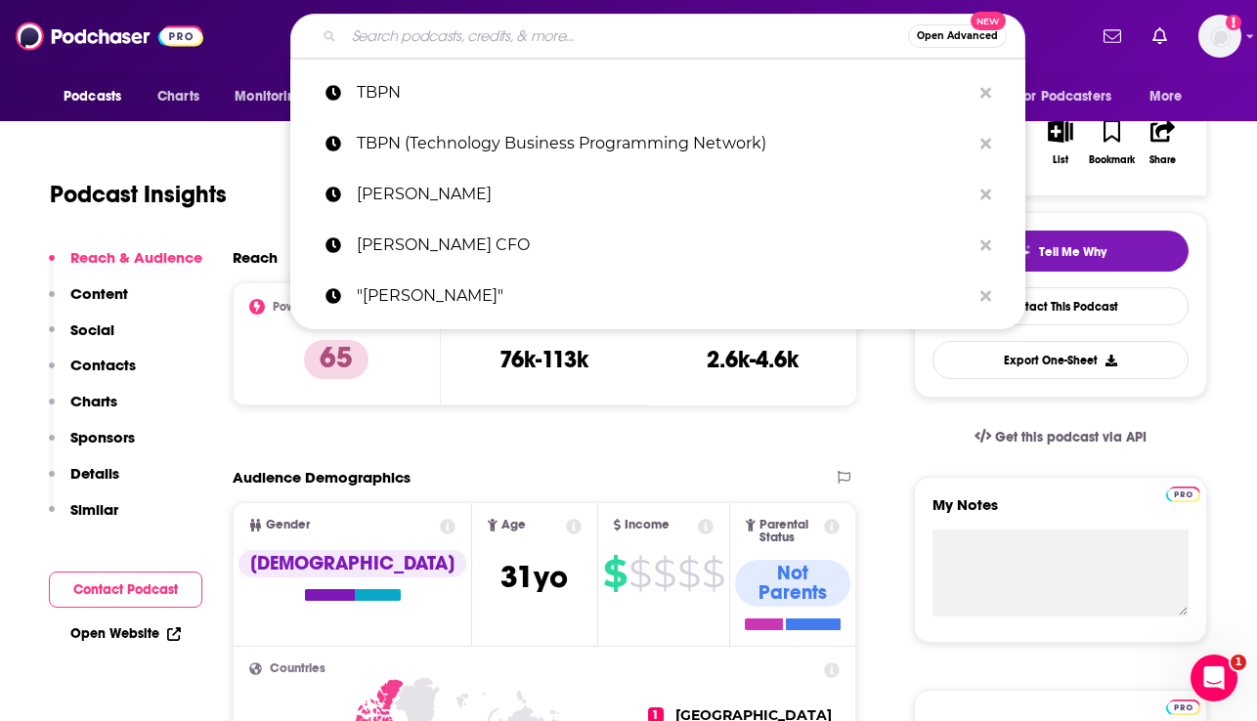
paste input "a16z"
type input "a16z"
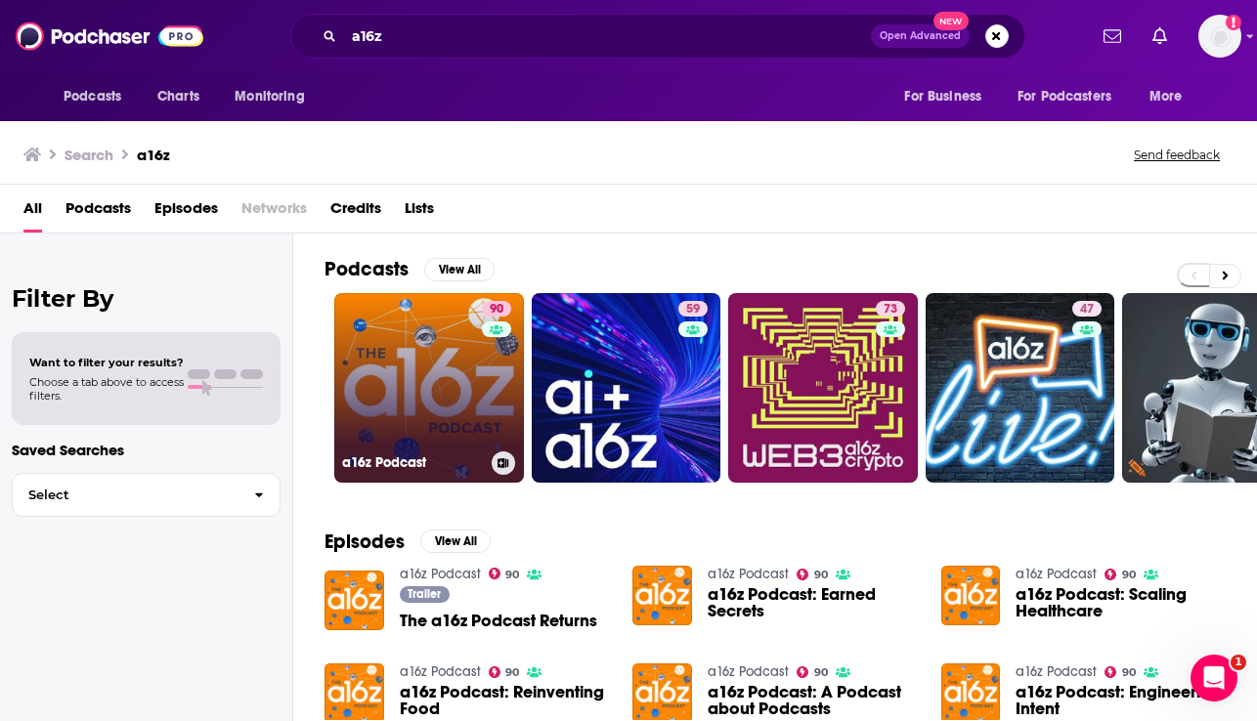
click at [415, 346] on link "90 a16z Podcast" at bounding box center [429, 388] width 190 height 190
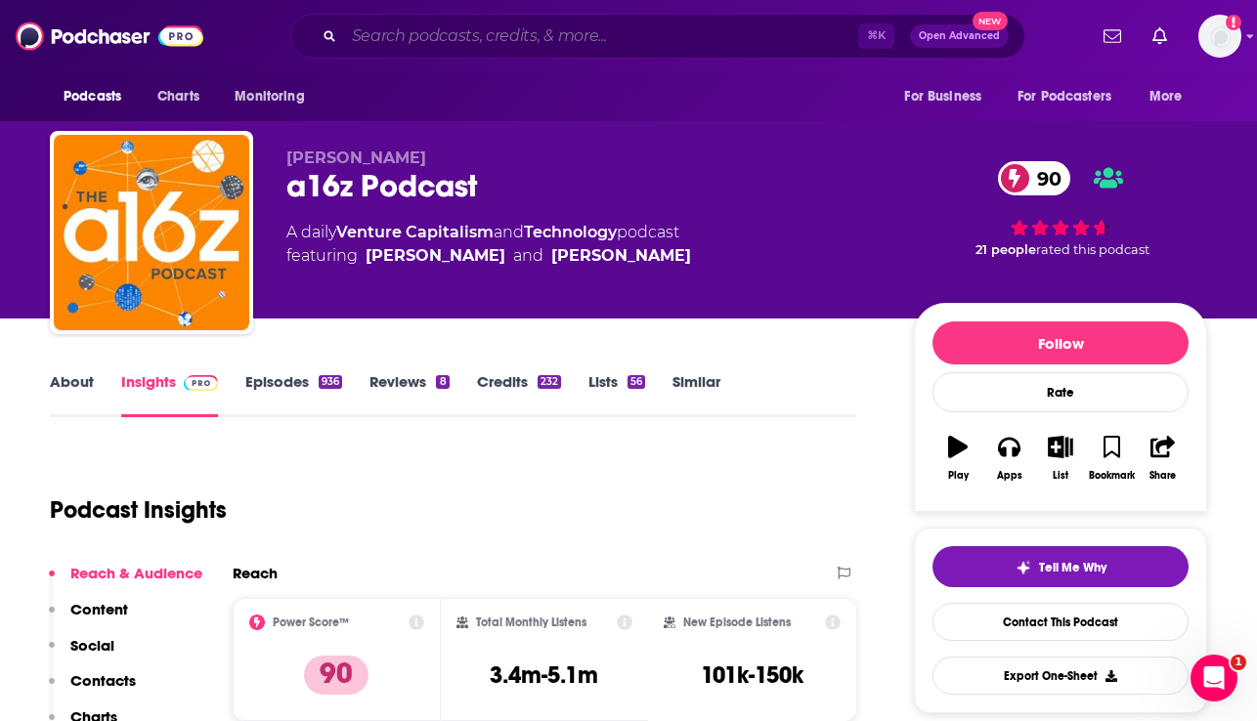
click at [371, 32] on input "Search podcasts, credits, & more..." at bounding box center [601, 36] width 514 height 31
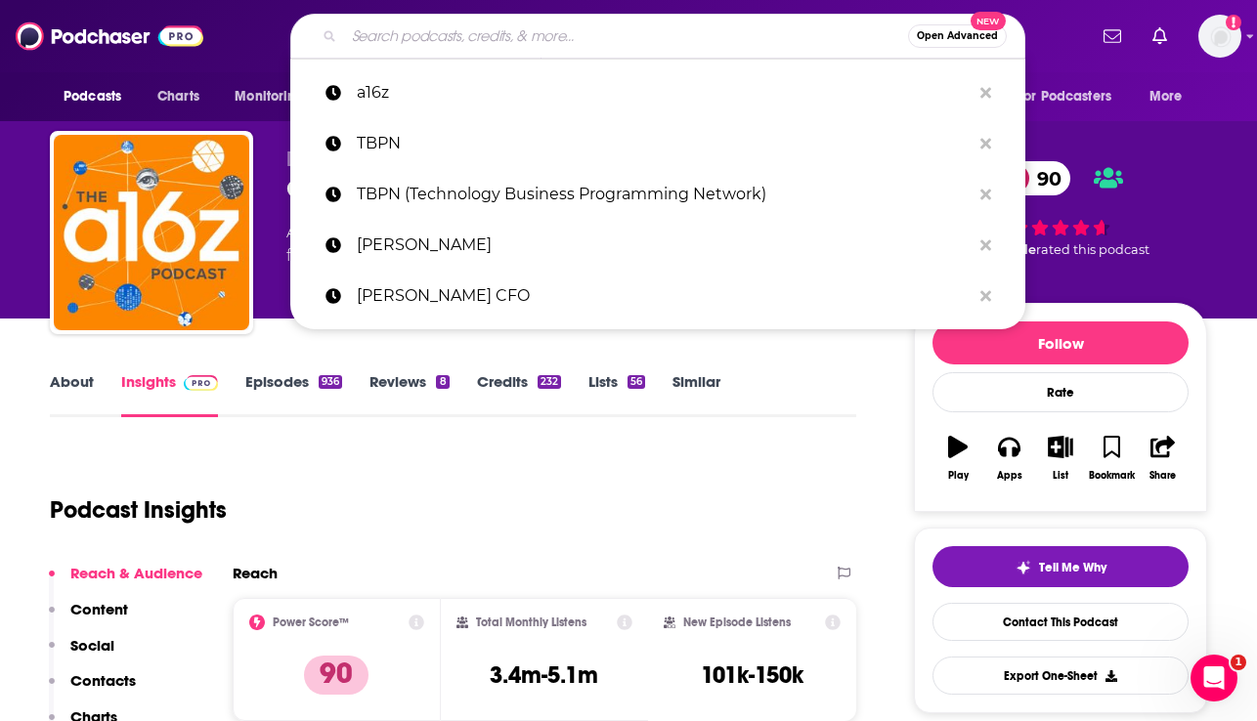
click at [371, 32] on input "Search podcasts, credits, & more..." at bounding box center [626, 36] width 564 height 31
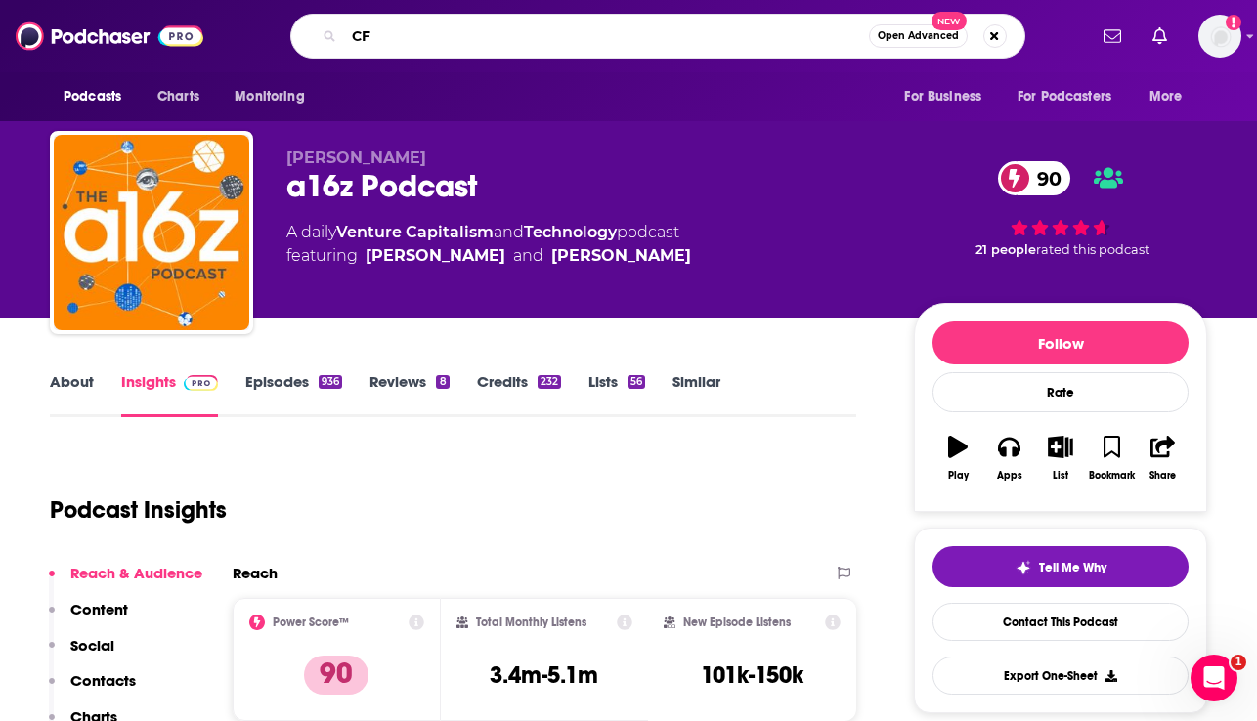
type input "CFO"
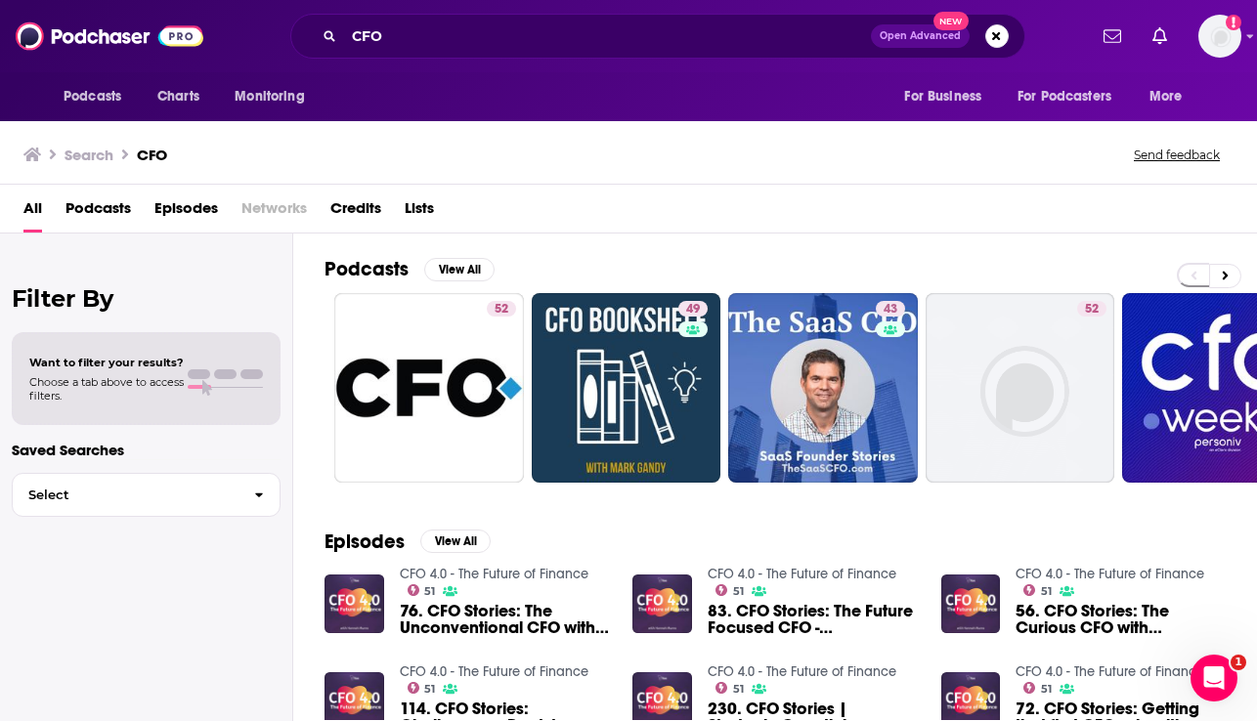
click at [90, 194] on span "Podcasts" at bounding box center [97, 213] width 65 height 40
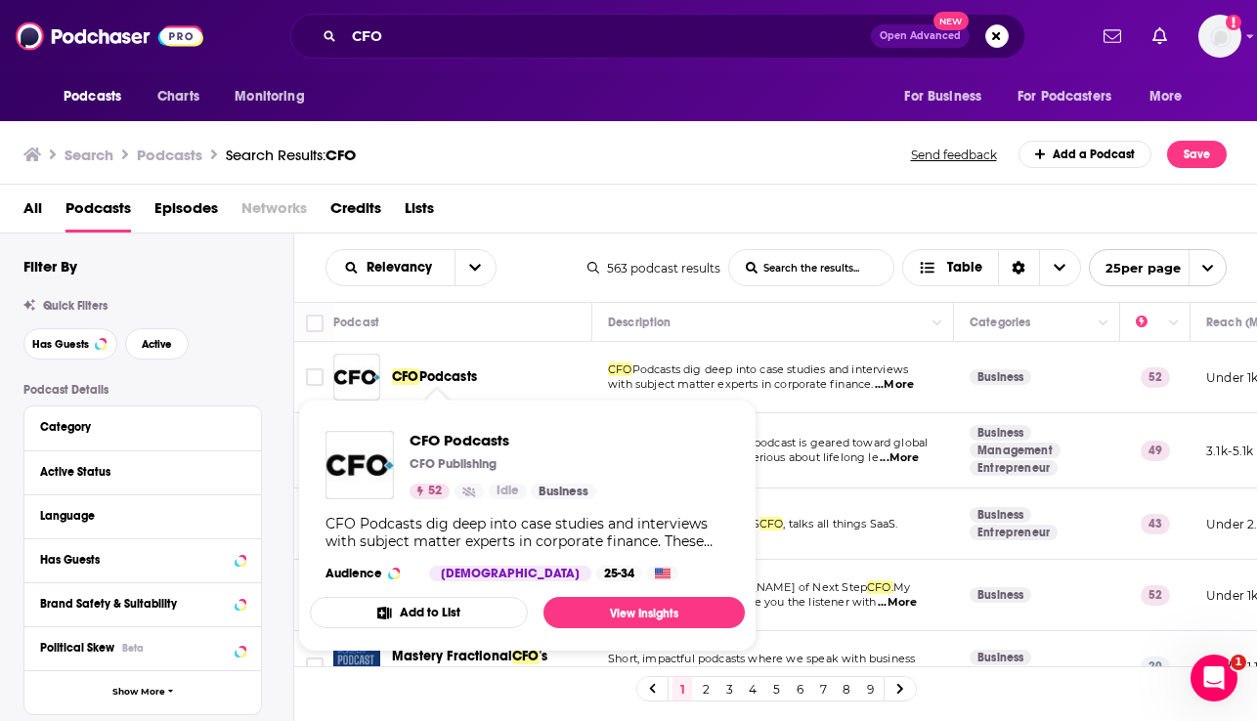
click at [445, 372] on span "Podcasts" at bounding box center [448, 377] width 58 height 17
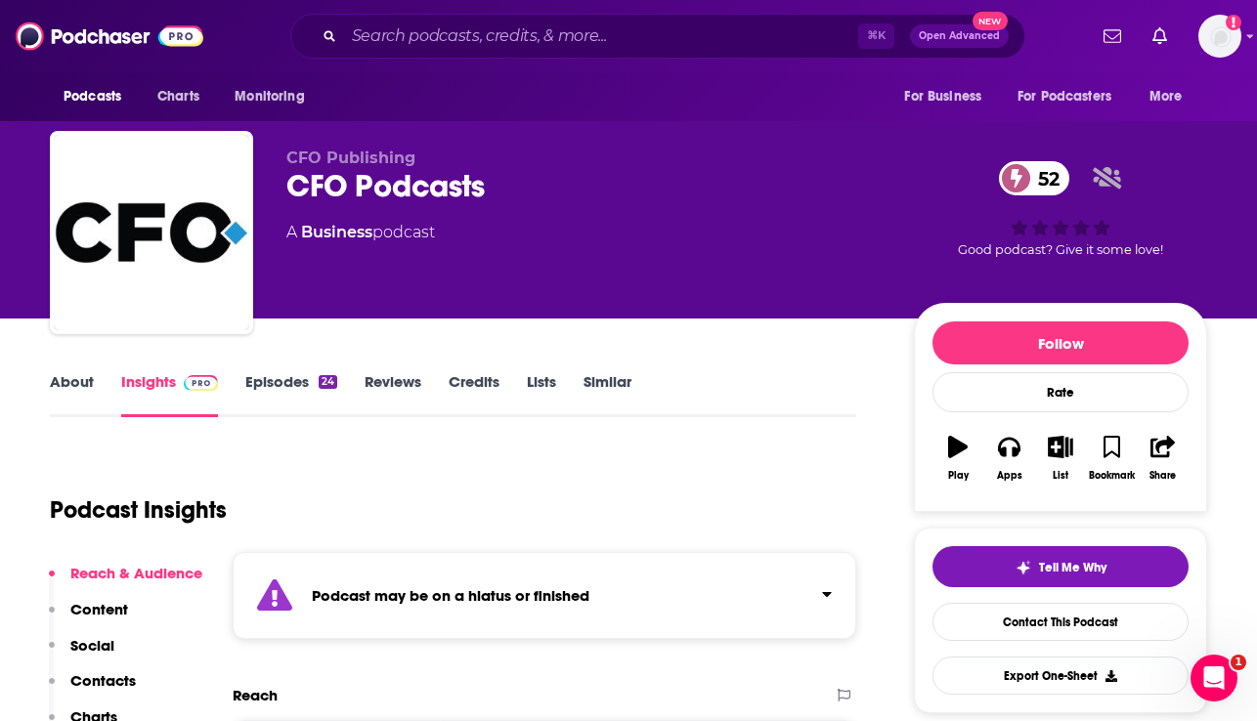
scroll to position [18, 0]
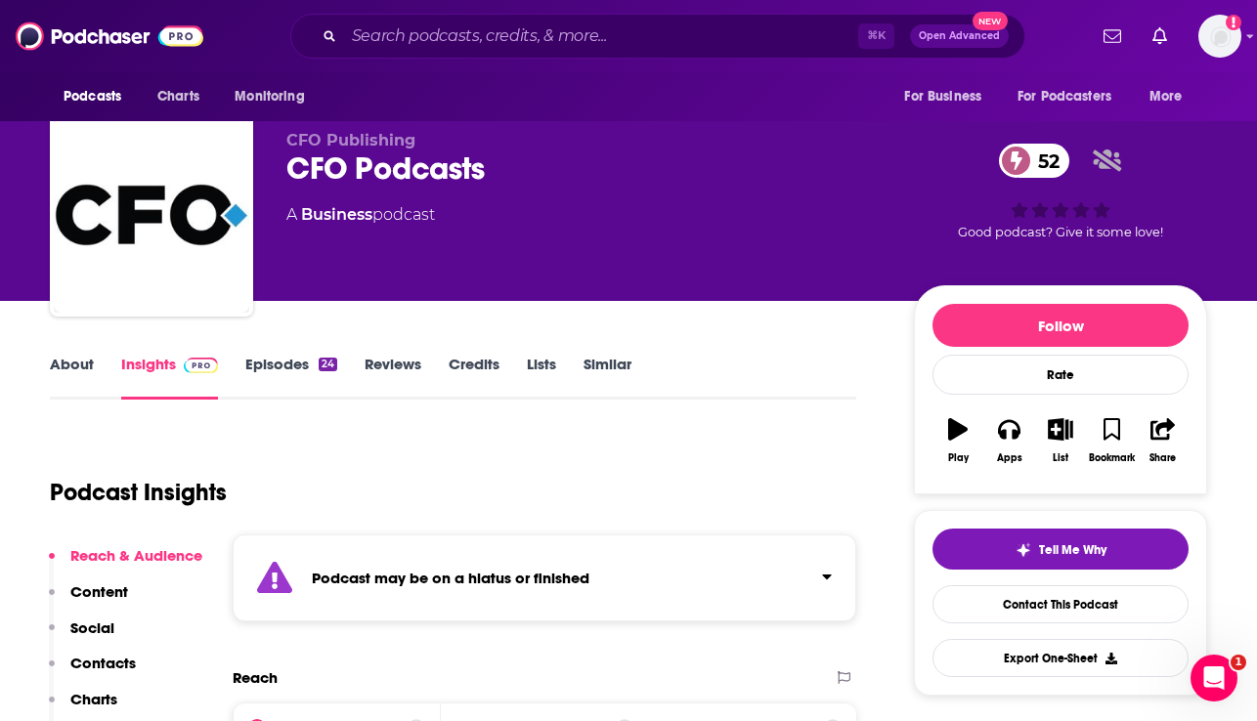
click at [277, 372] on link "Episodes 24" at bounding box center [291, 377] width 92 height 45
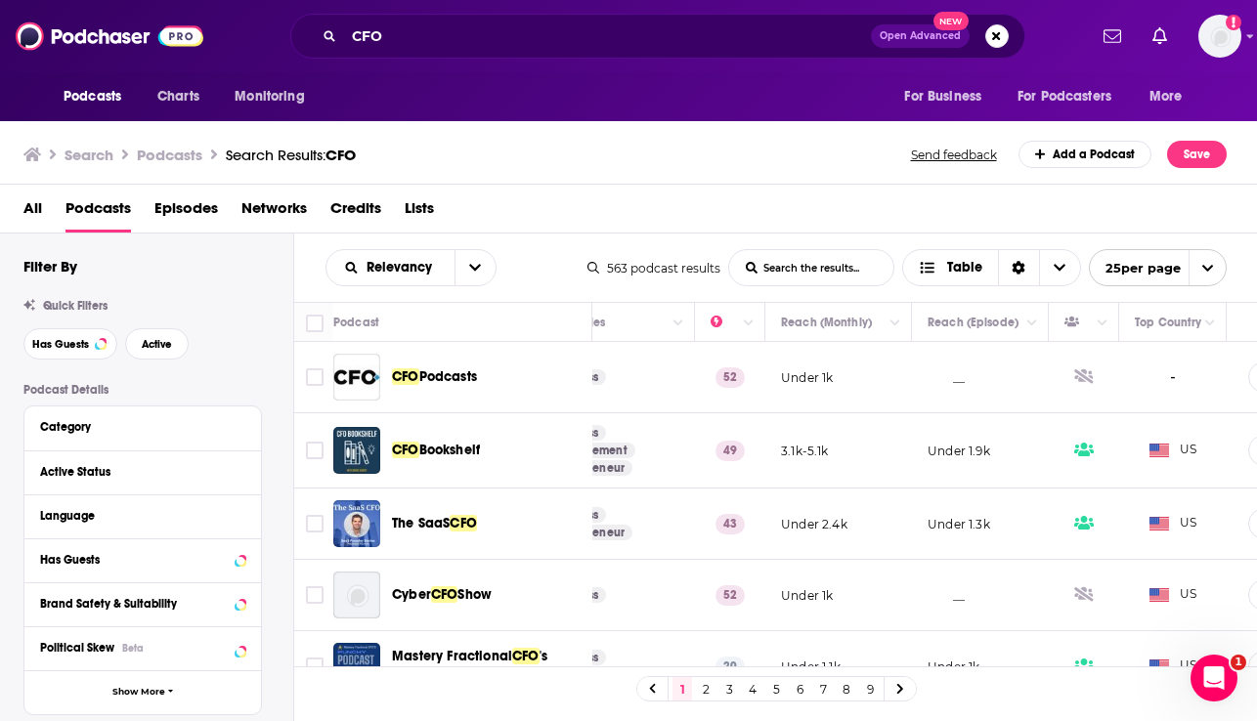
scroll to position [0, 426]
click at [1102, 319] on icon "Column Actions" at bounding box center [1102, 324] width 10 height 12
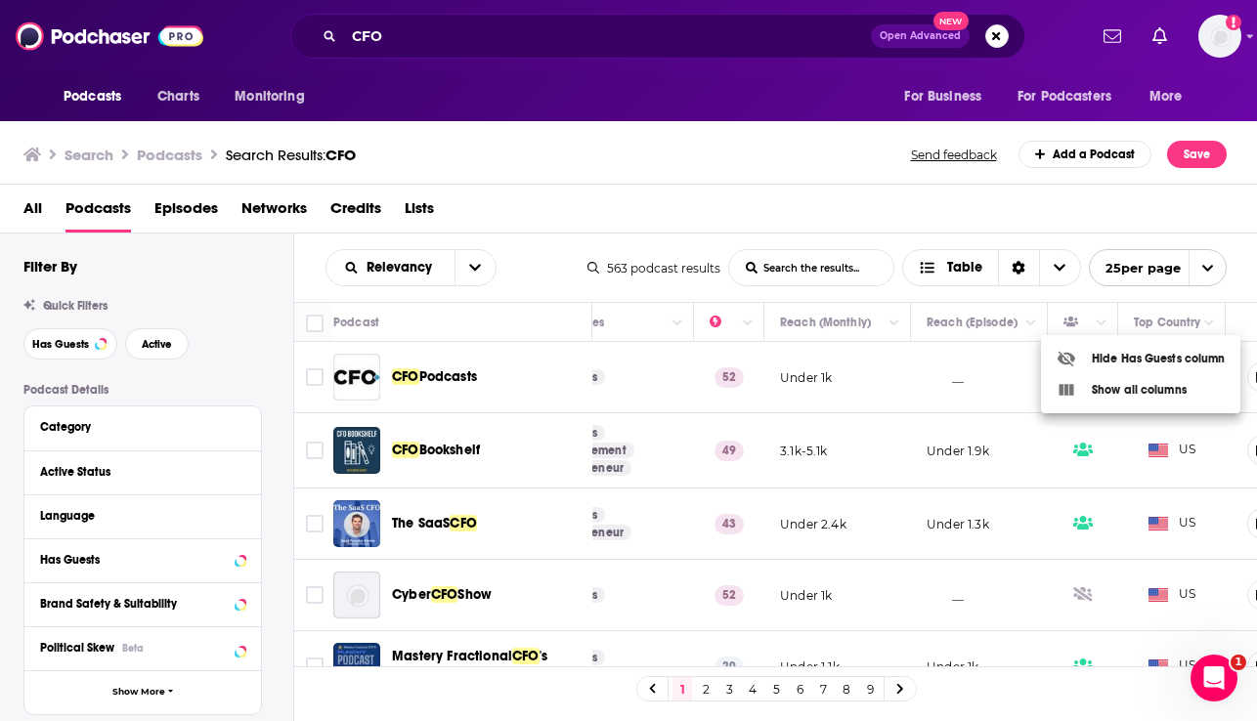
click at [1062, 282] on div at bounding box center [628, 360] width 1257 height 721
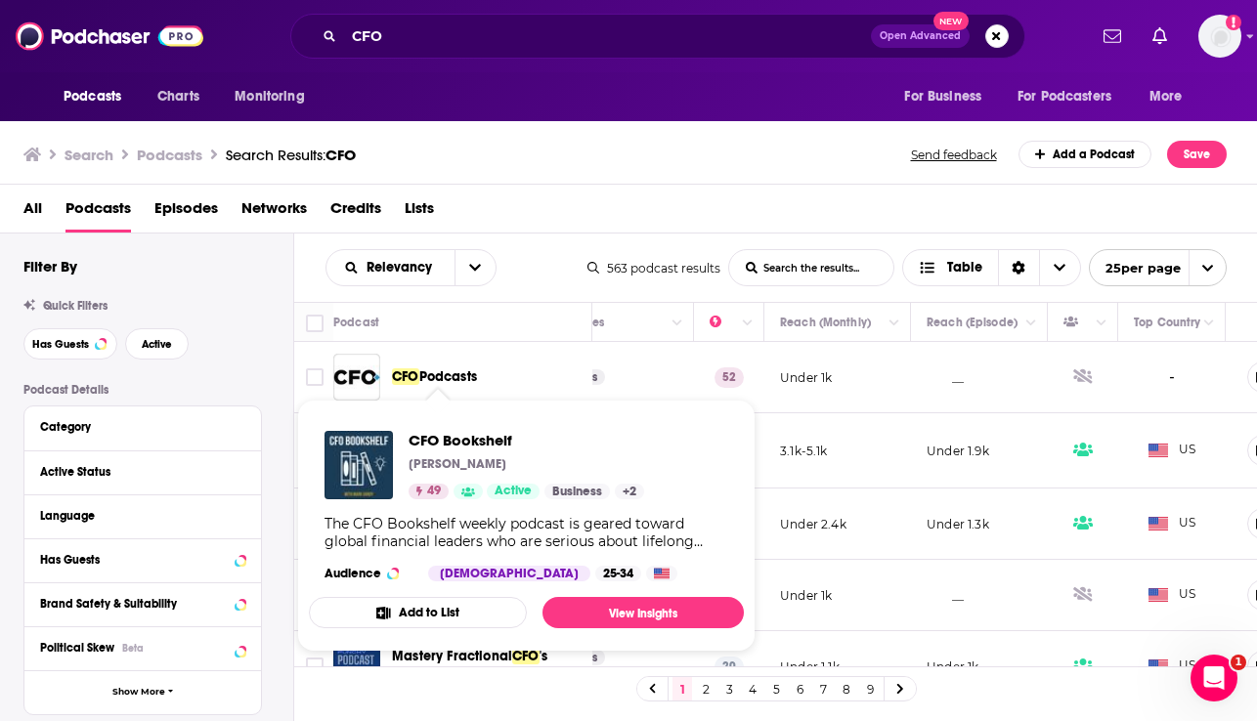
click at [452, 452] on div "Podcasts Charts Monitoring CFO Open Advanced New For Business For Podcasters Mo…" at bounding box center [628, 360] width 1257 height 721
click at [449, 440] on span "CFO Bookshelf" at bounding box center [527, 440] width 236 height 19
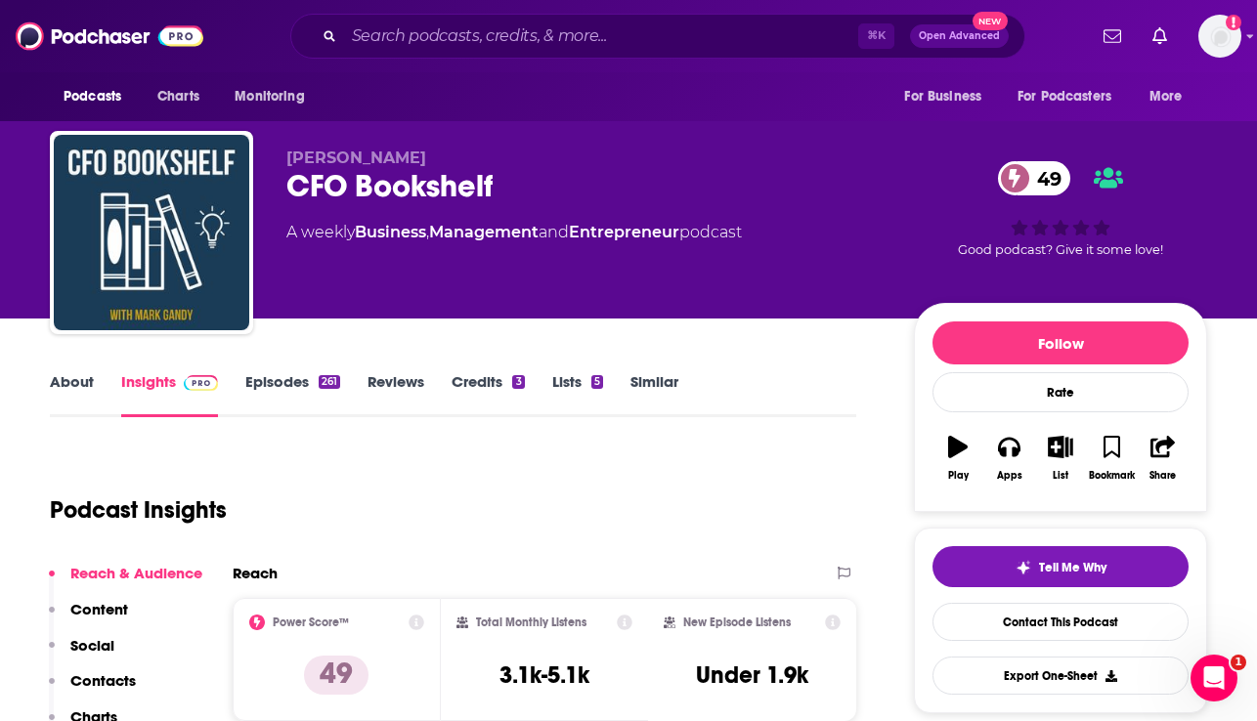
click at [64, 386] on link "About" at bounding box center [72, 394] width 44 height 45
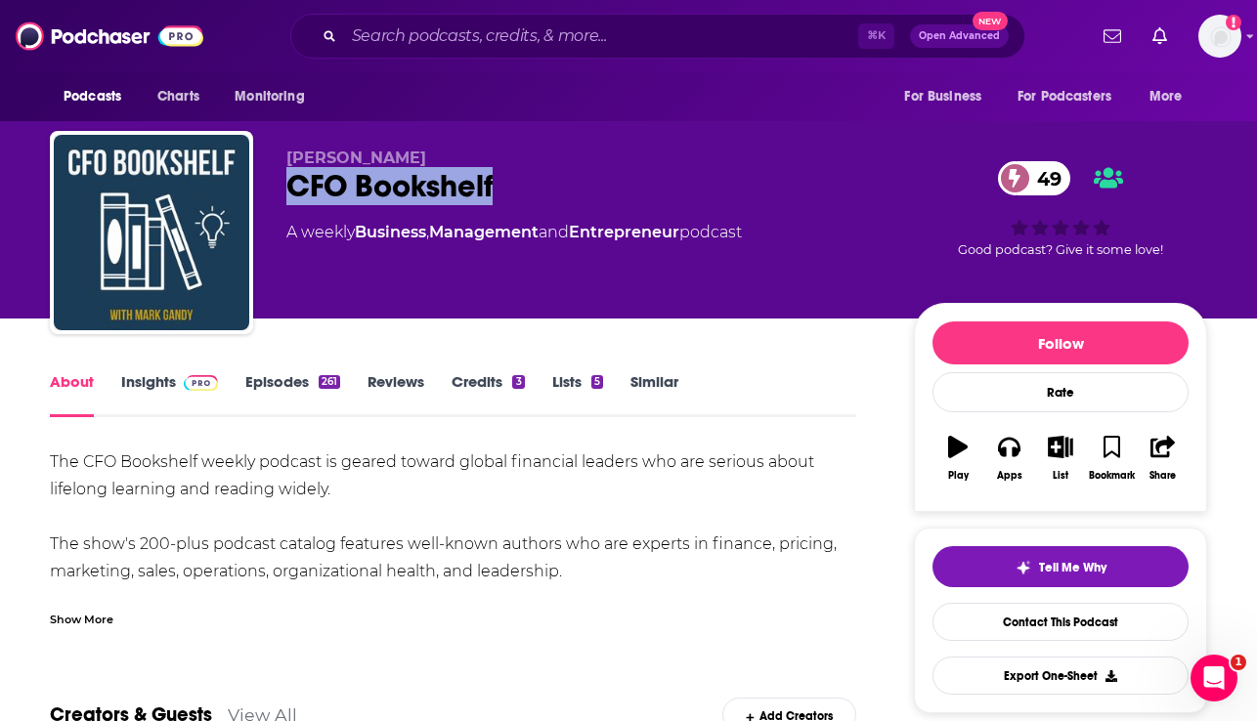
drag, startPoint x: 525, startPoint y: 186, endPoint x: 282, endPoint y: 185, distance: 242.4
click at [282, 185] on div "[PERSON_NAME] CFO Bookshelf 49 A weekly Business , Management and Entrepreneur …" at bounding box center [628, 236] width 1157 height 211
click at [290, 379] on link "Episodes 261" at bounding box center [292, 394] width 95 height 45
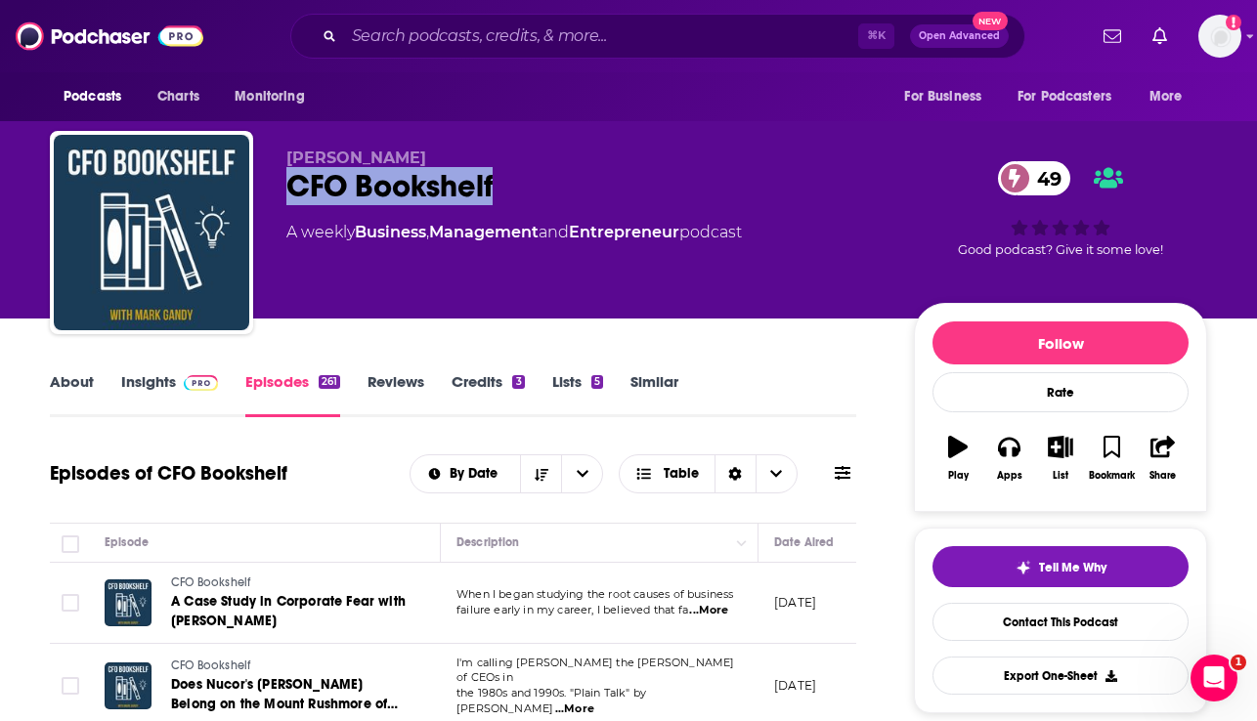
drag, startPoint x: 499, startPoint y: 182, endPoint x: 287, endPoint y: 190, distance: 212.3
click at [287, 190] on div "CFO Bookshelf 49" at bounding box center [584, 186] width 596 height 38
click at [82, 387] on link "About" at bounding box center [72, 394] width 44 height 45
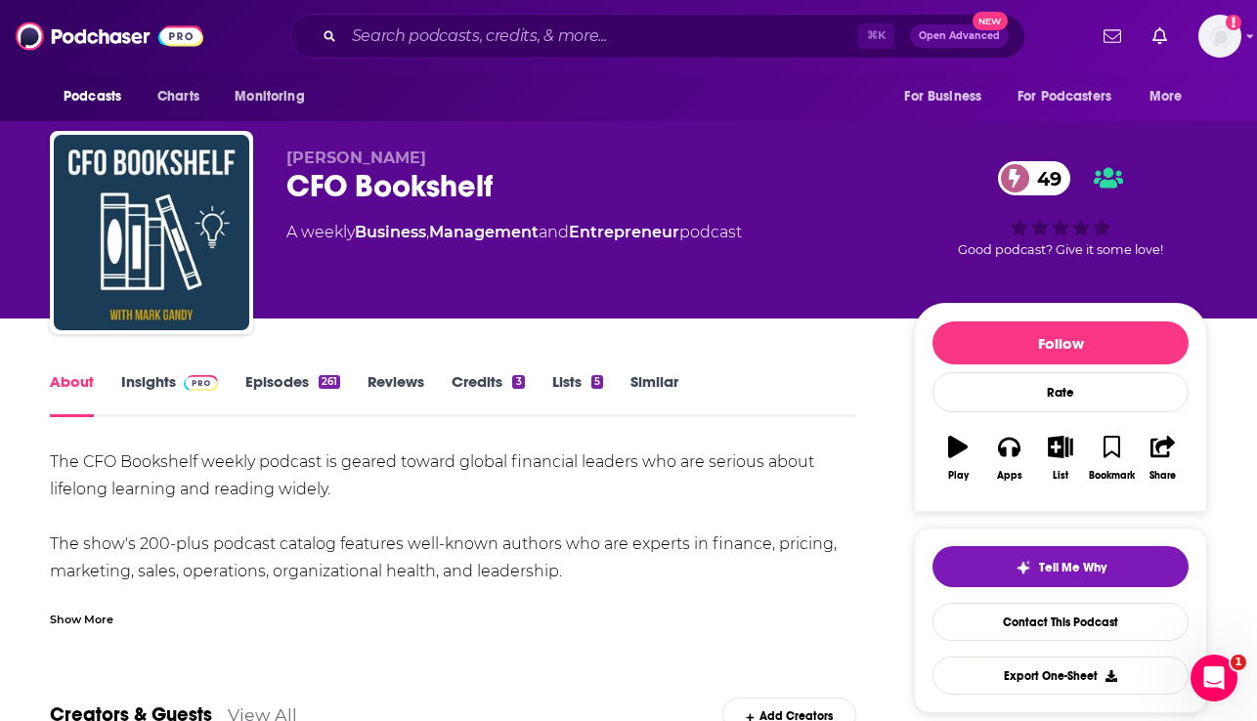
drag, startPoint x: 575, startPoint y: 565, endPoint x: 43, endPoint y: 464, distance: 541.2
click at [131, 378] on link "Insights" at bounding box center [169, 394] width 97 height 45
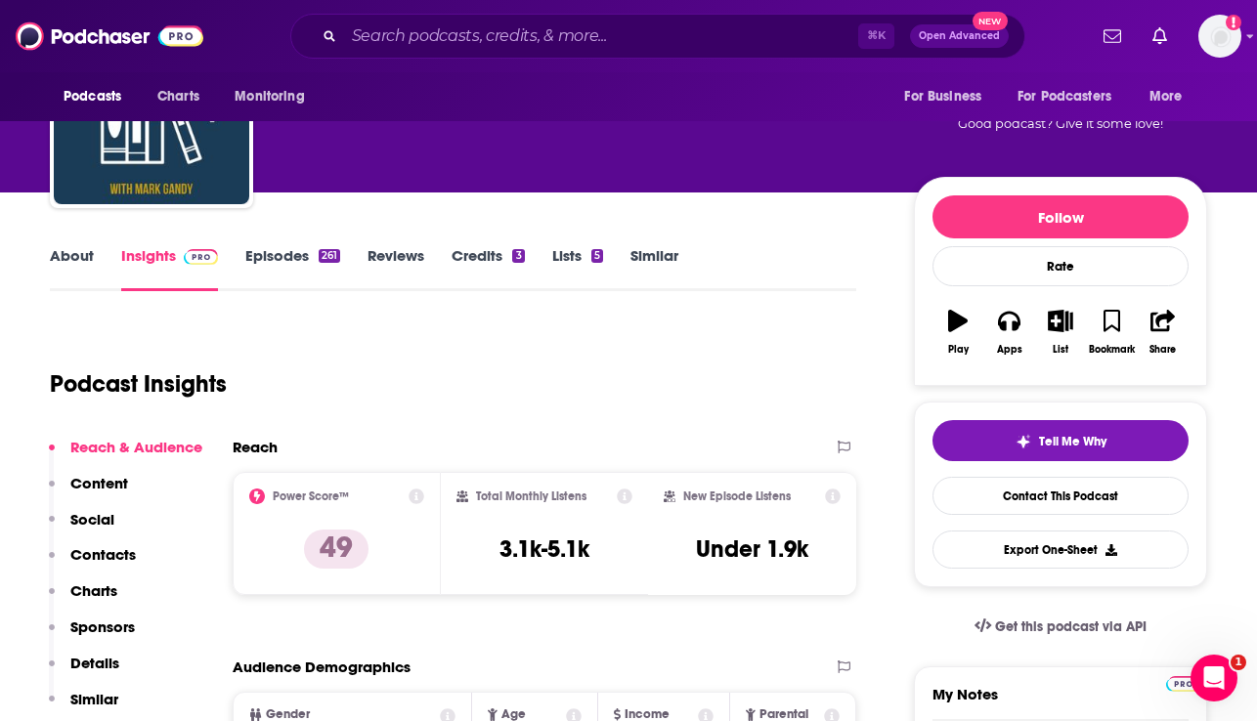
scroll to position [149, 0]
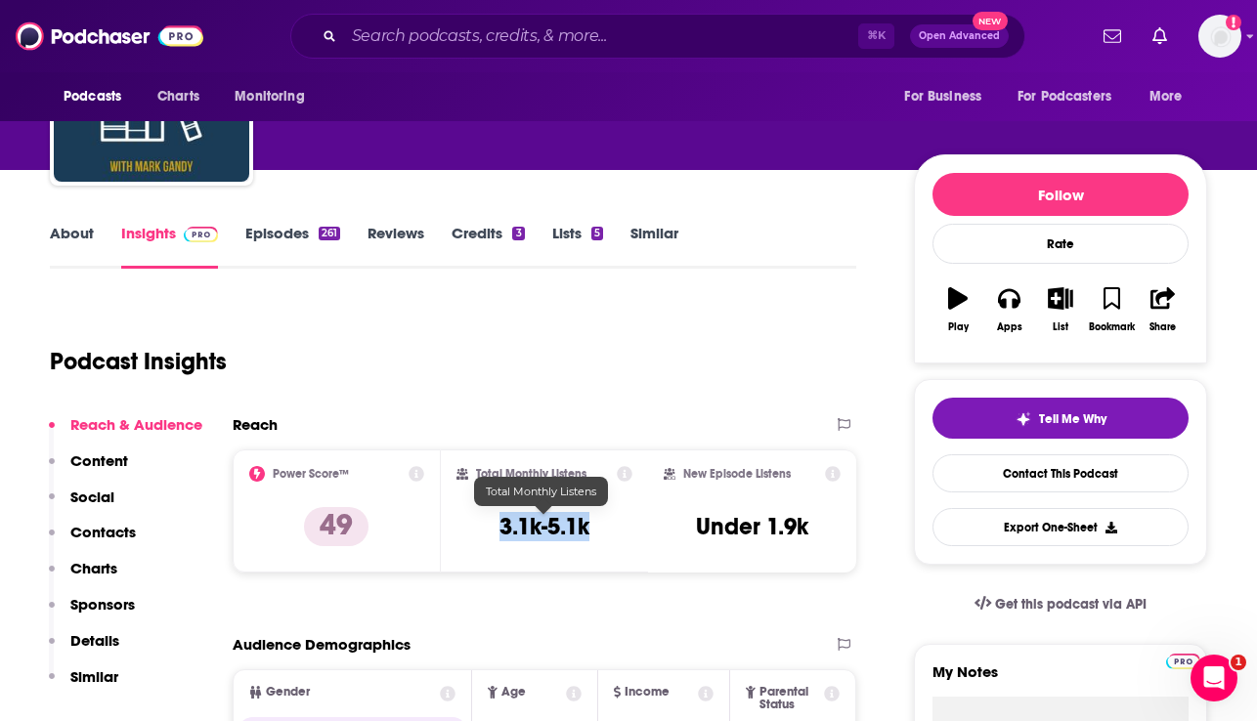
drag, startPoint x: 556, startPoint y: 525, endPoint x: 496, endPoint y: 525, distance: 60.6
click at [496, 525] on div "Total Monthly Listens 3.1k-5.1k" at bounding box center [544, 511] width 177 height 90
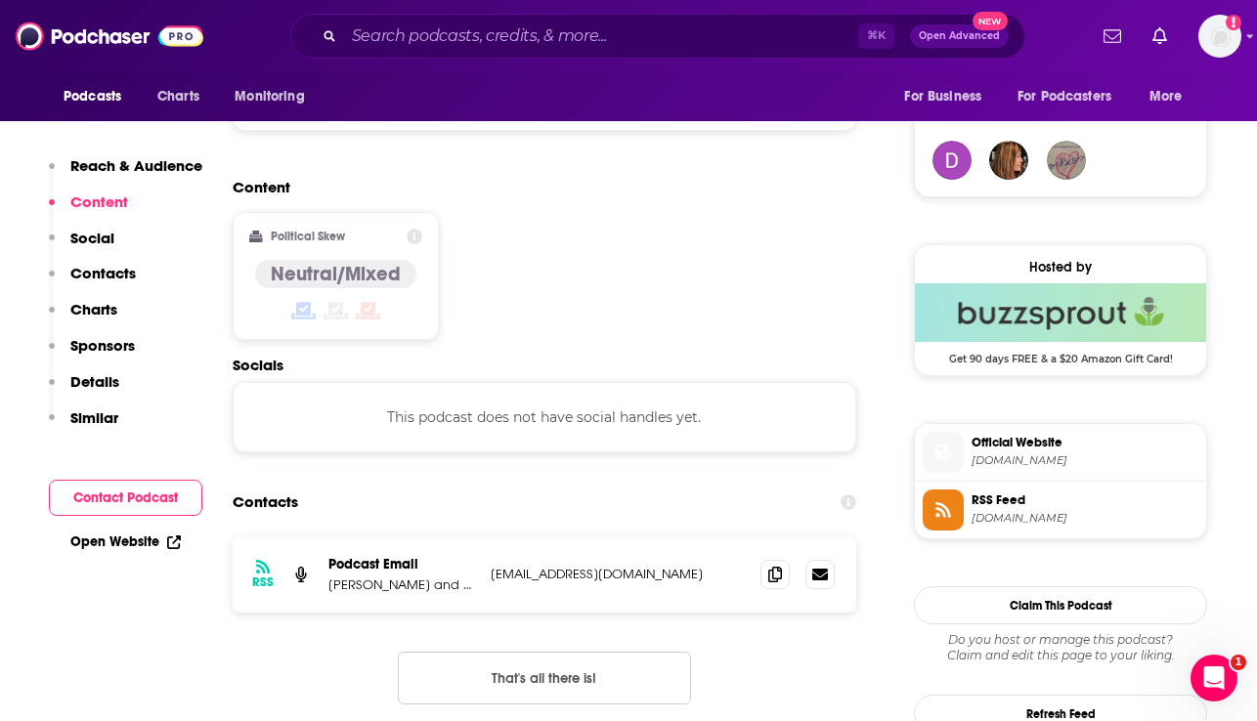
scroll to position [1448, 0]
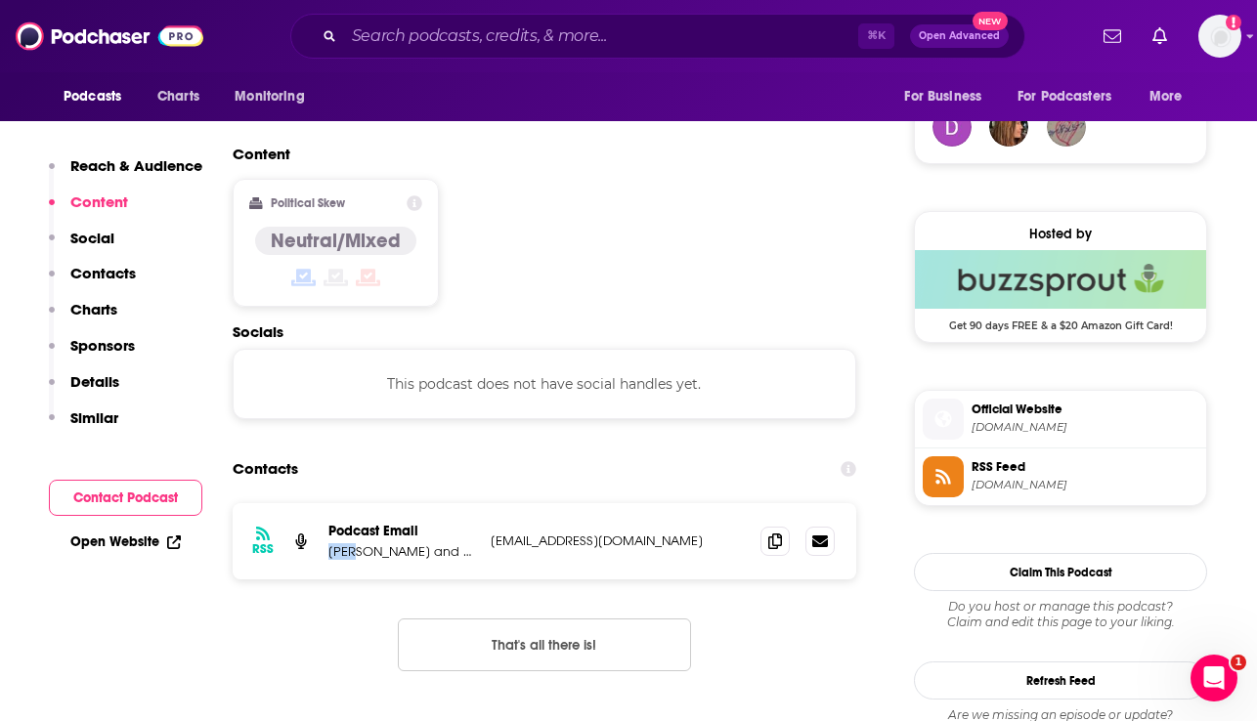
drag, startPoint x: 359, startPoint y: 478, endPoint x: 325, endPoint y: 479, distance: 33.2
click at [325, 503] on div "RSS Podcast Email [PERSON_NAME] and [PERSON_NAME] Gandy [EMAIL_ADDRESS][DOMAIN_…" at bounding box center [545, 541] width 624 height 76
drag, startPoint x: 610, startPoint y: 467, endPoint x: 491, endPoint y: 471, distance: 119.3
click at [491, 533] on p "[EMAIL_ADDRESS][DOMAIN_NAME]" at bounding box center [618, 541] width 254 height 17
click at [1048, 428] on span "[DOMAIN_NAME]" at bounding box center [1085, 427] width 227 height 15
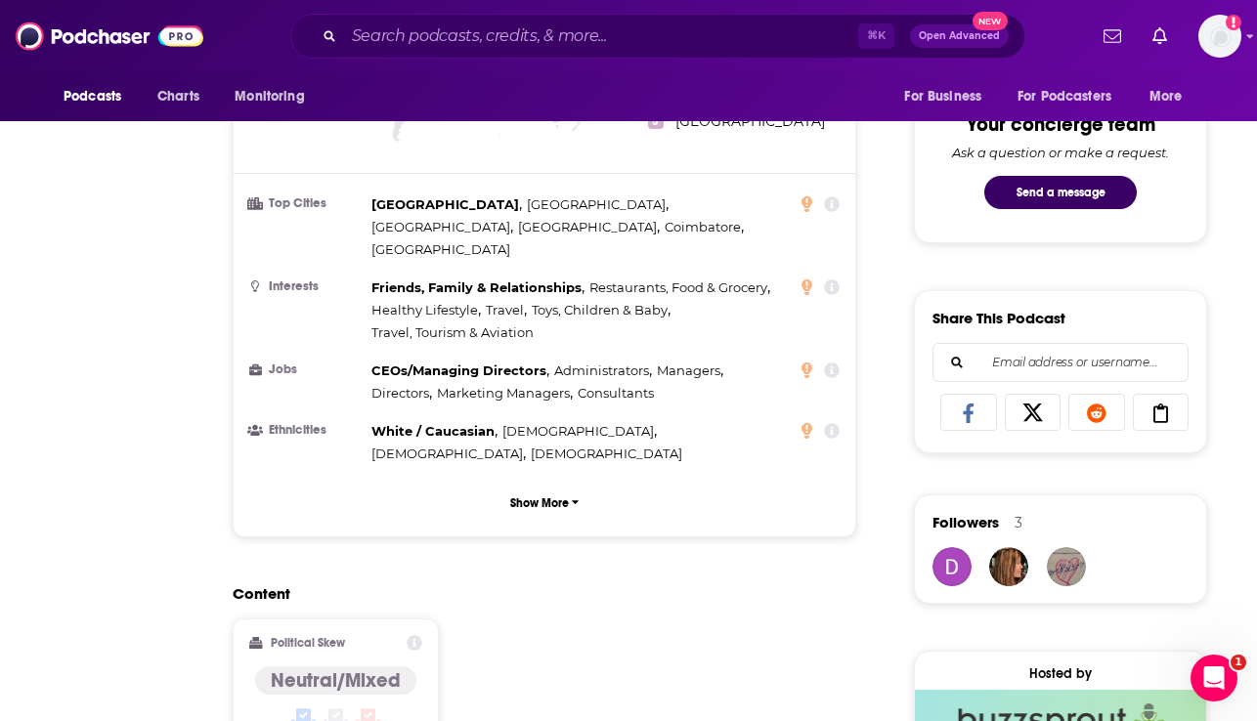
scroll to position [0, 0]
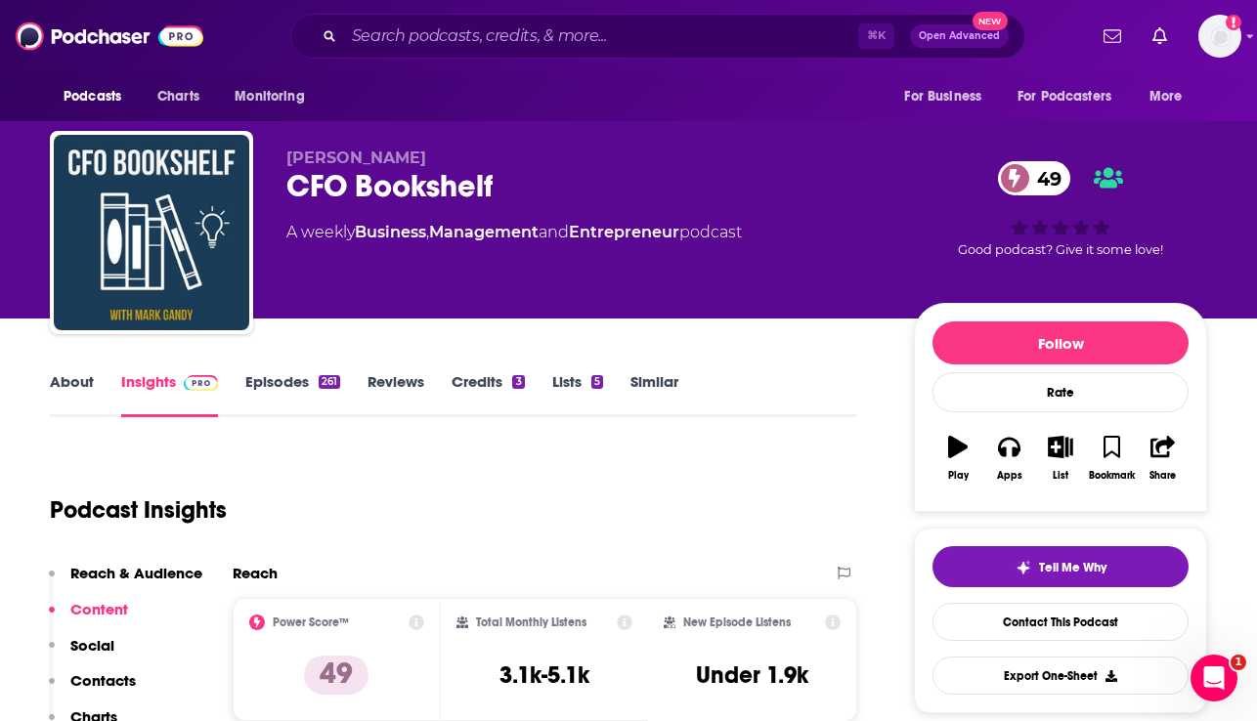
click at [267, 377] on link "Episodes 261" at bounding box center [292, 394] width 95 height 45
click at [297, 381] on link "Episodes 261" at bounding box center [292, 394] width 95 height 45
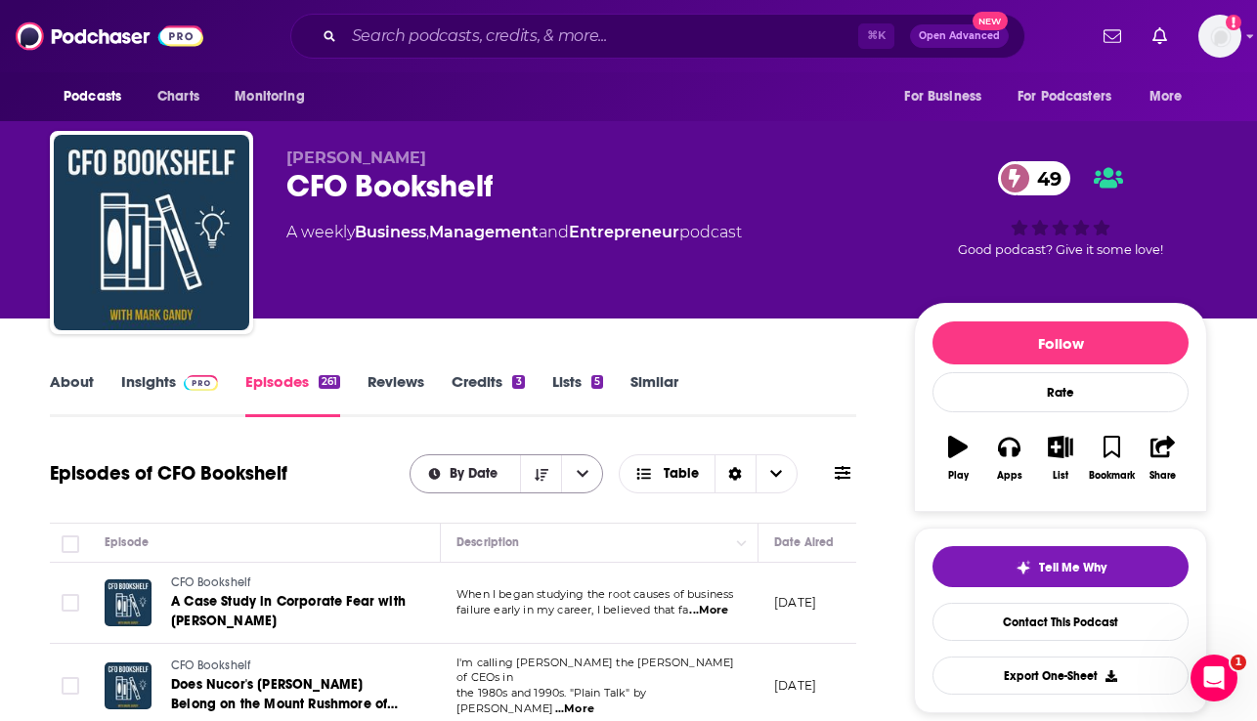
click at [483, 478] on span "By Date" at bounding box center [477, 474] width 55 height 14
click at [476, 541] on span "By Rating" at bounding box center [518, 543] width 139 height 11
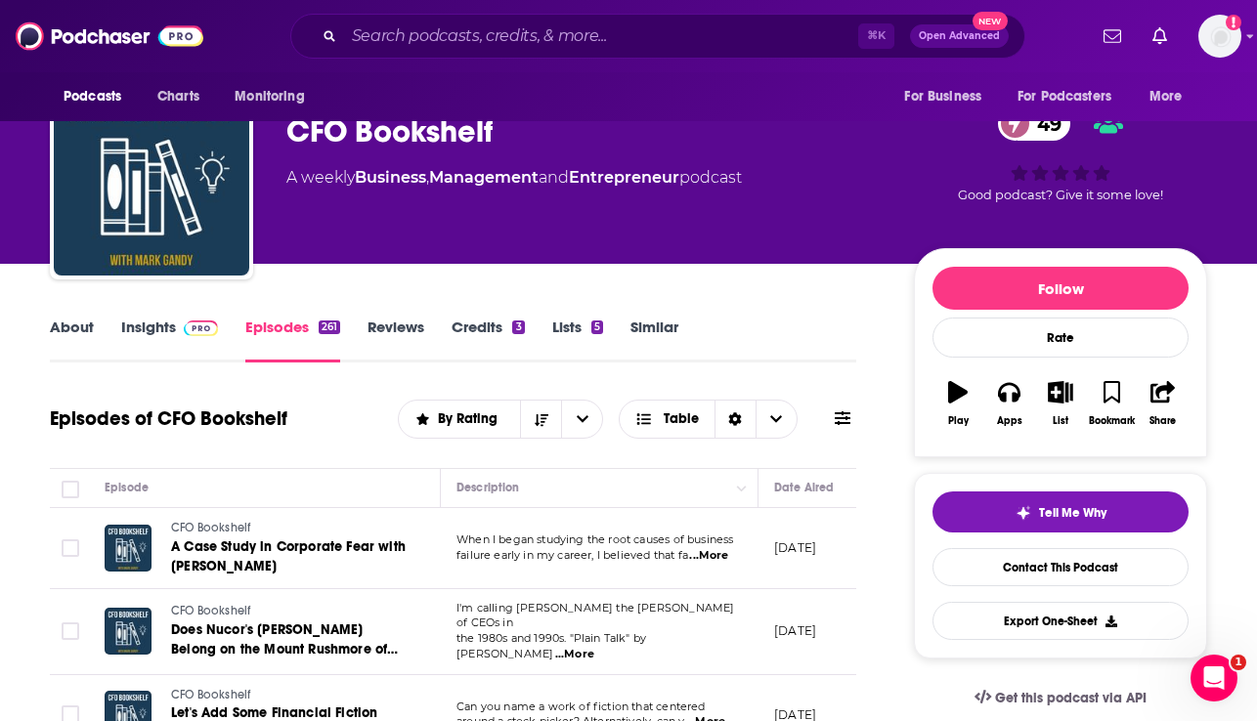
scroll to position [163, 0]
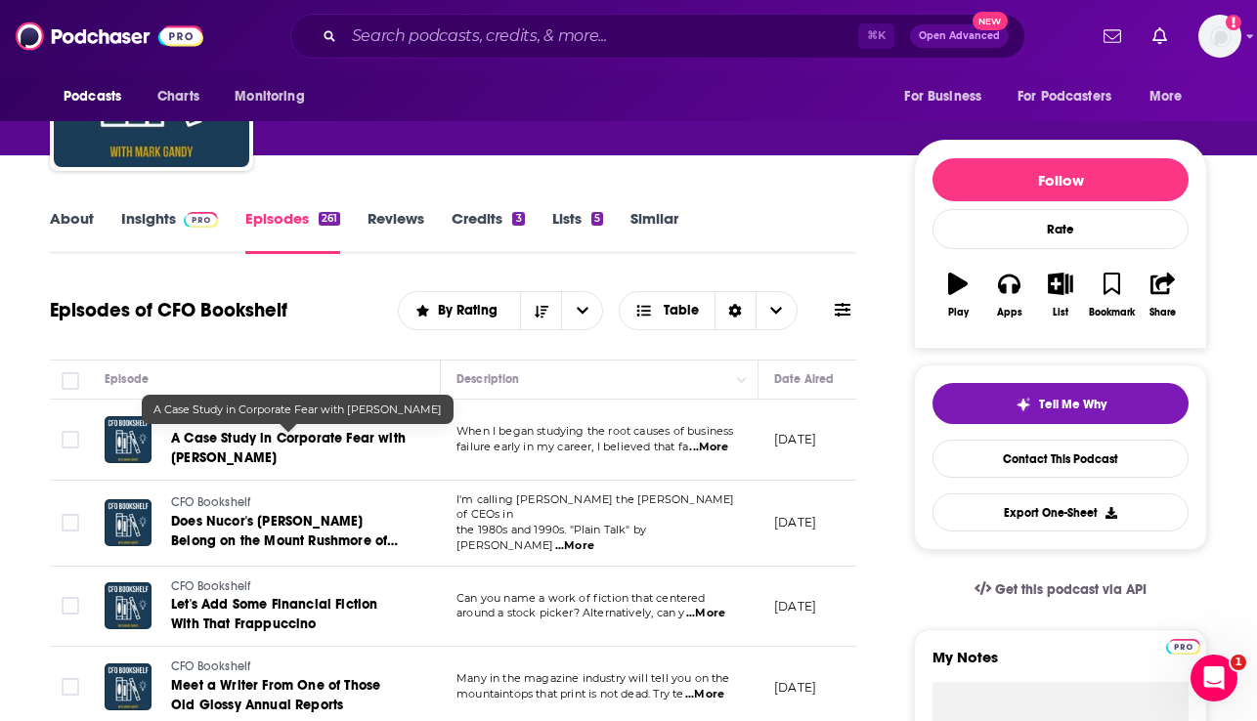
click at [336, 438] on span "A Case Study in Corporate Fear with [PERSON_NAME]" at bounding box center [288, 448] width 235 height 36
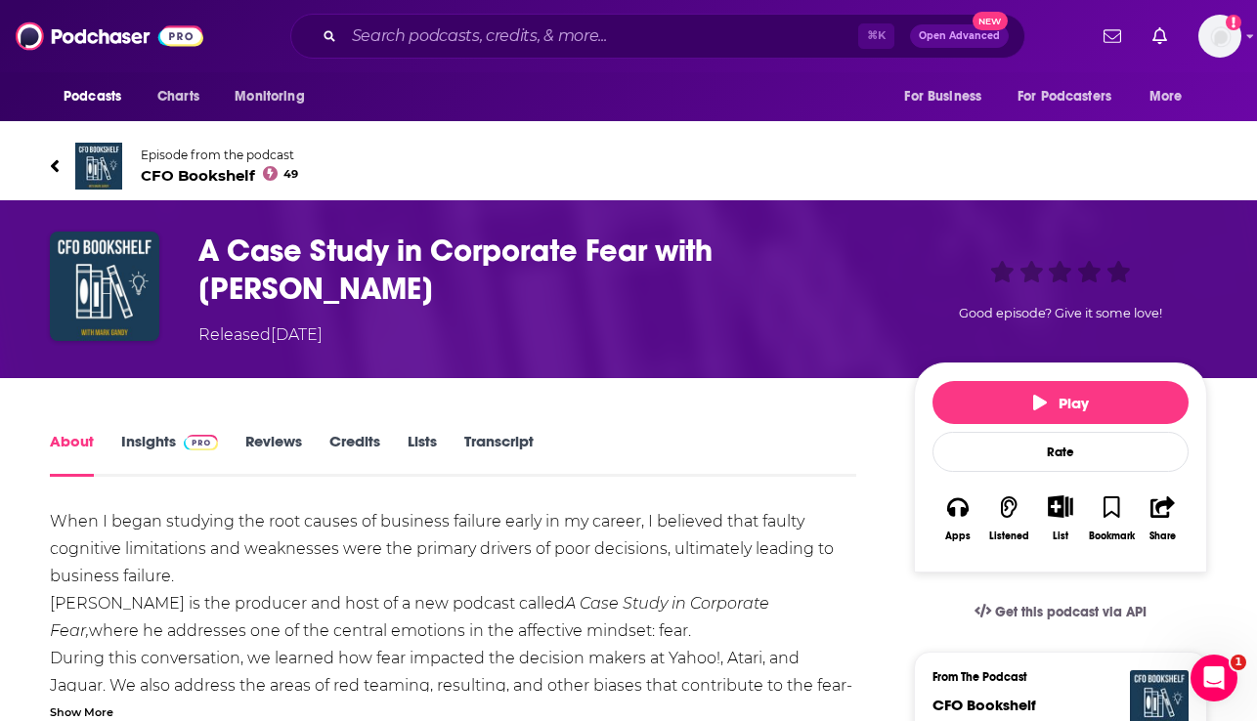
scroll to position [26, 0]
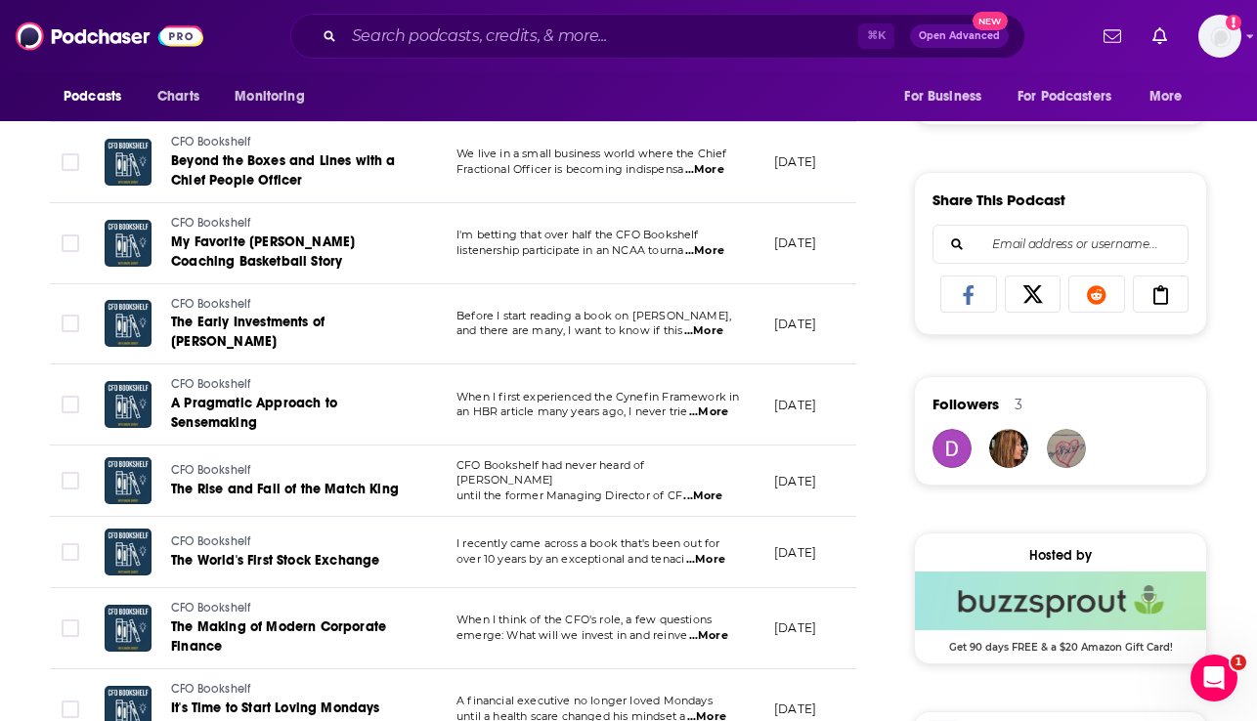
scroll to position [1237, 0]
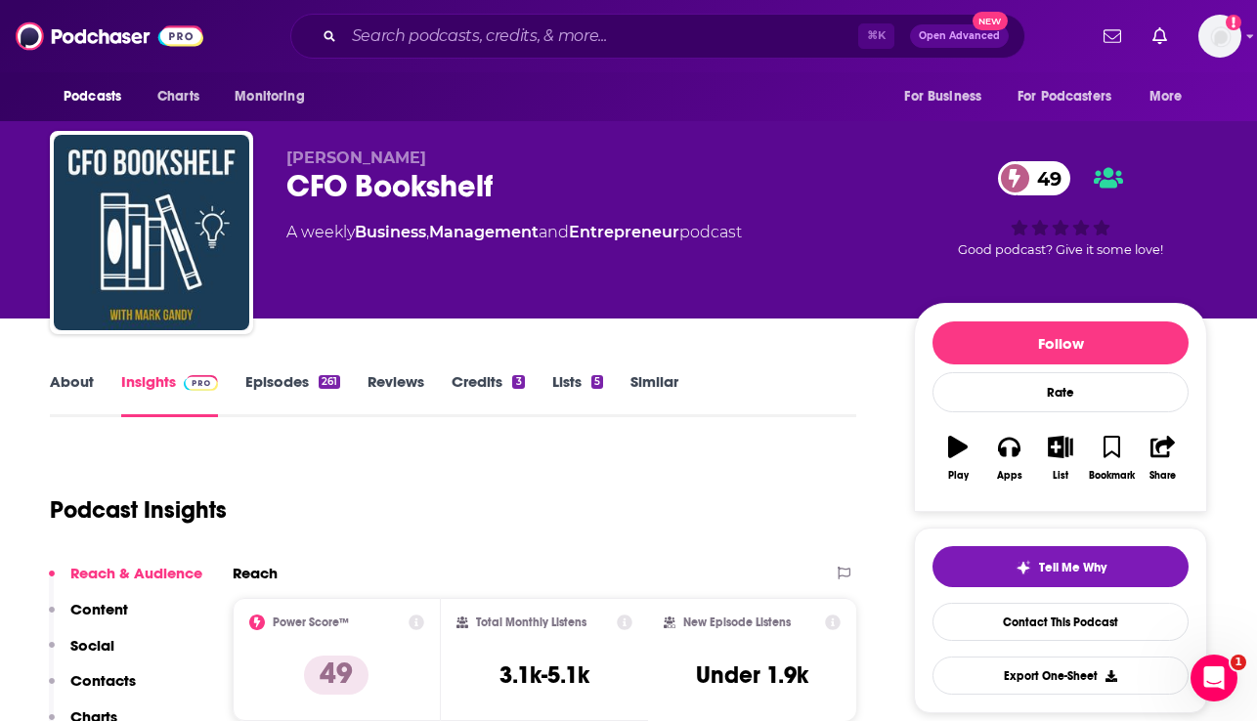
click at [74, 378] on link "About" at bounding box center [72, 394] width 44 height 45
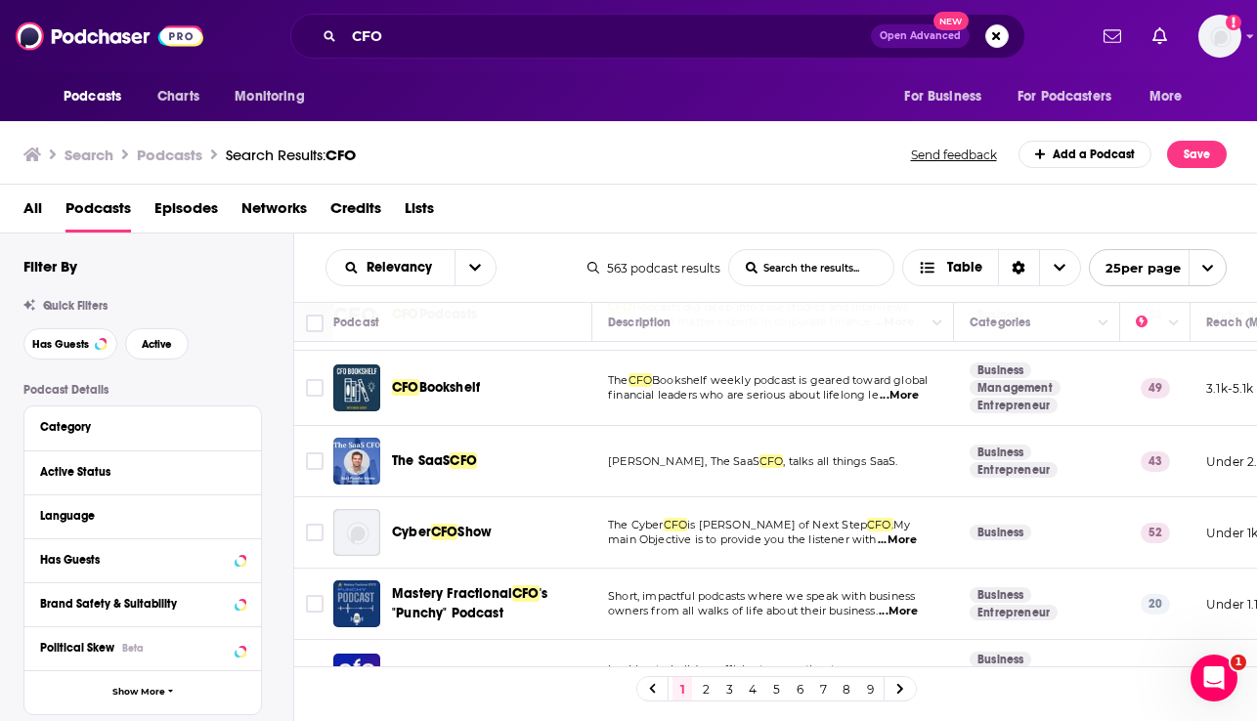
scroll to position [70, 0]
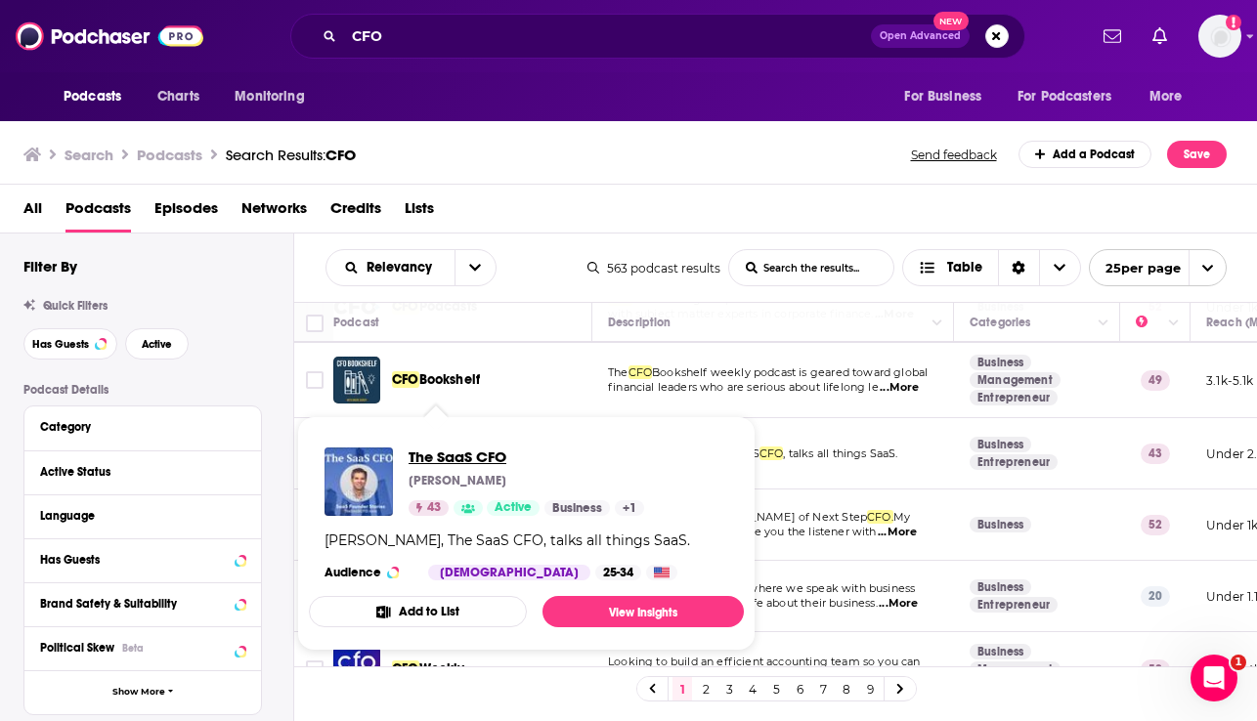
click at [412, 456] on span "The SaaS CFO" at bounding box center [527, 457] width 236 height 19
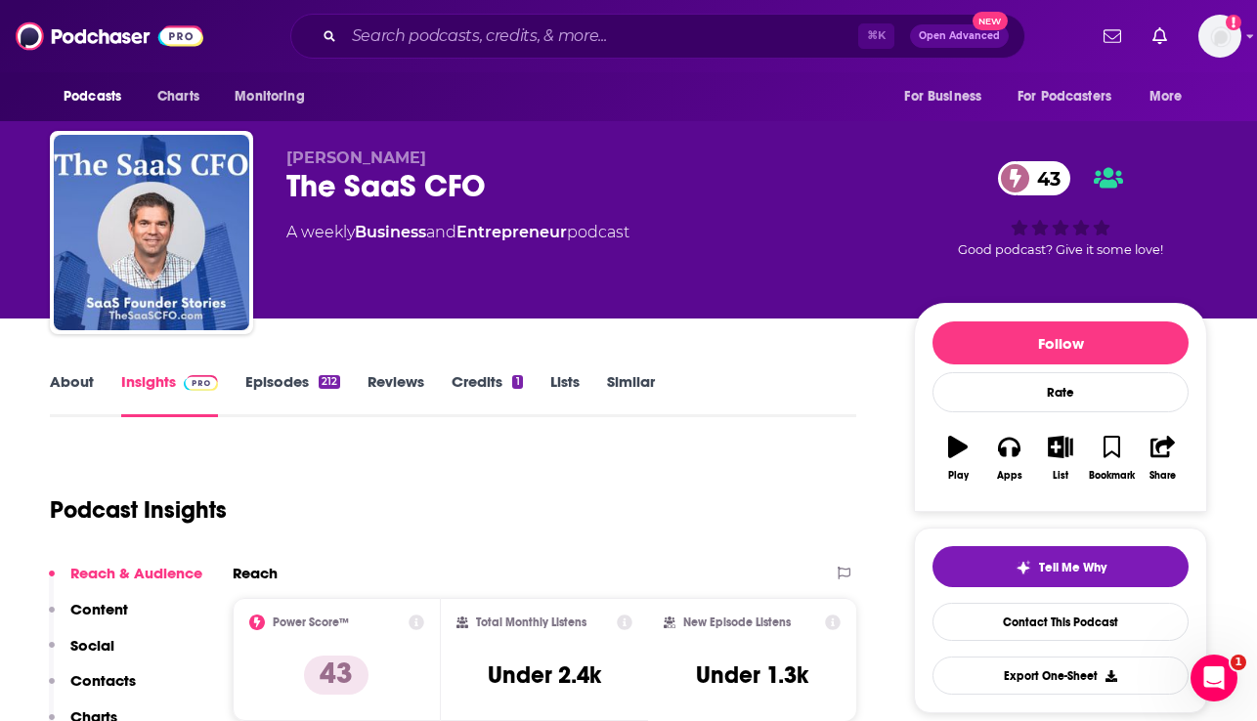
click at [75, 392] on link "About" at bounding box center [72, 394] width 44 height 45
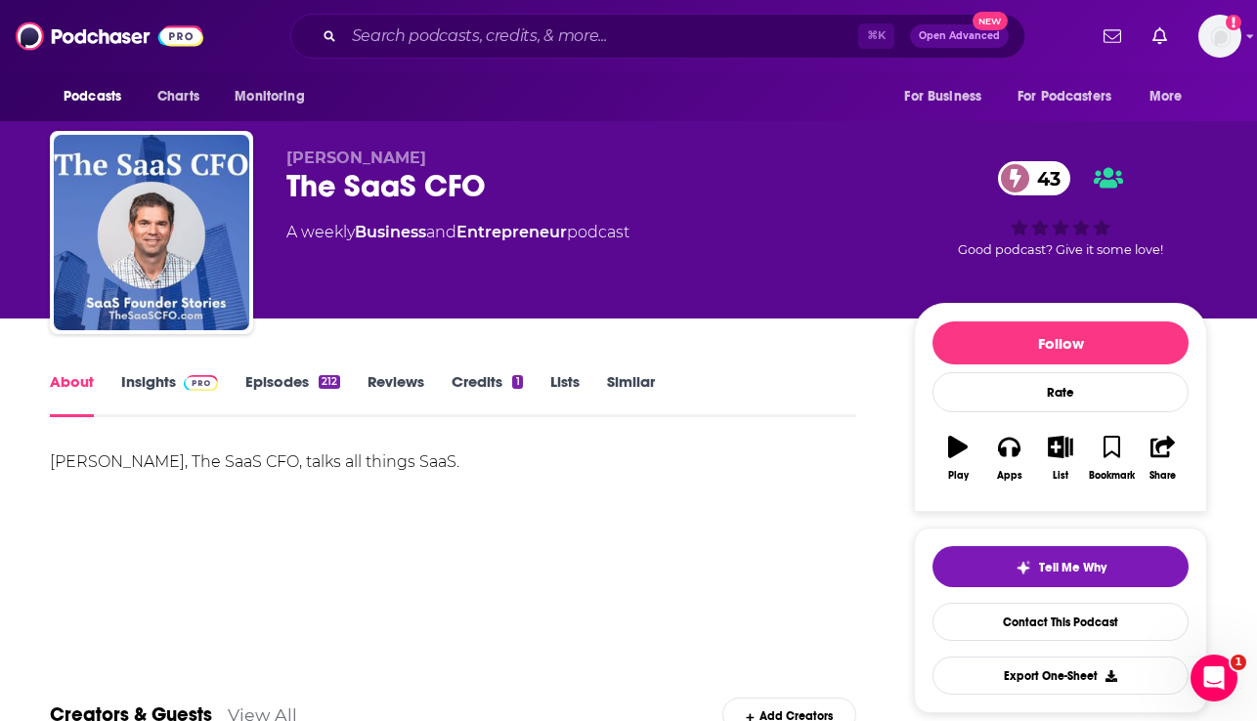
click at [149, 390] on link "Insights" at bounding box center [169, 394] width 97 height 45
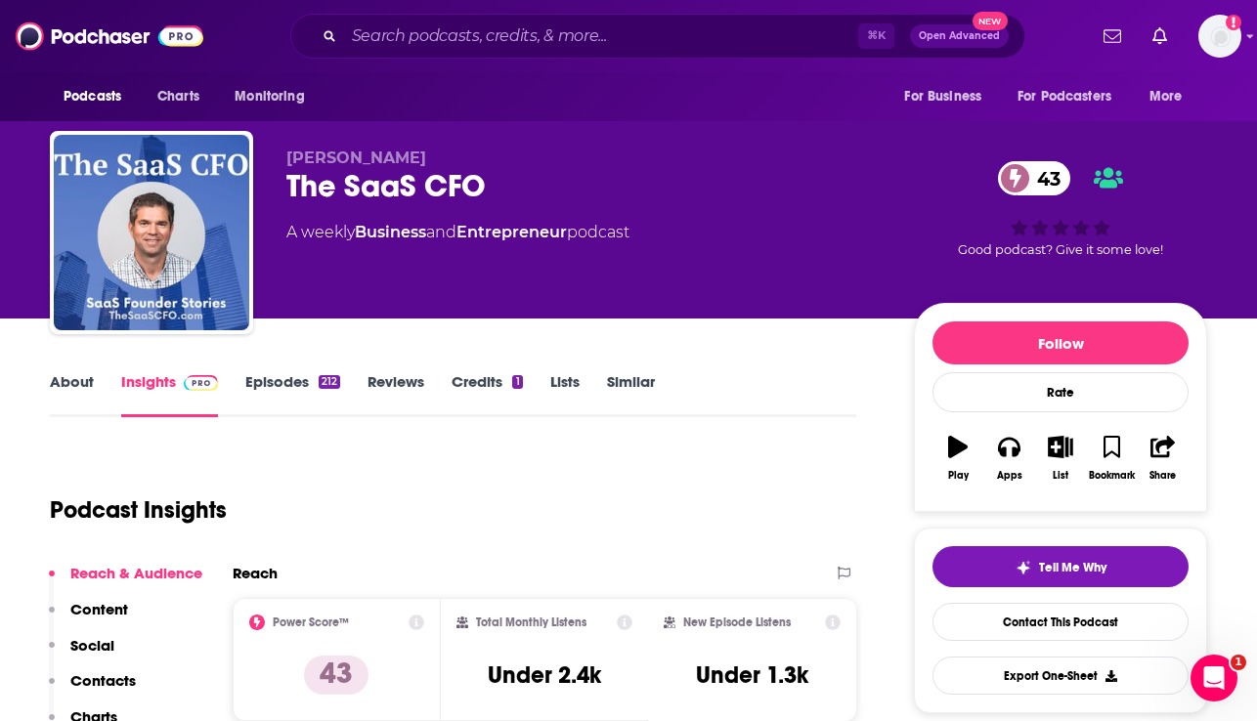
click at [274, 376] on link "Episodes 212" at bounding box center [292, 394] width 95 height 45
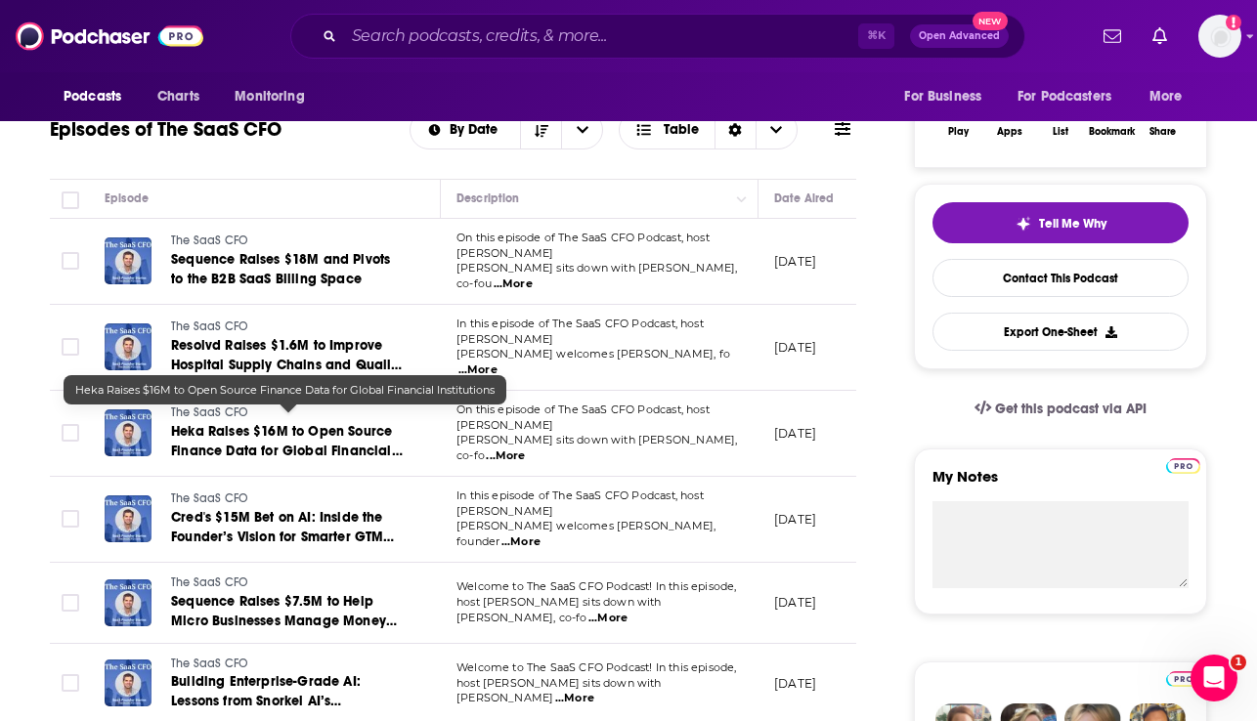
scroll to position [346, 0]
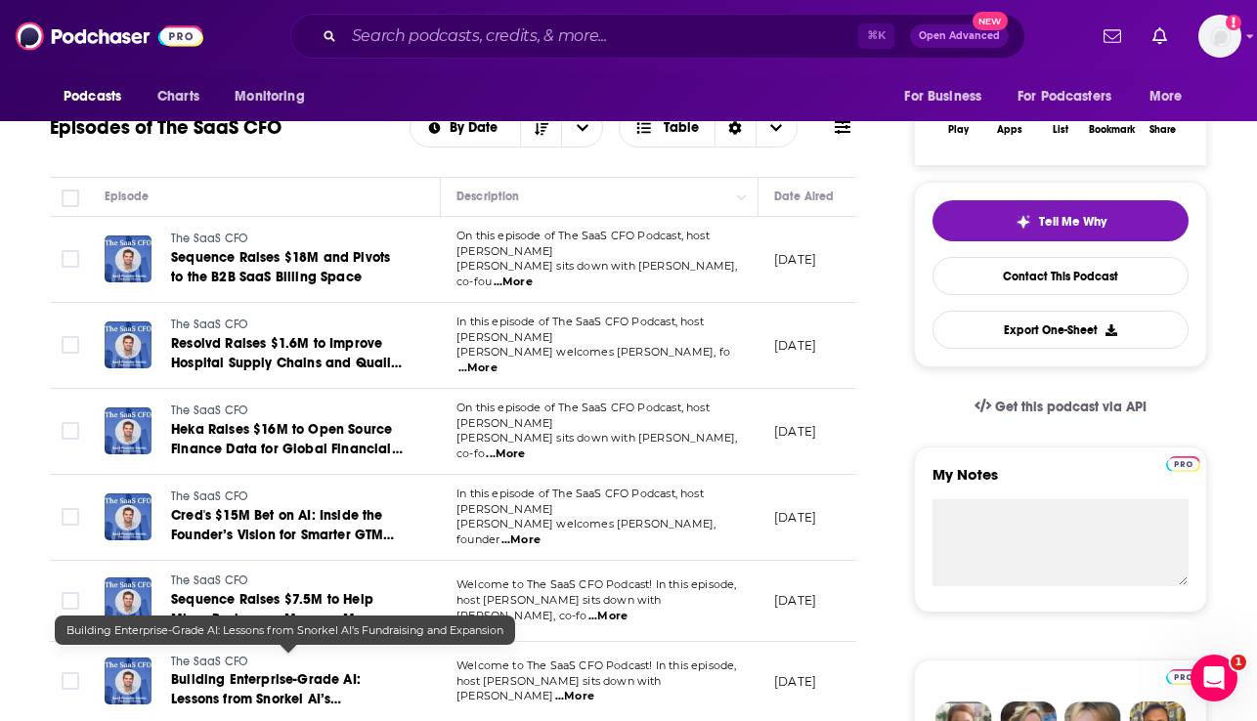
click at [301, 672] on span "Building Enterprise-Grade AI: Lessons from Snorkel AI’s Fundraising and Expansi…" at bounding box center [266, 700] width 190 height 56
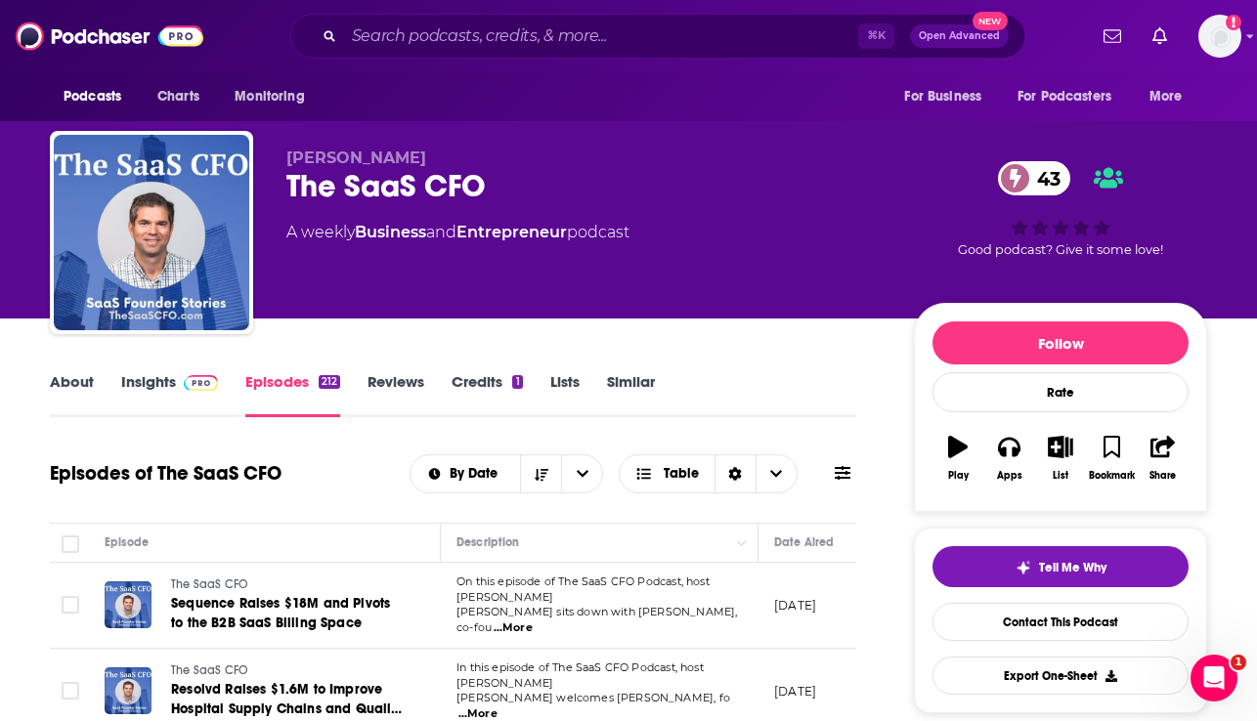
click at [56, 376] on link "About" at bounding box center [72, 394] width 44 height 45
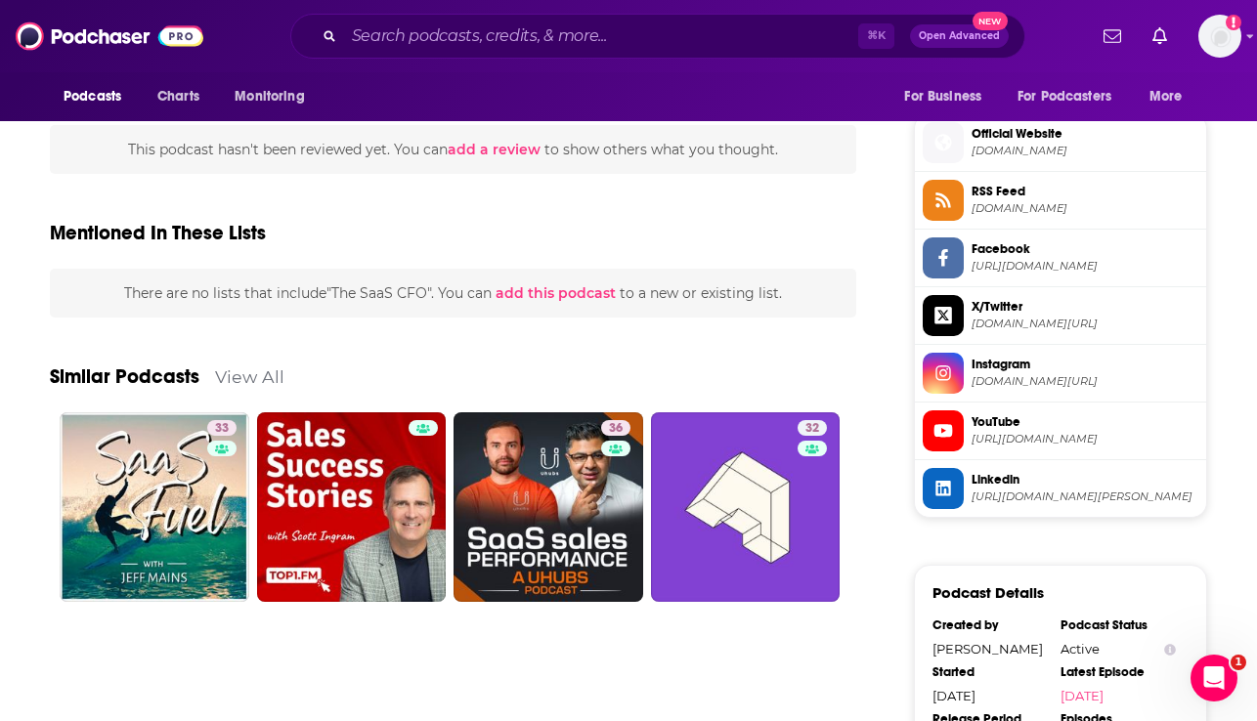
scroll to position [1284, 0]
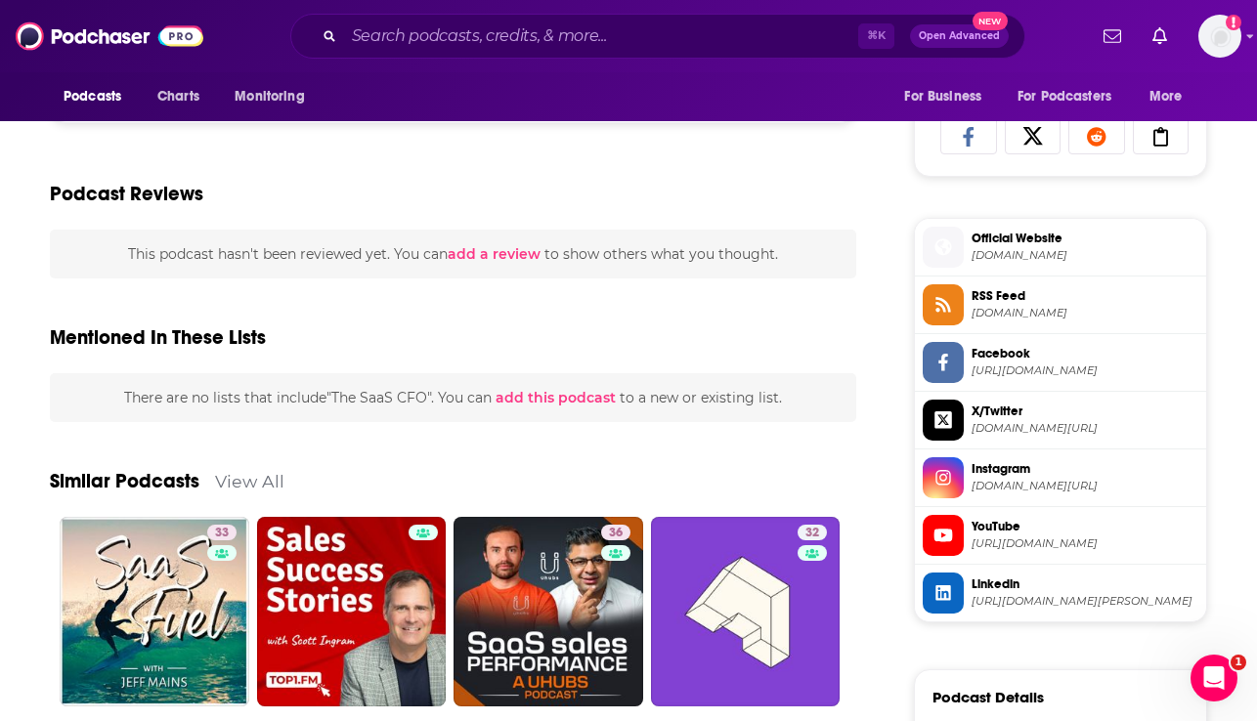
click at [1030, 244] on span "Official Website" at bounding box center [1085, 239] width 227 height 18
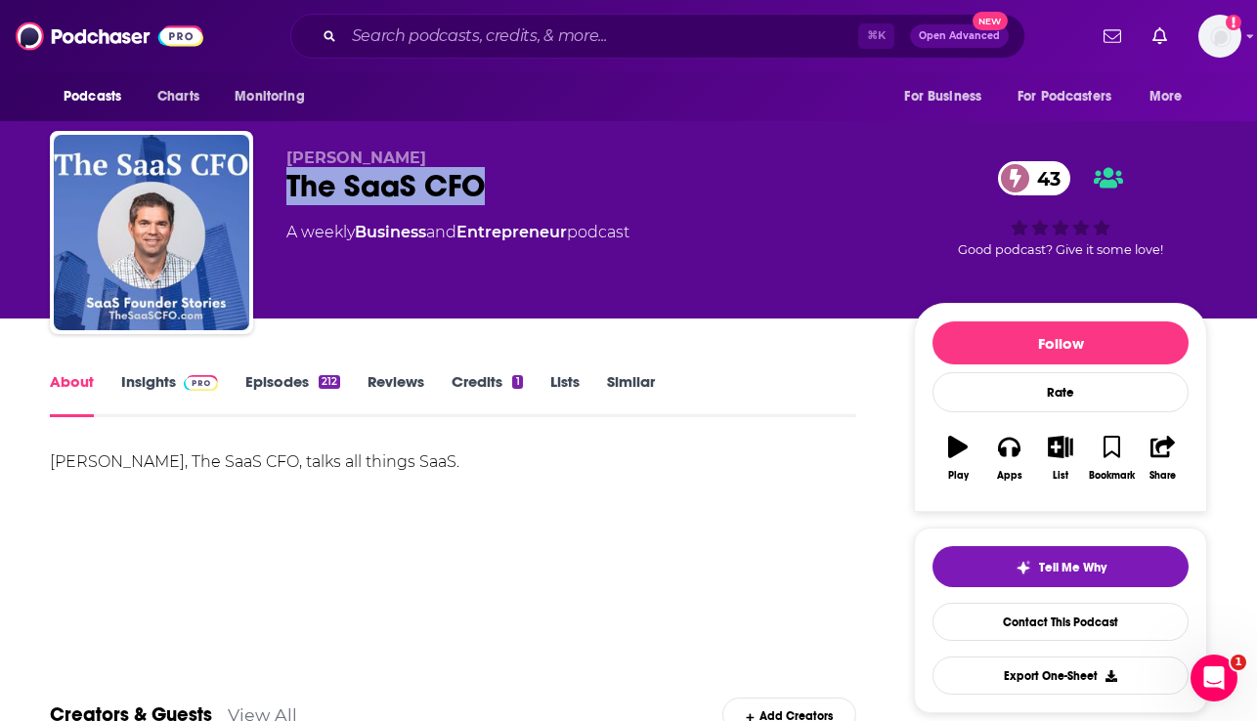
drag, startPoint x: 527, startPoint y: 202, endPoint x: 286, endPoint y: 197, distance: 240.5
click at [286, 197] on div "The SaaS CFO 43" at bounding box center [584, 186] width 596 height 38
click at [274, 389] on link "Episodes 212" at bounding box center [292, 394] width 95 height 45
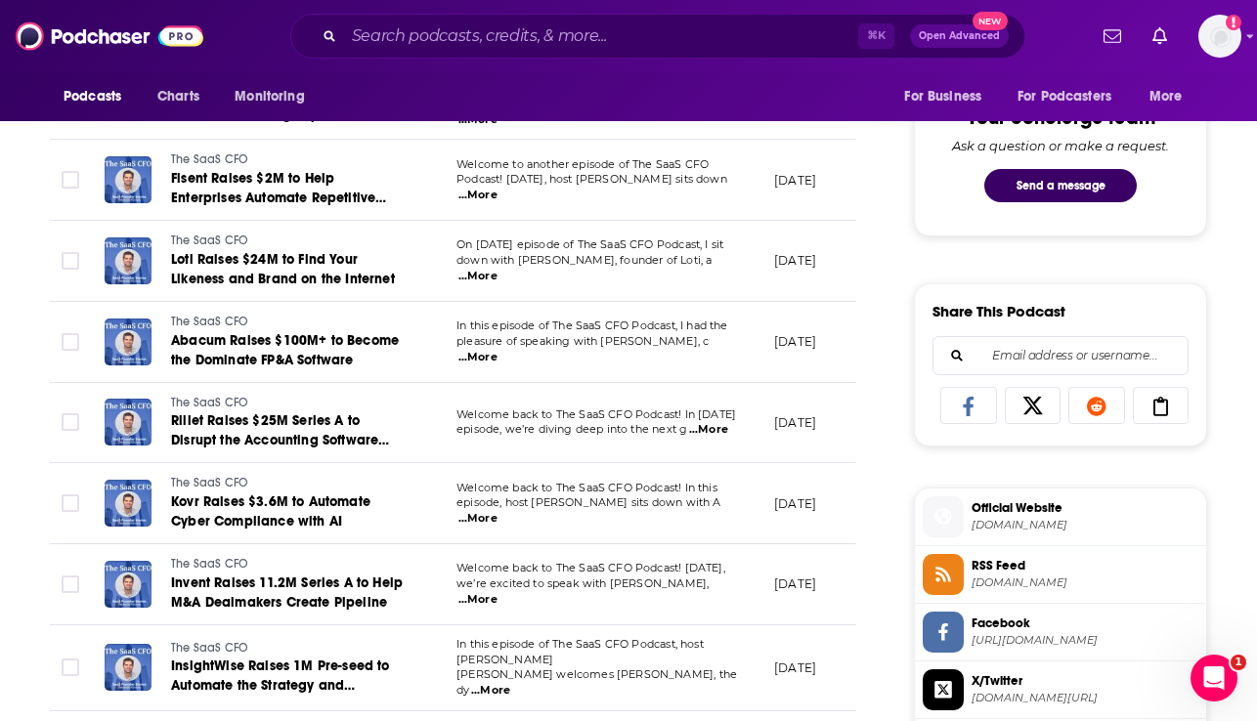
scroll to position [1017, 0]
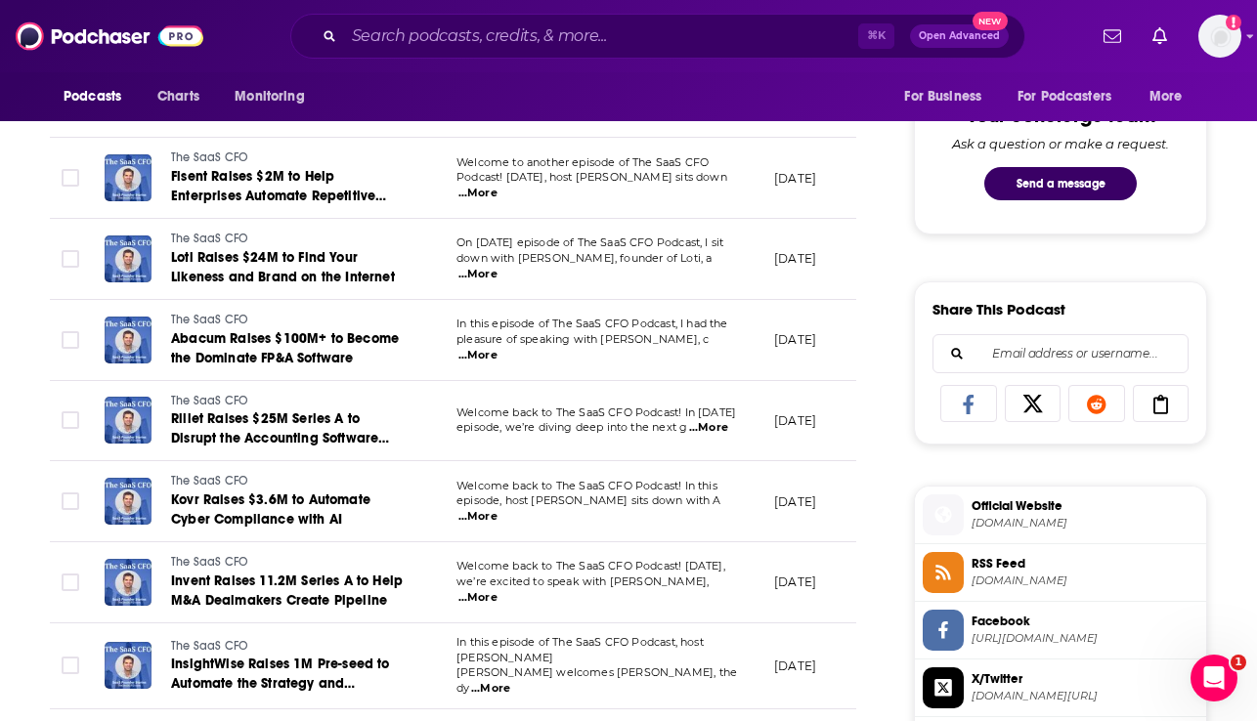
click at [1035, 524] on span "[DOMAIN_NAME]" at bounding box center [1085, 523] width 227 height 15
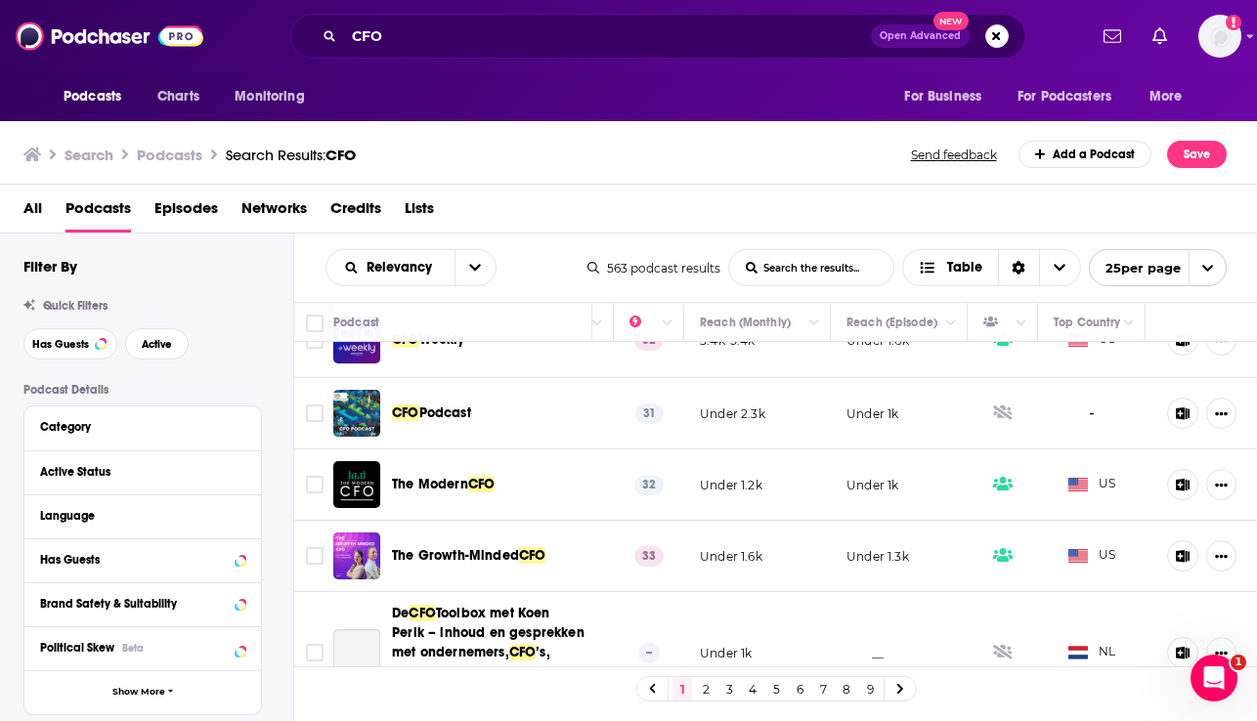
scroll to position [413, 506]
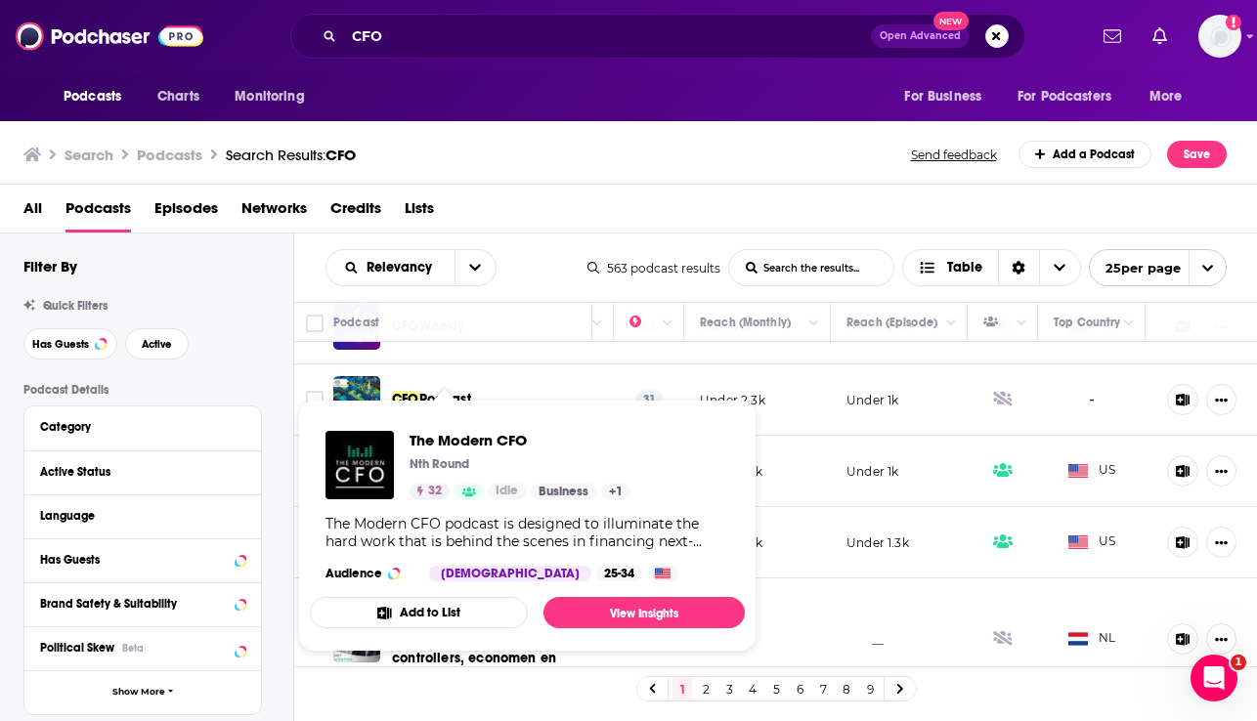
click at [453, 469] on p "Nth Round" at bounding box center [440, 464] width 60 height 16
click at [453, 438] on span "The Modern CFO" at bounding box center [520, 440] width 221 height 19
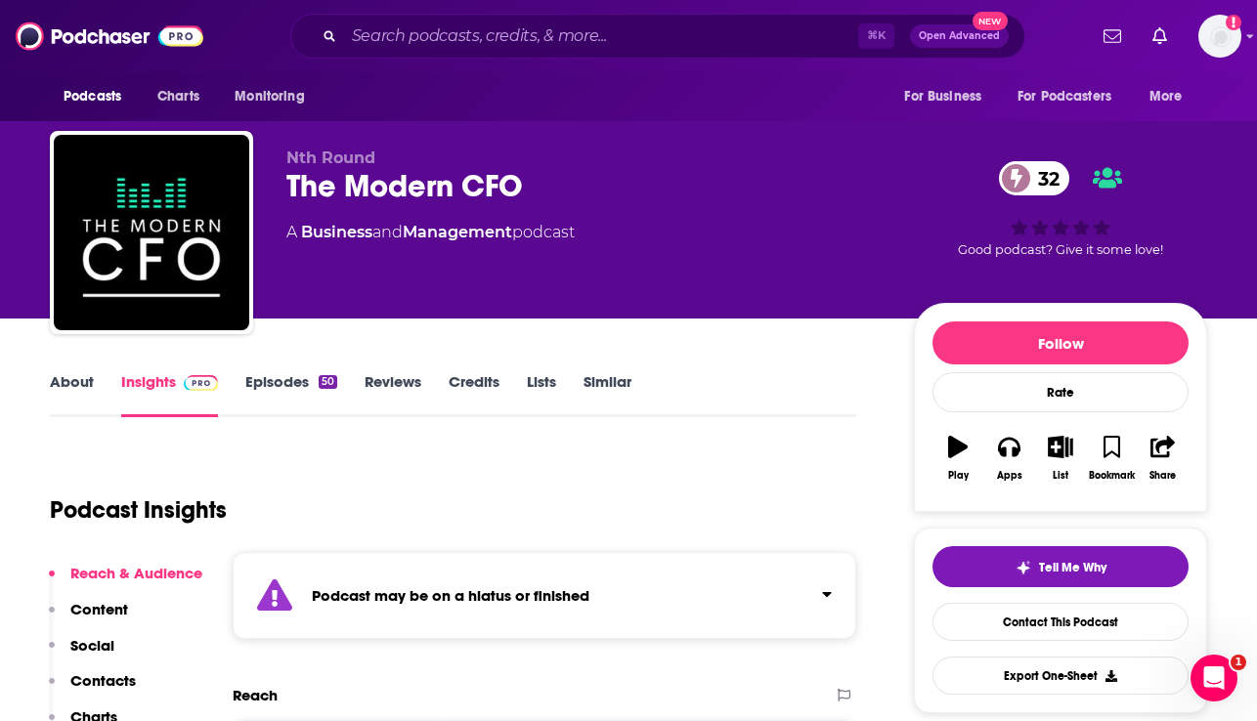
click at [282, 376] on link "Episodes 50" at bounding box center [291, 394] width 92 height 45
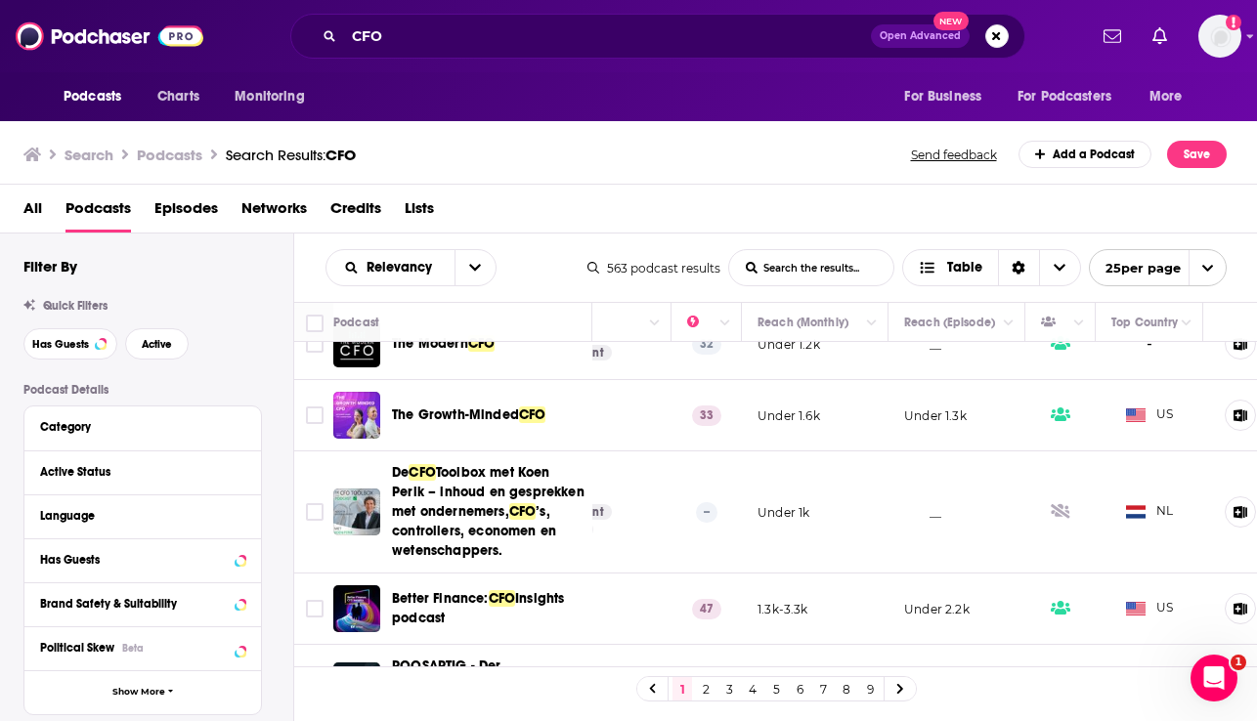
scroll to position [541, 506]
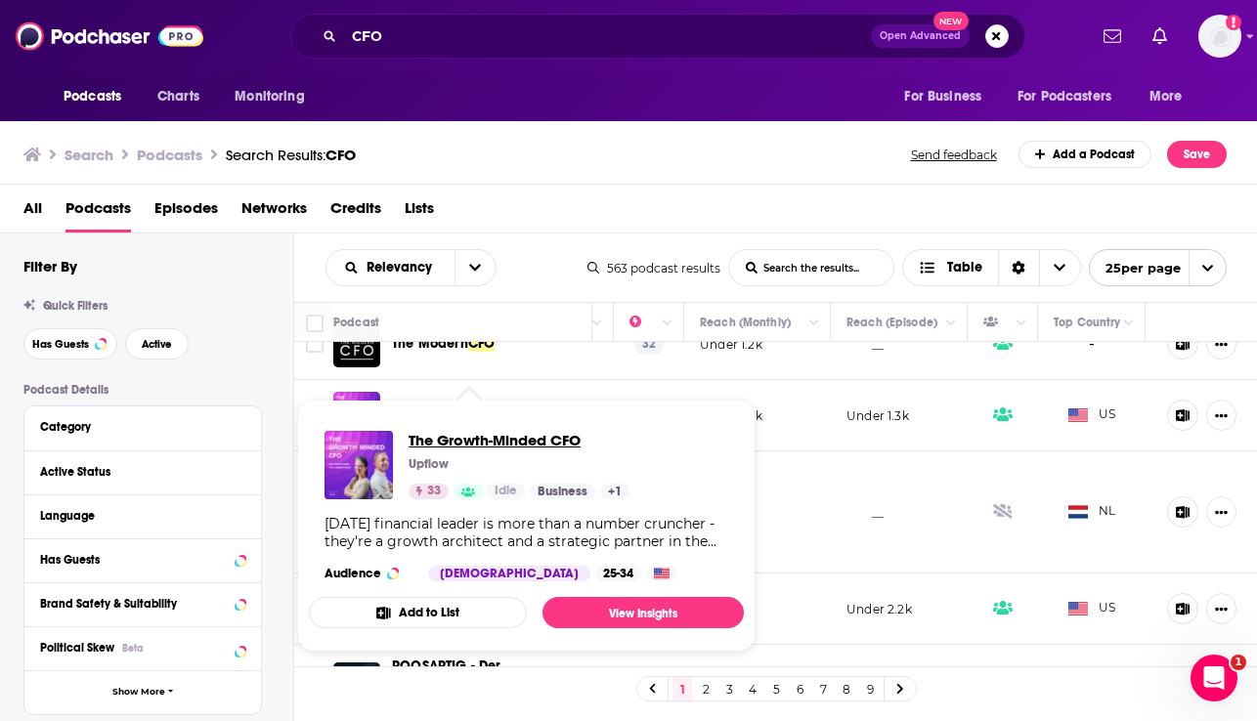
click at [466, 438] on span "The Growth-Minded CFO" at bounding box center [519, 440] width 221 height 19
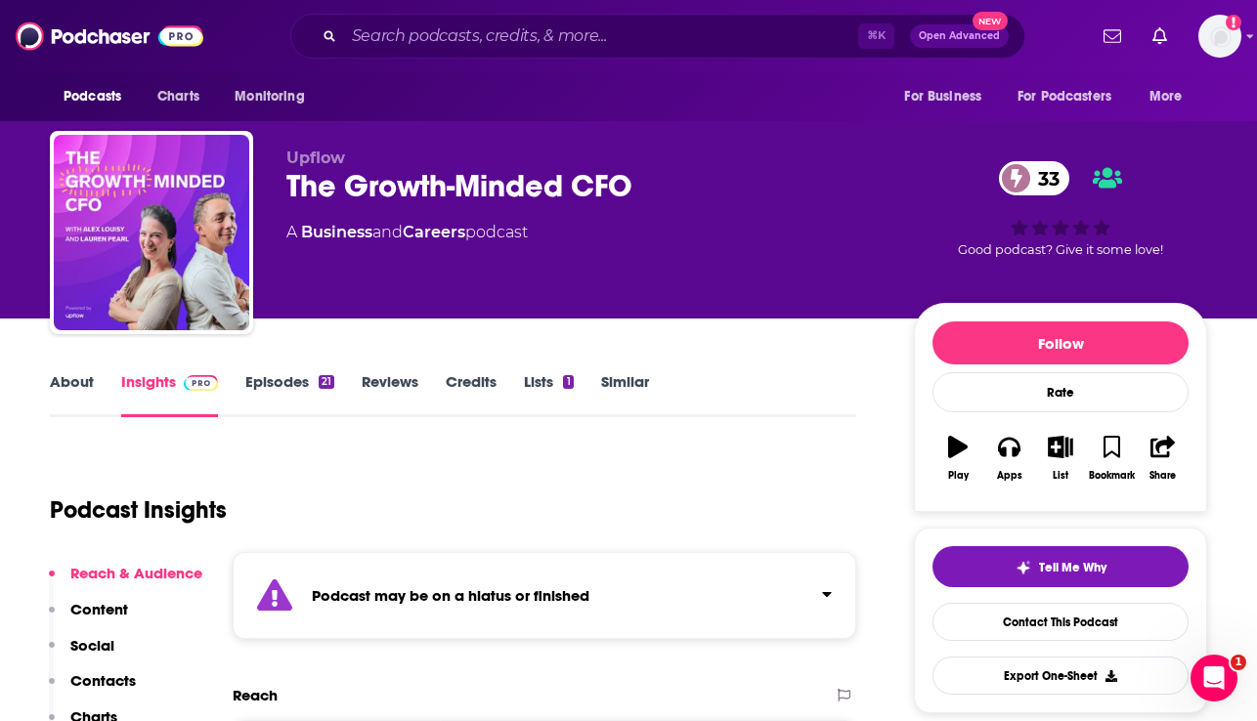
click at [291, 385] on link "Episodes 21" at bounding box center [289, 394] width 89 height 45
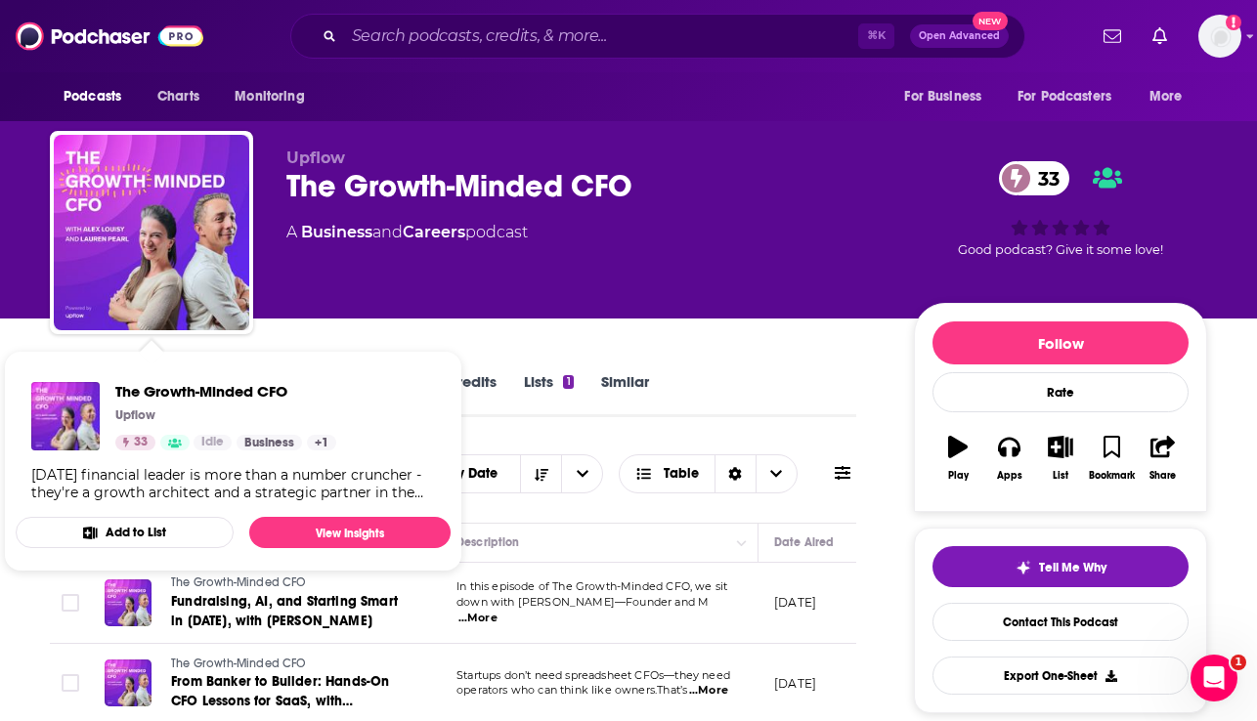
click at [211, 339] on span "The Growth-Minded CFO Upflow 33 Idle Business + 1 [DATE] financial leader is mo…" at bounding box center [233, 461] width 458 height 244
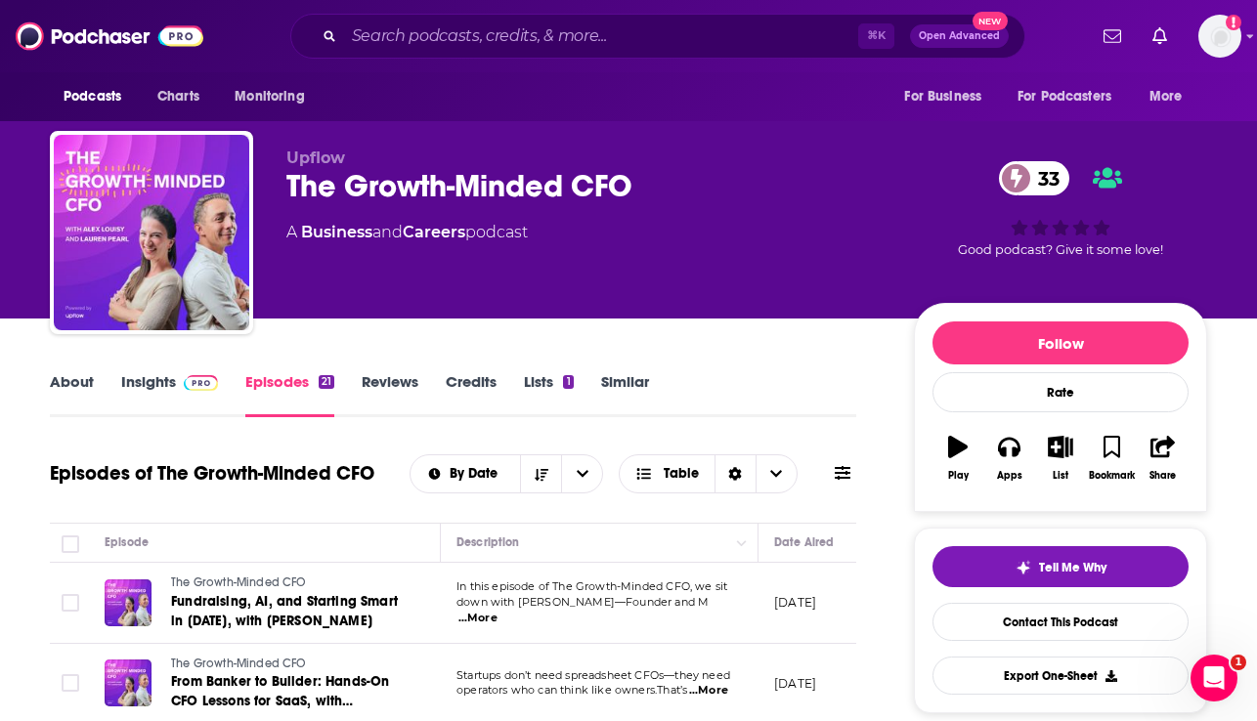
click at [65, 380] on link "About" at bounding box center [72, 394] width 44 height 45
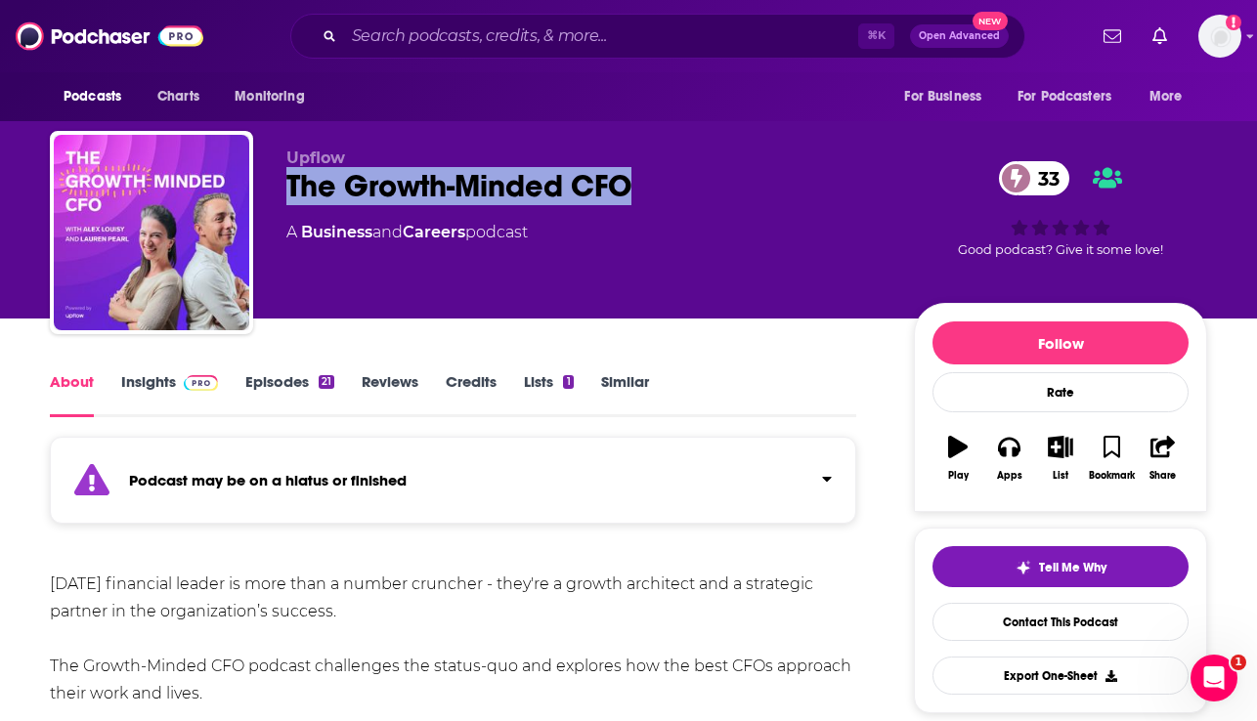
drag, startPoint x: 649, startPoint y: 192, endPoint x: 285, endPoint y: 188, distance: 363.6
click at [285, 188] on div "Upflow The Growth-Minded CFO 33 A Business and Careers podcast 33 Good podcast?…" at bounding box center [628, 236] width 1157 height 211
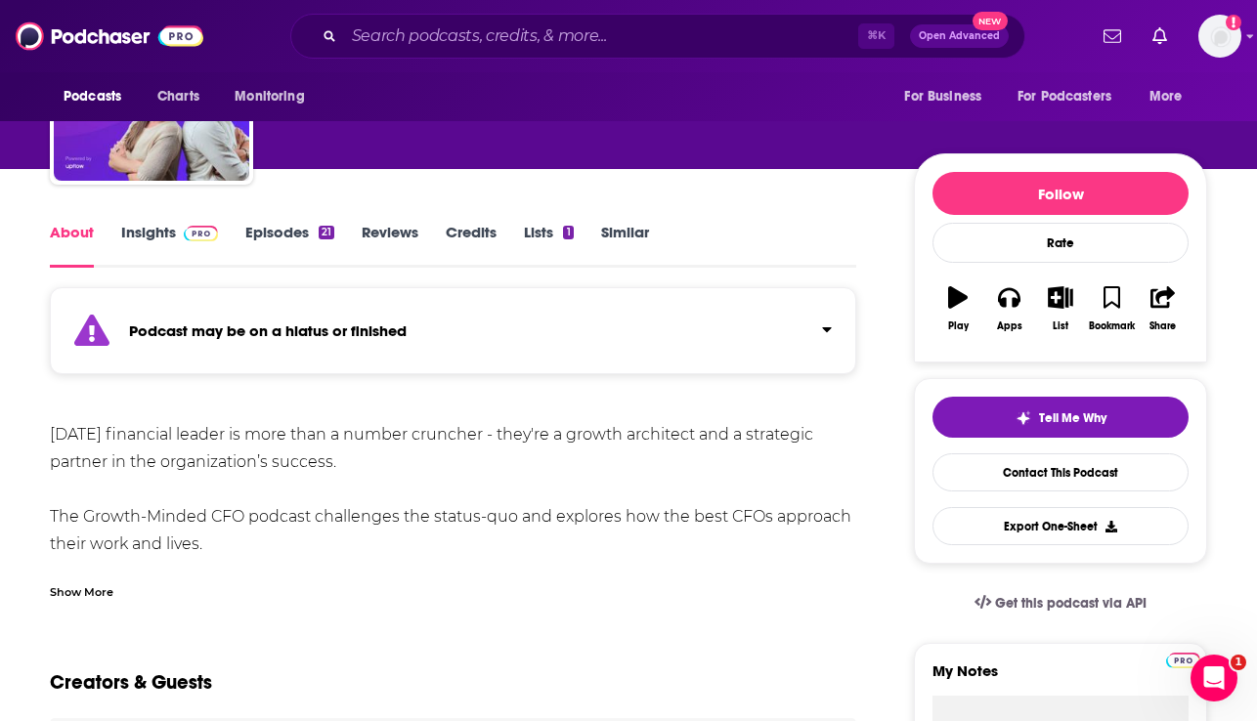
click at [108, 588] on div "Show More" at bounding box center [82, 591] width 64 height 19
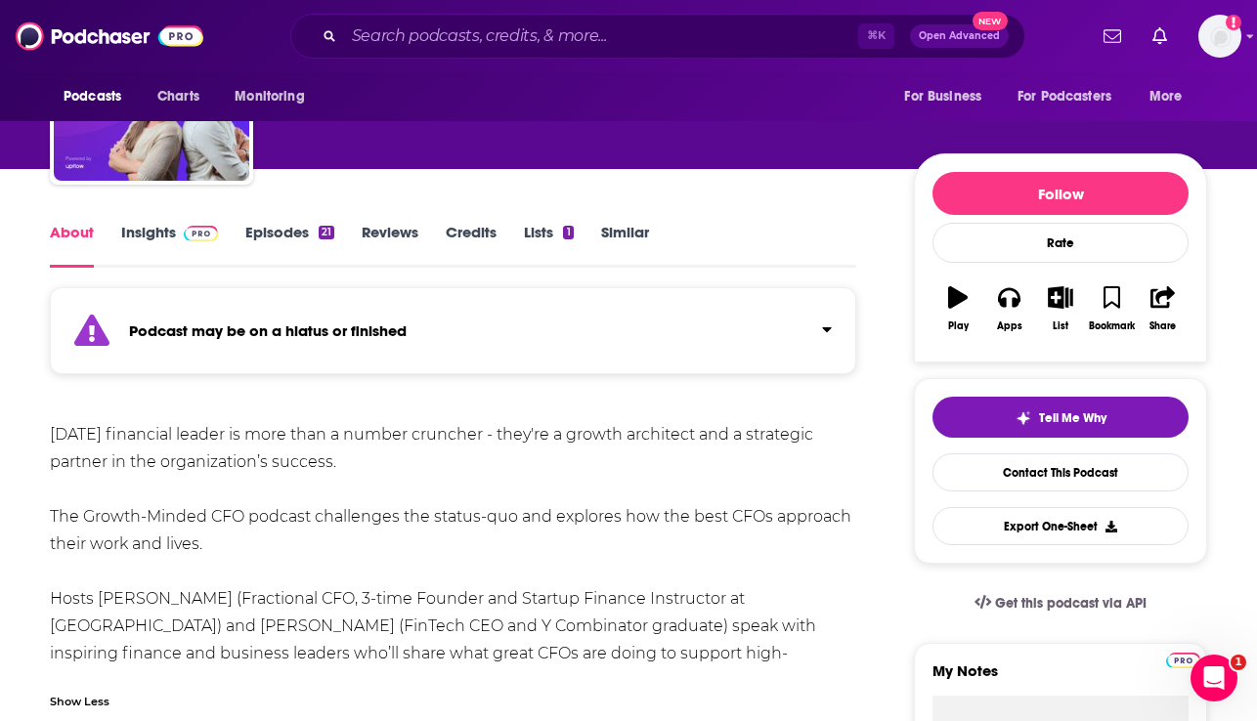
scroll to position [190, 0]
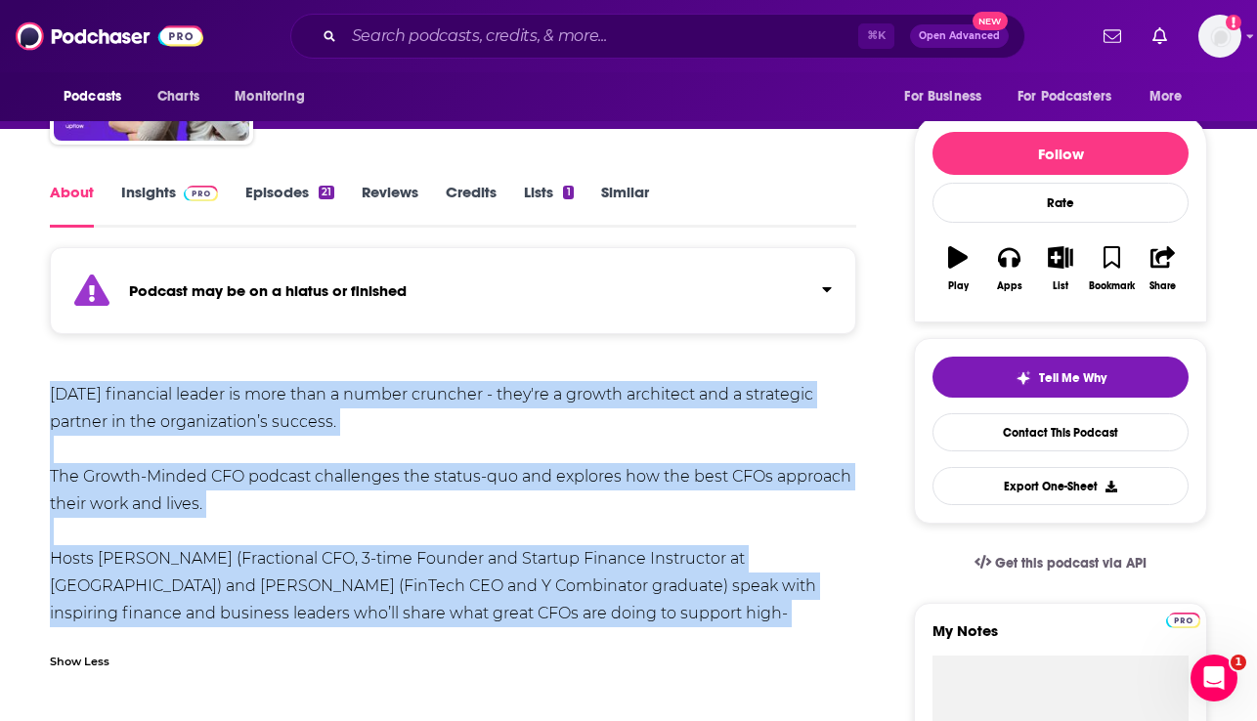
drag, startPoint x: 692, startPoint y: 615, endPoint x: 44, endPoint y: 383, distance: 688.2
click at [128, 191] on link "Insights" at bounding box center [169, 205] width 97 height 45
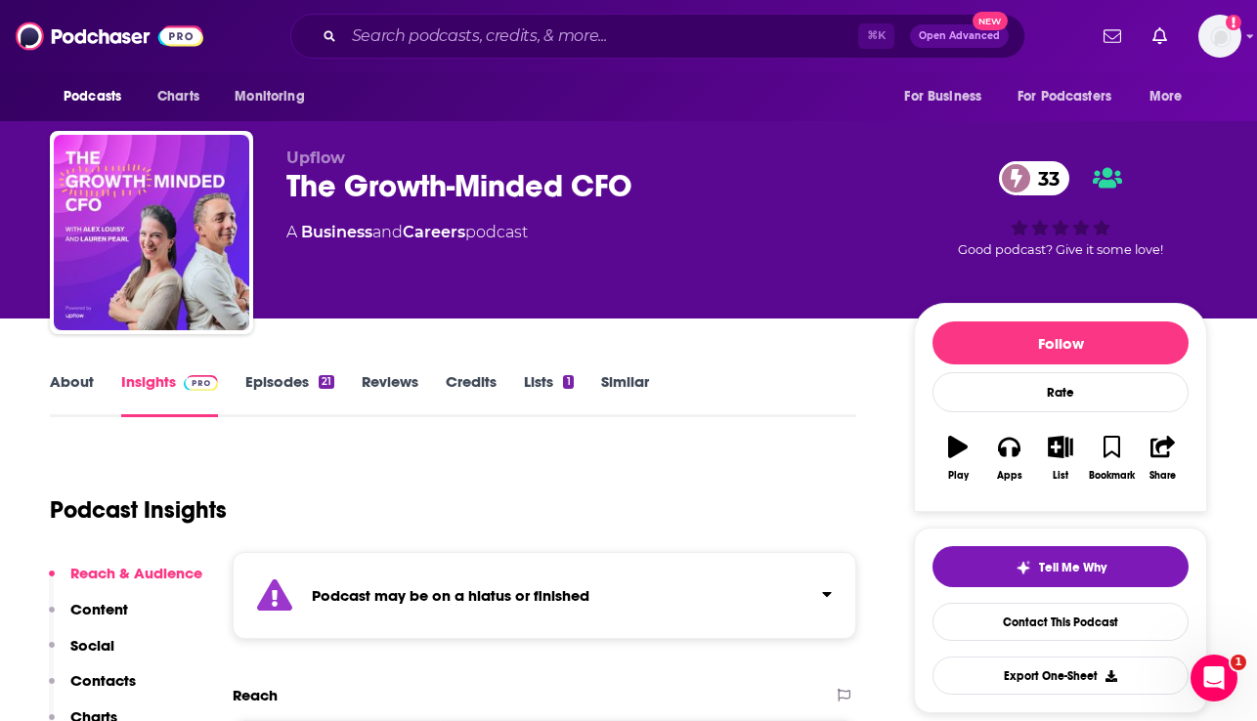
click at [263, 372] on link "Episodes 21" at bounding box center [289, 394] width 89 height 45
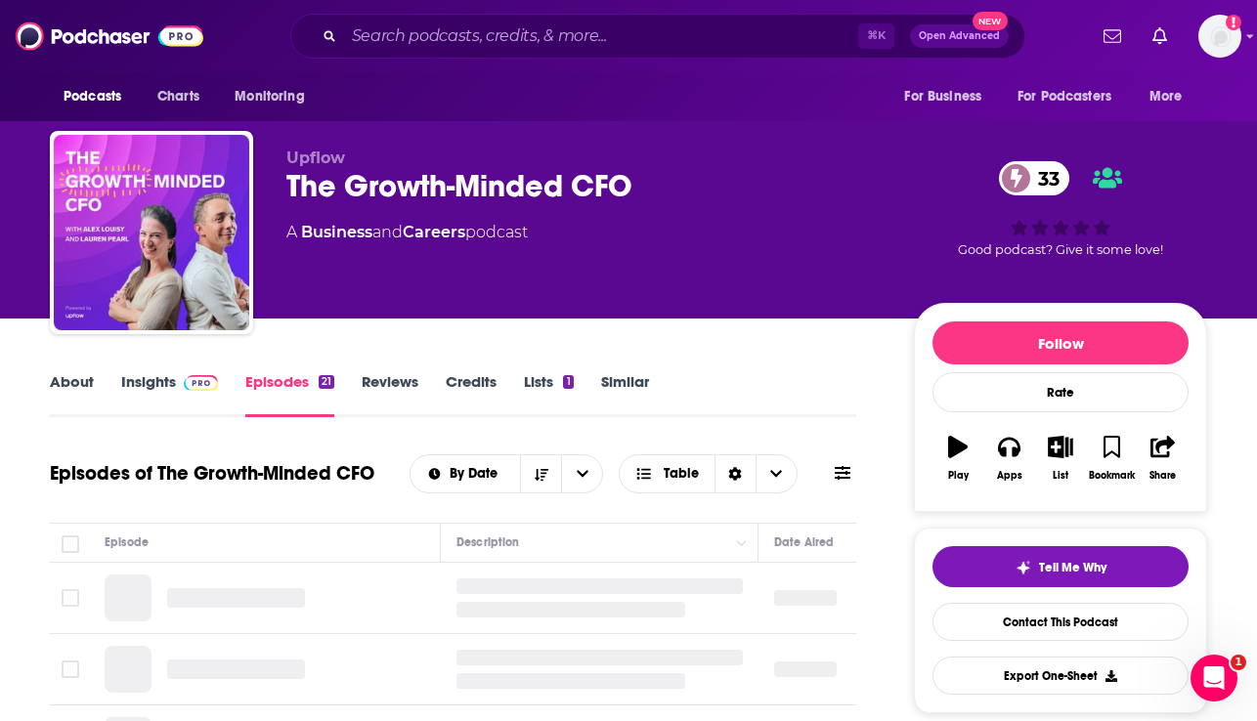
click at [72, 377] on link "About" at bounding box center [72, 394] width 44 height 45
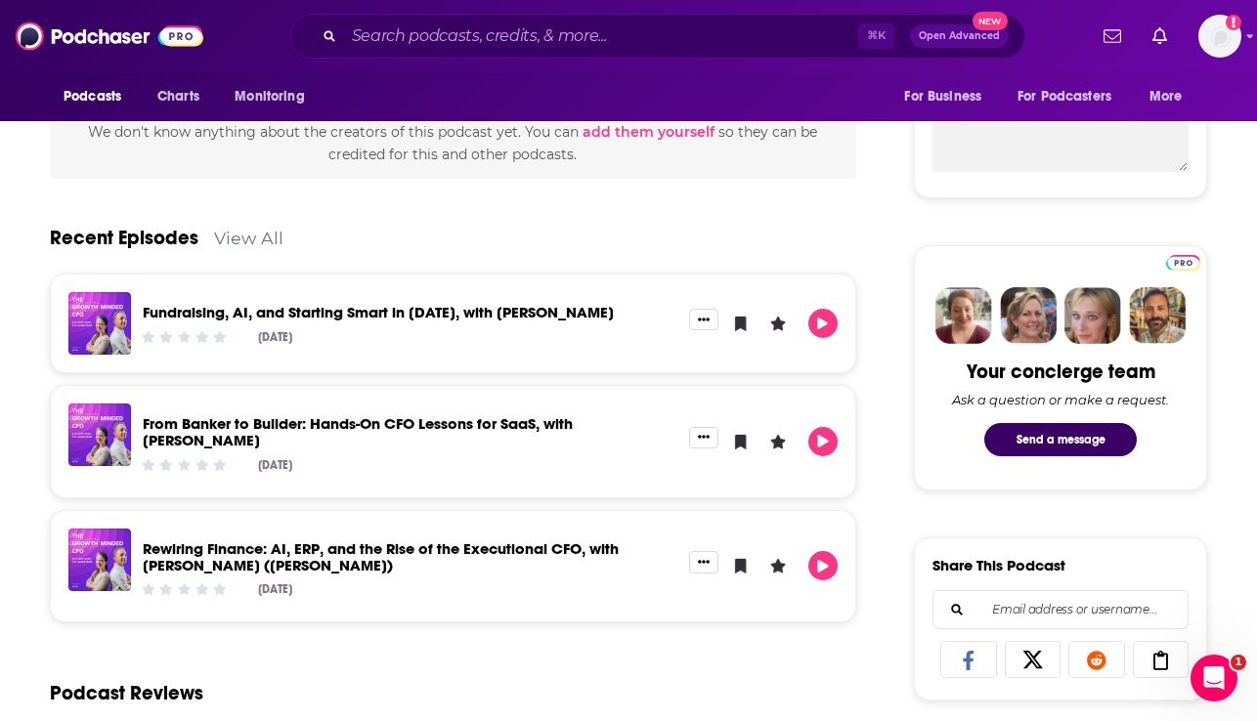
scroll to position [979, 0]
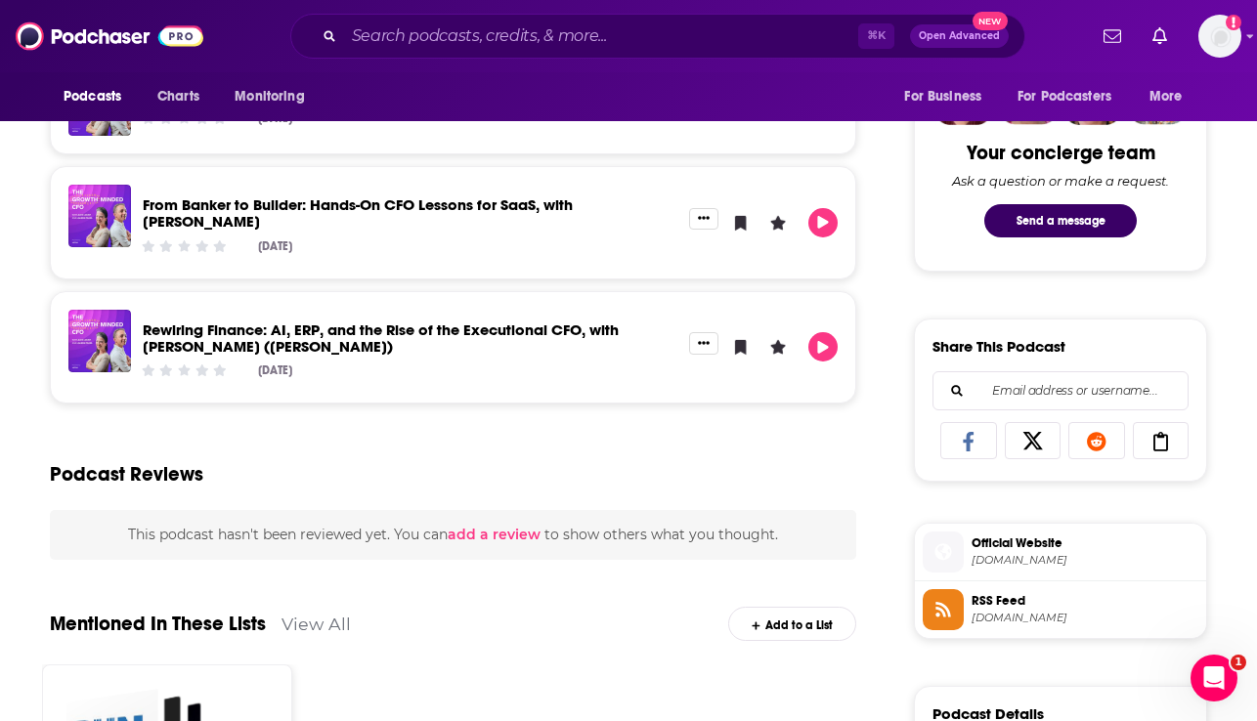
click at [966, 559] on span "Official Website [DOMAIN_NAME]" at bounding box center [1081, 551] width 235 height 39
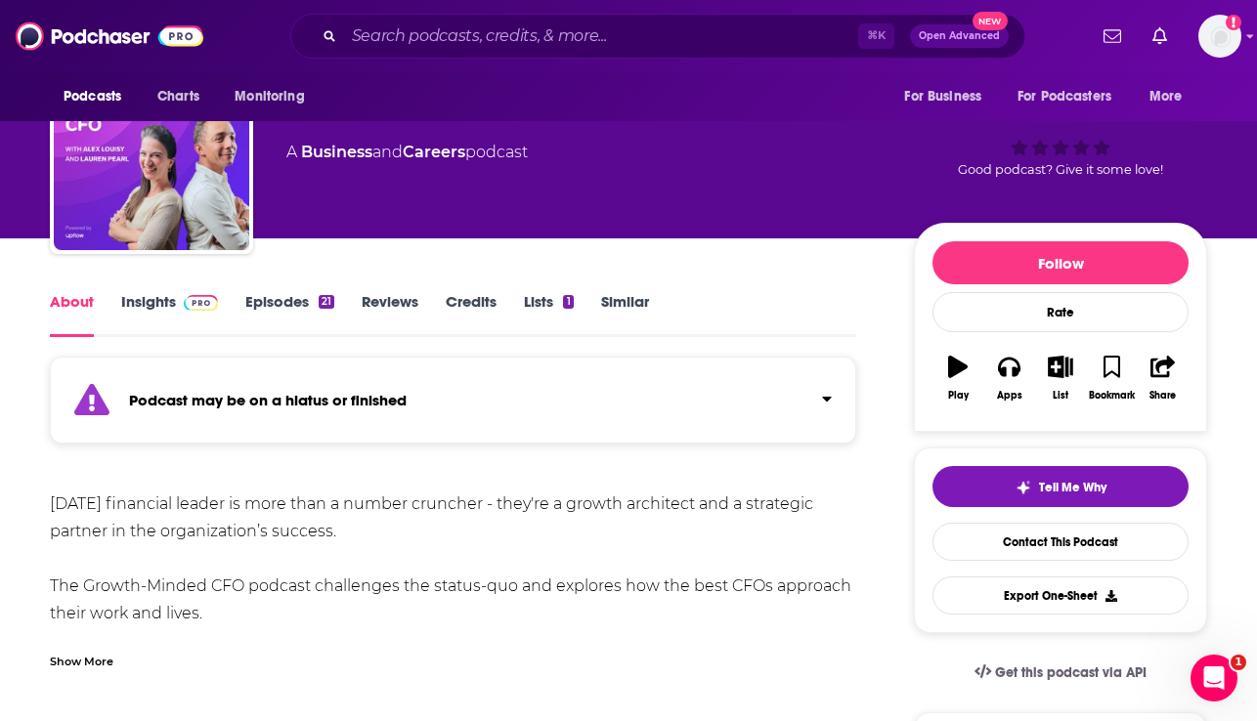
click at [153, 312] on link "Insights" at bounding box center [169, 314] width 97 height 45
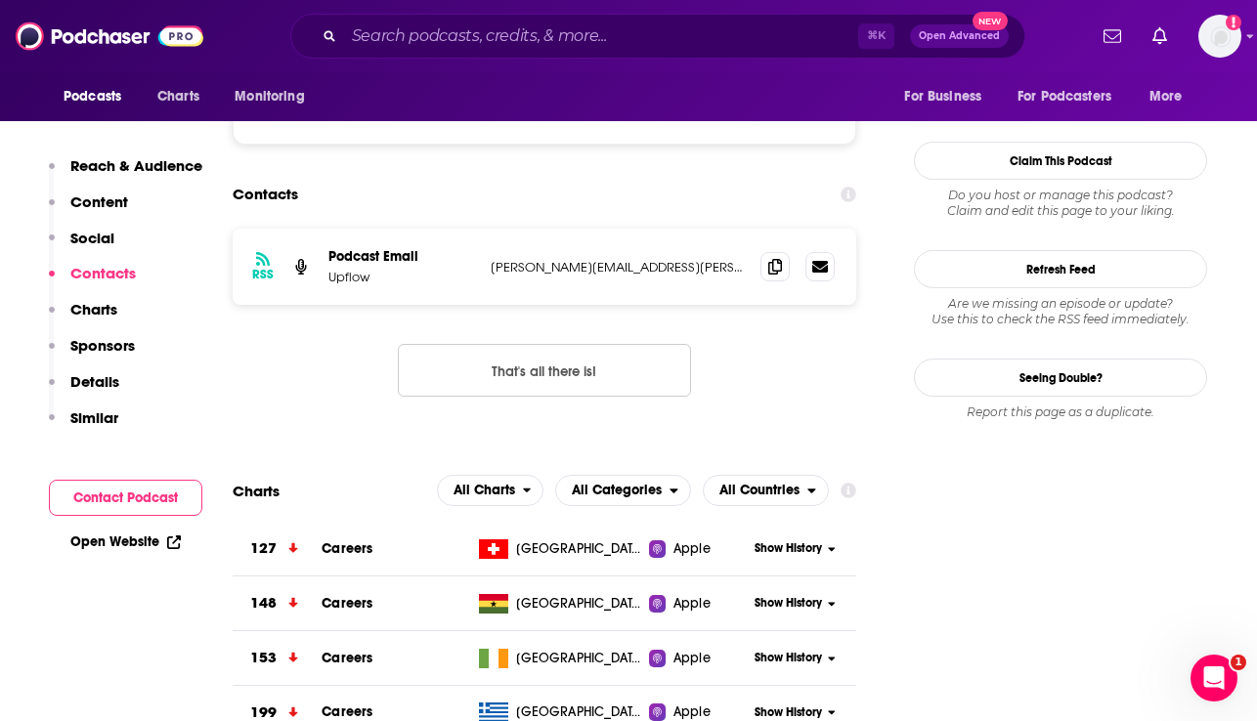
scroll to position [1538, 0]
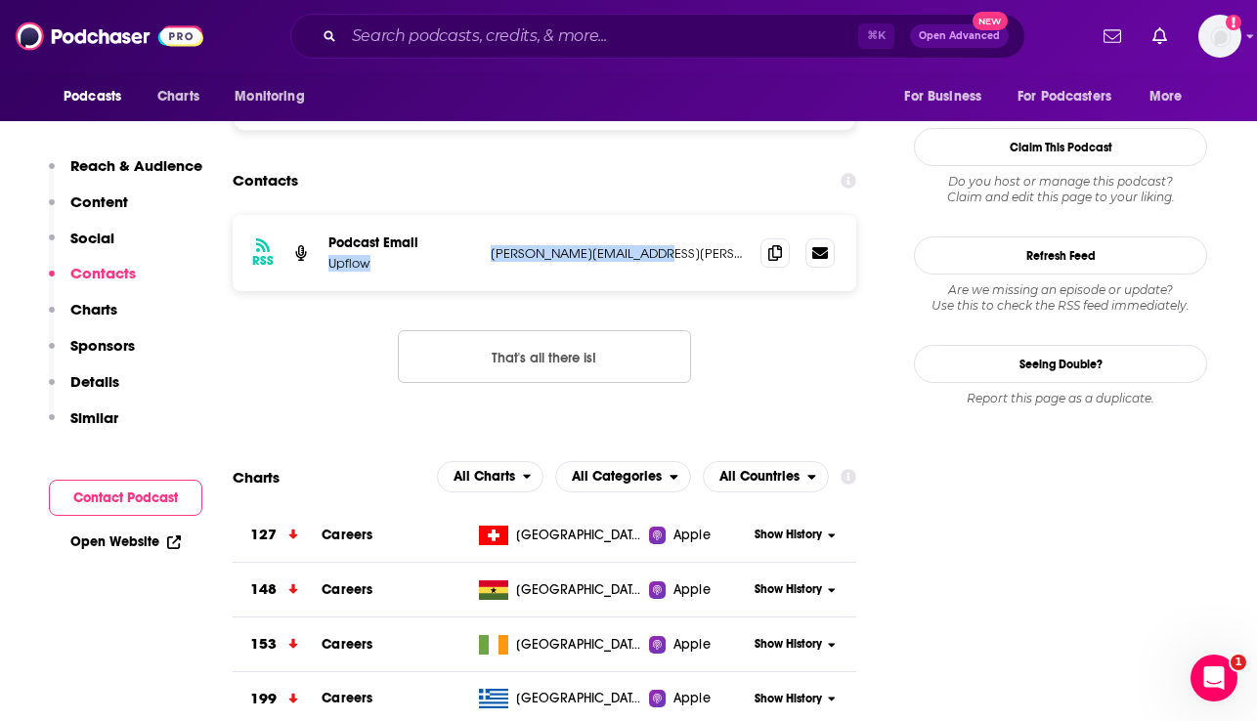
drag, startPoint x: 630, startPoint y: 260, endPoint x: 482, endPoint y: 254, distance: 148.7
click at [482, 254] on div "RSS Podcast Email Upflow [PERSON_NAME][EMAIL_ADDRESS][PERSON_NAME][DOMAIN_NAME]…" at bounding box center [545, 253] width 624 height 76
click at [655, 264] on div "RSS Podcast Email Upflow [PERSON_NAME][EMAIL_ADDRESS][PERSON_NAME][DOMAIN_NAME]…" at bounding box center [545, 253] width 624 height 76
drag, startPoint x: 658, startPoint y: 260, endPoint x: 487, endPoint y: 255, distance: 171.1
click at [487, 255] on div "RSS Podcast Email Upflow [PERSON_NAME][EMAIL_ADDRESS][PERSON_NAME][DOMAIN_NAME]…" at bounding box center [545, 253] width 624 height 76
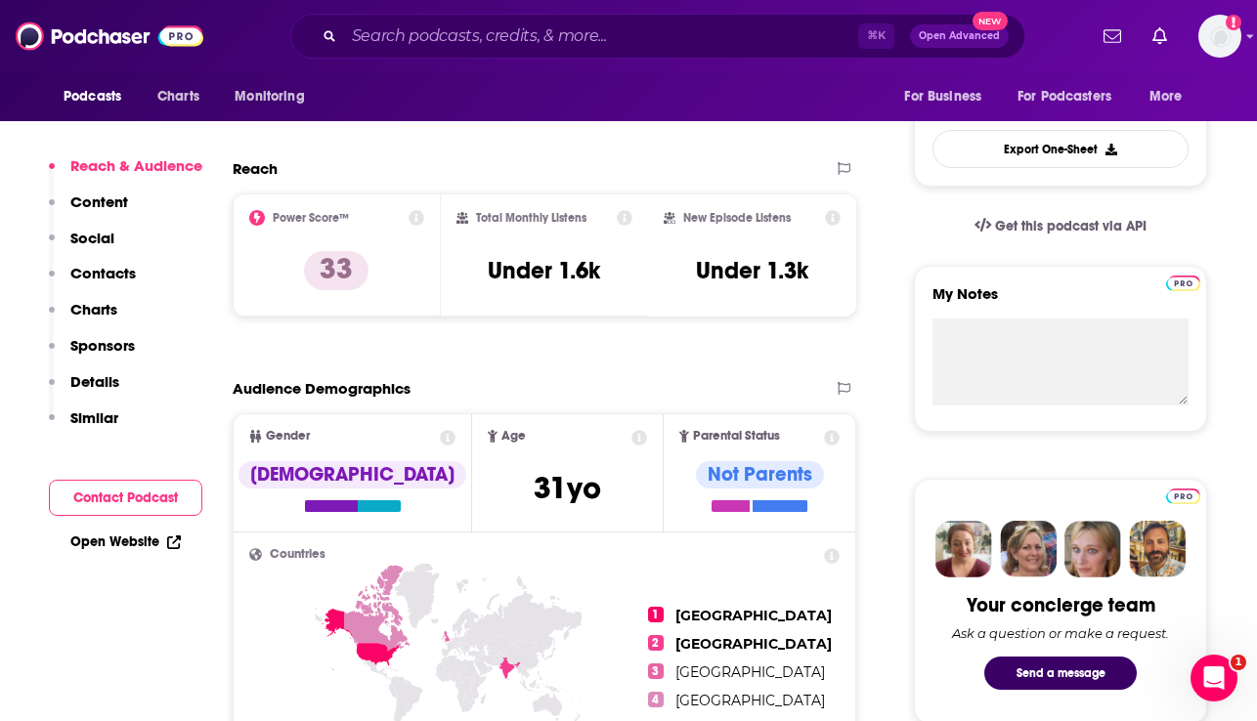
scroll to position [590, 0]
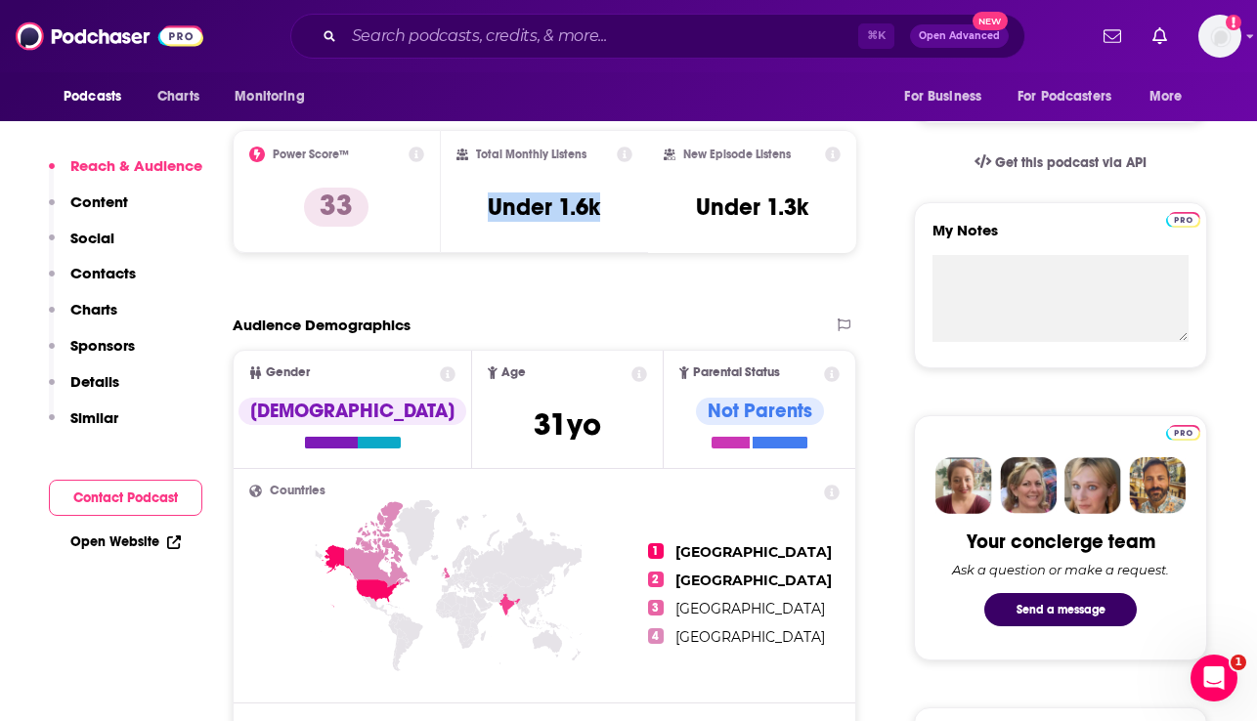
drag, startPoint x: 613, startPoint y: 211, endPoint x: 482, endPoint y: 209, distance: 131.0
click at [482, 209] on div "Total Monthly Listens Under 1.6k" at bounding box center [544, 192] width 177 height 90
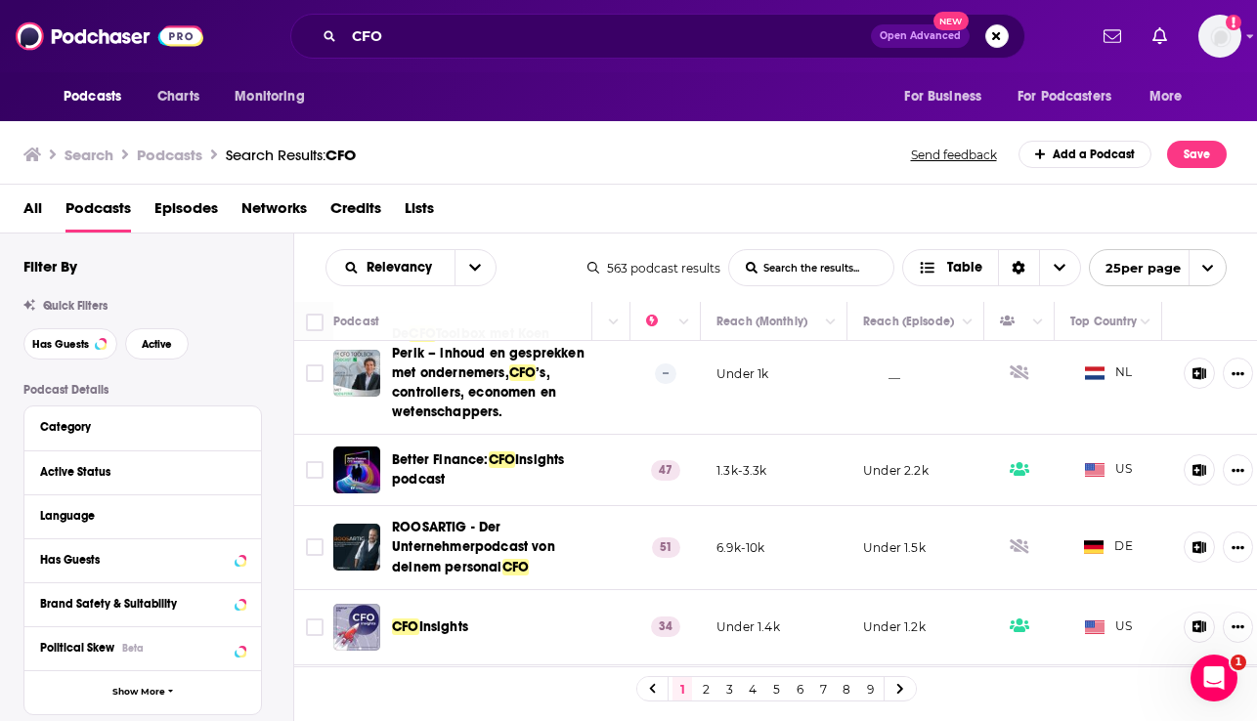
scroll to position [680, 490]
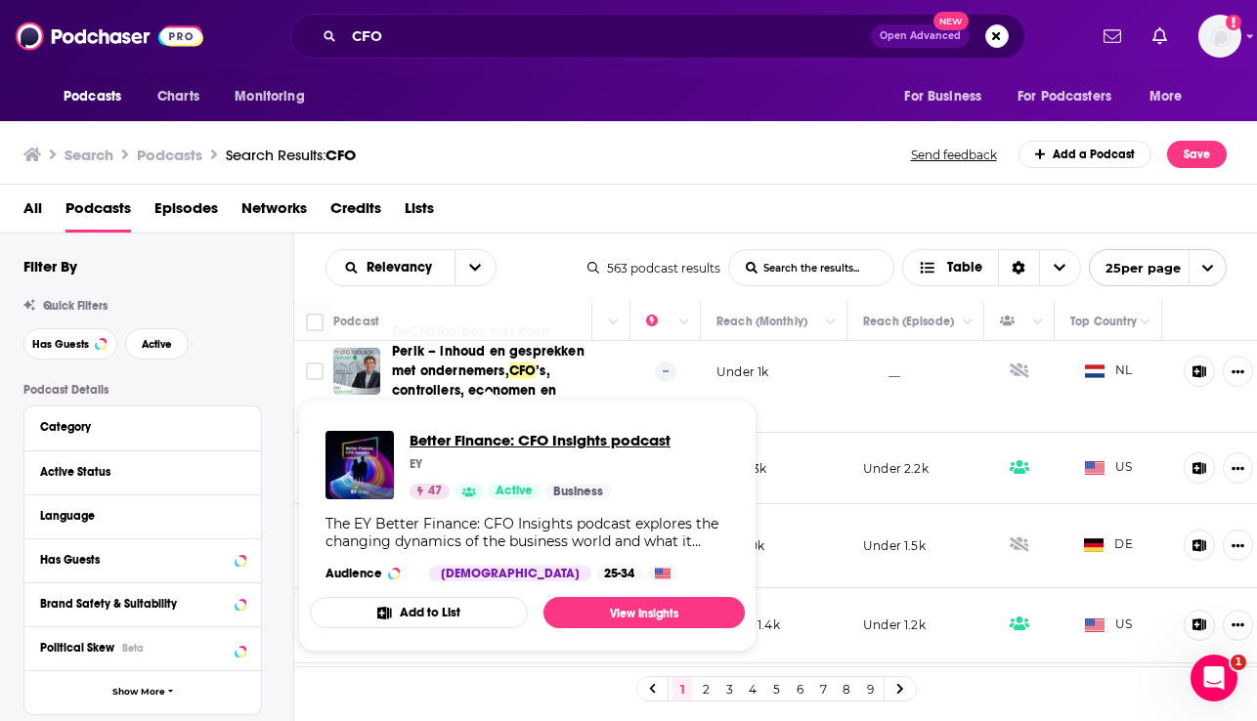
click at [468, 437] on span "Better Finance: CFO Insights podcast" at bounding box center [540, 440] width 261 height 19
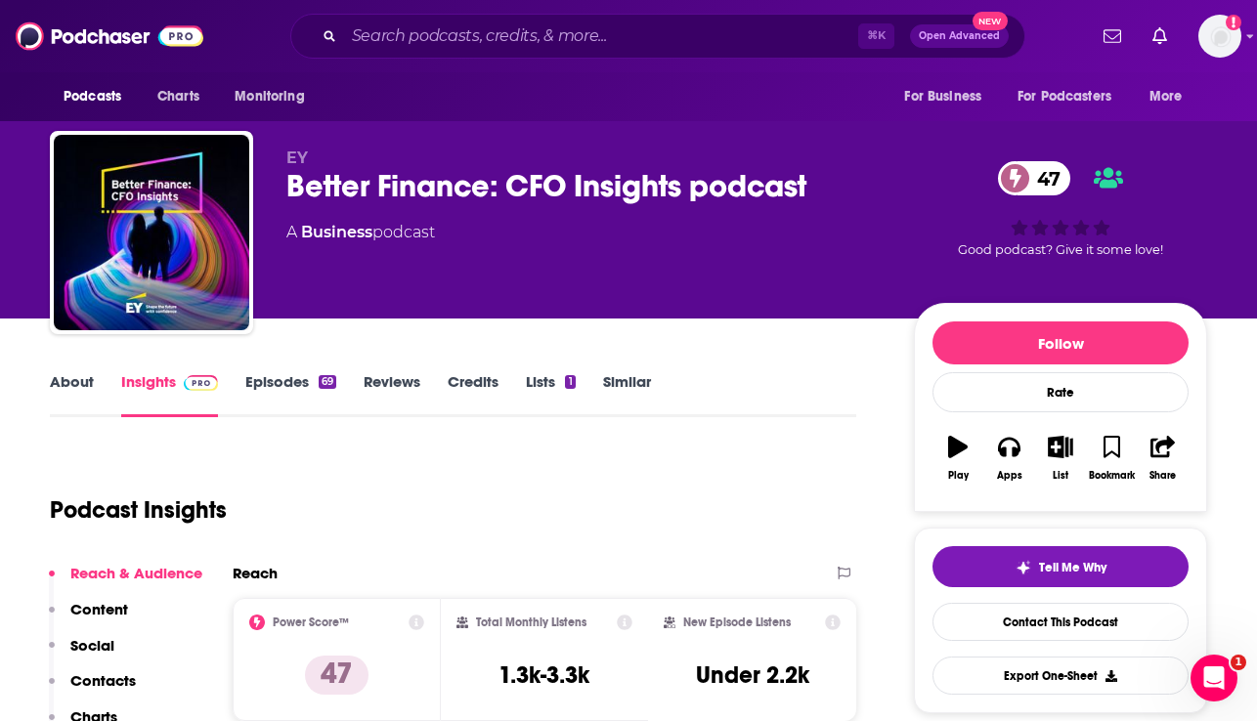
click at [67, 385] on link "About" at bounding box center [72, 394] width 44 height 45
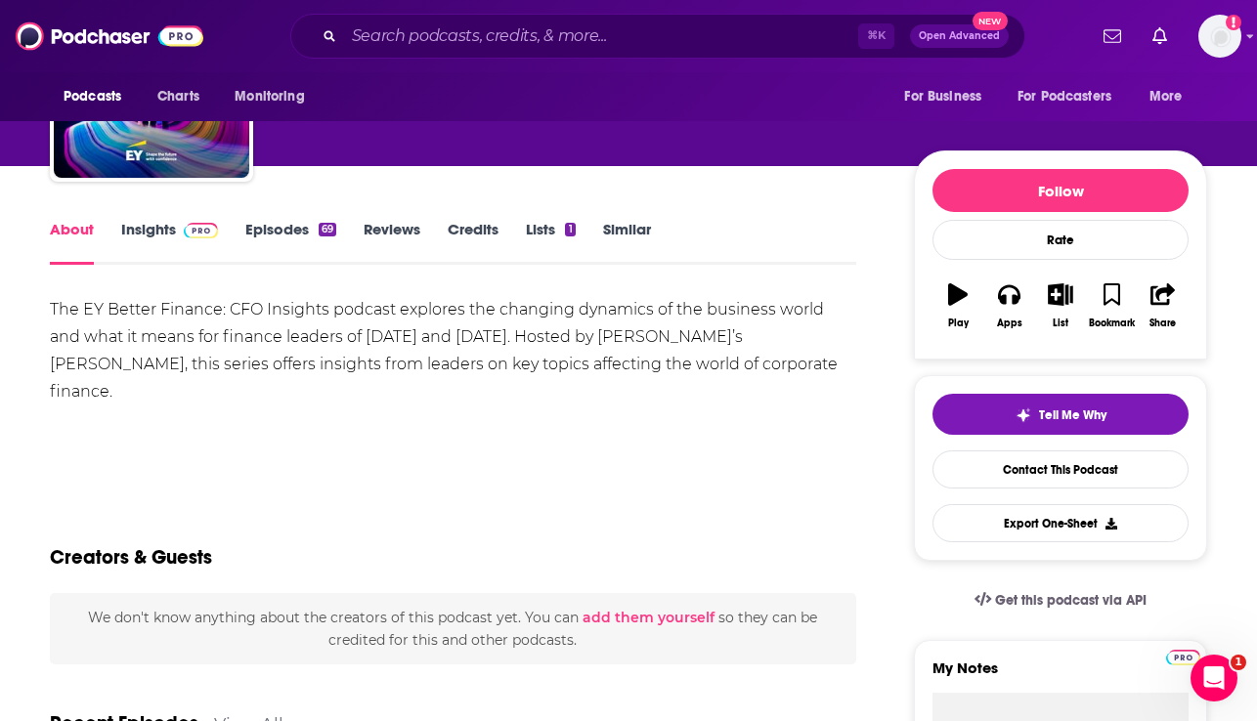
scroll to position [92, 0]
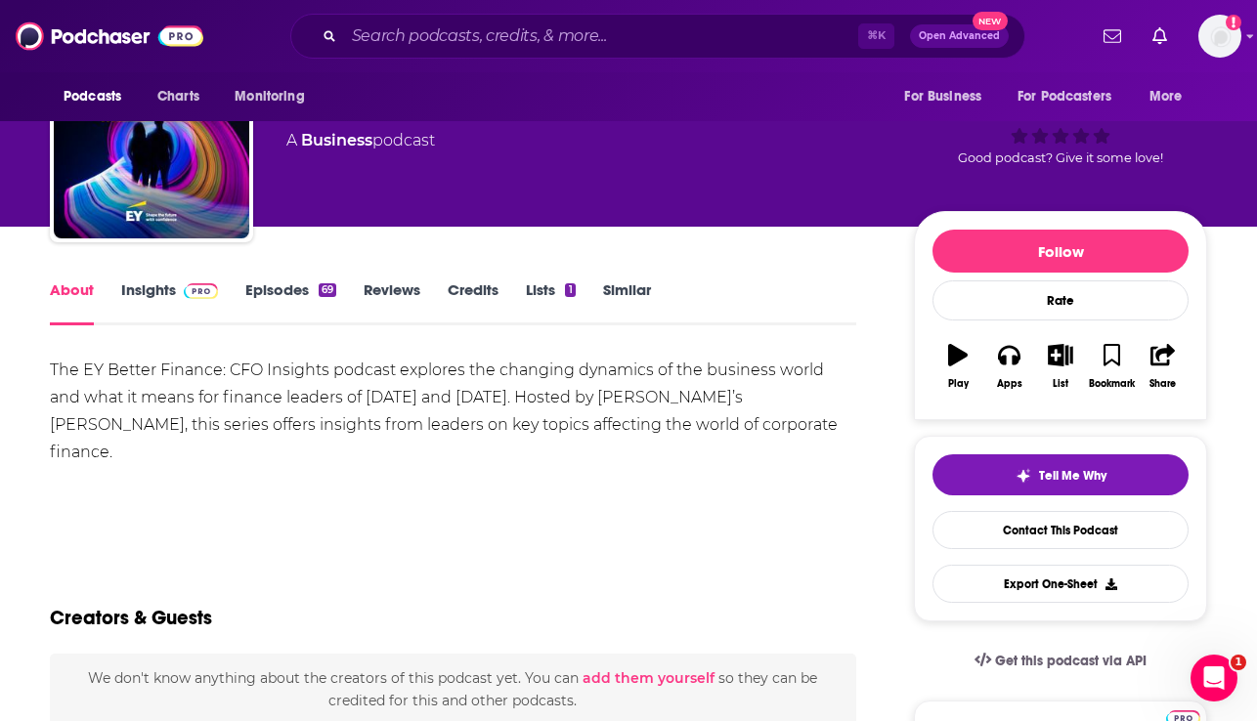
click at [275, 289] on link "Episodes 69" at bounding box center [290, 303] width 91 height 45
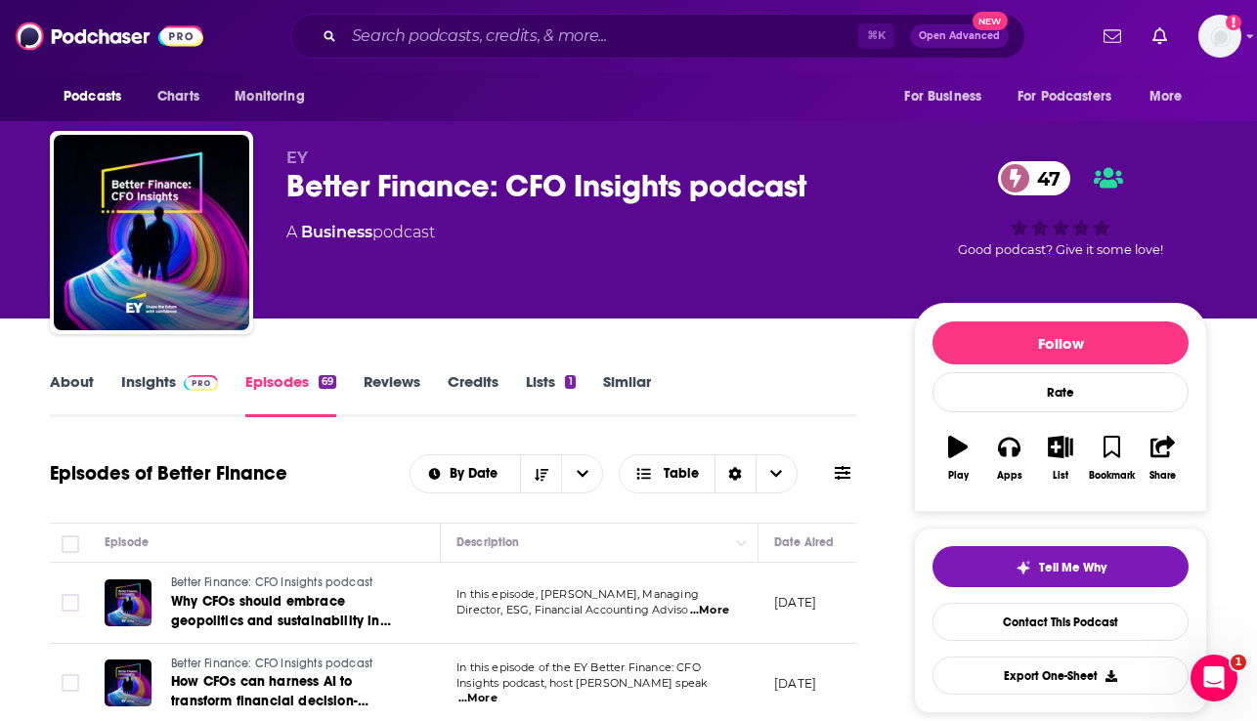
scroll to position [125, 0]
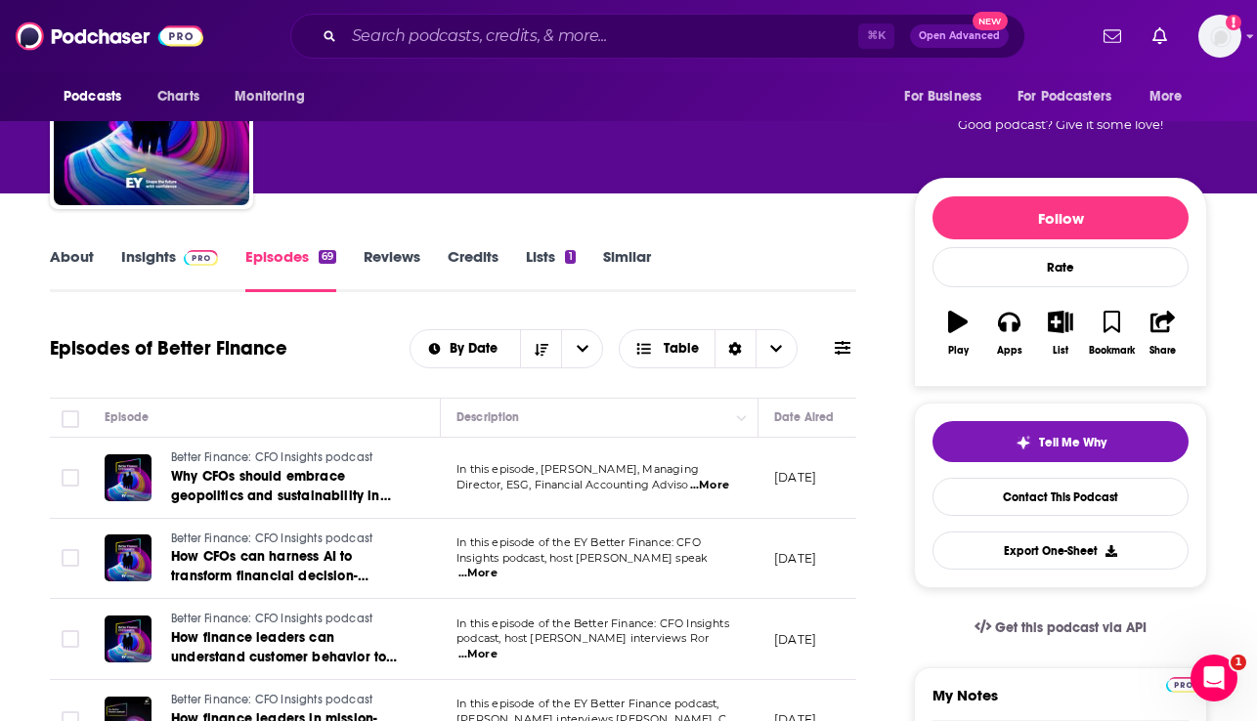
click at [498, 568] on span "...More" at bounding box center [477, 574] width 39 height 16
click at [337, 375] on div "Episodes of Better Finance By Date Table" at bounding box center [453, 361] width 806 height 75
click at [703, 476] on p "In this episode, Brian Tomlinson, Managing" at bounding box center [598, 470] width 285 height 16
click at [705, 488] on span "...More" at bounding box center [709, 486] width 39 height 16
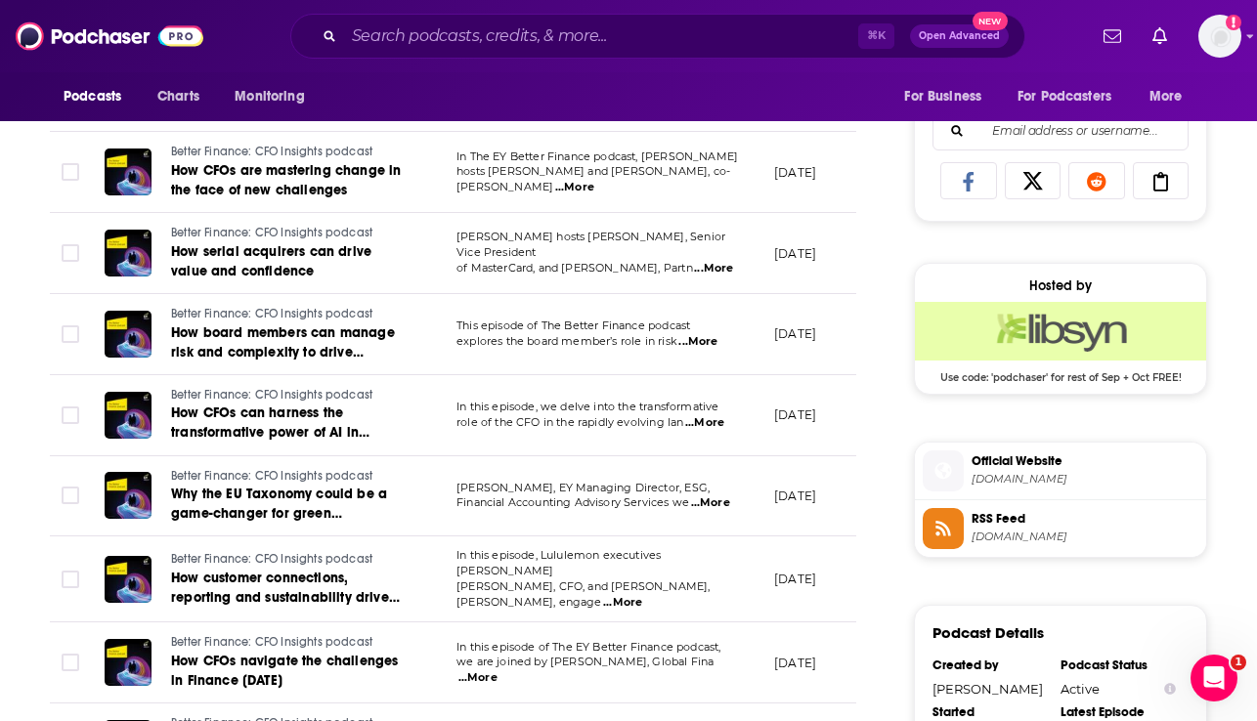
scroll to position [1260, 0]
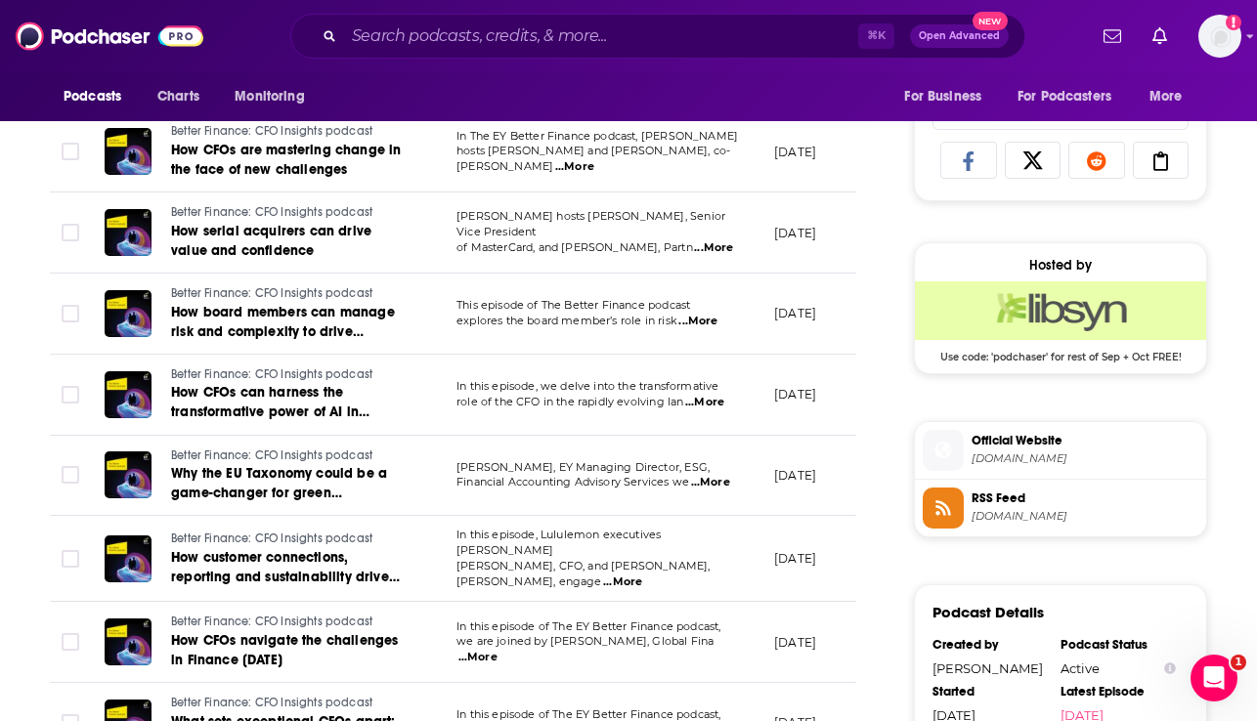
click at [498, 650] on span "...More" at bounding box center [477, 658] width 39 height 16
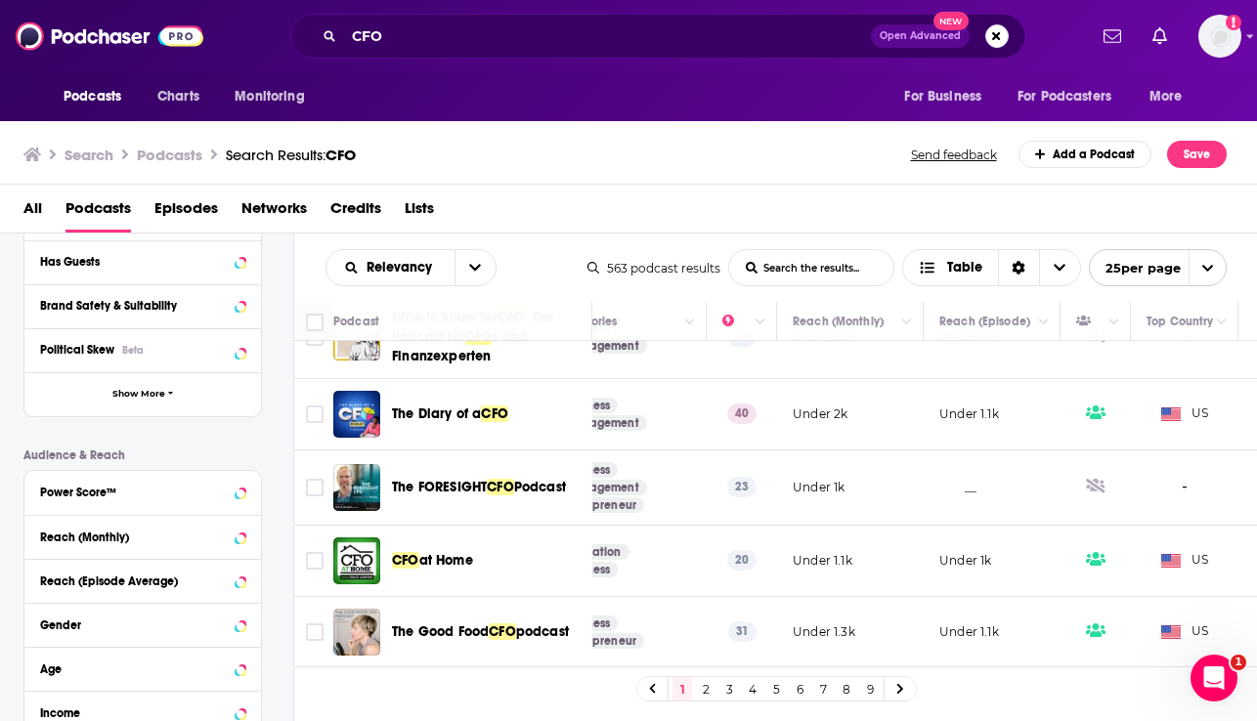
scroll to position [1568, 418]
click at [276, 539] on div "Podcast Details Category Active Status Language Has Guests Brand Safety & Suita…" at bounding box center [158, 432] width 270 height 695
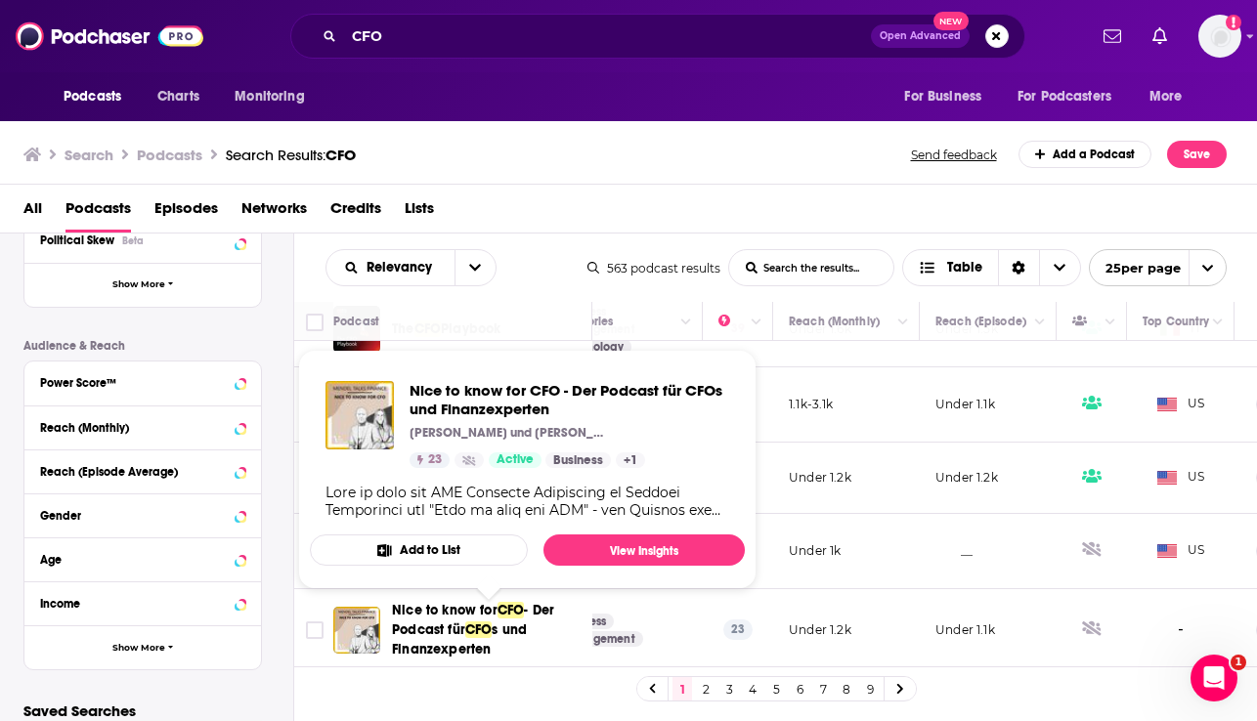
scroll to position [1265, 417]
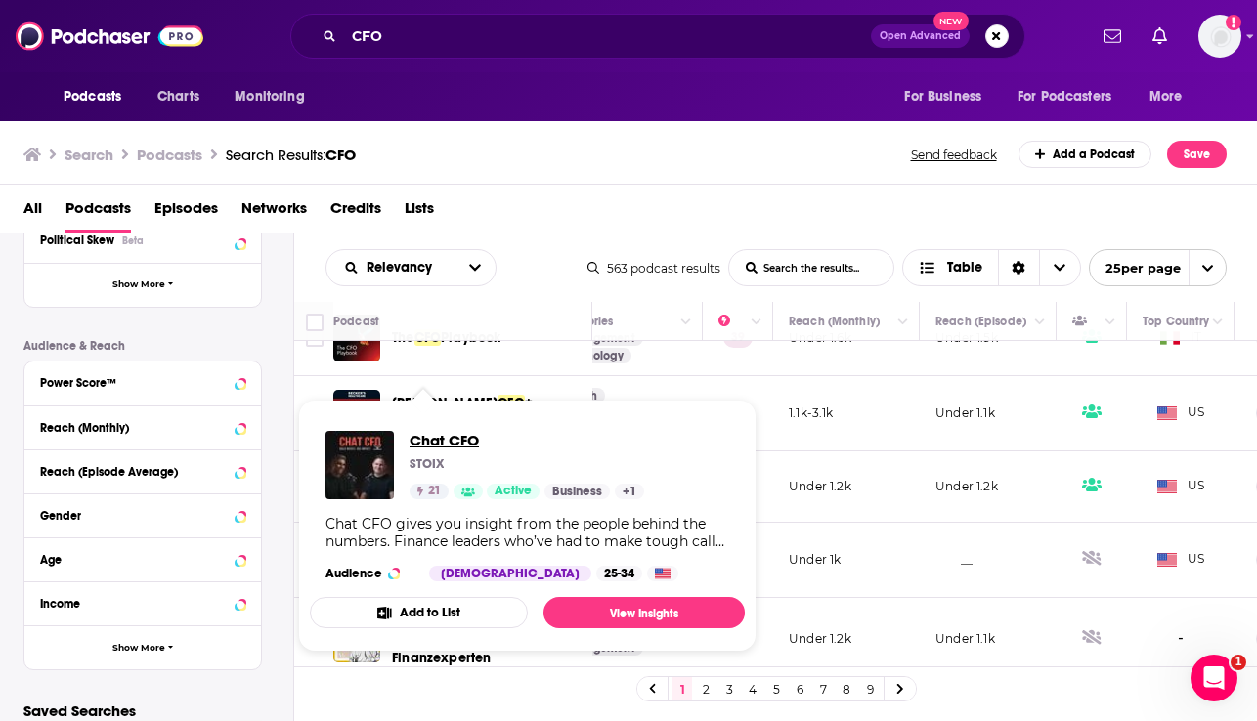
click at [425, 441] on span "Chat CFO" at bounding box center [527, 440] width 235 height 19
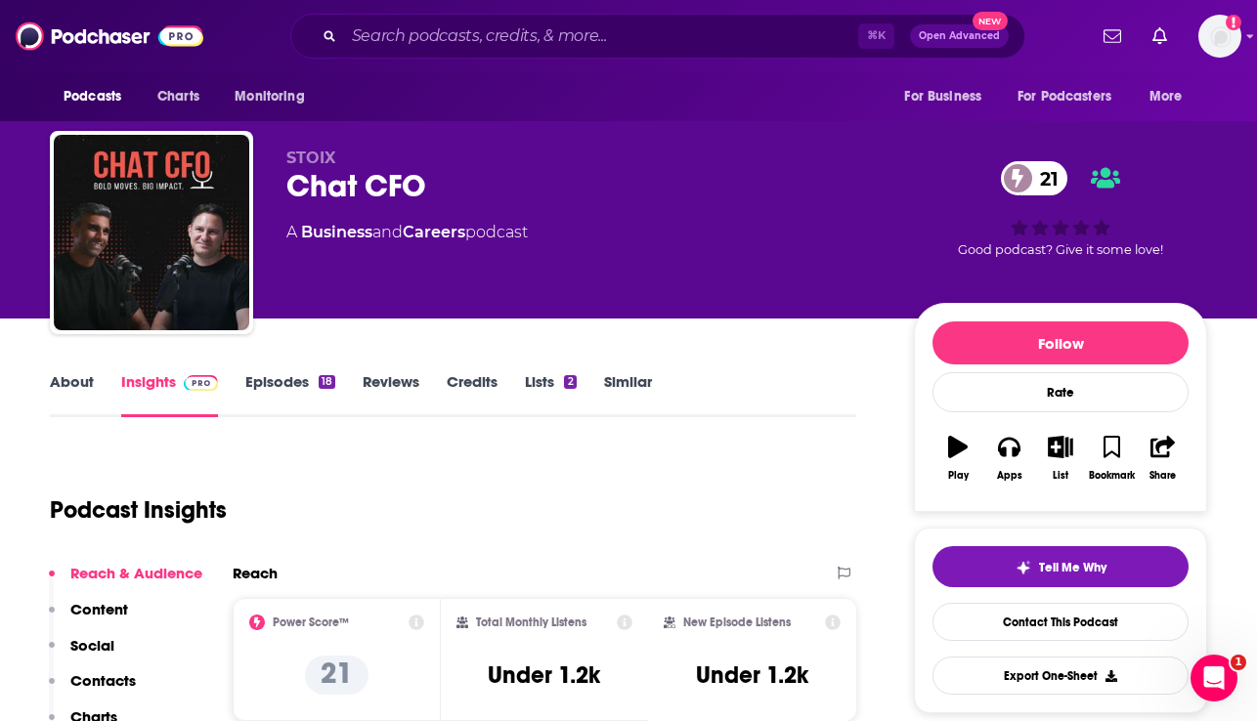
click at [263, 385] on link "Episodes 18" at bounding box center [290, 394] width 90 height 45
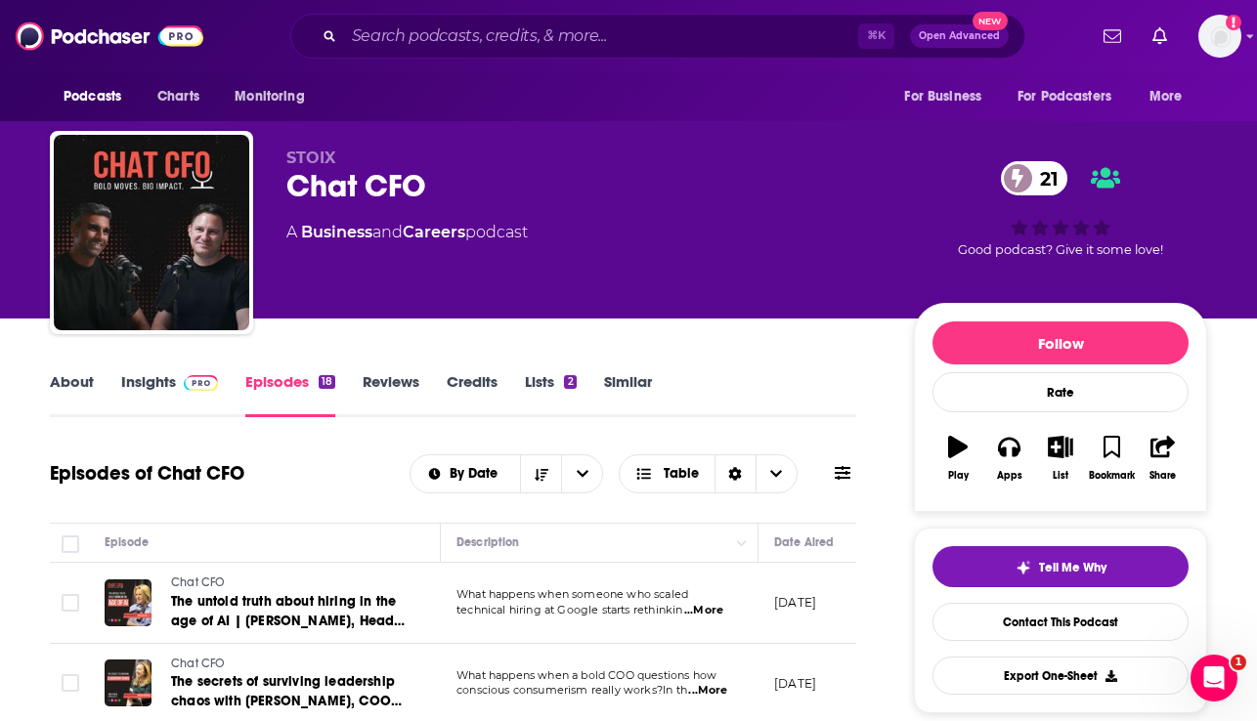
click at [86, 392] on link "About" at bounding box center [72, 394] width 44 height 45
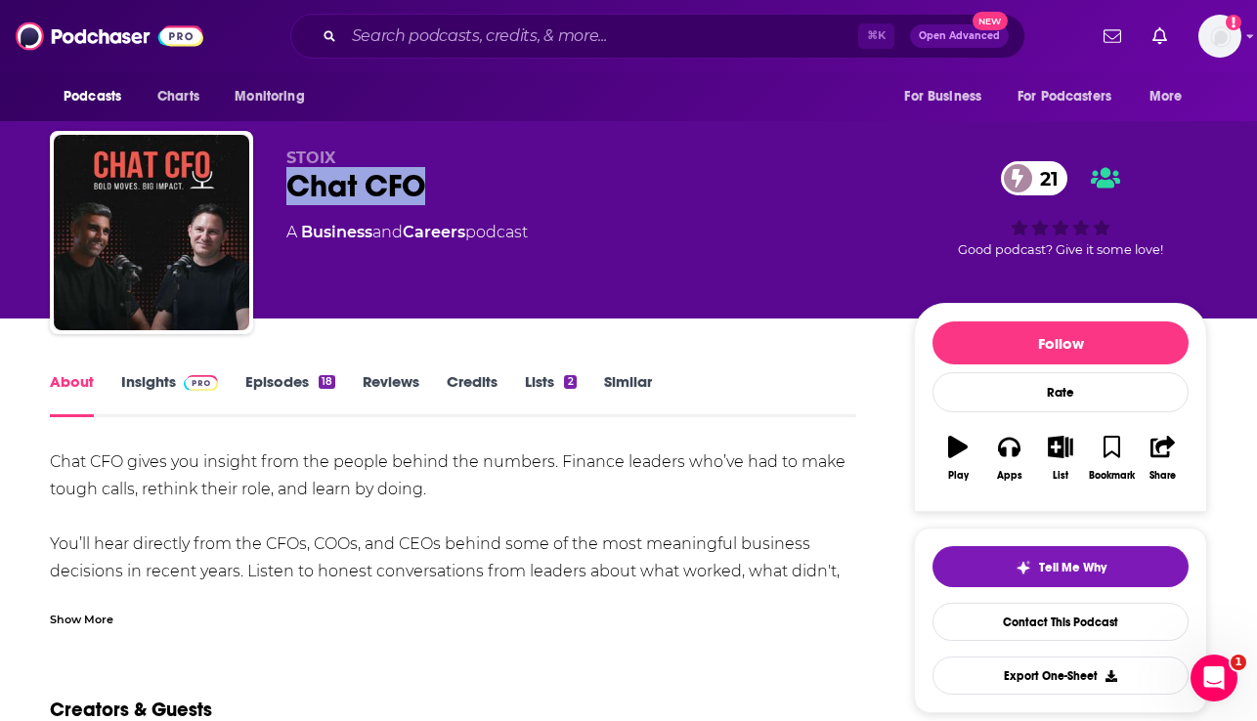
drag, startPoint x: 461, startPoint y: 187, endPoint x: 288, endPoint y: 187, distance: 173.0
click at [288, 187] on div "Chat CFO 21" at bounding box center [584, 186] width 596 height 38
copy h1 "Chat CFO"
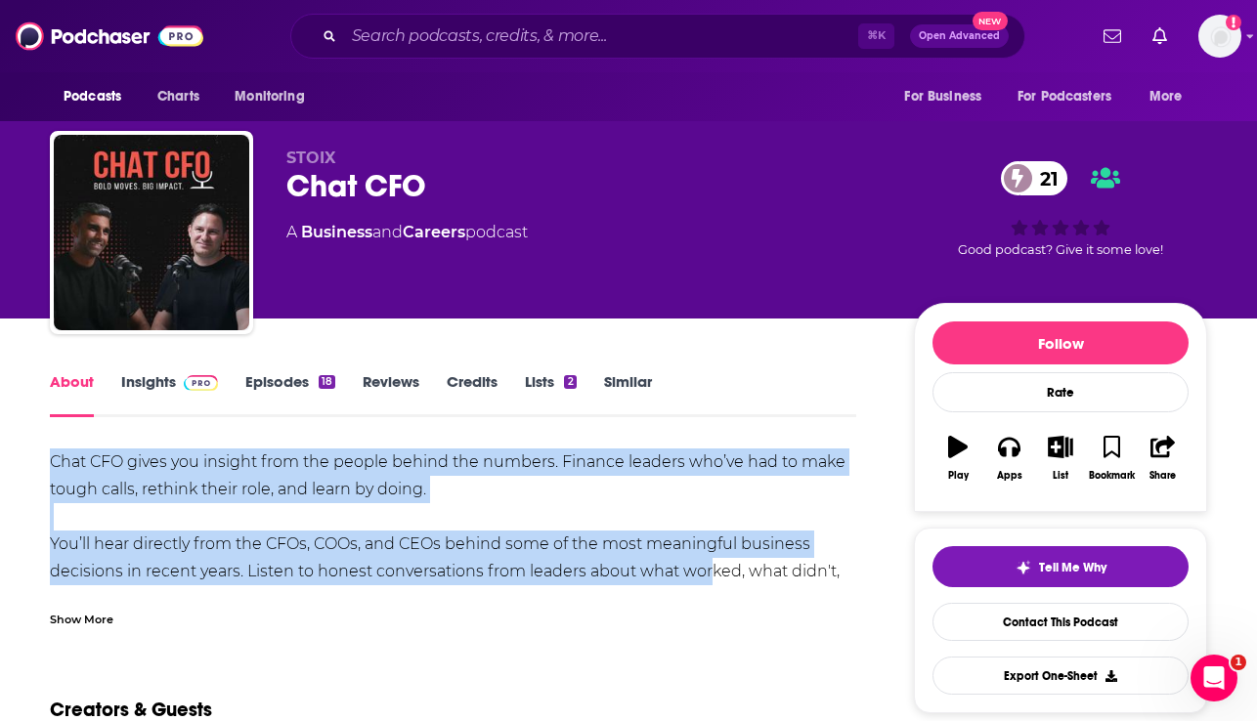
drag, startPoint x: 53, startPoint y: 462, endPoint x: 703, endPoint y: 579, distance: 660.3
click at [703, 579] on div "Chat CFO gives you insight from the people behind the numbers. Finance leaders …" at bounding box center [453, 695] width 806 height 493
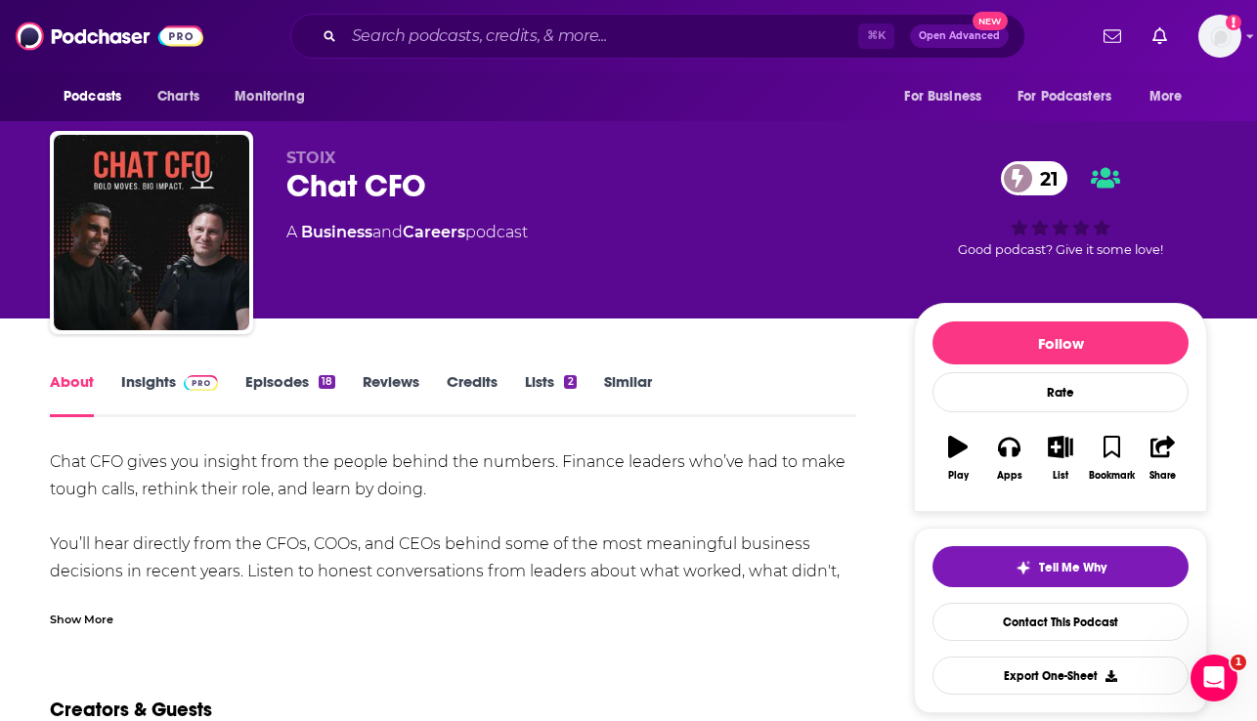
click at [89, 617] on div "Show More" at bounding box center [82, 618] width 64 height 19
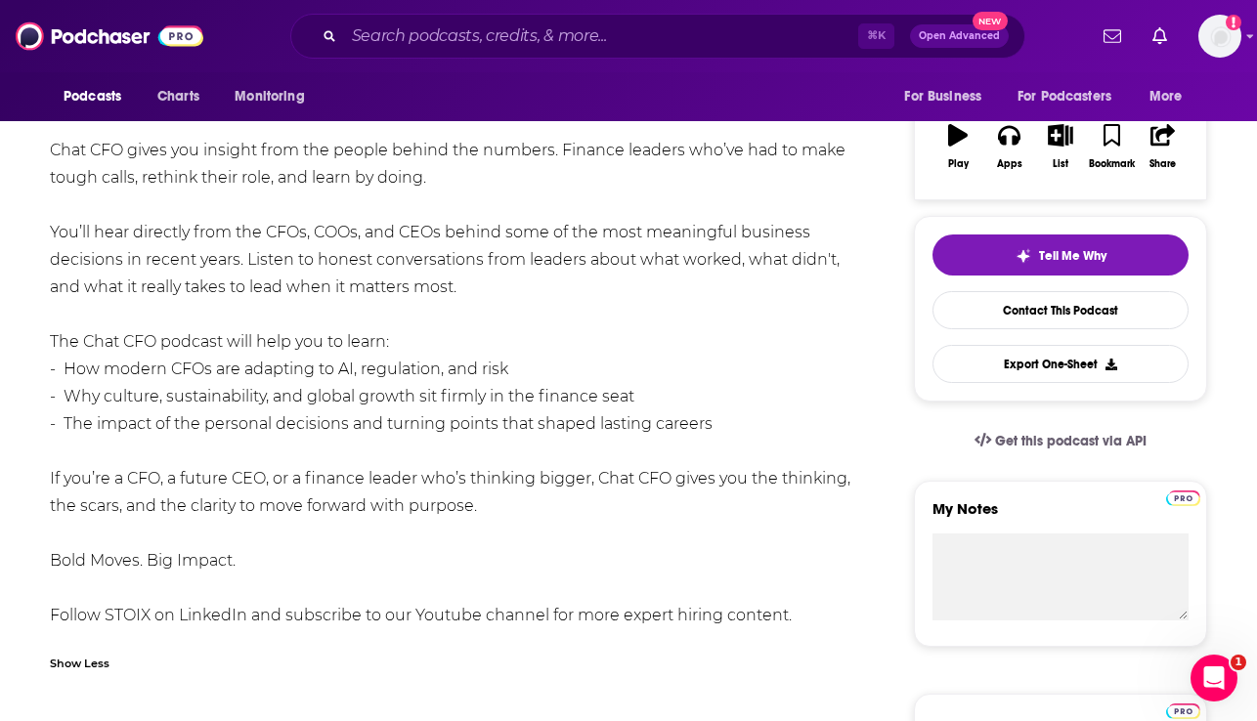
scroll to position [313, 0]
drag, startPoint x: 43, startPoint y: 303, endPoint x: 339, endPoint y: 548, distance: 384.6
copy div "Chat CFO gives you insight from the people behind the numbers. Finance leaders …"
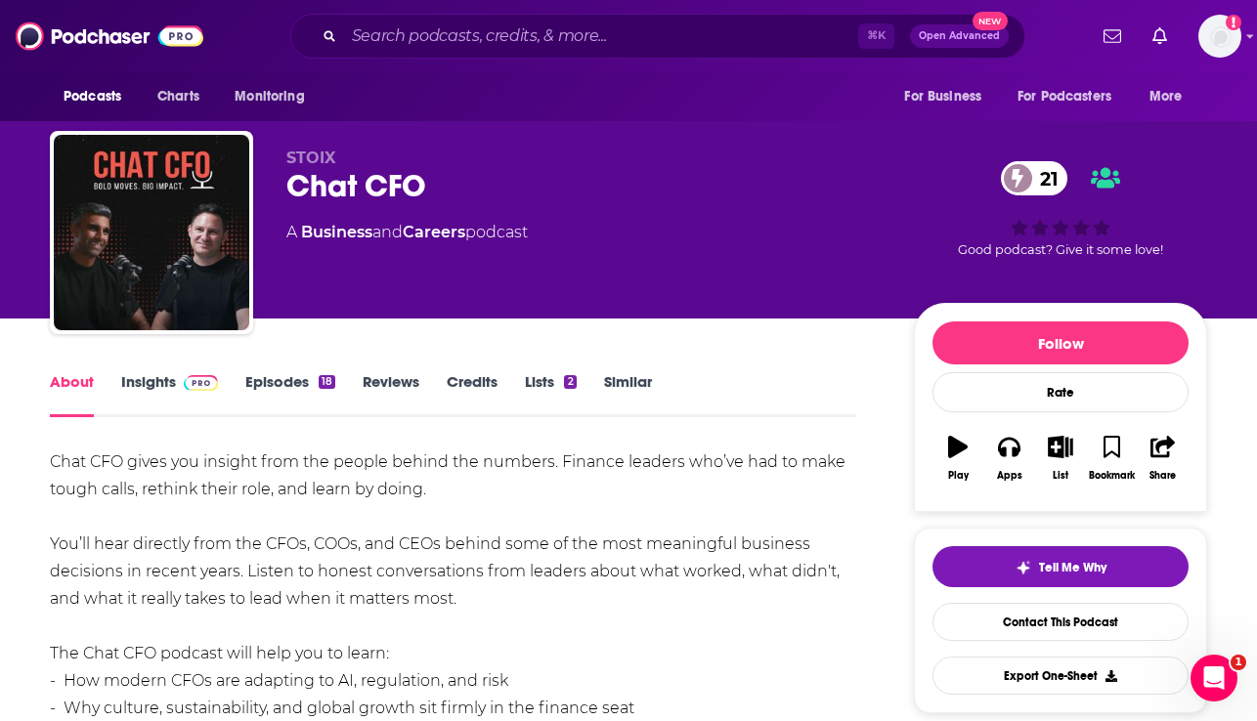
click at [128, 382] on link "Insights" at bounding box center [169, 394] width 97 height 45
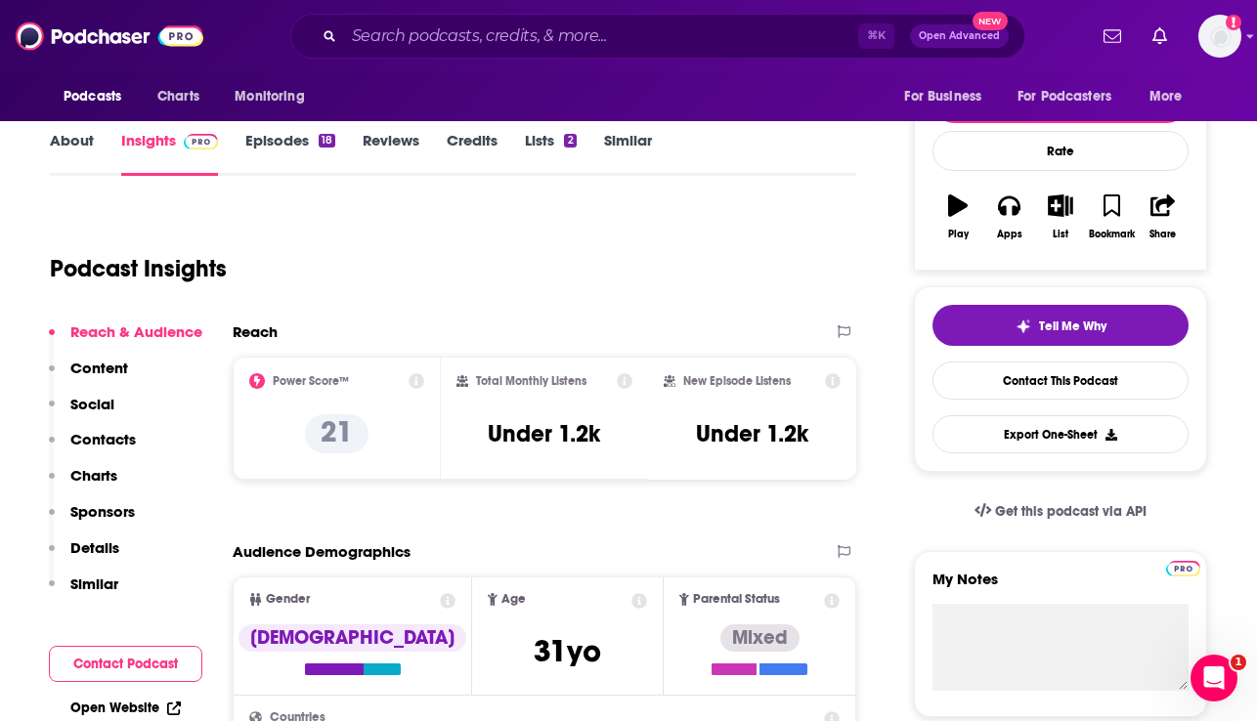
scroll to position [258, 0]
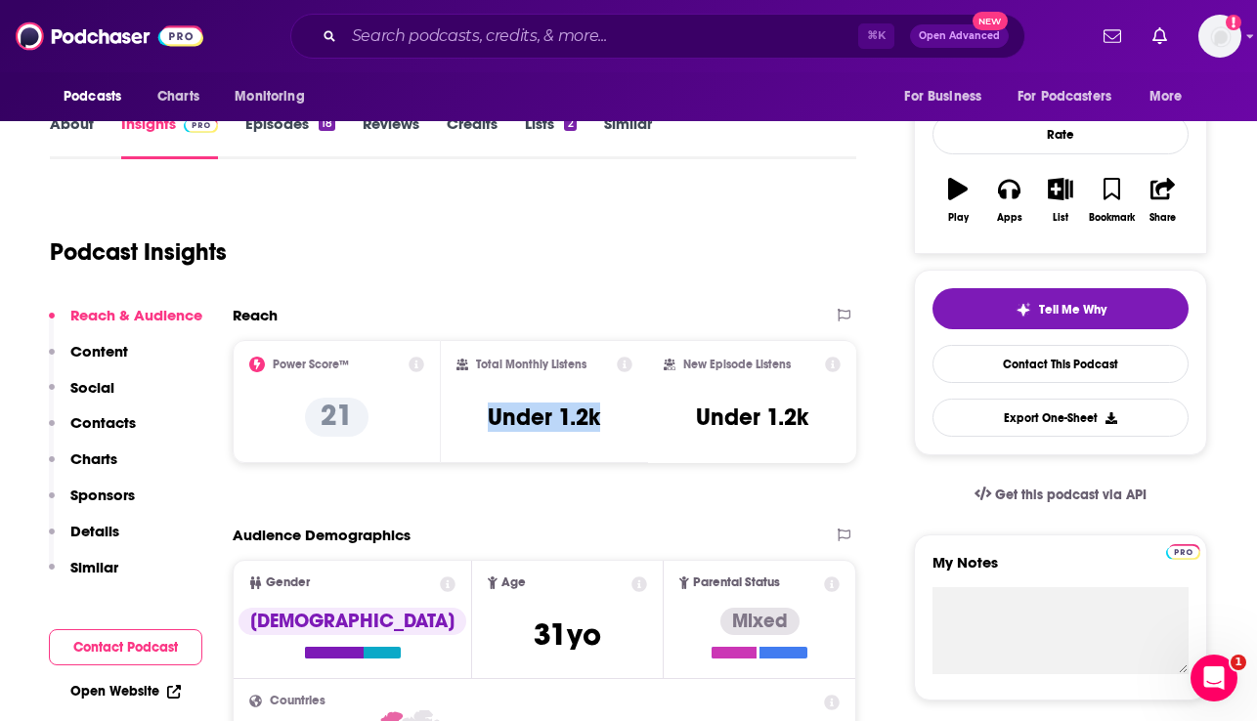
drag, startPoint x: 596, startPoint y: 427, endPoint x: 481, endPoint y: 420, distance: 115.5
click at [481, 420] on div "Total Monthly Listens Under 1.2k" at bounding box center [544, 402] width 177 height 90
copy h3 "Under 1.2k"
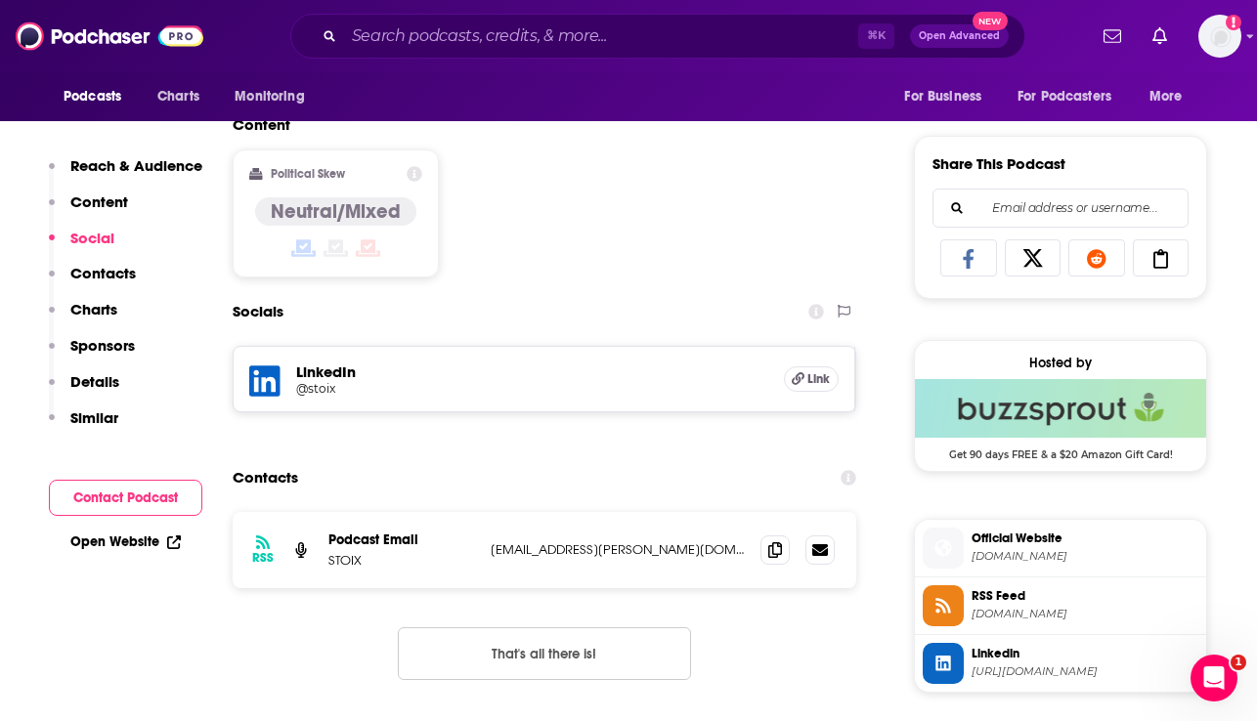
scroll to position [1203, 0]
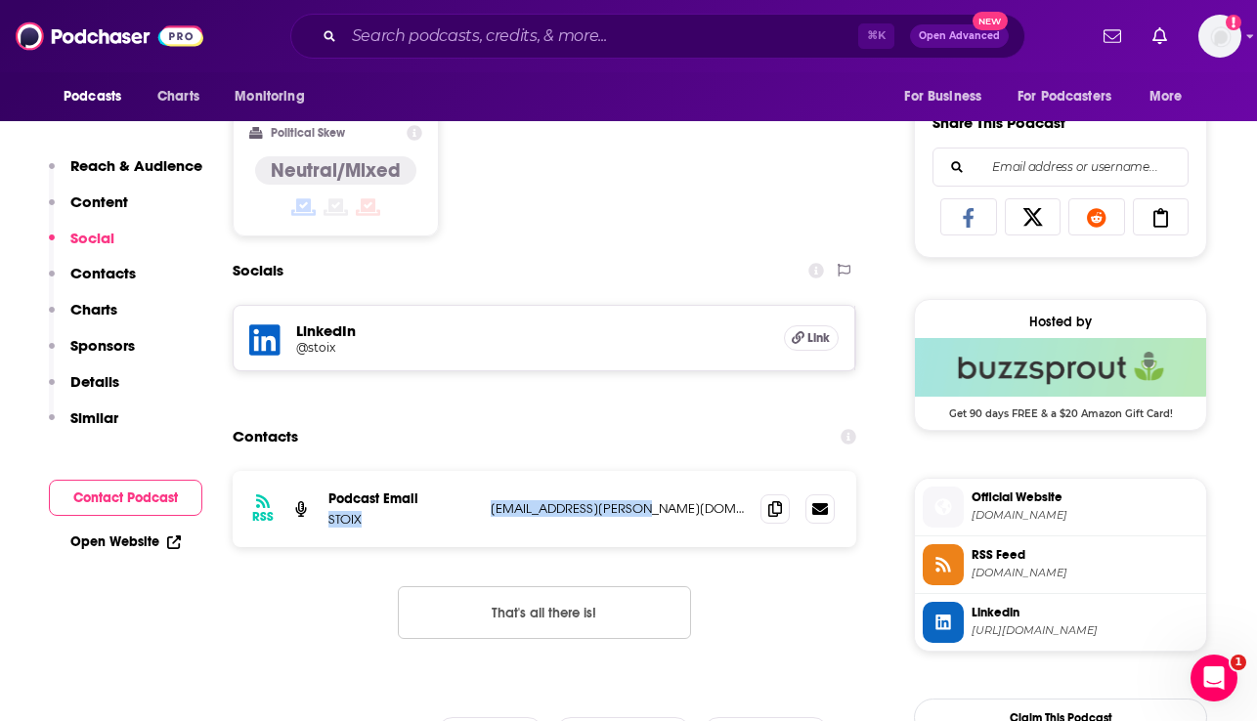
drag, startPoint x: 633, startPoint y: 509, endPoint x: 478, endPoint y: 510, distance: 155.4
click at [478, 510] on div "RSS Podcast Email STOIX kata.virag@stoix.co.uk kata.virag@stoix.co.uk" at bounding box center [545, 509] width 624 height 76
click at [527, 538] on div "RSS Podcast Email STOIX kata.virag@stoix.co.uk kata.virag@stoix.co.uk" at bounding box center [545, 509] width 624 height 76
drag, startPoint x: 600, startPoint y: 507, endPoint x: 488, endPoint y: 506, distance: 112.4
click at [488, 506] on div "RSS Podcast Email STOIX kata.virag@stoix.co.uk kata.virag@stoix.co.uk" at bounding box center [545, 509] width 624 height 76
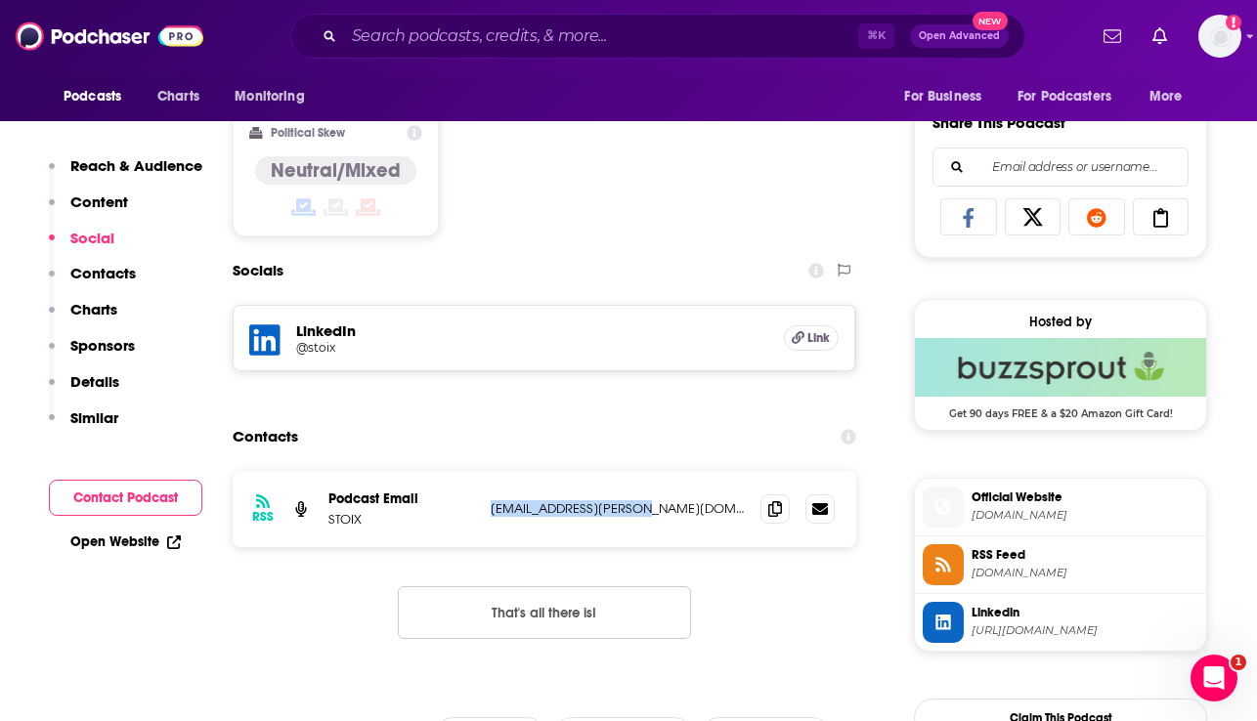
copy p "kata.virag@stoix.co.uk"
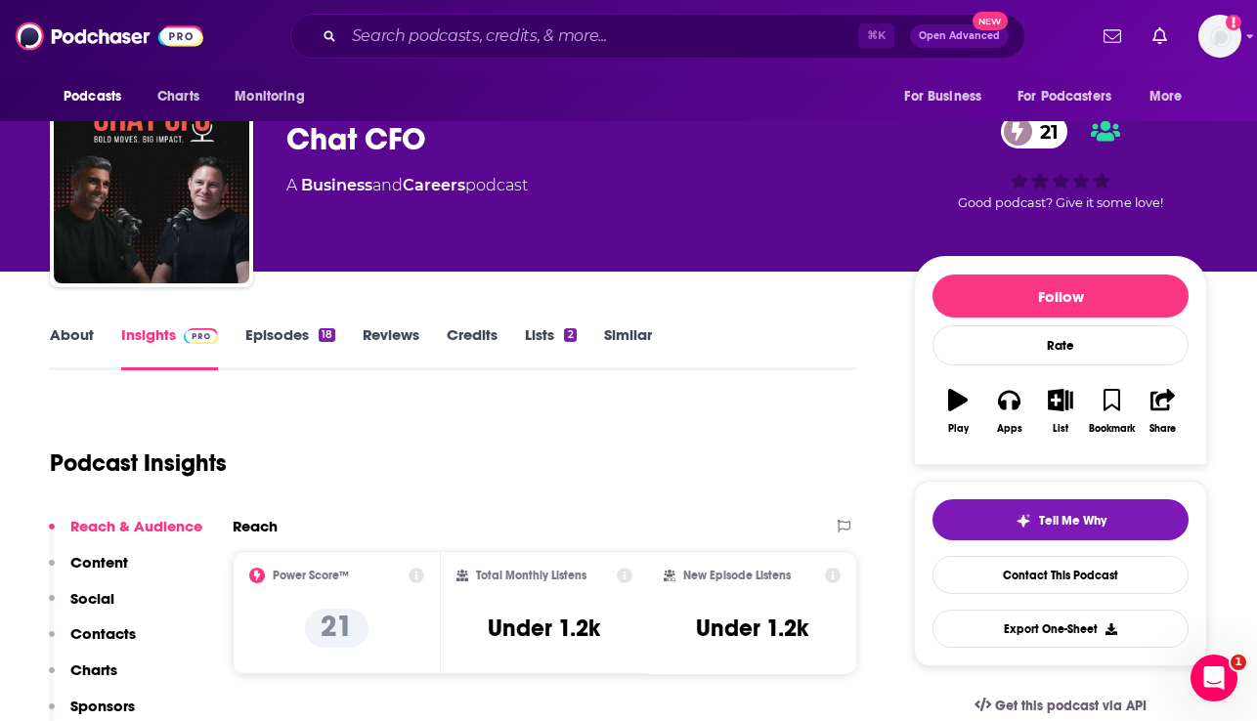
scroll to position [33, 0]
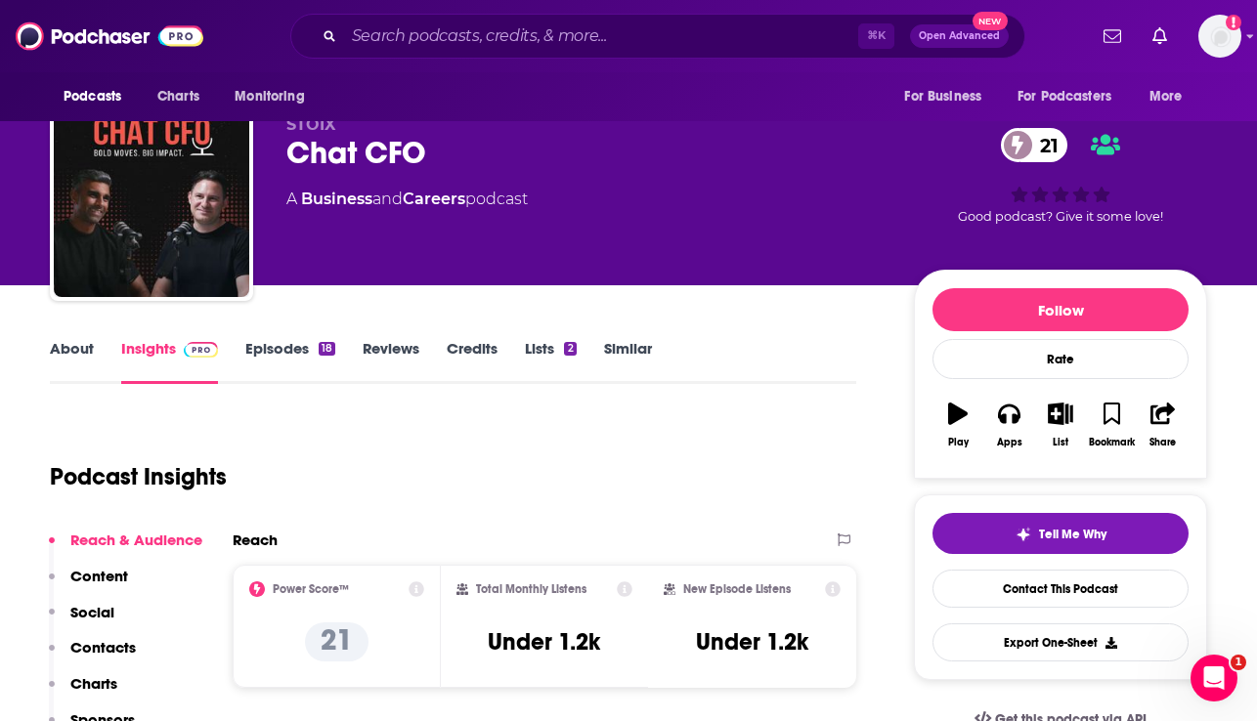
click at [88, 353] on link "About" at bounding box center [72, 361] width 44 height 45
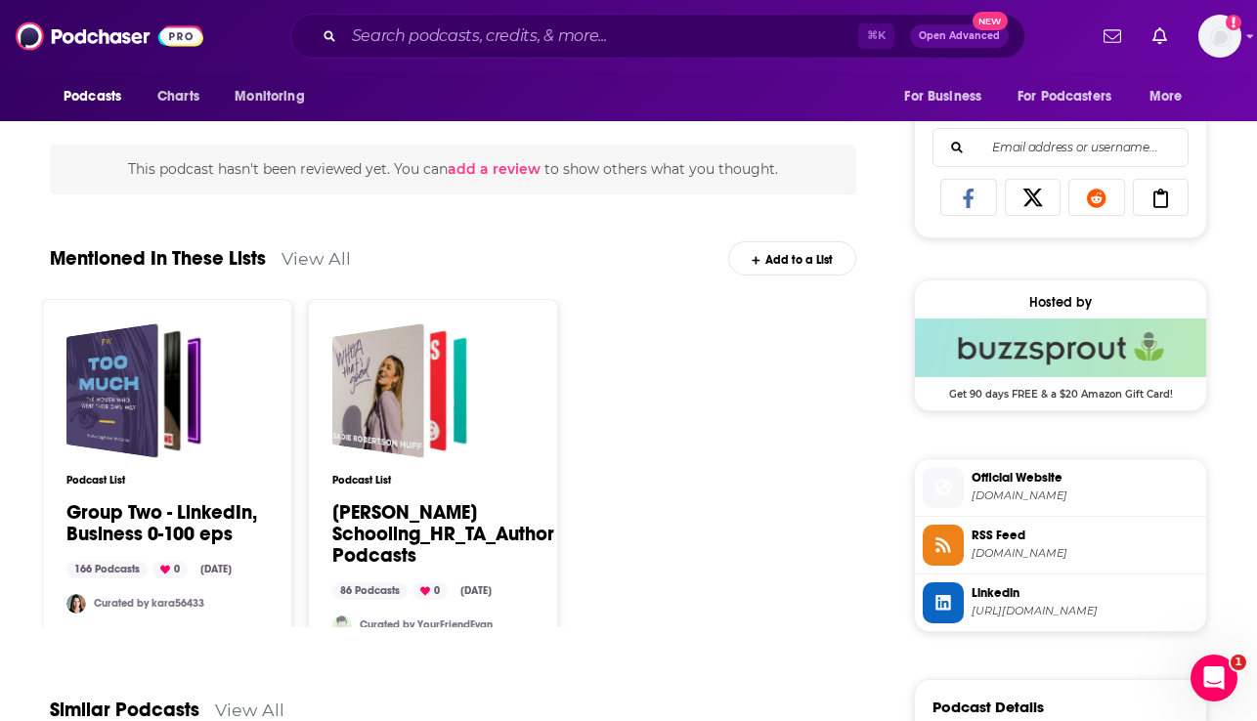
scroll to position [1246, 0]
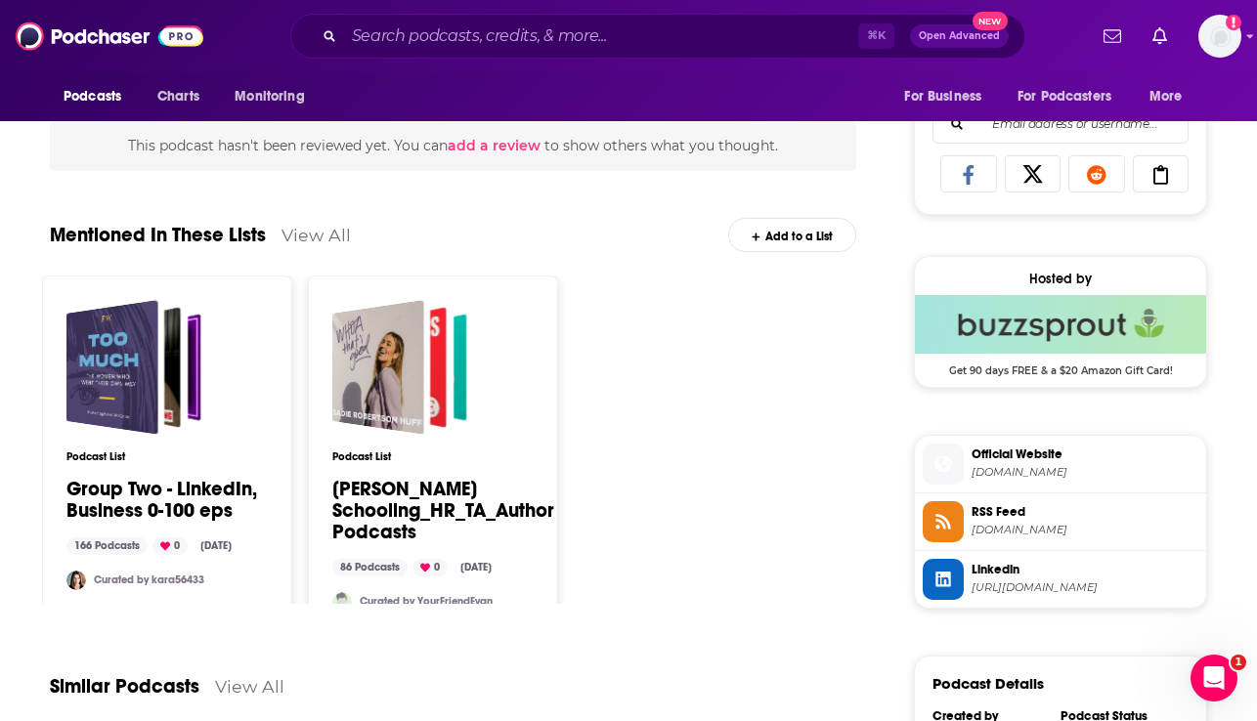
click at [994, 463] on span "Official Website" at bounding box center [1085, 455] width 227 height 18
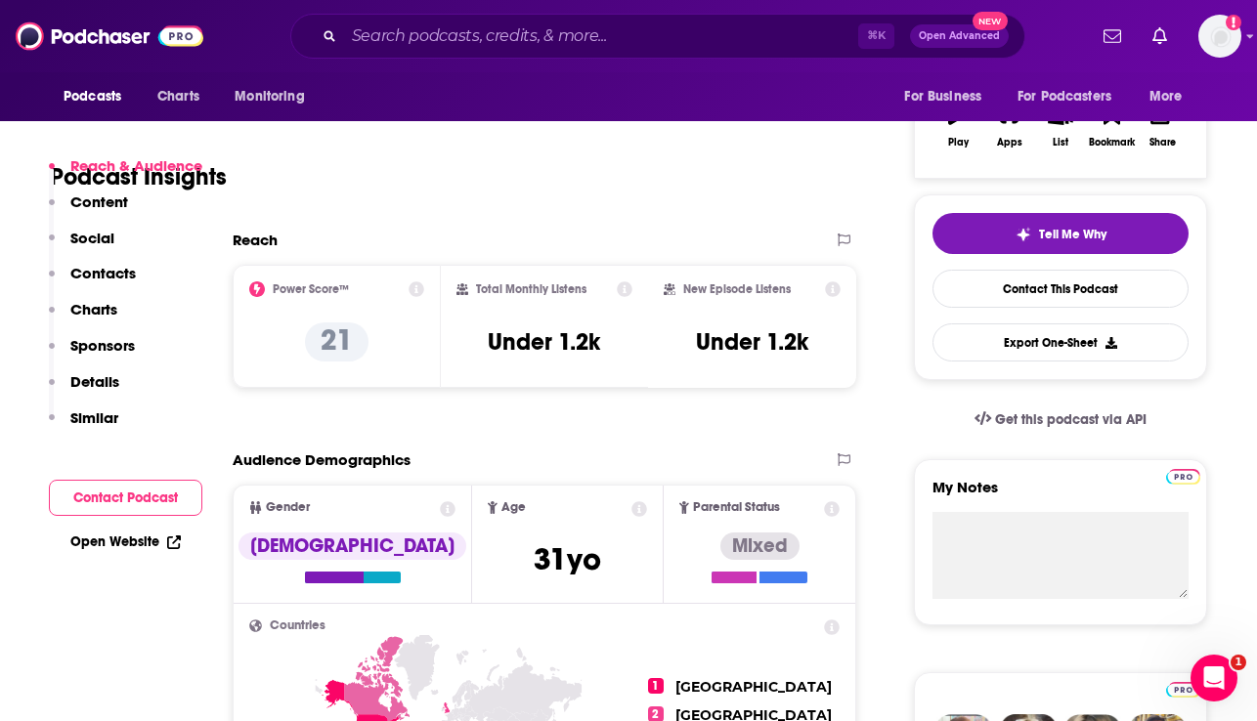
scroll to position [502, 0]
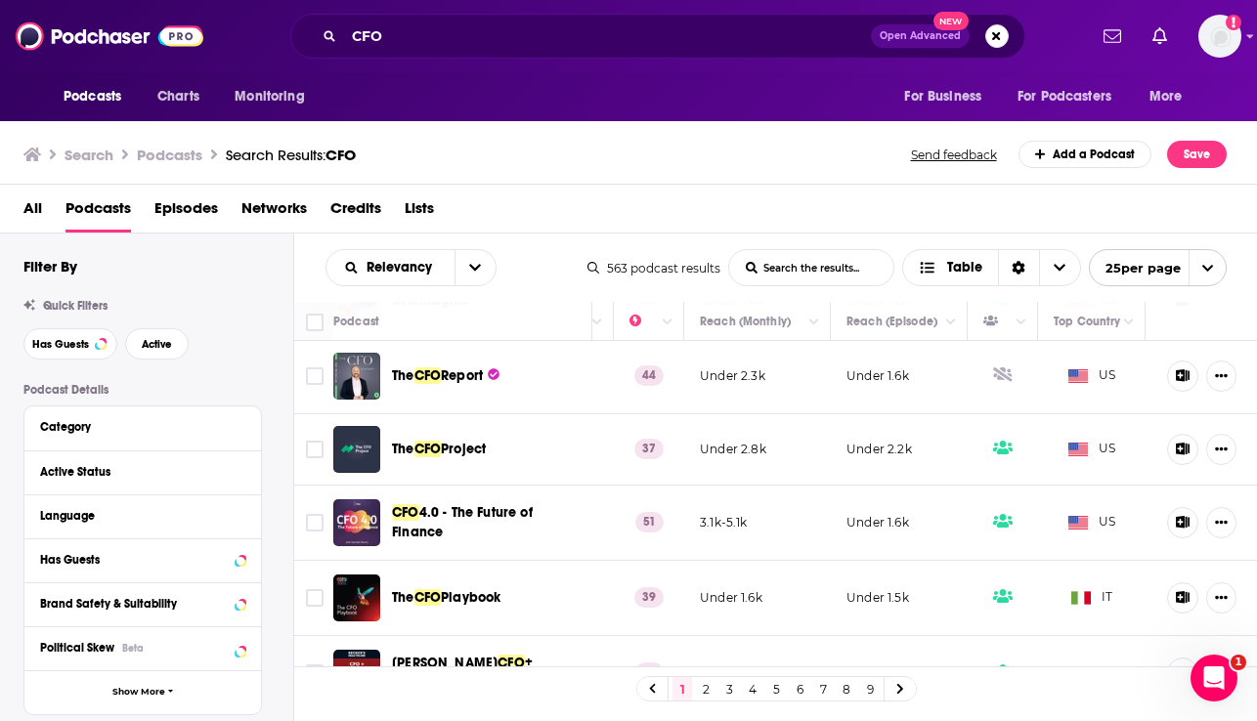
scroll to position [991, 506]
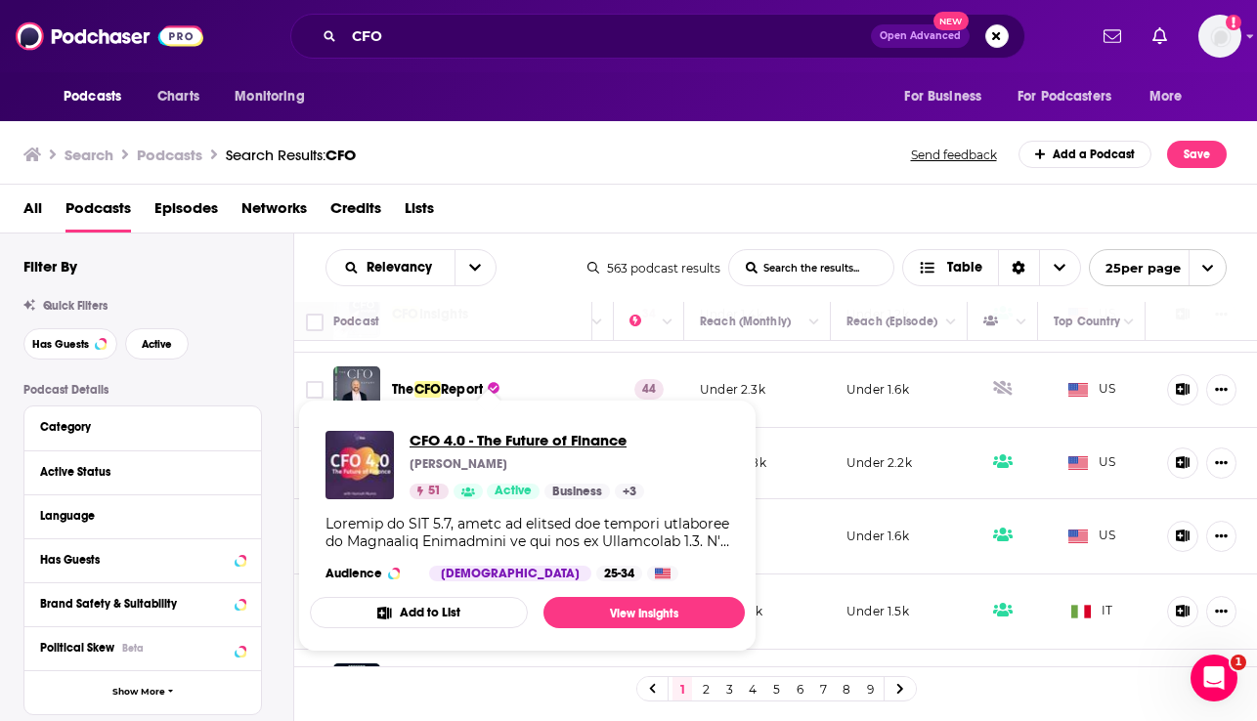
click at [462, 433] on span "CFO 4.0 - The Future of Finance" at bounding box center [527, 440] width 235 height 19
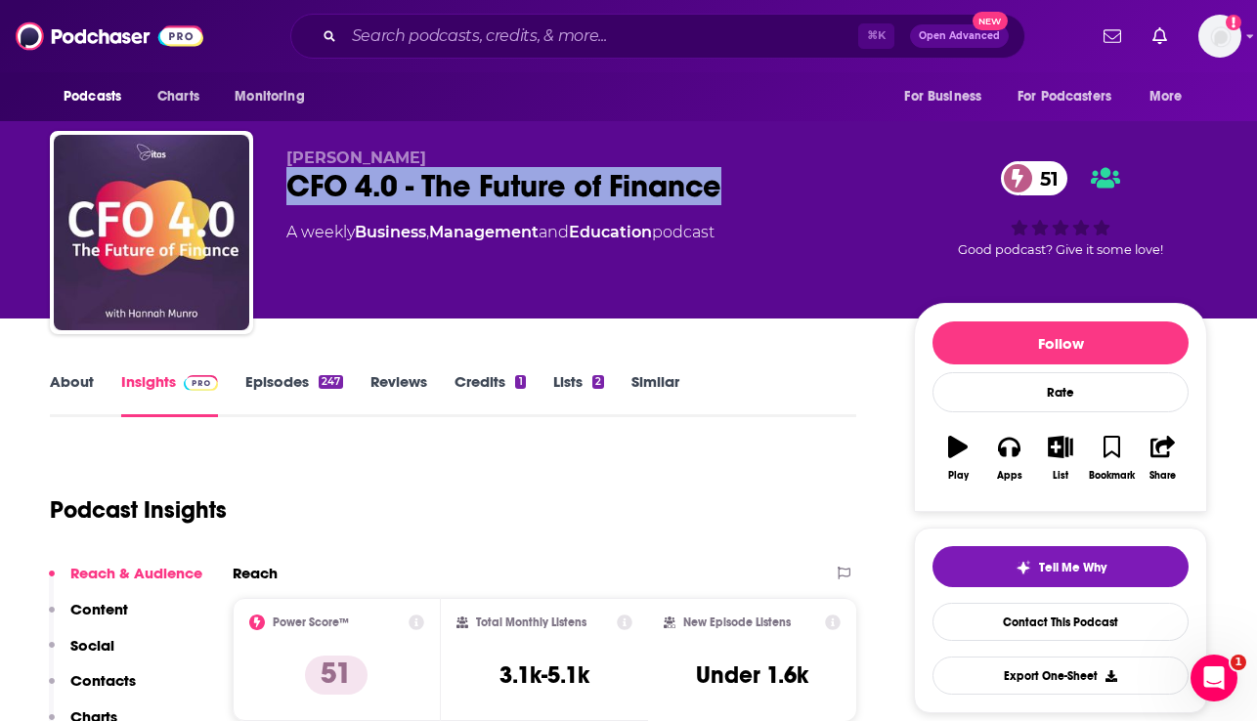
drag, startPoint x: 741, startPoint y: 190, endPoint x: 285, endPoint y: 179, distance: 455.6
click at [285, 179] on div "Hannah Munro CFO 4.0 - The Future of Finance 51 A weekly Business , Management …" at bounding box center [628, 236] width 1157 height 211
copy h2 "CFO 4.0 - The Future of Finance"
click at [65, 385] on link "About" at bounding box center [72, 394] width 44 height 45
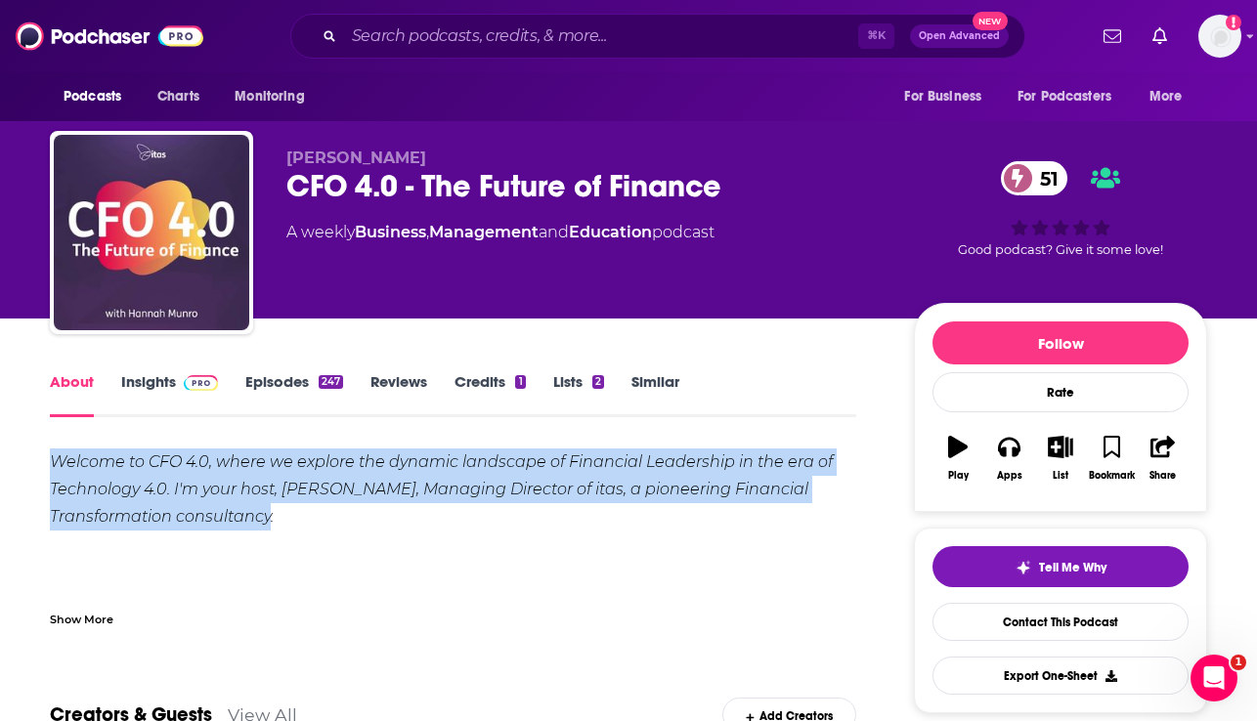
drag, startPoint x: 299, startPoint y: 525, endPoint x: 65, endPoint y: 438, distance: 250.2
copy em "Welcome to CFO 4.0, where we explore the dynamic landscape of Financial Leaders…"
click at [152, 380] on link "Insights" at bounding box center [169, 394] width 97 height 45
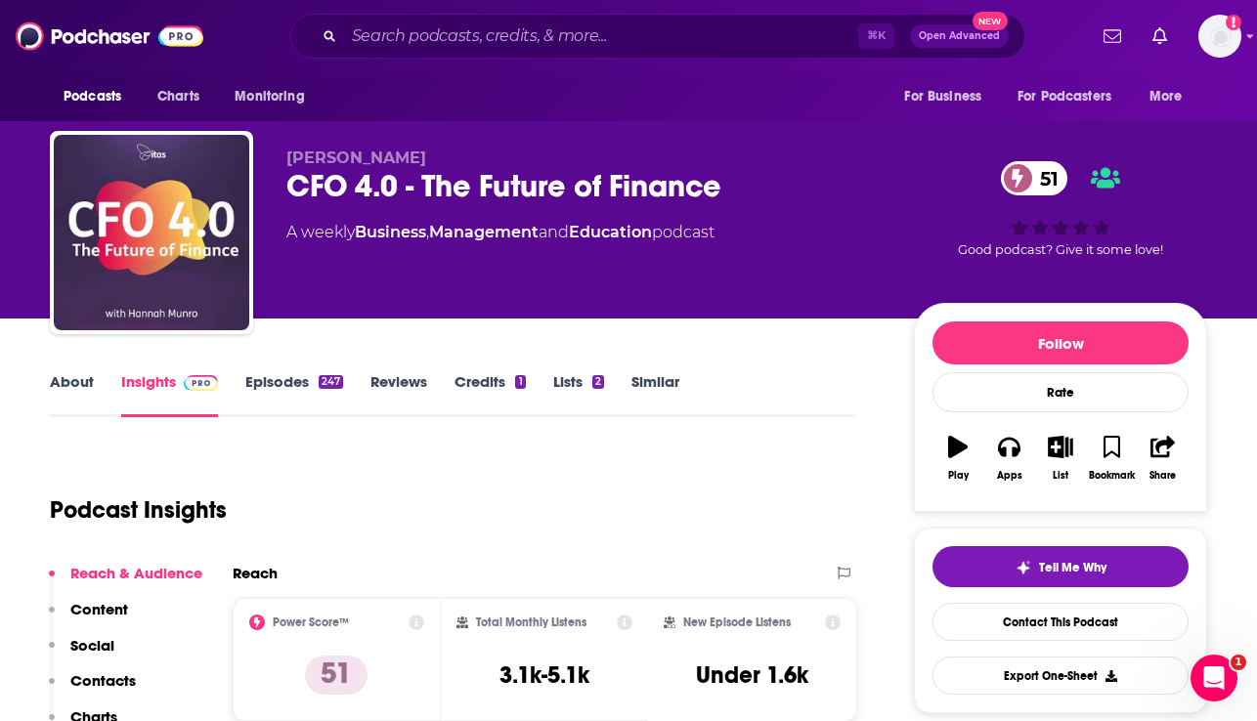
scroll to position [166, 0]
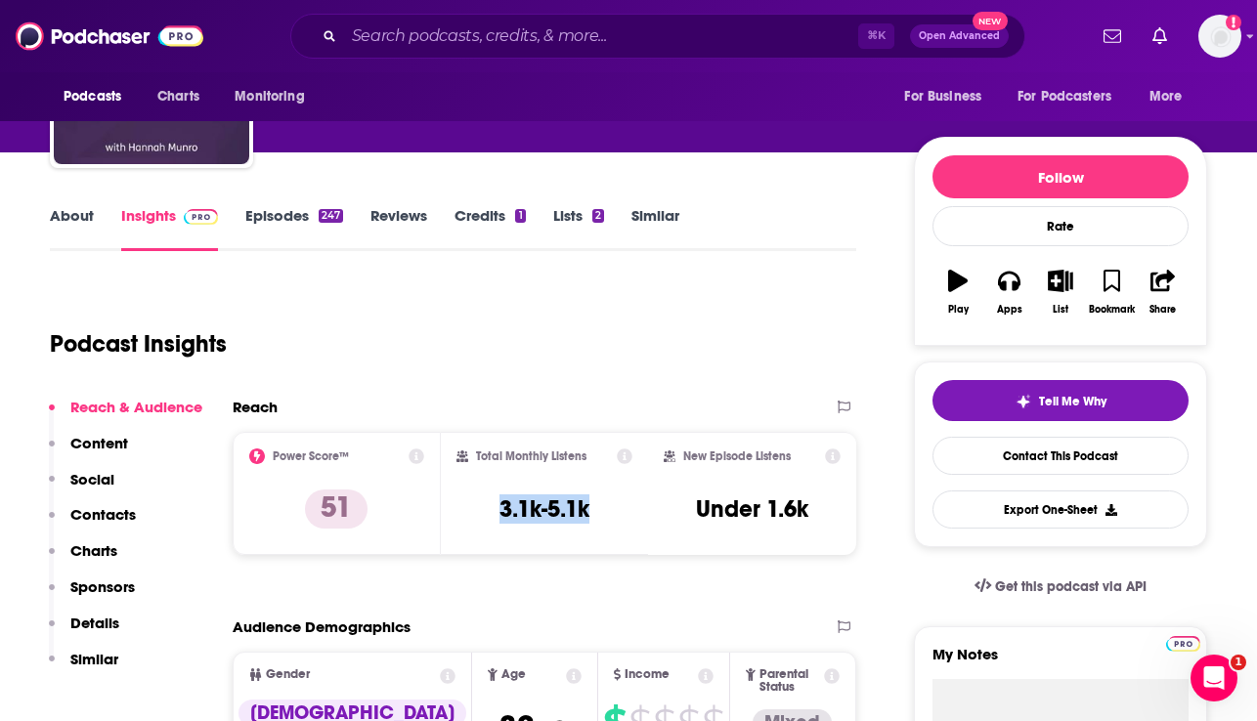
drag, startPoint x: 596, startPoint y: 516, endPoint x: 479, endPoint y: 509, distance: 117.5
click at [479, 509] on div "Total Monthly Listens 3.1k-5.1k" at bounding box center [544, 494] width 177 height 90
copy h3 "3.1k-5.1k"
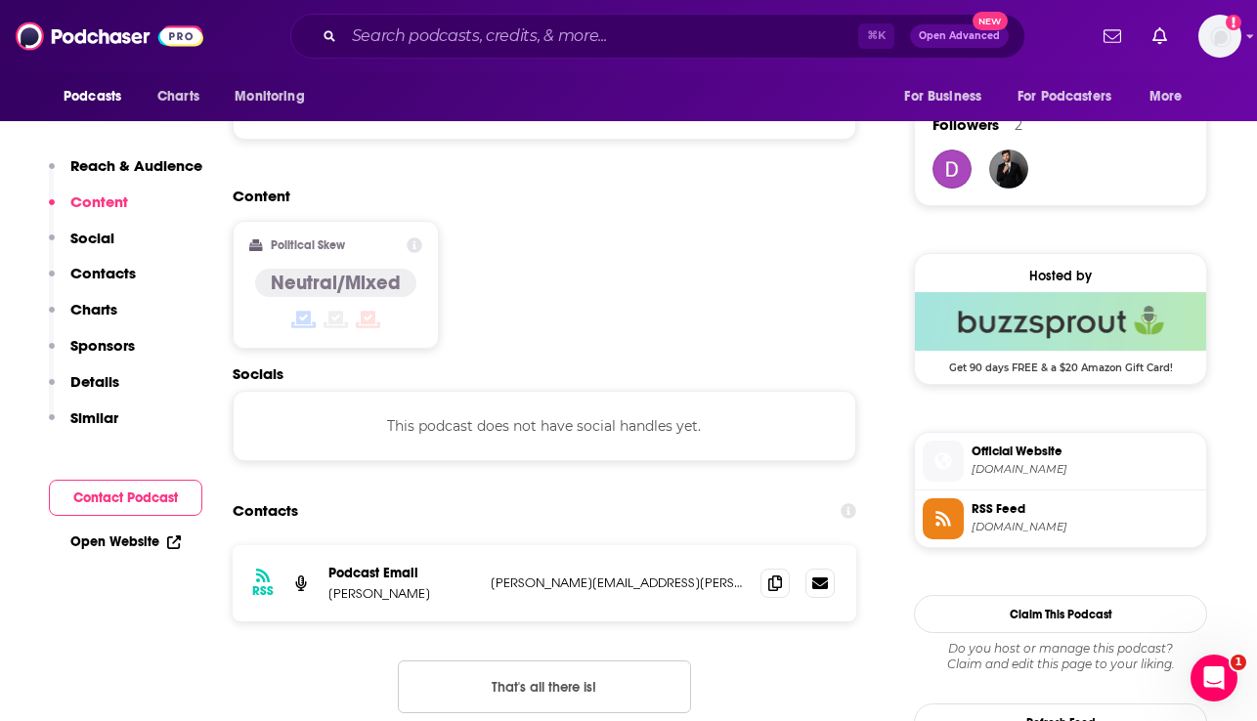
scroll to position [1428, 0]
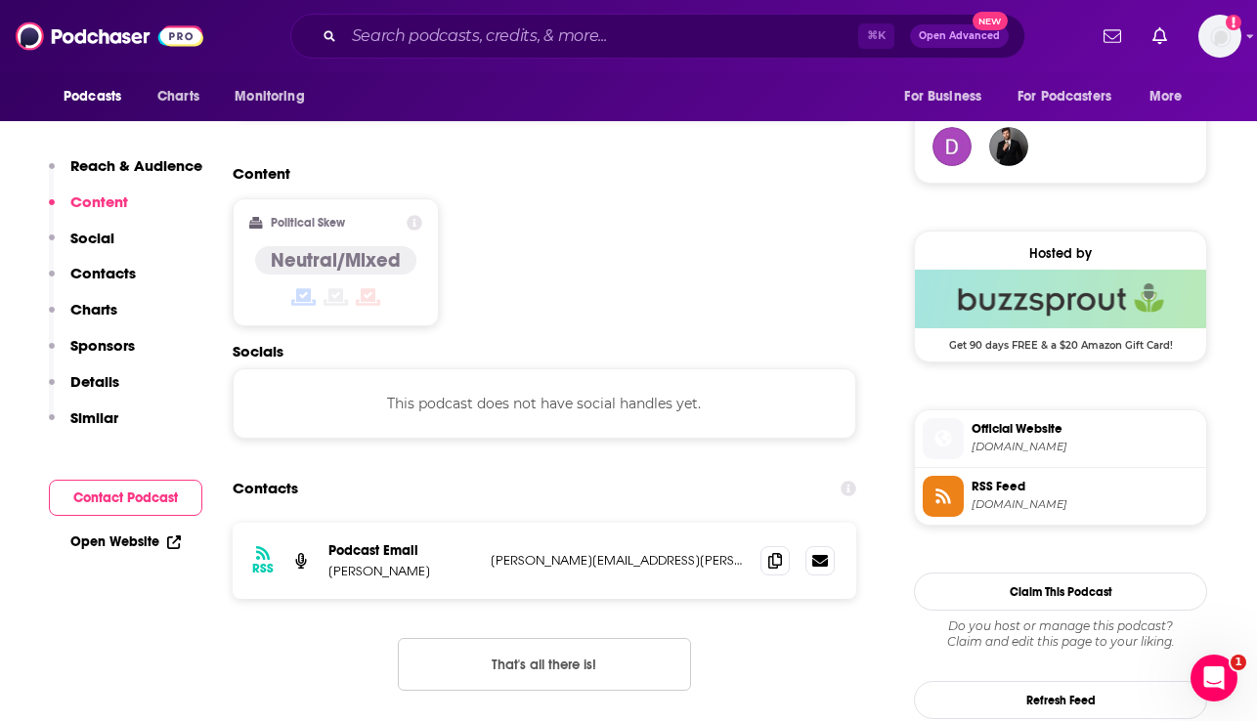
click at [998, 445] on span "itassolutions.co.uk" at bounding box center [1085, 447] width 227 height 15
drag, startPoint x: 428, startPoint y: 499, endPoint x: 323, endPoint y: 499, distance: 105.6
click at [323, 523] on div "RSS Podcast Email Hannah Munro megan.anthony@itassolutions.co.uk megan.anthony@…" at bounding box center [545, 561] width 624 height 76
copy p "Hannah Munro"
click at [597, 552] on p "megan.anthony@itassolutions.co.uk" at bounding box center [618, 560] width 254 height 17
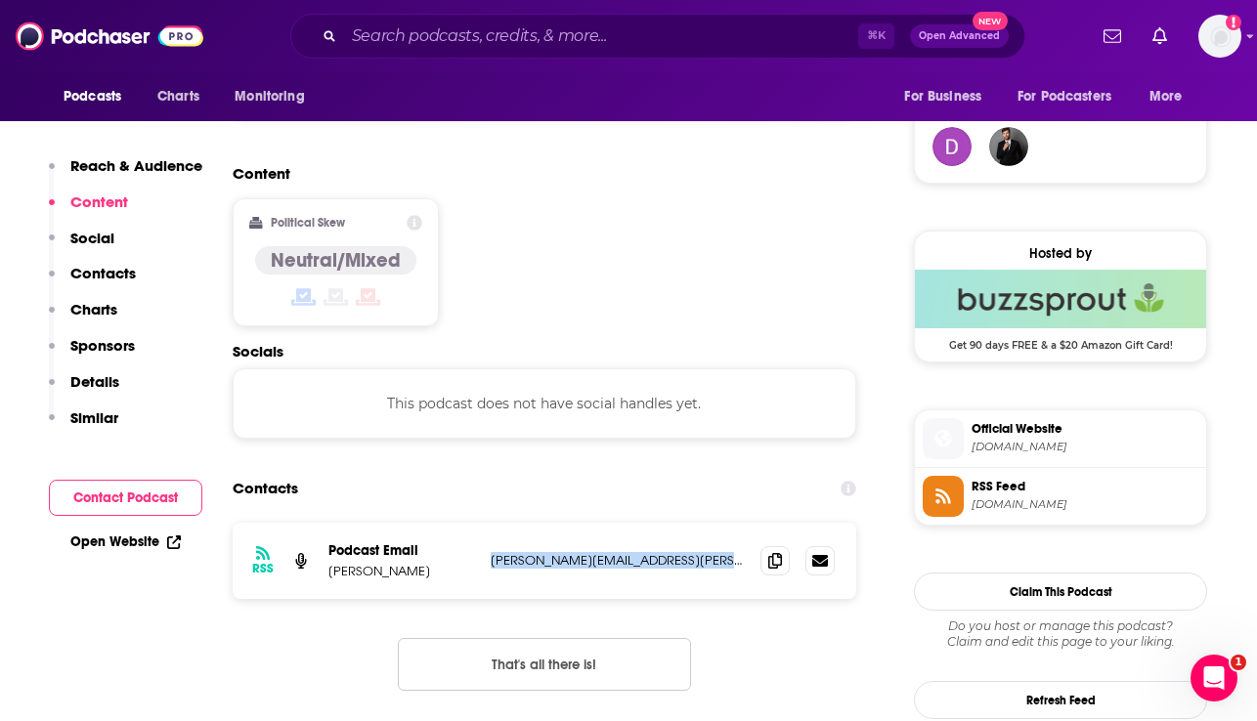
drag, startPoint x: 699, startPoint y: 486, endPoint x: 485, endPoint y: 482, distance: 214.1
click at [485, 523] on div "RSS Podcast Email Hannah Munro megan.anthony@itassolutions.co.uk megan.anthony@…" at bounding box center [545, 561] width 624 height 76
copy p "megan.anthony@itassolutions.co.uk"
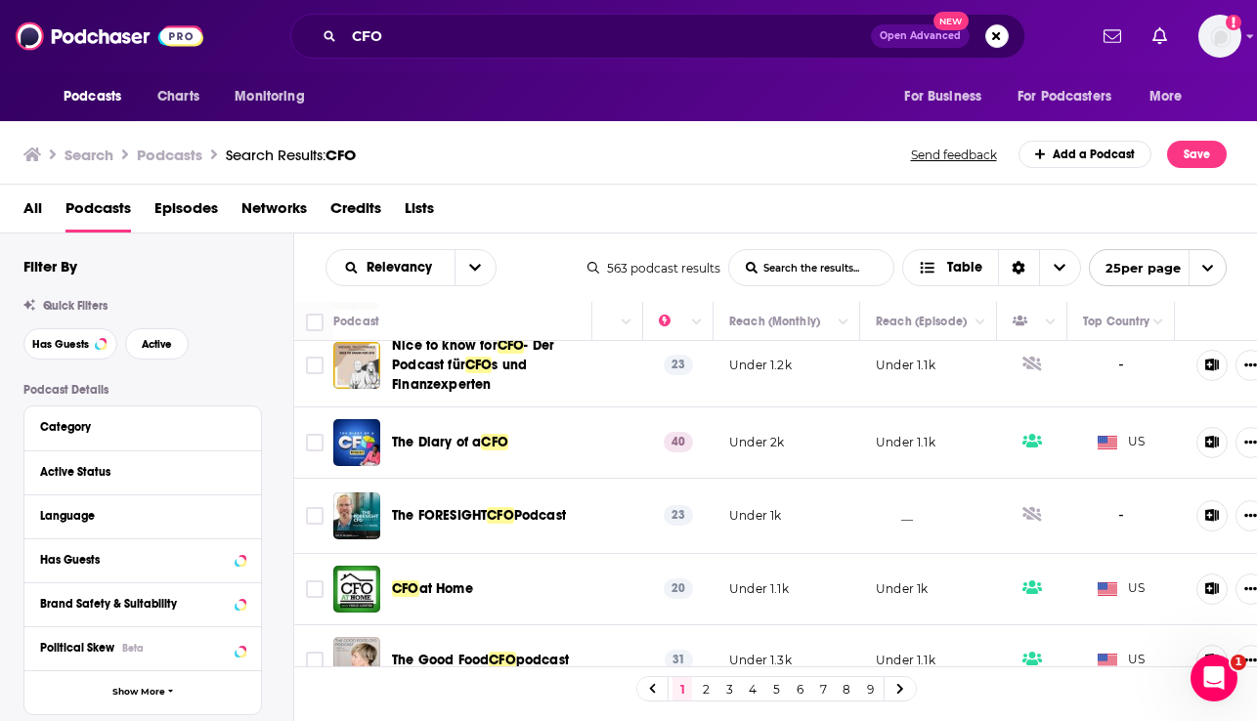
scroll to position [1568, 477]
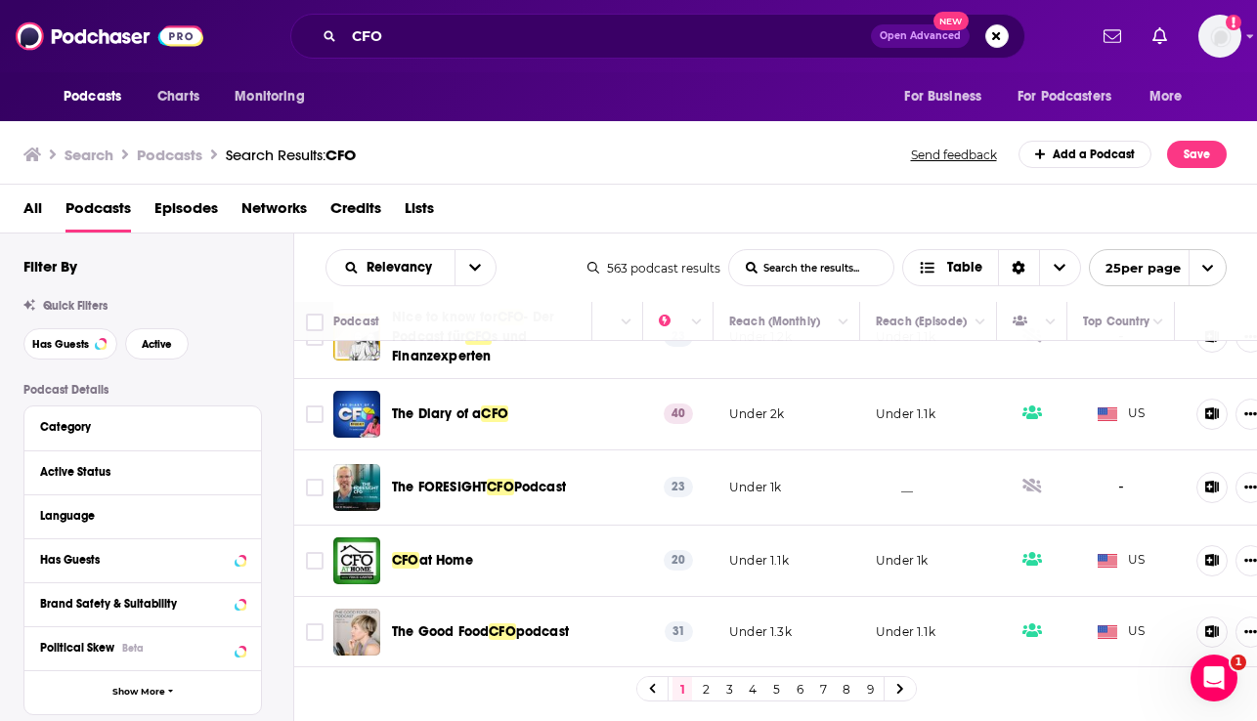
click at [708, 694] on link "2" at bounding box center [706, 688] width 20 height 23
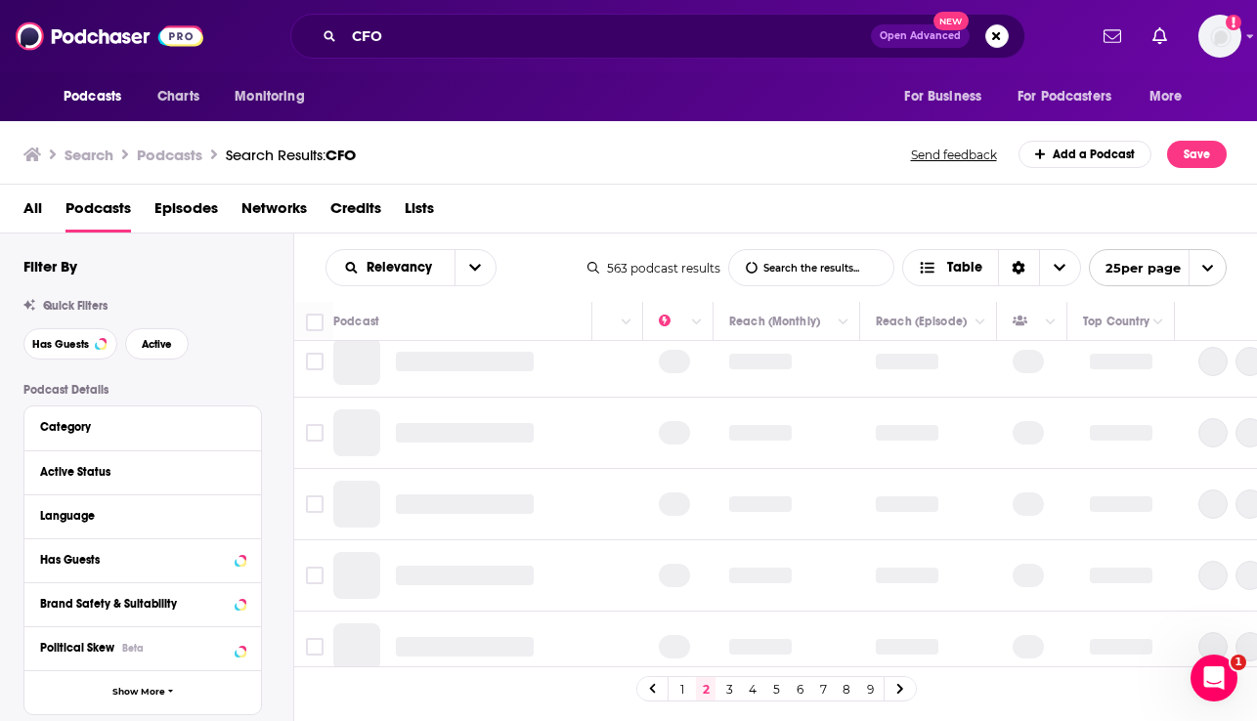
scroll to position [0, 477]
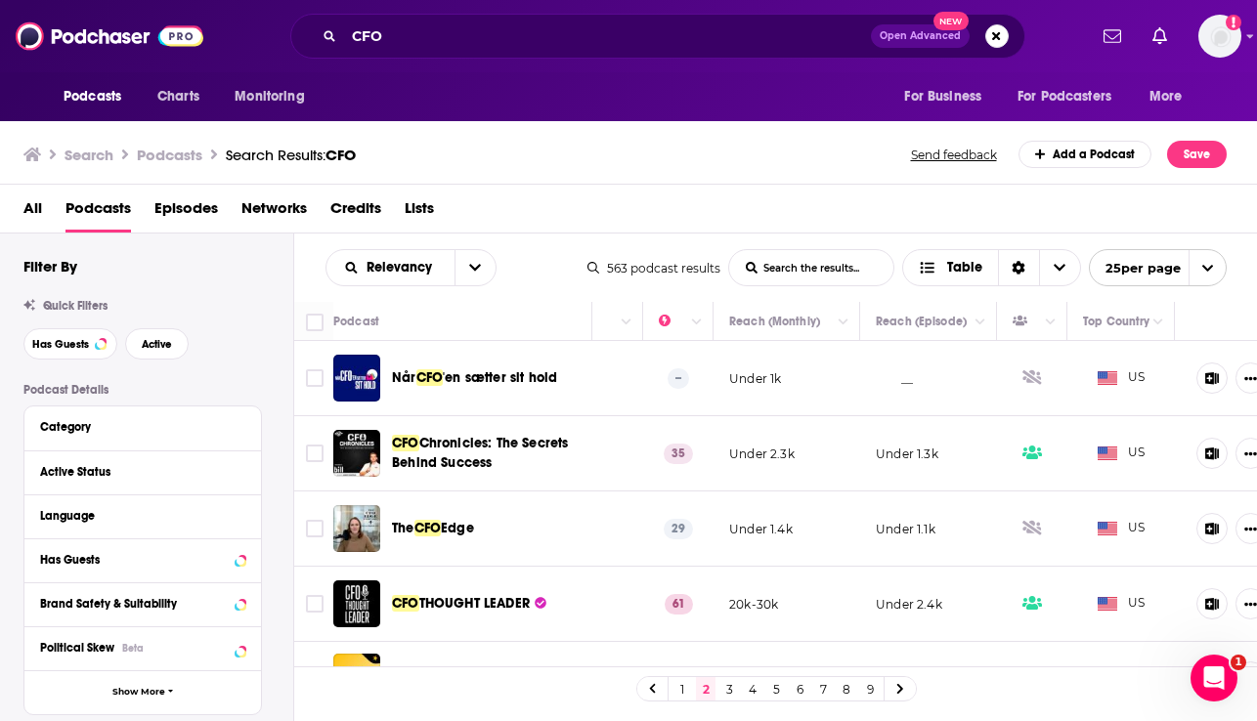
click at [464, 602] on div "Podcasts Charts Monitoring CFO Open Advanced New For Business For Podcasters Mo…" at bounding box center [628, 360] width 1257 height 721
click at [174, 192] on div "All Podcasts Episodes Networks Credits Lists" at bounding box center [629, 209] width 1258 height 49
click at [174, 206] on span "Episodes" at bounding box center [186, 213] width 64 height 40
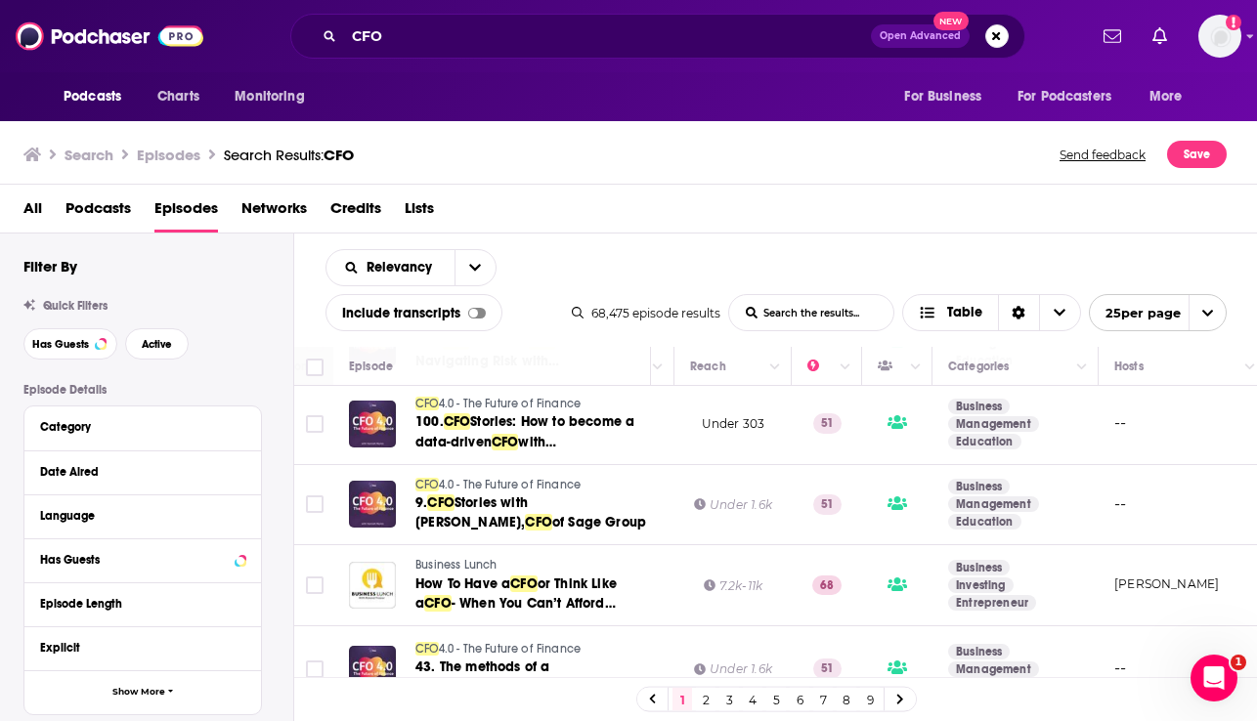
scroll to position [569, 420]
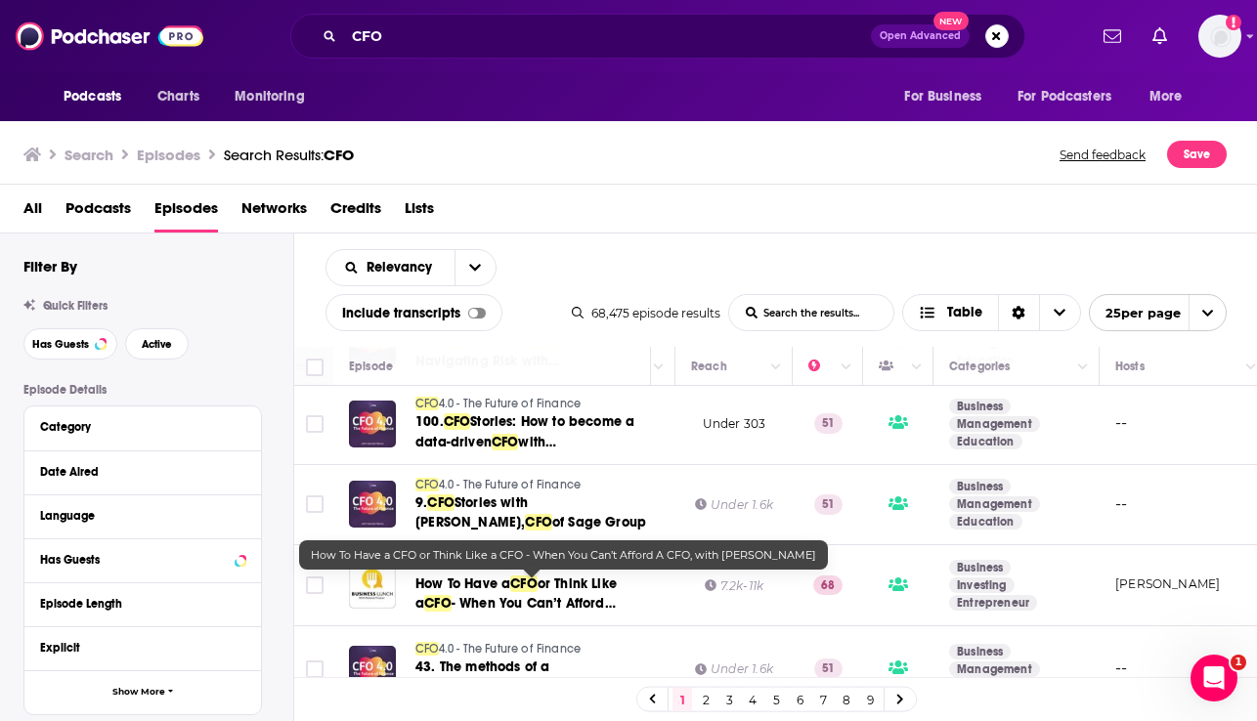
click at [567, 583] on span "or Think Like a" at bounding box center [515, 594] width 201 height 36
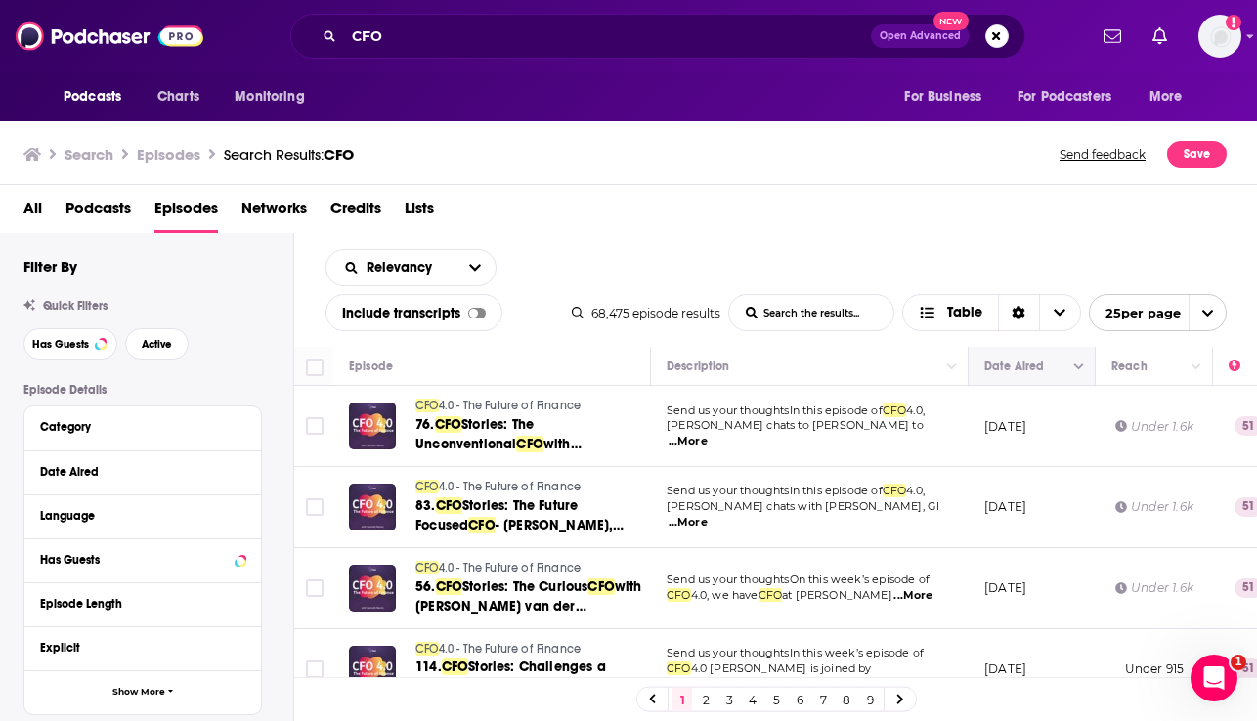
click at [1032, 375] on icon "Move" at bounding box center [1030, 366] width 23 height 23
click at [1074, 372] on icon "Column Actions" at bounding box center [1079, 368] width 10 height 12
click at [1071, 358] on div at bounding box center [628, 360] width 1257 height 721
click at [1022, 370] on icon "Move" at bounding box center [1030, 366] width 23 height 23
click at [1084, 368] on icon "Column Actions" at bounding box center [1079, 368] width 10 height 12
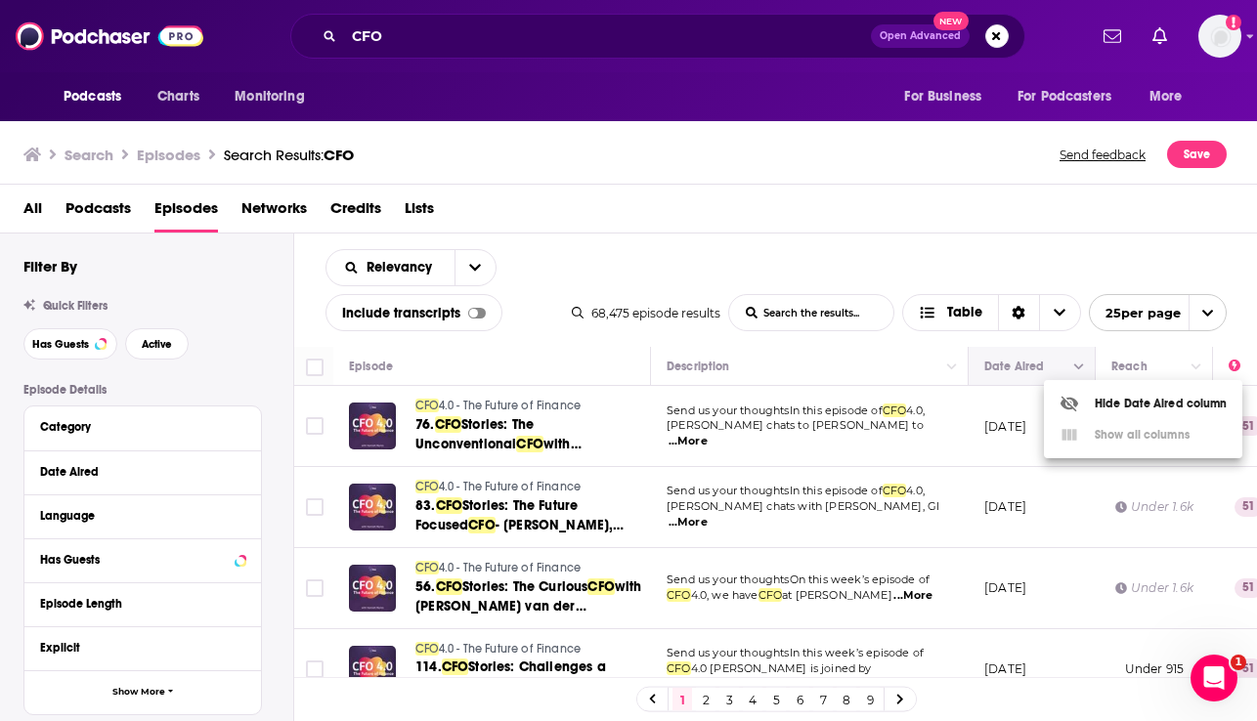
click at [1084, 368] on div at bounding box center [628, 360] width 1257 height 721
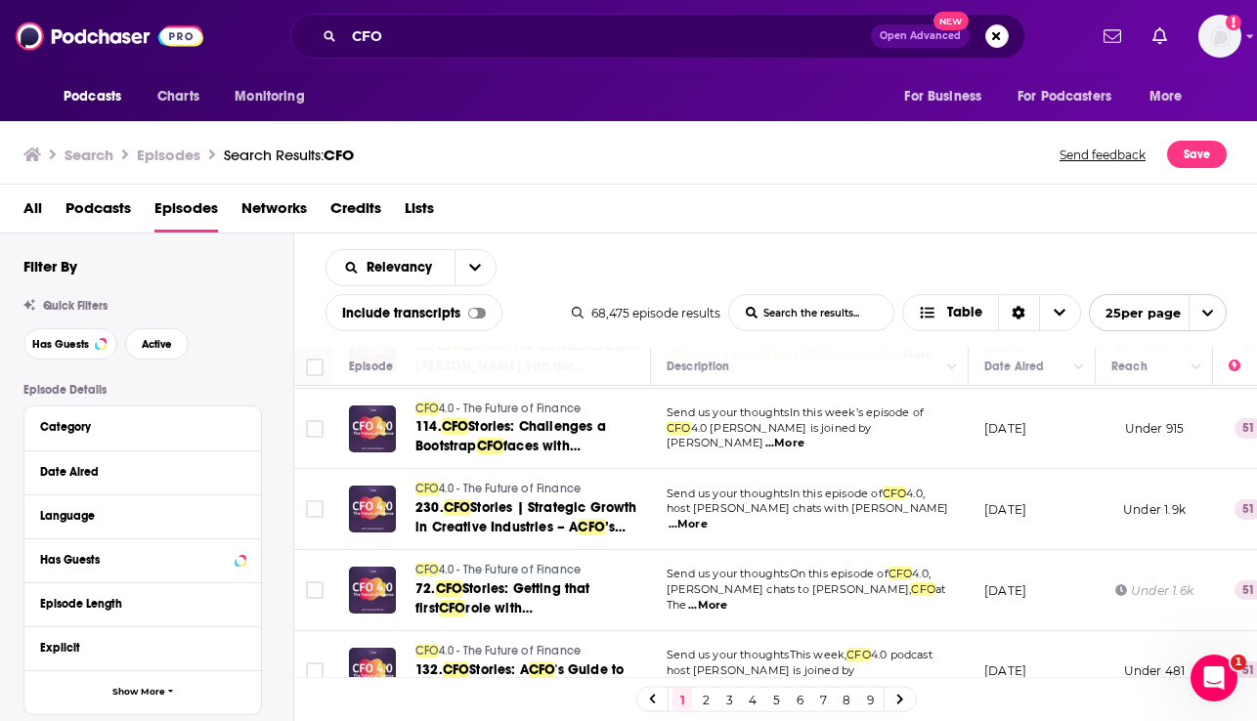
scroll to position [249, 0]
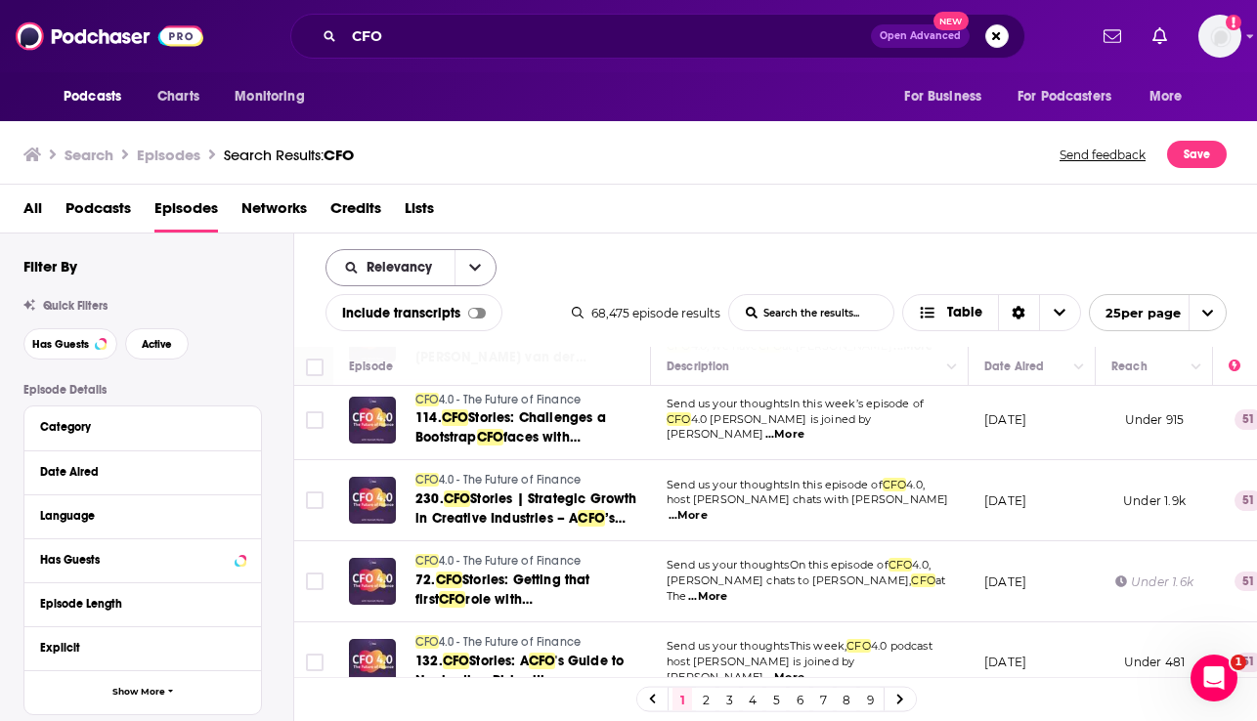
click at [475, 265] on icon "open menu" at bounding box center [475, 268] width 12 height 14
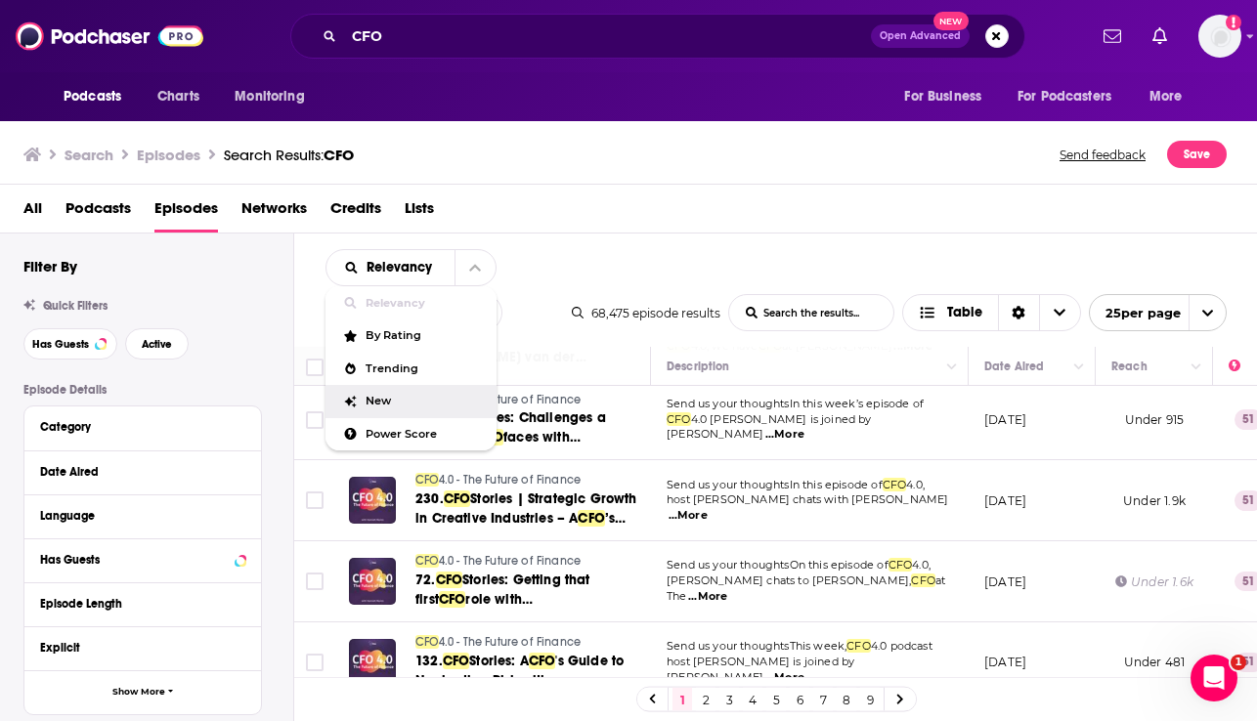
click at [412, 395] on div "New" at bounding box center [410, 401] width 171 height 33
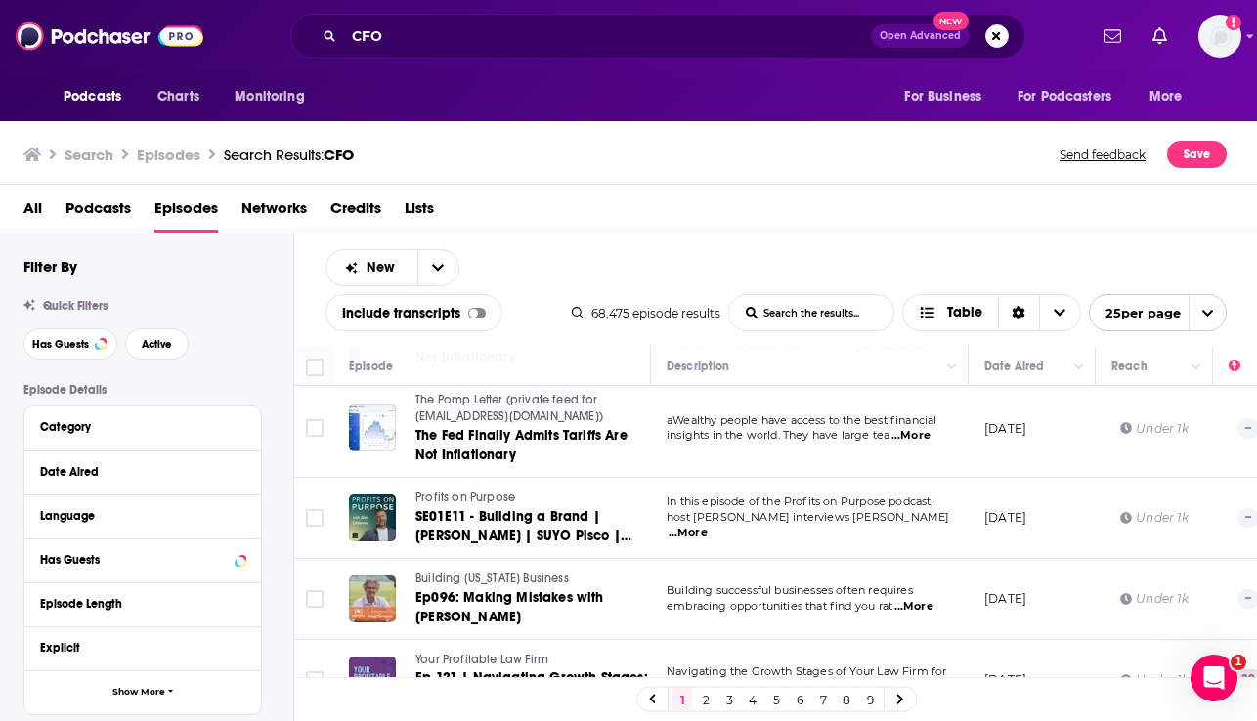
scroll to position [325, 0]
click at [476, 498] on span "Profits on Purpose" at bounding box center [465, 497] width 100 height 14
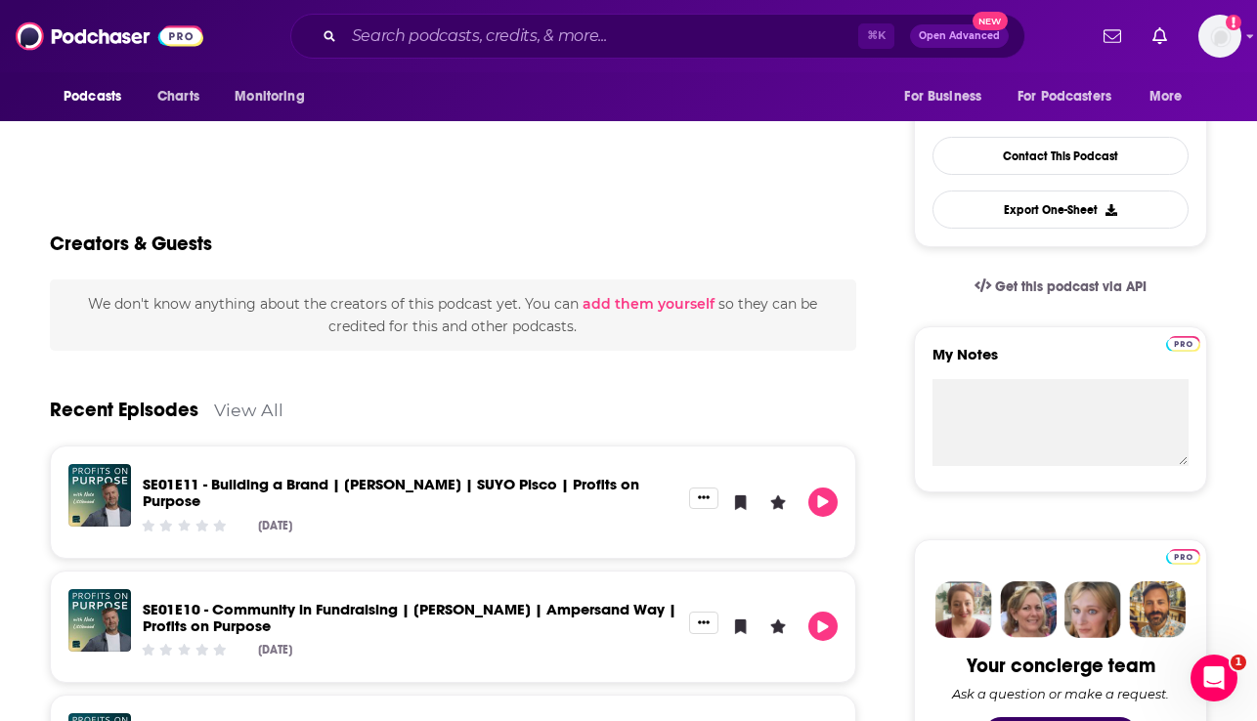
scroll to position [523, 0]
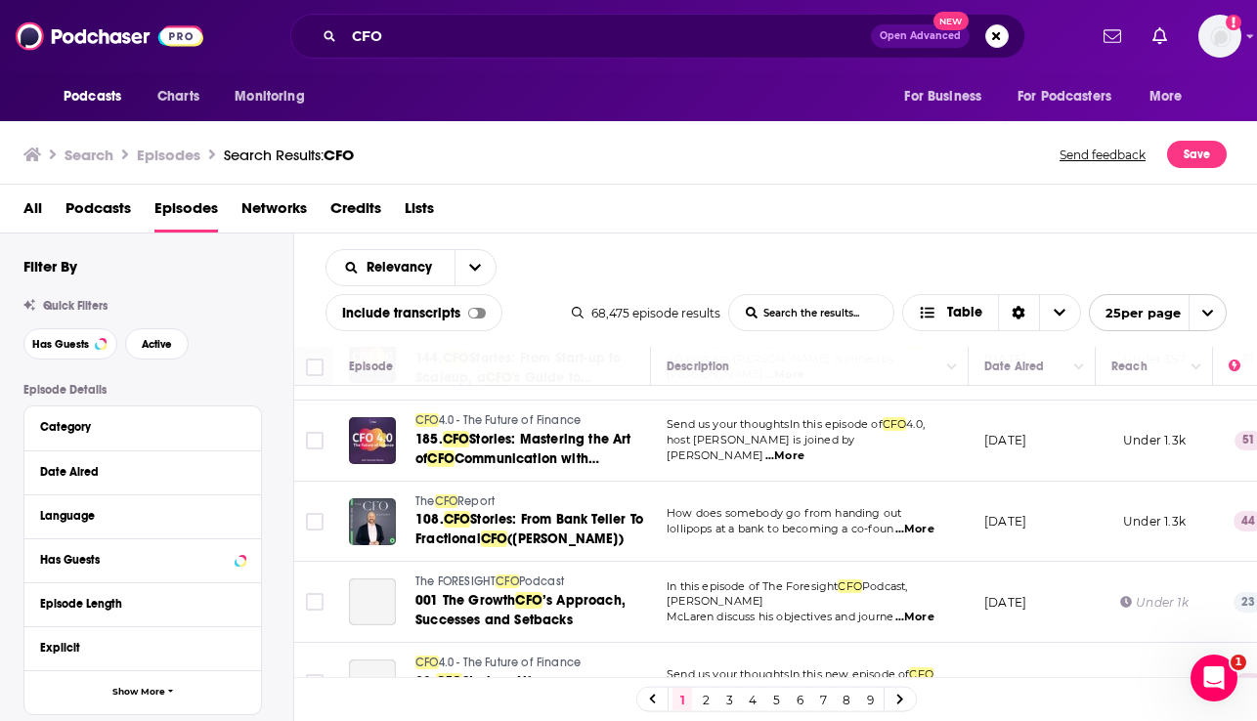
scroll to position [1712, 0]
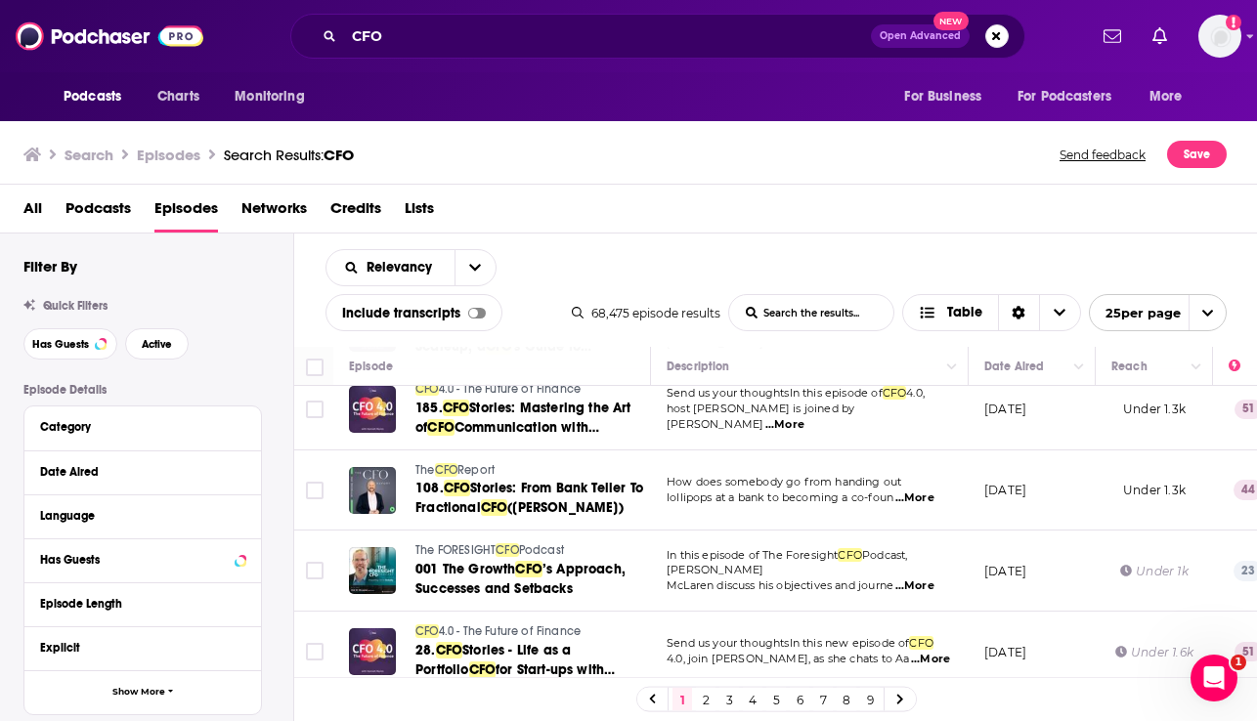
click at [705, 697] on link "2" at bounding box center [706, 699] width 20 height 23
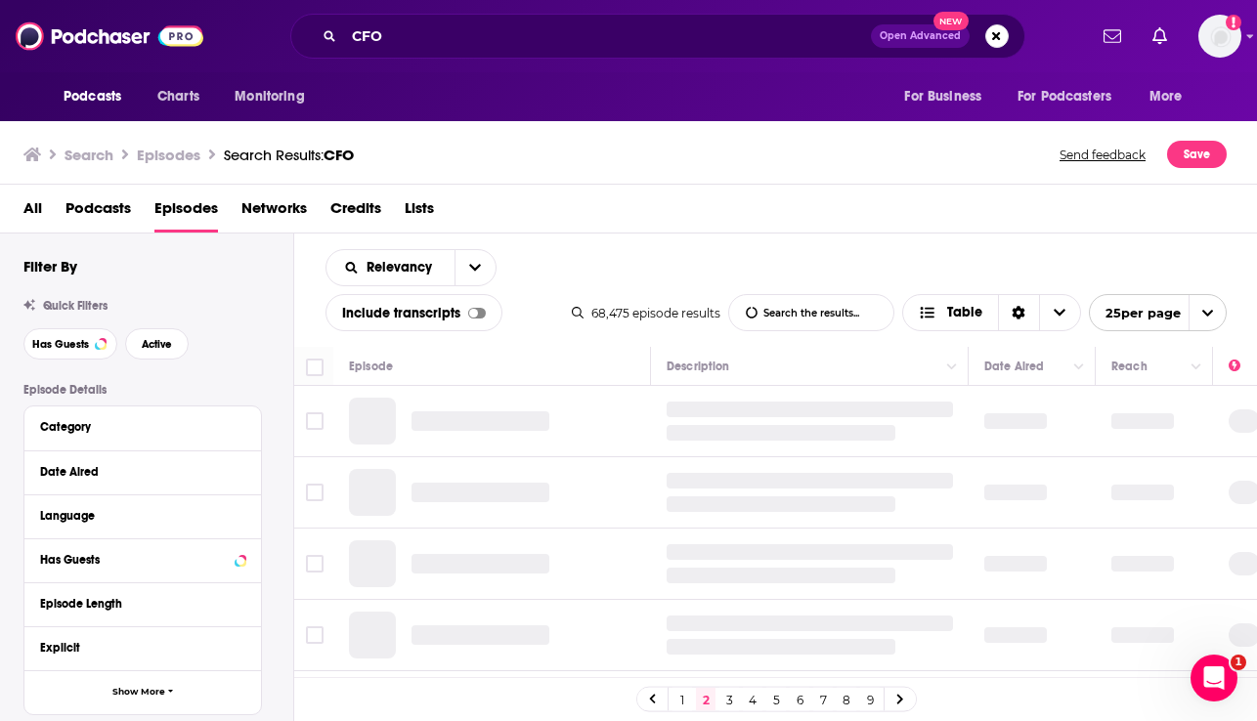
scroll to position [0, 3]
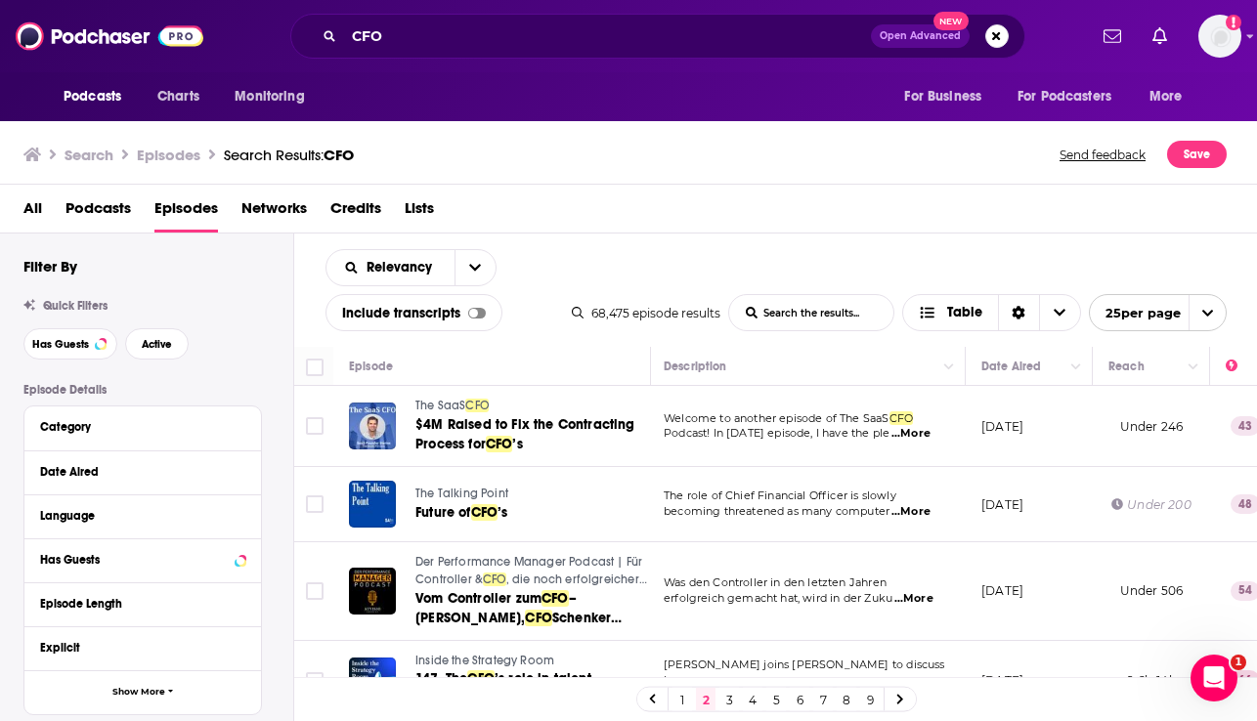
click at [919, 432] on span "...More" at bounding box center [910, 434] width 39 height 16
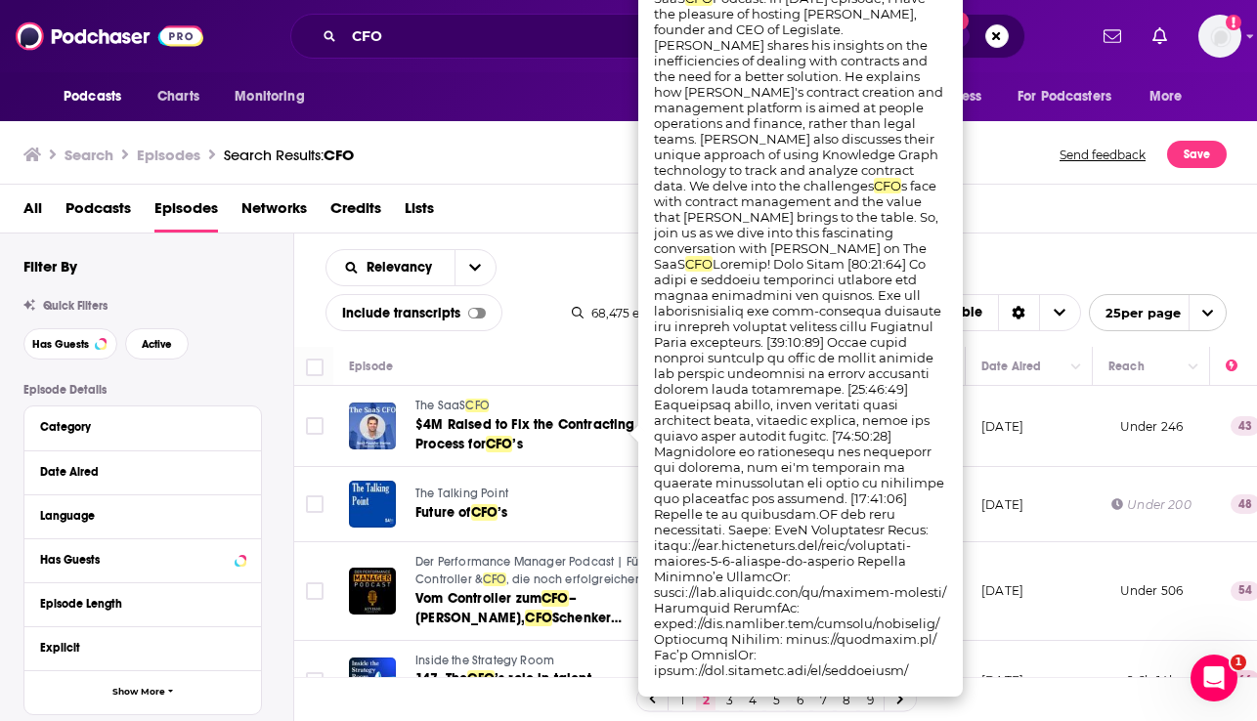
click at [563, 195] on div "All Podcasts Episodes Networks Credits Lists" at bounding box center [632, 213] width 1219 height 40
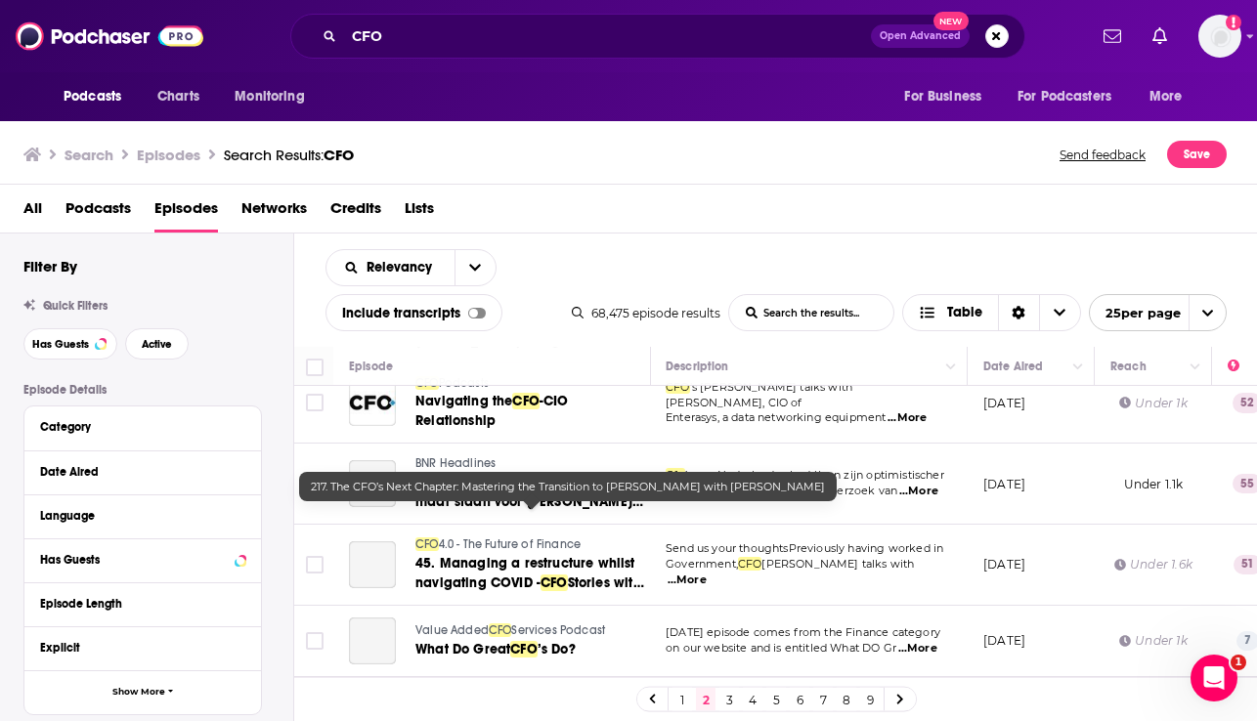
scroll to position [1348, 1]
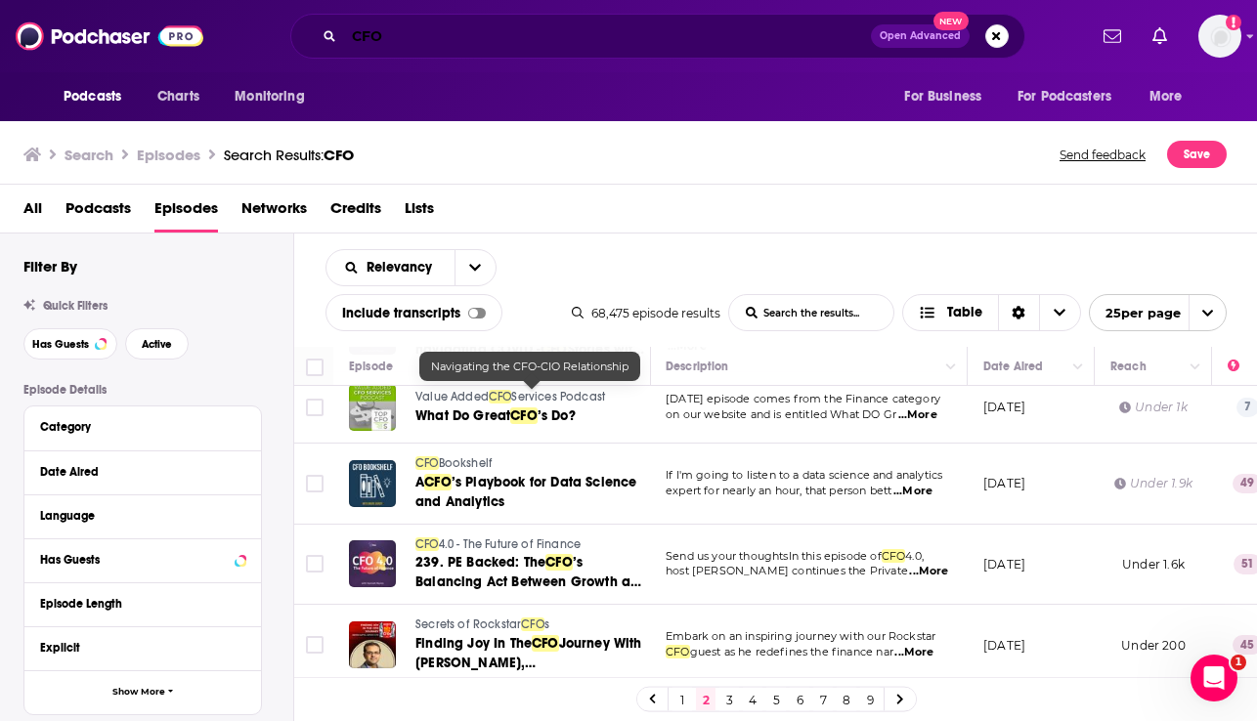
click at [374, 23] on input "CFO" at bounding box center [607, 36] width 527 height 31
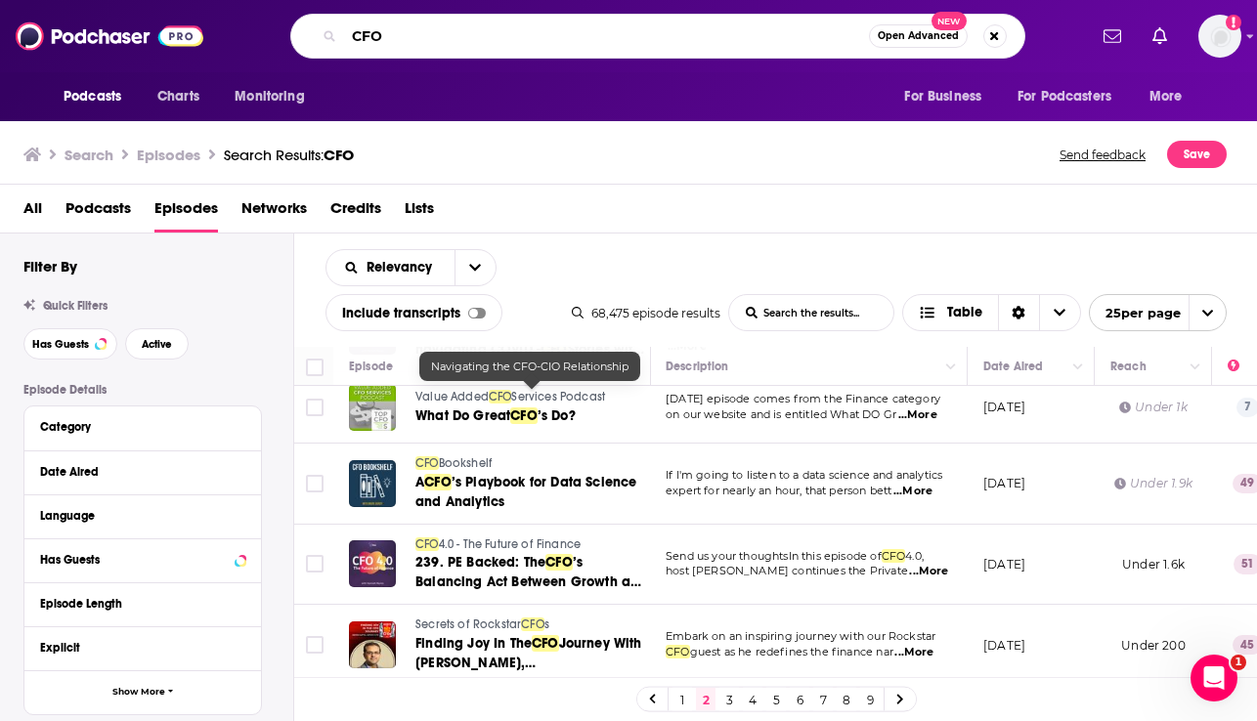
click at [374, 23] on input "CFO" at bounding box center [606, 36] width 525 height 31
paste input "ohn Glasglow"
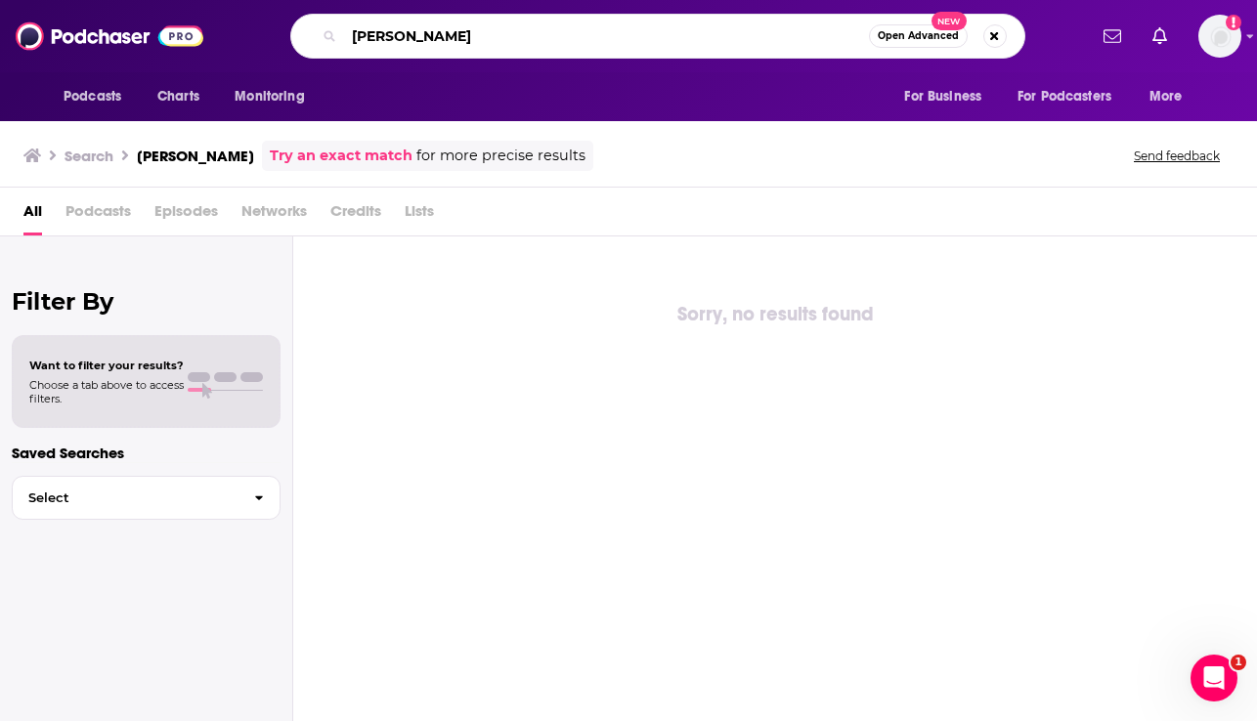
click at [354, 39] on input "ohn Glasglow" at bounding box center [606, 36] width 525 height 31
click at [482, 32] on input "John Glasglow" at bounding box center [606, 36] width 525 height 31
type input "John Glasglow campfire"
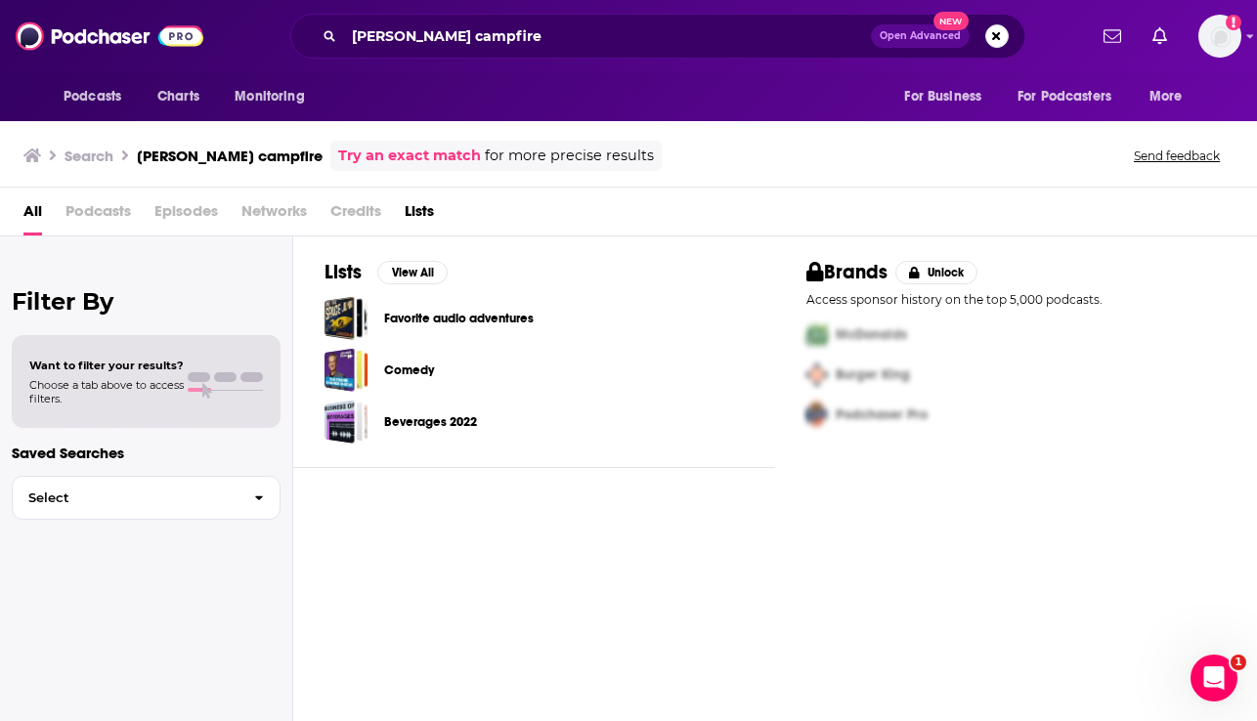
click at [183, 154] on h3 "John Glasglow campfire" at bounding box center [230, 156] width 186 height 19
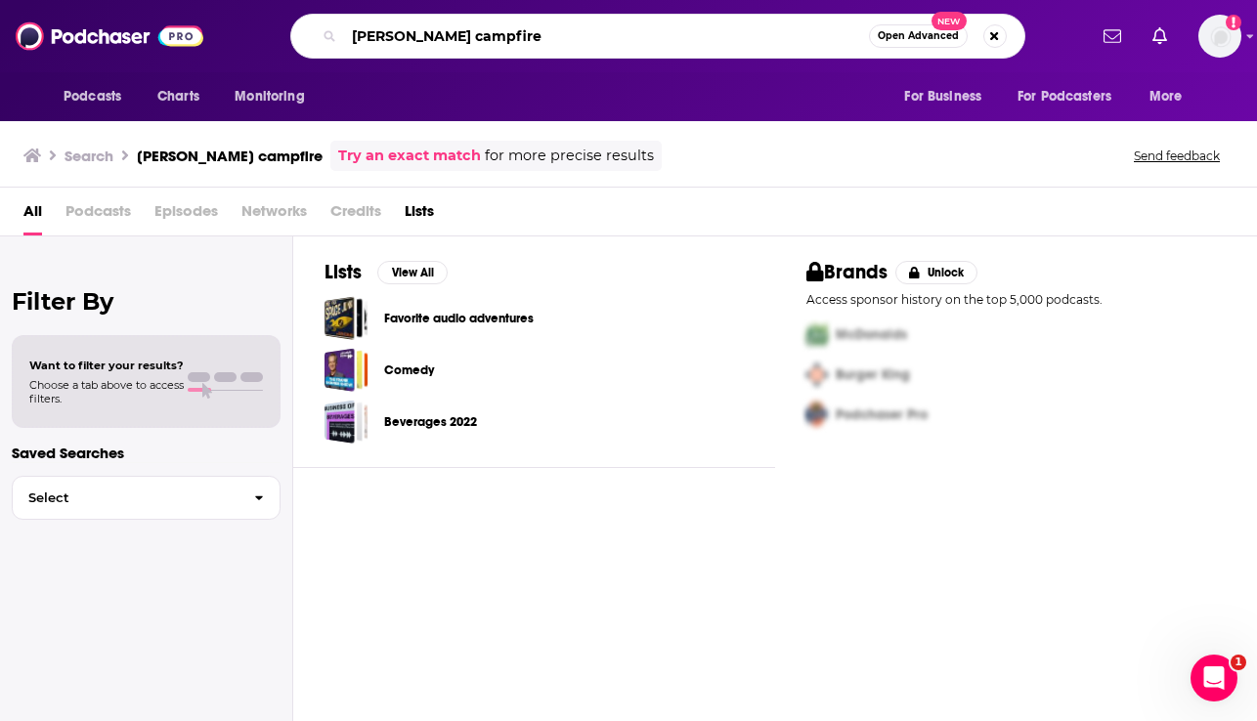
drag, startPoint x: 562, startPoint y: 35, endPoint x: 335, endPoint y: 27, distance: 226.9
click at [335, 27] on div "John Glasglow campfire Open Advanced New" at bounding box center [657, 36] width 735 height 45
type input "CFO THOUGHT LEADERSHIP"
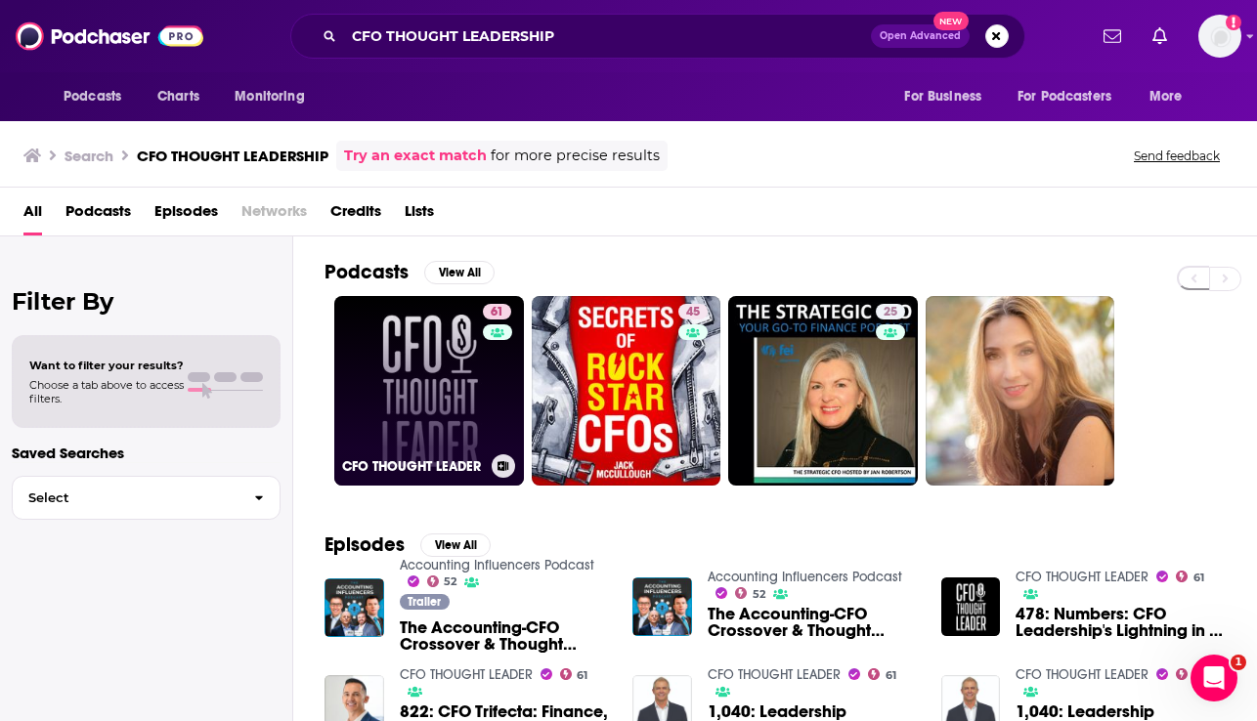
click at [451, 407] on link "61 CFO THOUGHT LEADER" at bounding box center [429, 391] width 190 height 190
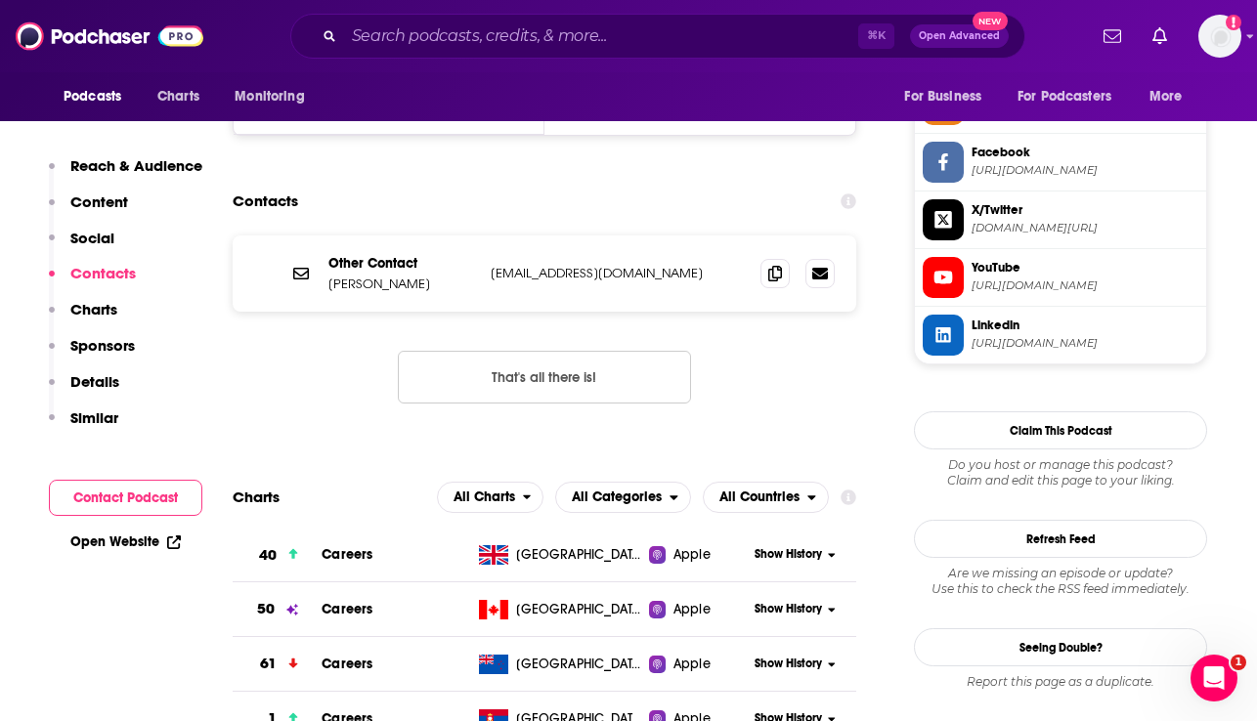
scroll to position [1824, 0]
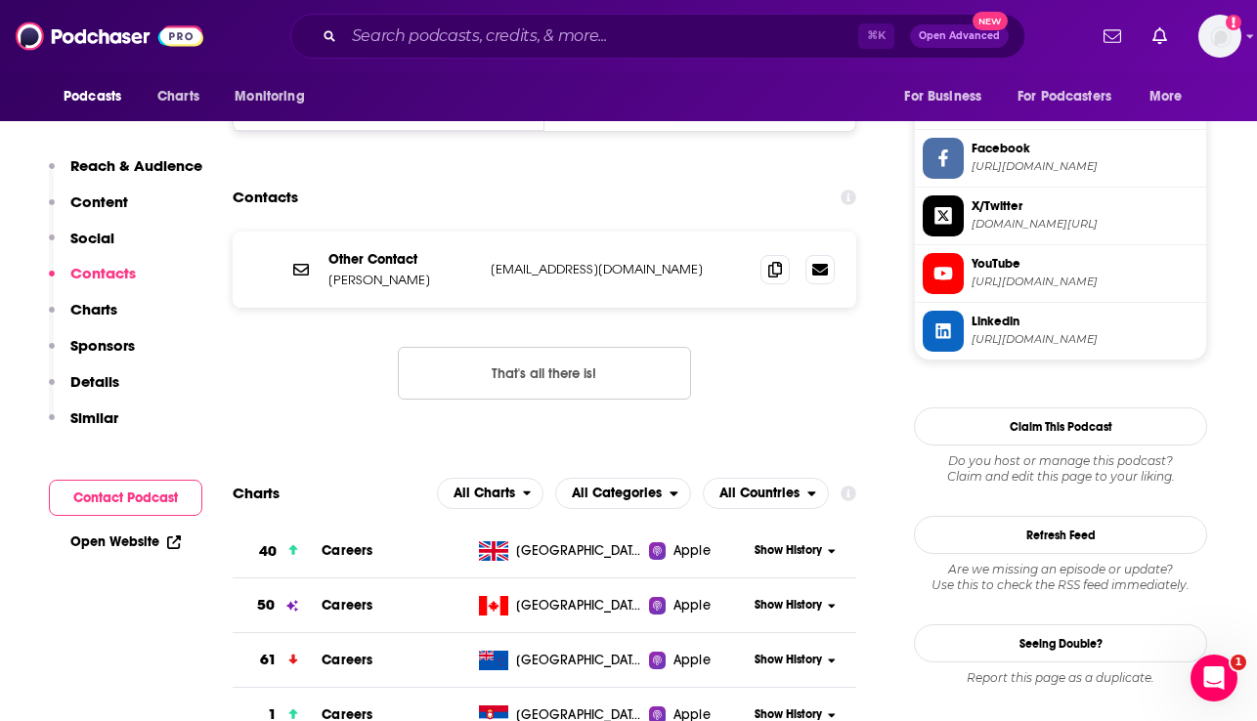
click at [97, 421] on p "Similar" at bounding box center [94, 418] width 48 height 19
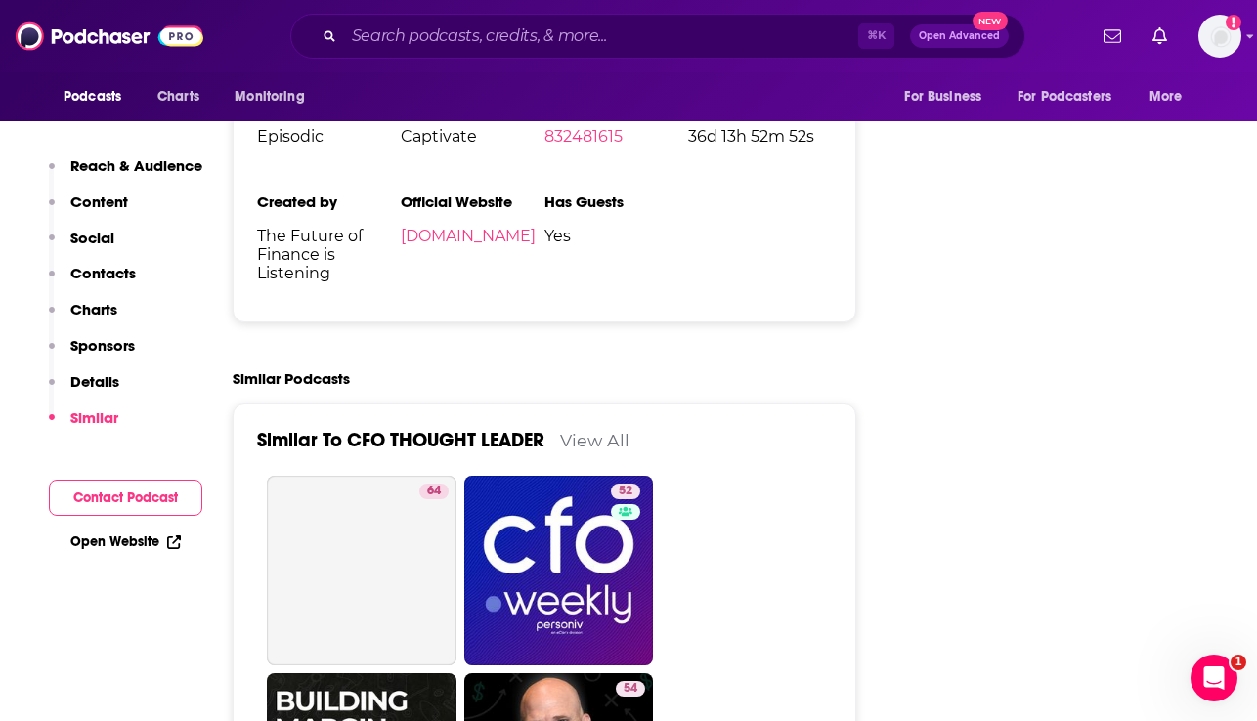
scroll to position [3129, 0]
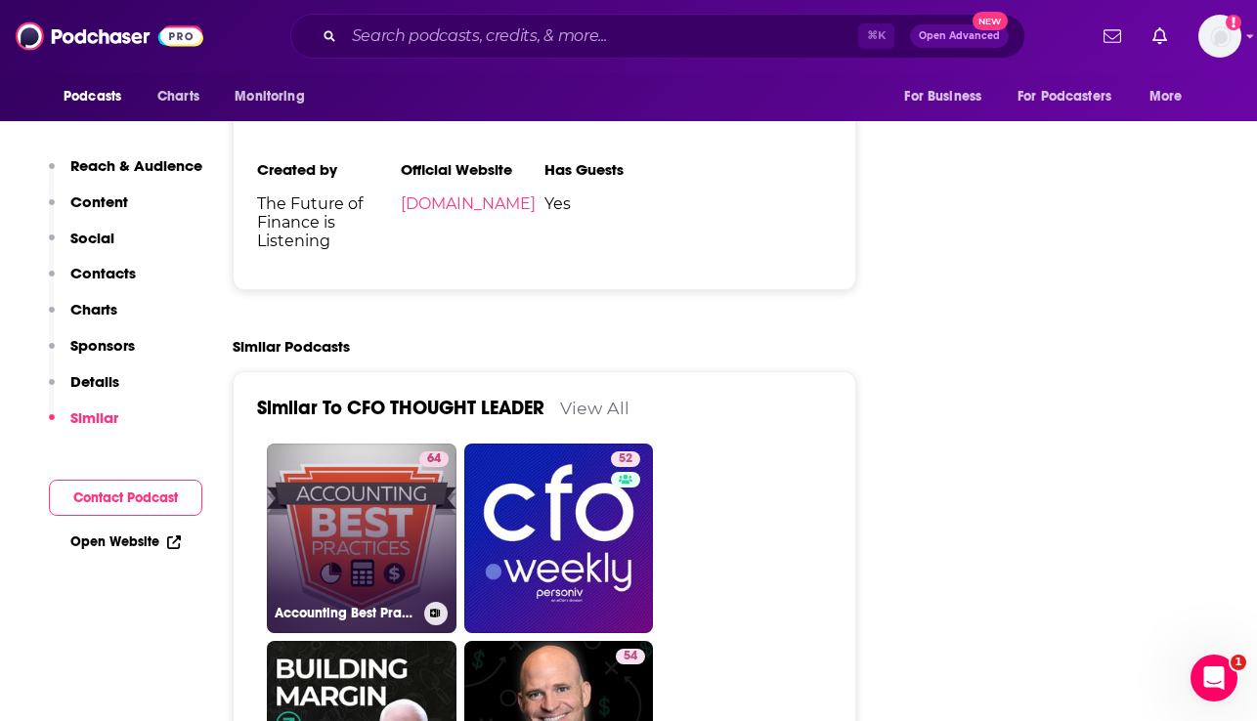
click at [378, 479] on link "64 Accounting Best Practices with Steve Bragg" at bounding box center [362, 539] width 190 height 190
type input "https://www.podchaser.com/podcasts/accounting-best-practices-with-35289"
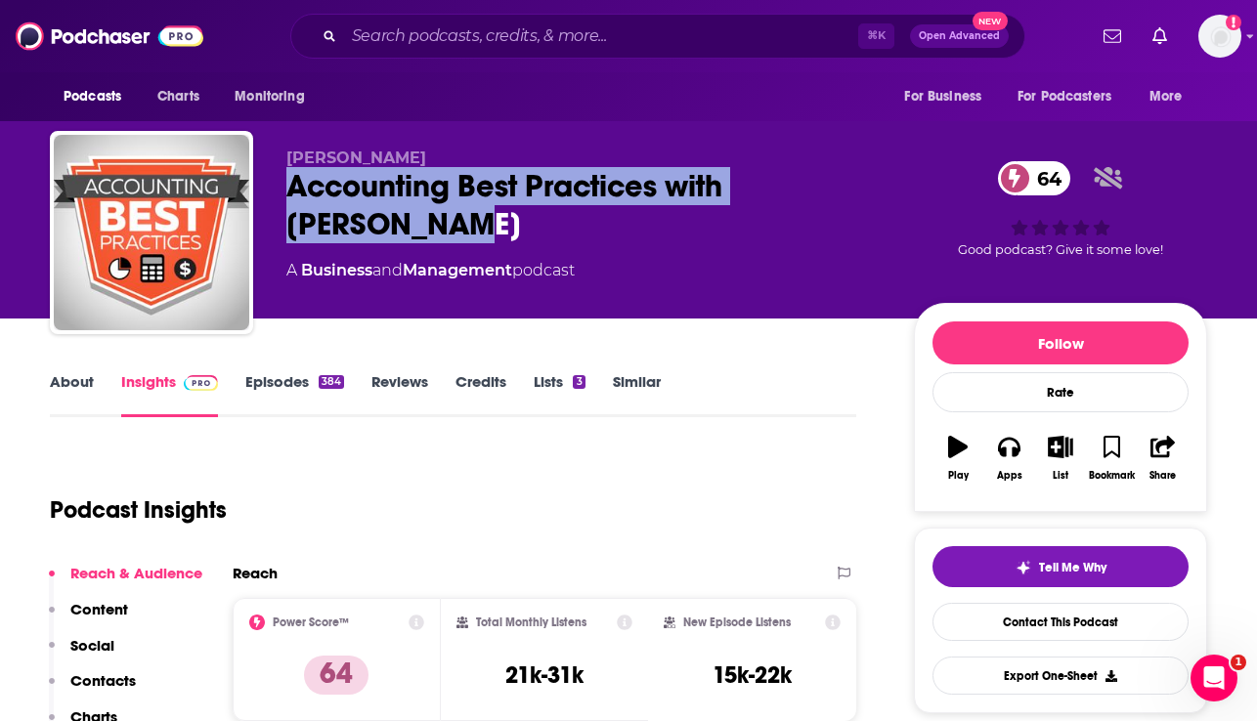
drag, startPoint x: 388, startPoint y: 242, endPoint x: 279, endPoint y: 187, distance: 122.8
click at [279, 187] on div "Steve Bragg Accounting Best Practices with Steve Bragg 64 A Business and Manage…" at bounding box center [628, 236] width 1157 height 211
copy h2 "Accounting Best Practices with Steve Bragg"
click at [67, 380] on link "About" at bounding box center [72, 394] width 44 height 45
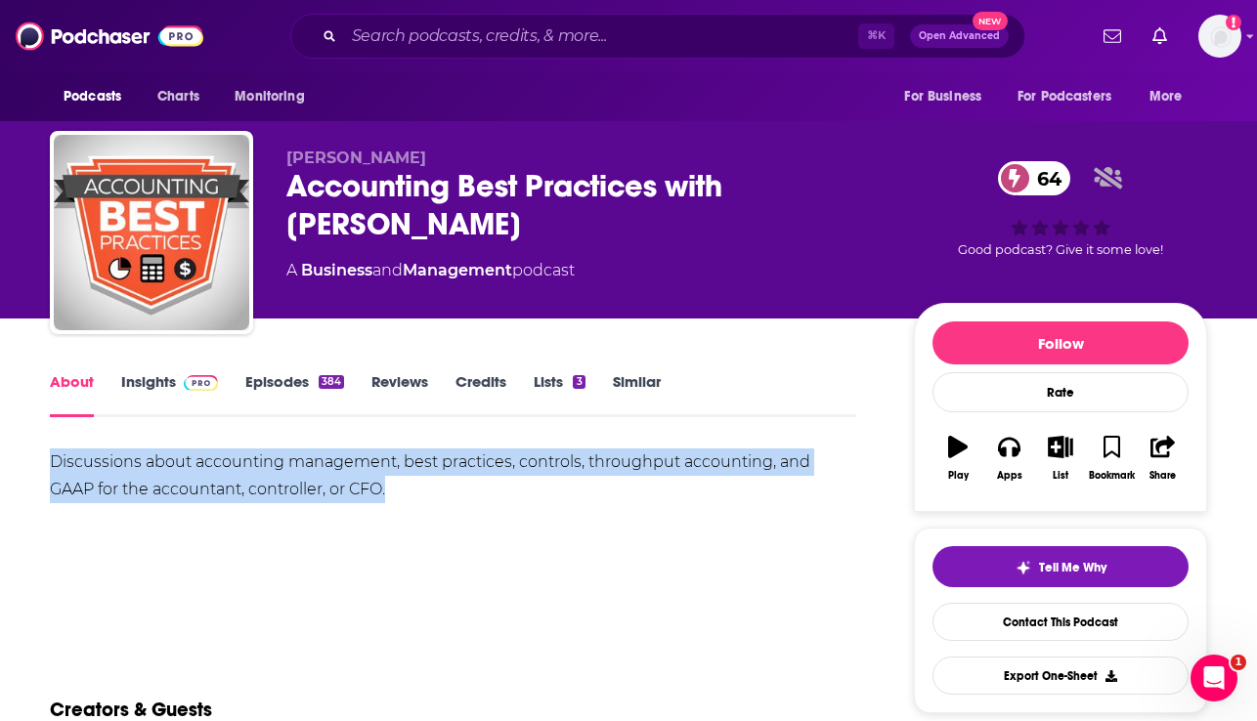
drag, startPoint x: 423, startPoint y: 495, endPoint x: 32, endPoint y: 452, distance: 393.3
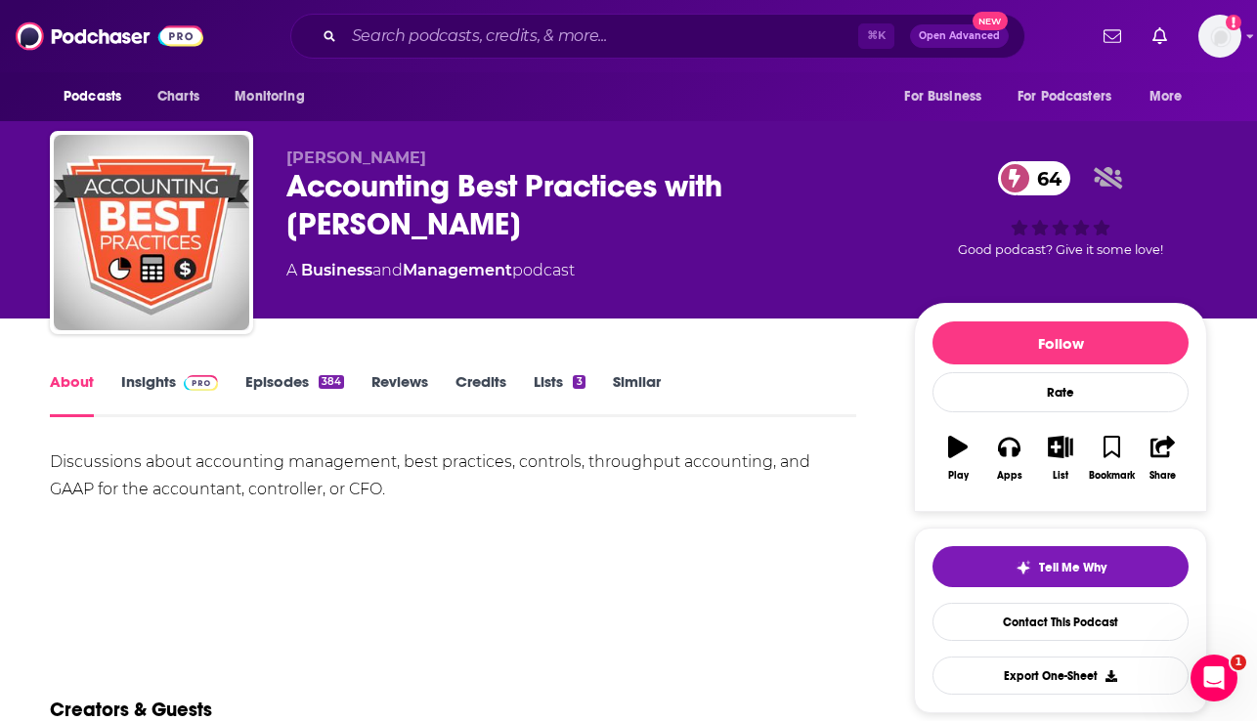
click at [413, 527] on div "Discussions about accounting management, best practices, controls, throughput a…" at bounding box center [453, 517] width 806 height 137
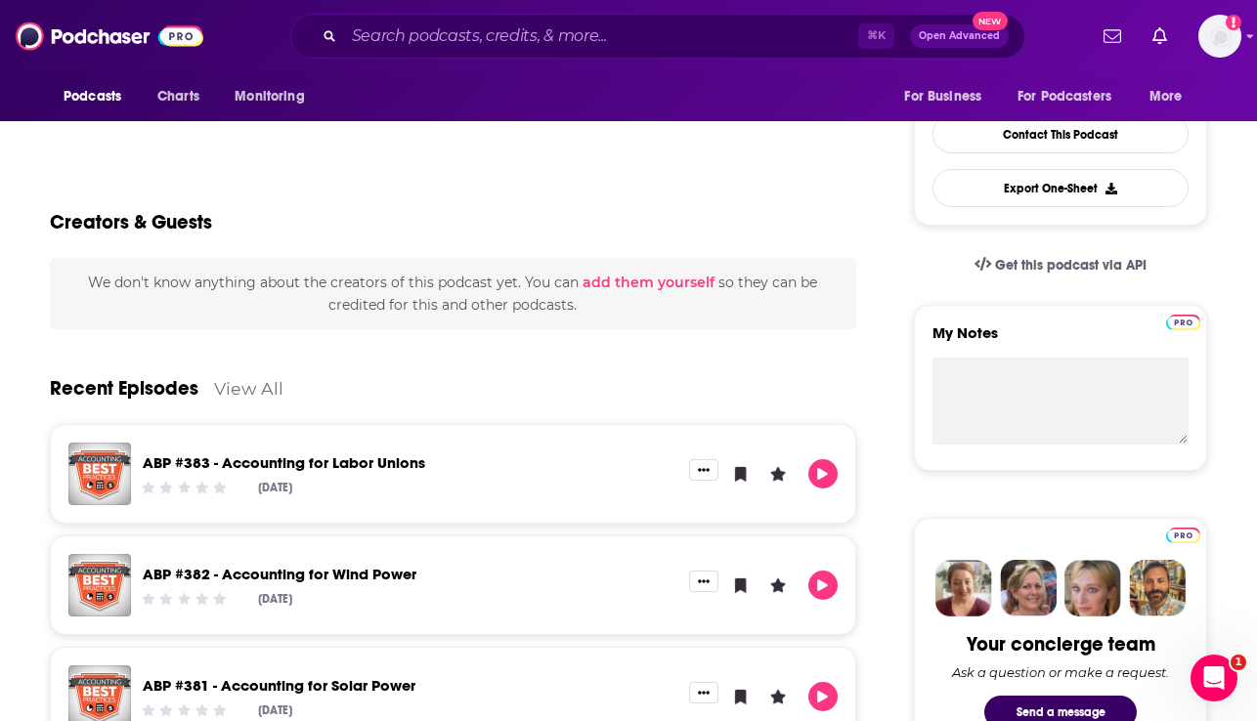
scroll to position [493, 0]
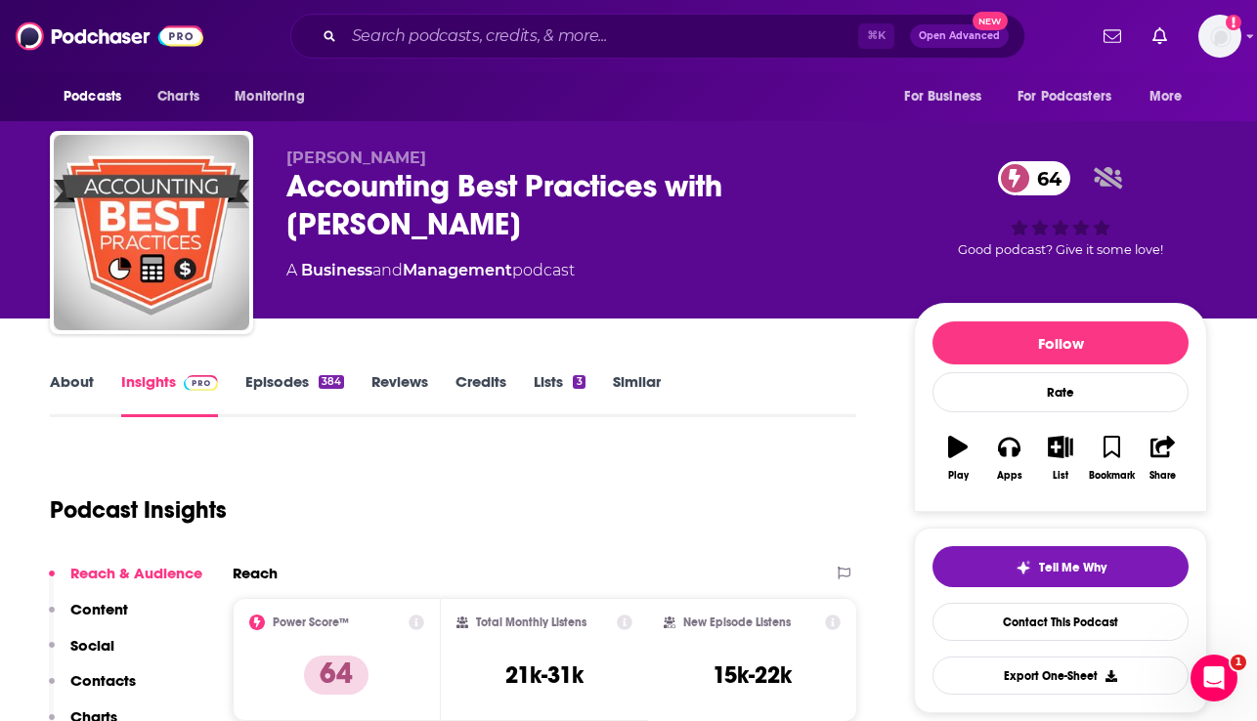
scroll to position [141, 0]
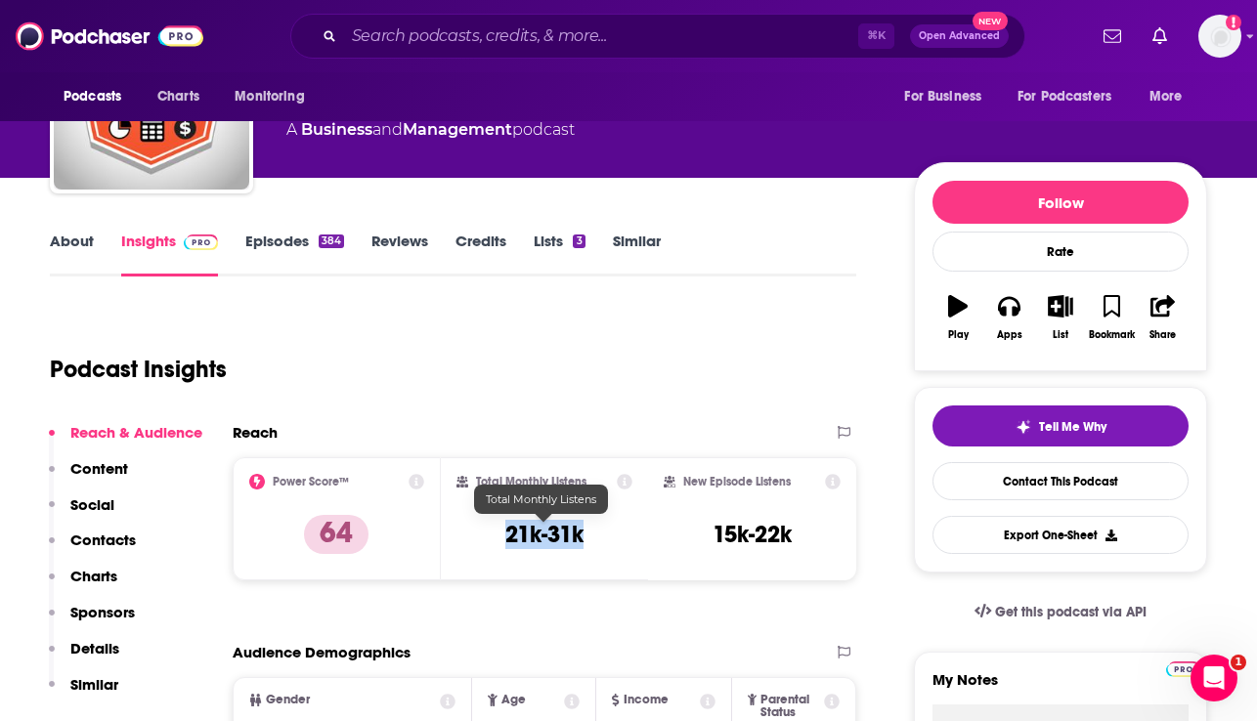
drag, startPoint x: 594, startPoint y: 535, endPoint x: 501, endPoint y: 532, distance: 92.9
click at [501, 532] on div "Total Monthly Listens 21k-31k" at bounding box center [544, 519] width 177 height 90
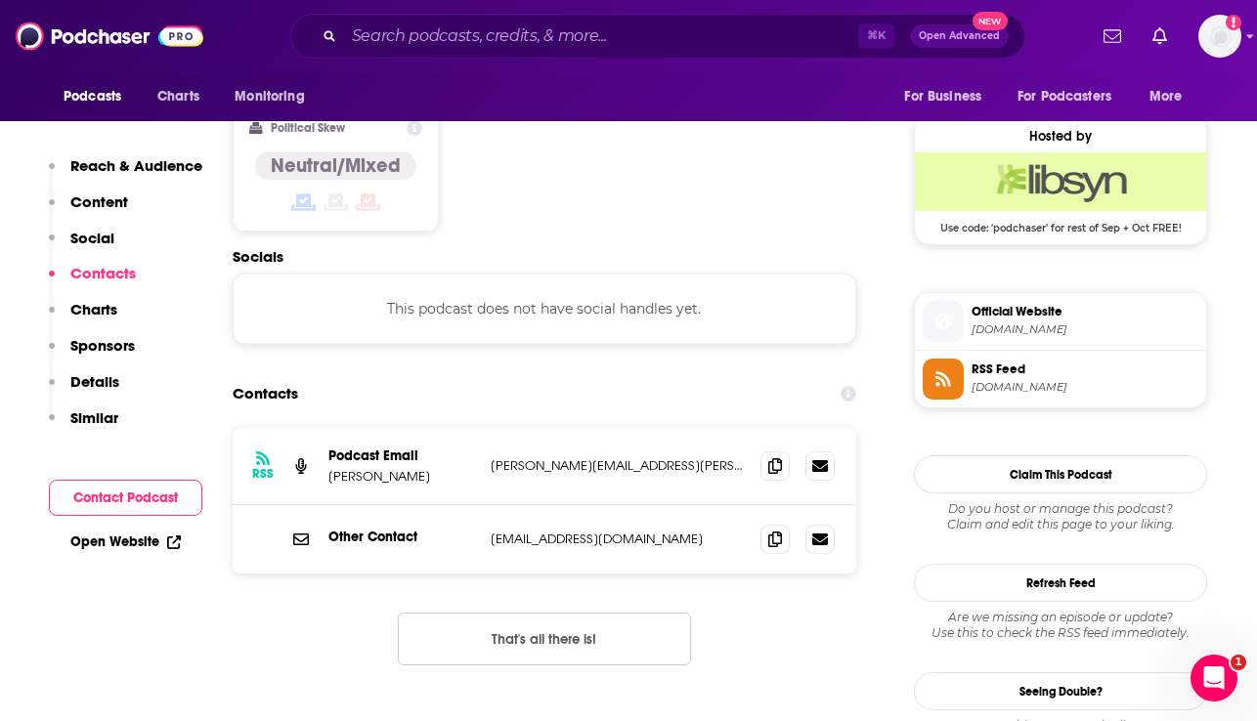
scroll to position [1395, 0]
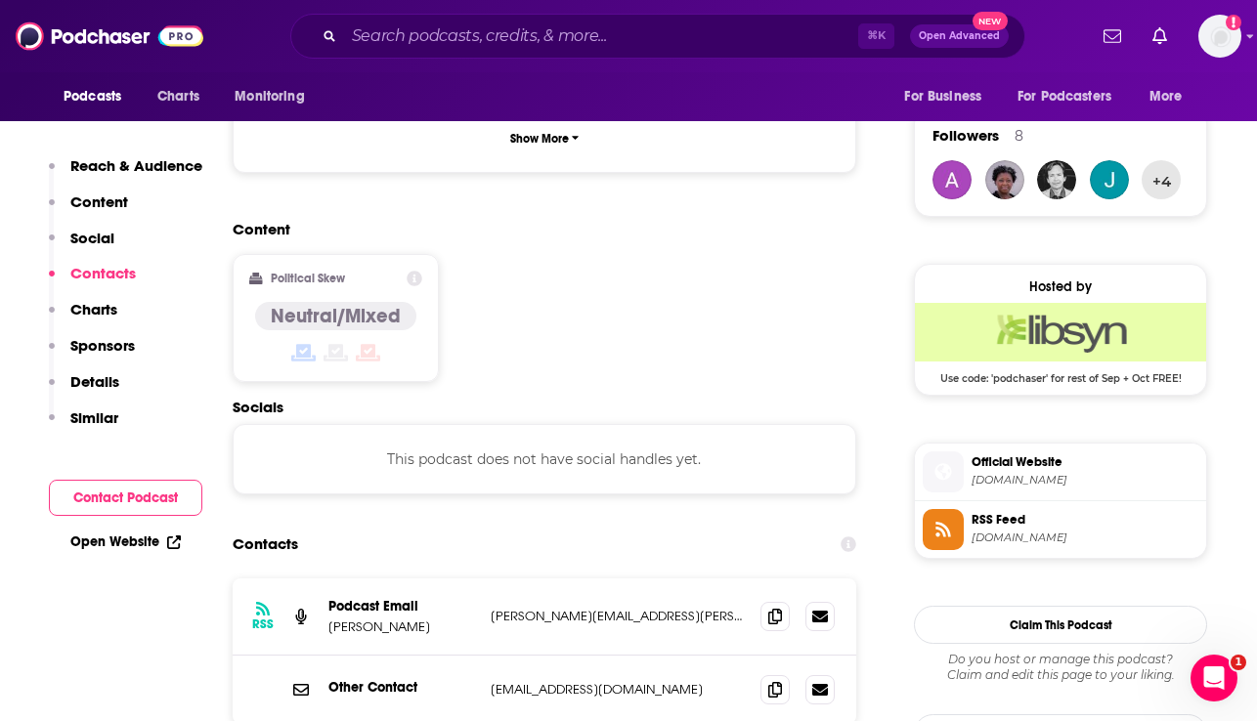
click at [1000, 484] on span "accountingtools.com" at bounding box center [1085, 480] width 227 height 15
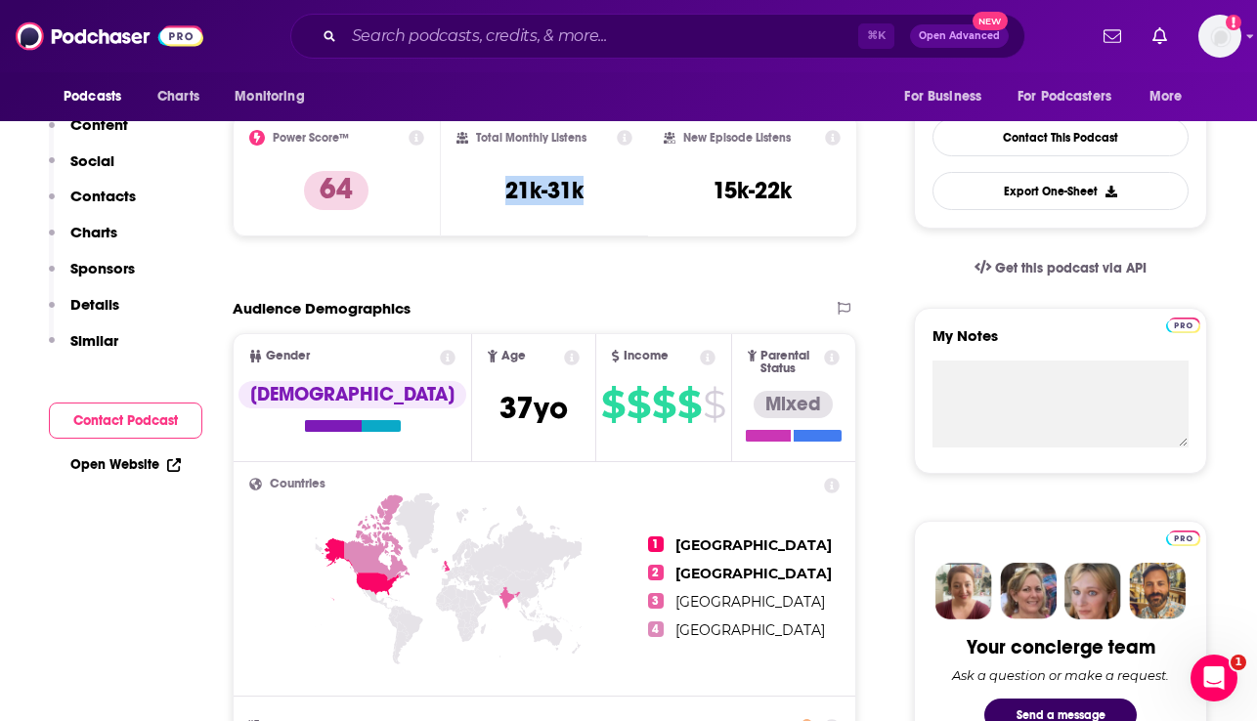
scroll to position [0, 0]
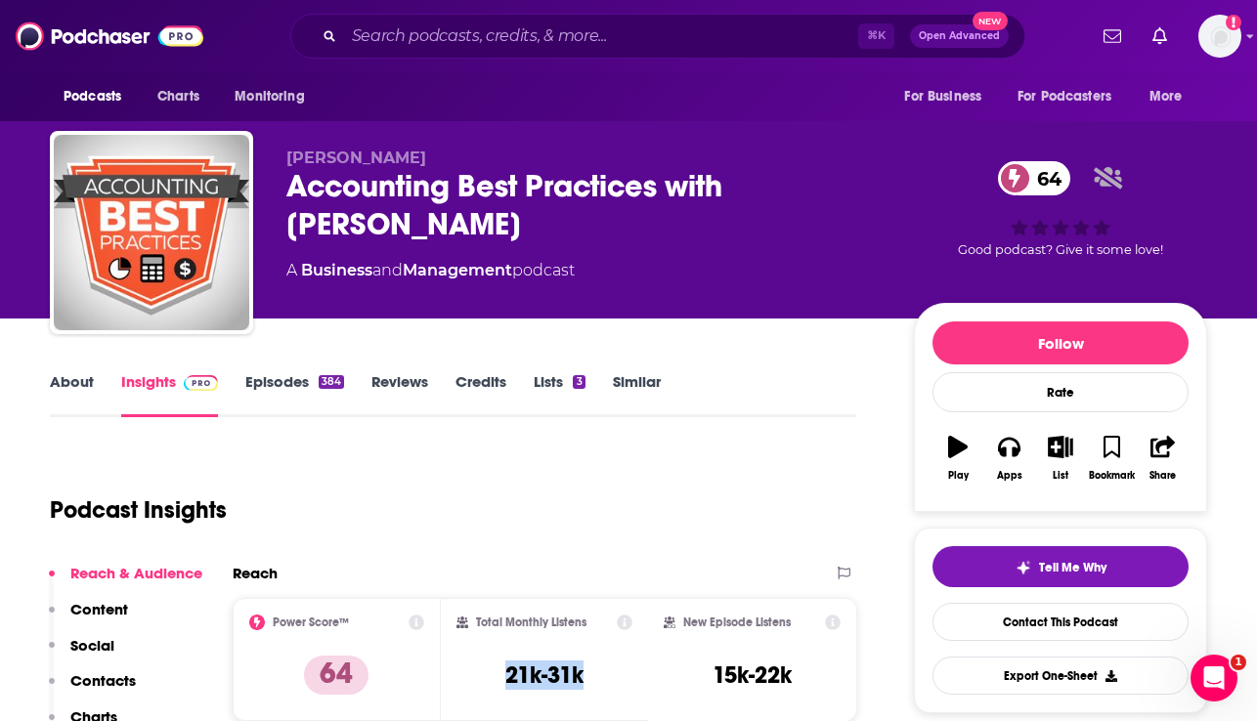
click at [73, 377] on link "About" at bounding box center [72, 394] width 44 height 45
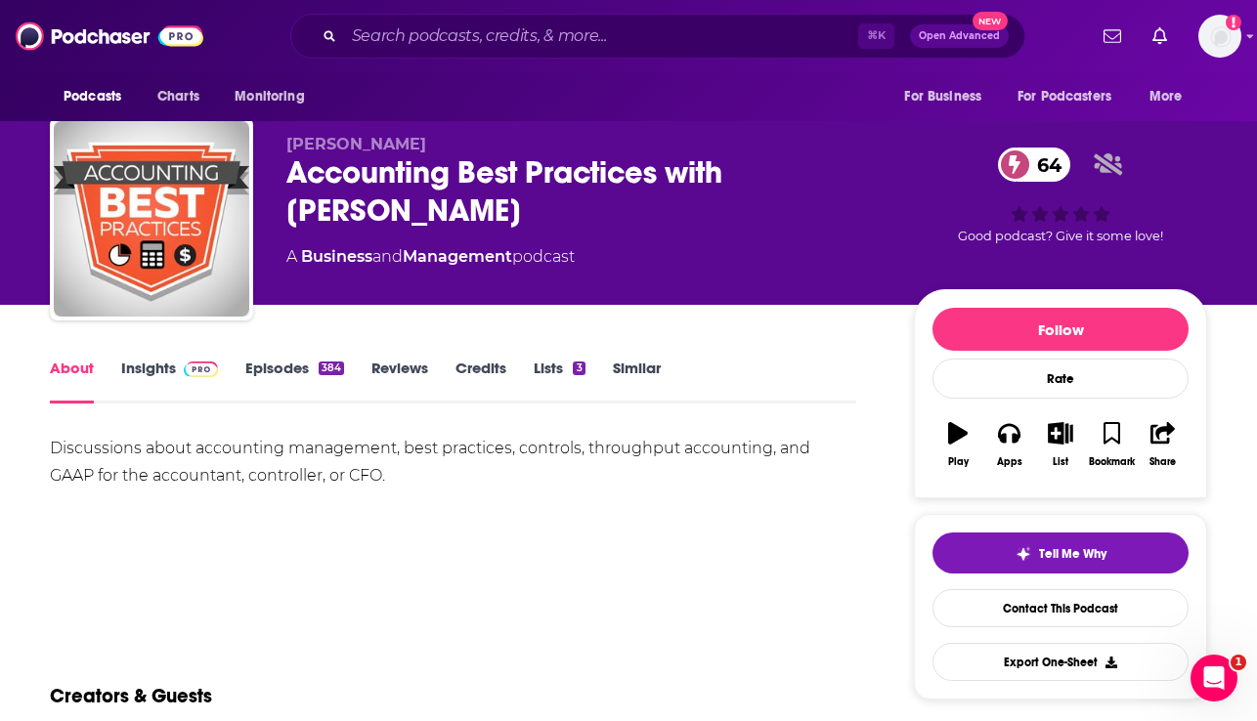
scroll to position [12, 0]
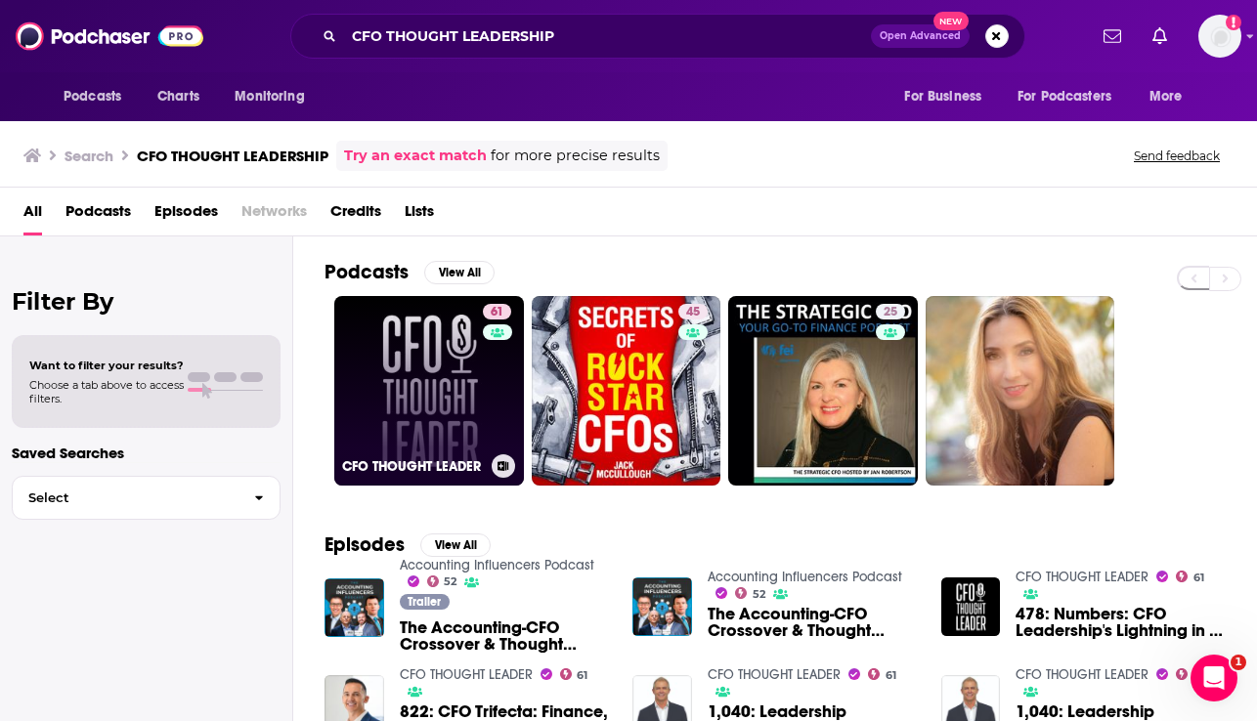
click at [422, 326] on link "61 CFO THOUGHT LEADER" at bounding box center [429, 391] width 190 height 190
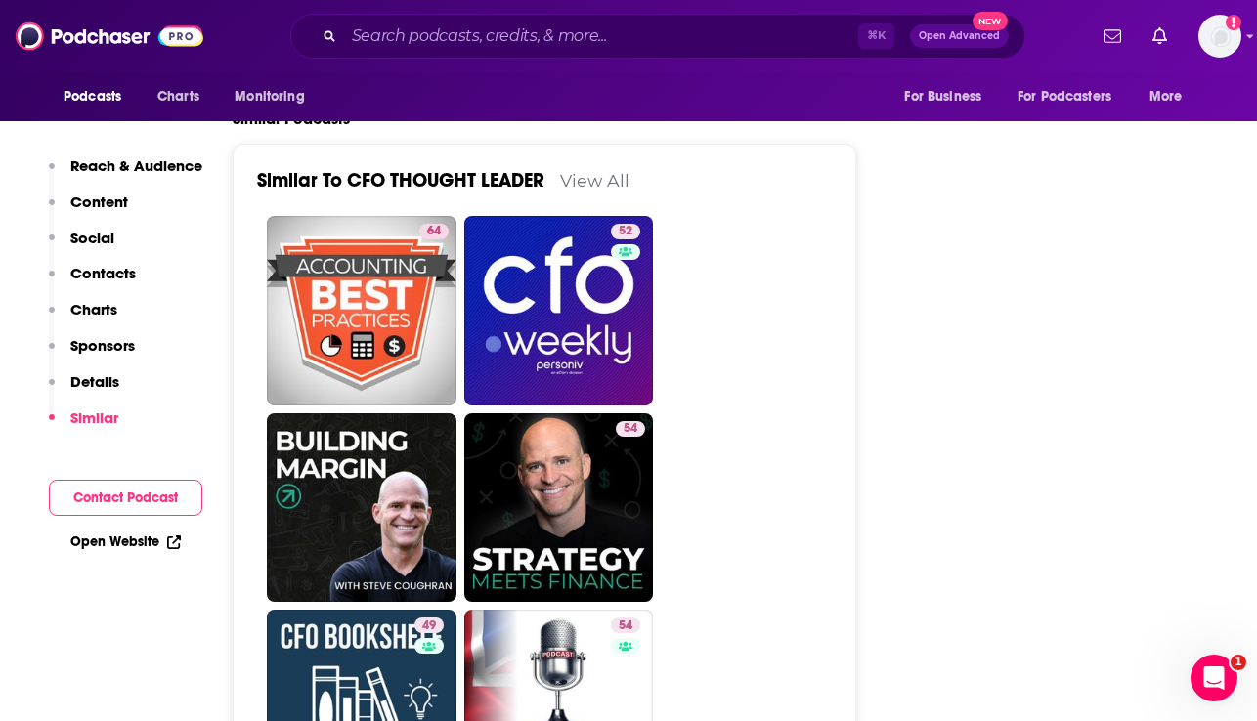
scroll to position [3359, 0]
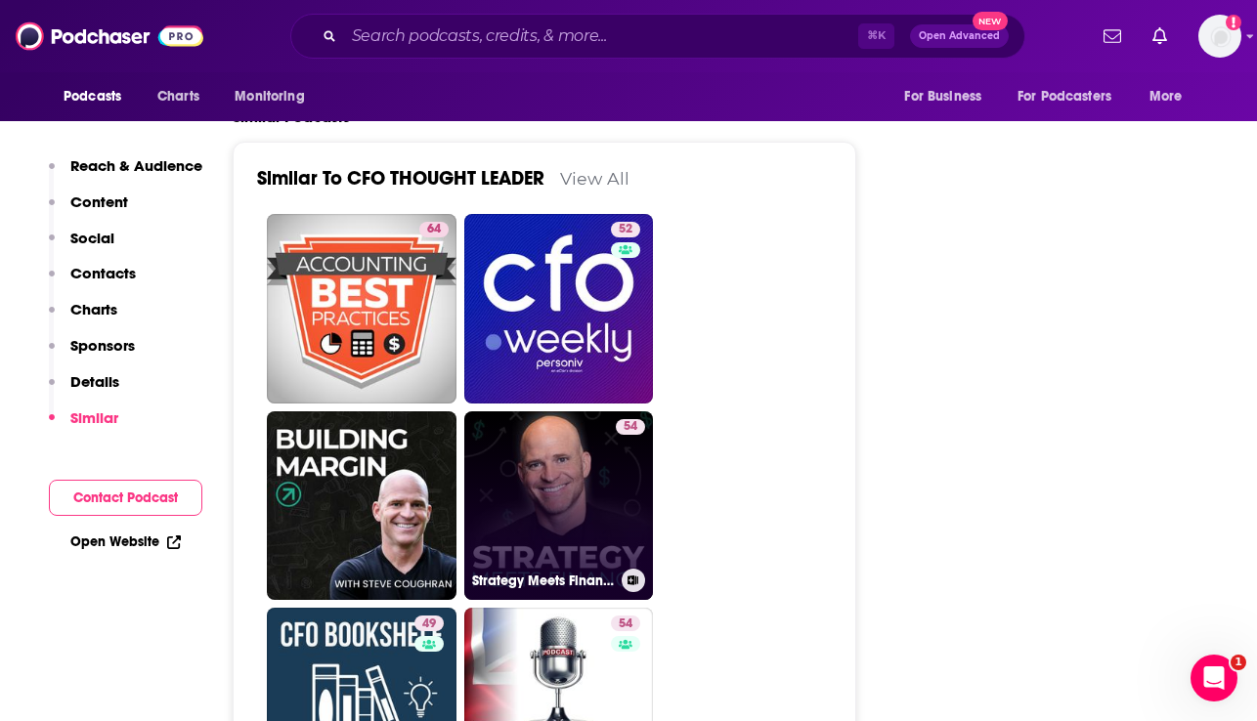
click at [574, 412] on link "54 Strategy Meets Finance (Formerly Boosting Your Financial IQ)" at bounding box center [559, 507] width 190 height 190
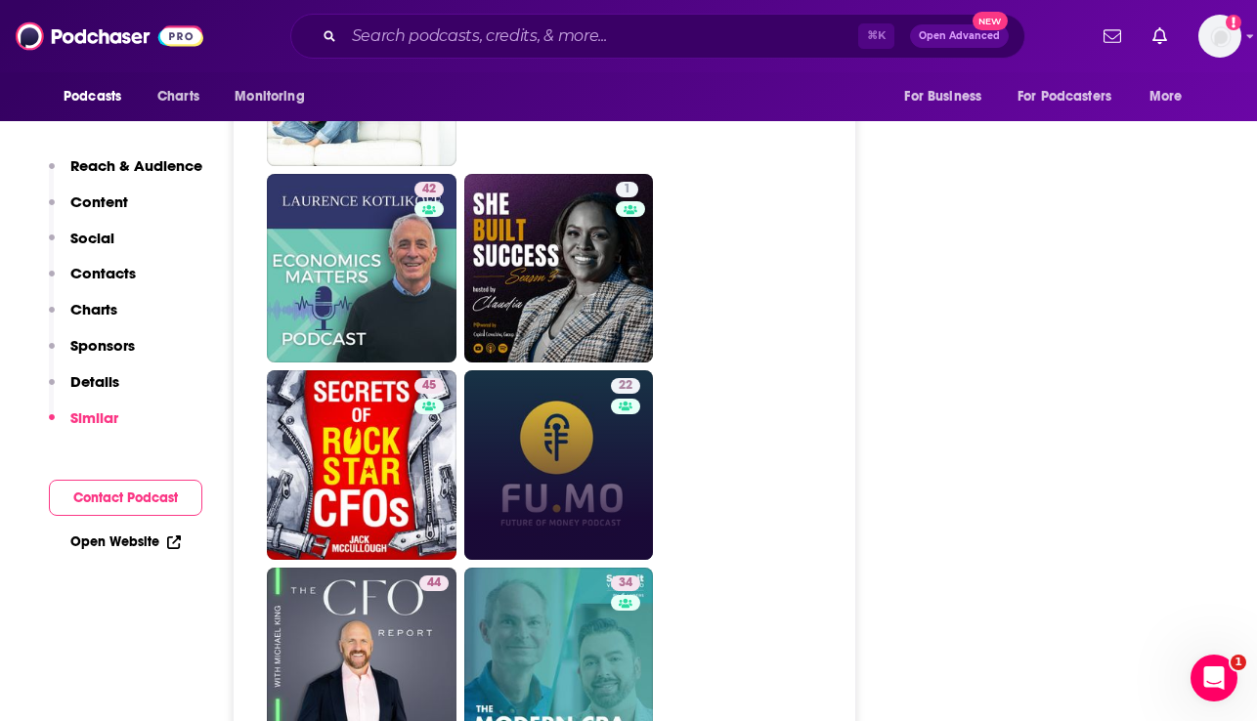
scroll to position [4741, 0]
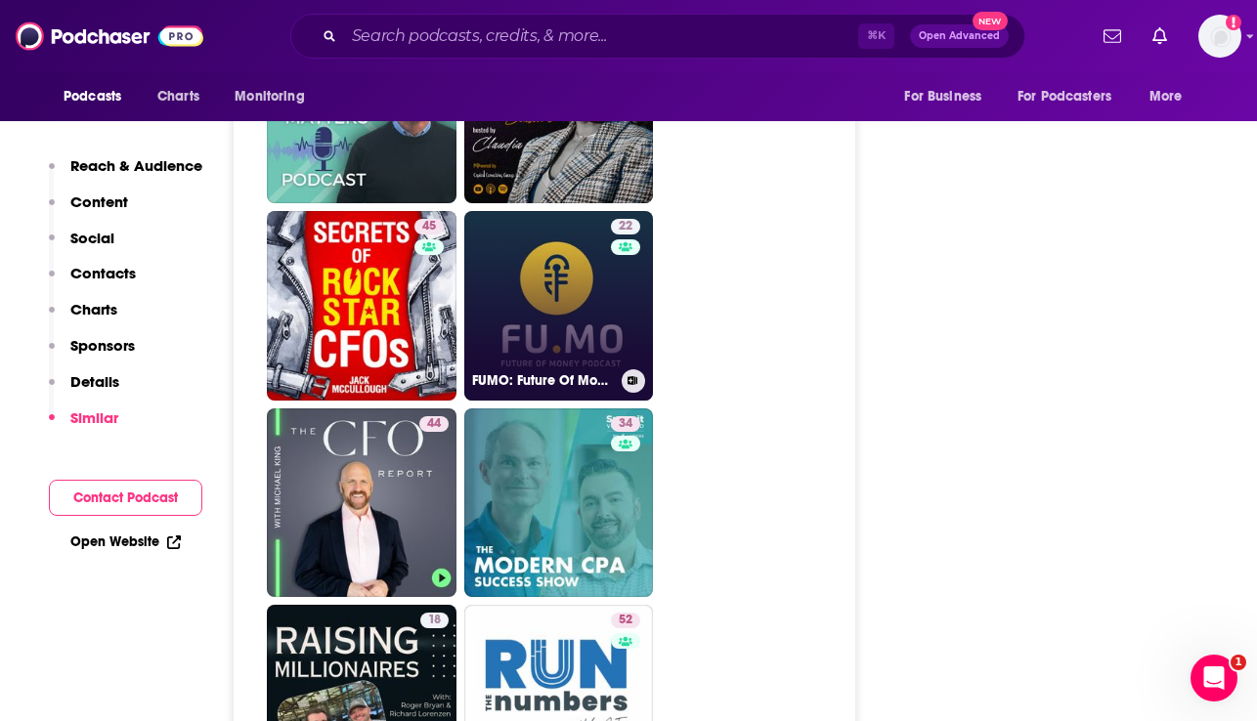
click at [571, 246] on link "22 FUMO: Future Of Money Podcast" at bounding box center [559, 306] width 190 height 190
type input "https://www.podchaser.com/podcasts/fumo-future-of-money-podcast-3882403"
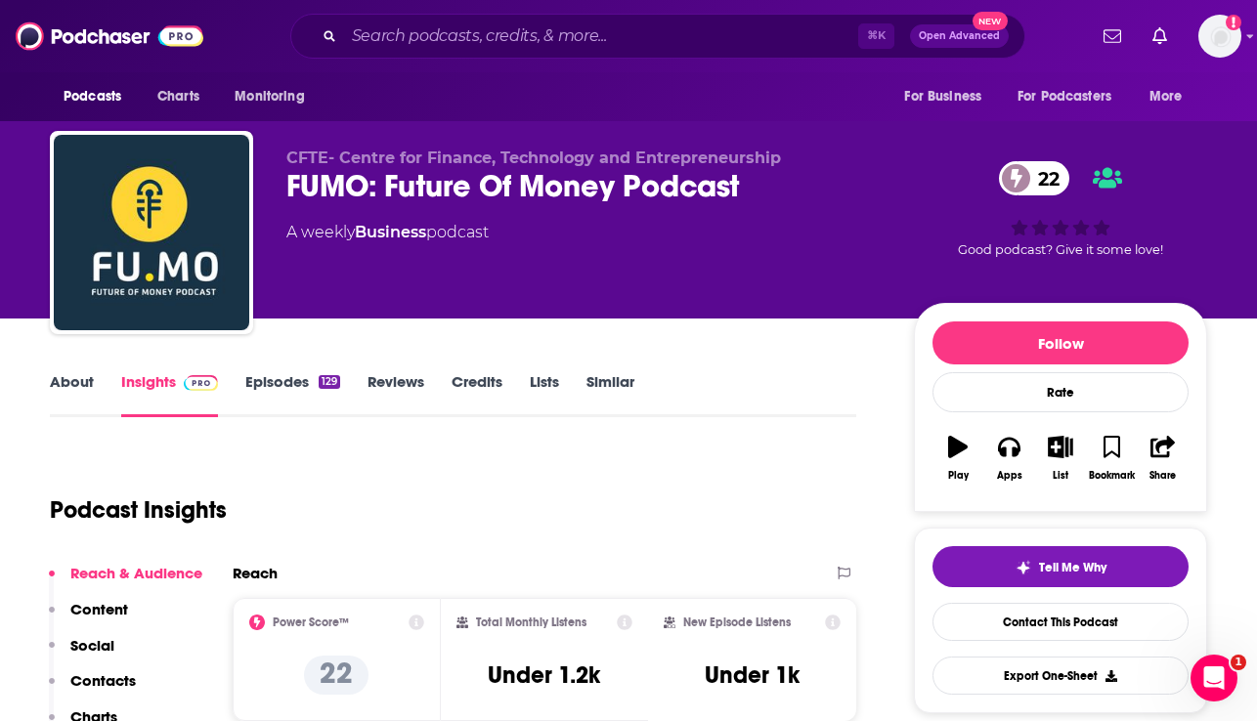
click at [88, 387] on link "About" at bounding box center [72, 394] width 44 height 45
